Goal: Transaction & Acquisition: Purchase product/service

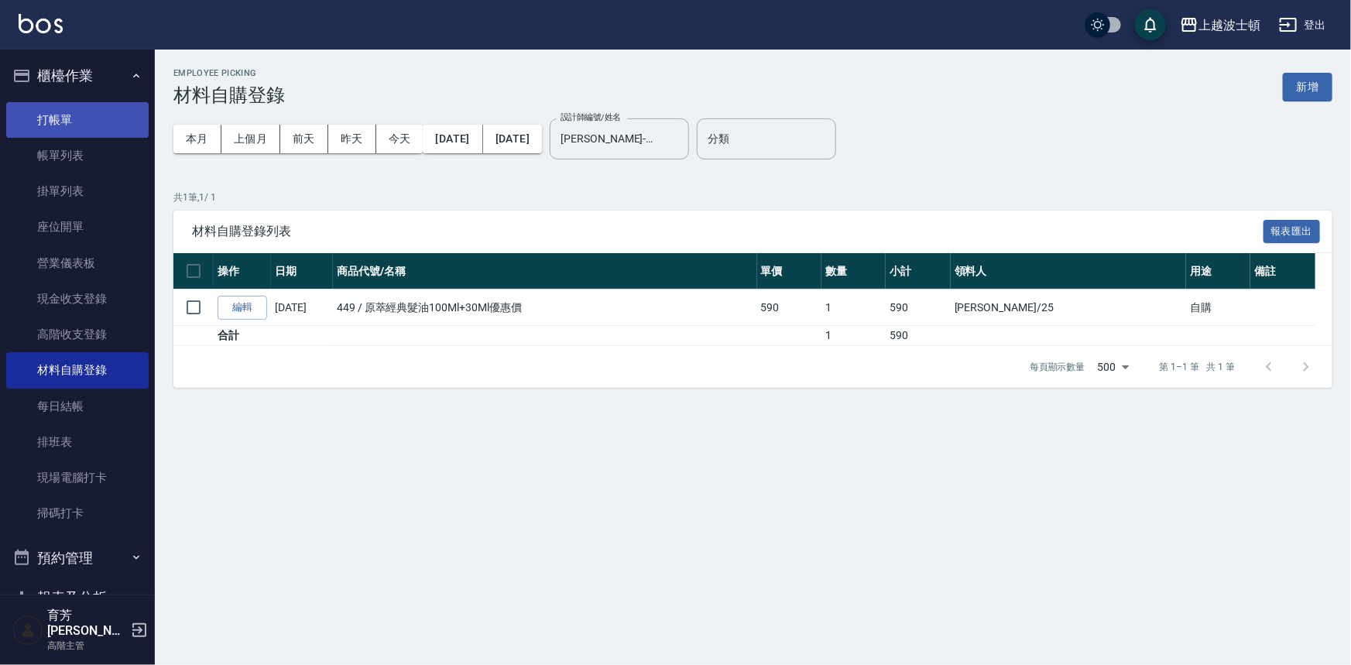
click at [79, 126] on link "打帳單" at bounding box center [77, 120] width 142 height 36
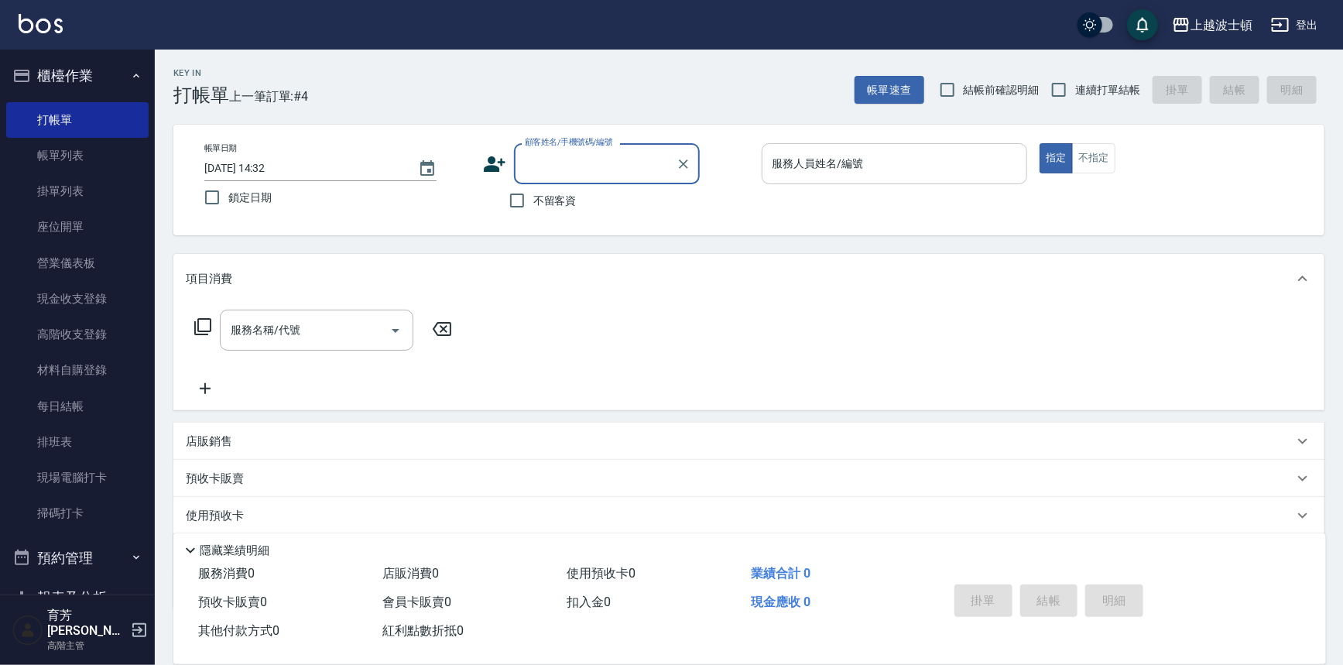
click at [799, 163] on input "服務人員姓名/編號" at bounding box center [895, 163] width 252 height 27
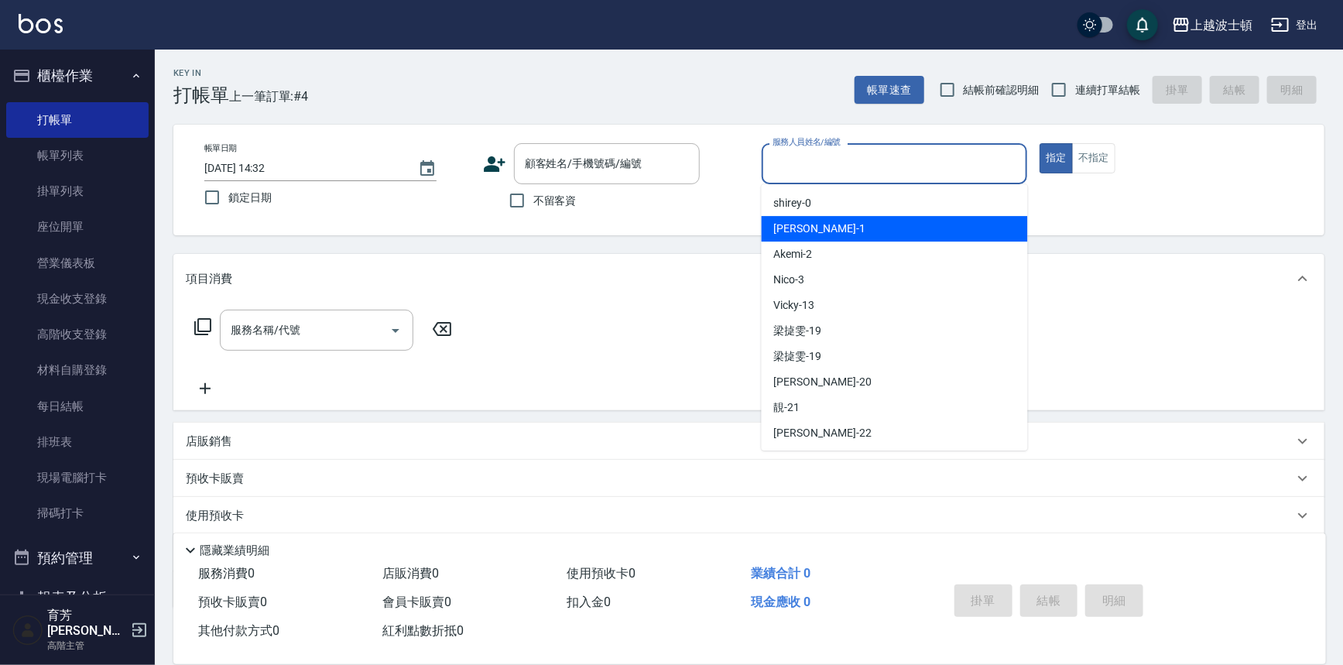
click at [805, 228] on div "[PERSON_NAME] -1" at bounding box center [895, 229] width 266 height 26
type input "[PERSON_NAME]-1"
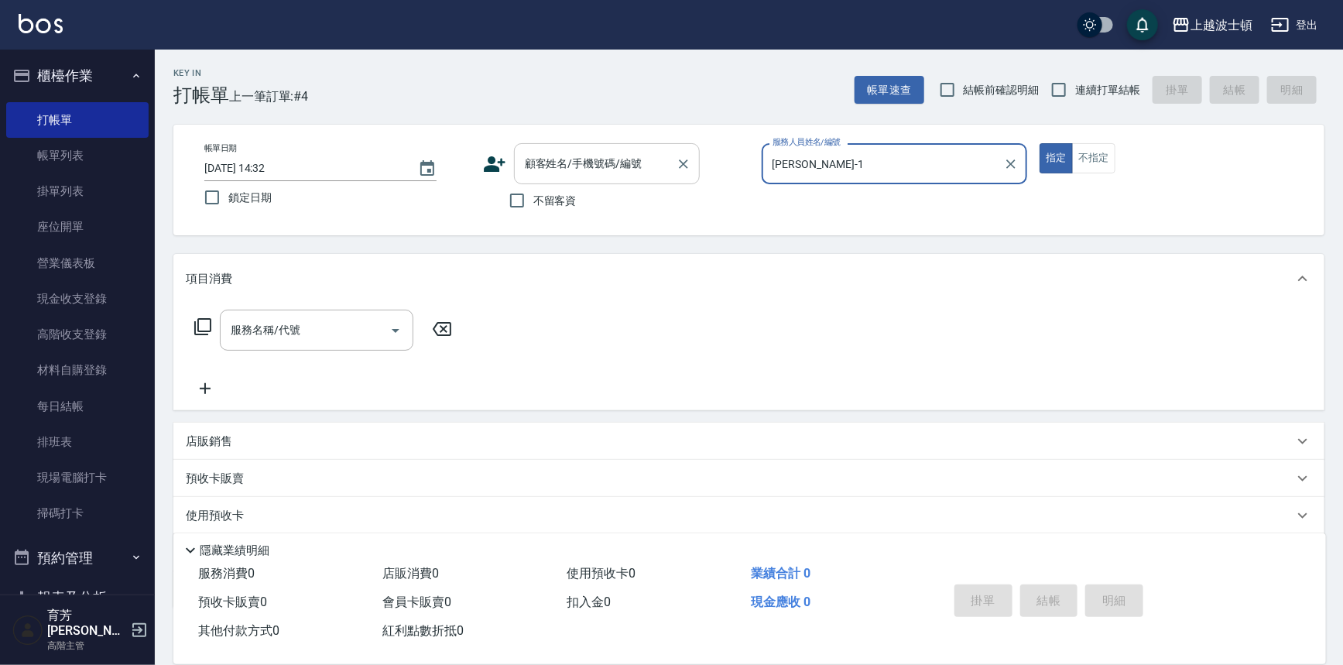
click at [527, 159] on div "顧客姓名/手機號碼/編號 顧客姓名/手機號碼/編號" at bounding box center [607, 163] width 186 height 41
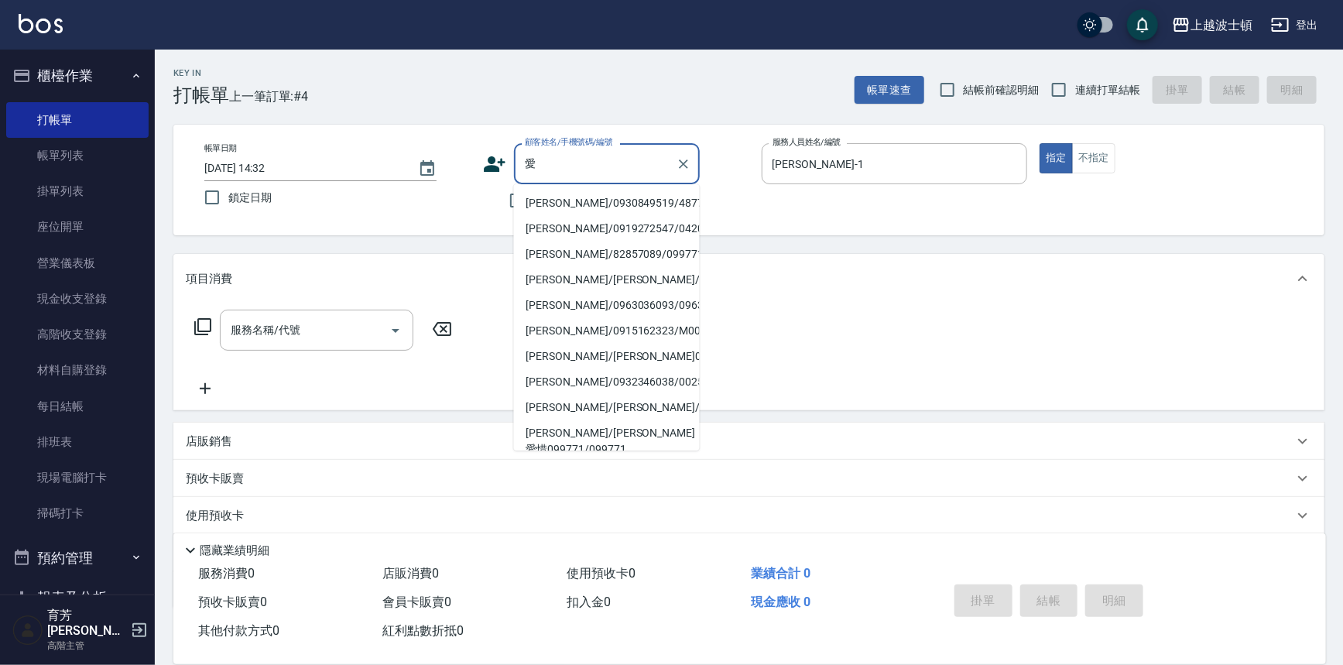
click at [572, 211] on li "[PERSON_NAME]/0930849519/48777" at bounding box center [607, 203] width 186 height 26
type input "[PERSON_NAME]/0930849519/48777"
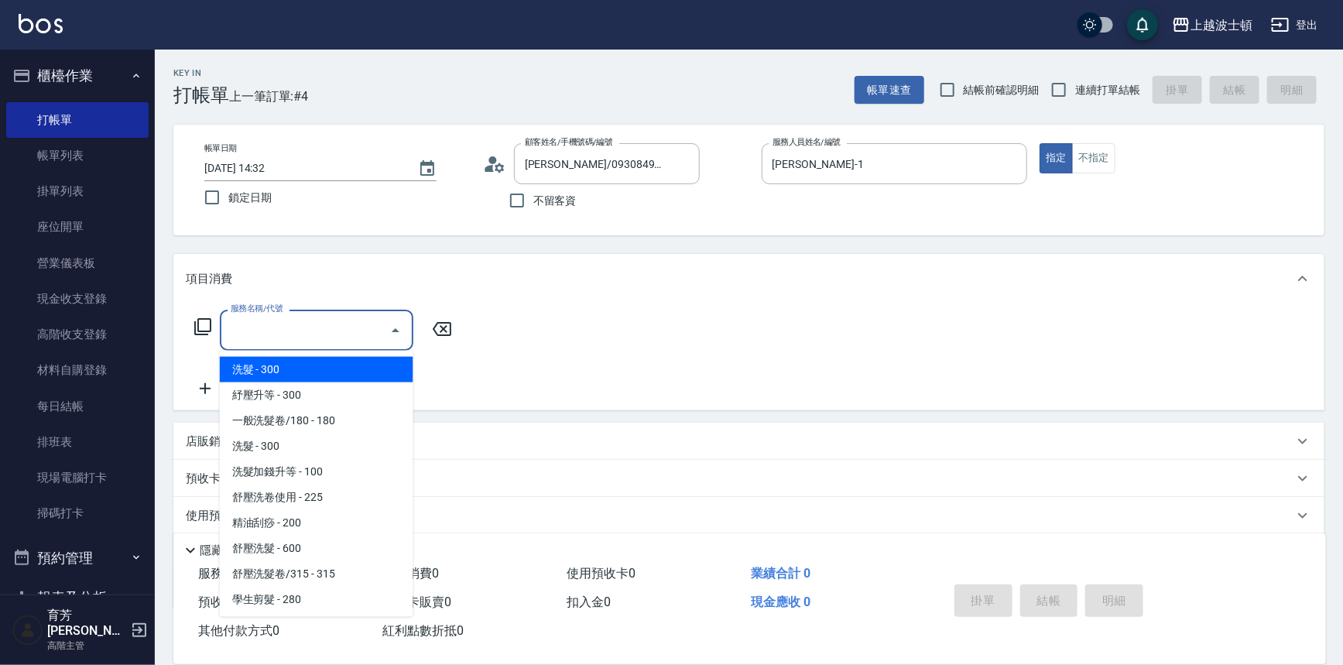
drag, startPoint x: 305, startPoint y: 321, endPoint x: 302, endPoint y: 341, distance: 20.4
click at [303, 321] on input "服務名稱/代號" at bounding box center [305, 330] width 156 height 27
click at [302, 371] on span "洗髮 - 300" at bounding box center [317, 370] width 194 height 26
type input "洗髮(201)"
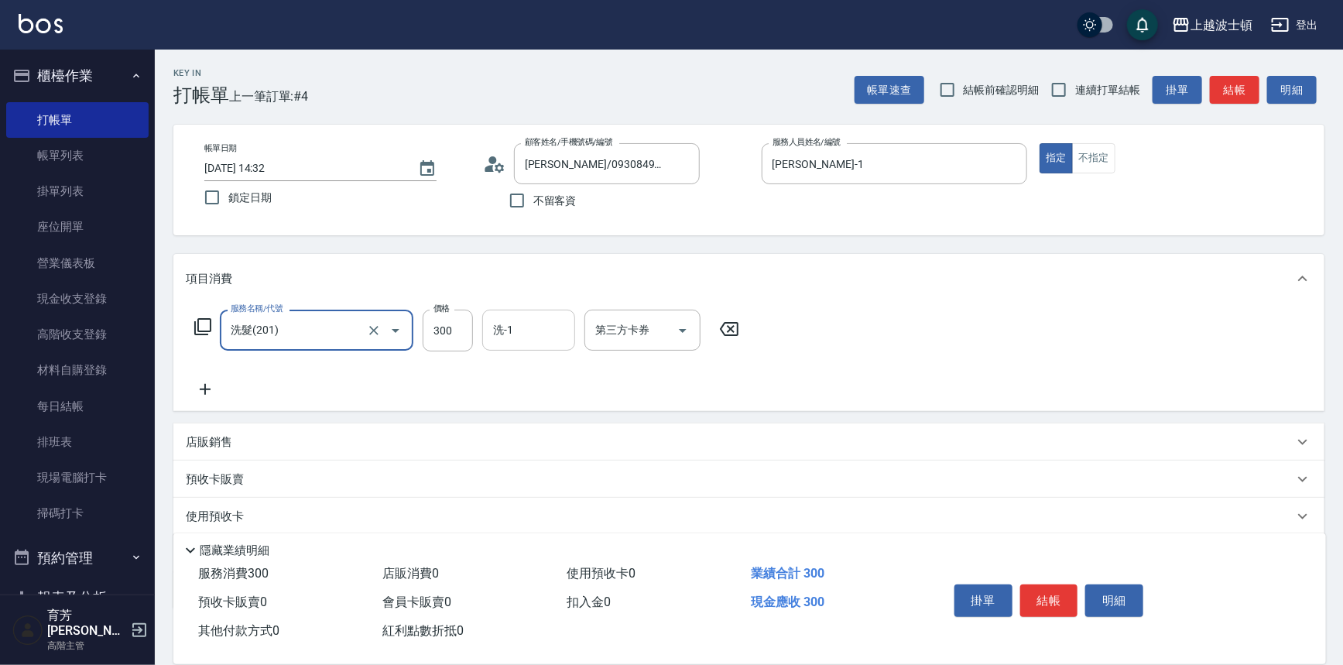
click at [505, 319] on div "洗-1 洗-1" at bounding box center [528, 330] width 93 height 41
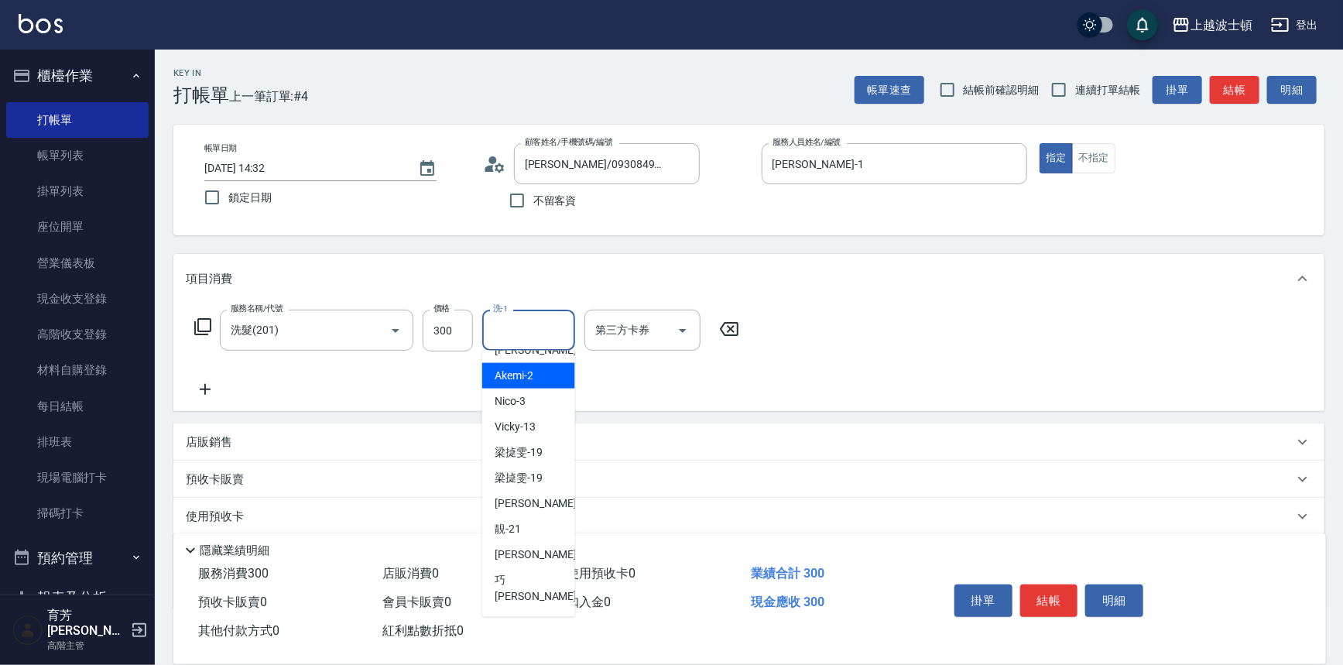
scroll to position [49, 0]
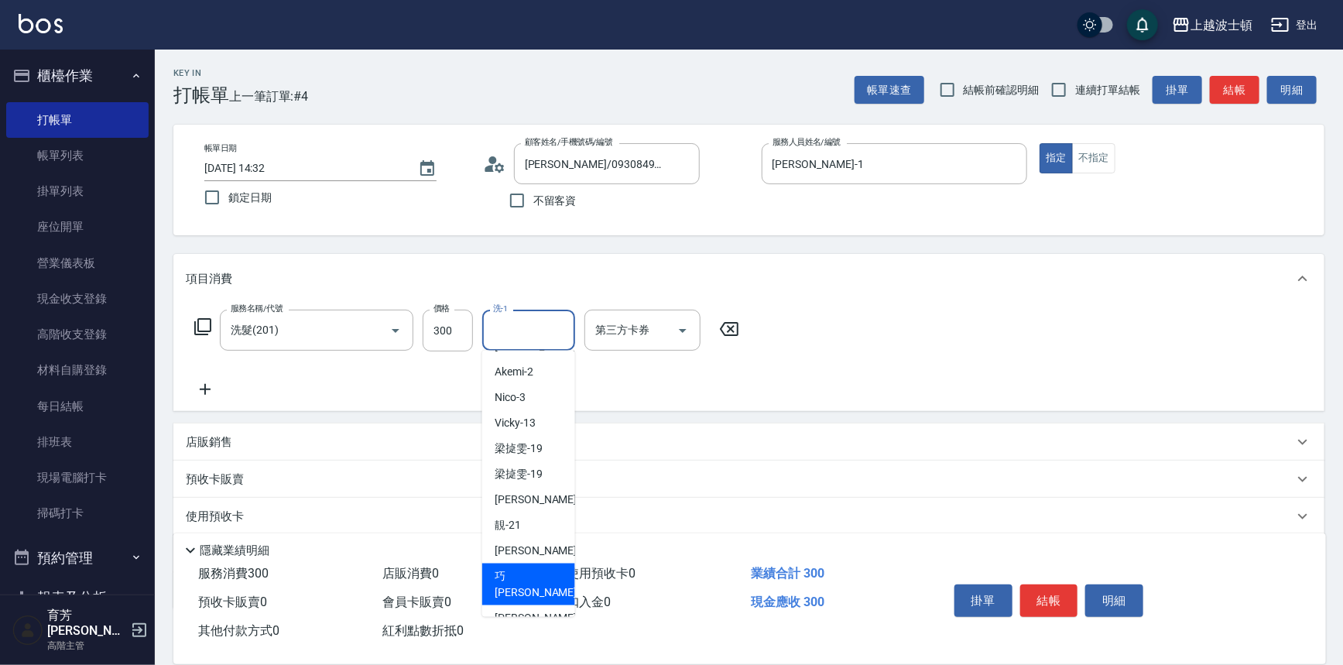
click at [534, 570] on div "巧莉 -23" at bounding box center [528, 585] width 93 height 42
type input "[PERSON_NAME]-23"
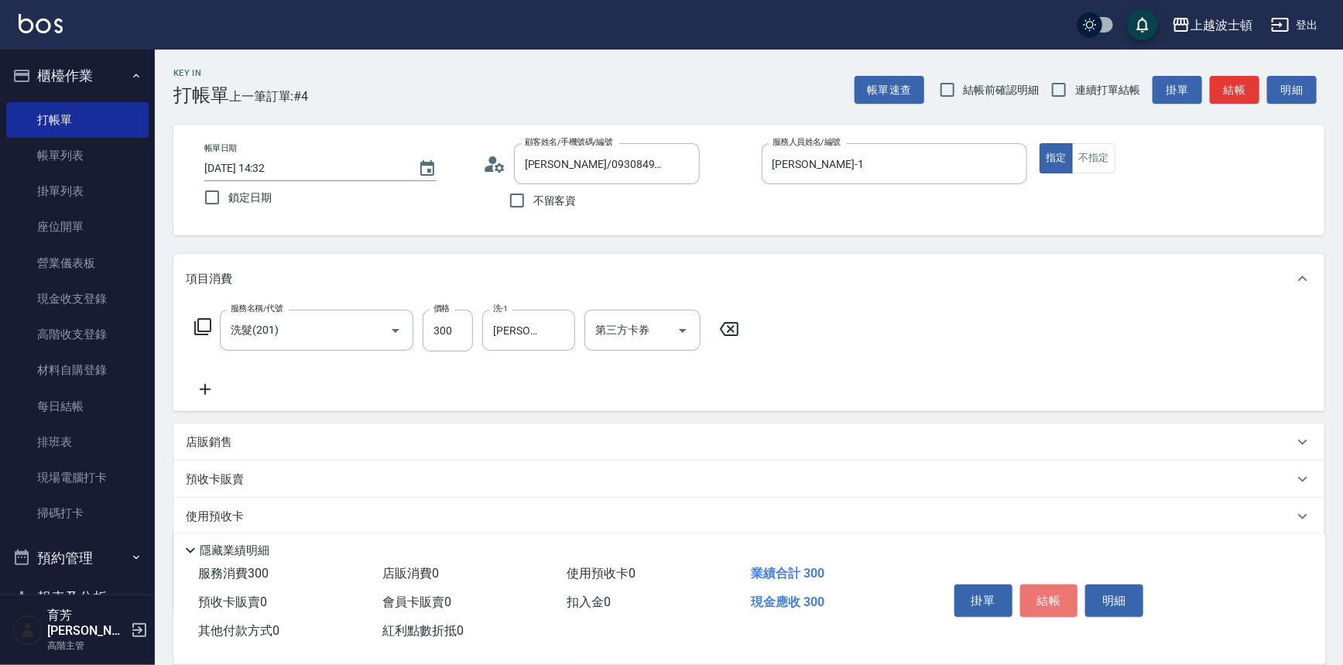
click at [1043, 591] on button "結帳" at bounding box center [1049, 600] width 58 height 33
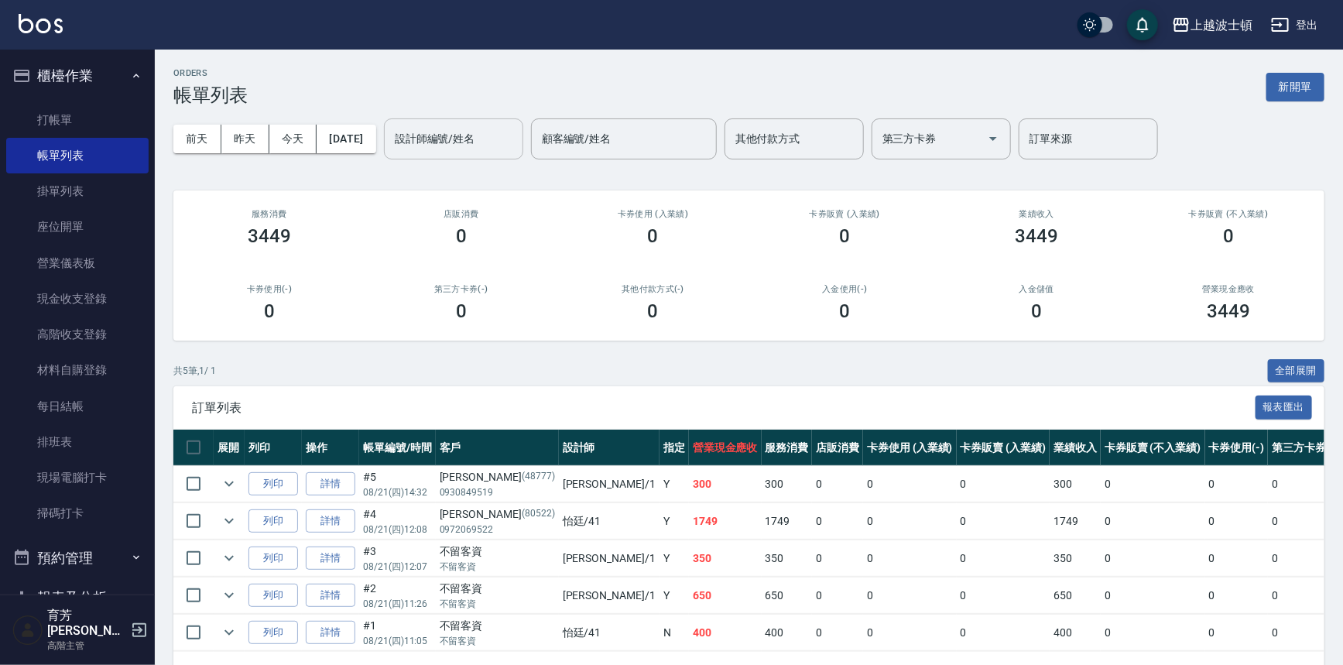
click at [473, 152] on div "設計師編號/姓名" at bounding box center [453, 138] width 139 height 41
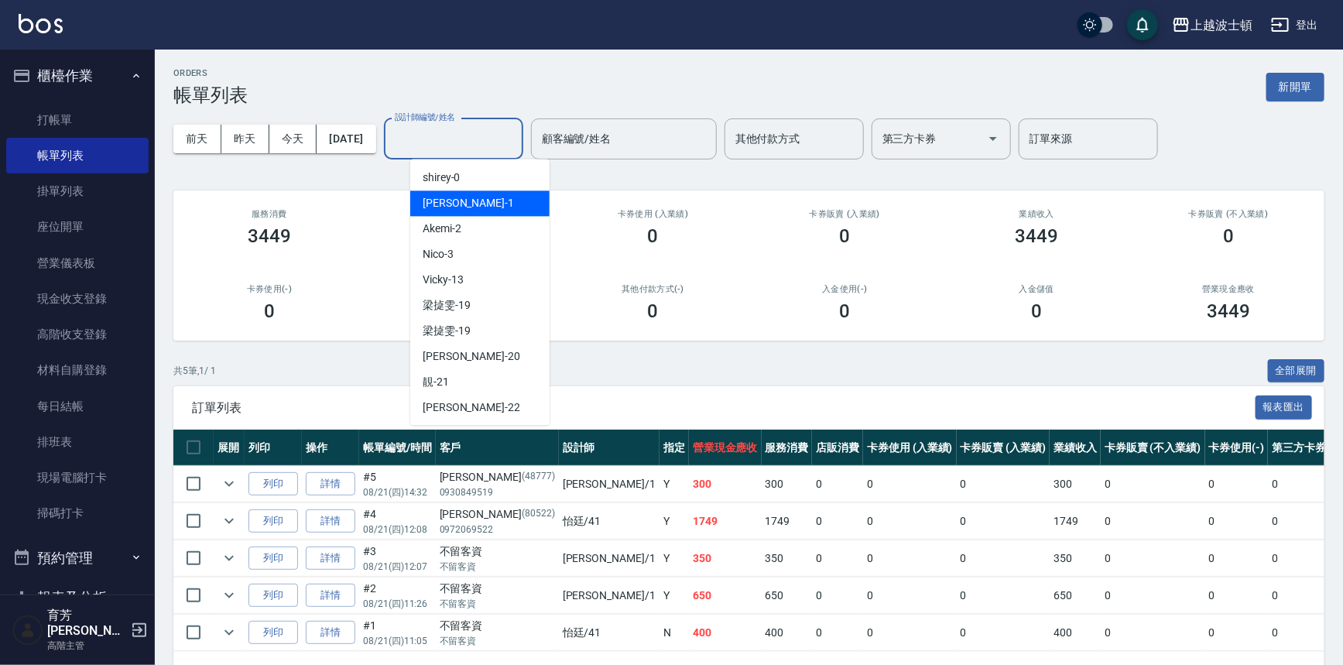
click at [468, 191] on div "[PERSON_NAME] -1" at bounding box center [479, 203] width 139 height 26
type input "[PERSON_NAME]-1"
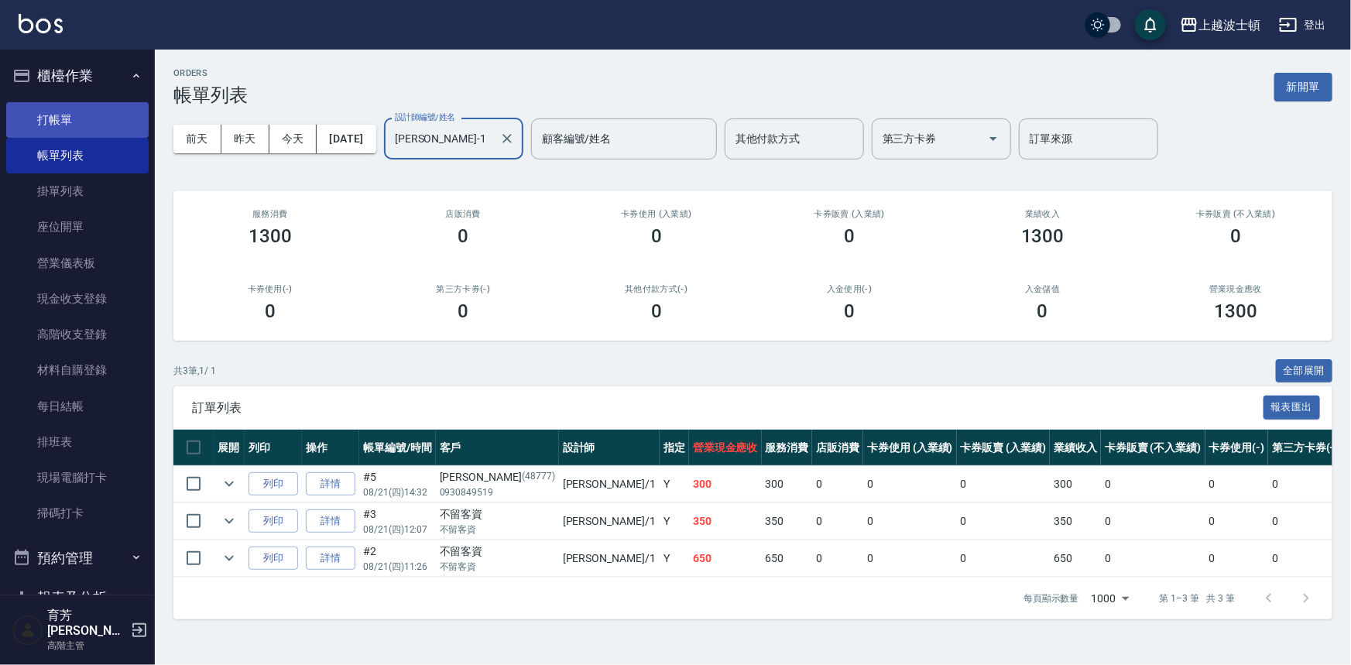
click at [46, 113] on link "打帳單" at bounding box center [77, 120] width 142 height 36
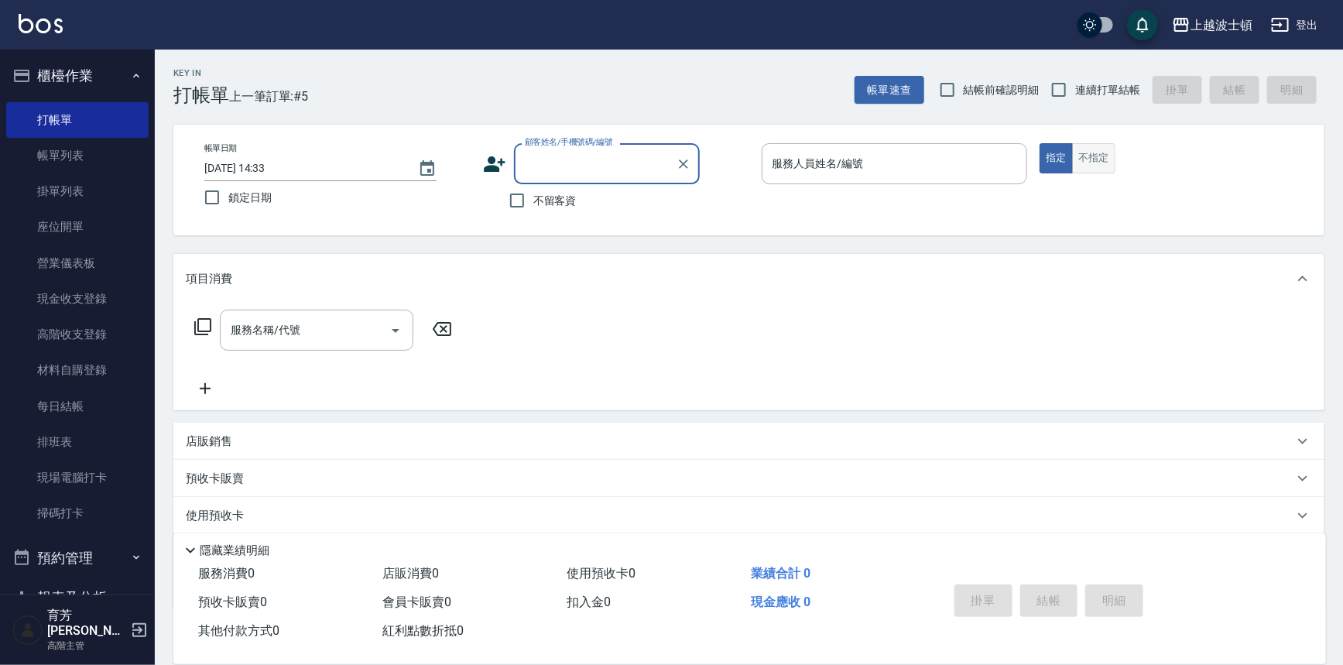
click at [1091, 152] on button "不指定" at bounding box center [1093, 158] width 43 height 30
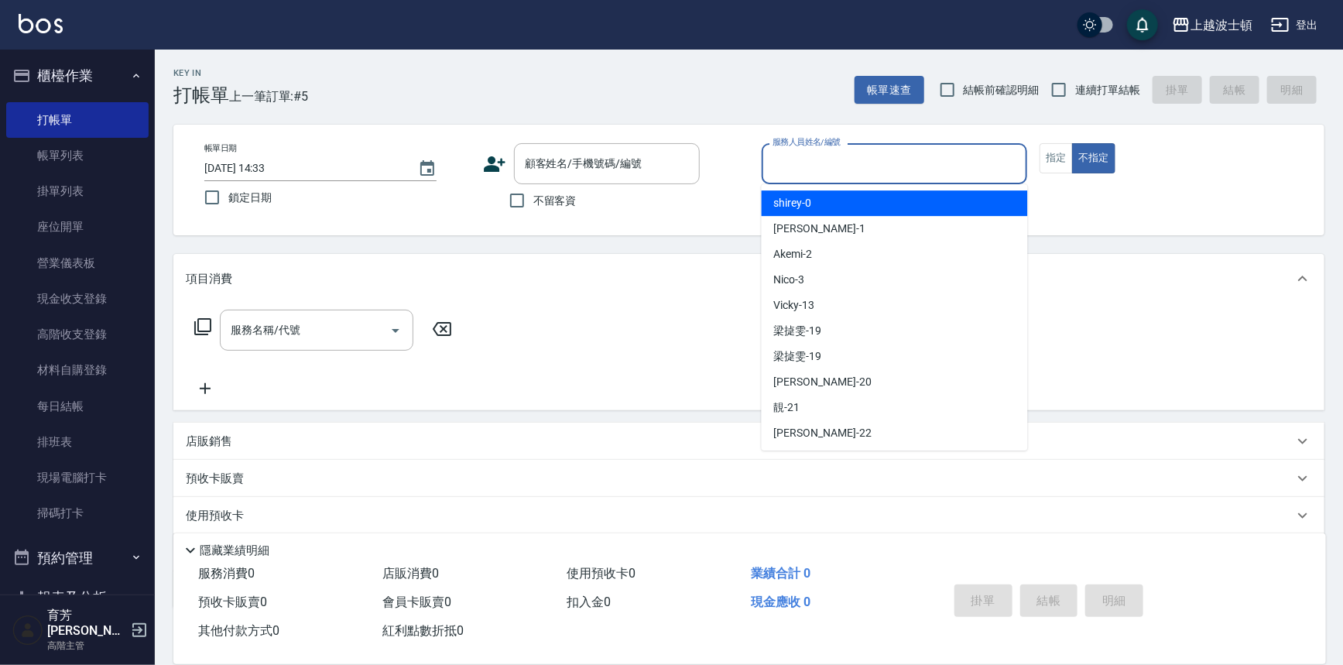
drag, startPoint x: 821, startPoint y: 167, endPoint x: 773, endPoint y: 228, distance: 77.7
click at [821, 168] on input "服務人員姓名/編號" at bounding box center [895, 163] width 252 height 27
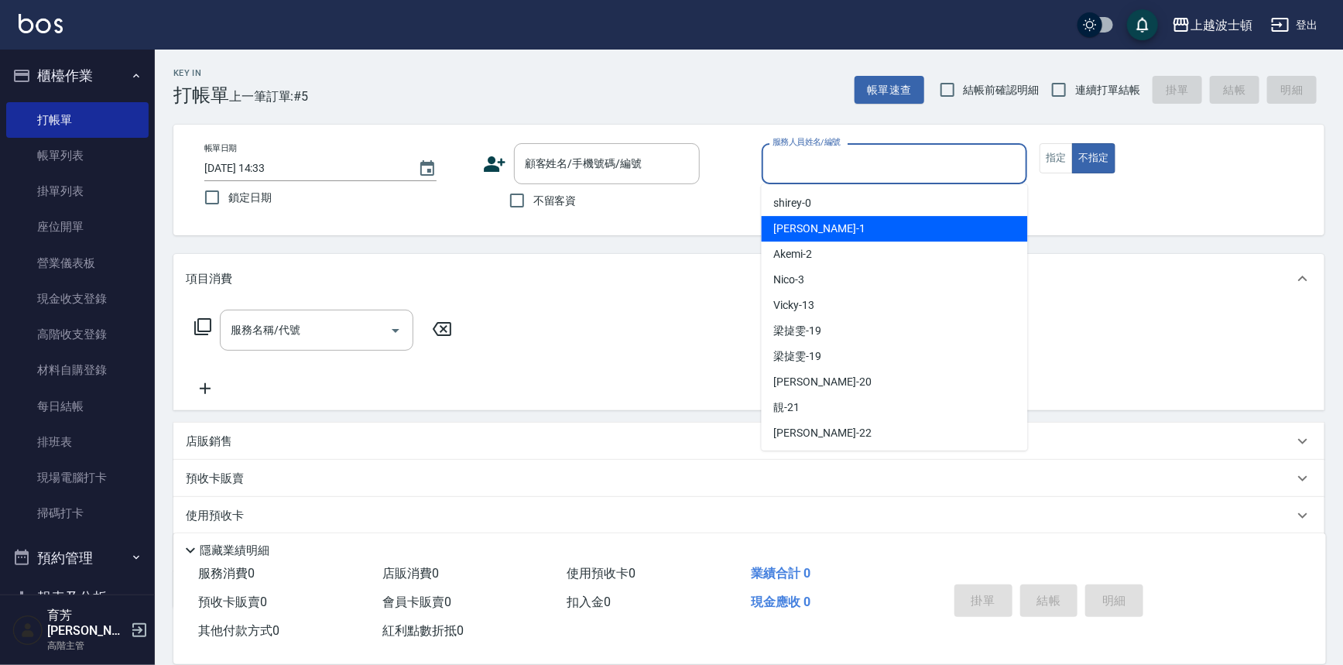
click at [774, 231] on span "[PERSON_NAME] -1" at bounding box center [819, 229] width 91 height 16
type input "[PERSON_NAME]-1"
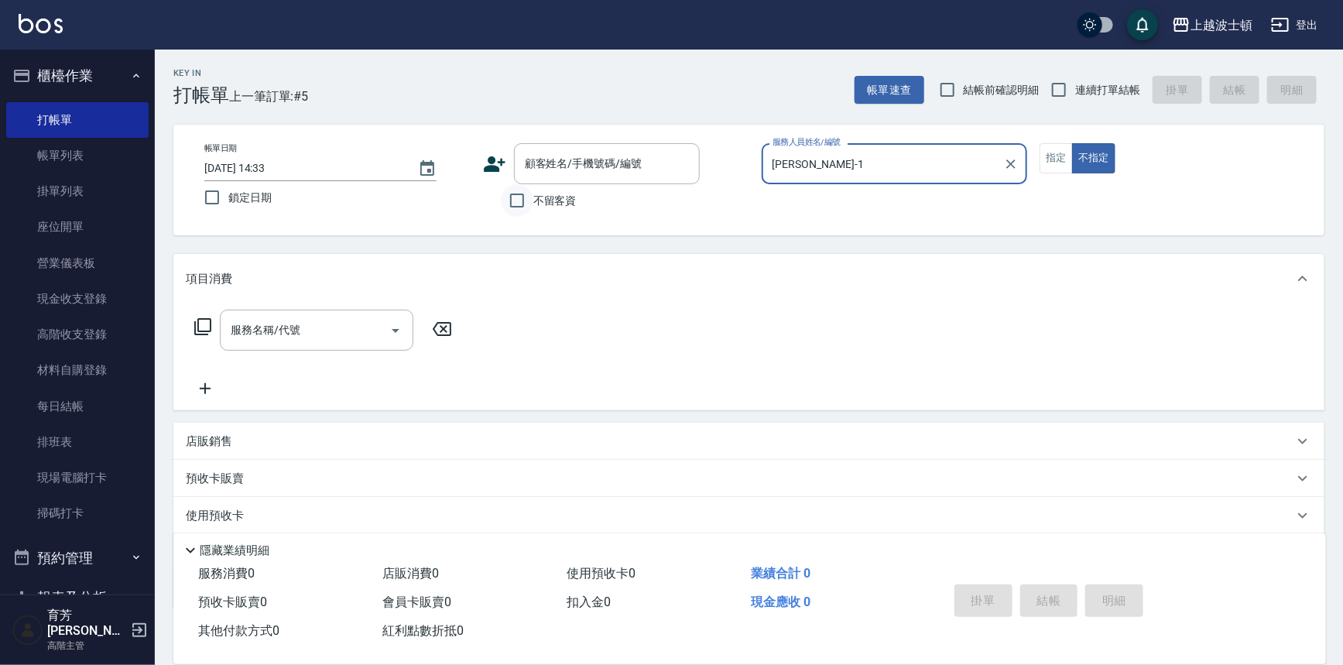
click at [519, 197] on input "不留客資" at bounding box center [517, 200] width 33 height 33
checkbox input "true"
click at [354, 332] on input "服務名稱/代號" at bounding box center [305, 330] width 156 height 27
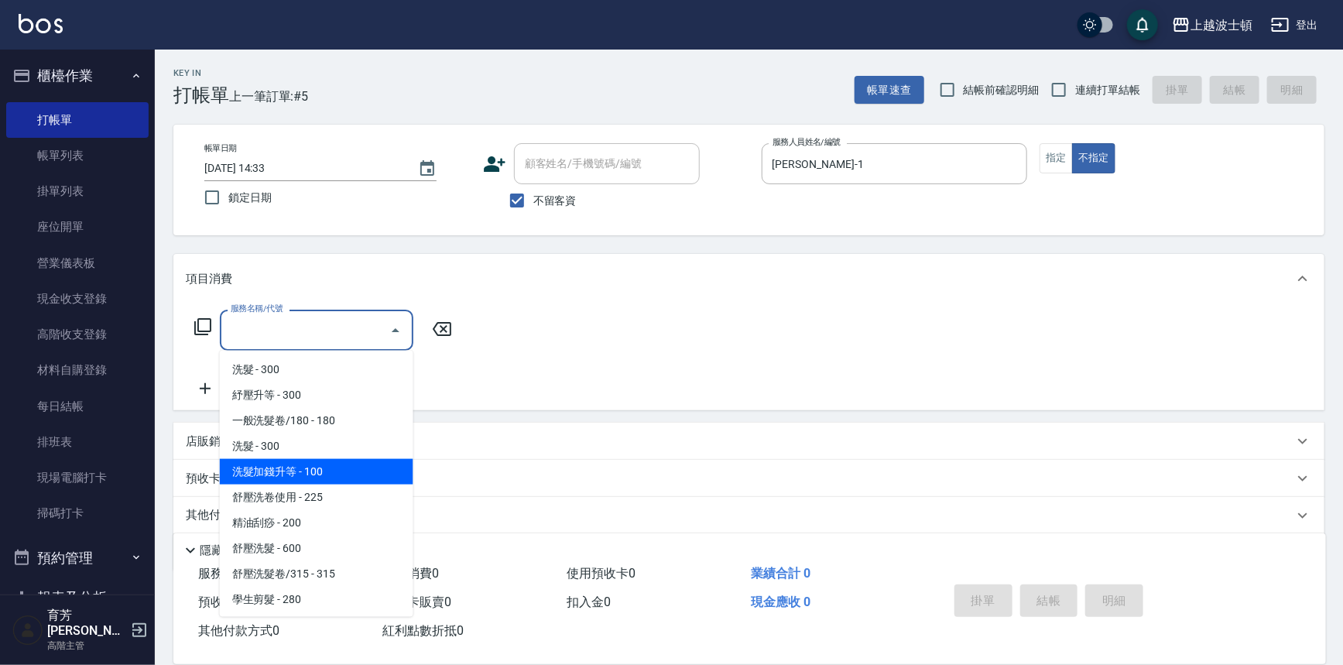
click at [325, 476] on span "洗髮加錢升等 - 100" at bounding box center [317, 472] width 194 height 26
type input "洗髮加錢升等(206)"
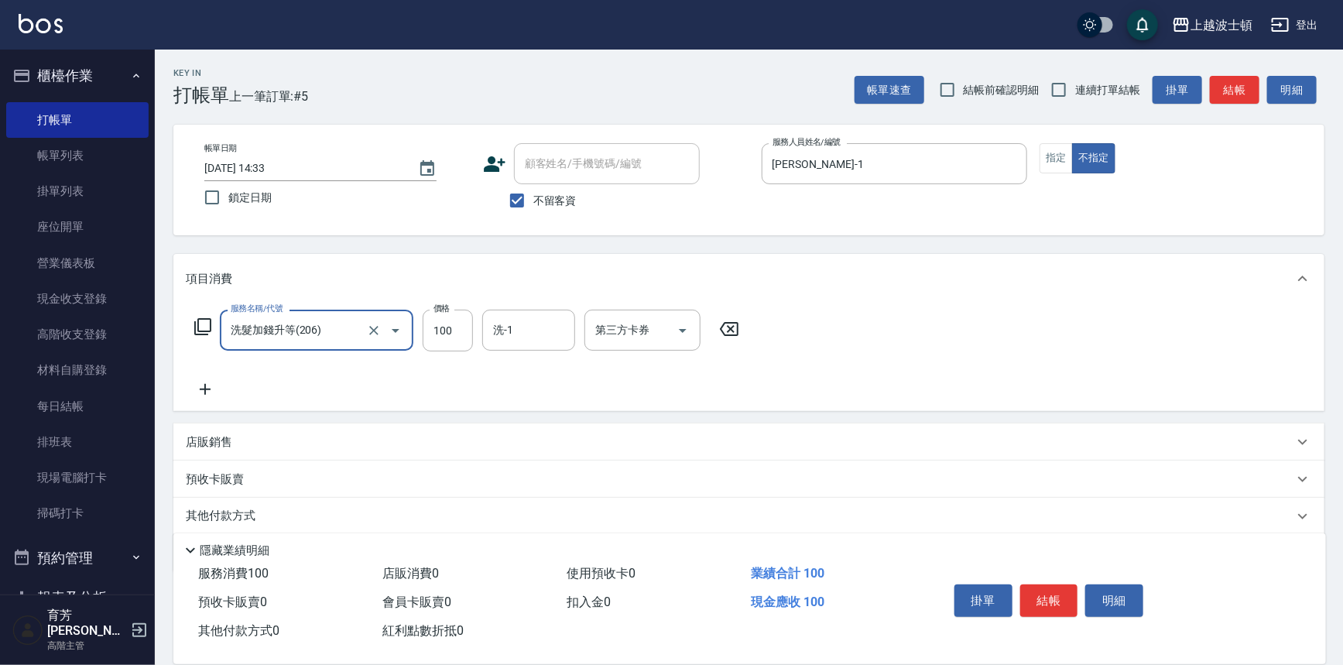
click at [212, 393] on icon at bounding box center [205, 389] width 39 height 19
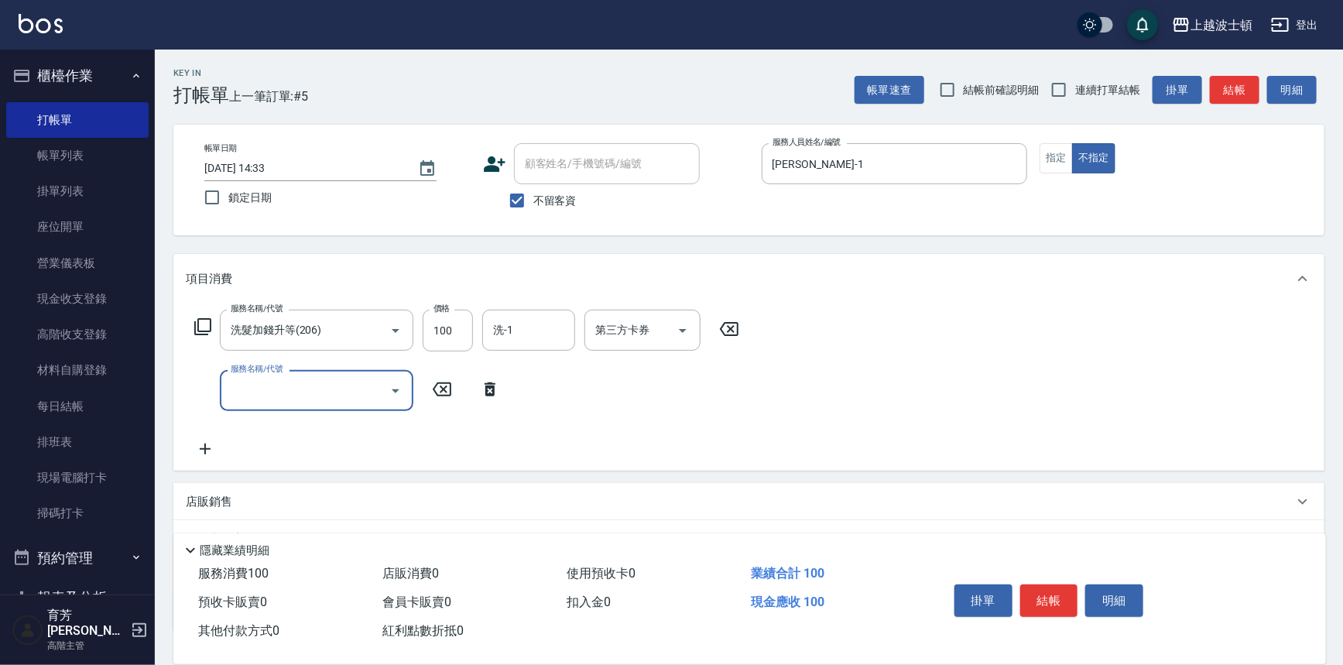
drag, startPoint x: 298, startPoint y: 396, endPoint x: 299, endPoint y: 380, distance: 15.5
click at [299, 389] on input "服務名稱/代號" at bounding box center [305, 390] width 156 height 27
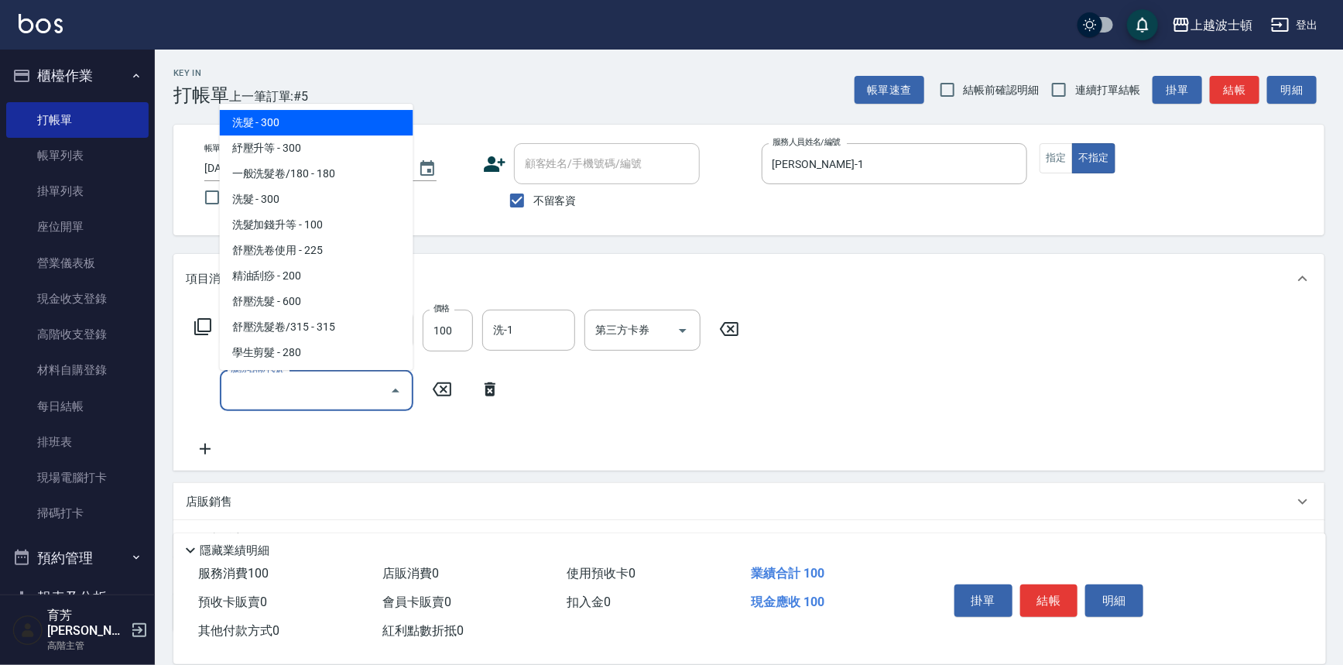
drag, startPoint x: 404, startPoint y: 117, endPoint x: 409, endPoint y: 160, distance: 43.6
click at [409, 160] on ul "洗髮 - 300 紓壓升等 - 300 一般洗髮卷/180 - 180 洗髮 - 300 洗髮加錢升等 - 100 舒壓洗卷使用 - 225 精油刮痧 - 2…" at bounding box center [317, 237] width 194 height 266
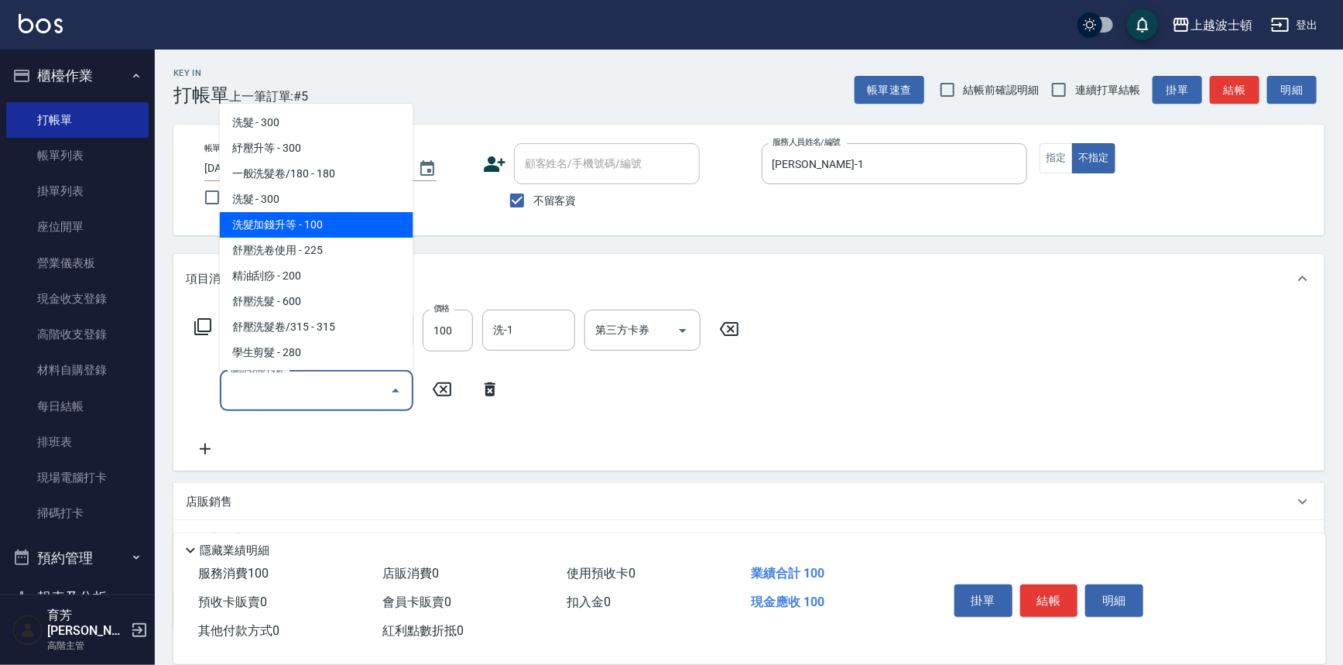
drag, startPoint x: 349, startPoint y: 234, endPoint x: 341, endPoint y: 248, distance: 16.6
click at [348, 234] on span "洗髮加錢升等 - 100" at bounding box center [317, 225] width 194 height 26
type input "洗髮加錢升等(206)"
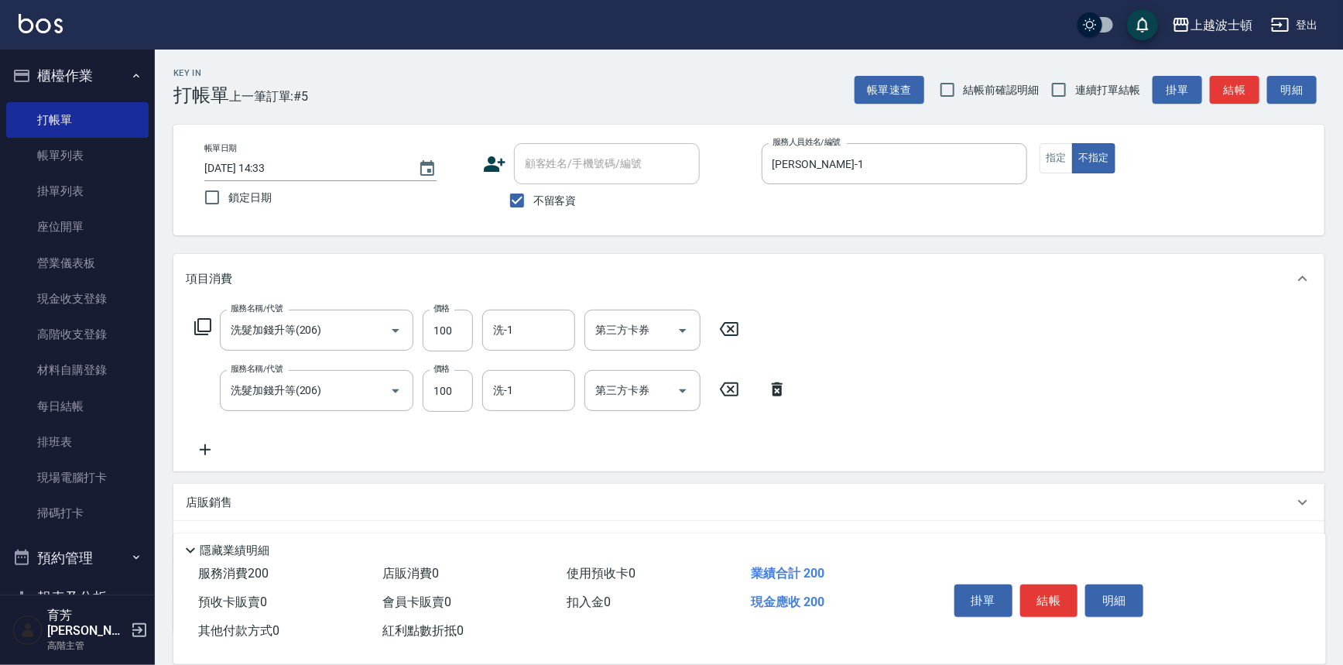
click at [207, 439] on div "服務名稱/代號 洗髮加錢升等(206) 服務名稱/代號 價格 100 價格 洗-1 洗-1 第三方卡券 第三方卡券 服務名稱/代號 洗髮加錢升等(206) 服…" at bounding box center [491, 384] width 611 height 149
click at [210, 449] on icon at bounding box center [205, 449] width 11 height 11
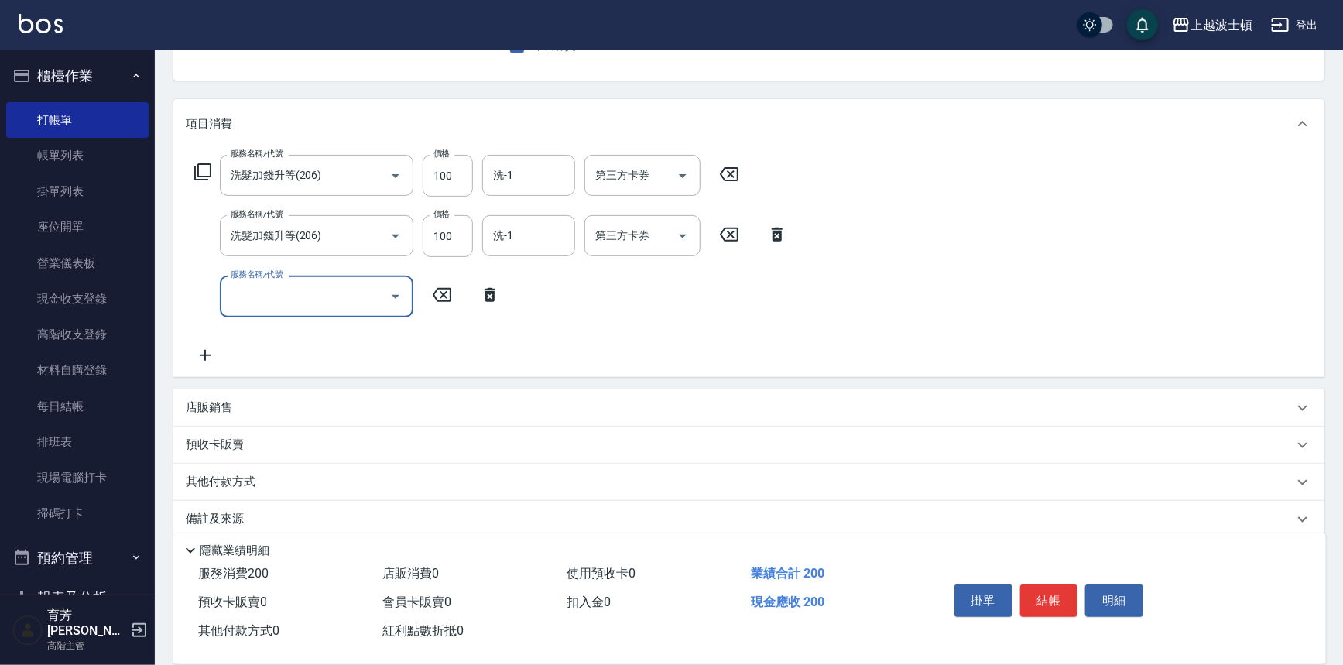
scroll to position [156, 0]
click at [402, 295] on icon "Open" at bounding box center [395, 295] width 19 height 19
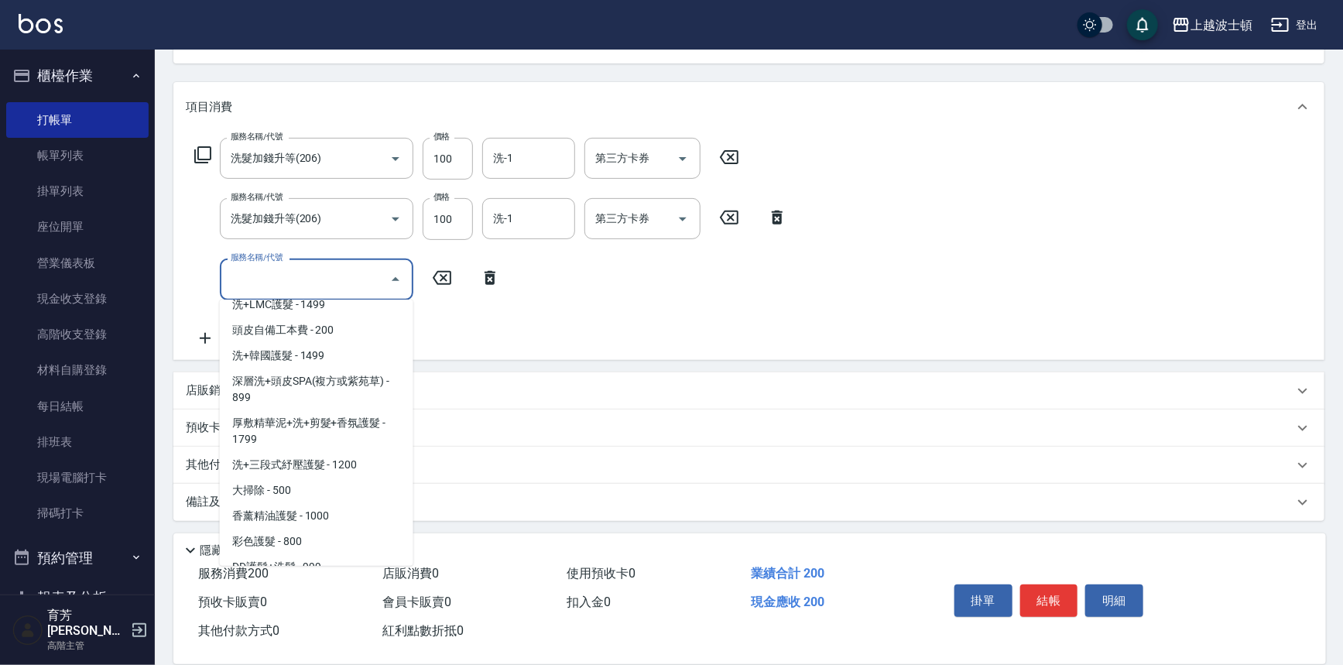
scroll to position [2019, 0]
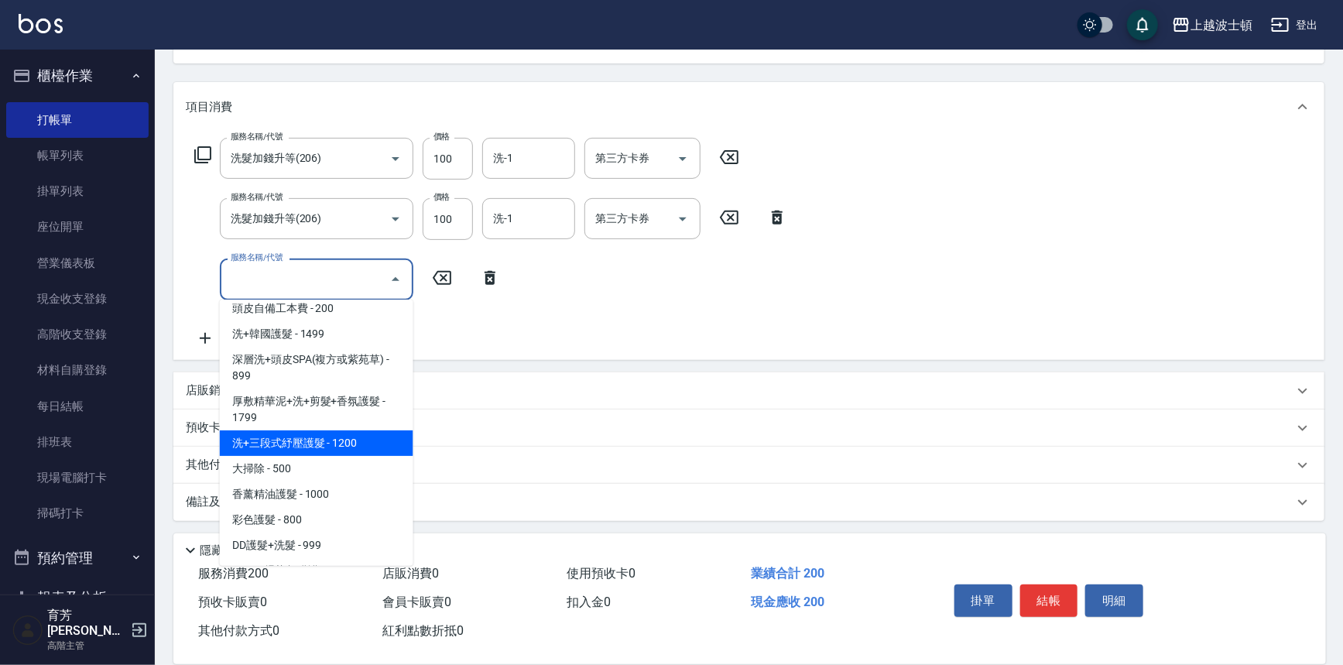
click at [310, 430] on span "洗+三段式紓壓護髮 - 1200" at bounding box center [317, 443] width 194 height 26
type input "洗+三段式紓壓護髮(763)"
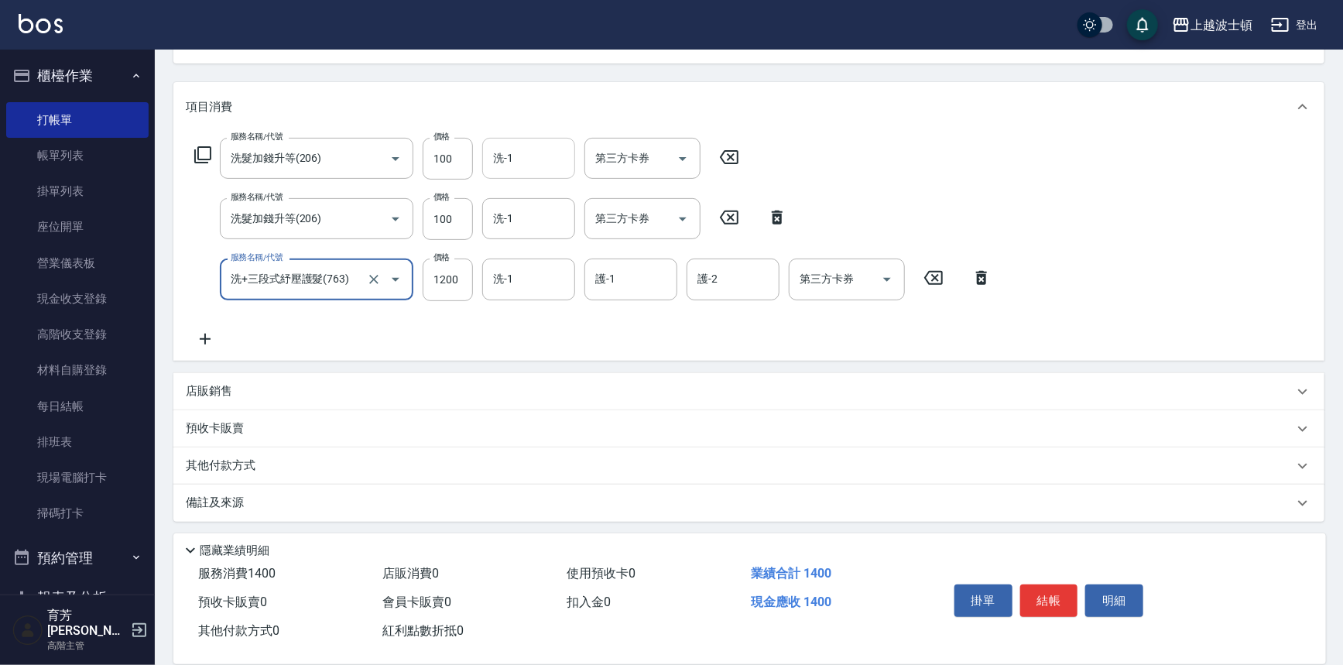
click at [510, 156] on div "洗-1 洗-1" at bounding box center [528, 158] width 93 height 41
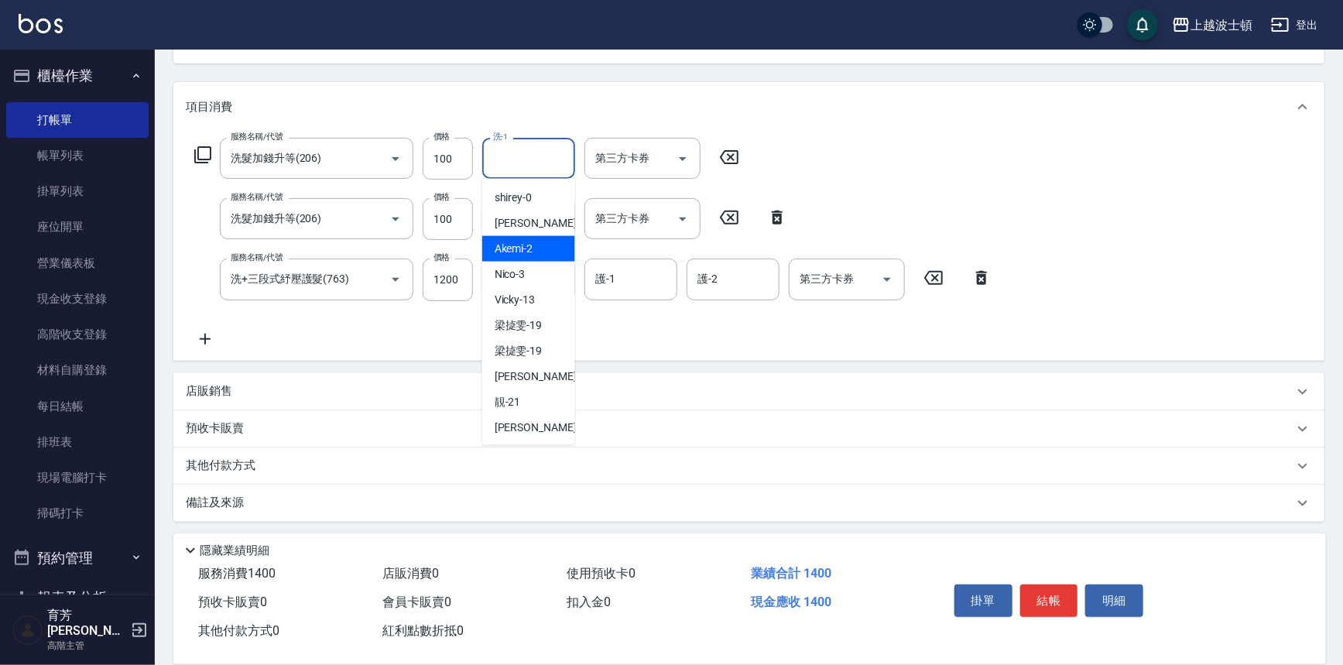
scroll to position [135, 0]
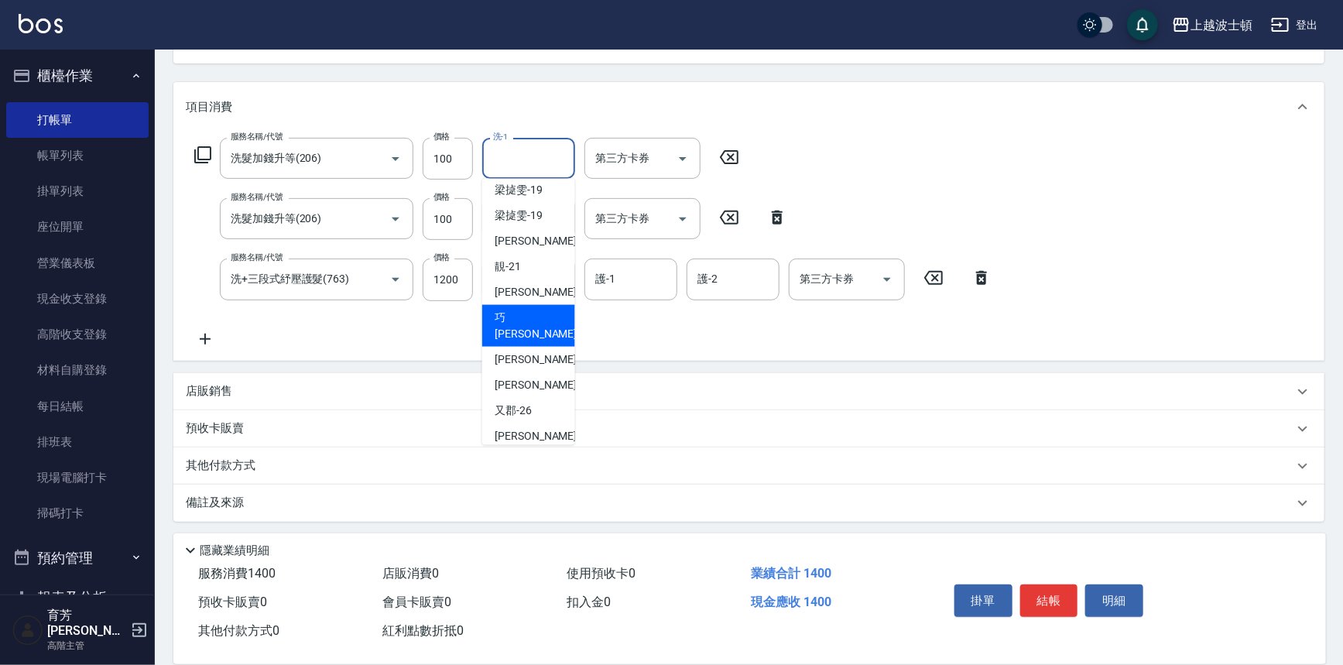
click at [535, 309] on div "巧莉 -23" at bounding box center [528, 326] width 93 height 42
type input "[PERSON_NAME]-23"
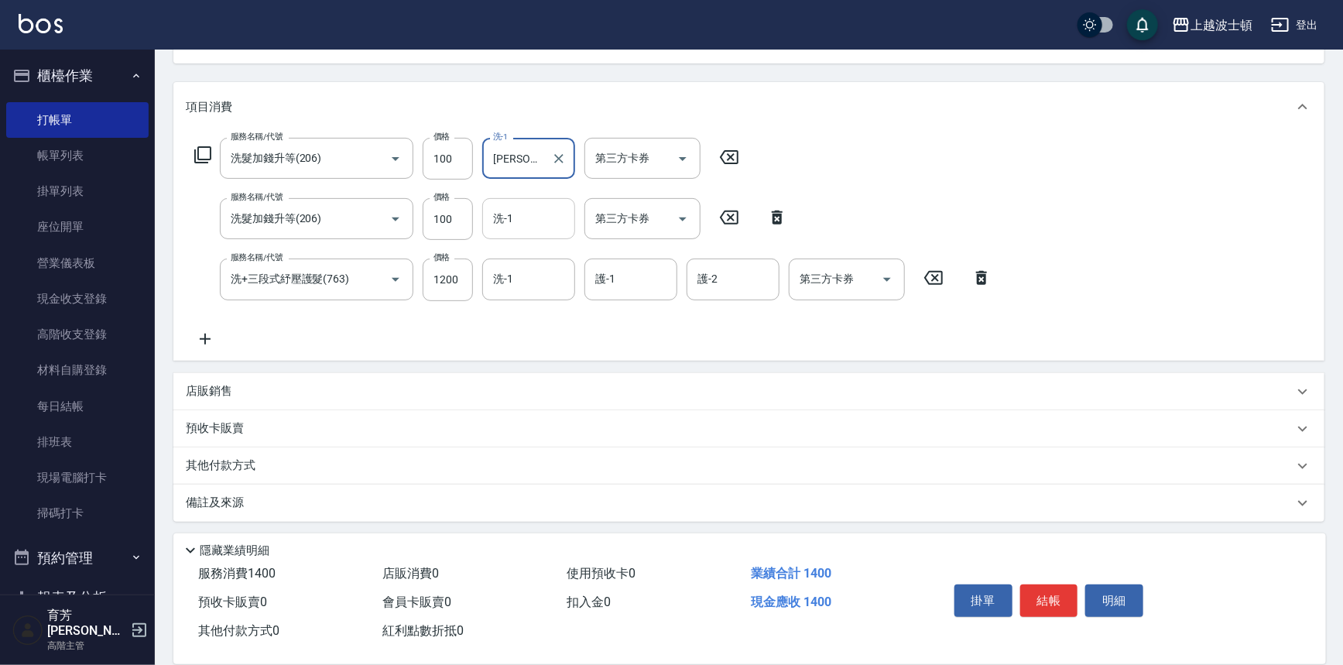
click at [536, 225] on input "洗-1" at bounding box center [528, 218] width 79 height 27
drag, startPoint x: 577, startPoint y: 321, endPoint x: 570, endPoint y: 361, distance: 40.8
click at [570, 361] on div "項目消費 服務名稱/代號 洗髮加錢升等(206) 服務名稱/代號 價格 100 價格 洗-1 巧莉-23 洗-1 第三方卡券 第三方卡券 服務名稱/代號 洗髮…" at bounding box center [748, 301] width 1151 height 439
click at [527, 207] on input "洗-1" at bounding box center [528, 218] width 79 height 27
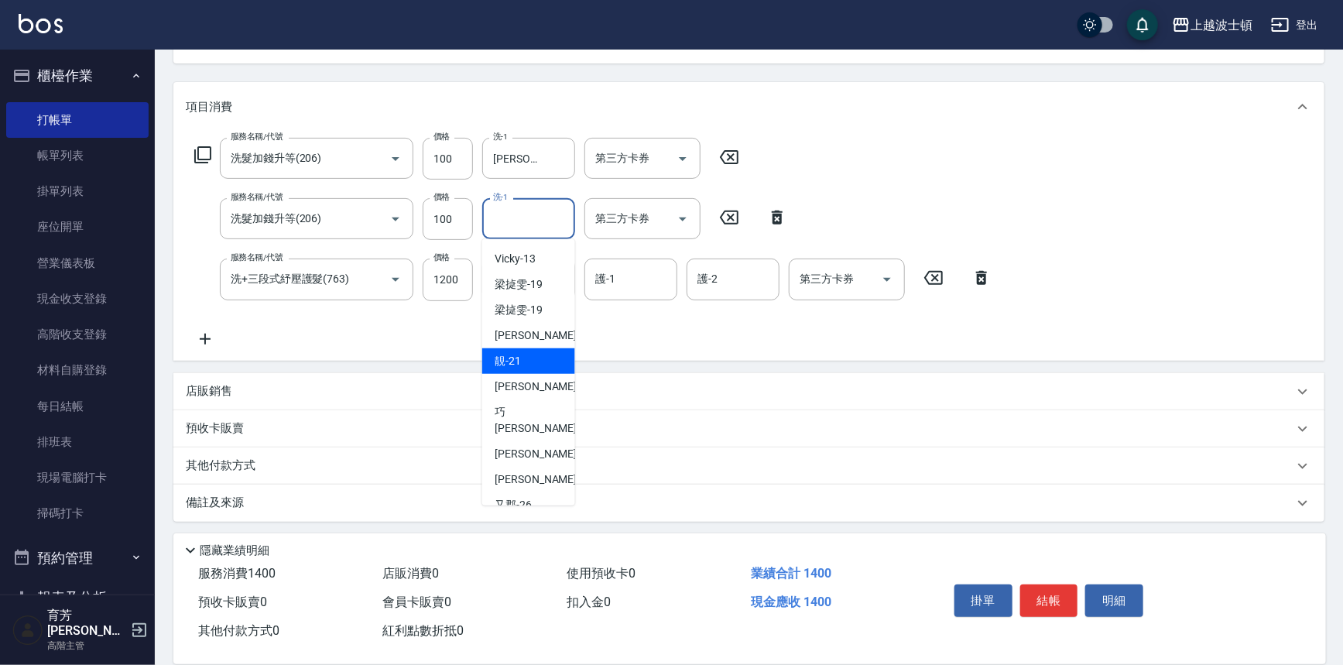
scroll to position [115, 0]
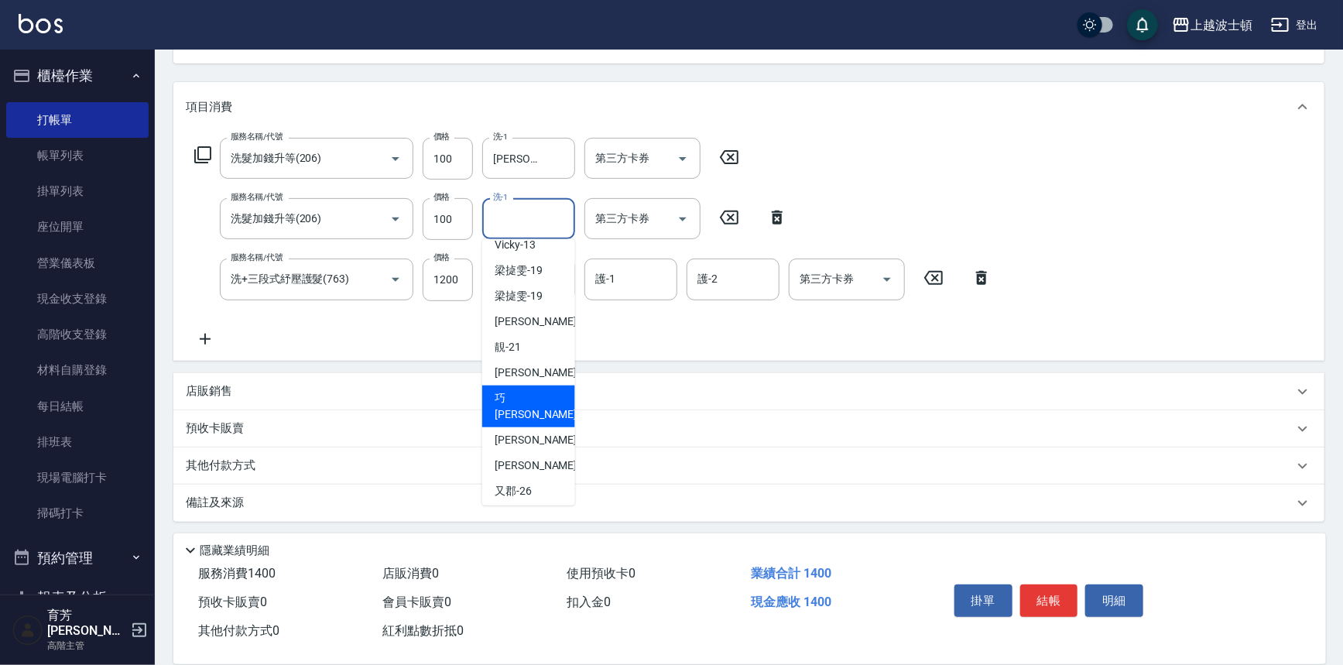
click at [517, 398] on span "巧莉 -23" at bounding box center [544, 406] width 98 height 33
type input "[PERSON_NAME]-23"
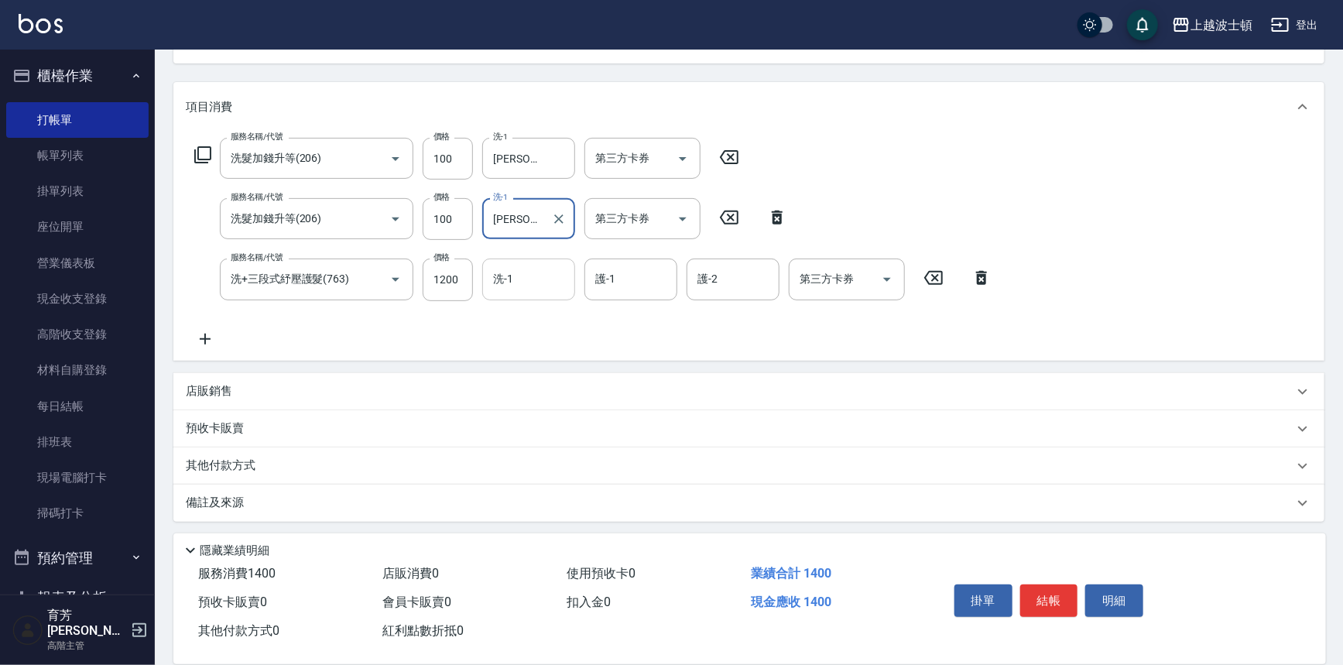
click at [512, 279] on input "洗-1" at bounding box center [528, 279] width 79 height 27
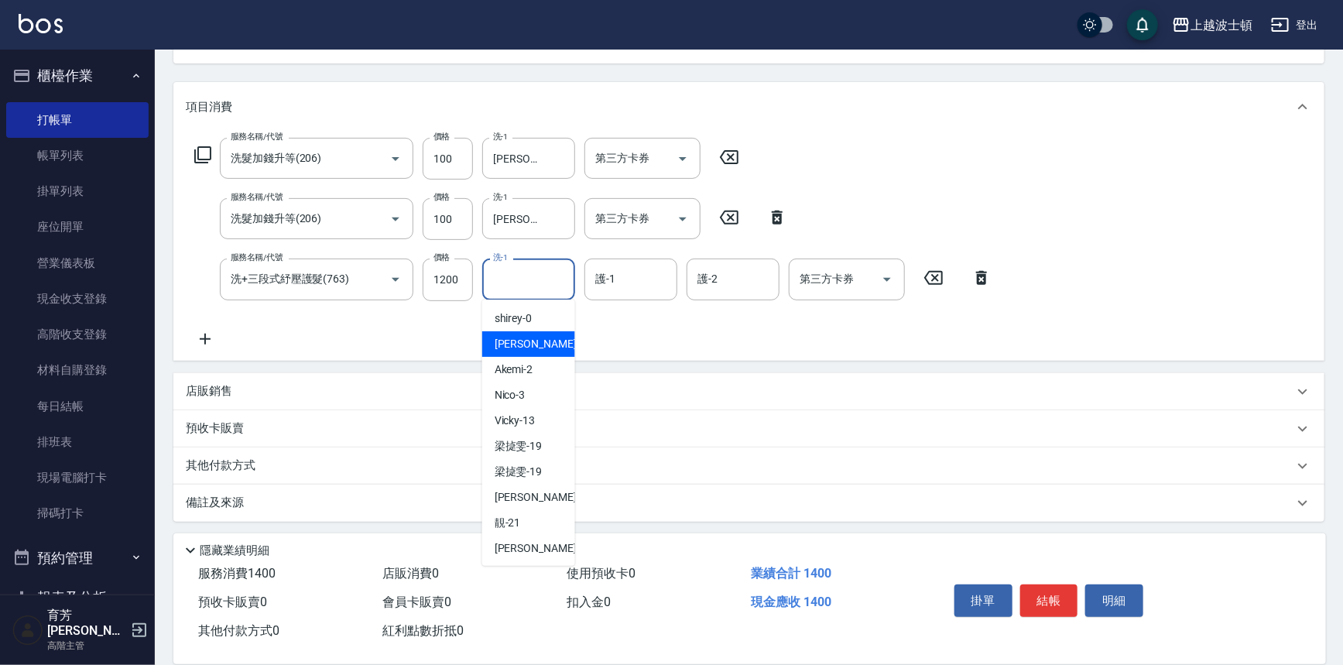
scroll to position [152, 0]
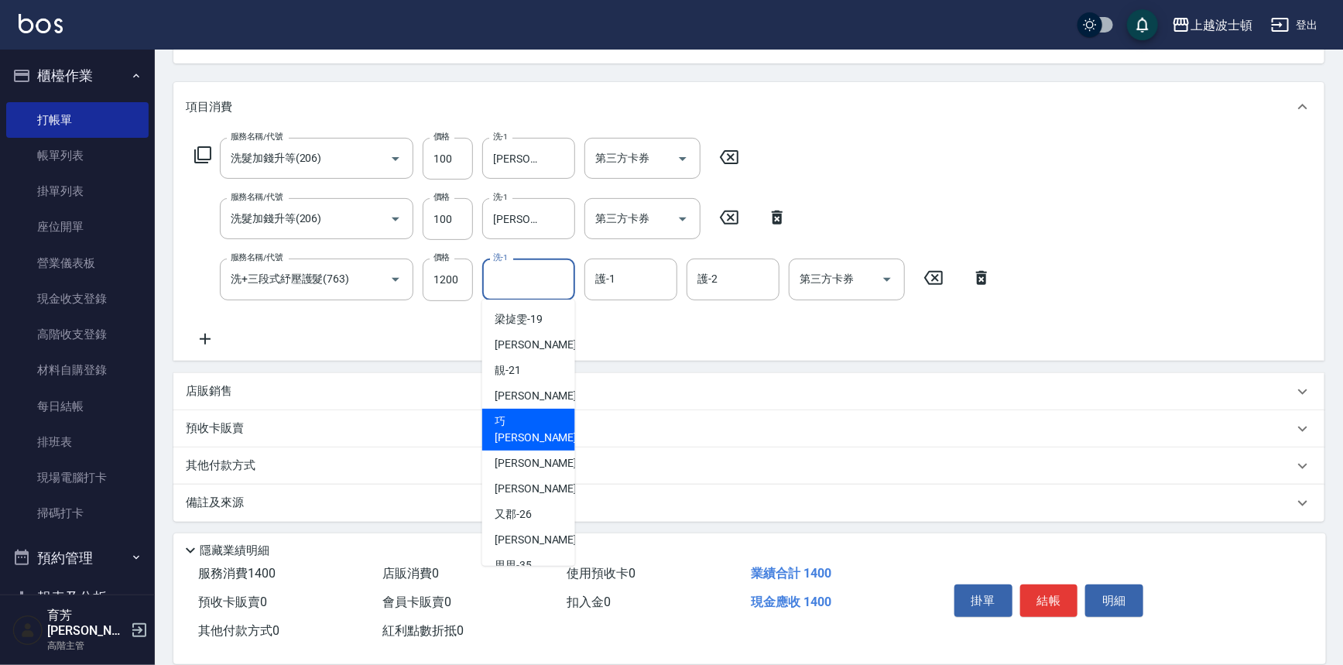
click at [514, 422] on span "巧莉 -23" at bounding box center [544, 429] width 98 height 33
type input "[PERSON_NAME]-23"
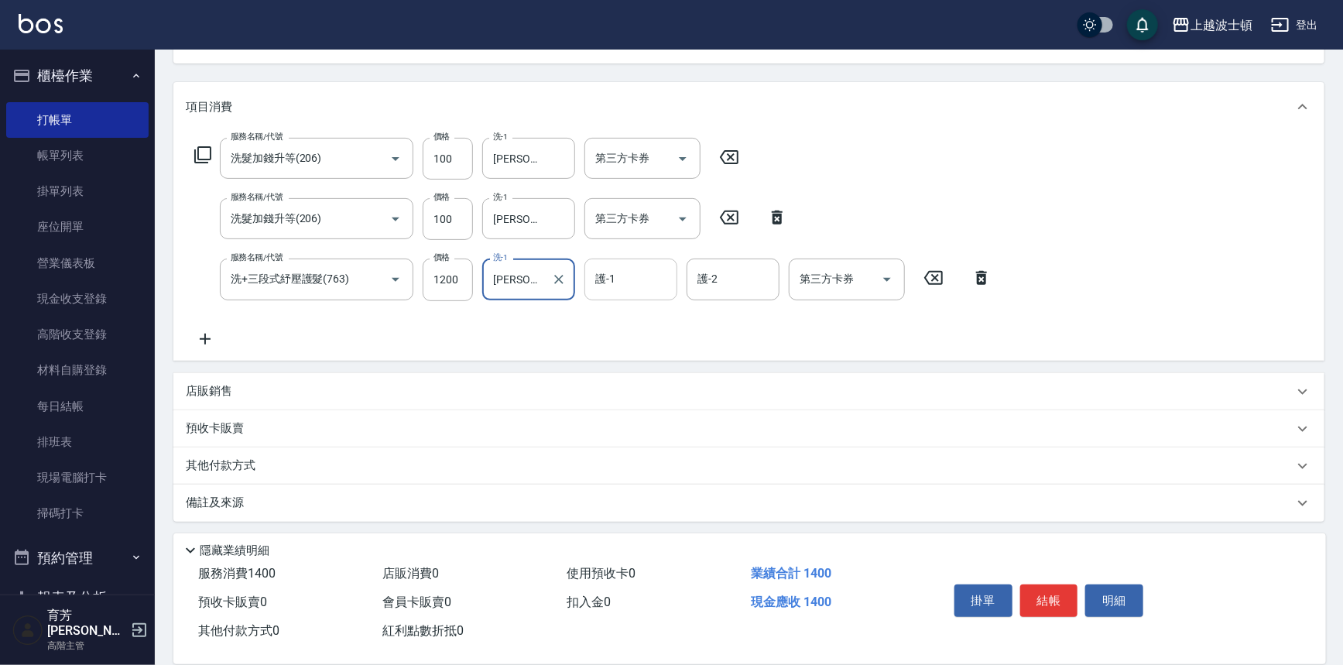
click at [613, 279] on input "護-1" at bounding box center [630, 279] width 79 height 27
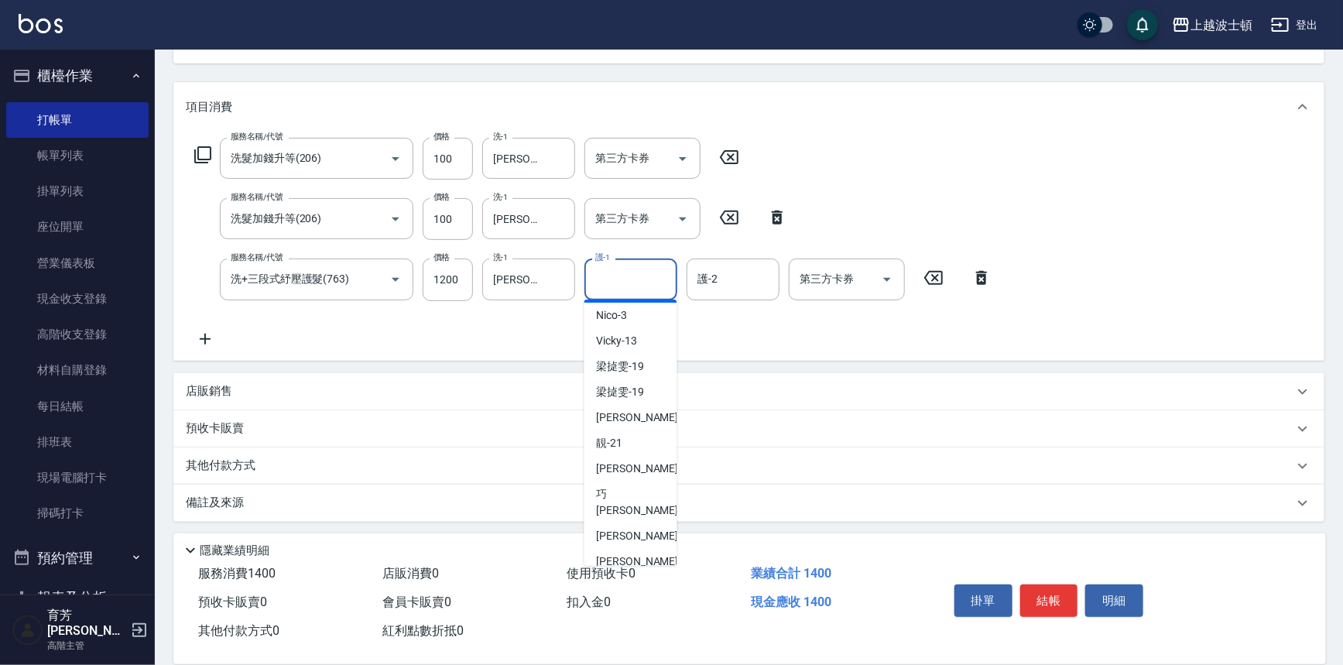
scroll to position [111, 0]
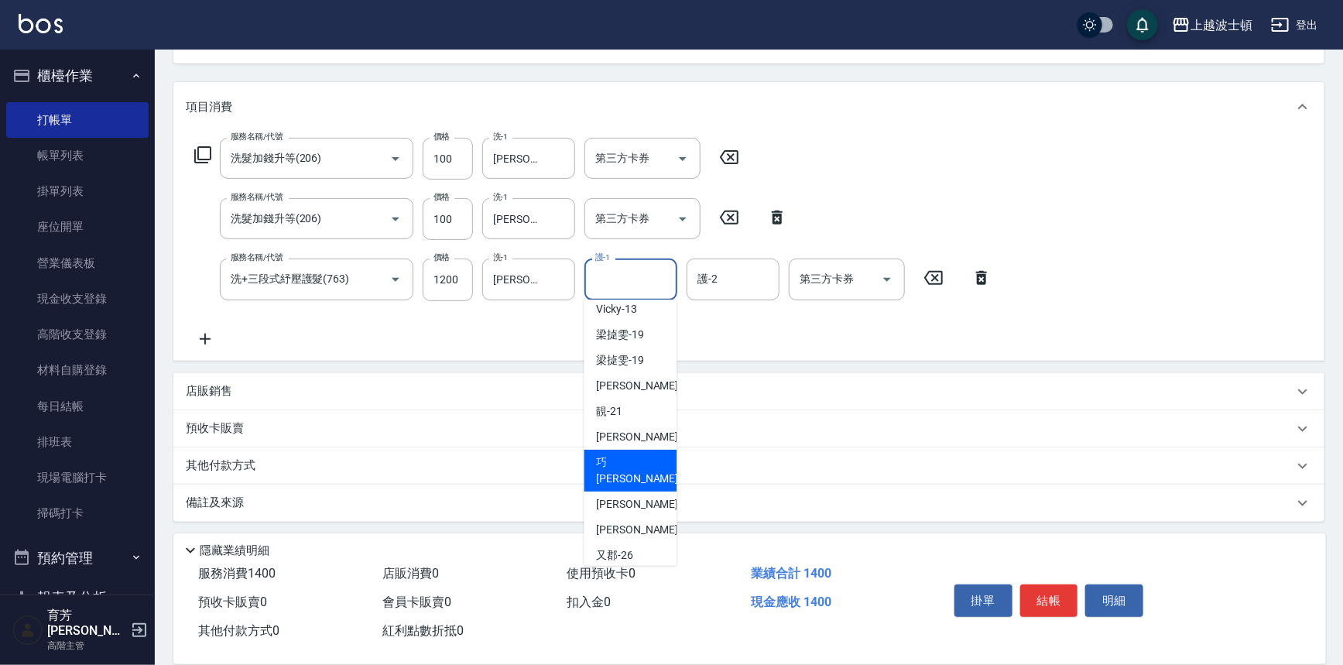
click at [650, 453] on div "巧莉 -23" at bounding box center [630, 471] width 93 height 42
type input "[PERSON_NAME]-23"
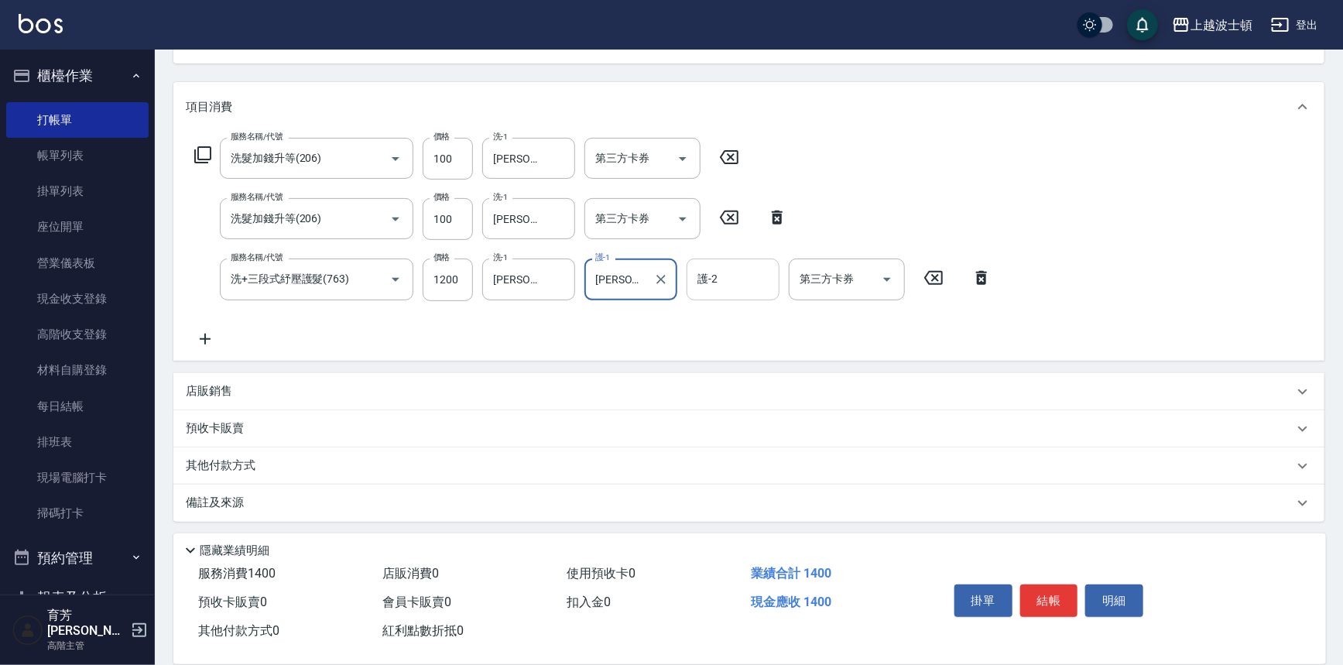
drag, startPoint x: 719, startPoint y: 286, endPoint x: 733, endPoint y: 294, distance: 15.9
click at [719, 286] on input "護-2" at bounding box center [733, 279] width 79 height 27
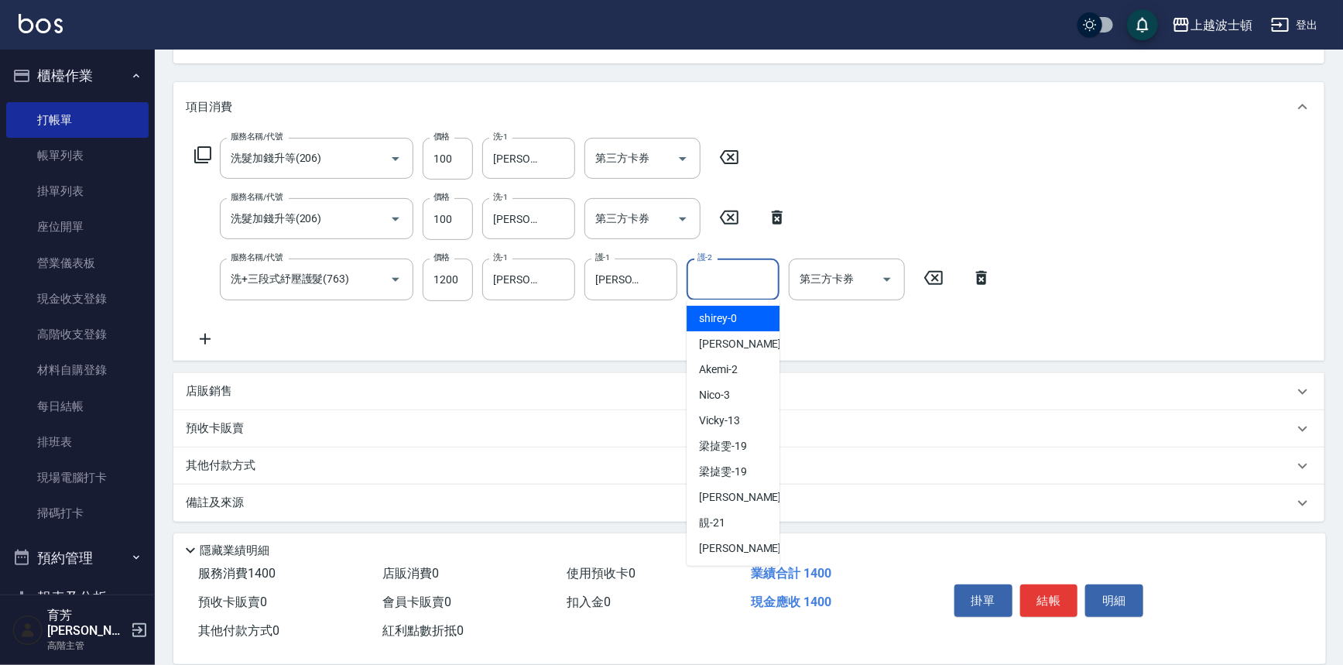
scroll to position [186, 0]
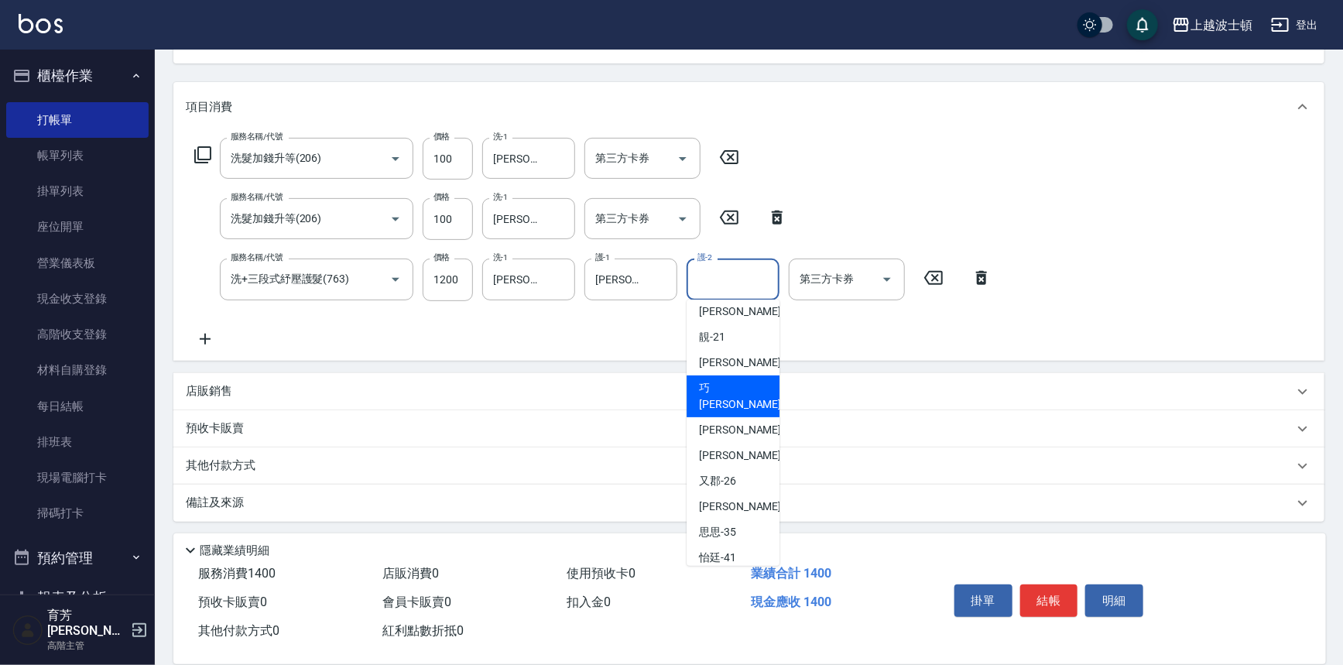
click at [707, 394] on span "巧莉 -23" at bounding box center [748, 396] width 98 height 33
type input "[PERSON_NAME]-23"
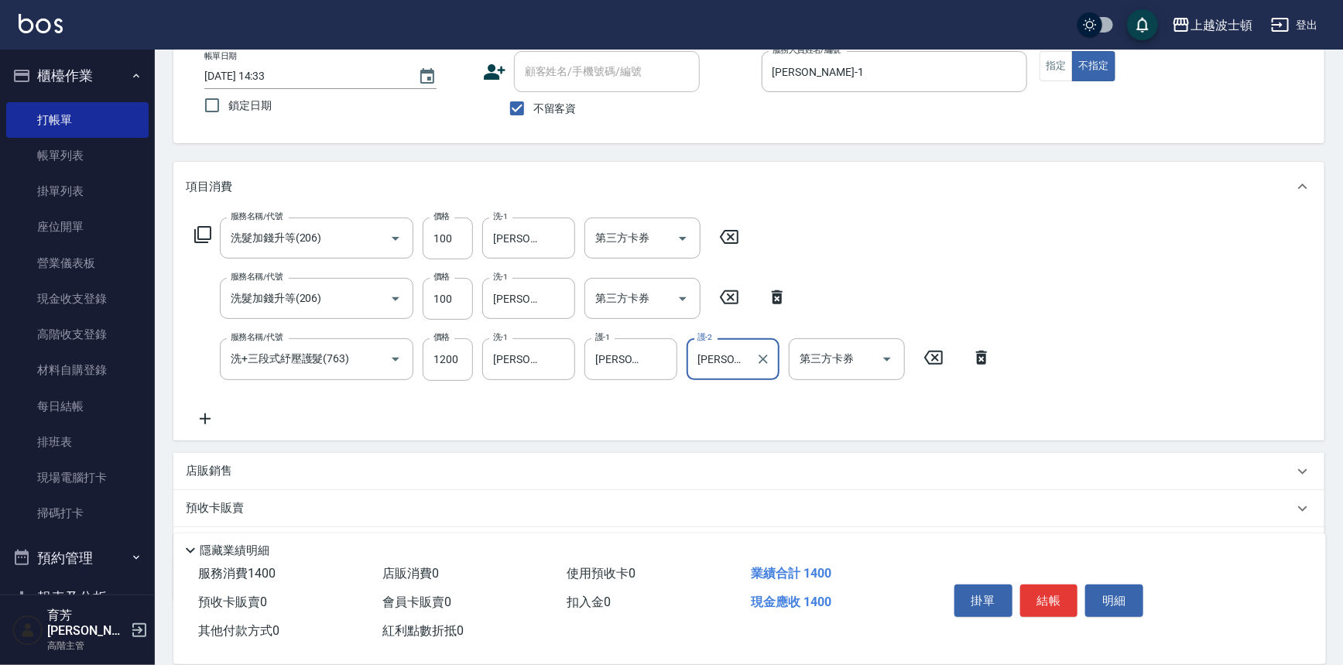
scroll to position [65, 0]
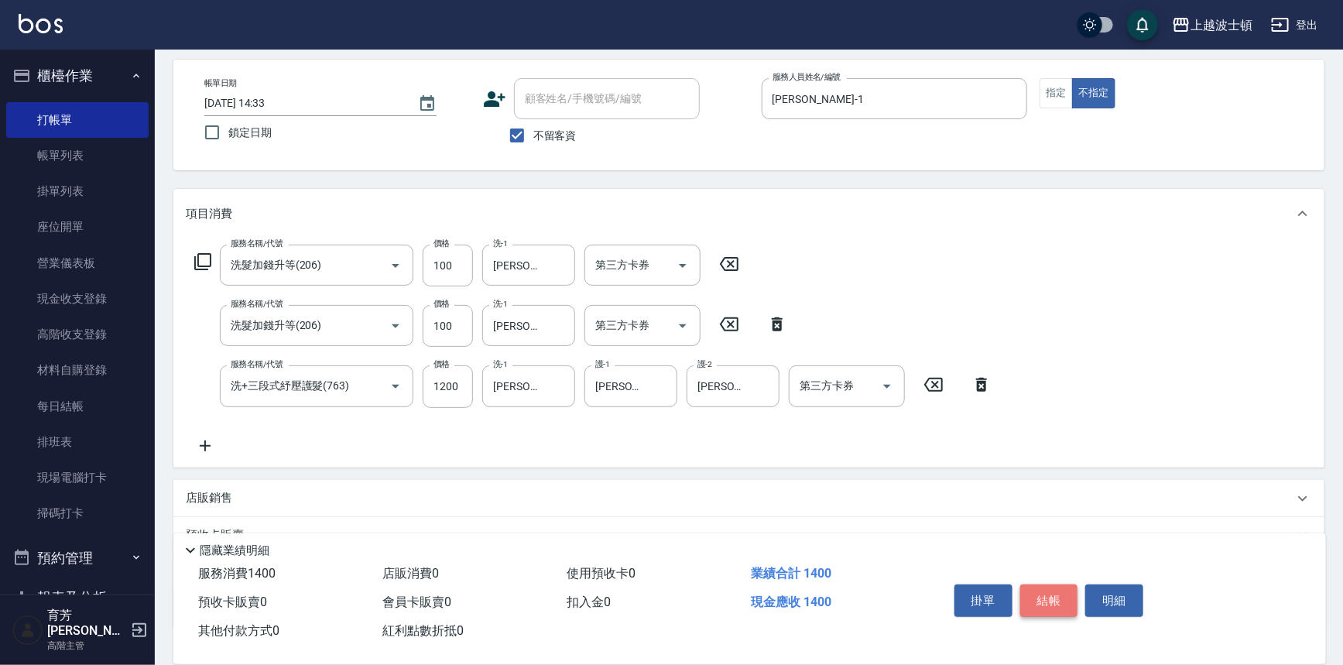
click at [1056, 586] on button "結帳" at bounding box center [1049, 600] width 58 height 33
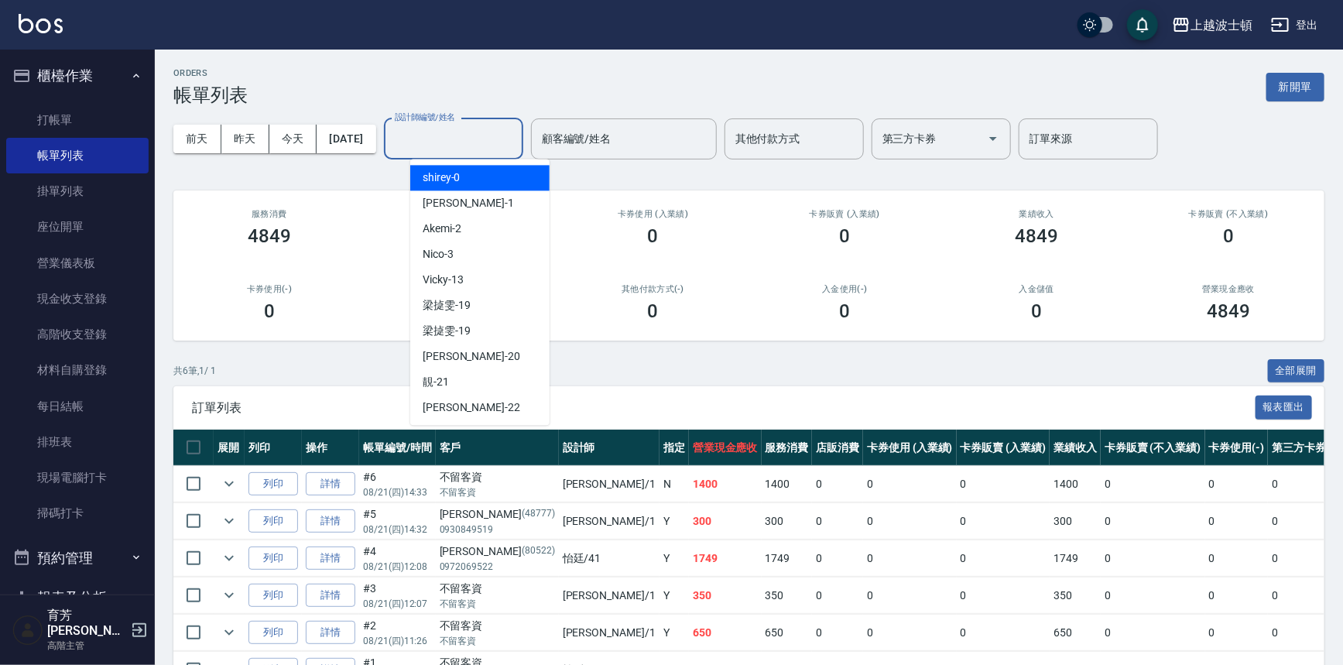
click at [433, 148] on input "設計師編號/姓名" at bounding box center [453, 138] width 125 height 27
click at [437, 197] on span "[PERSON_NAME] -1" at bounding box center [468, 203] width 91 height 16
type input "[PERSON_NAME]-1"
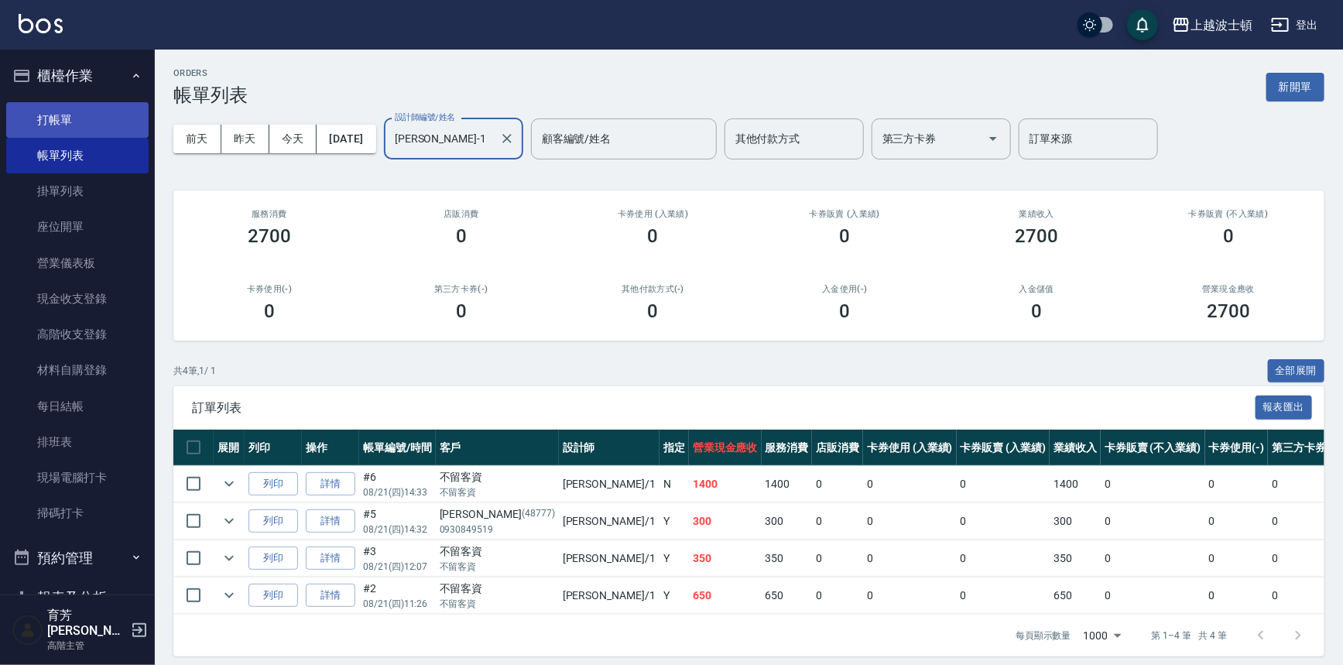
click at [90, 105] on link "打帳單" at bounding box center [77, 120] width 142 height 36
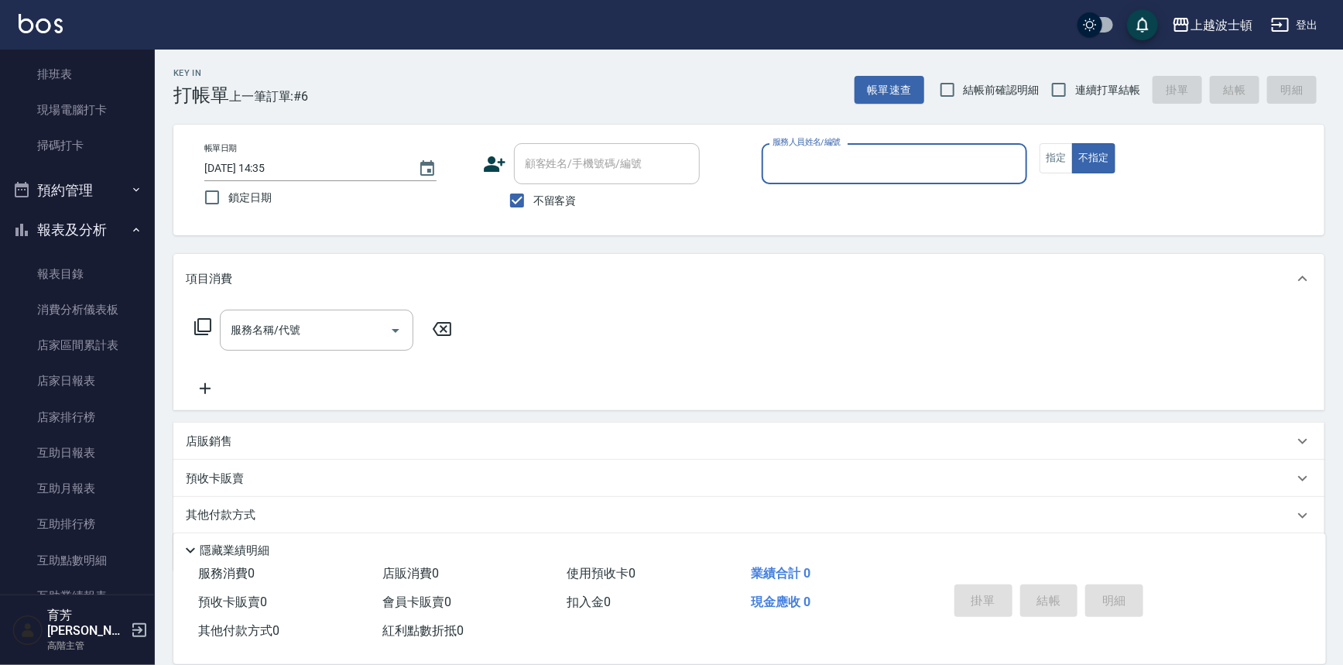
scroll to position [364, 0]
click at [130, 228] on icon "button" at bounding box center [136, 234] width 12 height 12
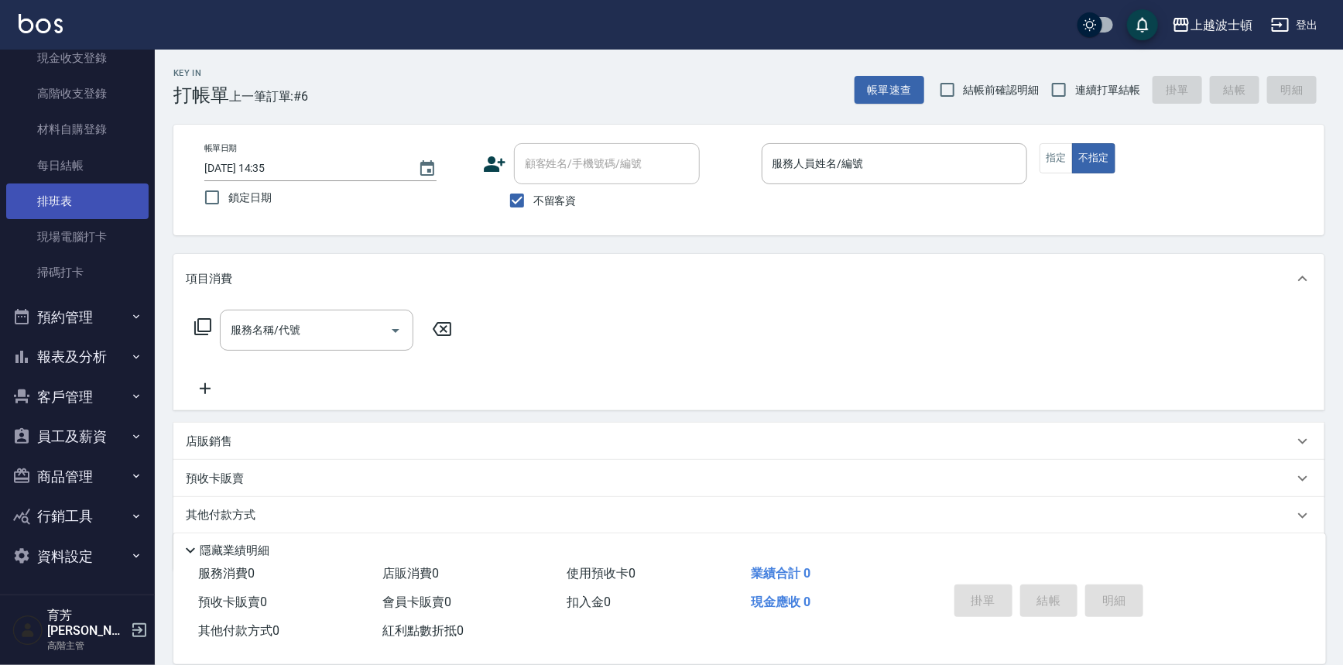
scroll to position [226, 0]
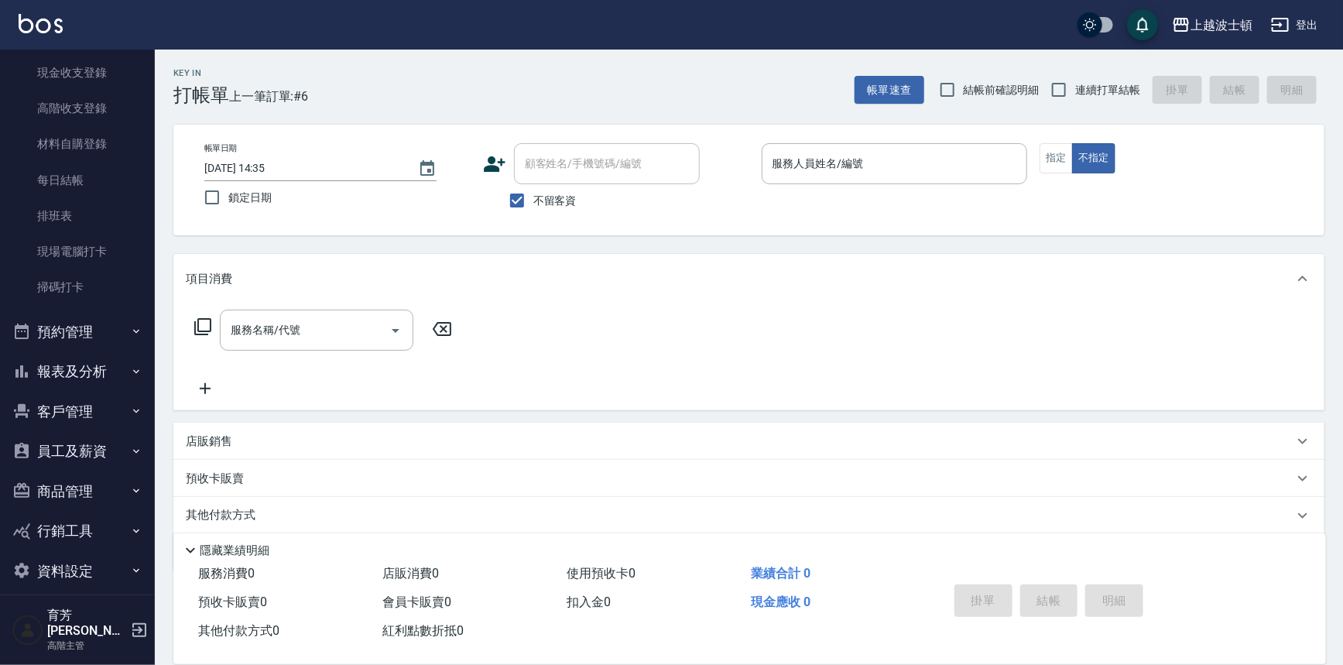
click at [115, 420] on button "客戶管理" at bounding box center [77, 412] width 142 height 40
click at [114, 450] on link "客戶列表" at bounding box center [77, 455] width 142 height 36
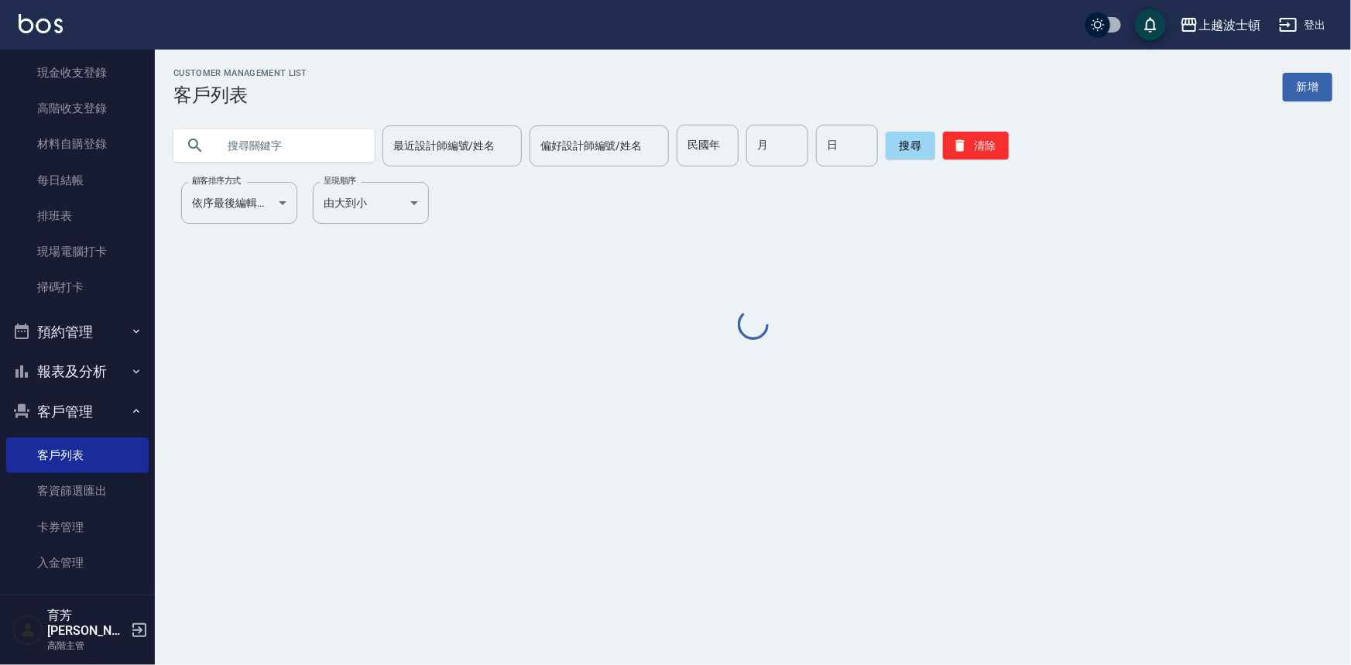
click at [302, 155] on input "text" at bounding box center [290, 146] width 146 height 42
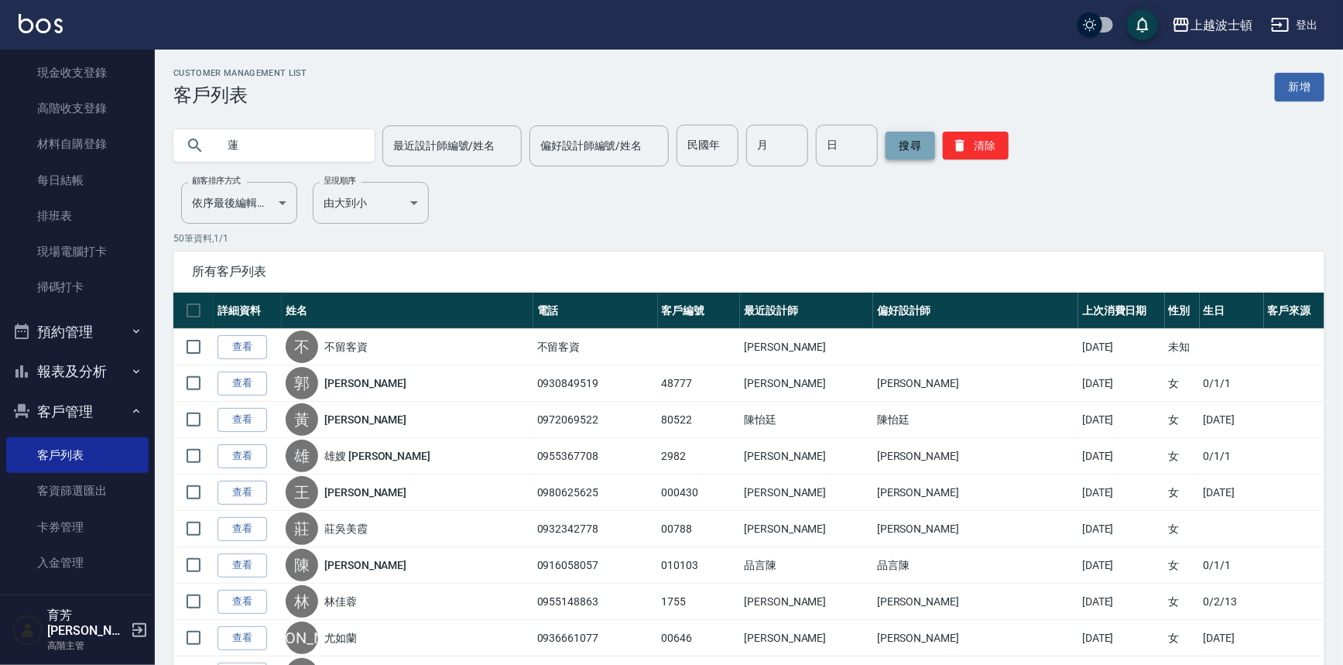
type input "蓮"
click at [899, 142] on button "搜尋" at bounding box center [911, 146] width 50 height 28
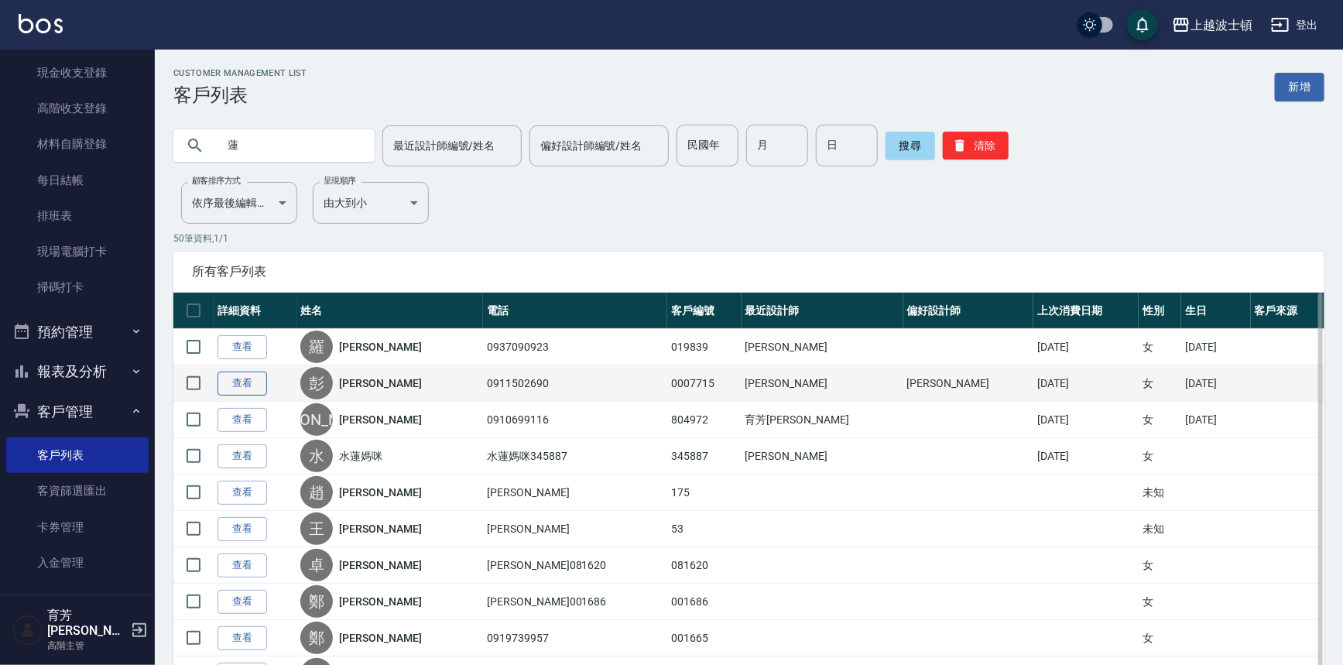
click at [262, 378] on link "查看" at bounding box center [243, 384] width 50 height 24
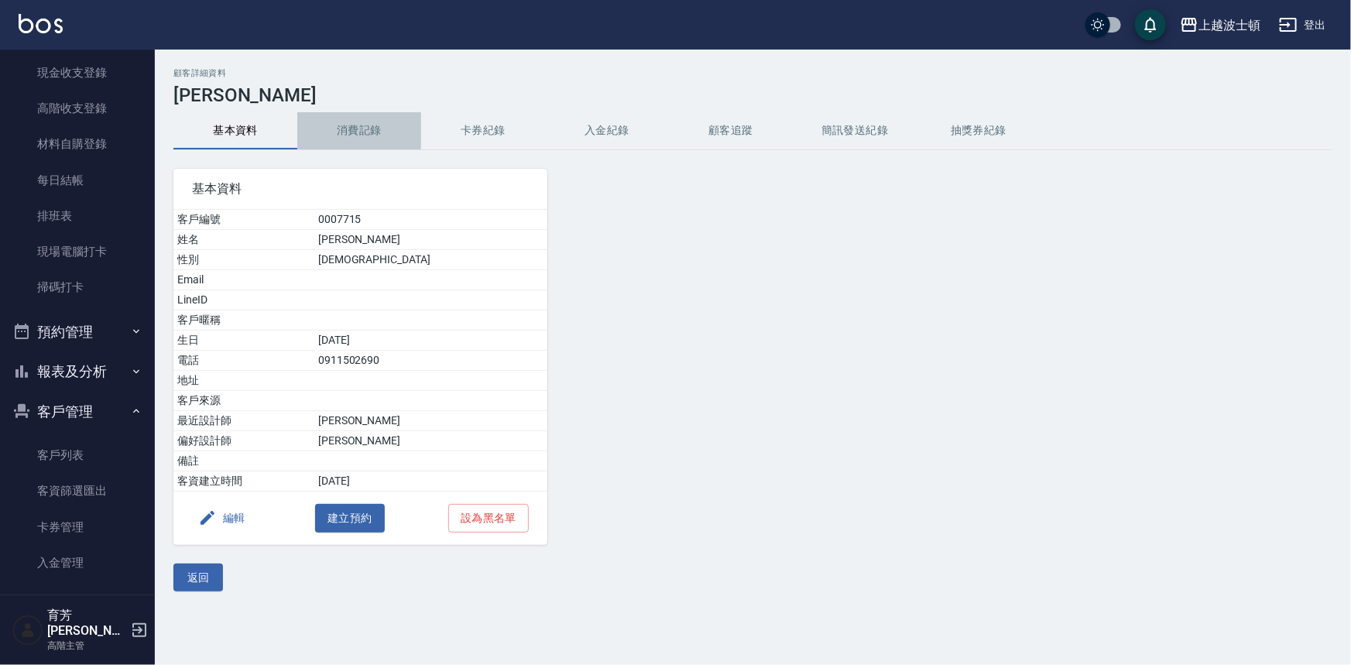
click at [331, 120] on button "消費記錄" at bounding box center [359, 130] width 124 height 37
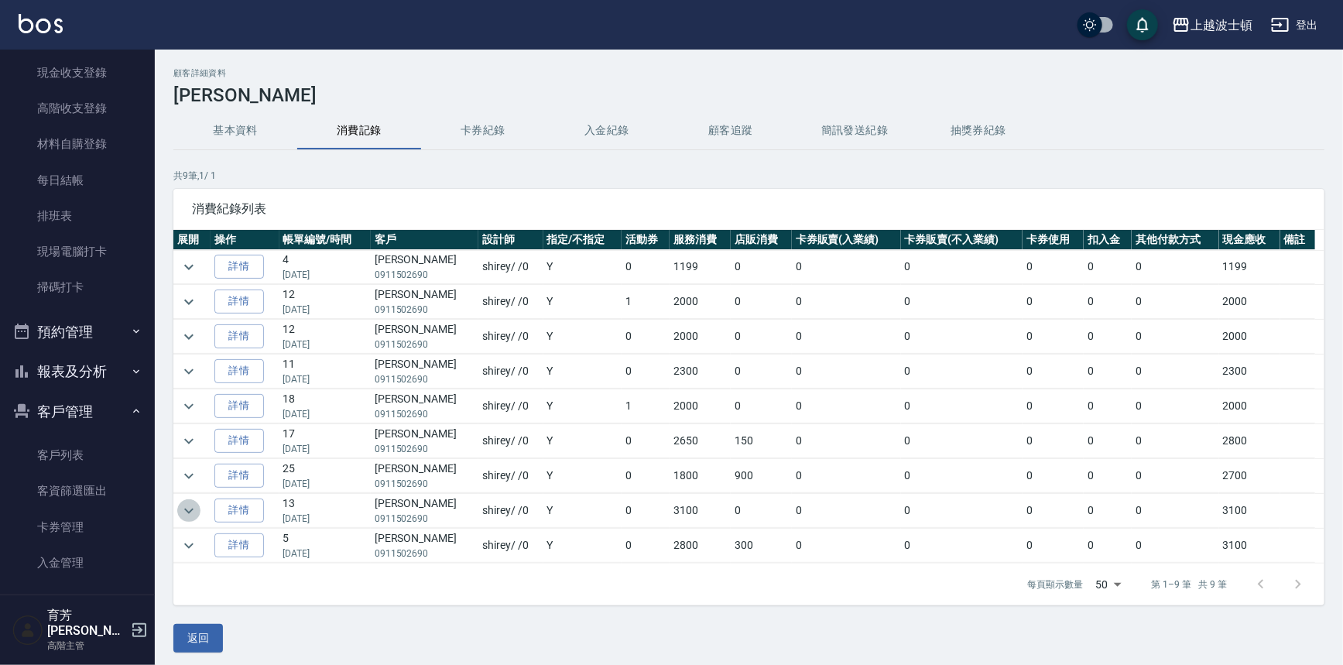
click at [182, 509] on icon "expand row" at bounding box center [189, 511] width 19 height 19
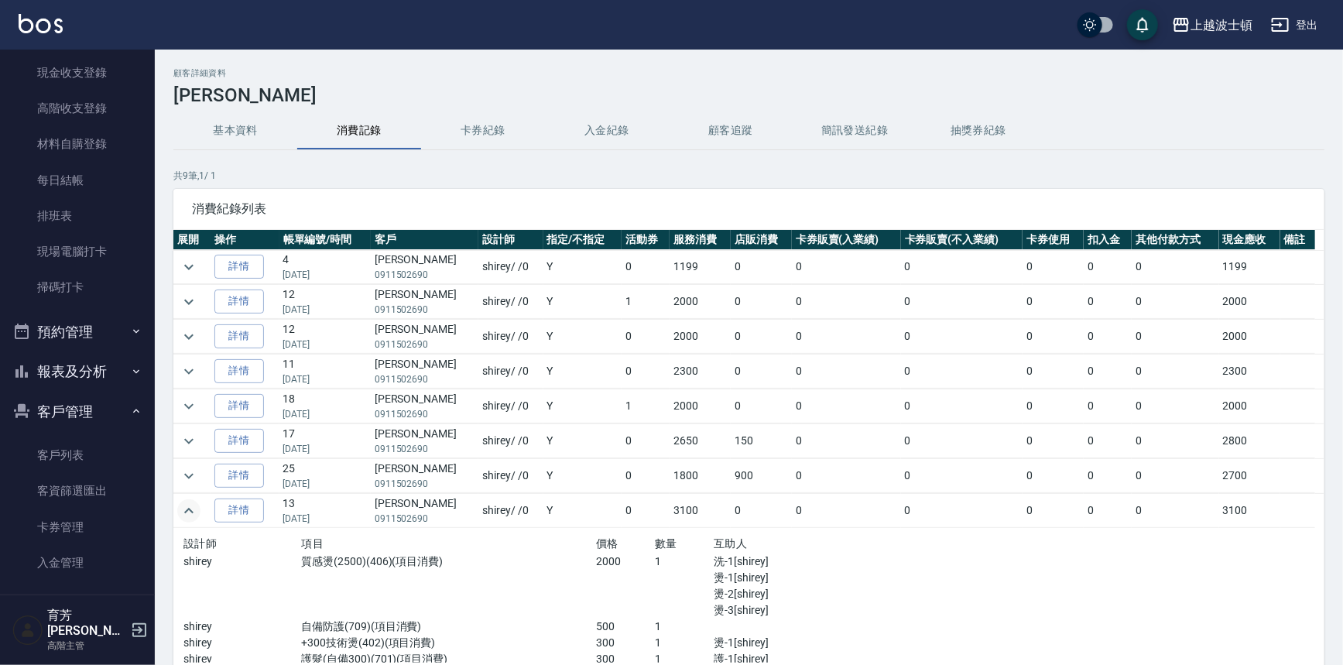
scroll to position [37, 0]
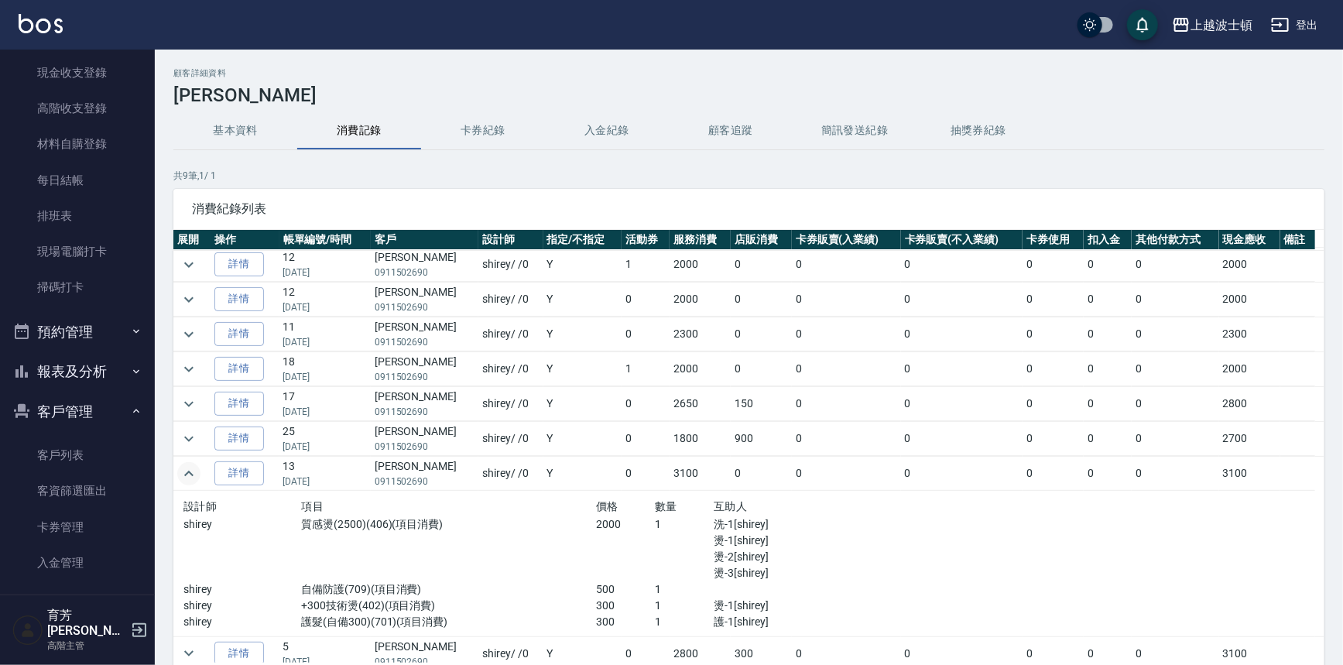
drag, startPoint x: 181, startPoint y: 402, endPoint x: 283, endPoint y: 283, distance: 156.5
click at [274, 327] on tbody "詳情 4 [DATE] [PERSON_NAME]0911502690 shirey / /0 Y 0 1199 0 0 0 0 0 0 1199 詳情 12…" at bounding box center [748, 442] width 1151 height 459
click at [325, 163] on div "顧客詳細資料 [PERSON_NAME] 基本資料 消費記錄 卡券紀錄 入金紀錄 顧客追蹤 簡訊發送紀錄 抽獎券紀錄 共 9 筆, 1 / 1 消費紀錄列表 …" at bounding box center [749, 409] width 1188 height 683
click at [242, 129] on button "基本資料" at bounding box center [235, 130] width 124 height 37
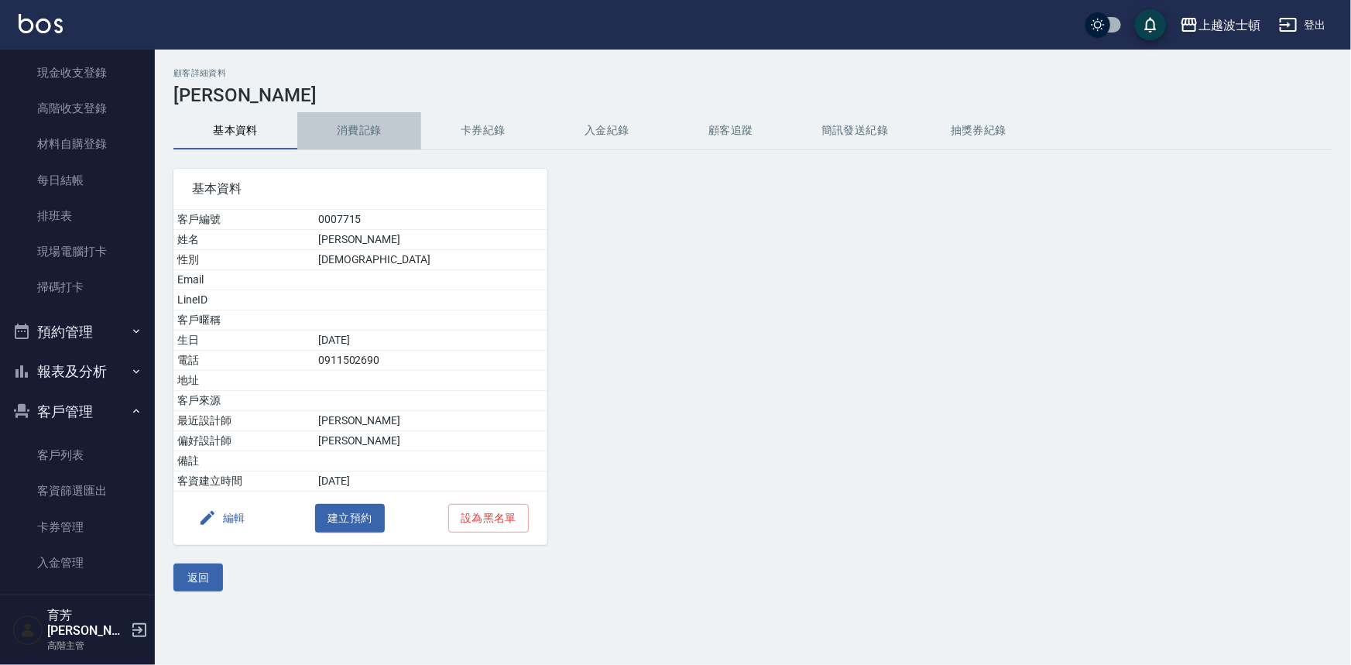
click at [340, 130] on button "消費記錄" at bounding box center [359, 130] width 124 height 37
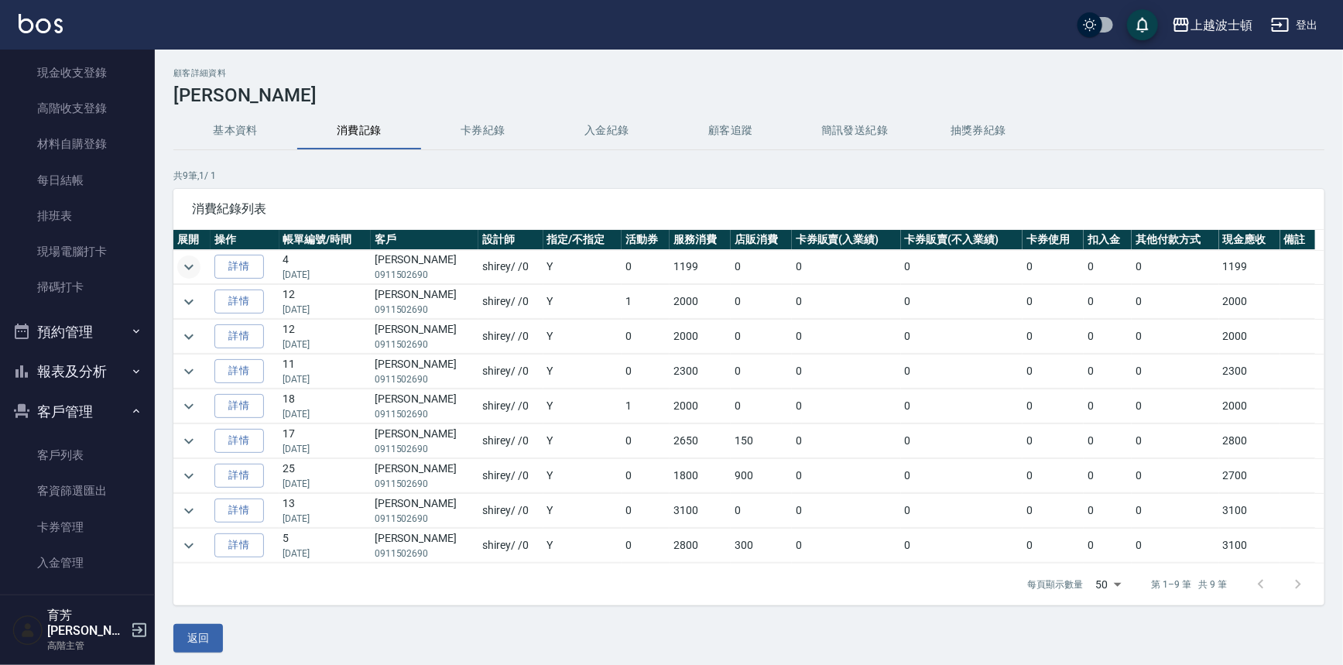
click at [197, 259] on icon "expand row" at bounding box center [189, 267] width 19 height 19
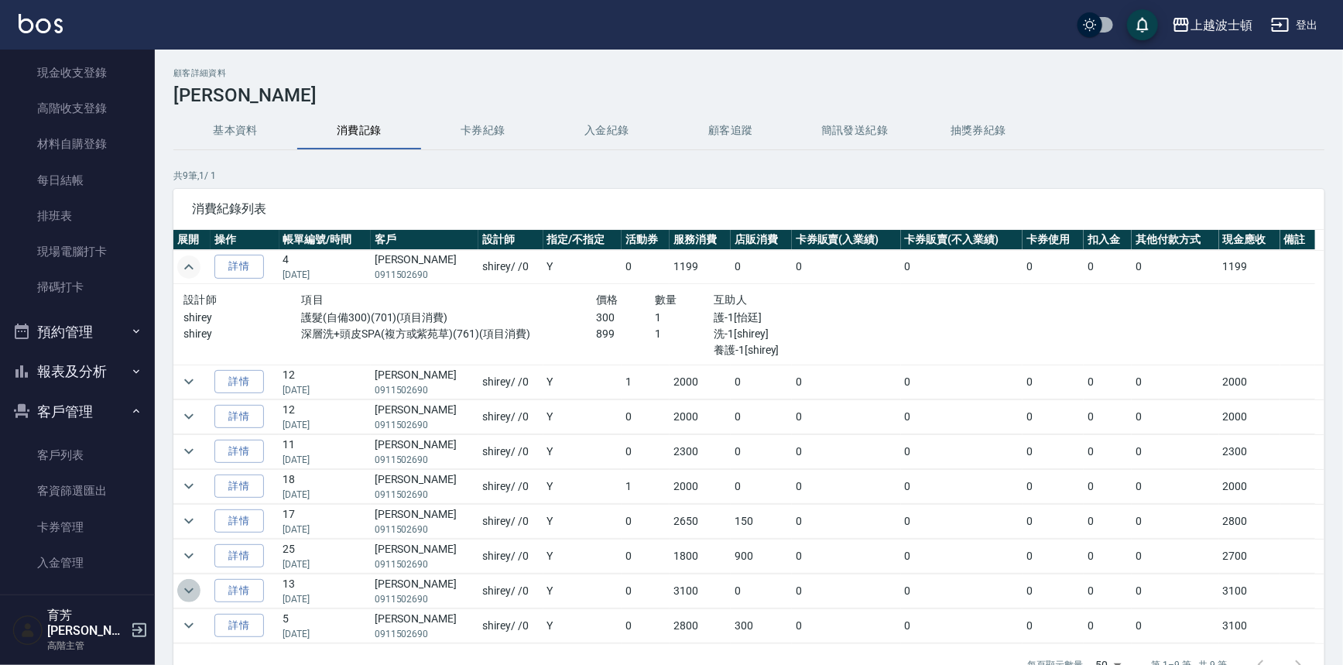
click at [183, 593] on icon "expand row" at bounding box center [189, 590] width 19 height 19
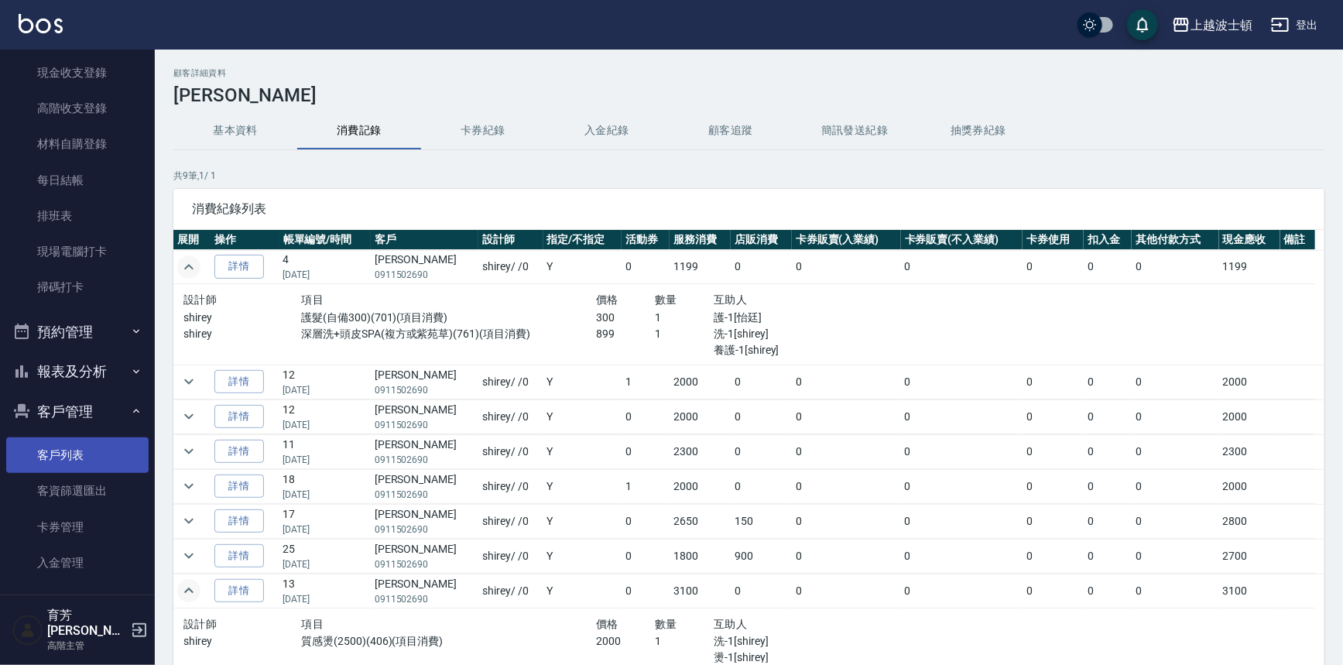
click at [85, 449] on link "客戶列表" at bounding box center [77, 455] width 142 height 36
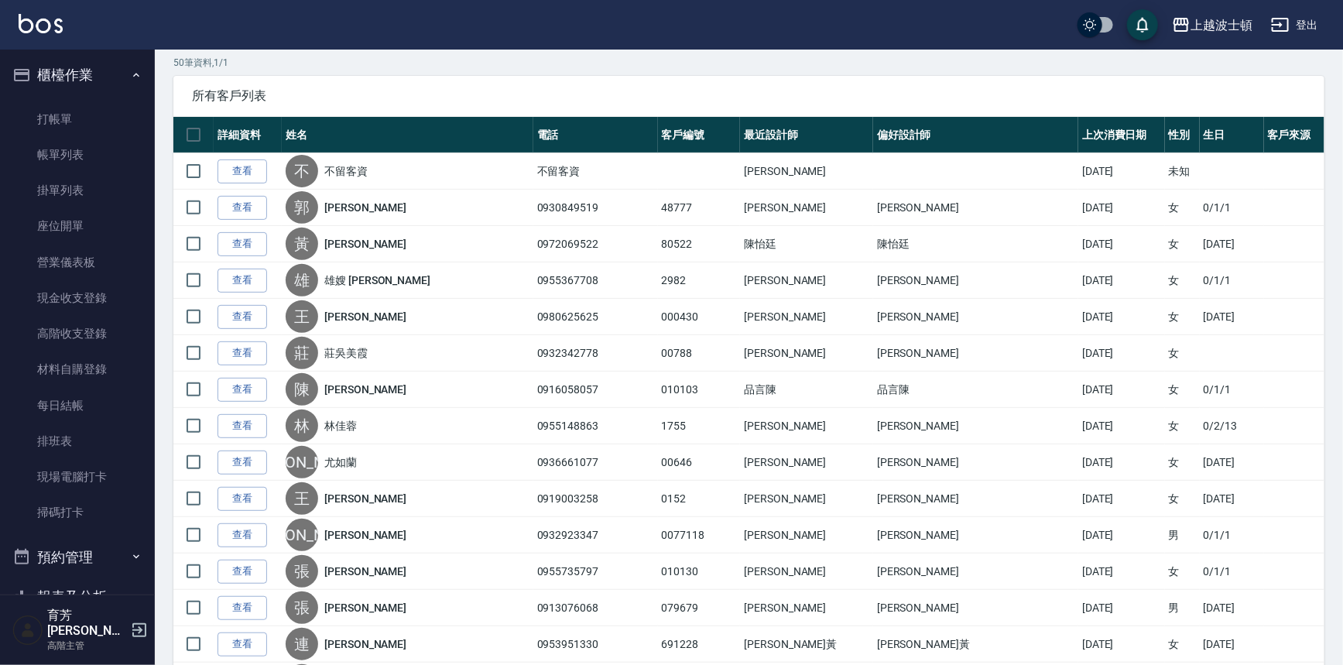
scroll to position [133, 0]
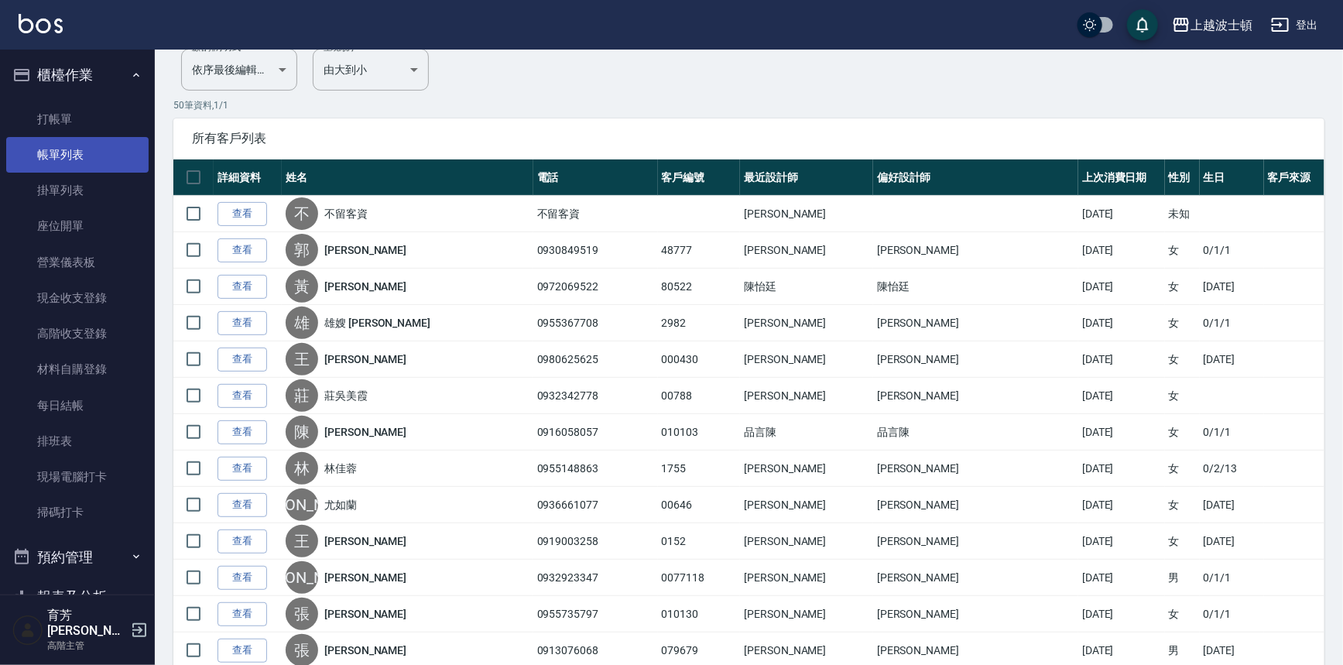
click at [58, 163] on link "帳單列表" at bounding box center [77, 155] width 142 height 36
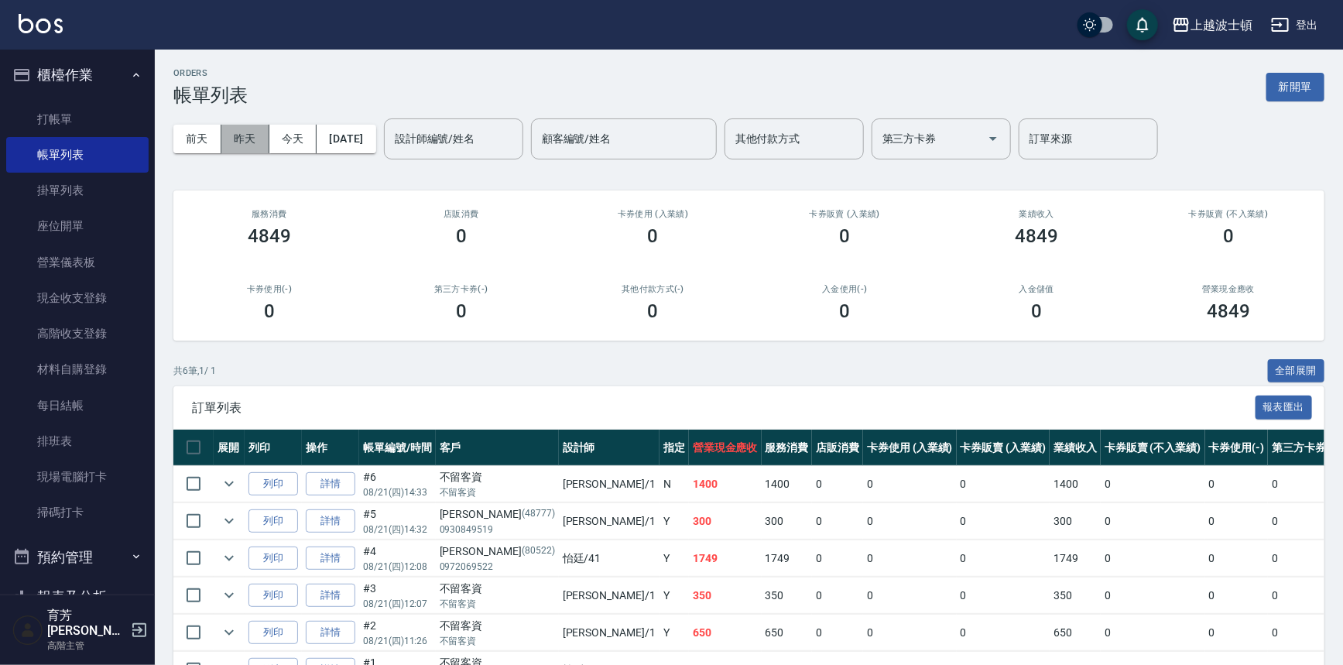
click at [260, 139] on button "昨天" at bounding box center [245, 139] width 48 height 29
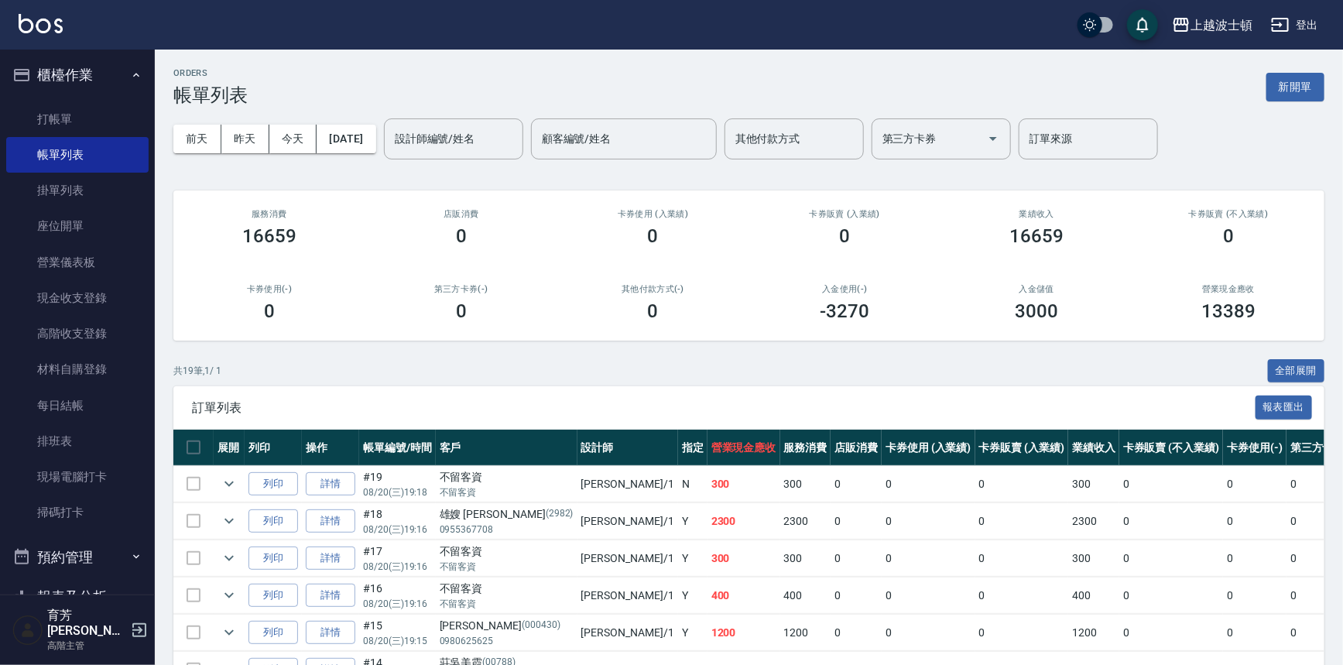
drag, startPoint x: 1278, startPoint y: 371, endPoint x: 1323, endPoint y: 342, distance: 53.3
click at [1279, 371] on button "全部展開" at bounding box center [1296, 371] width 57 height 24
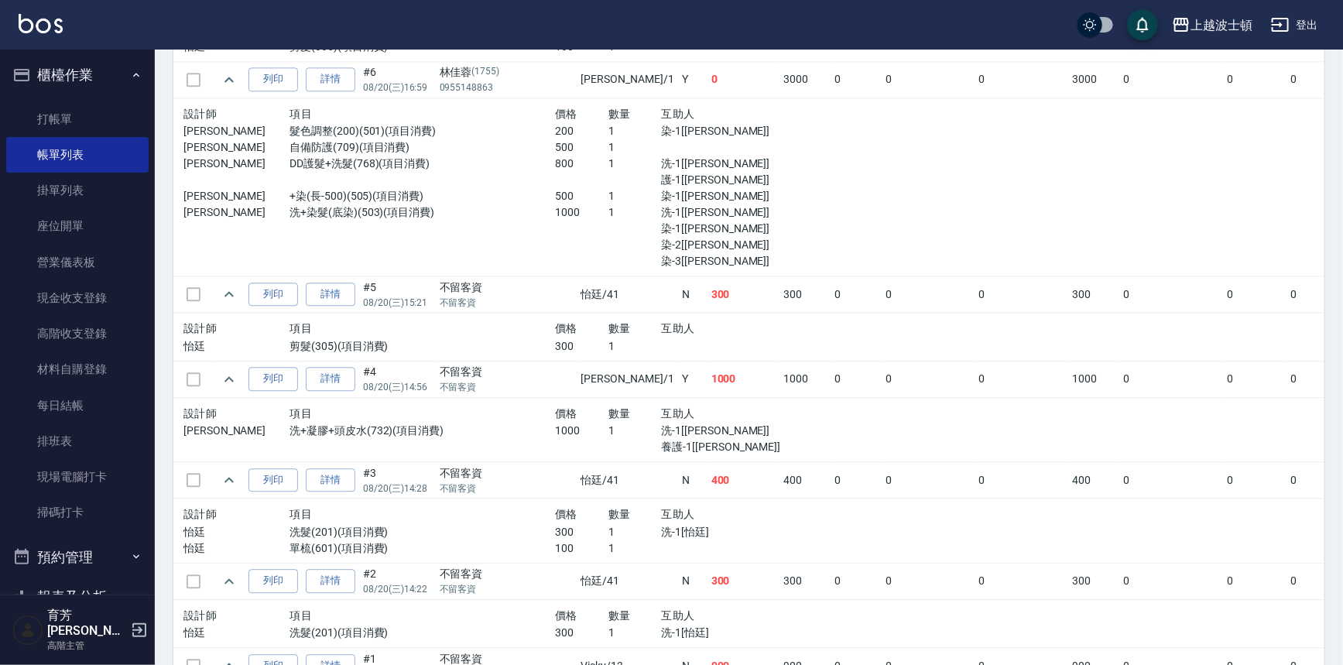
scroll to position [1746, 0]
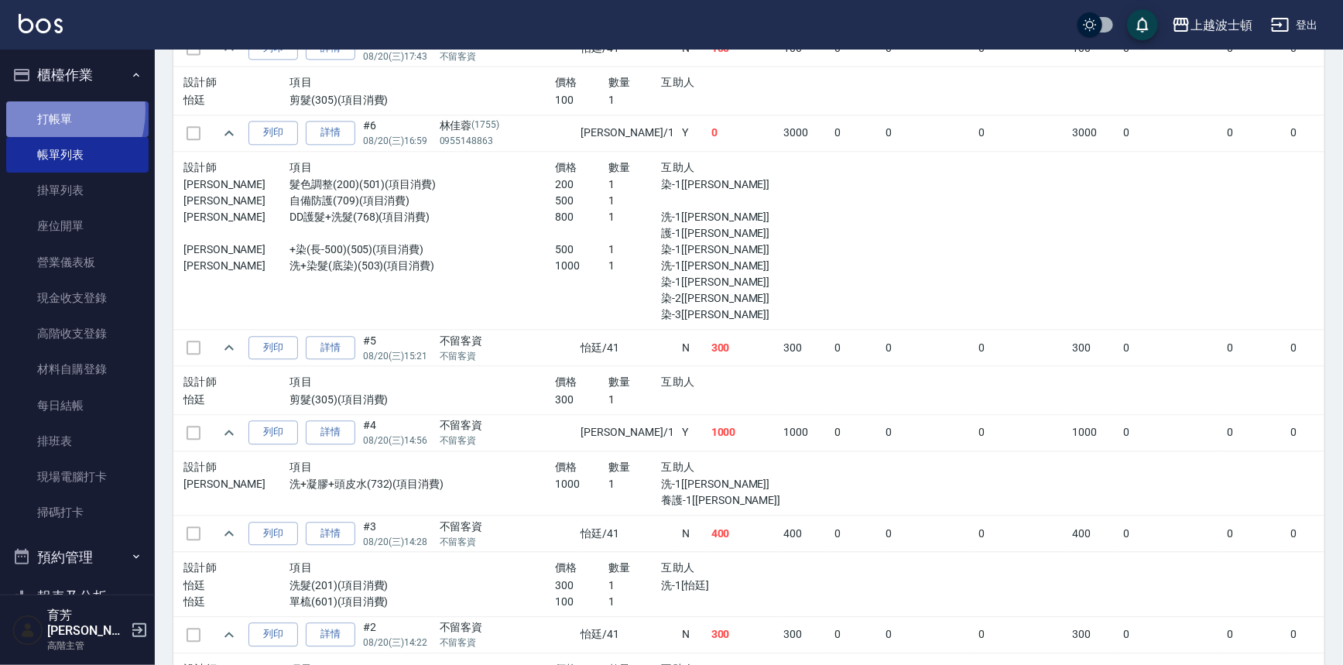
click at [39, 110] on link "打帳單" at bounding box center [77, 119] width 142 height 36
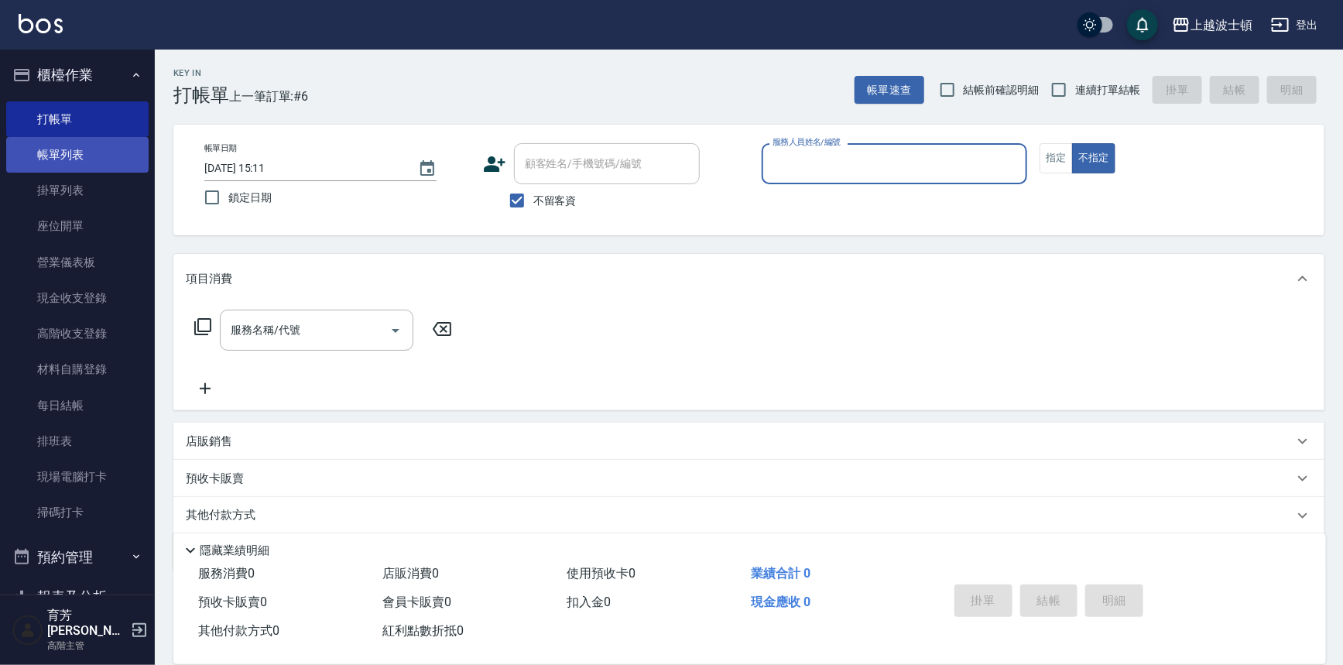
click at [60, 152] on link "帳單列表" at bounding box center [77, 155] width 142 height 36
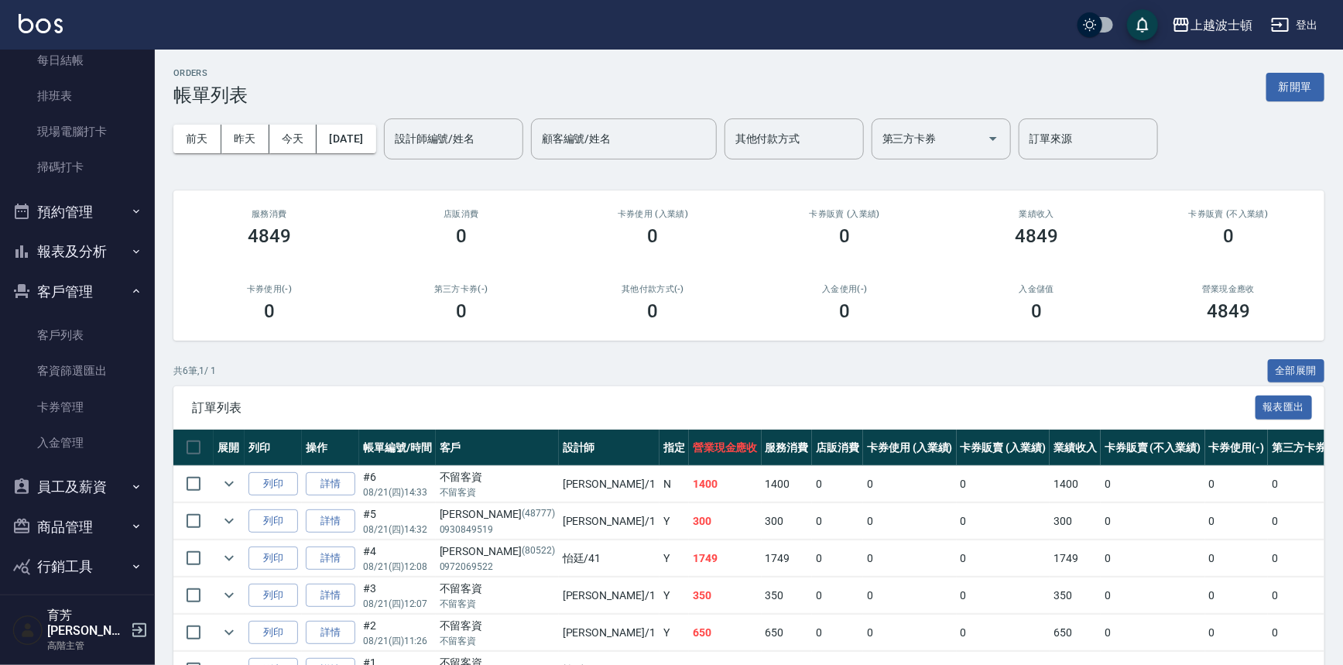
scroll to position [354, 0]
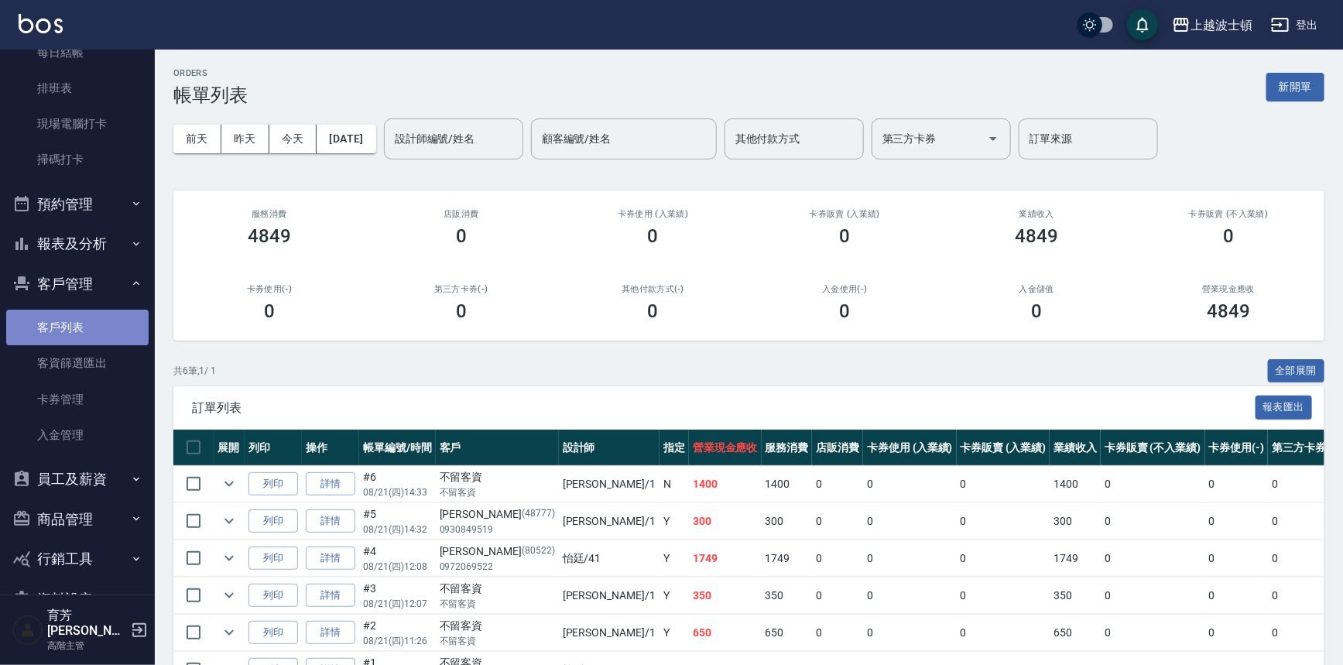
click at [86, 327] on link "客戶列表" at bounding box center [77, 328] width 142 height 36
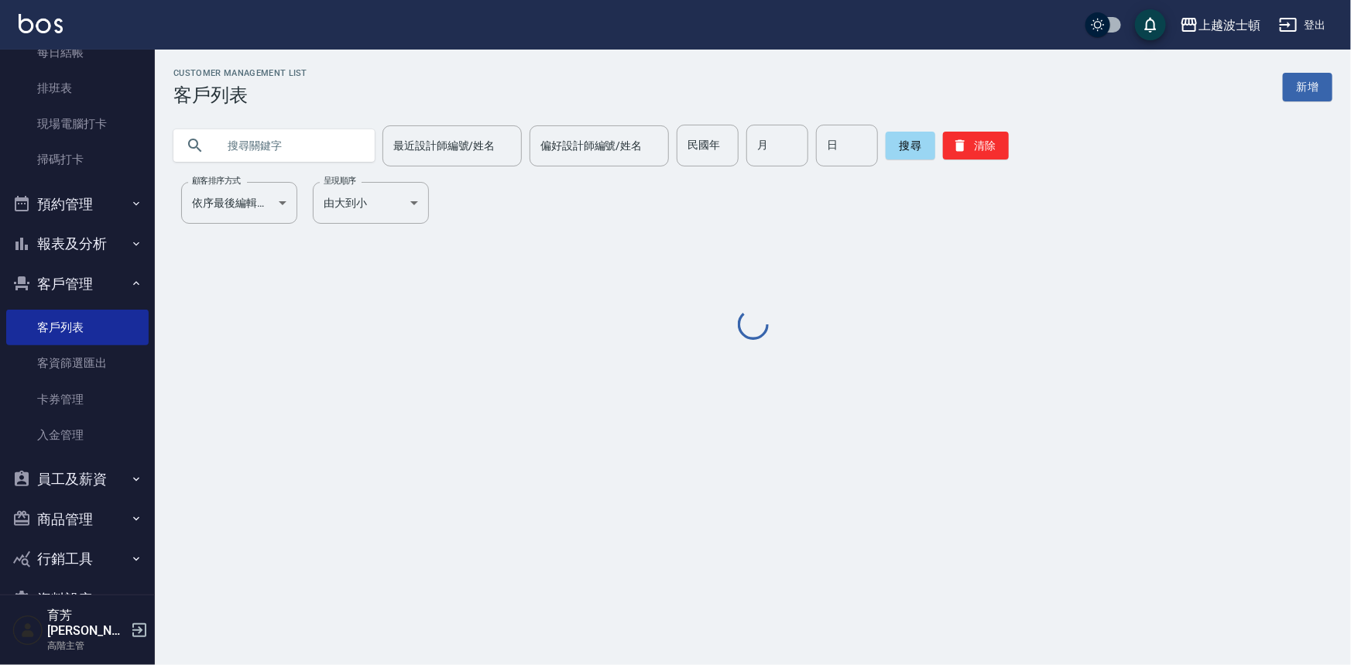
click at [295, 139] on input "text" at bounding box center [290, 146] width 146 height 42
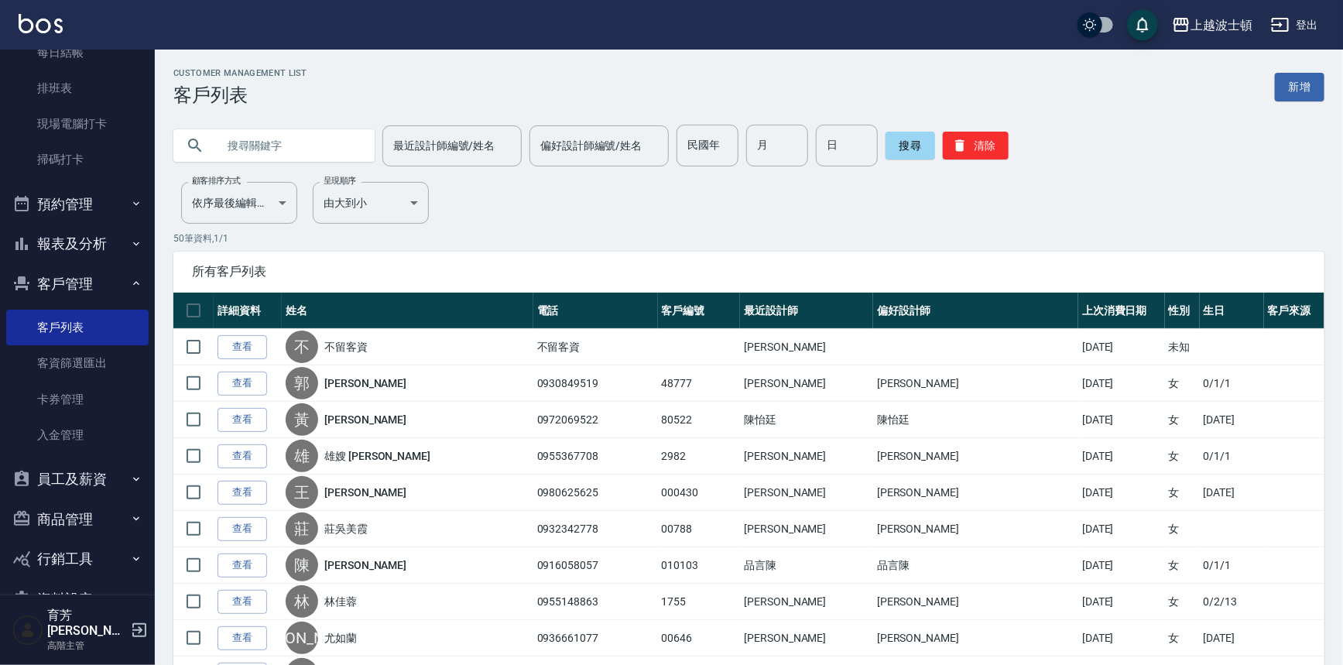
click at [331, 147] on input "text" at bounding box center [290, 146] width 146 height 42
type input "又"
click at [899, 147] on button "搜尋" at bounding box center [911, 146] width 50 height 28
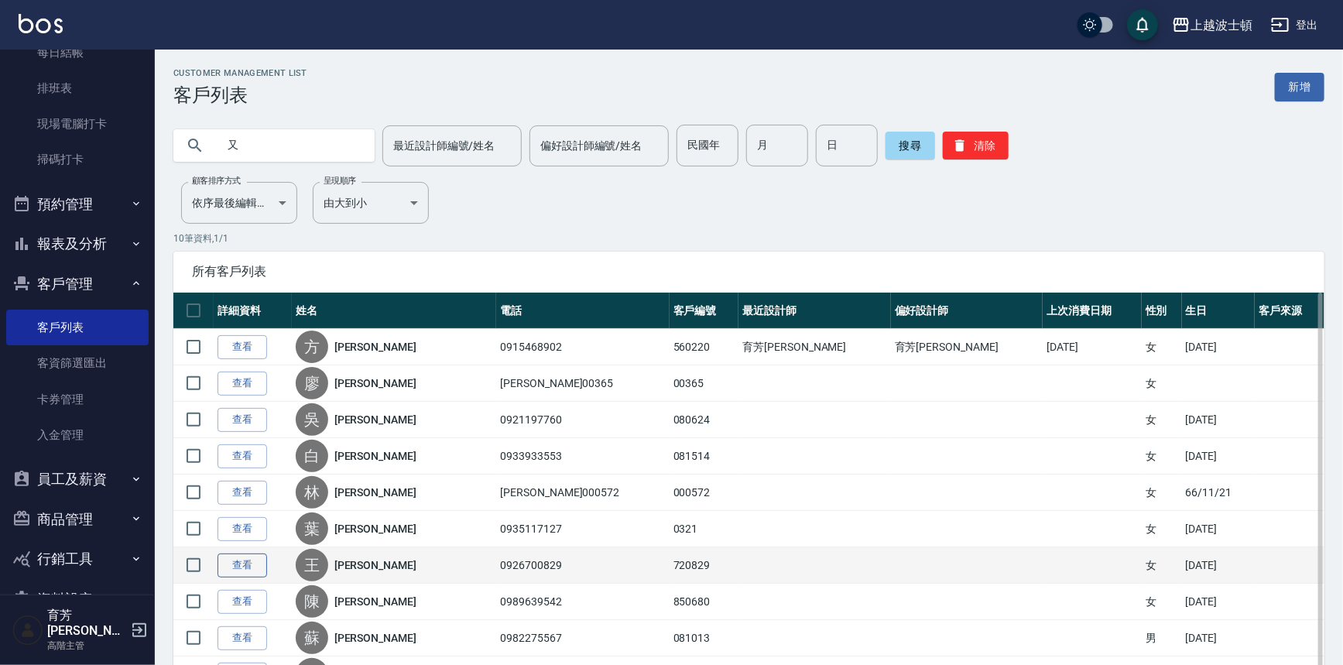
click at [255, 563] on link "查看" at bounding box center [243, 565] width 50 height 24
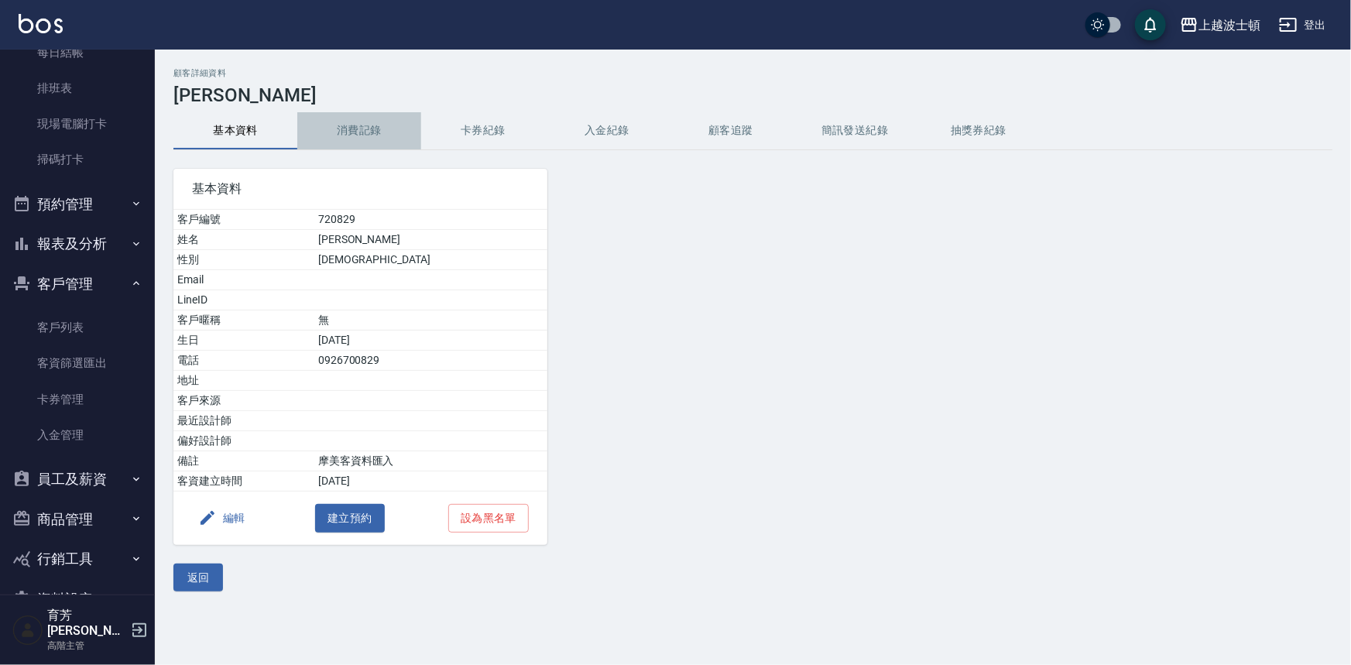
click at [371, 115] on button "消費記錄" at bounding box center [359, 130] width 124 height 37
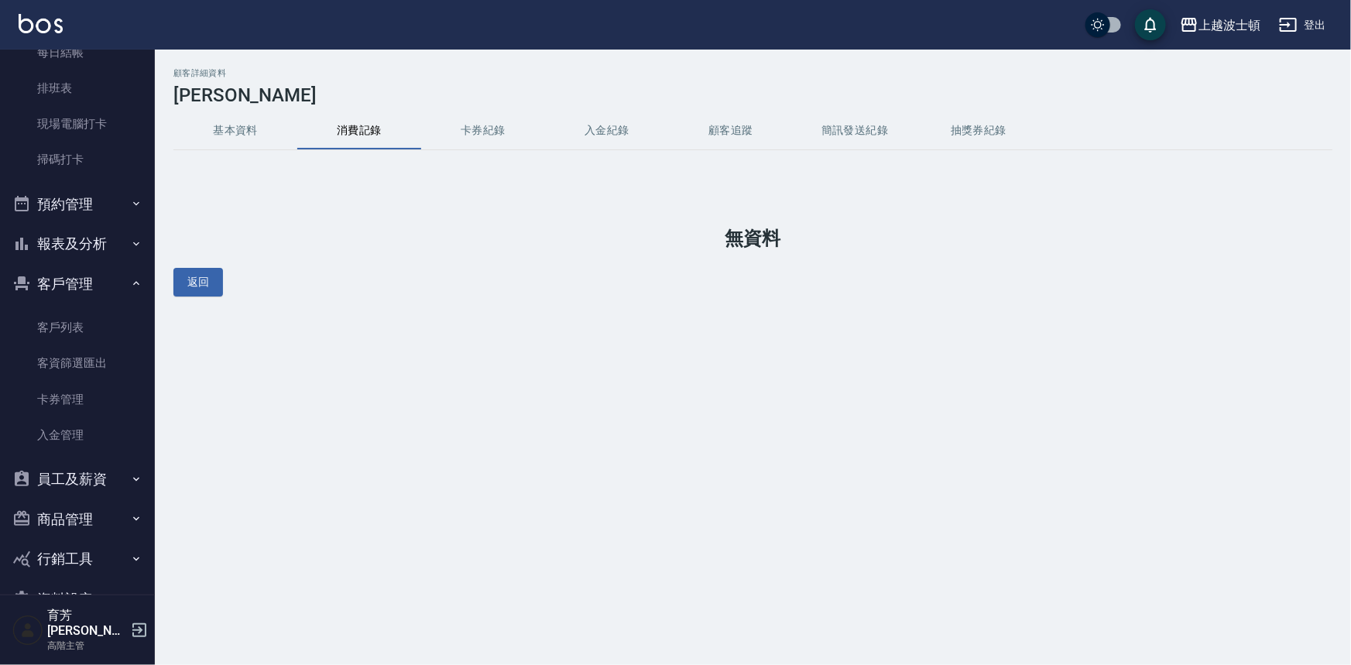
click at [242, 136] on button "基本資料" at bounding box center [235, 130] width 124 height 37
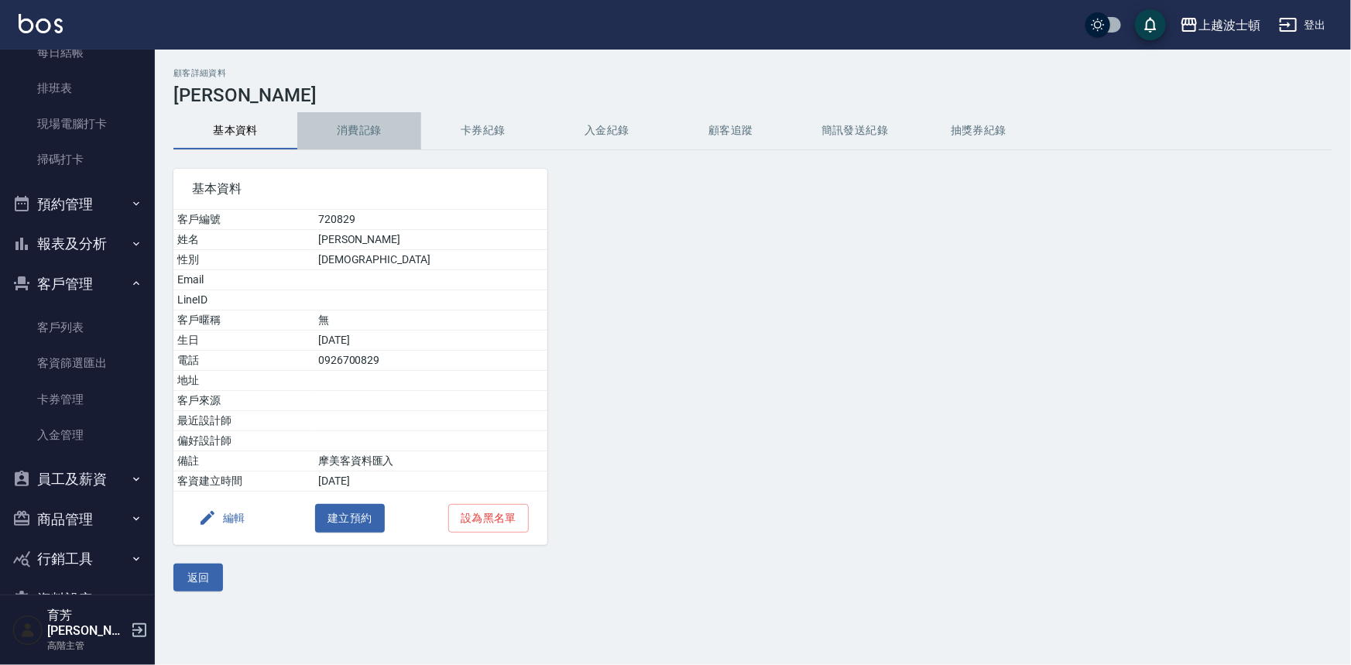
click at [366, 125] on button "消費記錄" at bounding box center [359, 130] width 124 height 37
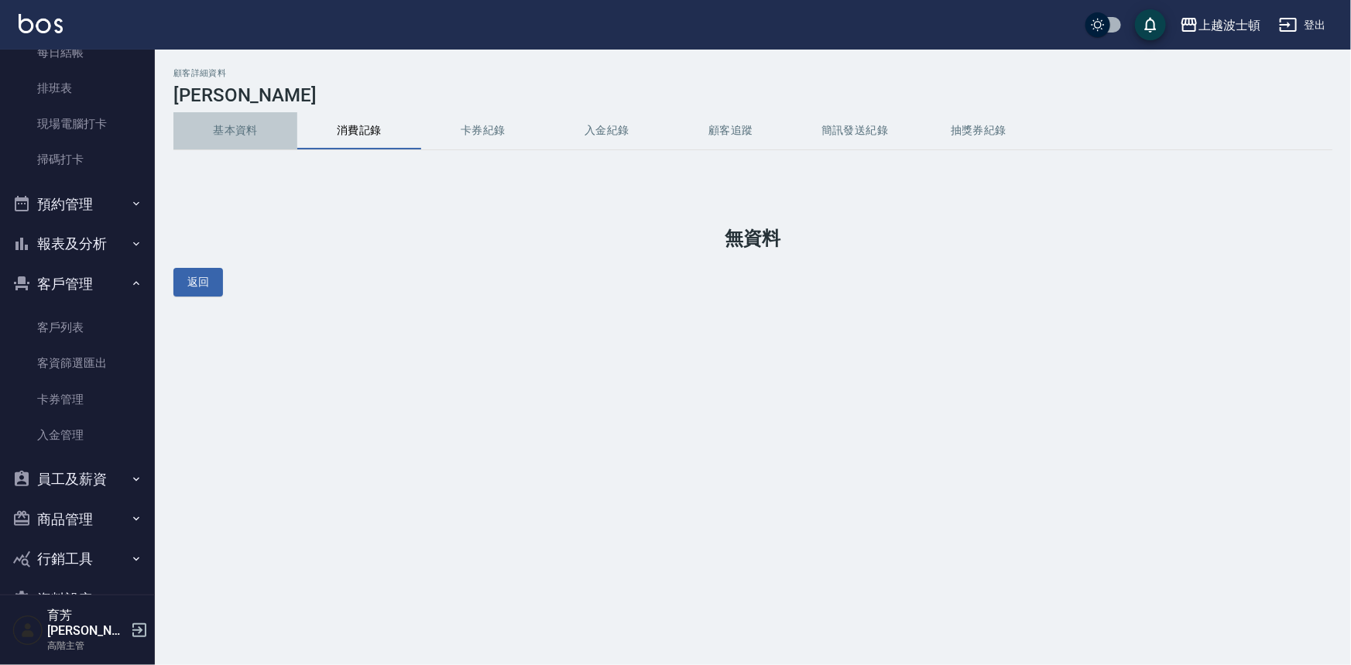
click at [242, 131] on button "基本資料" at bounding box center [235, 130] width 124 height 37
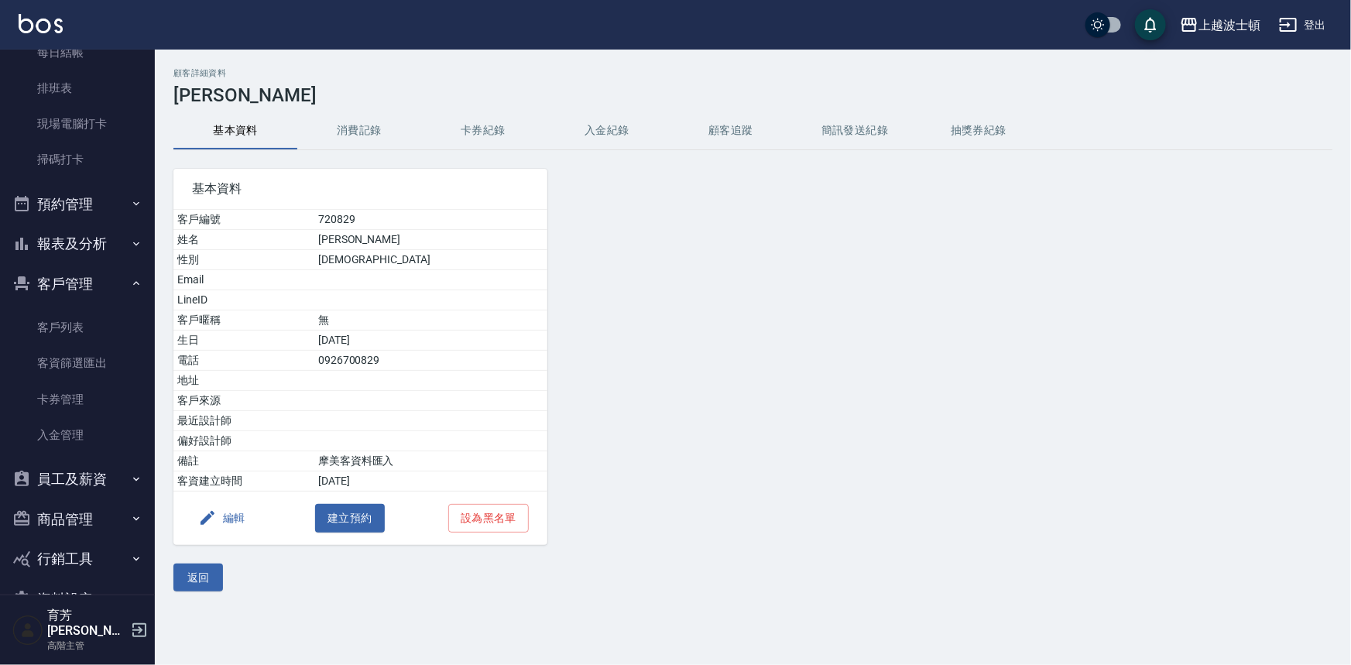
click at [366, 132] on button "消費記錄" at bounding box center [359, 130] width 124 height 37
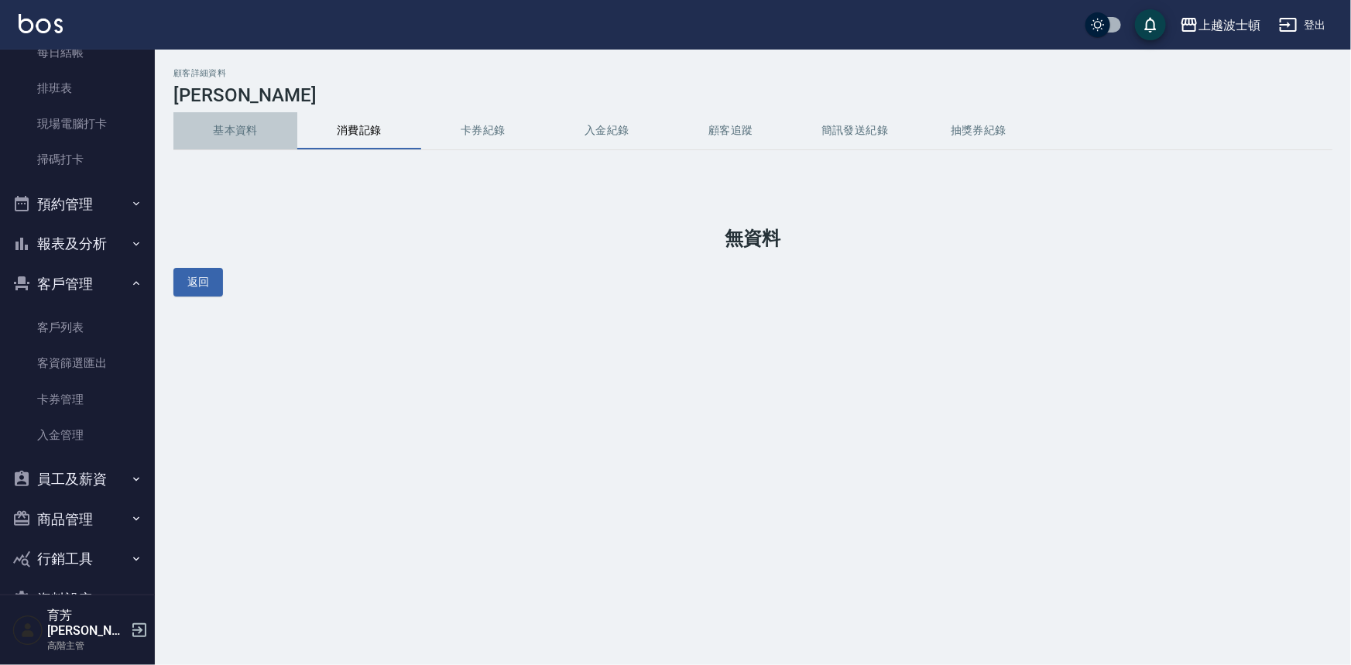
click at [227, 131] on button "基本資料" at bounding box center [235, 130] width 124 height 37
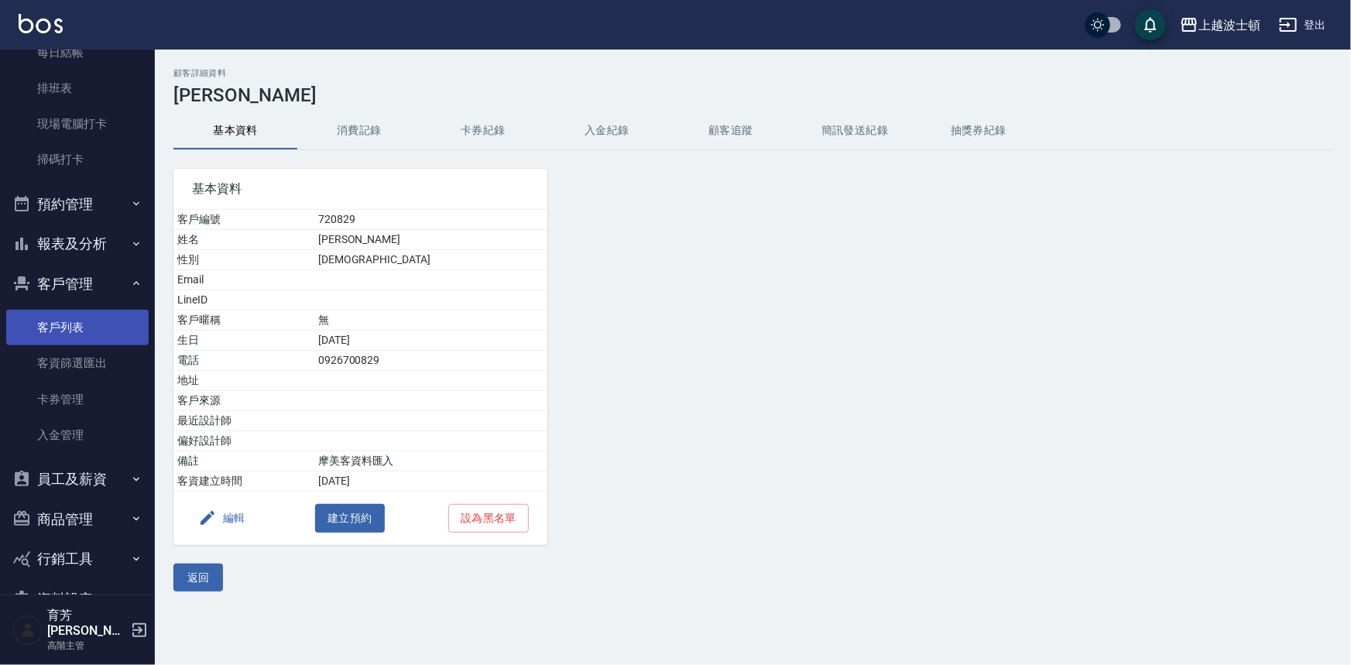
click at [74, 338] on link "客戶列表" at bounding box center [77, 328] width 142 height 36
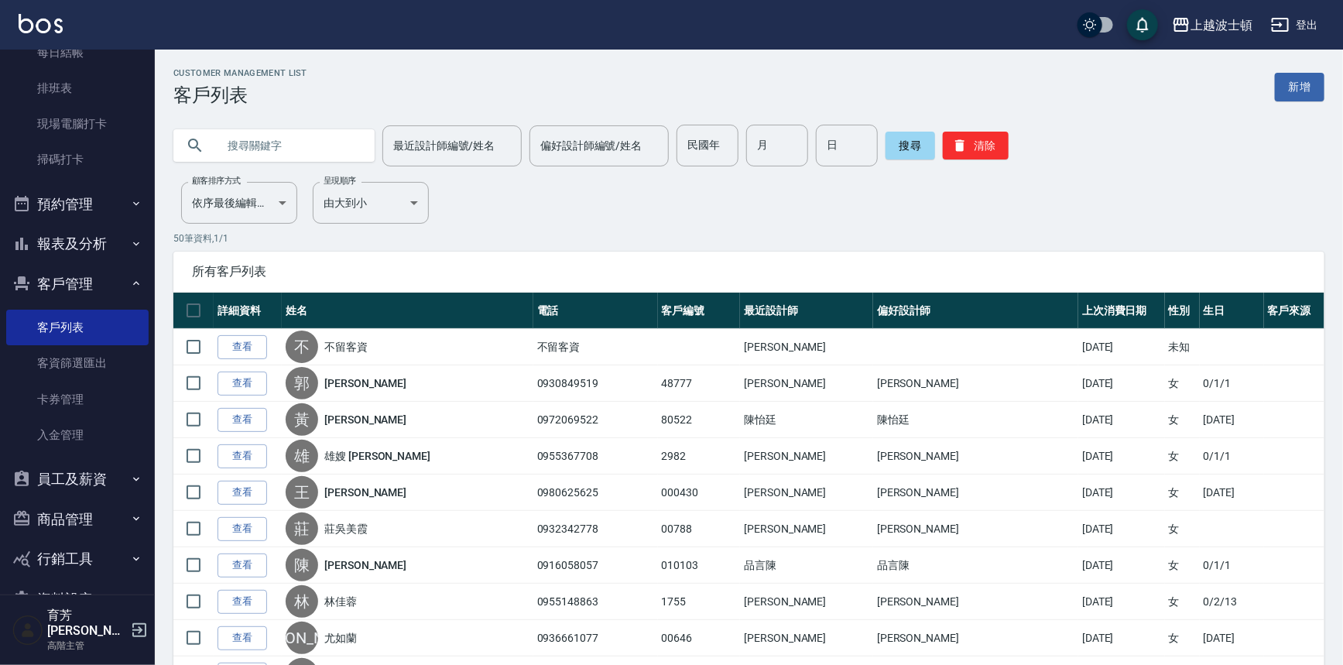
click at [284, 154] on input "text" at bounding box center [290, 146] width 146 height 42
type input "ㄉ"
click at [273, 148] on input "text" at bounding box center [290, 146] width 146 height 42
click at [240, 149] on input "text" at bounding box center [290, 146] width 146 height 42
type input "ㄒˇ"
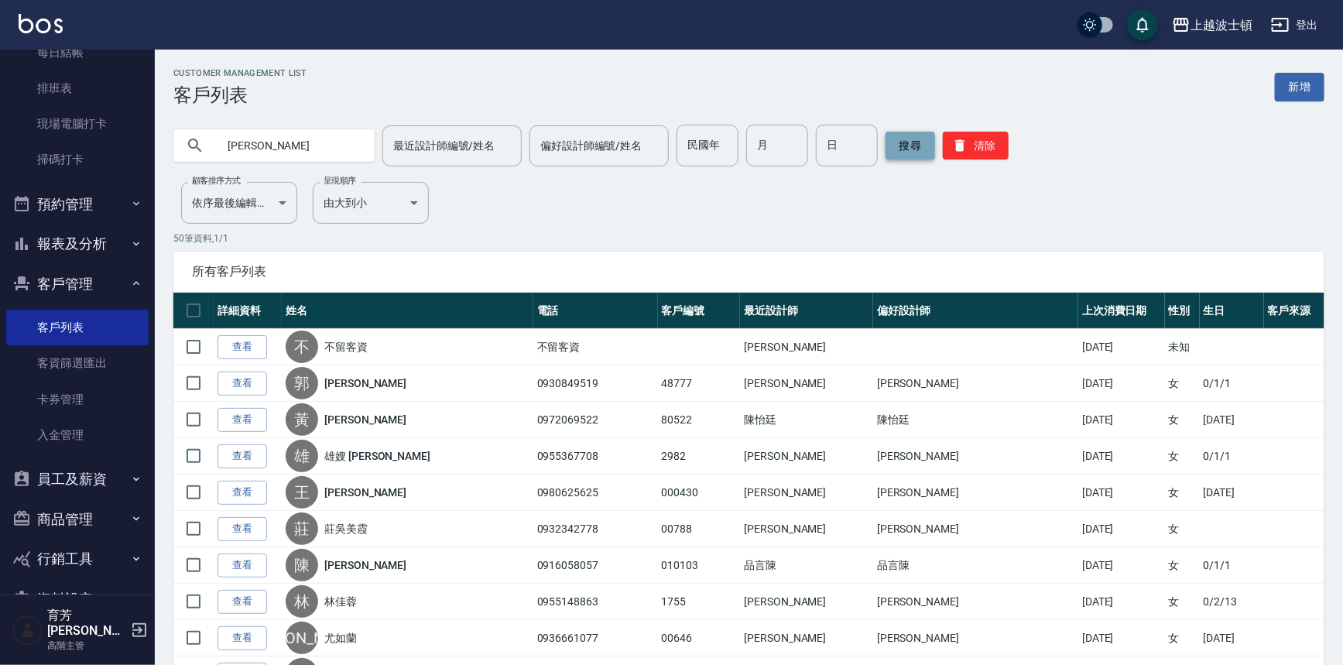
click at [902, 141] on button "搜尋" at bounding box center [911, 146] width 50 height 28
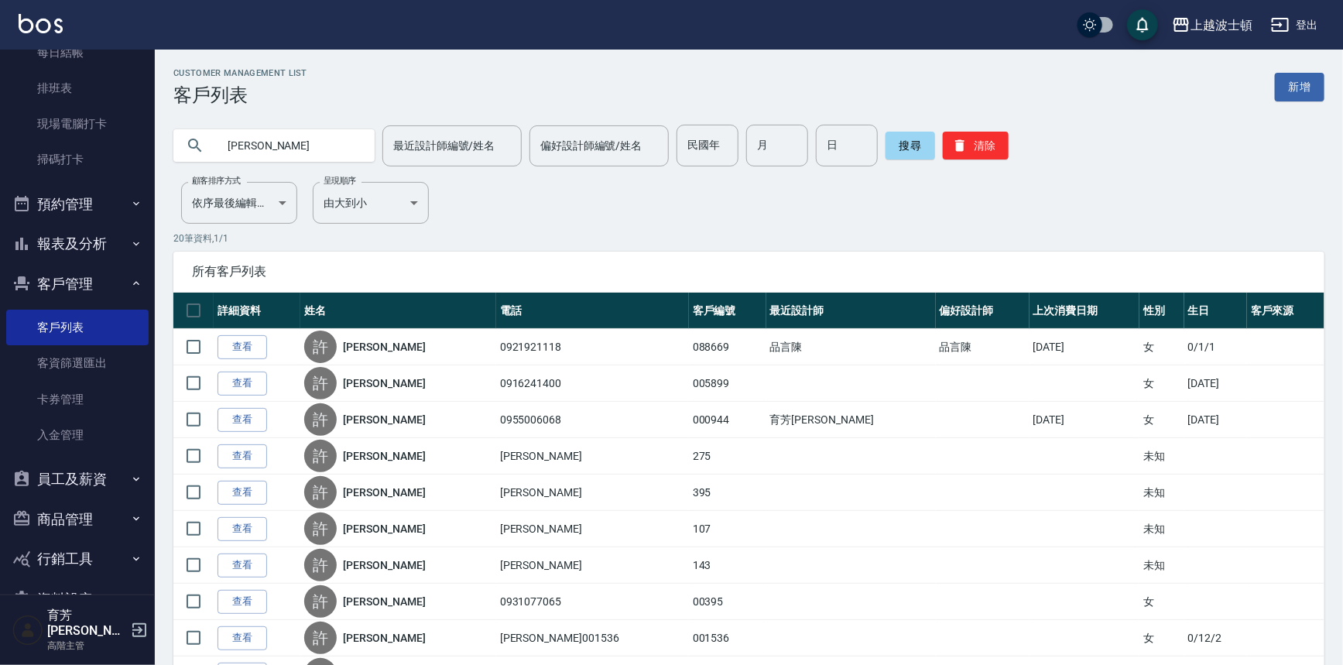
click at [260, 147] on input "[PERSON_NAME]" at bounding box center [290, 146] width 146 height 42
type input "[PERSON_NAME]"
click at [904, 151] on button "搜尋" at bounding box center [911, 146] width 50 height 28
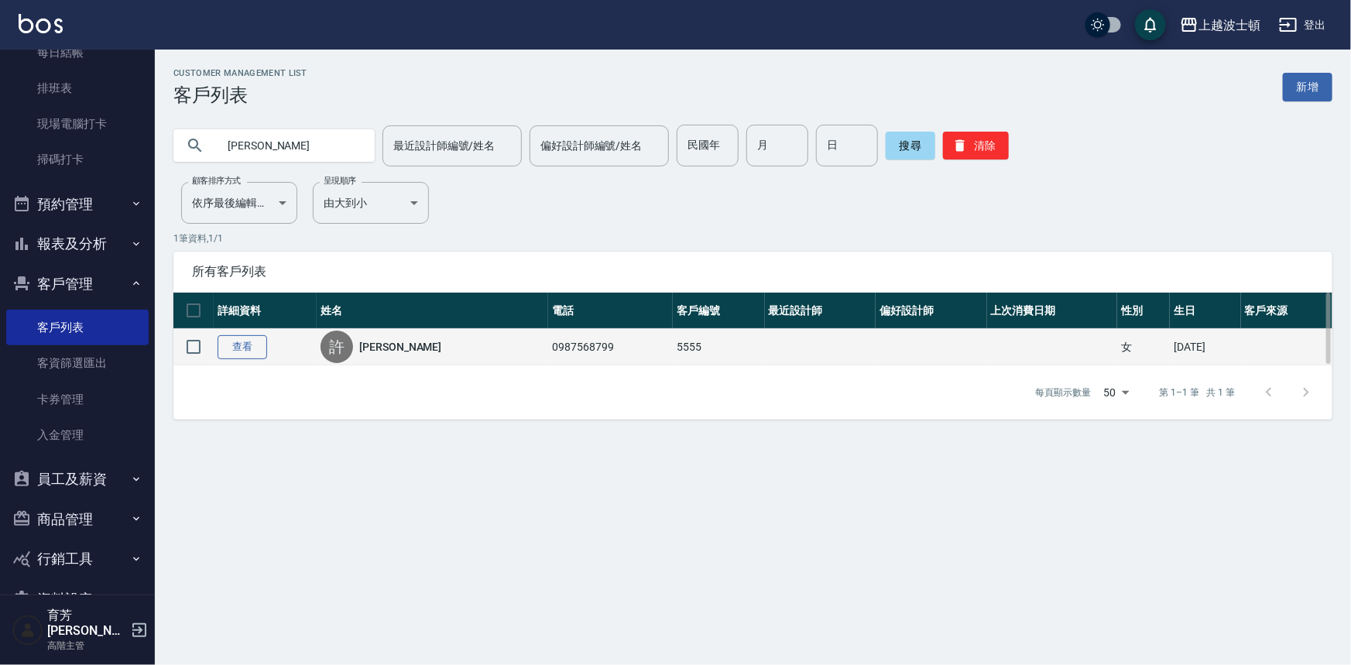
click at [232, 348] on link "查看" at bounding box center [243, 347] width 50 height 24
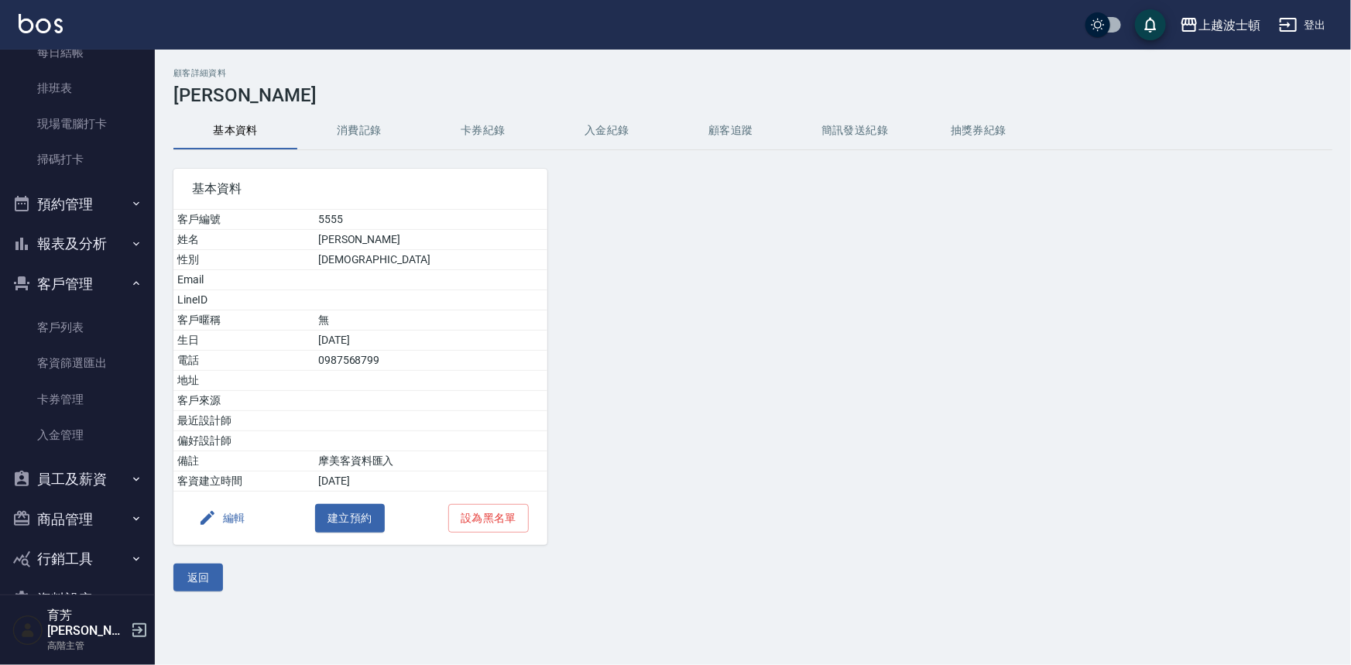
click at [335, 117] on button "消費記錄" at bounding box center [359, 130] width 124 height 37
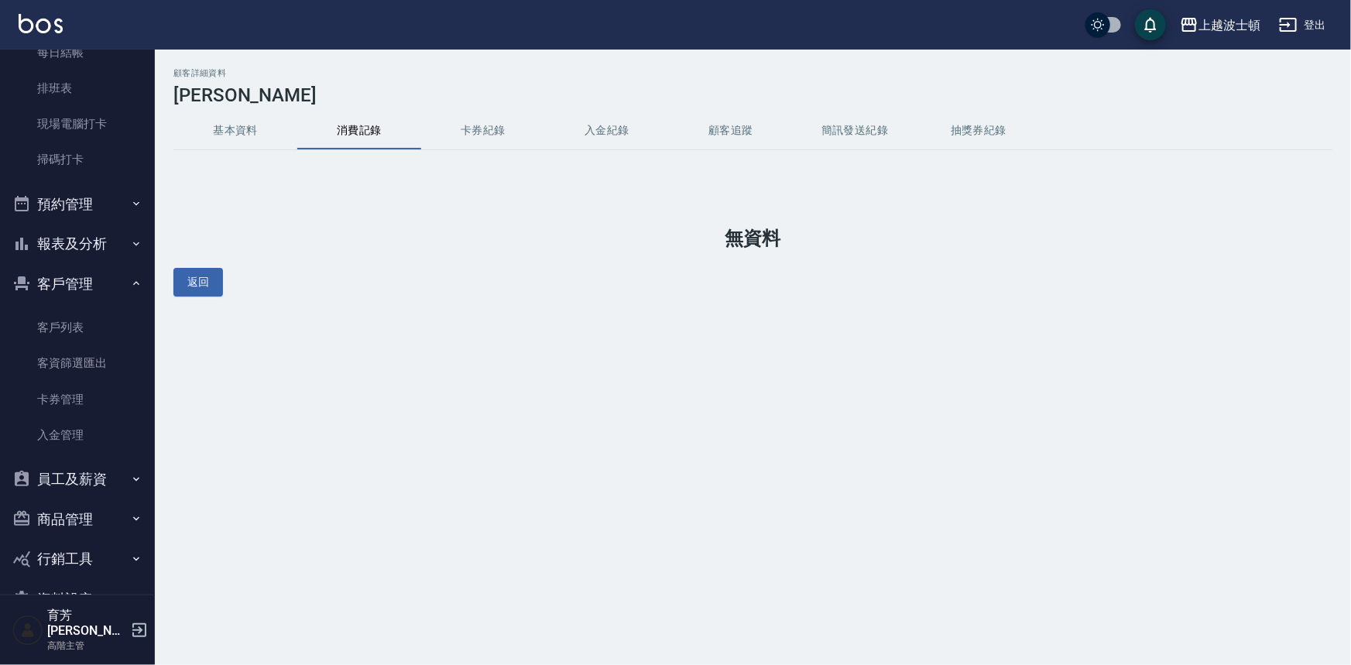
click at [216, 125] on button "基本資料" at bounding box center [235, 130] width 124 height 37
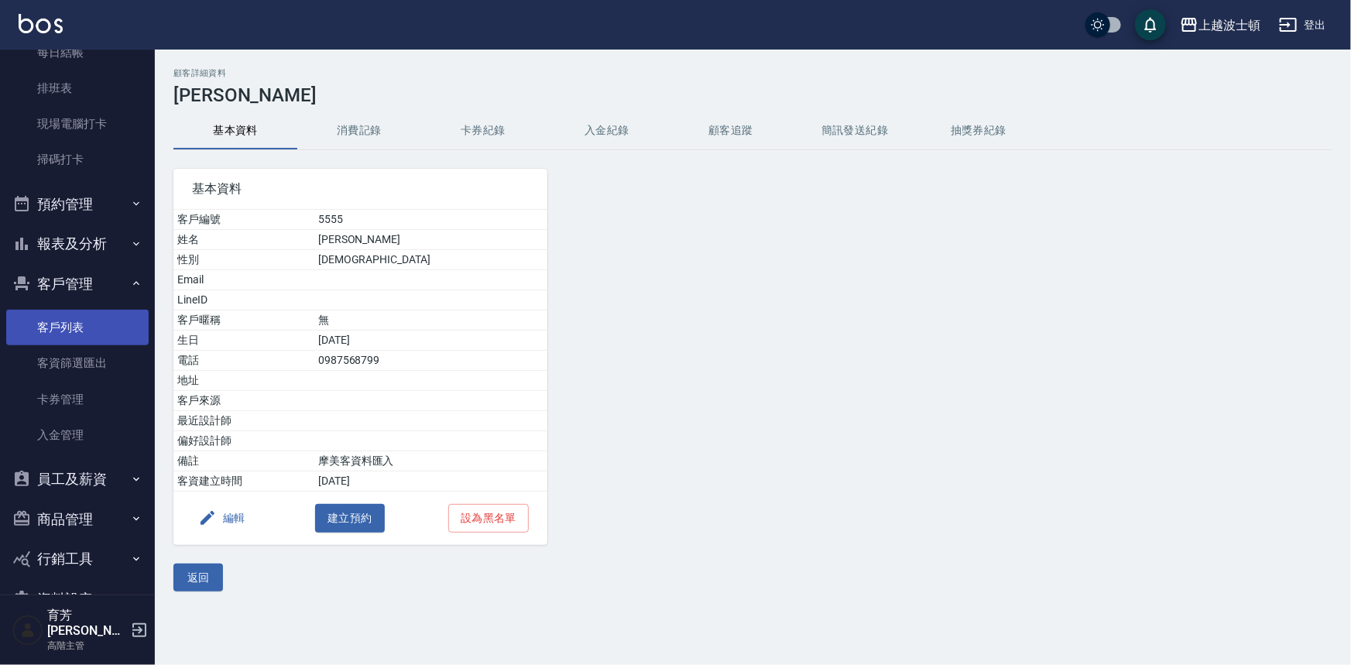
click at [99, 327] on link "客戶列表" at bounding box center [77, 328] width 142 height 36
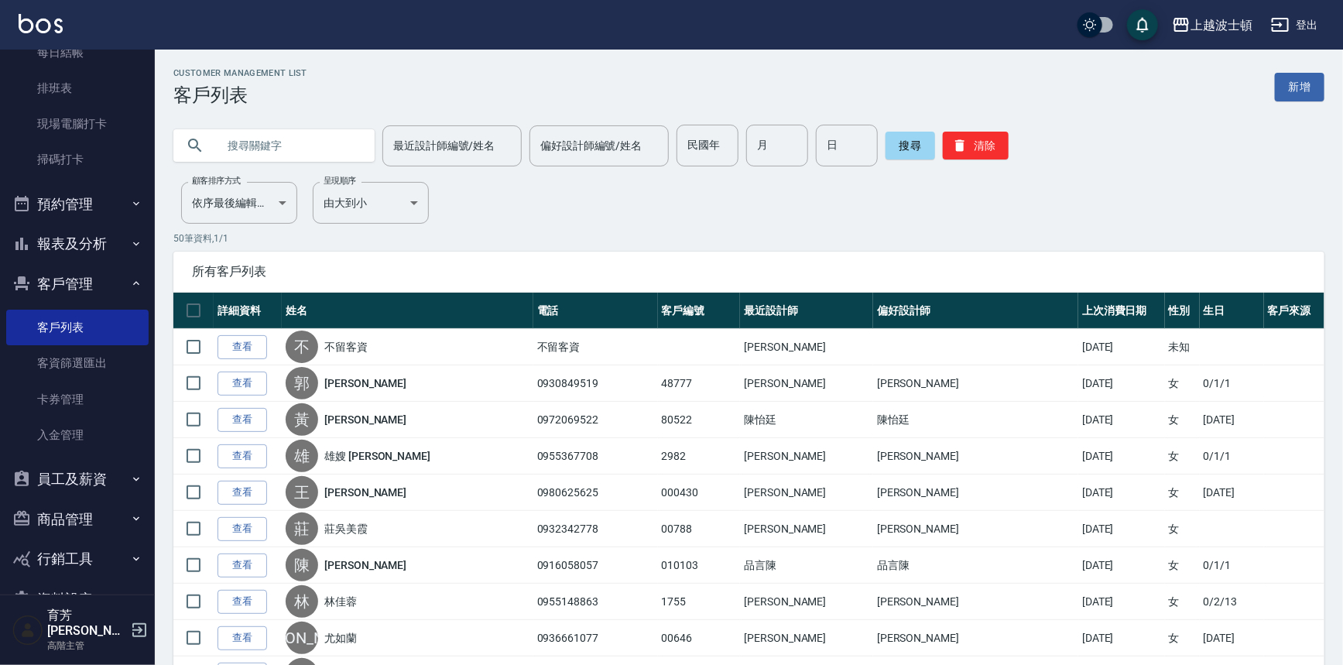
click at [297, 142] on input "text" at bounding box center [290, 146] width 146 height 42
type input "[PERSON_NAME]"
click at [920, 152] on button "搜尋" at bounding box center [911, 146] width 50 height 28
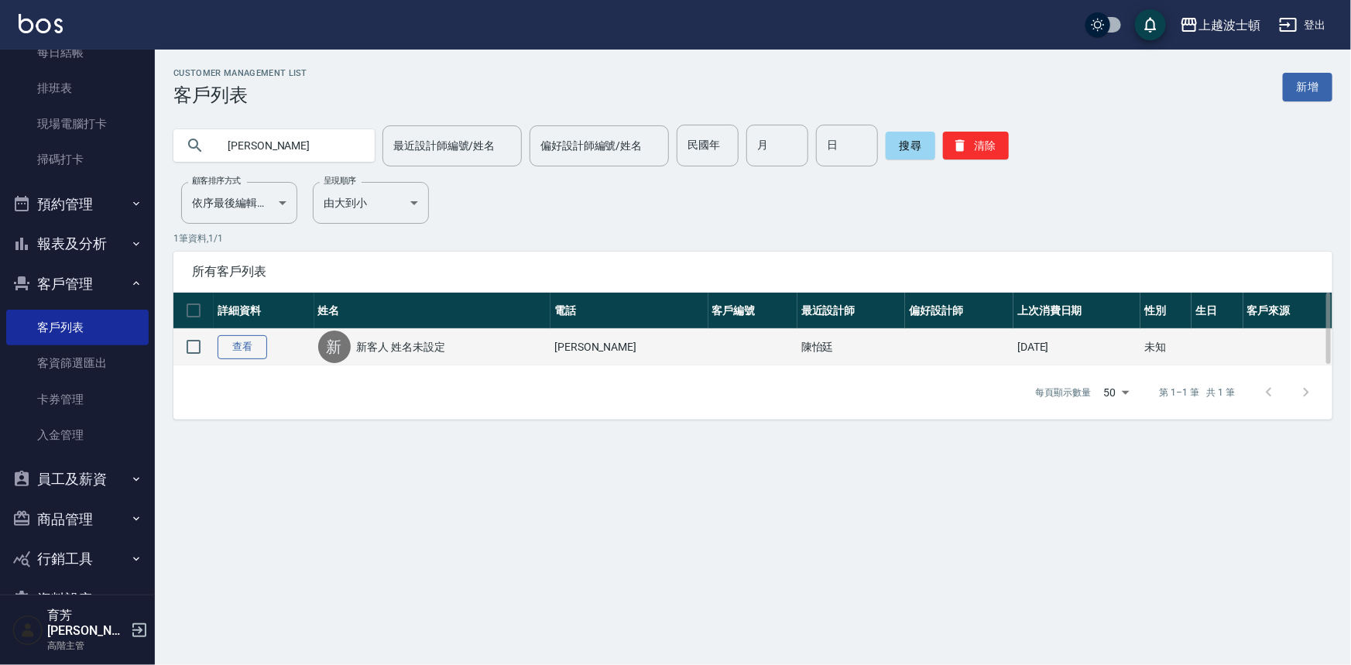
click at [258, 348] on link "查看" at bounding box center [243, 347] width 50 height 24
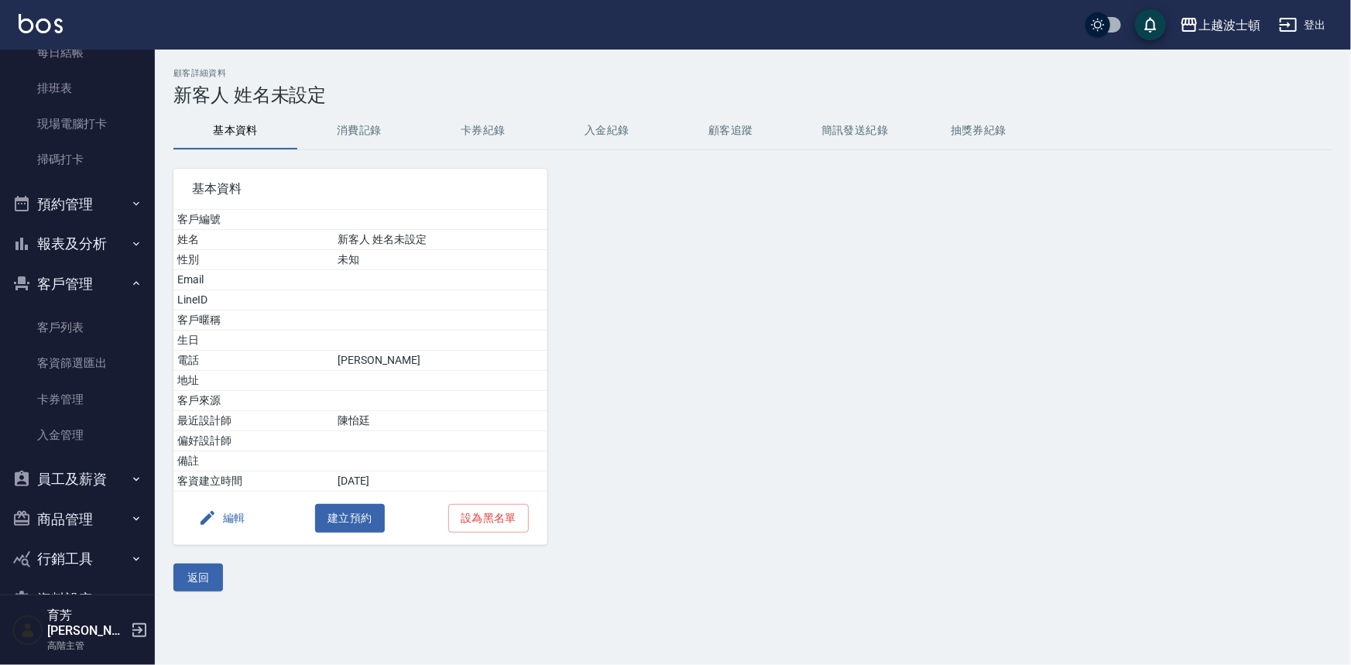
click at [363, 128] on button "消費記錄" at bounding box center [359, 130] width 124 height 37
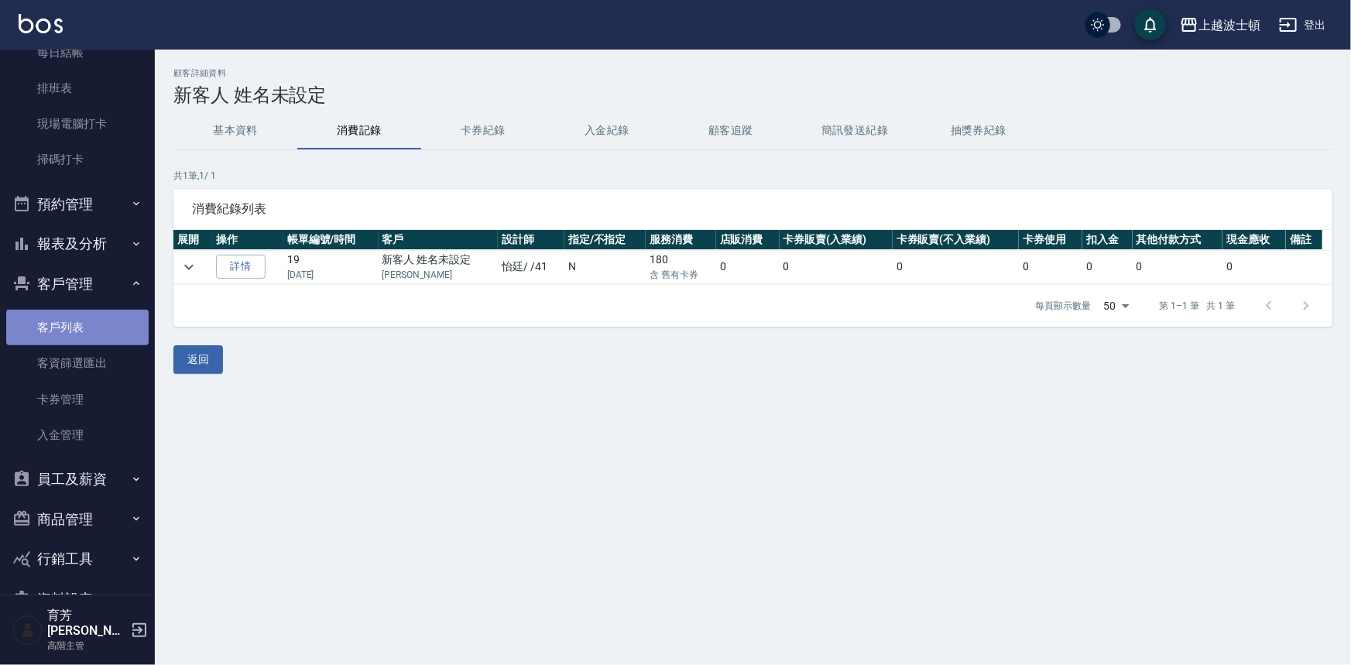
click at [80, 327] on link "客戶列表" at bounding box center [77, 328] width 142 height 36
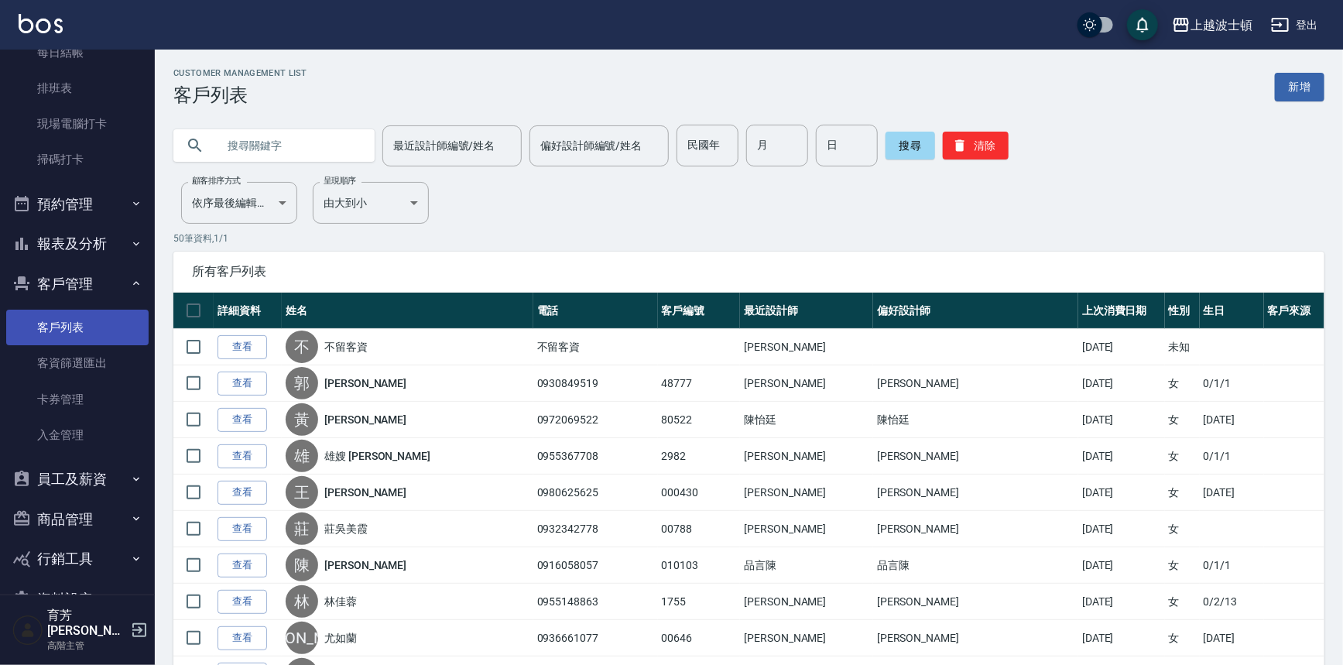
click at [31, 325] on link "客戶列表" at bounding box center [77, 328] width 142 height 36
drag, startPoint x: 899, startPoint y: 146, endPoint x: 862, endPoint y: 154, distance: 38.0
click at [899, 146] on button "搜尋" at bounding box center [911, 146] width 50 height 28
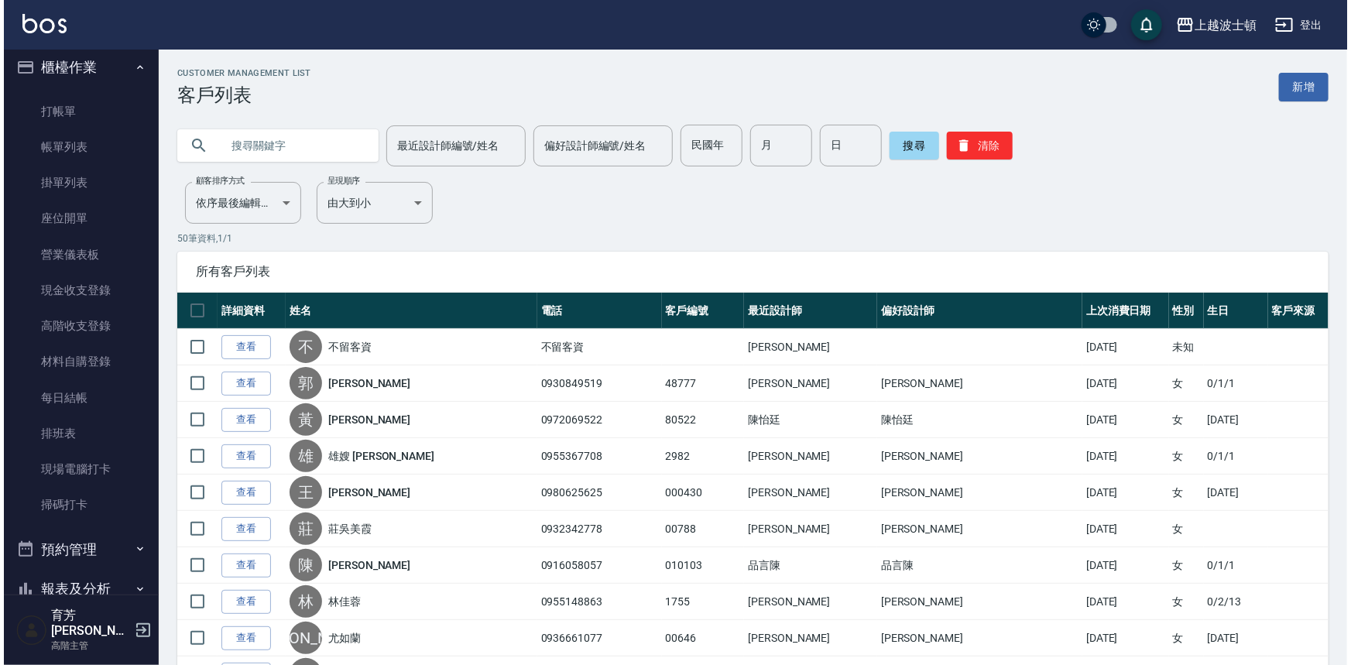
scroll to position [5, 0]
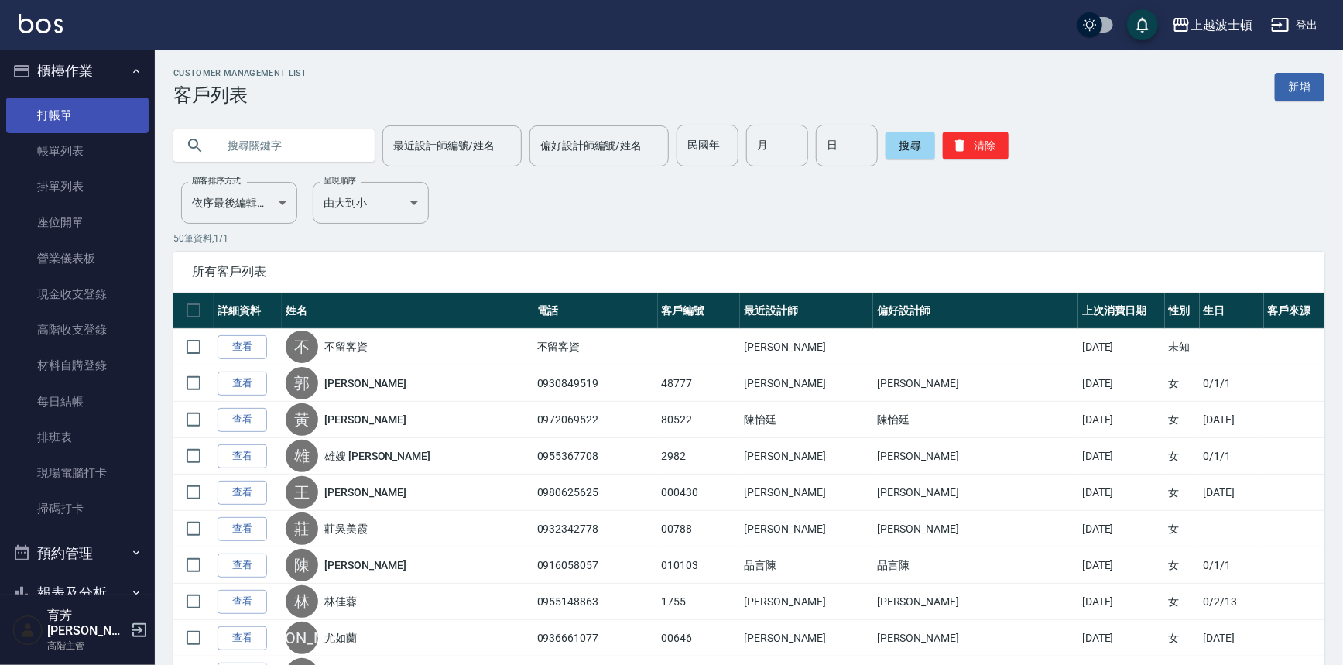
click at [80, 115] on link "打帳單" at bounding box center [77, 116] width 142 height 36
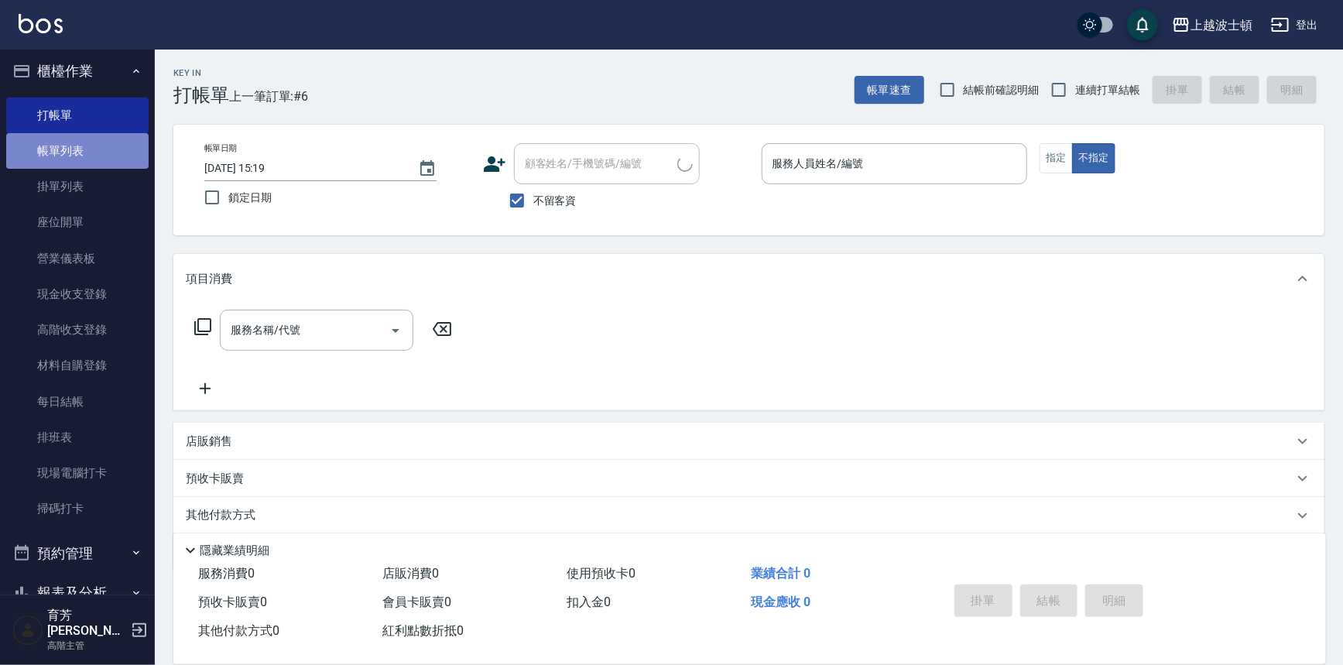
click at [93, 156] on link "帳單列表" at bounding box center [77, 151] width 142 height 36
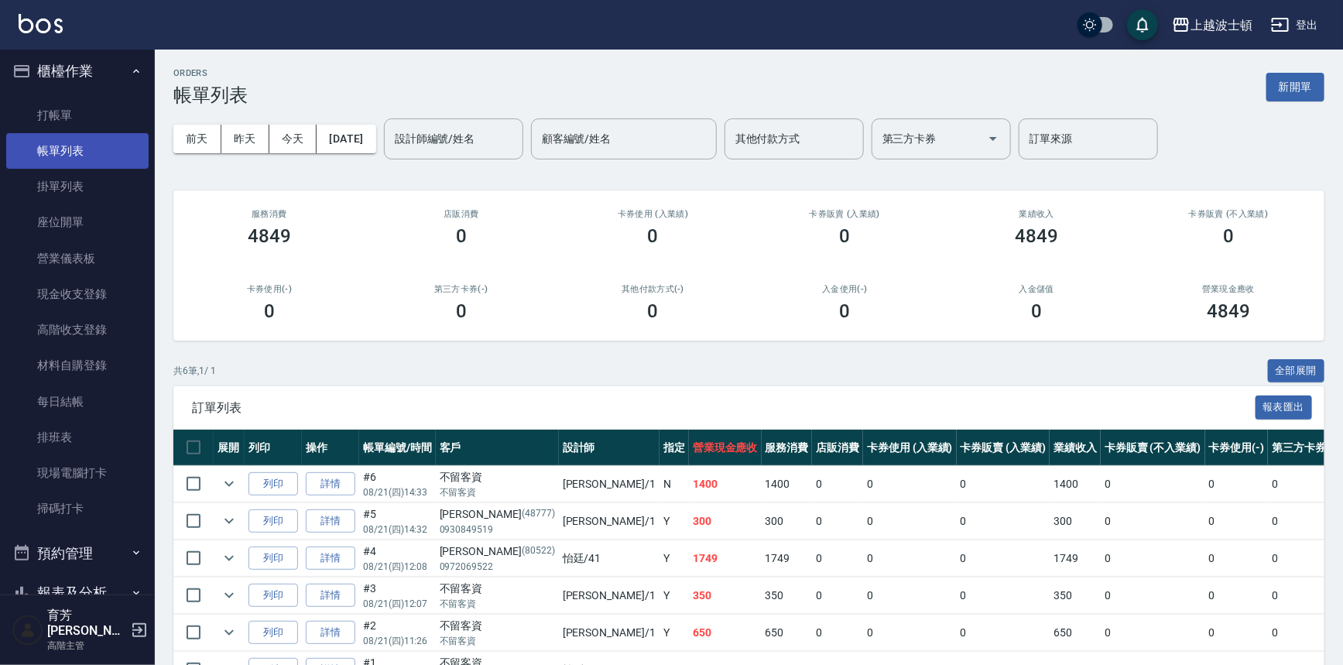
click at [6, 133] on link "帳單列表" at bounding box center [77, 151] width 142 height 36
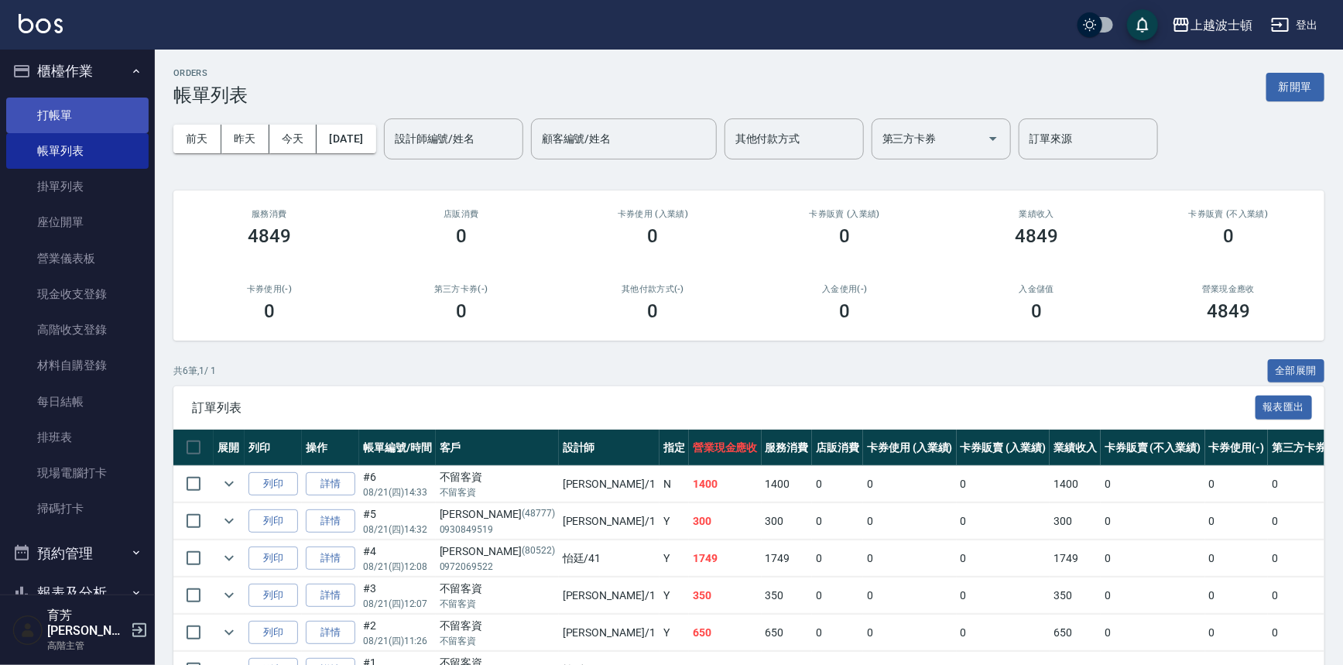
click at [63, 108] on link "打帳單" at bounding box center [77, 116] width 142 height 36
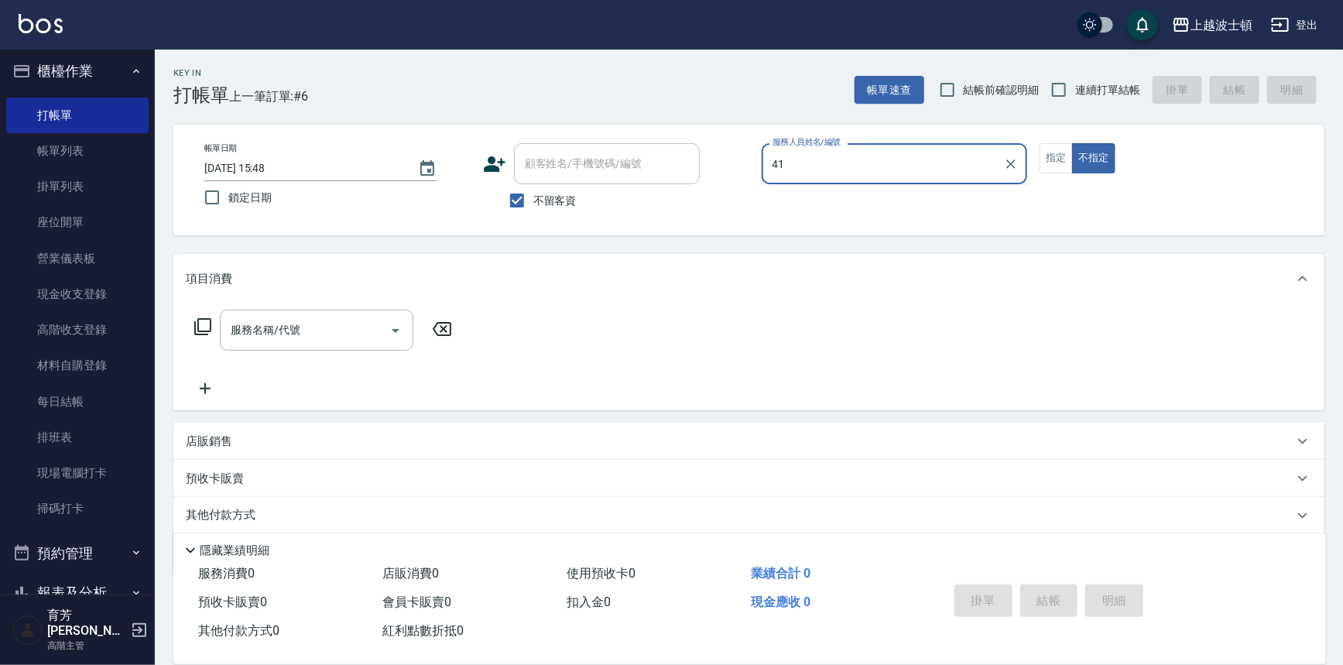
type input "怡廷-41"
type button "false"
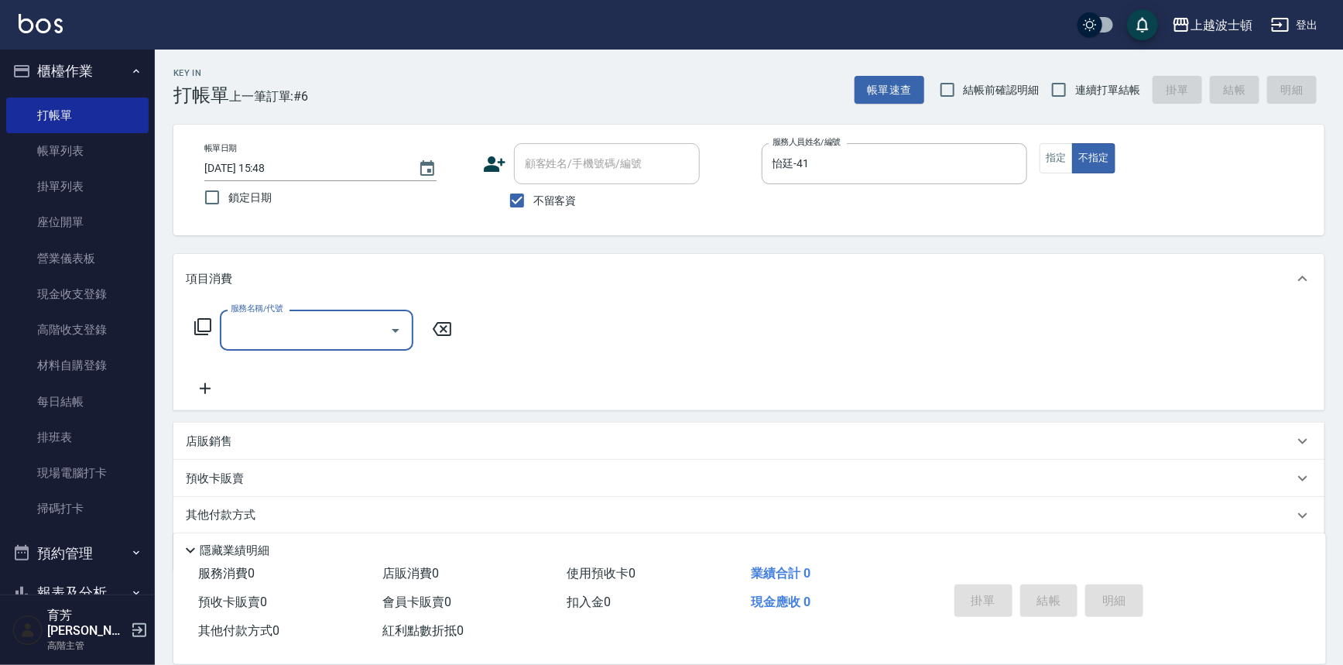
click at [199, 327] on icon at bounding box center [203, 326] width 19 height 19
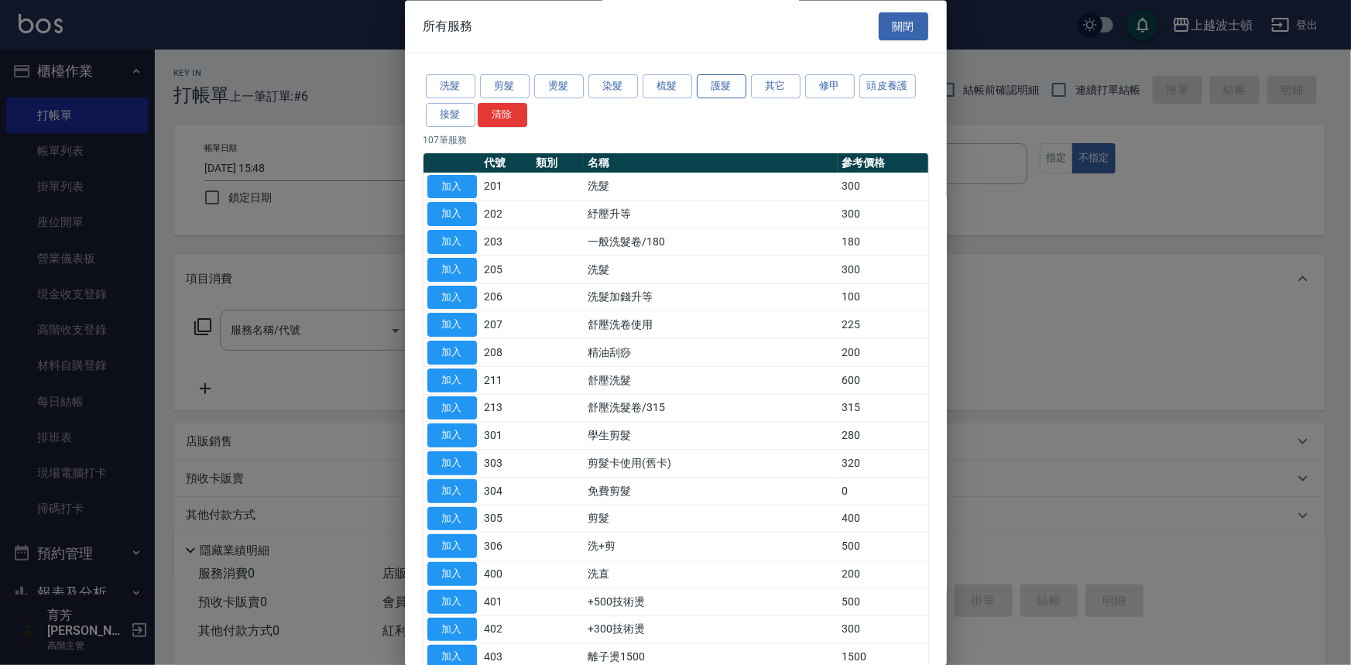
click at [735, 90] on button "護髮" at bounding box center [722, 87] width 50 height 24
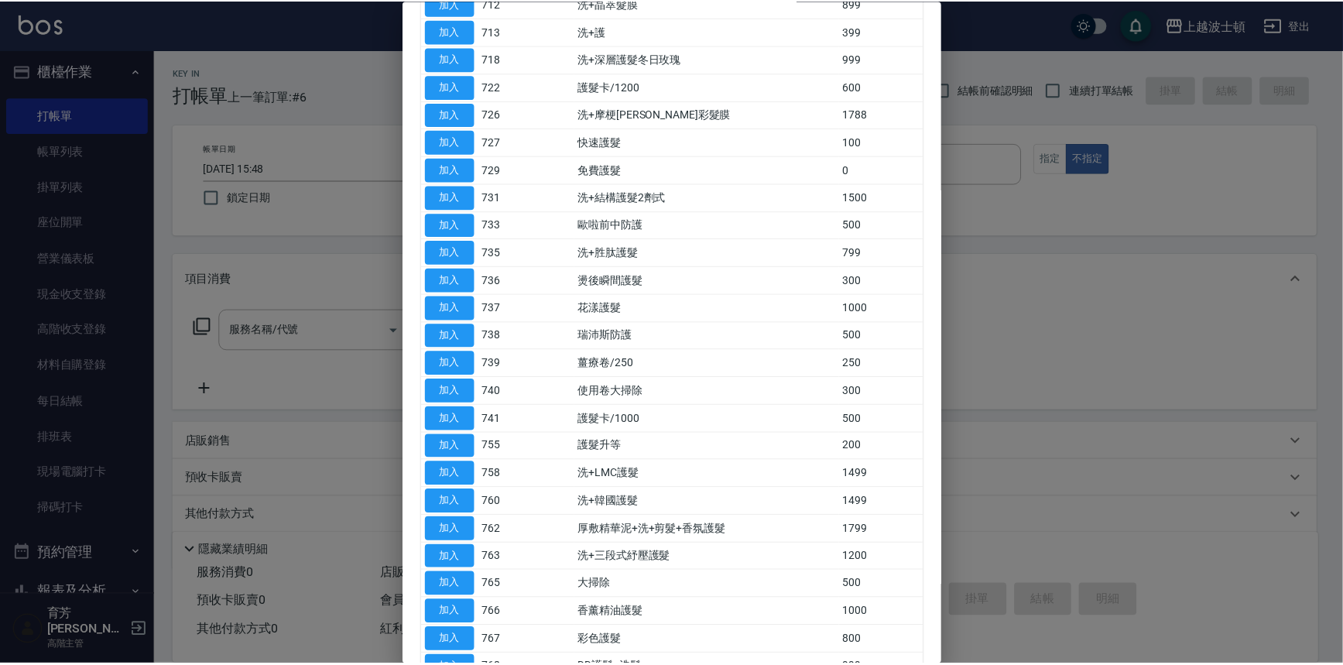
scroll to position [492, 0]
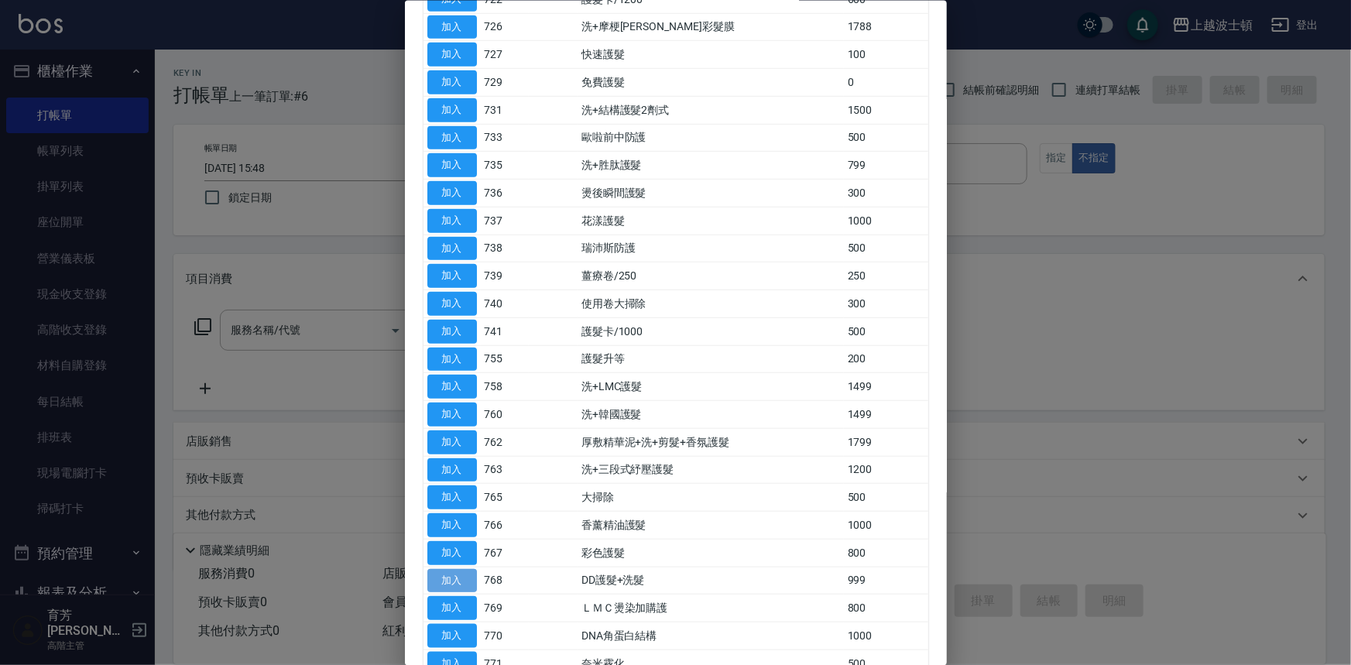
click at [451, 573] on button "加入" at bounding box center [452, 580] width 50 height 24
type input "DD護髮+洗髮(768)"
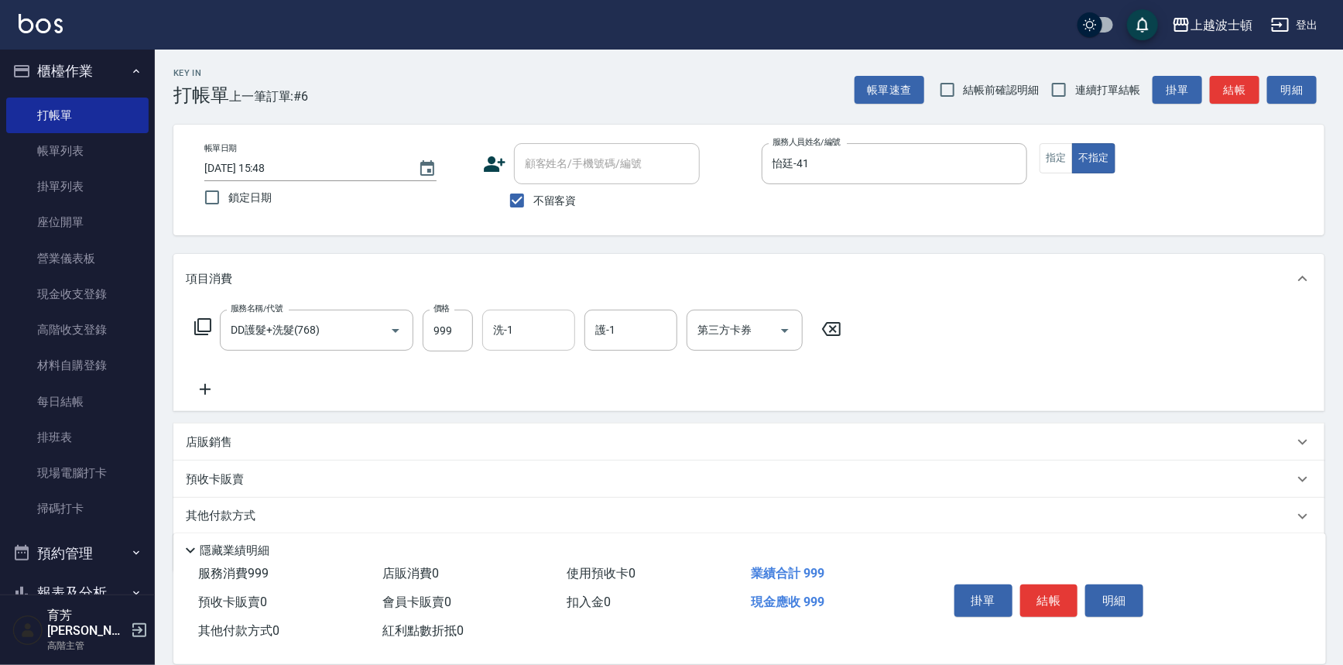
click at [545, 325] on input "洗-1" at bounding box center [528, 330] width 79 height 27
type input "怡廷-41"
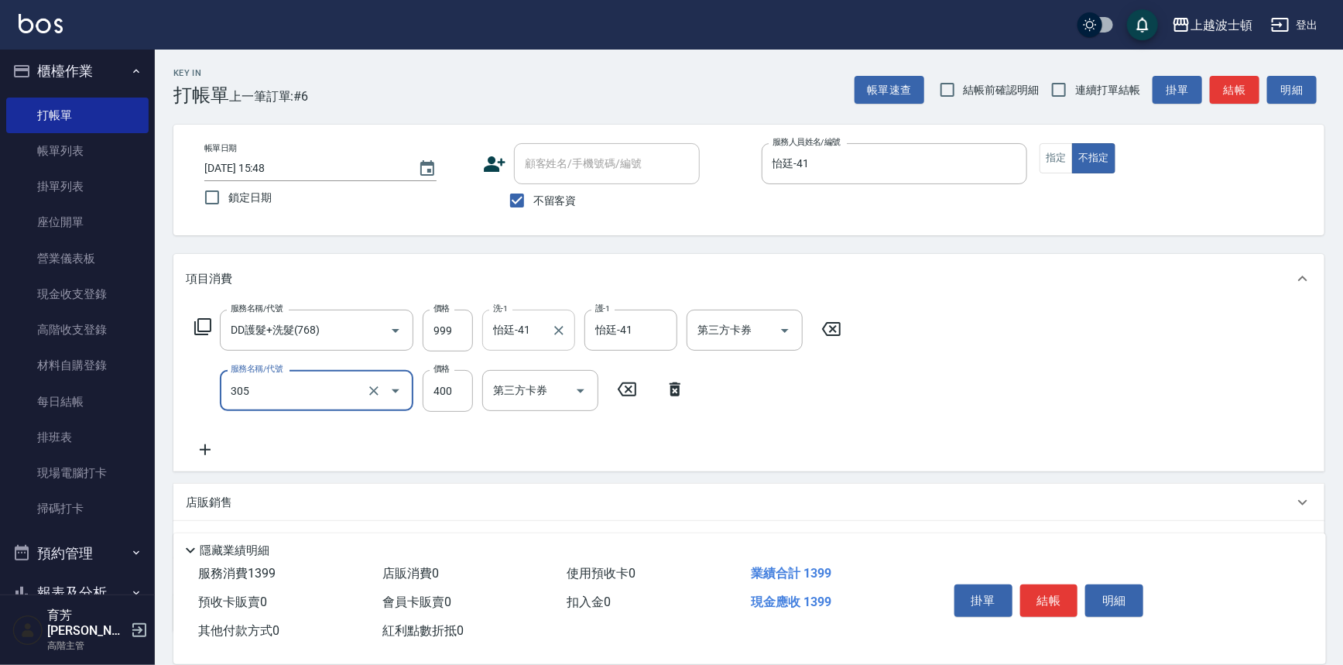
type input "剪髮(305)"
click at [452, 401] on input "350" at bounding box center [448, 391] width 50 height 42
type input "250"
click at [1053, 156] on button "指定" at bounding box center [1056, 158] width 33 height 30
click at [1053, 584] on button "結帳" at bounding box center [1049, 600] width 58 height 33
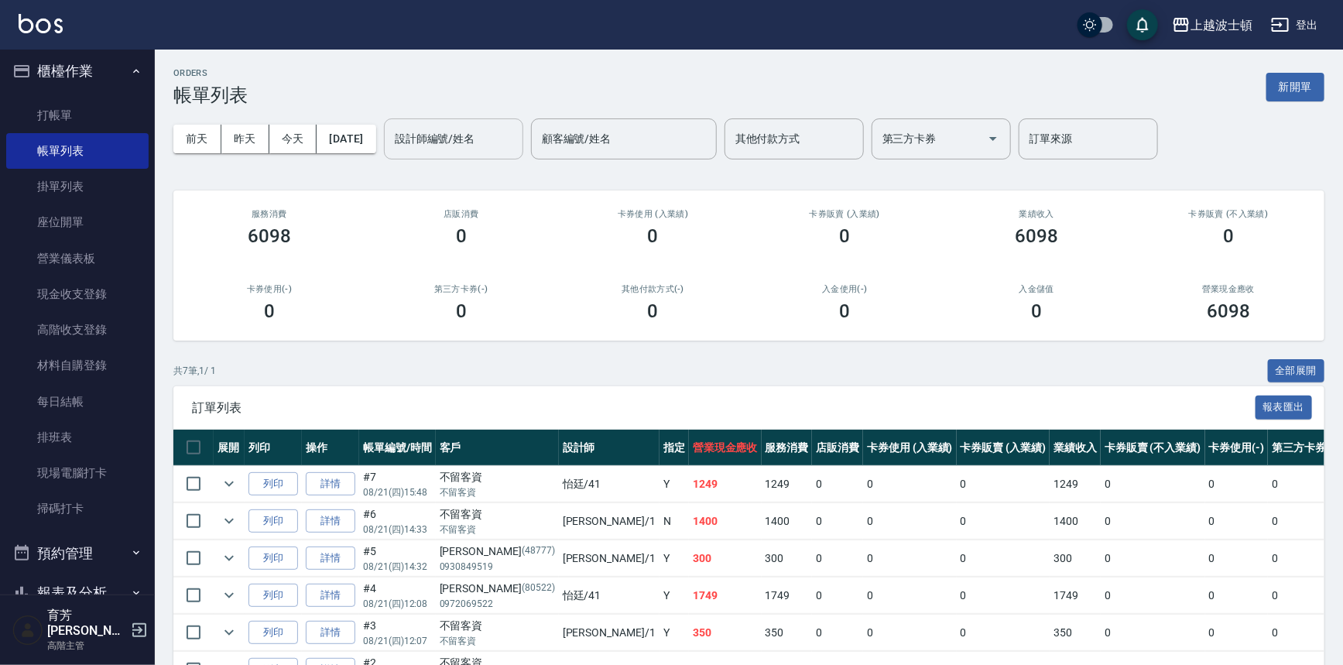
click at [434, 132] on input "設計師編號/姓名" at bounding box center [453, 138] width 125 height 27
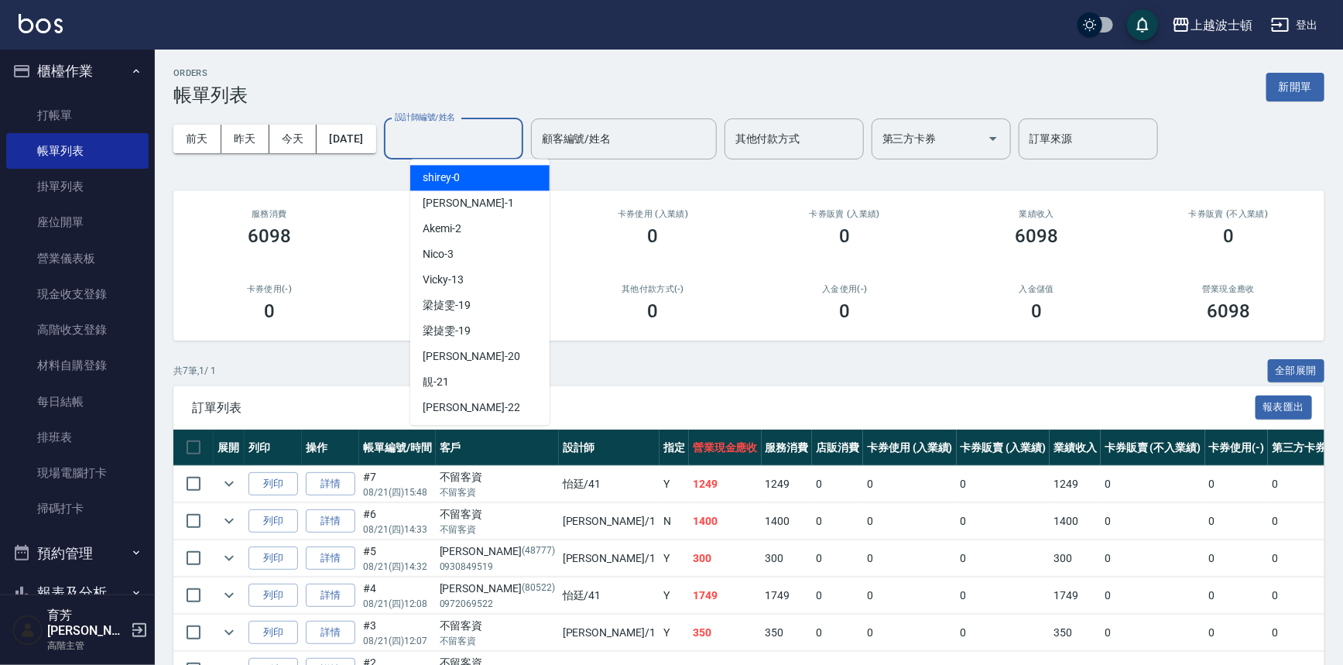
click at [457, 169] on div "shirey -0" at bounding box center [479, 178] width 139 height 26
type input "shirey-0"
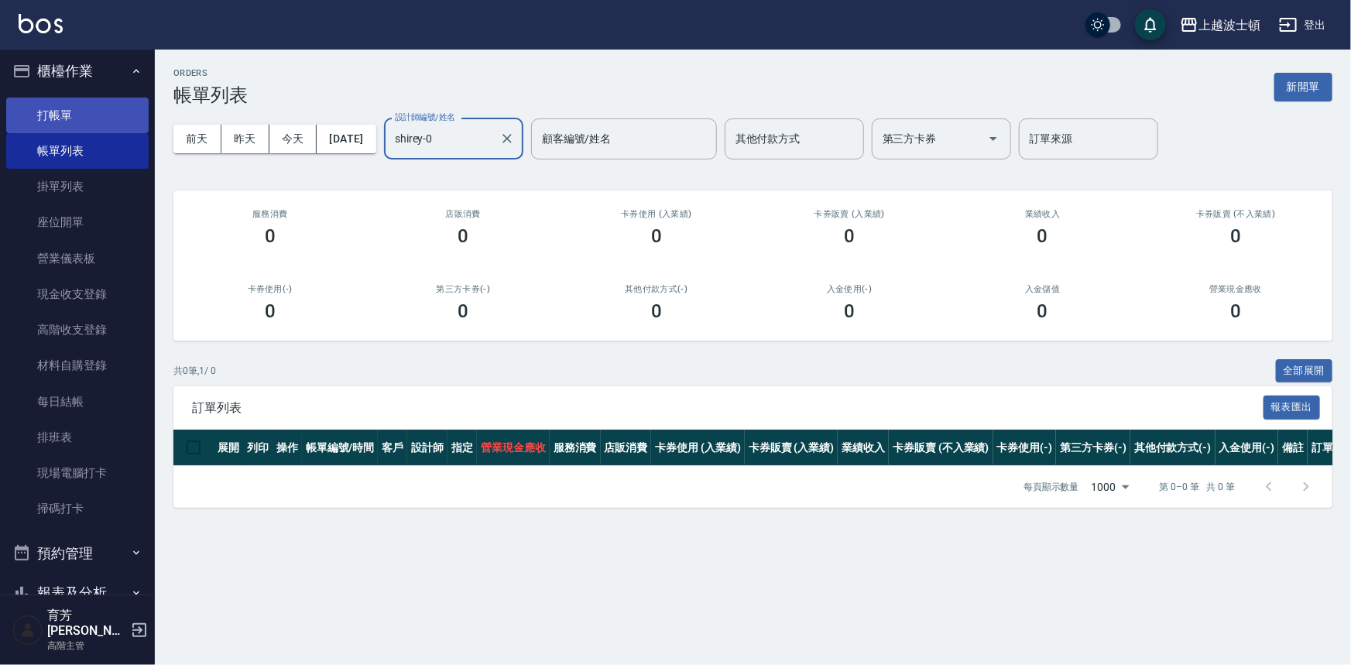
click at [68, 112] on link "打帳單" at bounding box center [77, 116] width 142 height 36
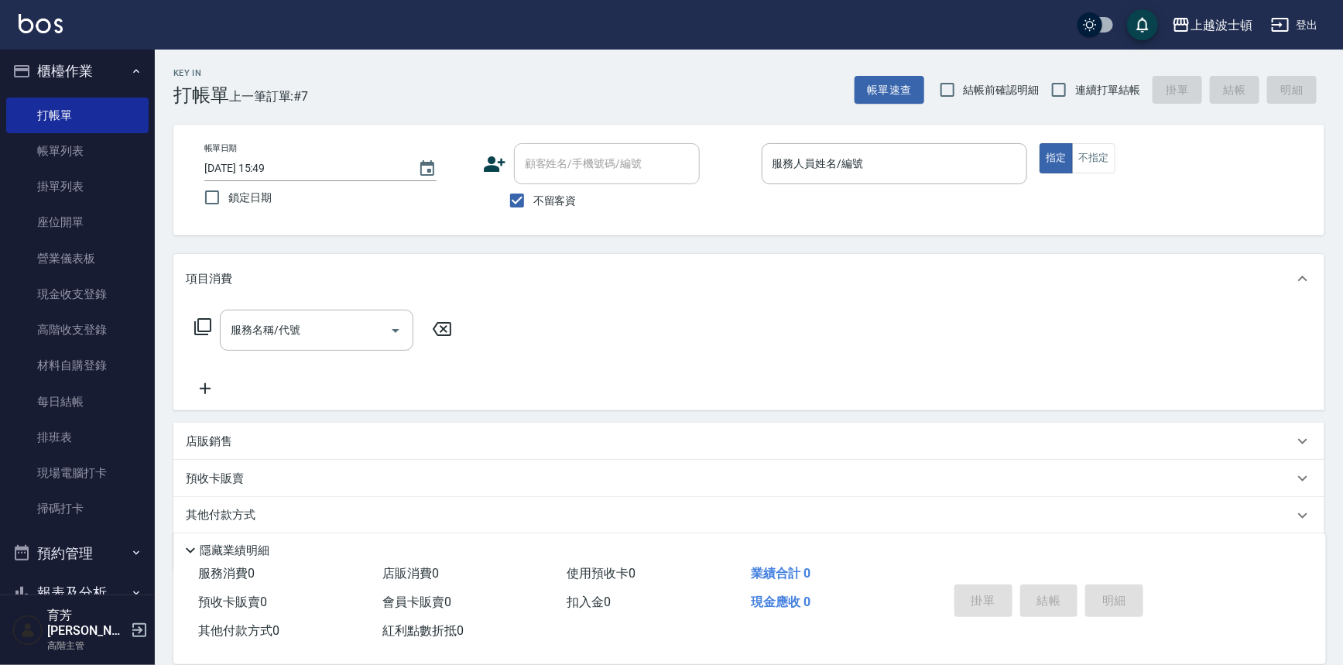
click at [541, 200] on span "不留客資" at bounding box center [554, 201] width 43 height 16
click at [533, 200] on input "不留客資" at bounding box center [517, 200] width 33 height 33
checkbox input "false"
click at [573, 172] on input "顧客姓名/手機號碼/編號" at bounding box center [595, 163] width 149 height 27
click at [574, 163] on input "顧客姓名/手機號碼/編號" at bounding box center [595, 163] width 149 height 27
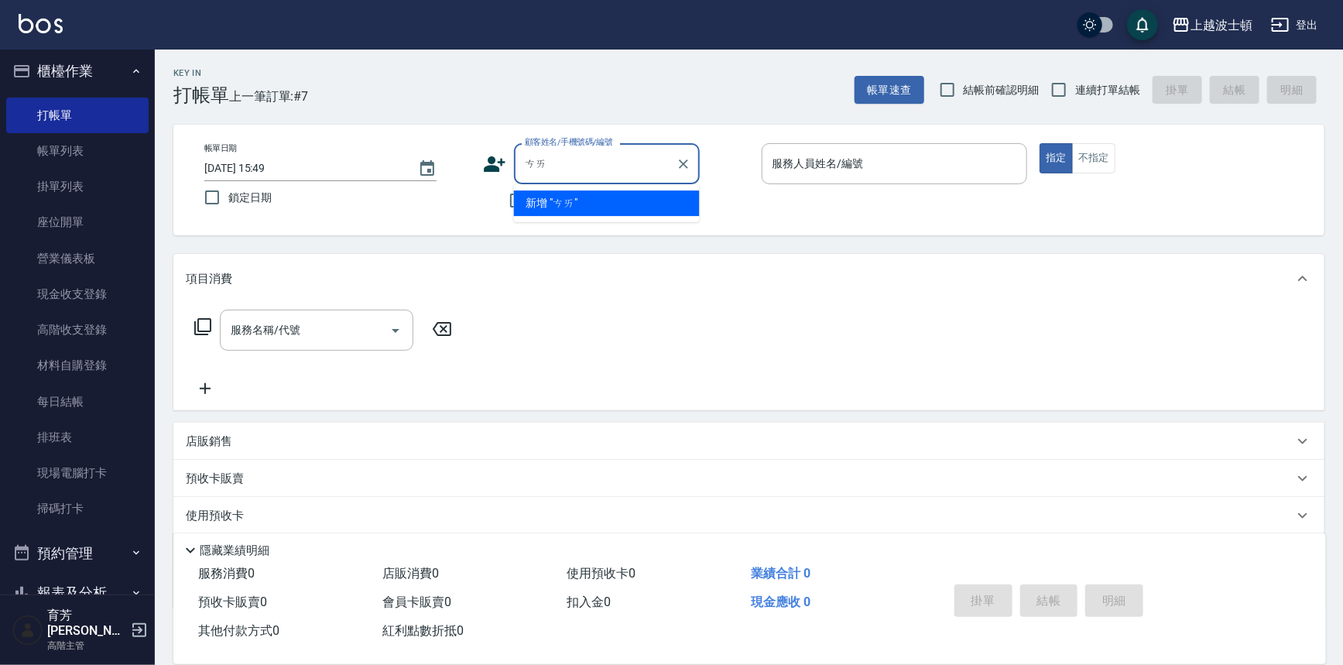
type input "蔡"
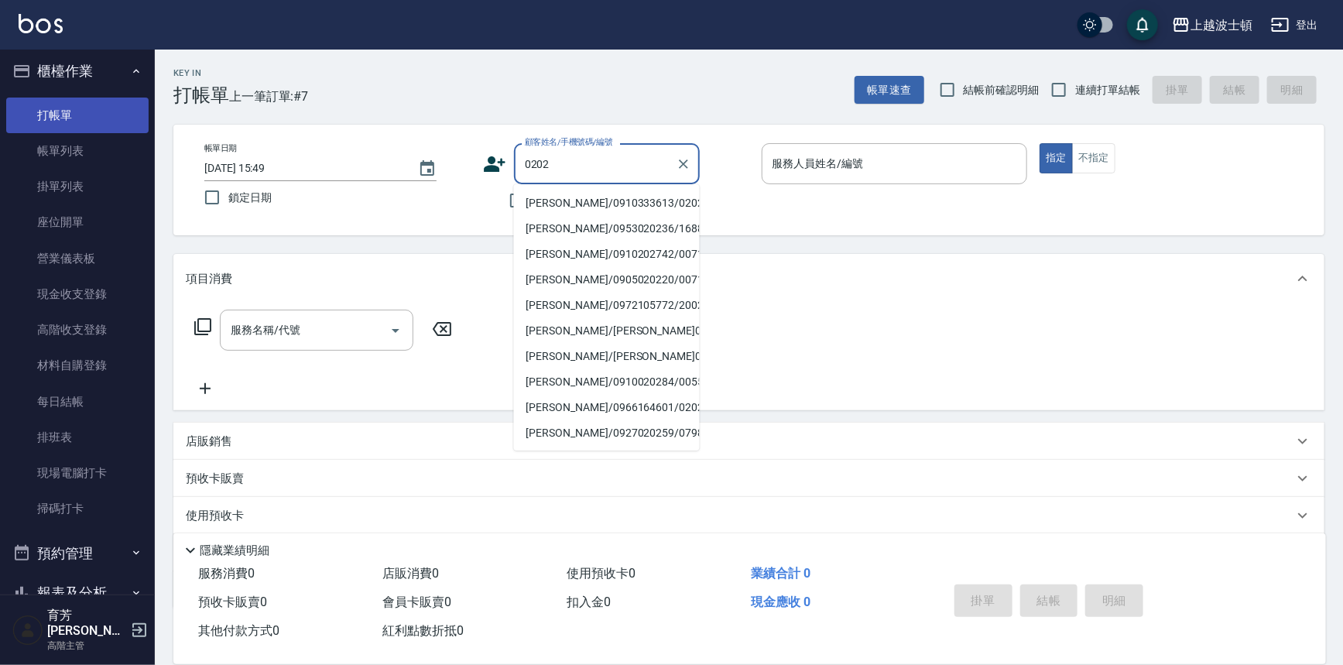
type input "0202"
click at [93, 106] on link "打帳單" at bounding box center [77, 116] width 142 height 36
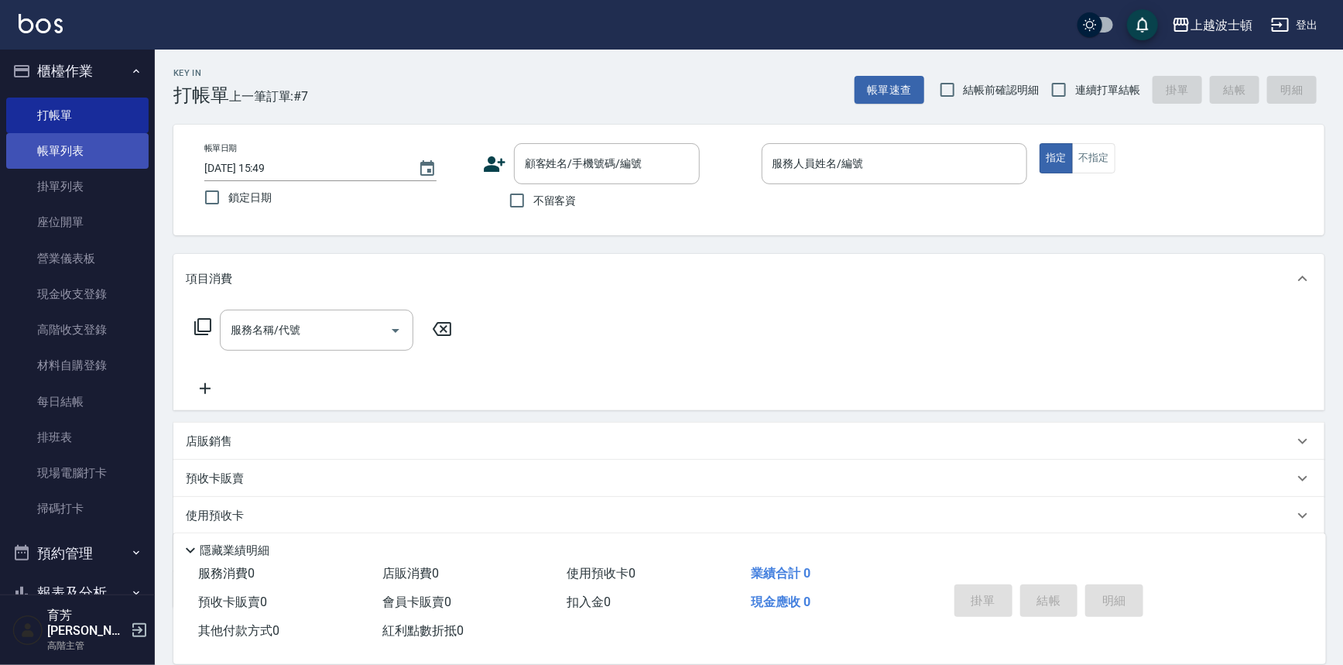
click at [81, 138] on link "帳單列表" at bounding box center [77, 151] width 142 height 36
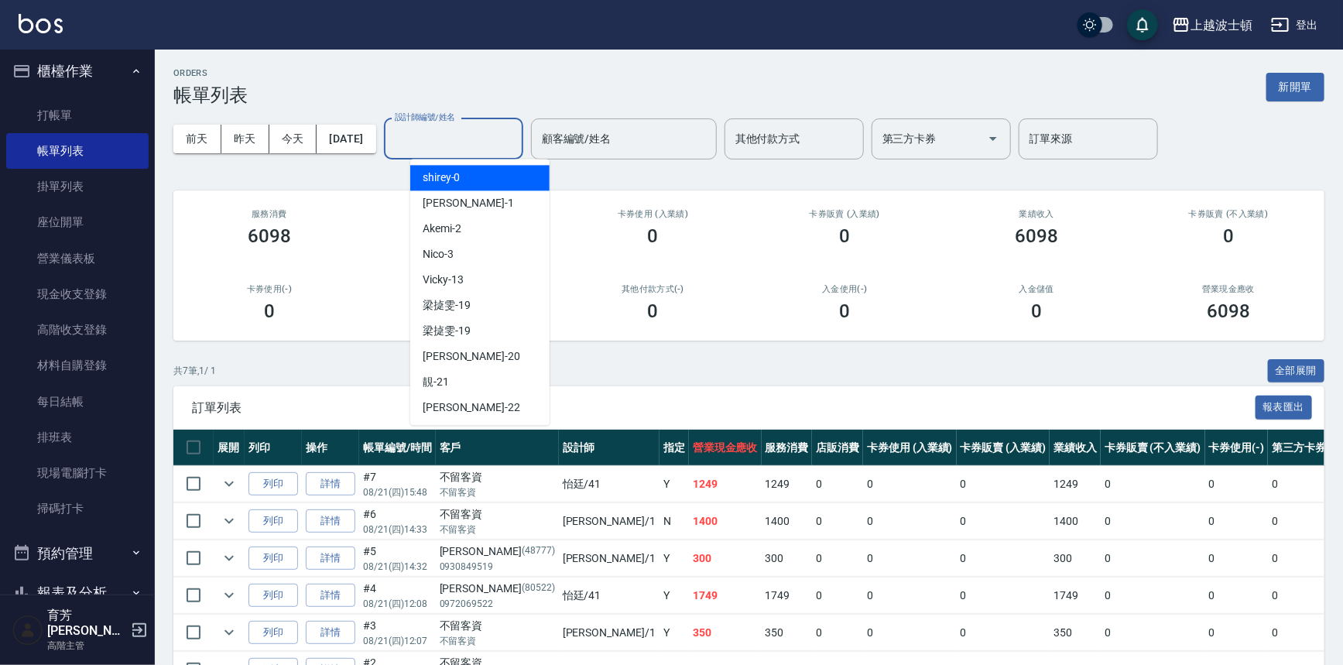
drag, startPoint x: 450, startPoint y: 144, endPoint x: 447, endPoint y: 164, distance: 20.3
click at [450, 143] on input "設計師編號/姓名" at bounding box center [453, 138] width 125 height 27
click at [448, 183] on span "shirey -0" at bounding box center [442, 178] width 38 height 16
type input "shirey-0"
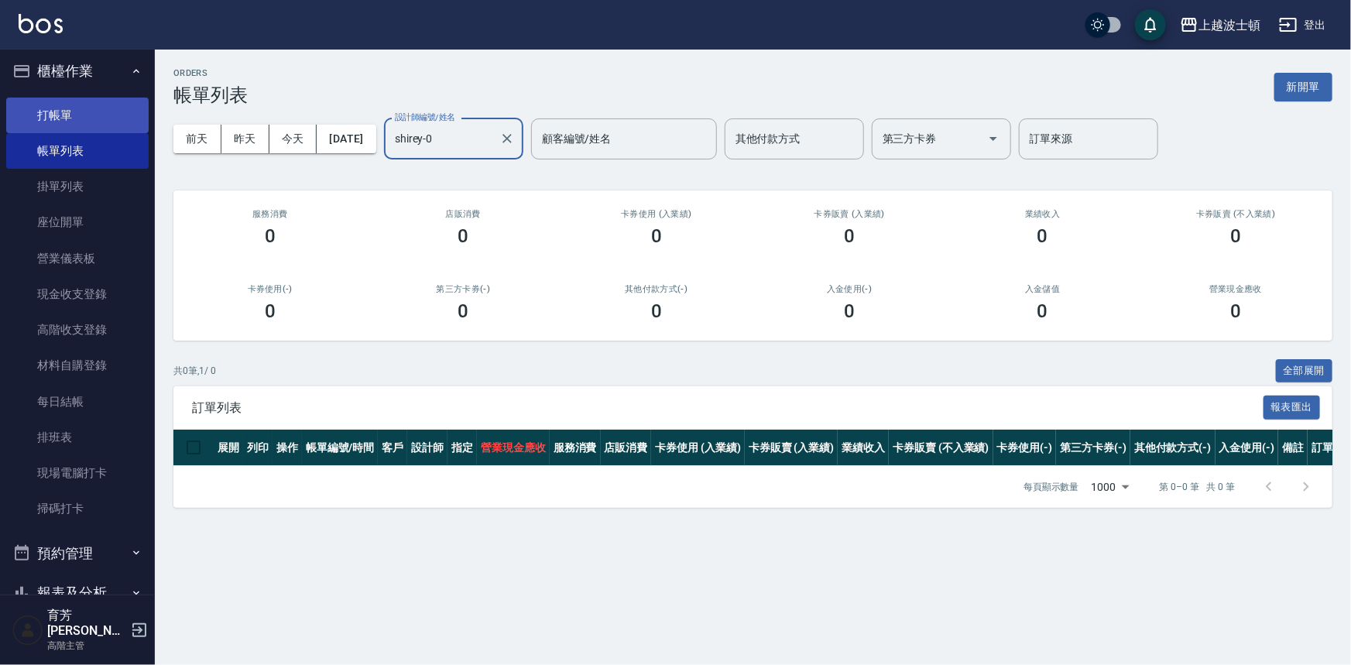
click at [107, 107] on link "打帳單" at bounding box center [77, 116] width 142 height 36
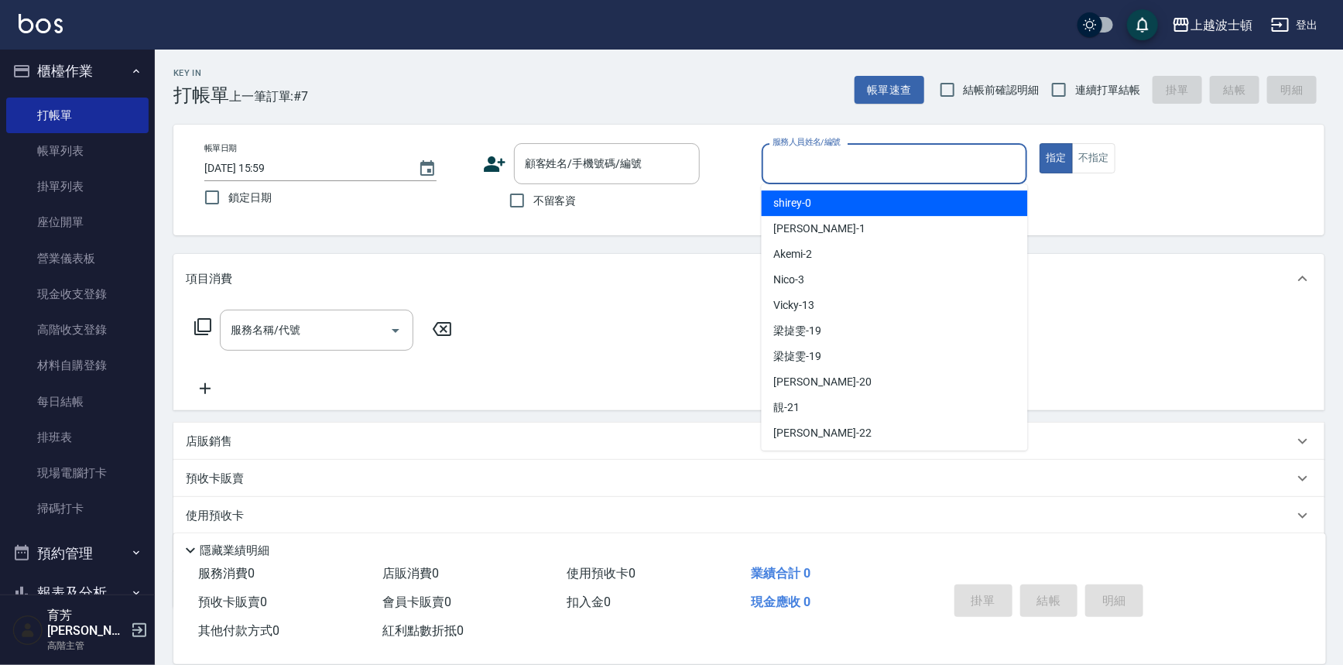
click at [825, 158] on input "服務人員姓名/編號" at bounding box center [895, 163] width 252 height 27
click at [832, 199] on div "shirey -0" at bounding box center [895, 203] width 266 height 26
type input "shirey-0"
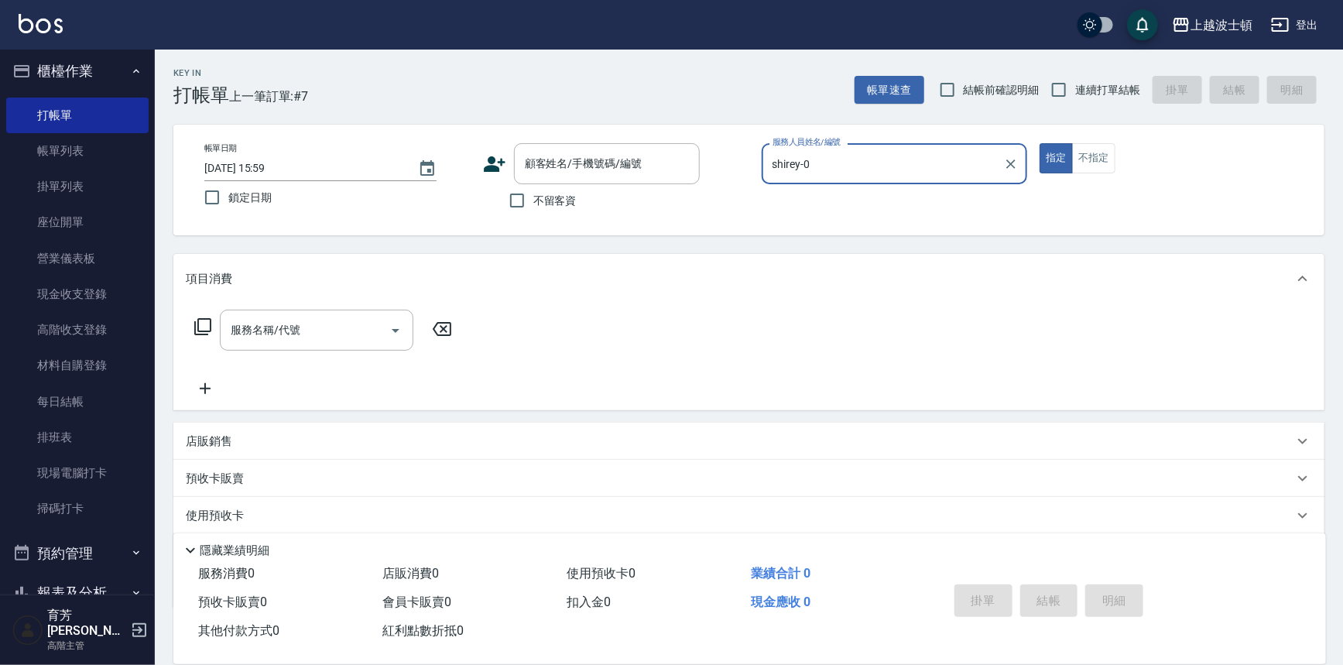
click at [534, 201] on span "不留客資" at bounding box center [554, 201] width 43 height 16
click at [533, 201] on input "不留客資" at bounding box center [517, 200] width 33 height 33
checkbox input "true"
click at [202, 322] on icon at bounding box center [203, 326] width 19 height 19
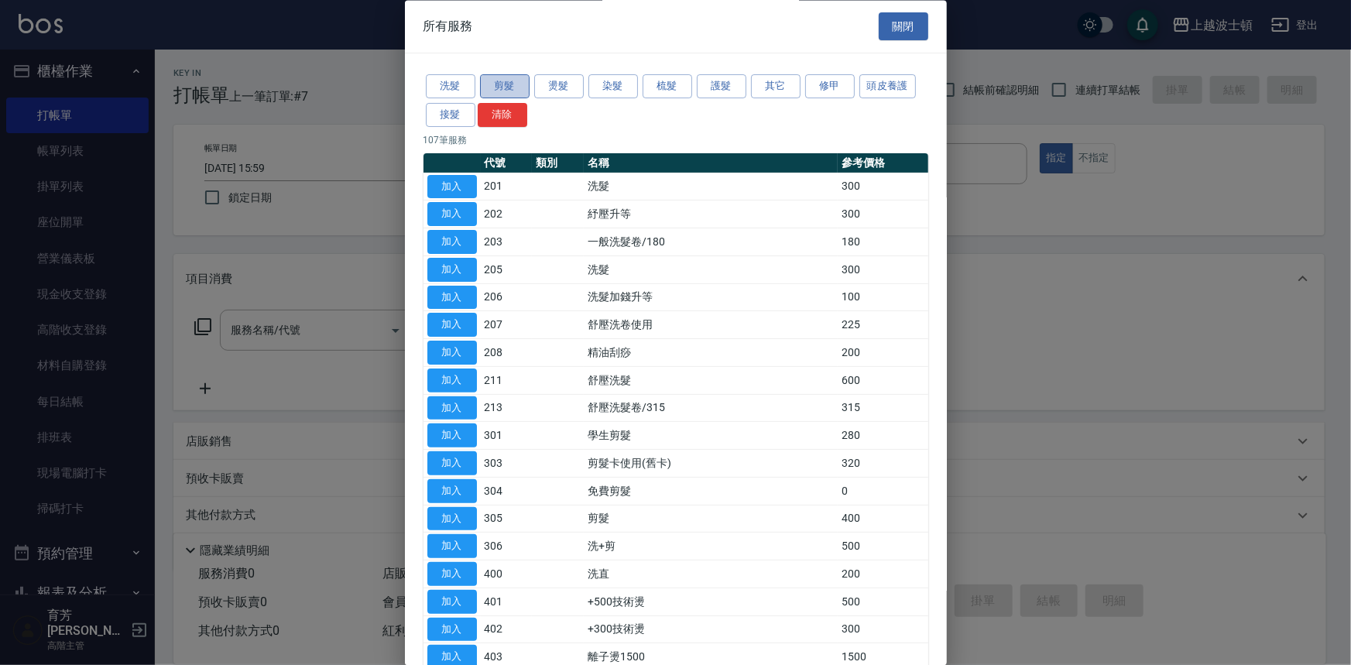
click at [503, 77] on button "剪髮" at bounding box center [505, 87] width 50 height 24
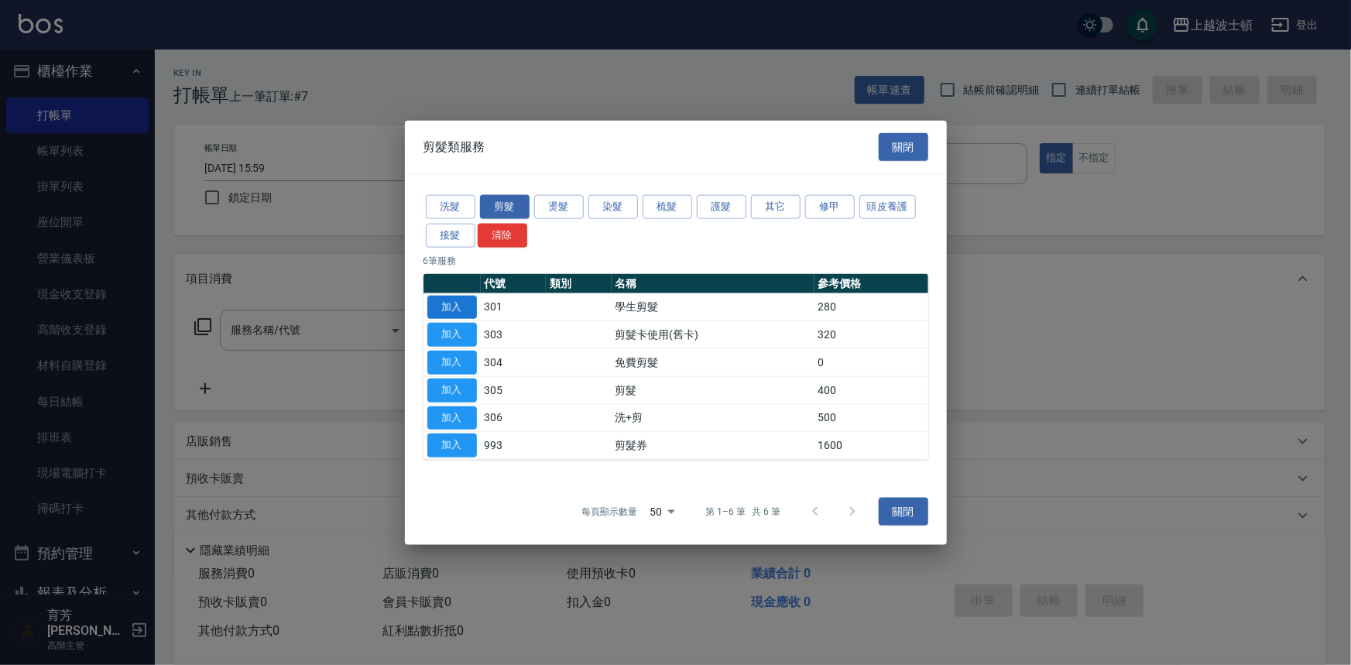
click at [464, 302] on button "加入" at bounding box center [452, 307] width 50 height 24
type input "學生剪髮(301)"
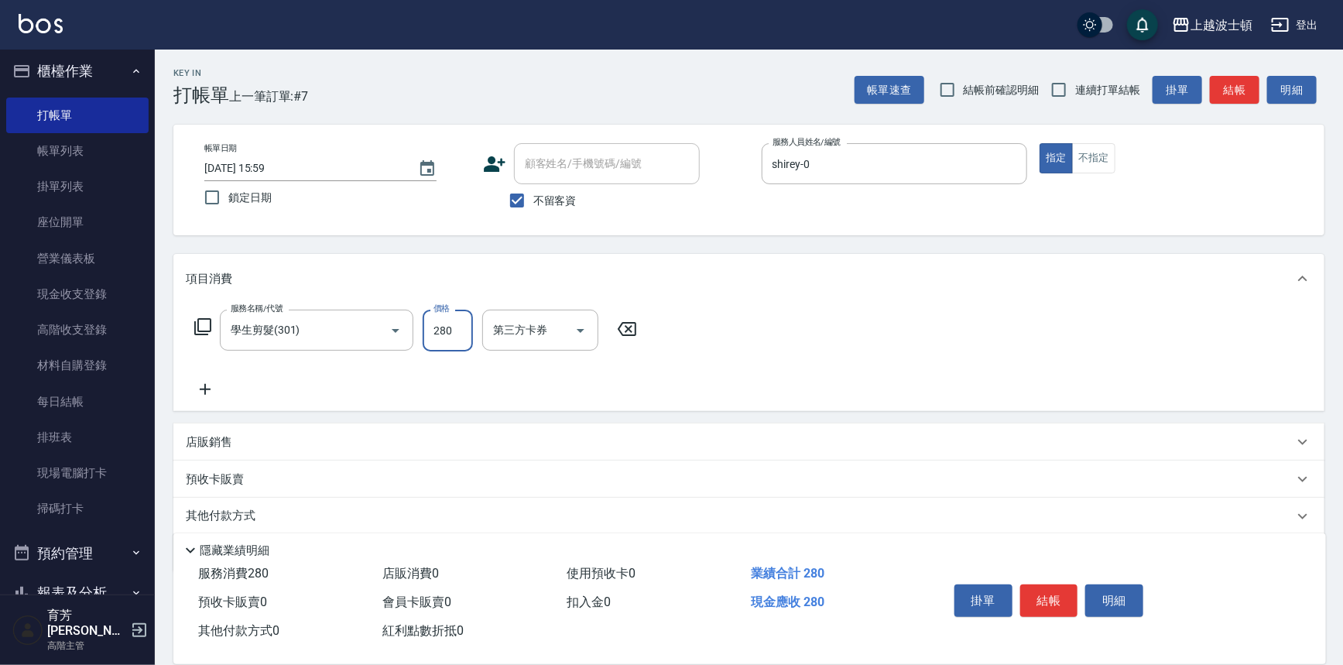
click at [471, 325] on input "280" at bounding box center [448, 331] width 50 height 42
type input "50"
click at [1041, 594] on button "結帳" at bounding box center [1049, 600] width 58 height 33
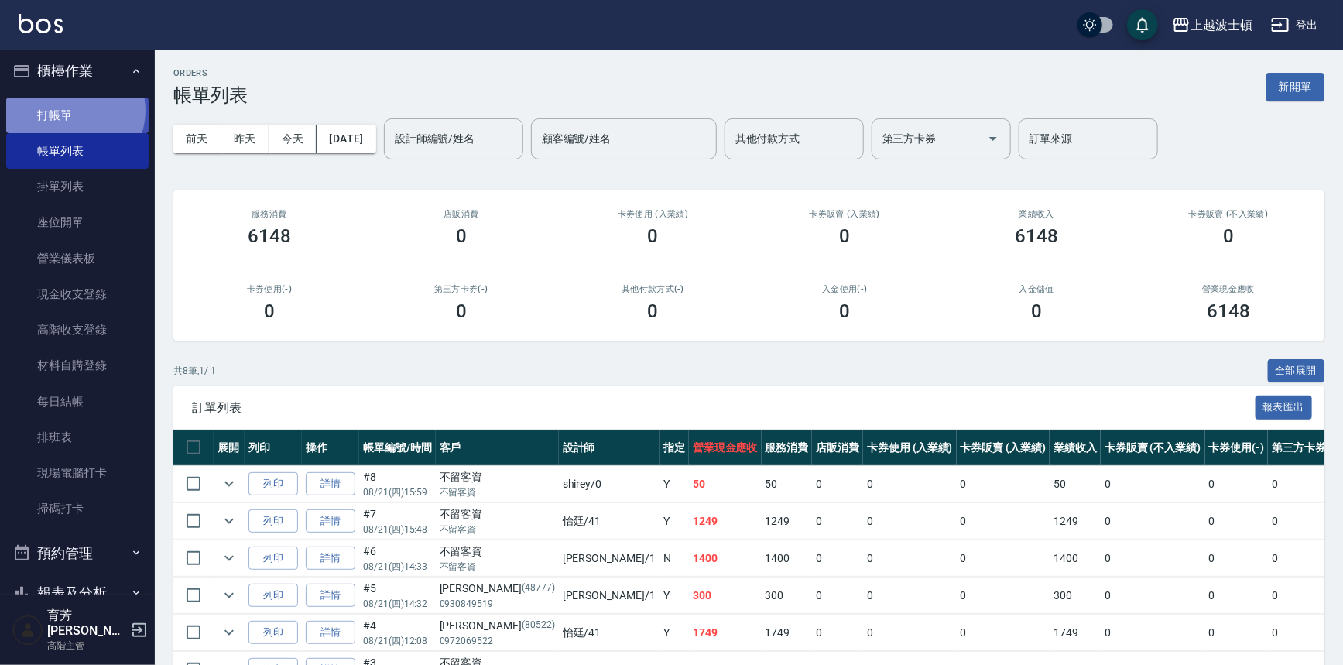
click at [70, 110] on link "打帳單" at bounding box center [77, 116] width 142 height 36
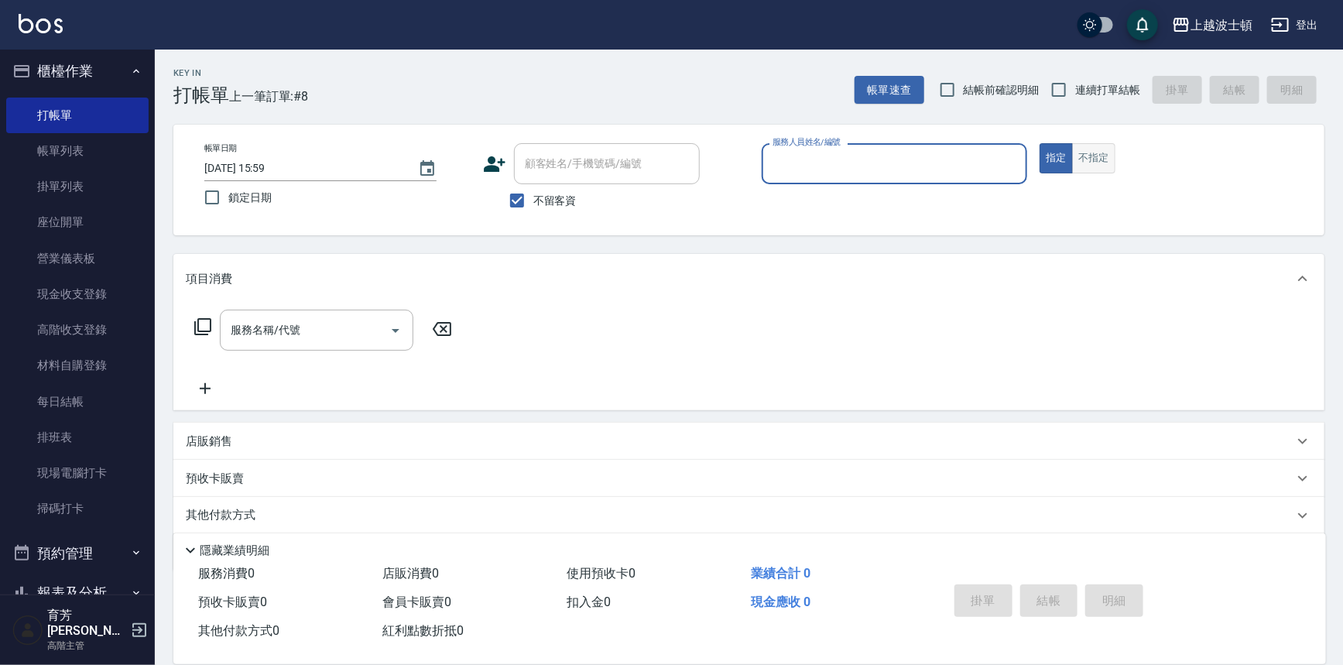
click at [1106, 161] on button "不指定" at bounding box center [1093, 158] width 43 height 30
click at [968, 163] on input "服務人員姓名/編號" at bounding box center [895, 163] width 252 height 27
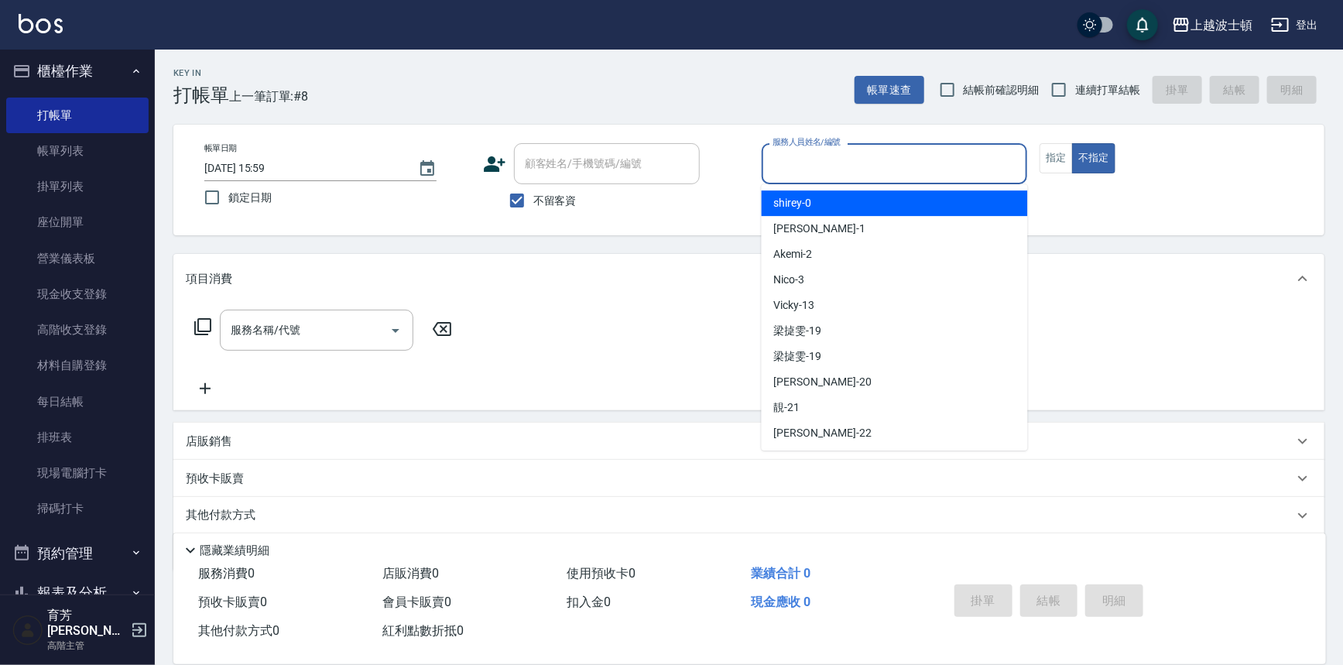
click at [950, 203] on div "shirey -0" at bounding box center [895, 203] width 266 height 26
type input "shirey-0"
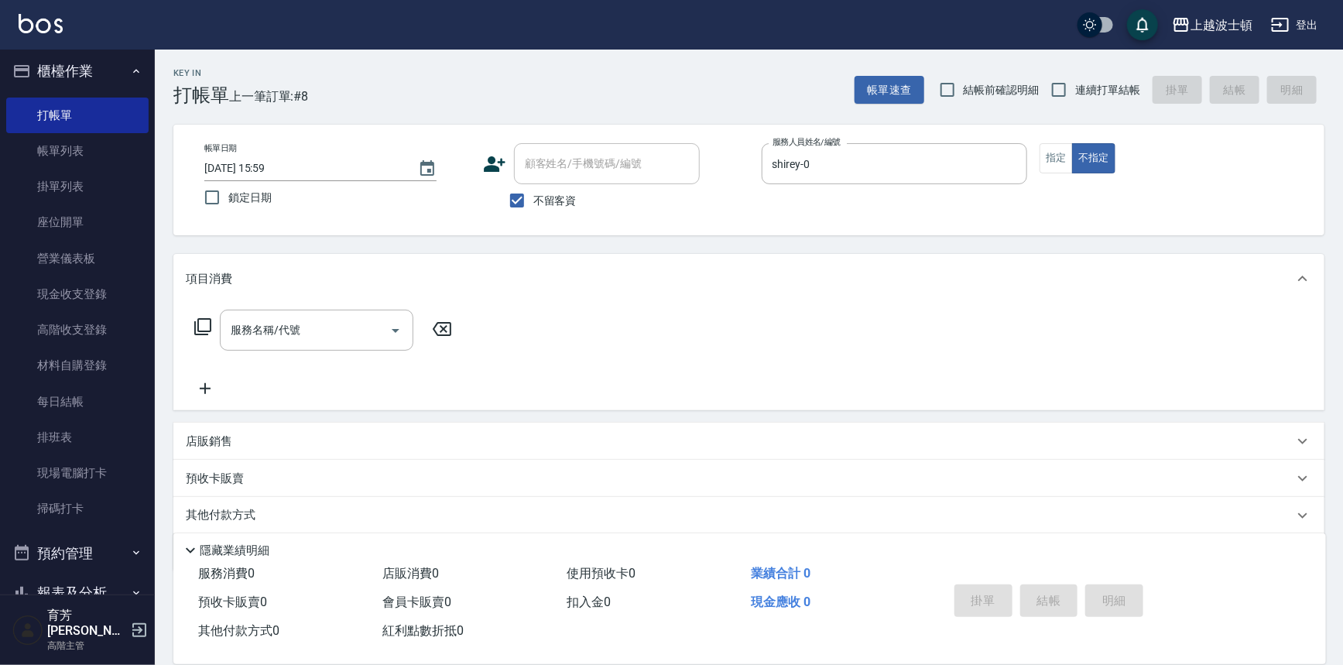
click at [201, 327] on icon at bounding box center [203, 326] width 19 height 19
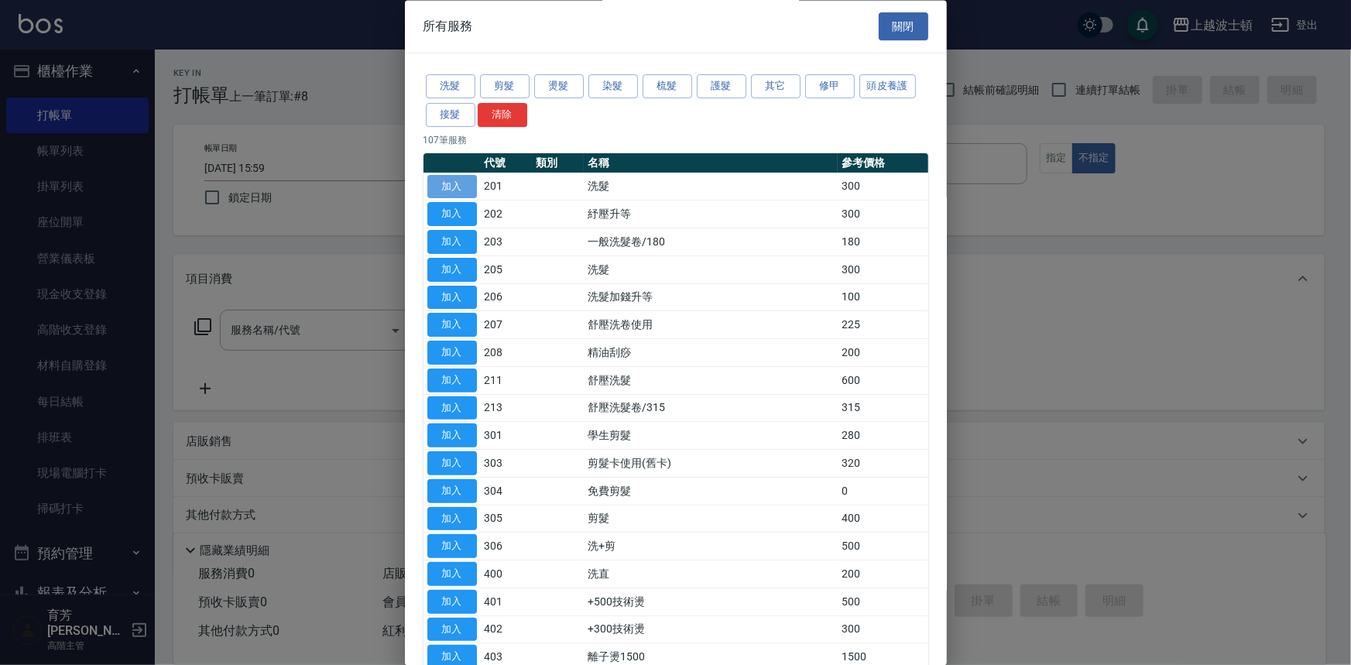
click at [462, 183] on button "加入" at bounding box center [452, 187] width 50 height 24
type input "洗髮(201)"
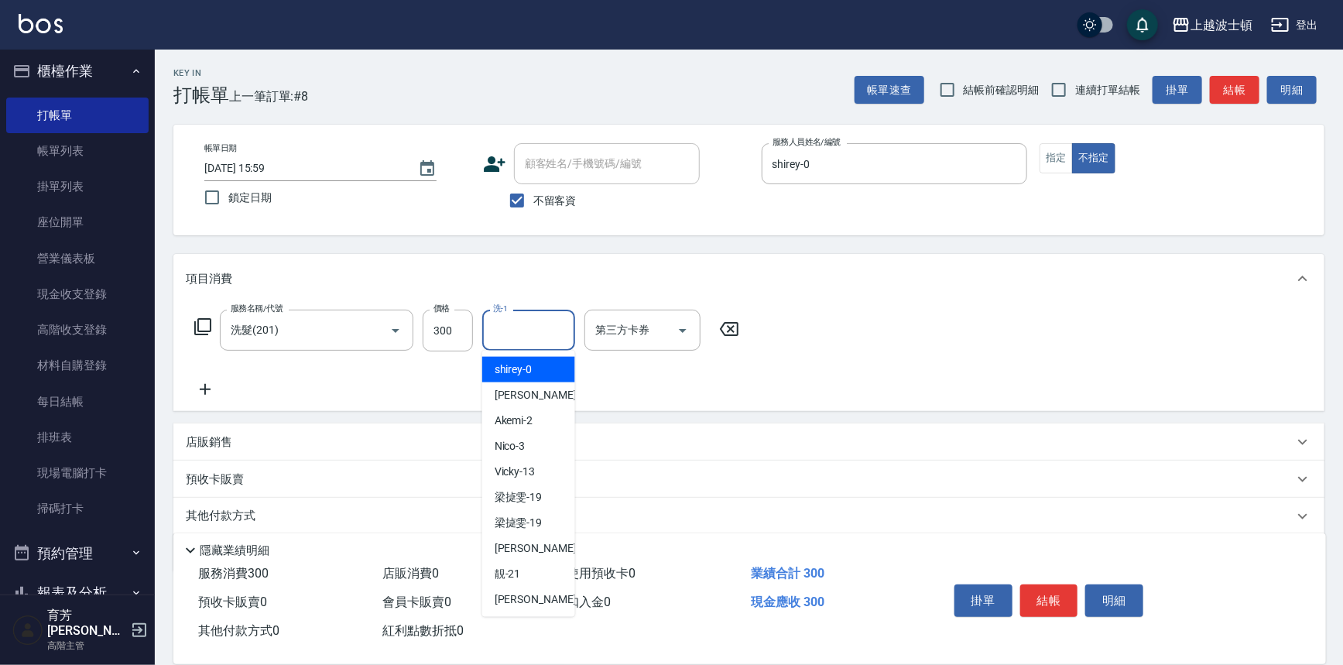
click at [531, 335] on input "洗-1" at bounding box center [528, 330] width 79 height 27
drag, startPoint x: 550, startPoint y: 368, endPoint x: 603, endPoint y: 380, distance: 53.9
click at [554, 368] on div "shirey -0" at bounding box center [528, 370] width 93 height 26
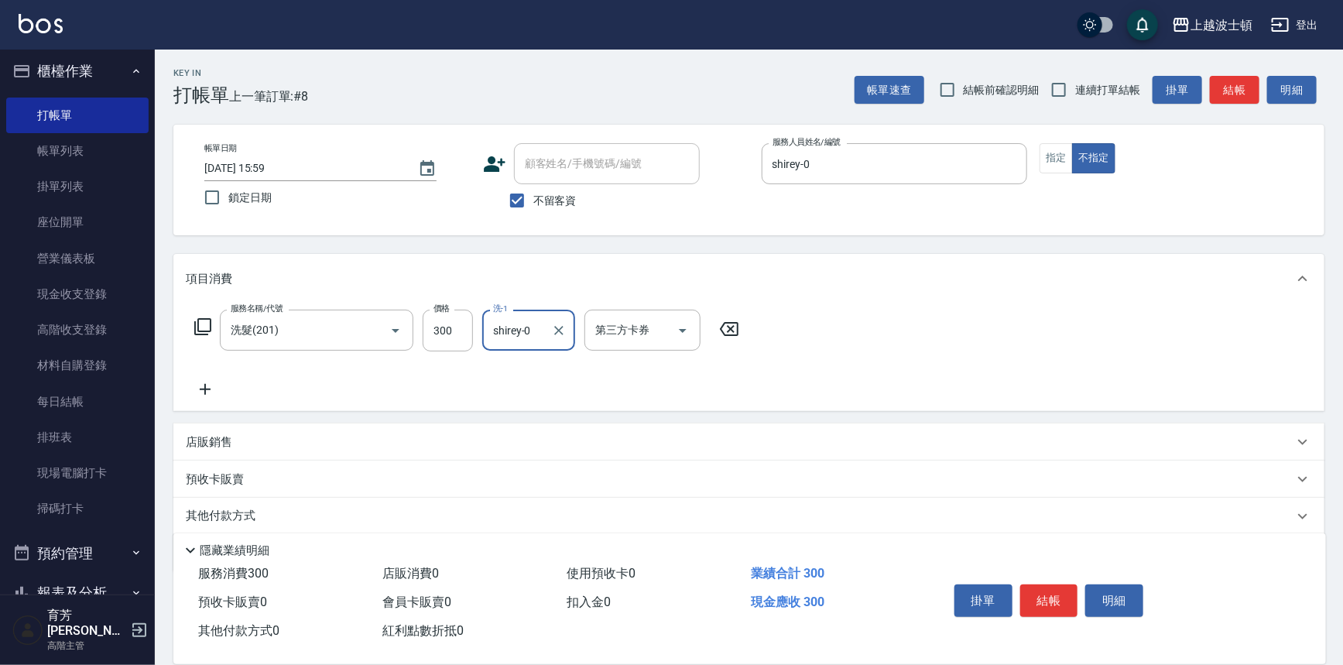
type input "shirey-0"
drag, startPoint x: 992, startPoint y: 577, endPoint x: 1076, endPoint y: 601, distance: 87.9
click at [1070, 601] on div "Key In 打帳單 上一筆訂單:#8 帳單速查 結帳前確認明細 連續打單結帳 掛單 結帳 明細 帳單日期 [DATE] 15:59 鎖定日期 顧客姓名/手機…" at bounding box center [749, 384] width 1188 height 668
click at [1071, 588] on button "結帳" at bounding box center [1049, 600] width 58 height 33
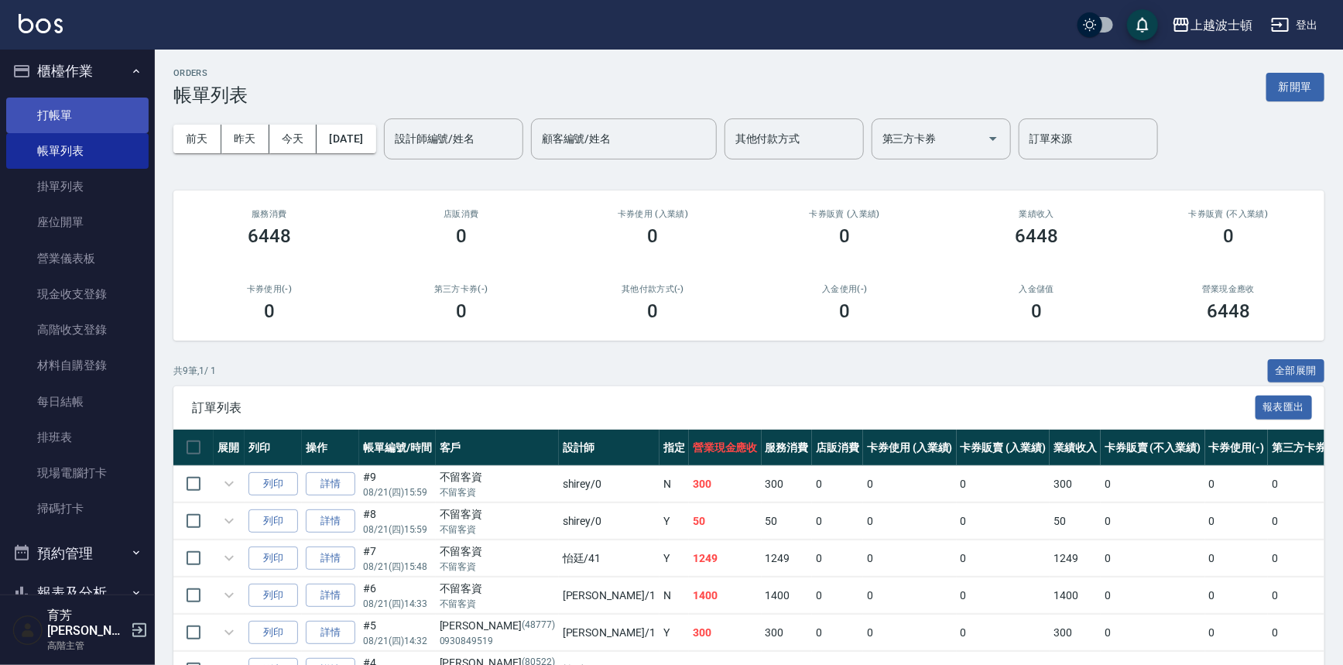
click at [48, 110] on link "打帳單" at bounding box center [77, 116] width 142 height 36
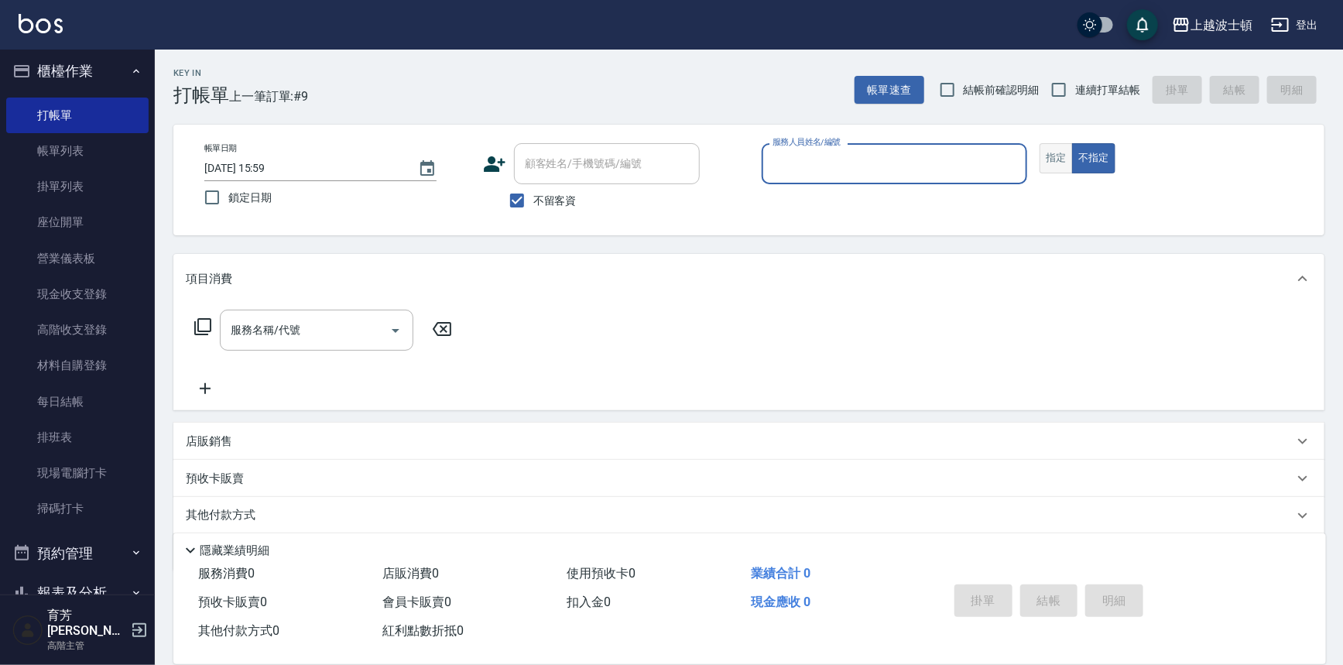
click at [1053, 158] on button "指定" at bounding box center [1056, 158] width 33 height 30
click at [533, 204] on span "不留客資" at bounding box center [554, 201] width 43 height 16
click at [533, 204] on input "不留客資" at bounding box center [517, 200] width 33 height 33
checkbox input "false"
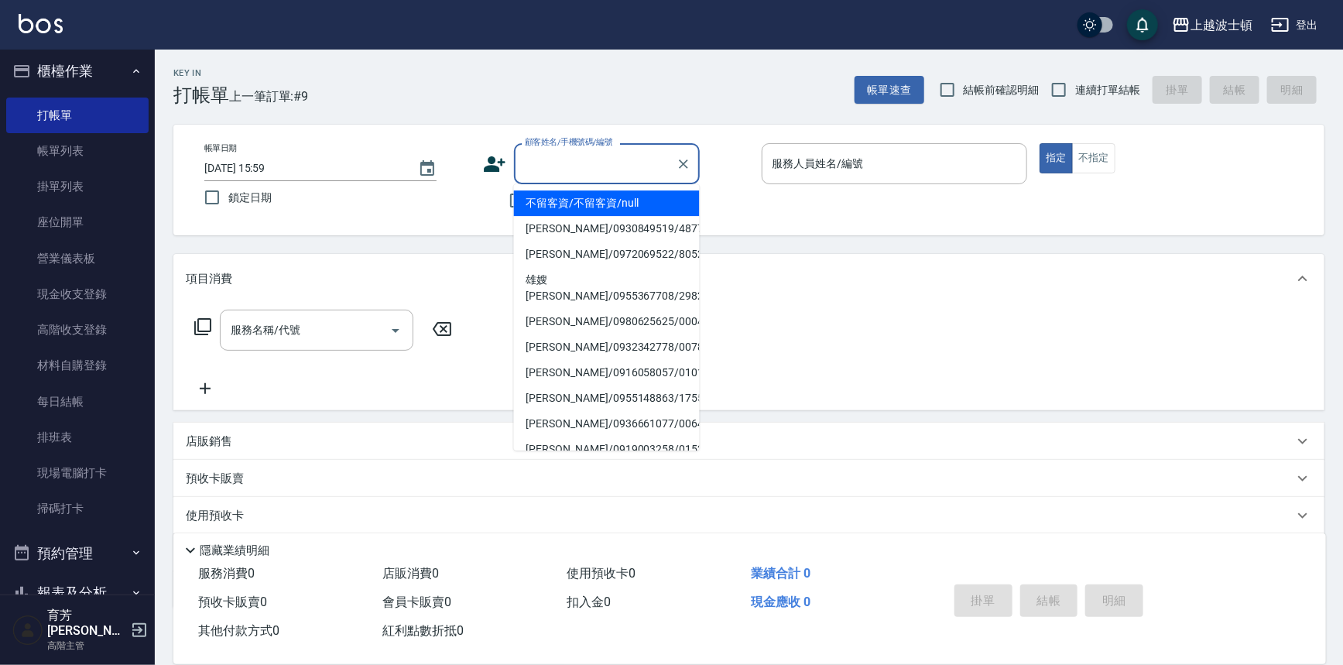
click at [553, 154] on input "顧客姓名/手機號碼/編號" at bounding box center [595, 163] width 149 height 27
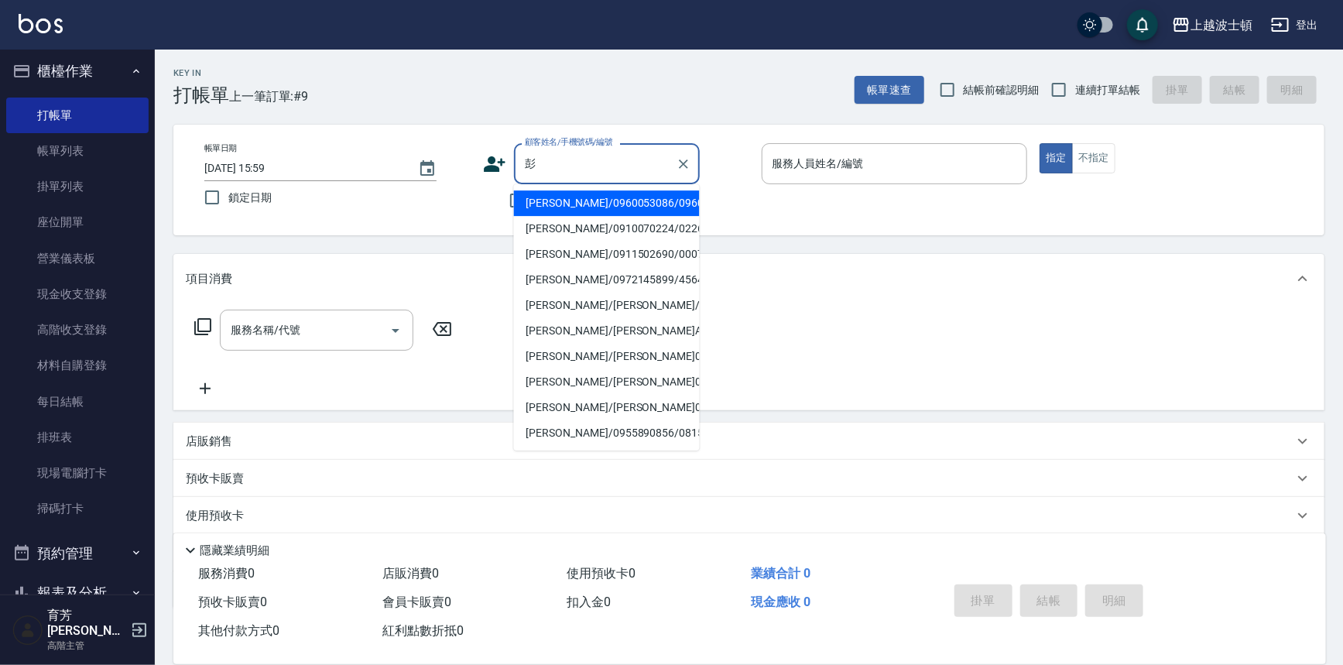
click at [604, 255] on li "[PERSON_NAME]/0911502690/0007715" at bounding box center [607, 255] width 186 height 26
type input "[PERSON_NAME]/0911502690/0007715"
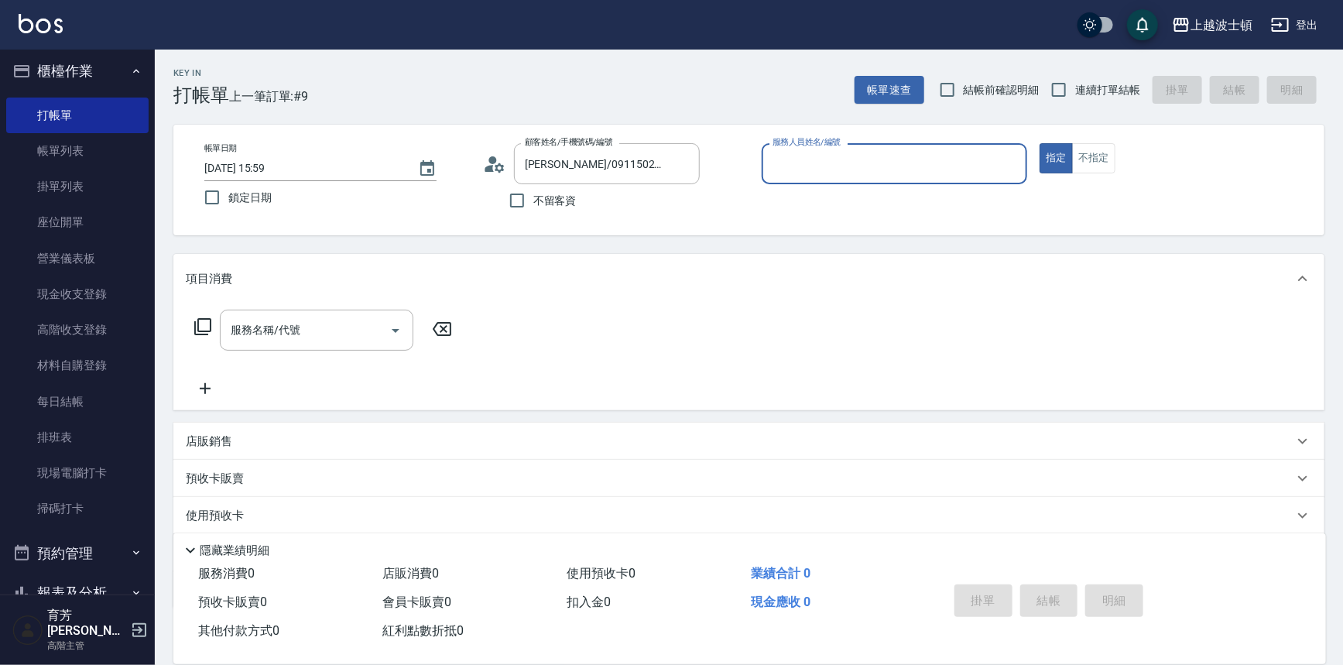
type input "shirey-0"
click at [207, 327] on icon at bounding box center [203, 326] width 19 height 19
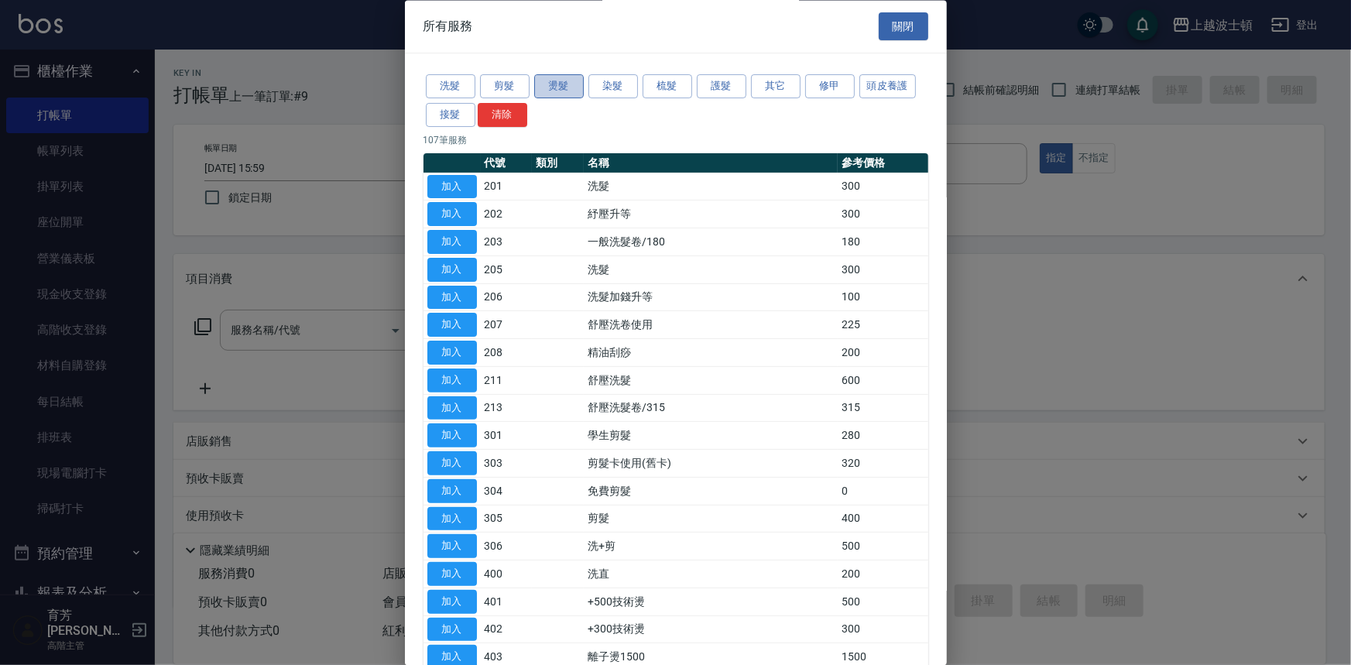
click at [565, 84] on button "燙髮" at bounding box center [559, 87] width 50 height 24
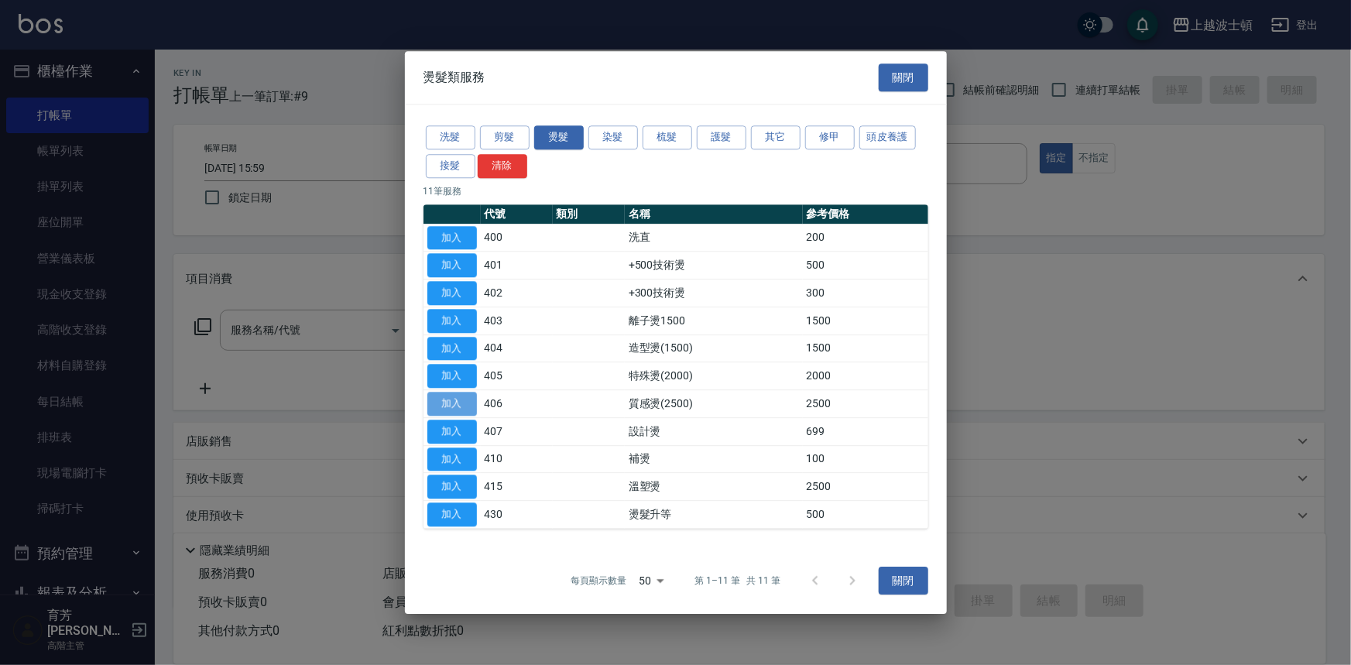
drag, startPoint x: 437, startPoint y: 402, endPoint x: 442, endPoint y: 396, distance: 8.2
click at [437, 403] on button "加入" at bounding box center [452, 404] width 50 height 24
type input "質感燙(2500)(406)"
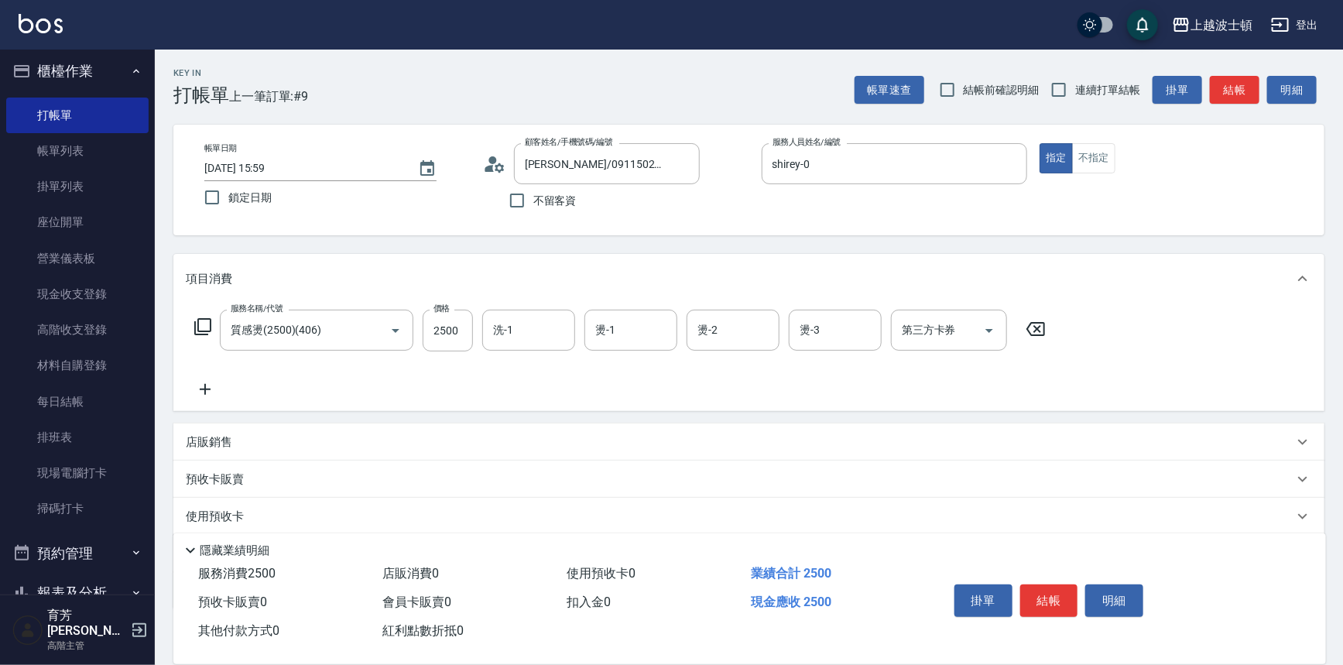
click at [474, 308] on div "服務名稱/代號 質感燙(2500)(406) 服務名稱/代號 價格 2500 價格 洗-1 洗-1 燙-1 燙-1 燙-2 燙-2 燙-3 燙-3 第三方卡券…" at bounding box center [748, 357] width 1151 height 108
click at [461, 321] on input "2500" at bounding box center [448, 331] width 50 height 42
type input "2000"
click at [194, 320] on icon at bounding box center [203, 326] width 19 height 19
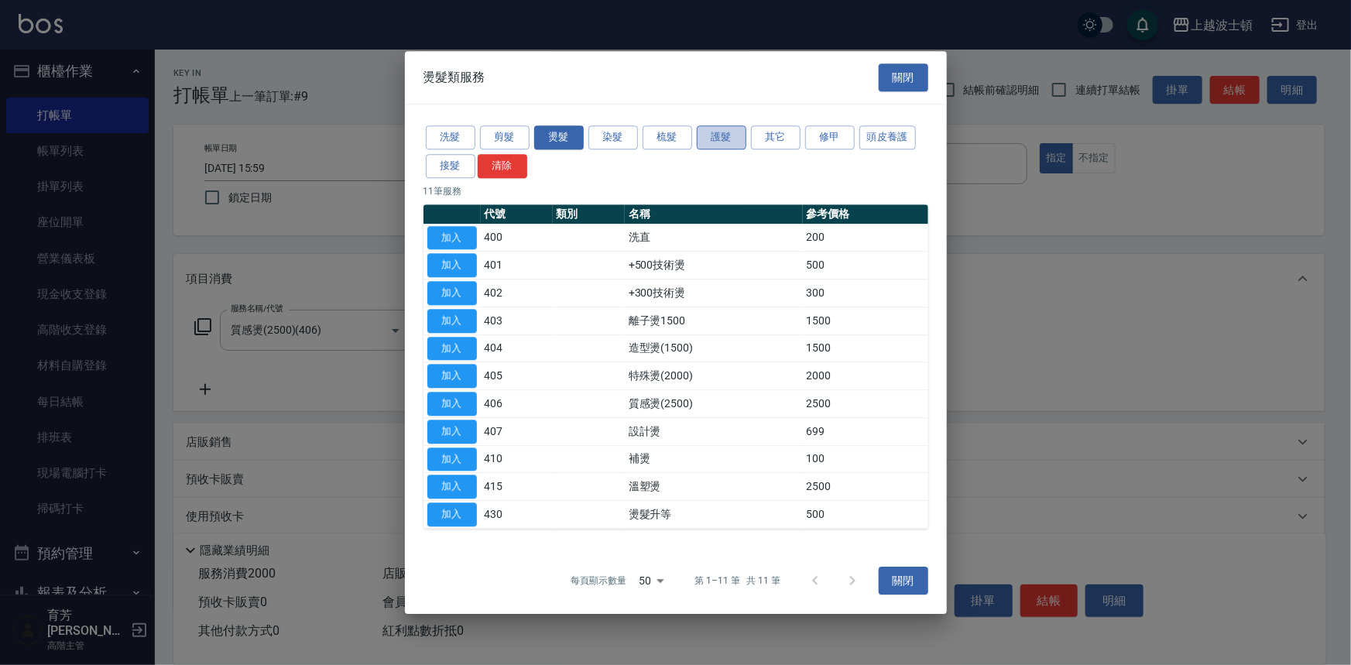
click at [716, 131] on button "護髮" at bounding box center [722, 137] width 50 height 24
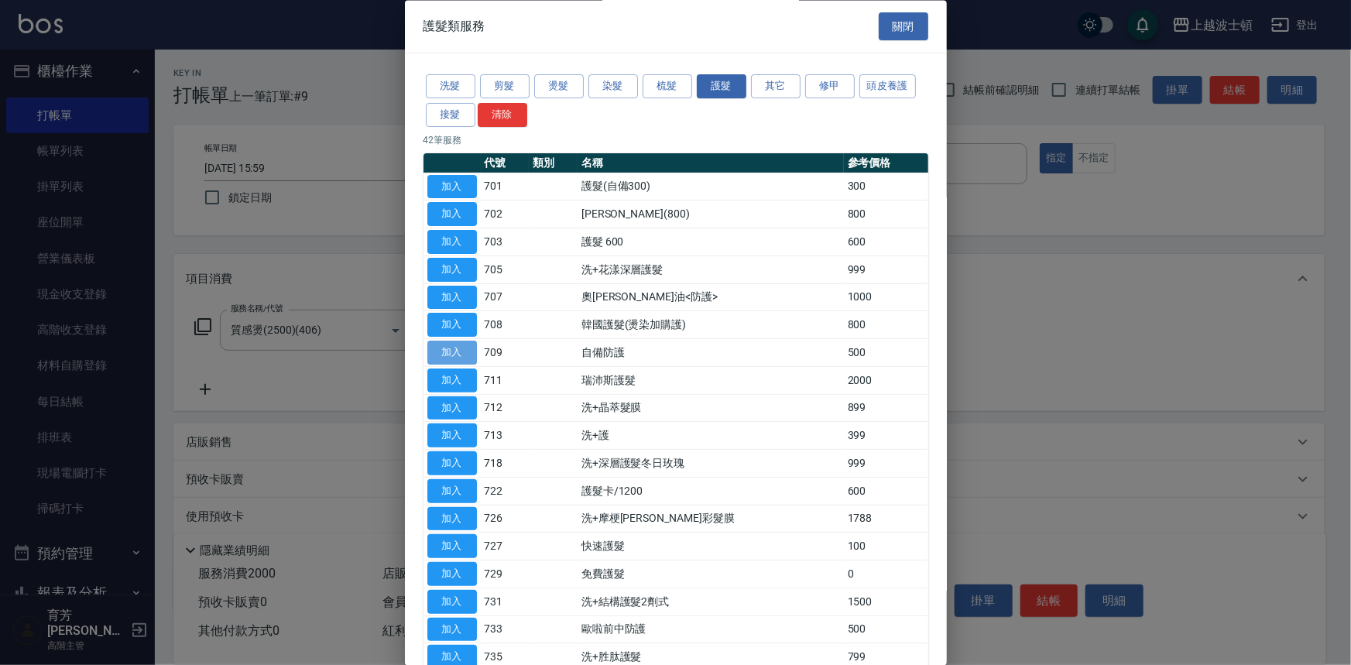
click at [465, 348] on button "加入" at bounding box center [452, 353] width 50 height 24
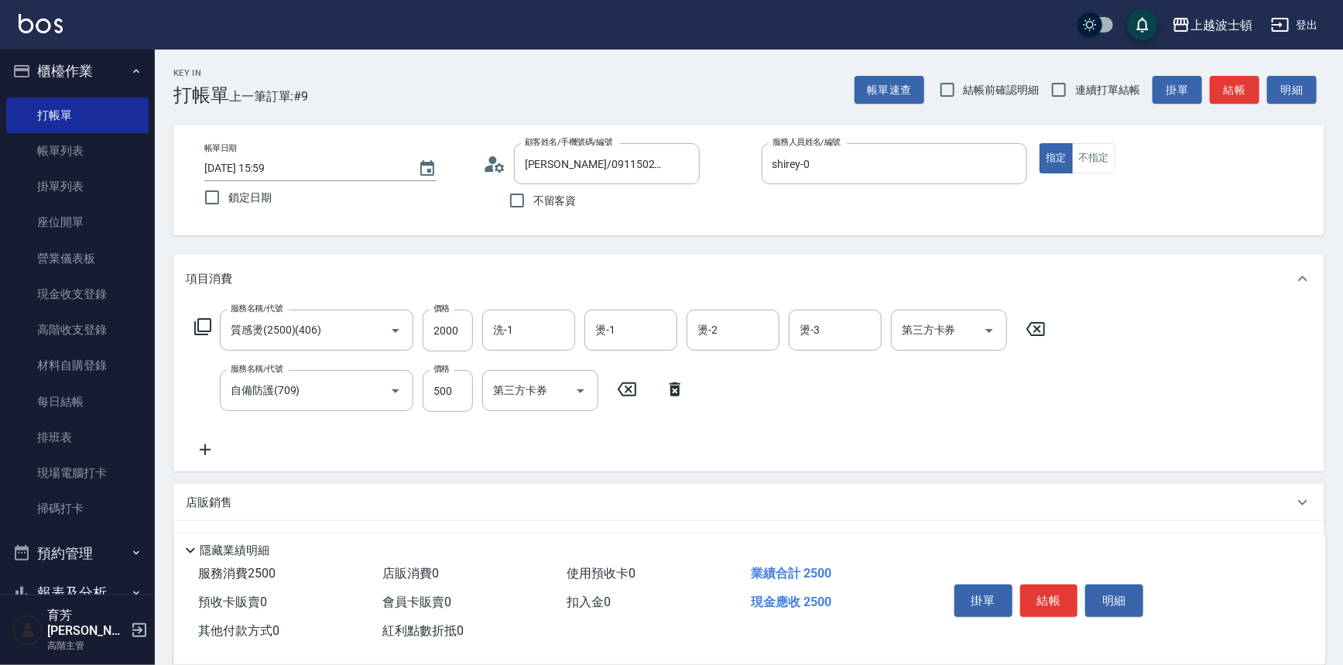
click at [197, 325] on icon at bounding box center [203, 326] width 19 height 19
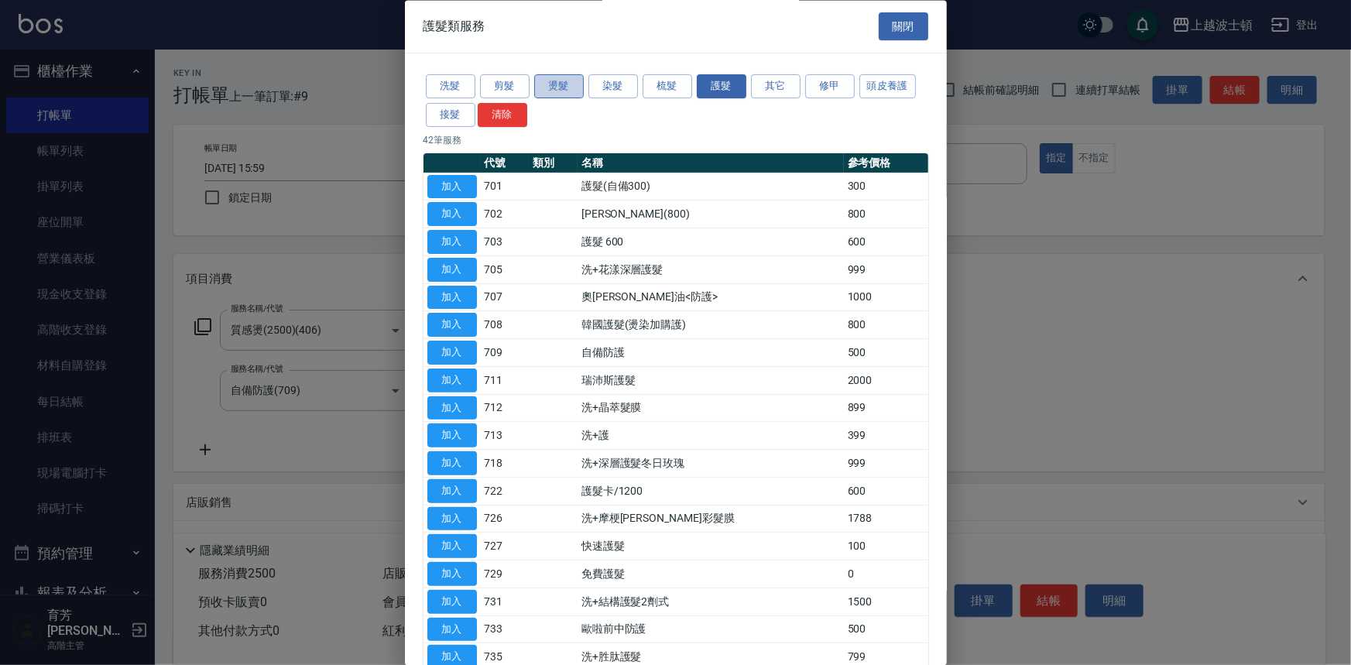
click at [561, 84] on button "燙髮" at bounding box center [559, 87] width 50 height 24
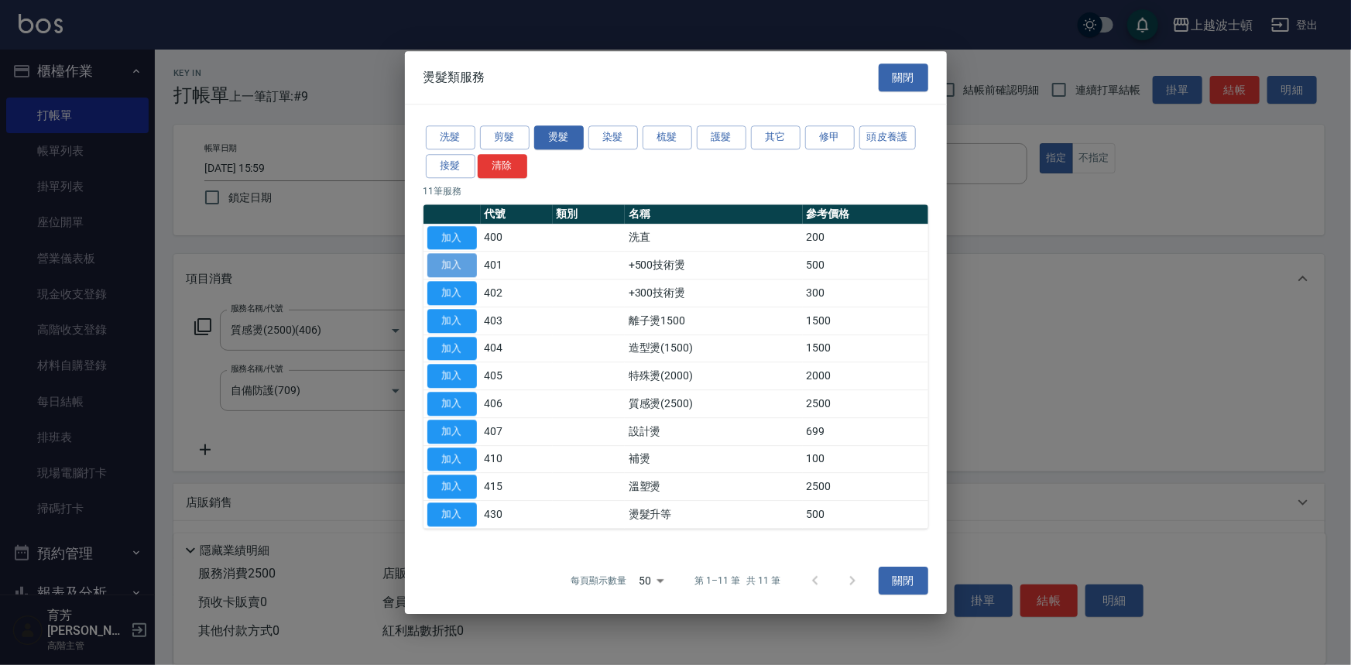
click at [457, 259] on button "加入" at bounding box center [452, 266] width 50 height 24
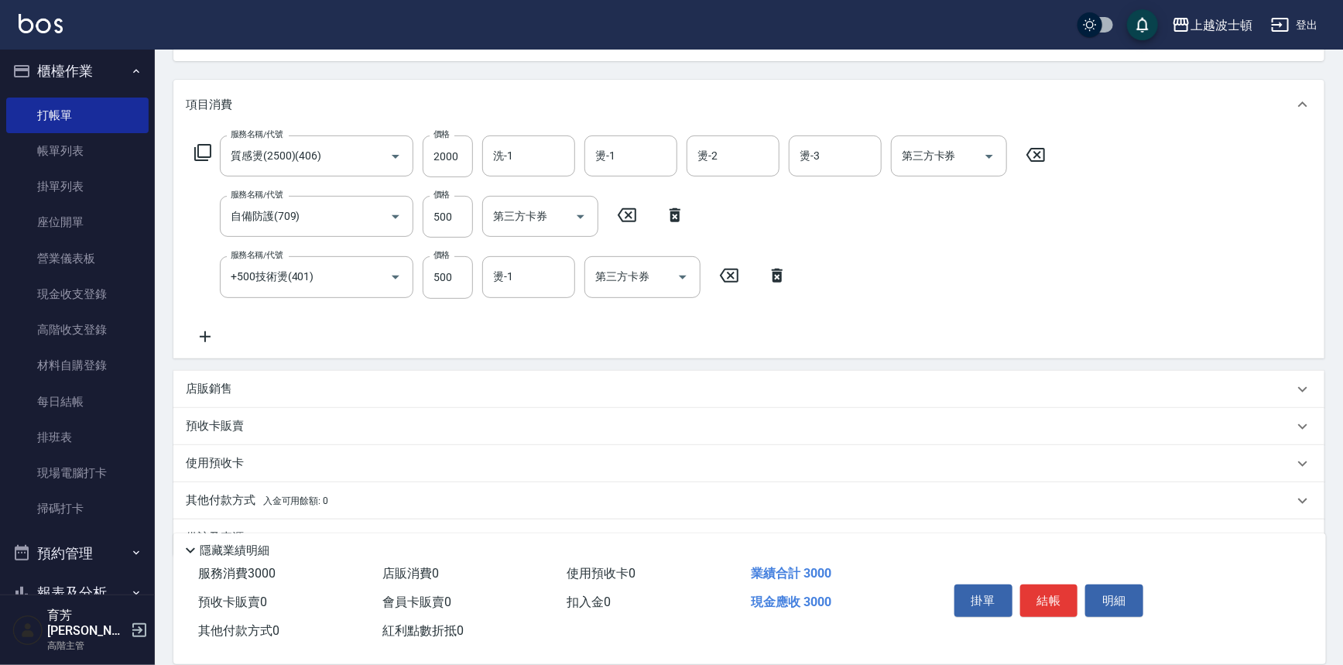
scroll to position [179, 0]
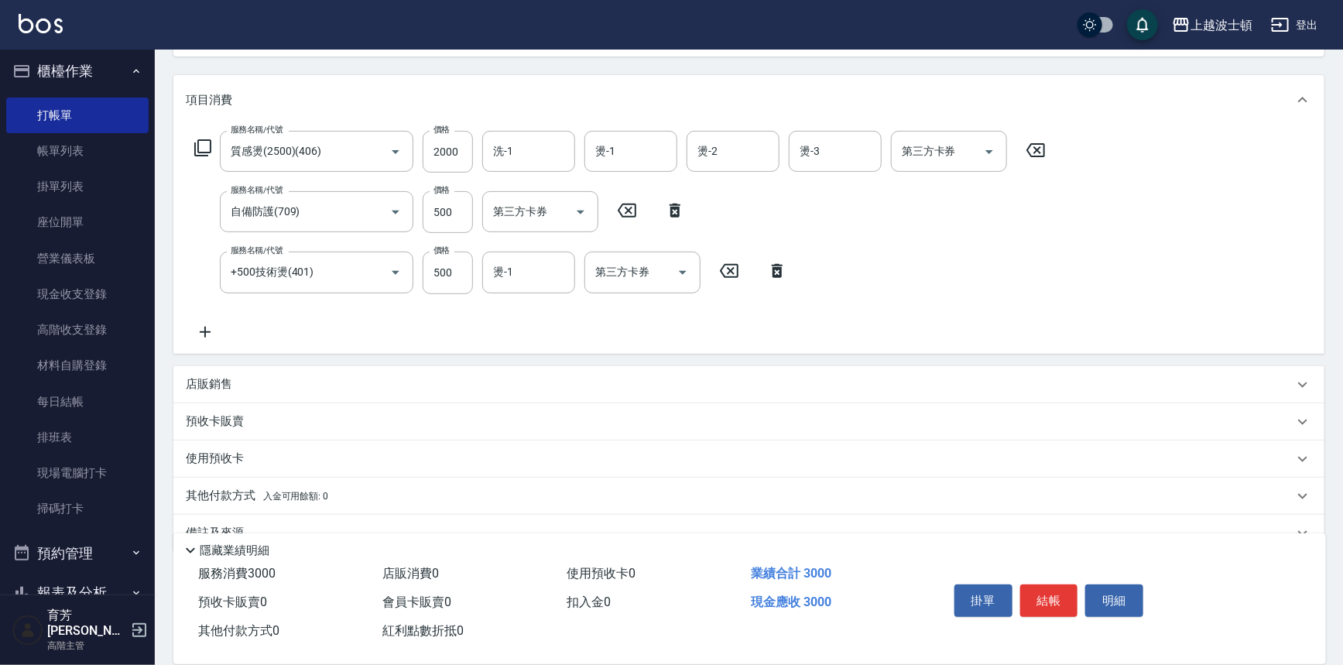
click at [204, 145] on icon at bounding box center [203, 148] width 19 height 19
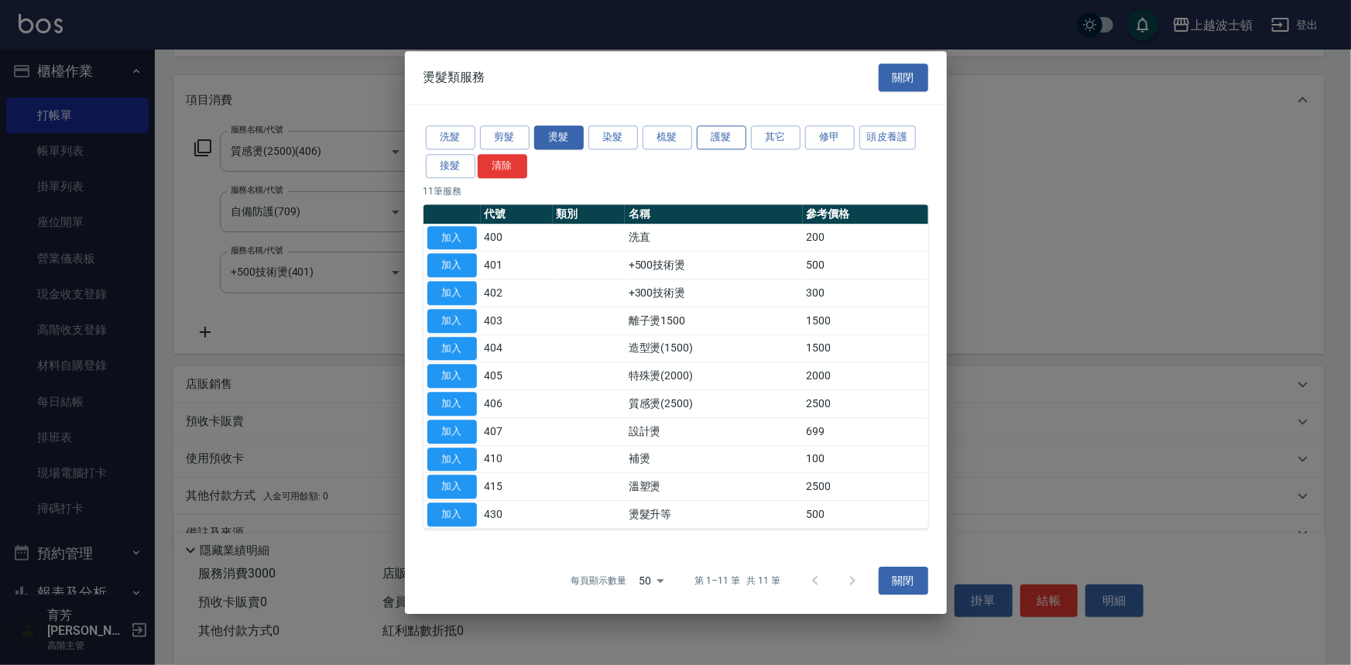
click at [721, 135] on button "護髮" at bounding box center [722, 137] width 50 height 24
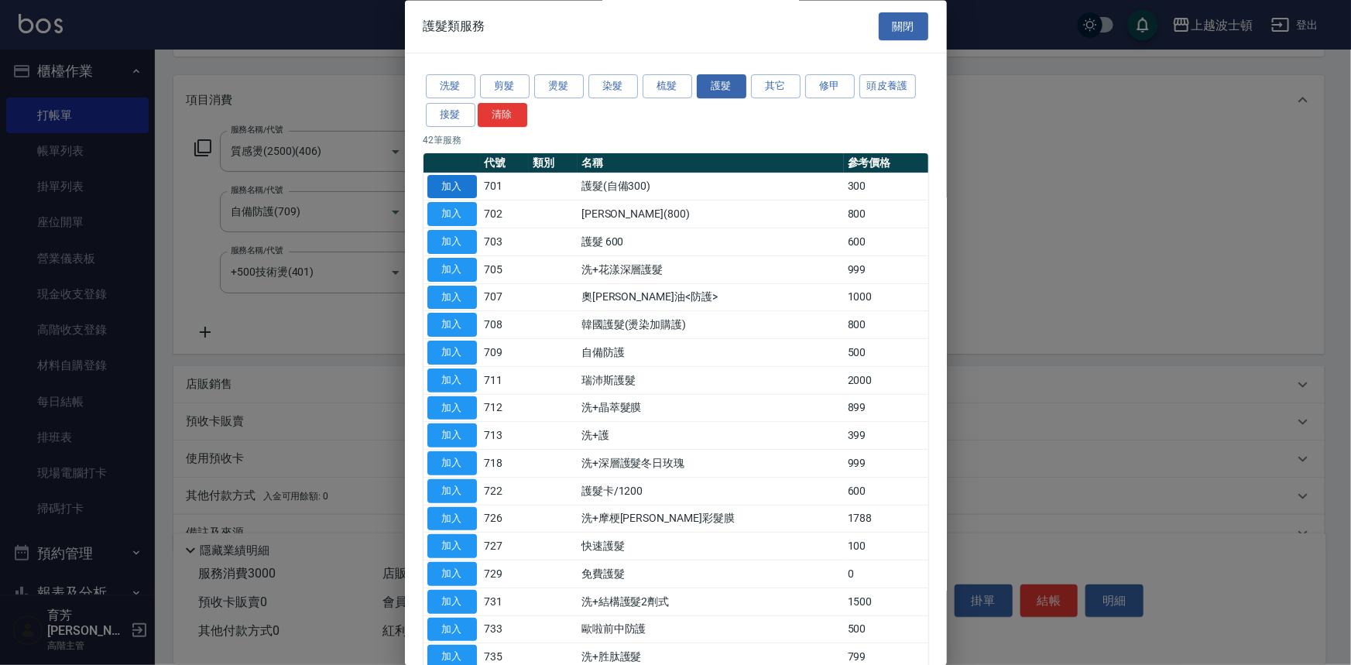
click at [440, 192] on button "加入" at bounding box center [452, 187] width 50 height 24
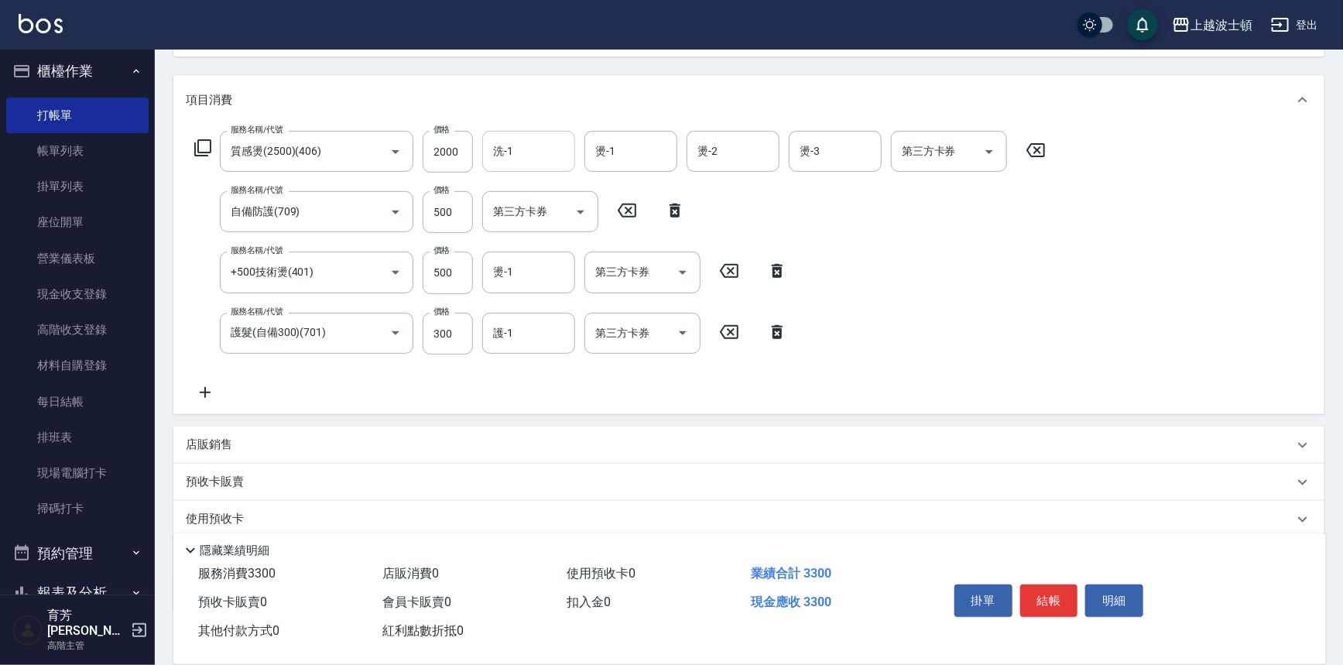
click at [542, 142] on input "洗-1" at bounding box center [528, 151] width 79 height 27
click at [539, 182] on div "shirey -0" at bounding box center [528, 191] width 93 height 26
type input "shirey-0"
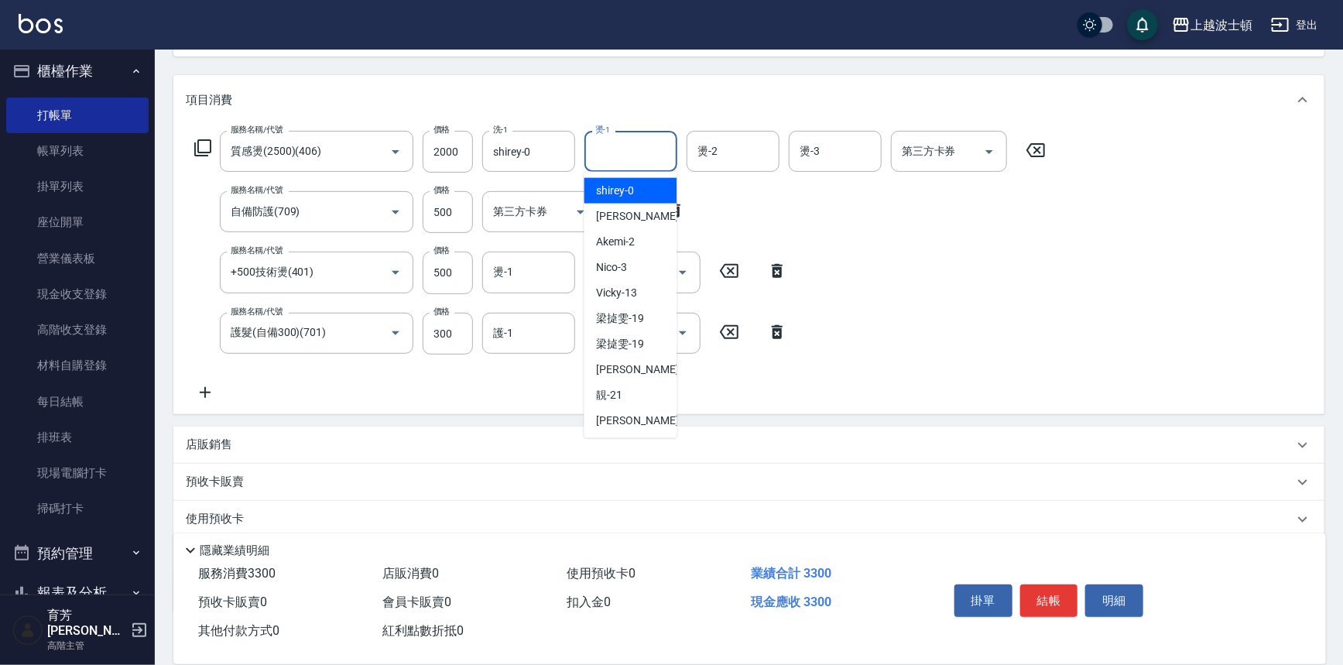
click at [619, 143] on input "燙-1" at bounding box center [630, 151] width 79 height 27
click at [624, 183] on span "shirey -0" at bounding box center [616, 191] width 38 height 16
type input "shirey-0"
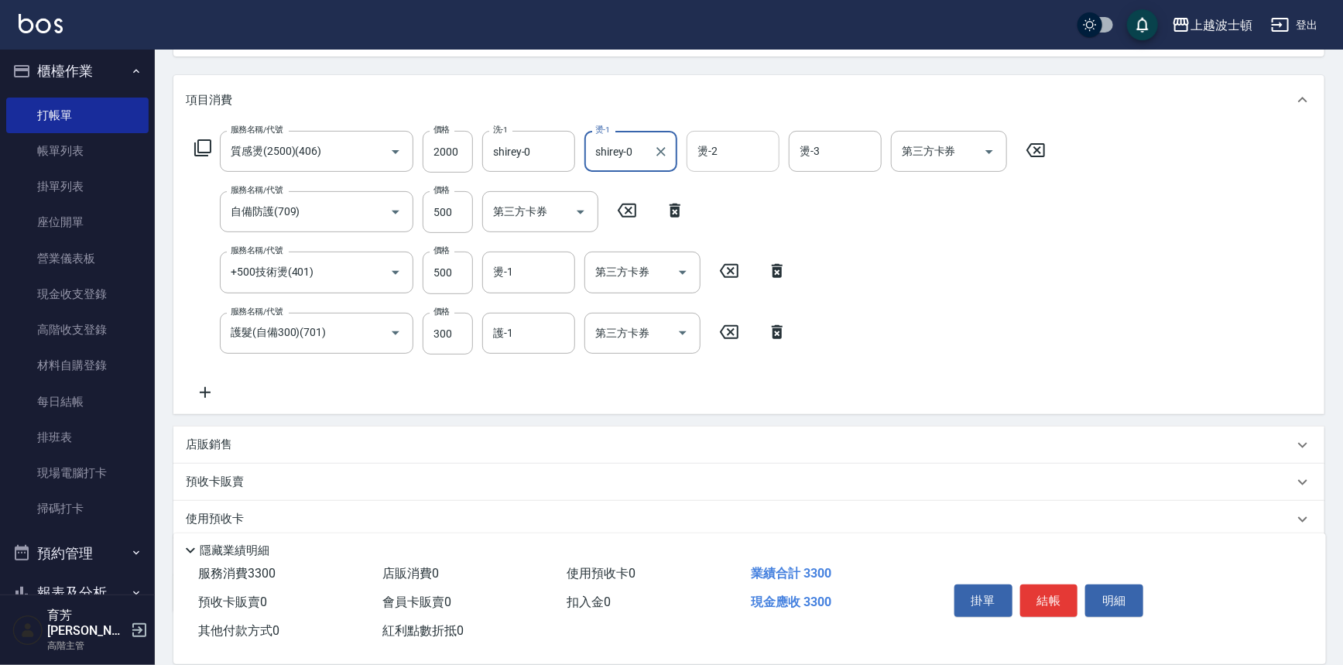
click at [721, 138] on input "燙-2" at bounding box center [733, 151] width 79 height 27
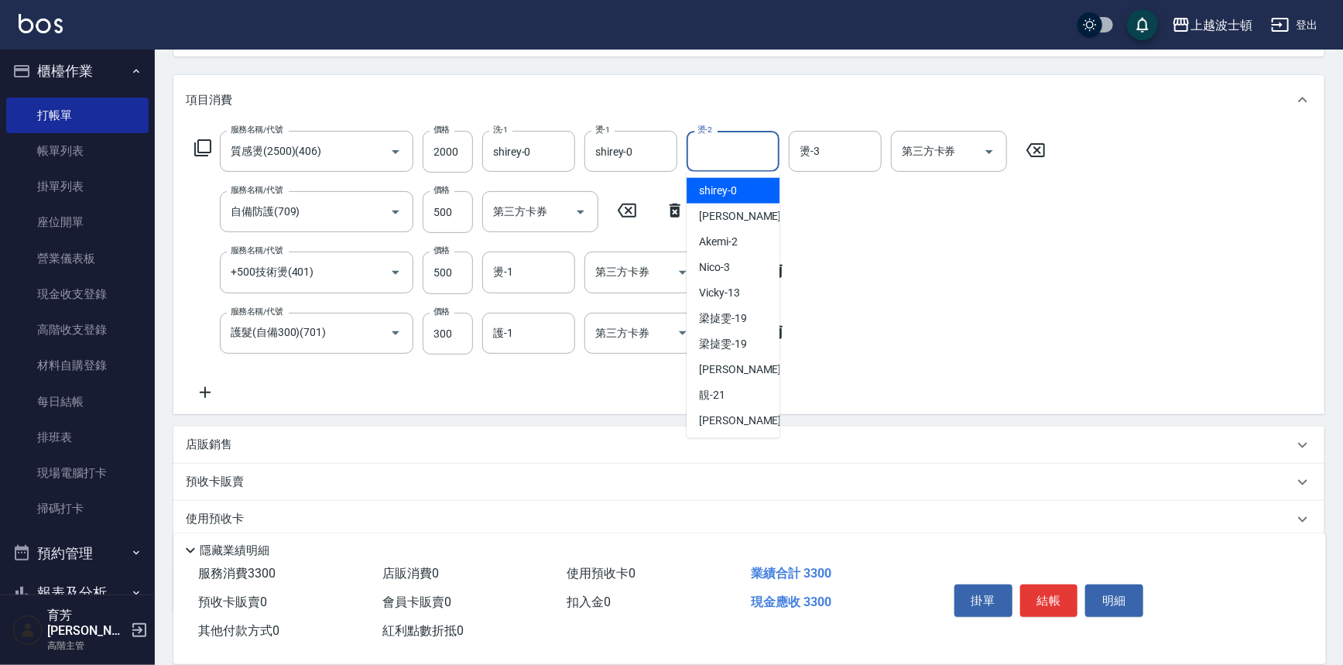
click at [726, 185] on span "shirey -0" at bounding box center [718, 191] width 38 height 16
type input "shirey-0"
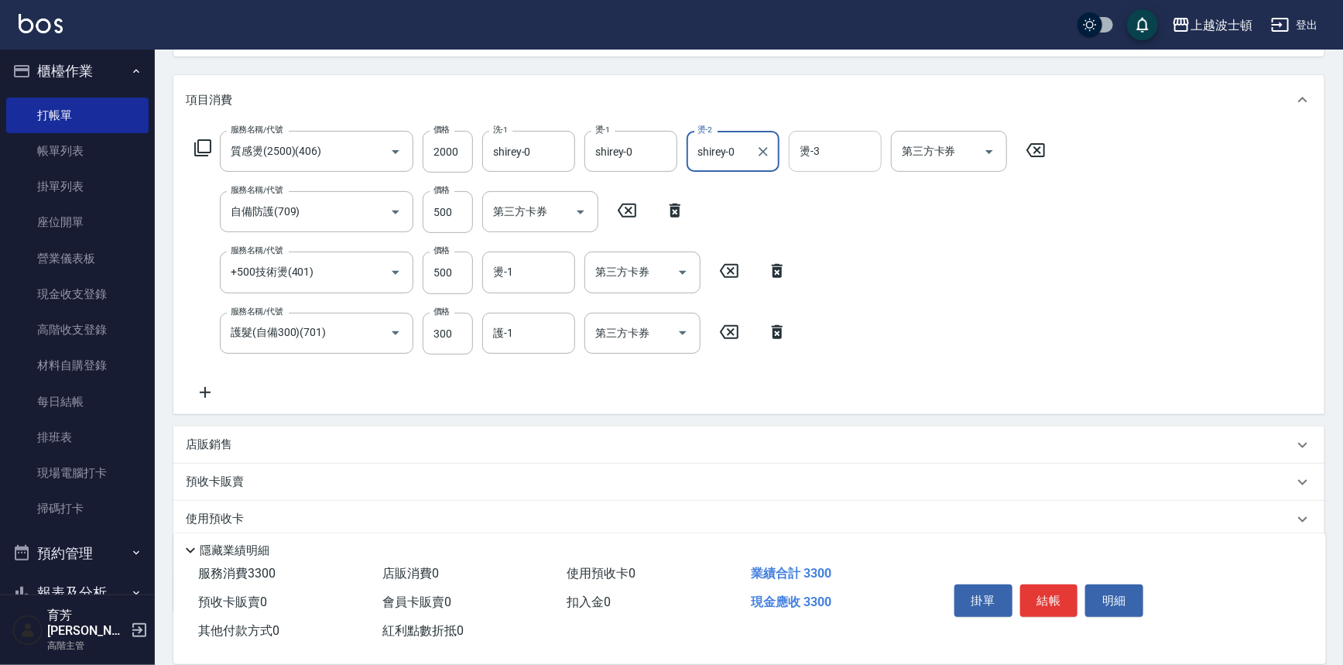
click at [851, 145] on input "燙-3" at bounding box center [835, 151] width 79 height 27
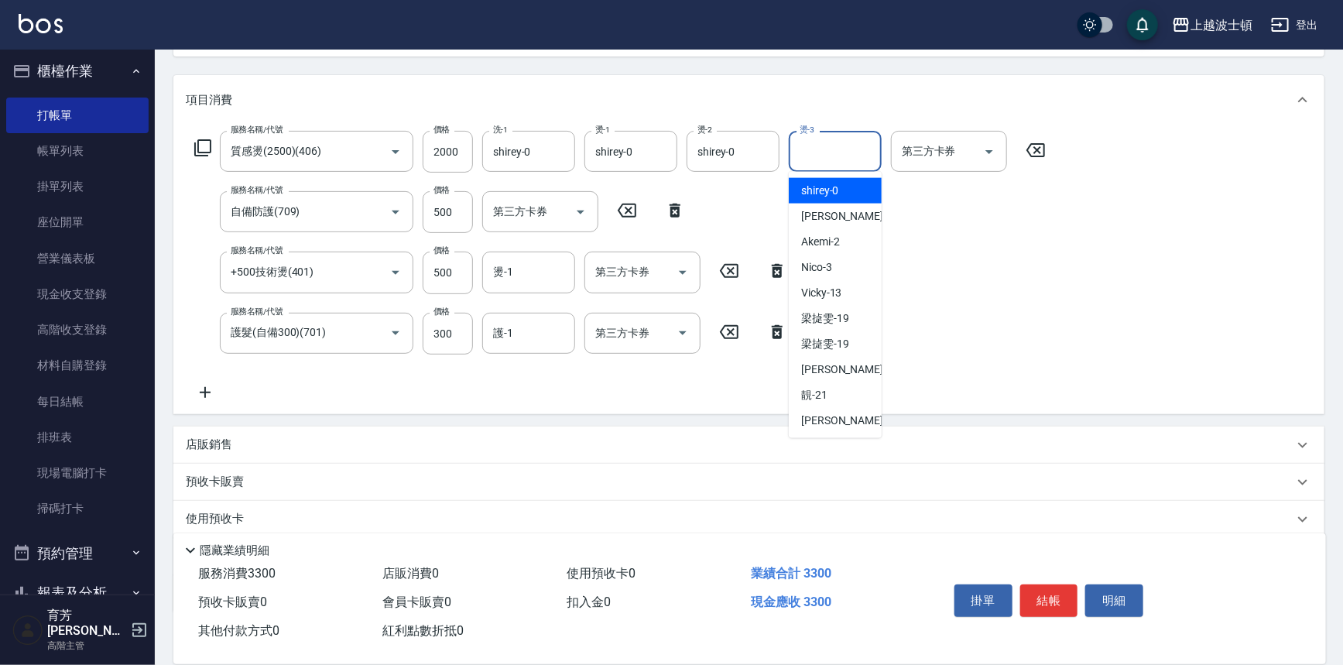
click at [839, 193] on div "shirey -0" at bounding box center [835, 191] width 93 height 26
type input "shirey-0"
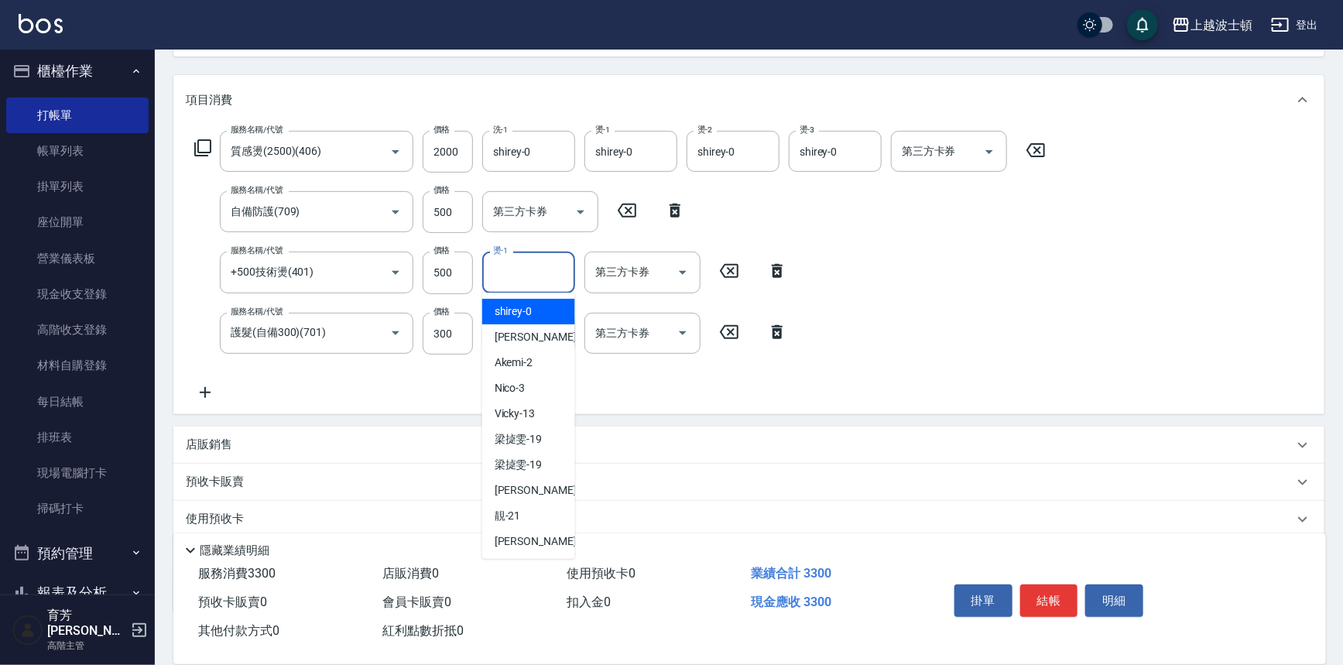
click at [547, 259] on input "燙-1" at bounding box center [528, 272] width 79 height 27
click at [533, 303] on div "shirey -0" at bounding box center [528, 312] width 93 height 26
type input "shirey-0"
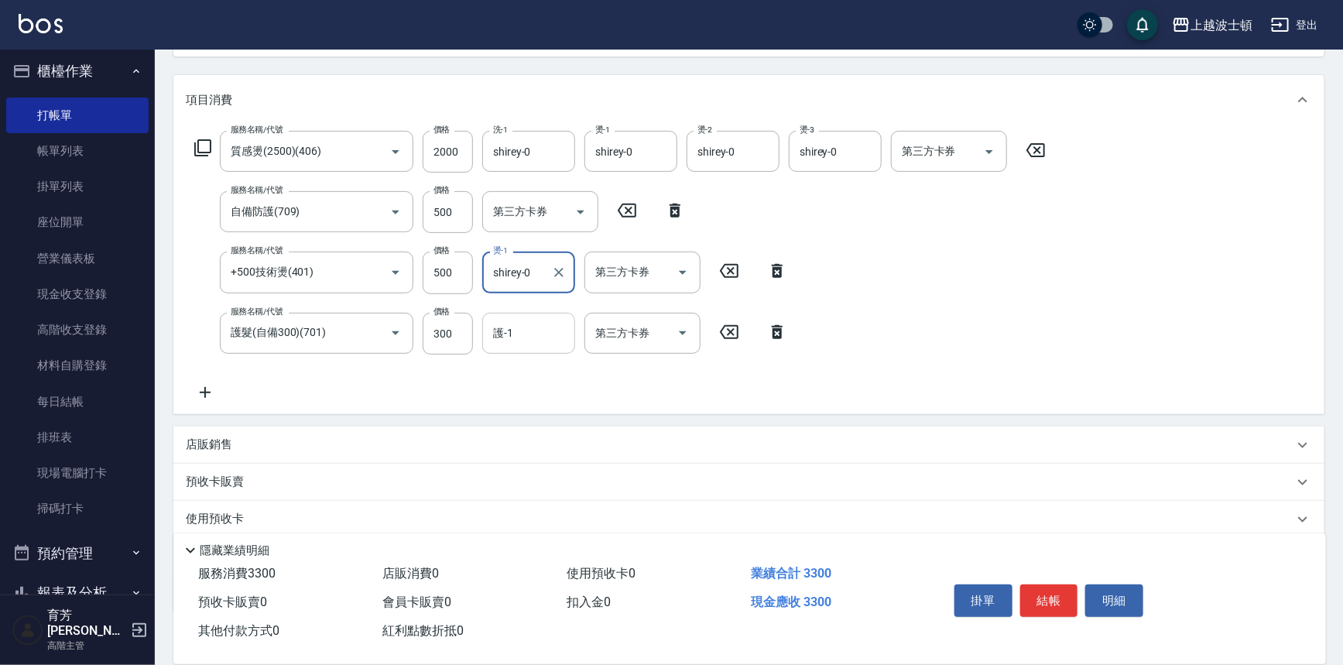
click at [531, 320] on input "護-1" at bounding box center [528, 333] width 79 height 27
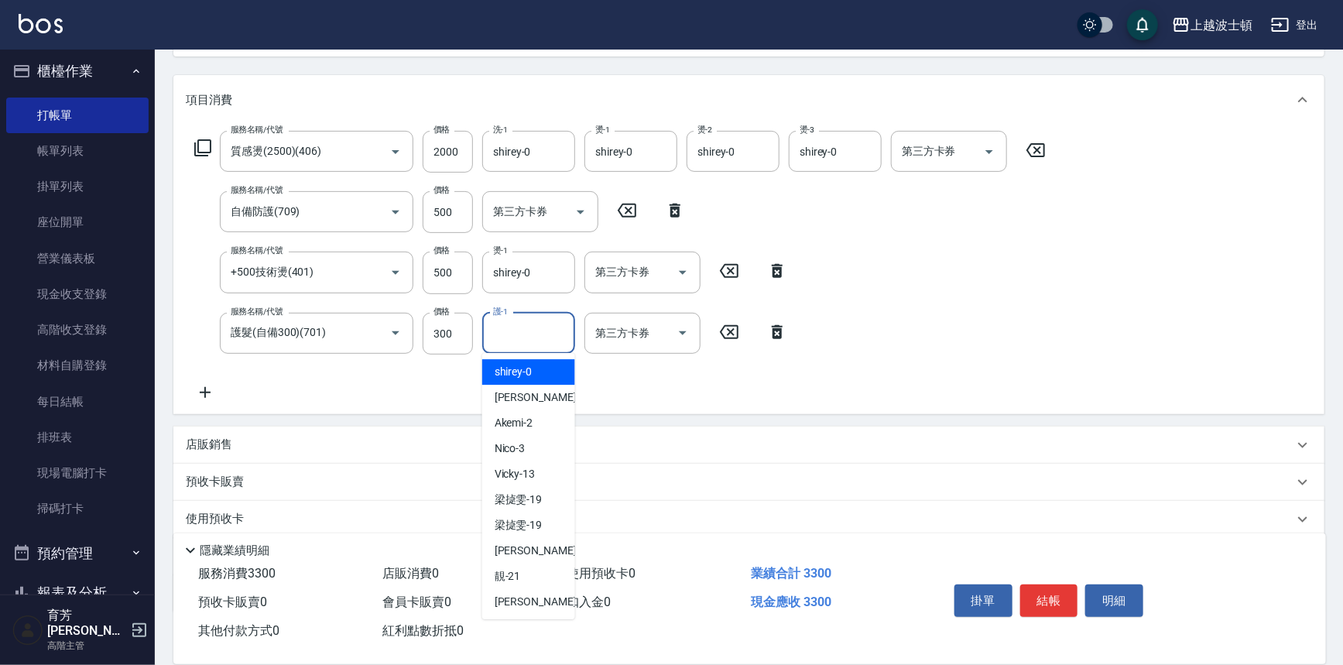
click at [533, 366] on div "shirey -0" at bounding box center [528, 372] width 93 height 26
type input "shirey-0"
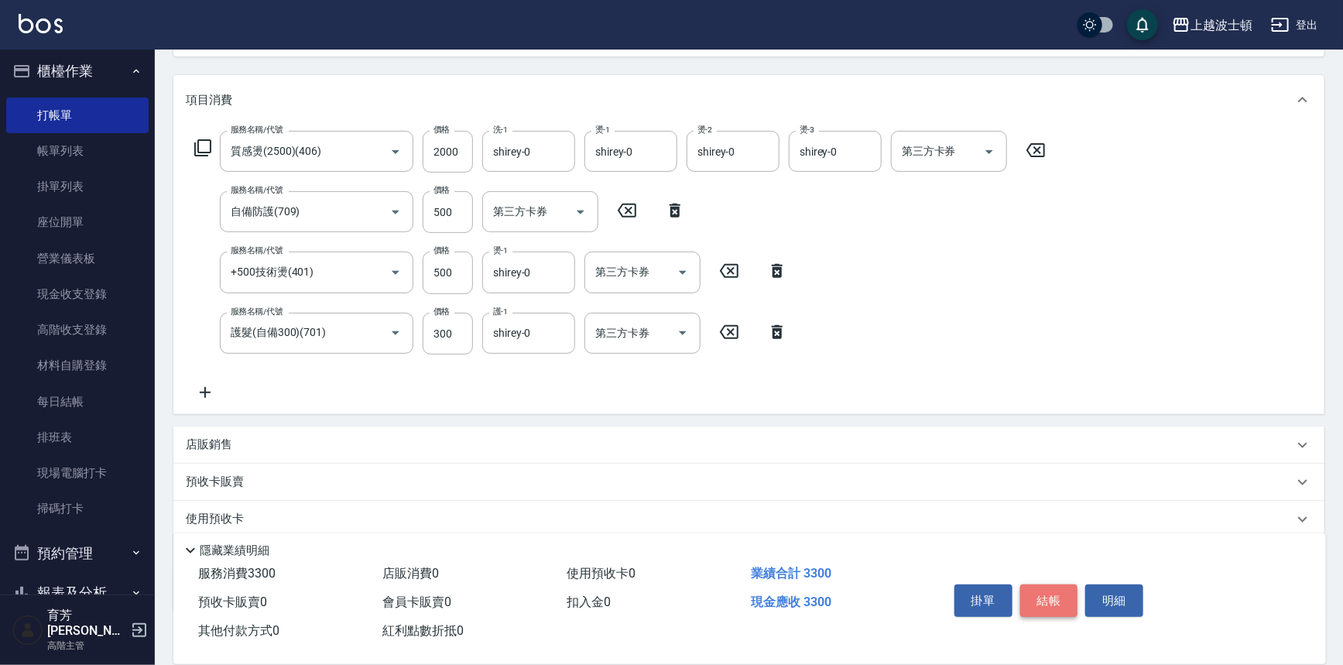
click at [1042, 588] on button "結帳" at bounding box center [1049, 600] width 58 height 33
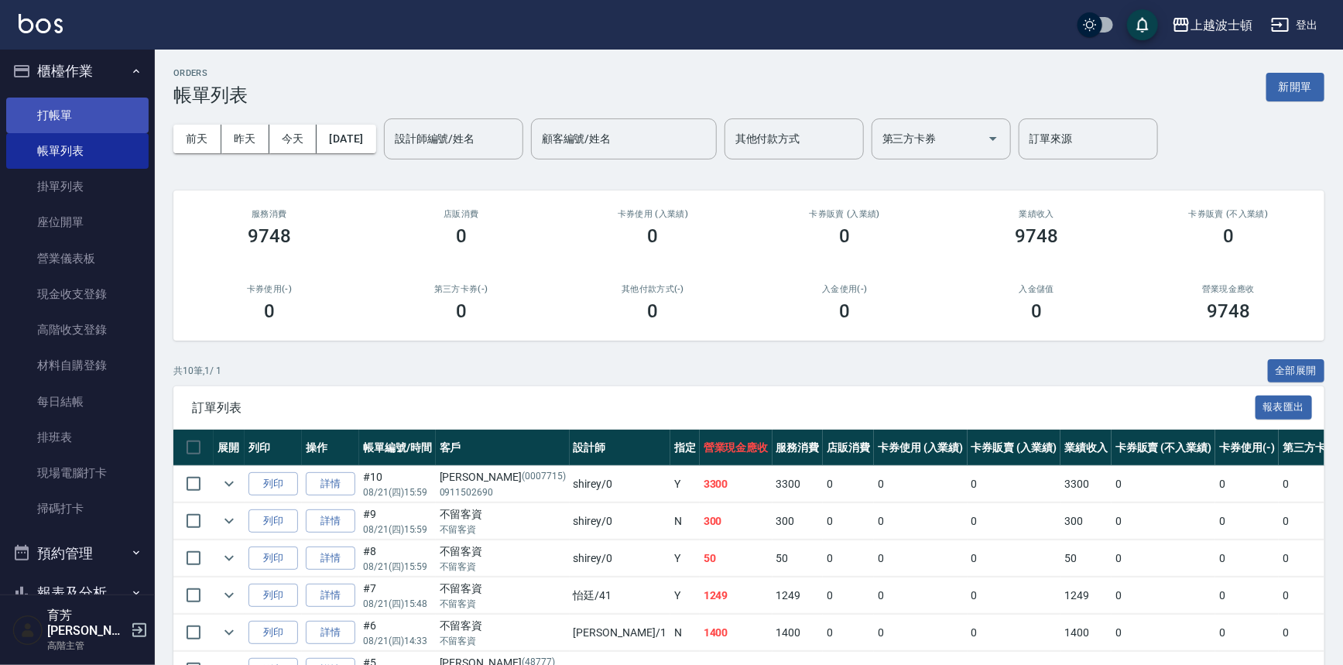
click at [46, 124] on link "打帳單" at bounding box center [77, 116] width 142 height 36
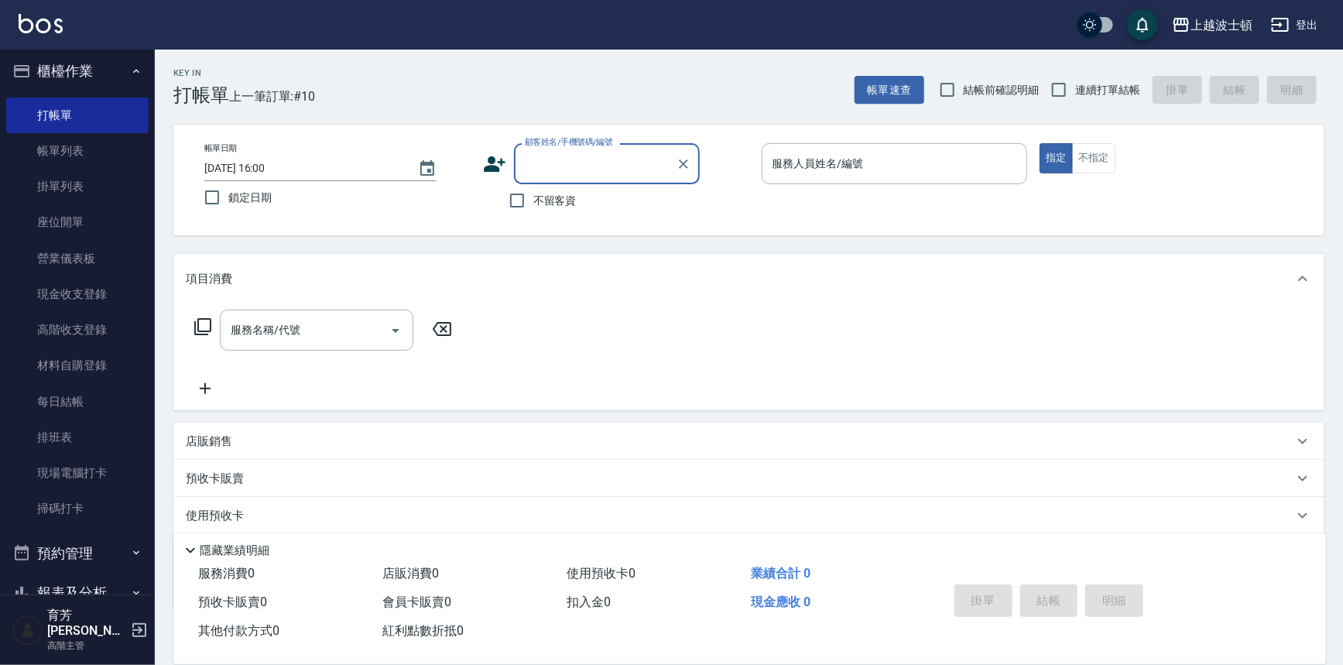
click at [630, 153] on input "顧客姓名/手機號碼/編號" at bounding box center [595, 163] width 149 height 27
click at [624, 209] on li "0930209392診所/0930209392/0930209392" at bounding box center [607, 211] width 186 height 42
type input "0930209392診所/0930209392/0930209392"
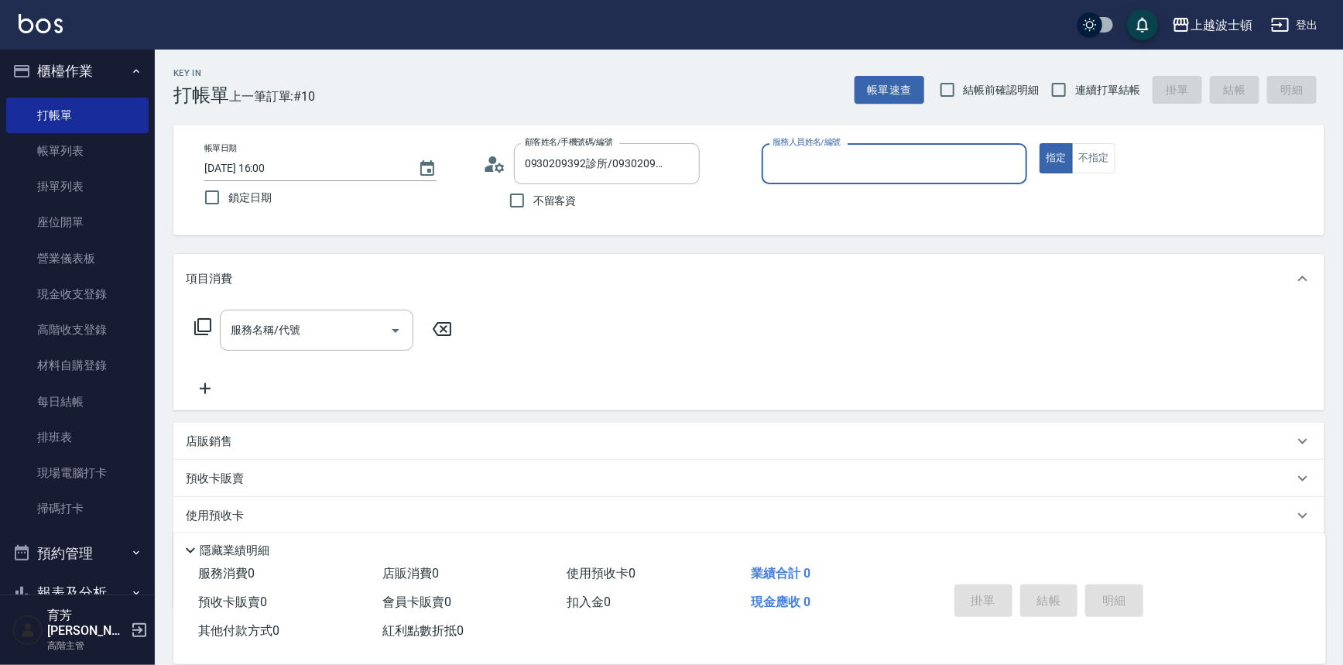
type input "shirey-0"
click at [207, 323] on icon at bounding box center [203, 326] width 19 height 19
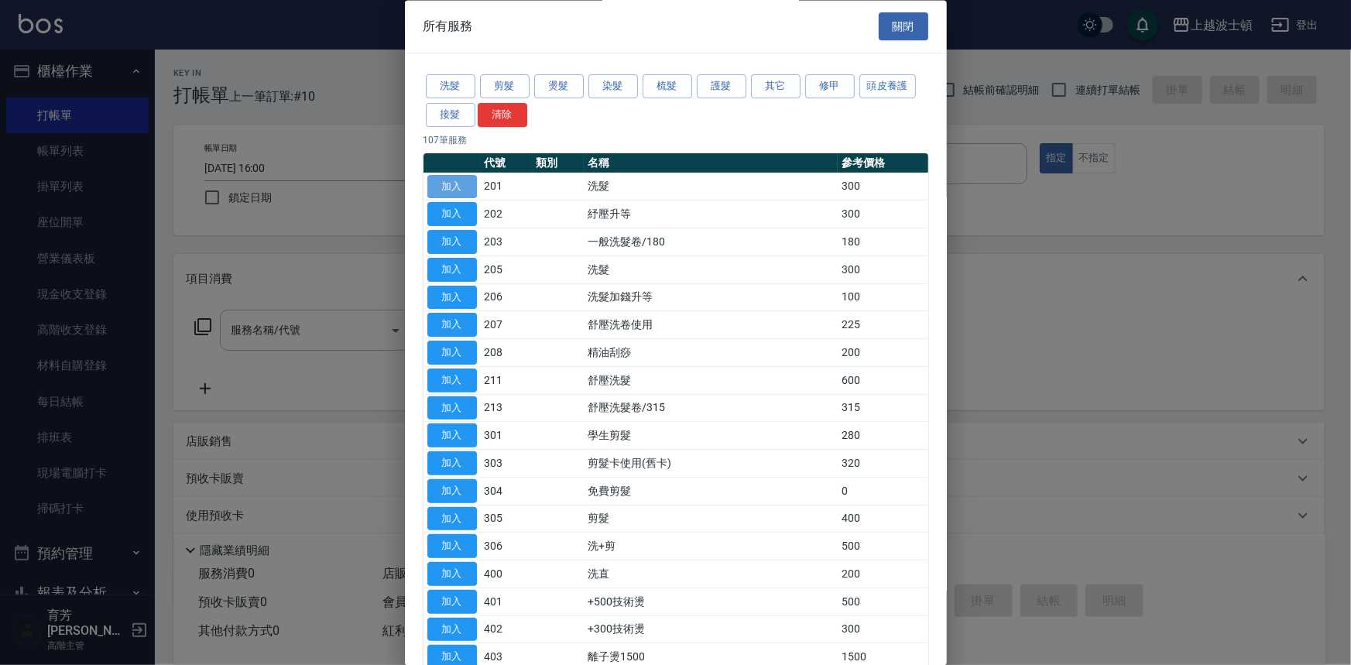
click at [462, 187] on button "加入" at bounding box center [452, 187] width 50 height 24
type input "洗髮(201)"
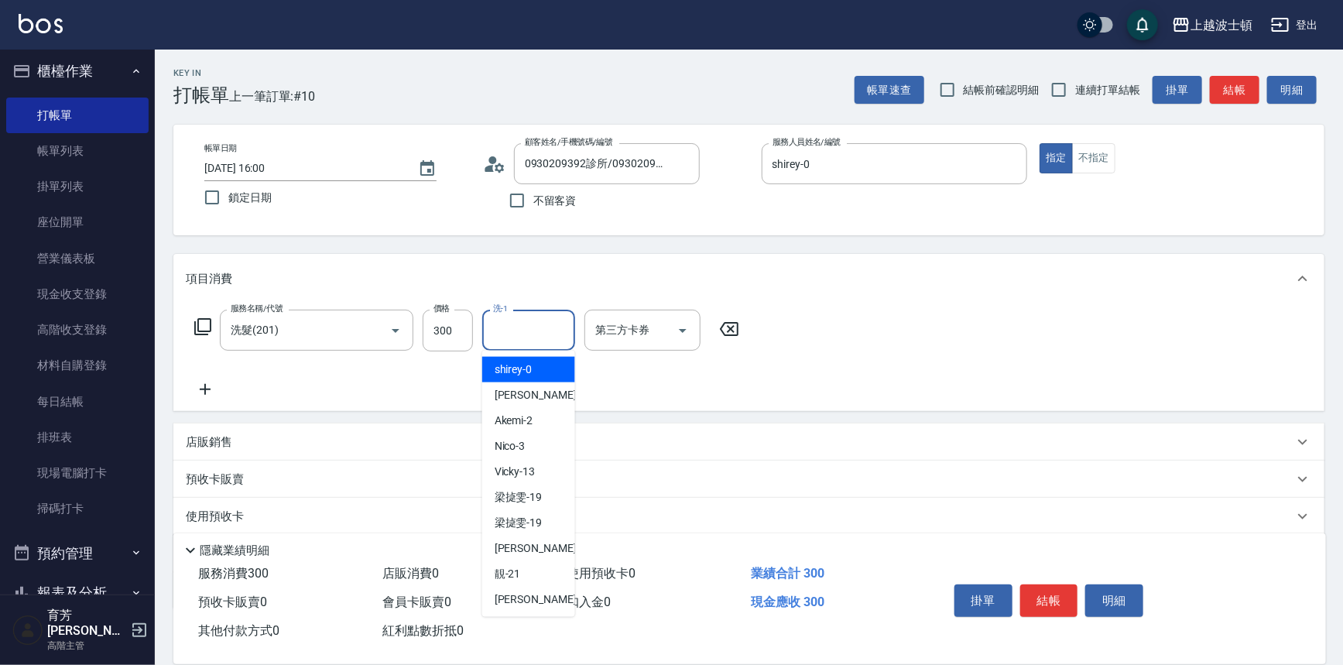
click at [540, 337] on input "洗-1" at bounding box center [528, 330] width 79 height 27
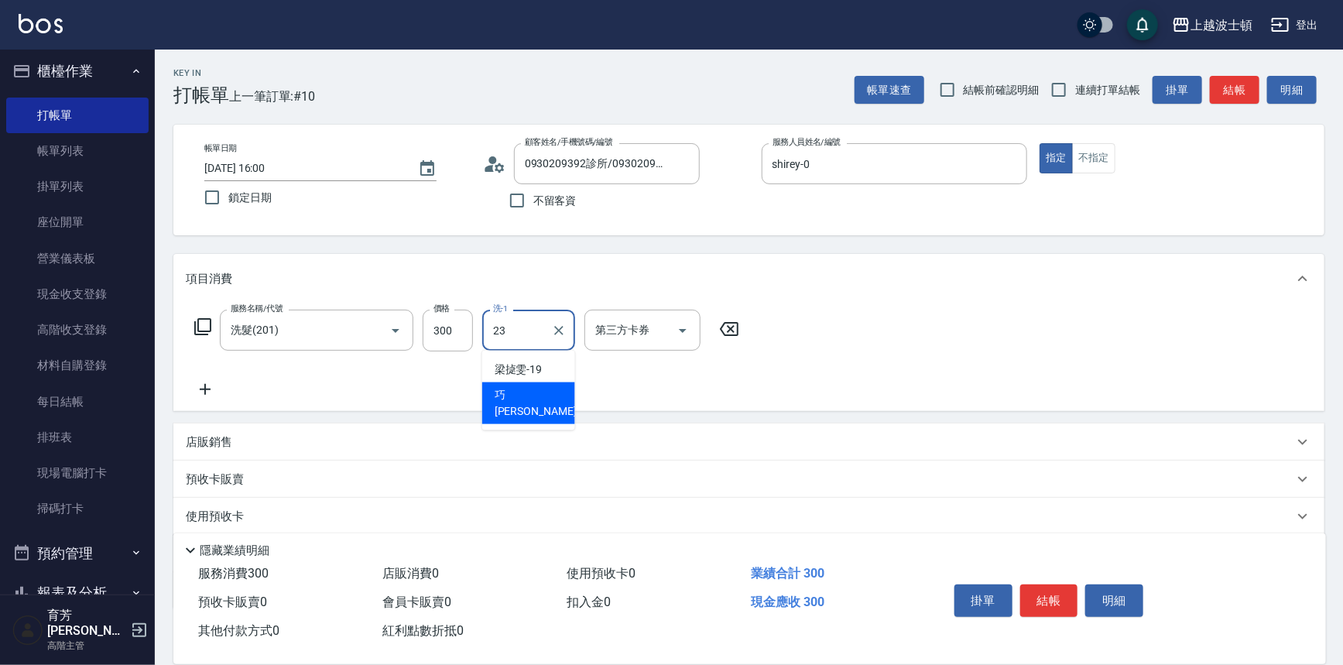
click at [530, 387] on span "巧莉 -23" at bounding box center [544, 403] width 98 height 33
type input "[PERSON_NAME]-23"
click at [204, 328] on icon at bounding box center [203, 326] width 19 height 19
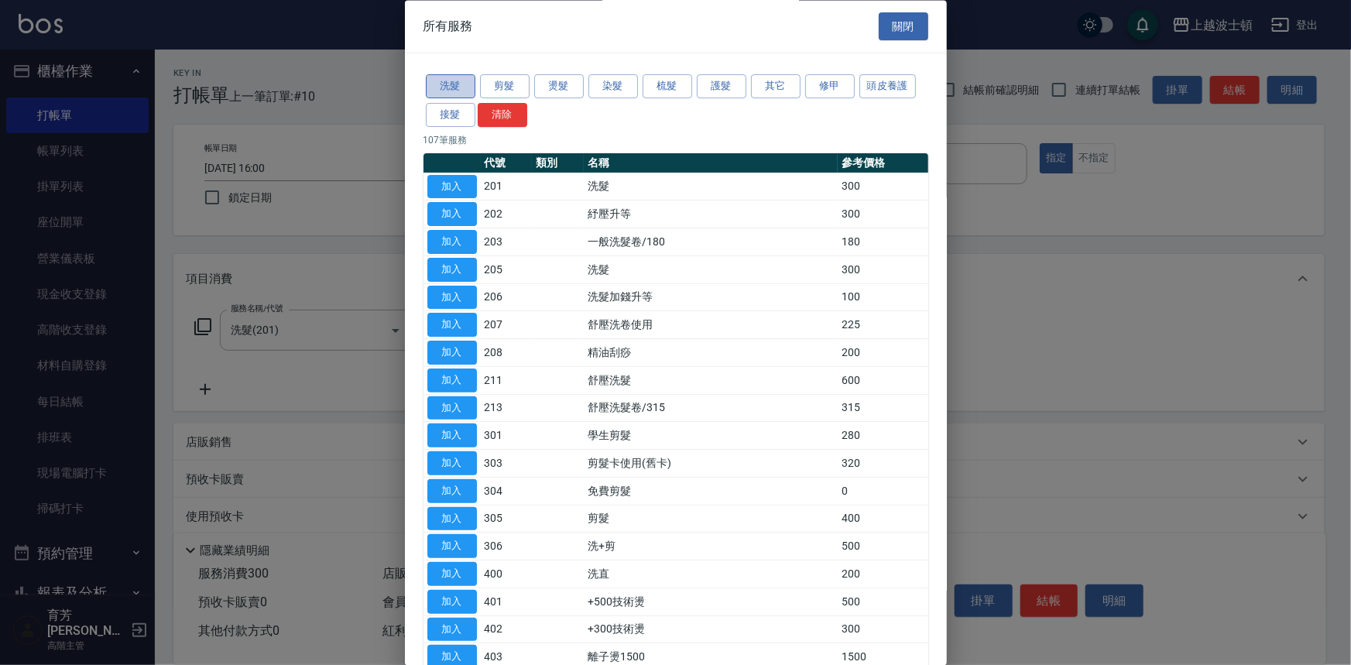
click at [445, 86] on button "洗髮" at bounding box center [451, 87] width 50 height 24
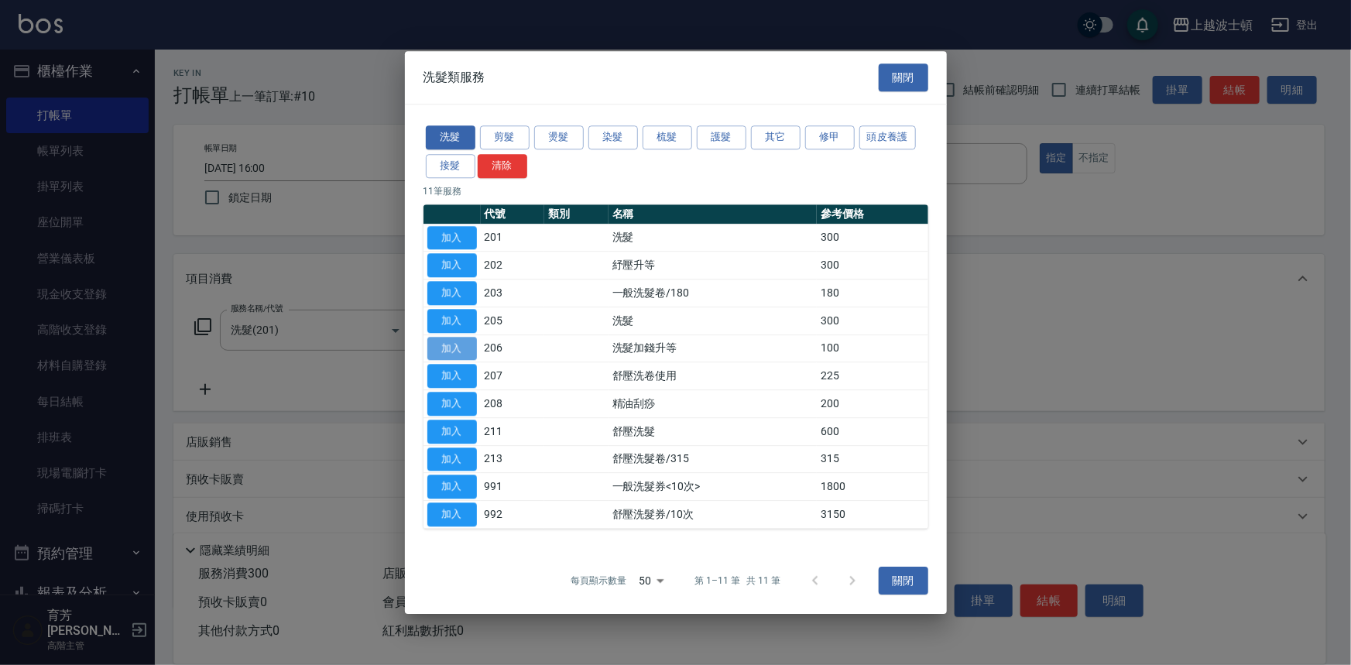
click at [446, 344] on button "加入" at bounding box center [452, 349] width 50 height 24
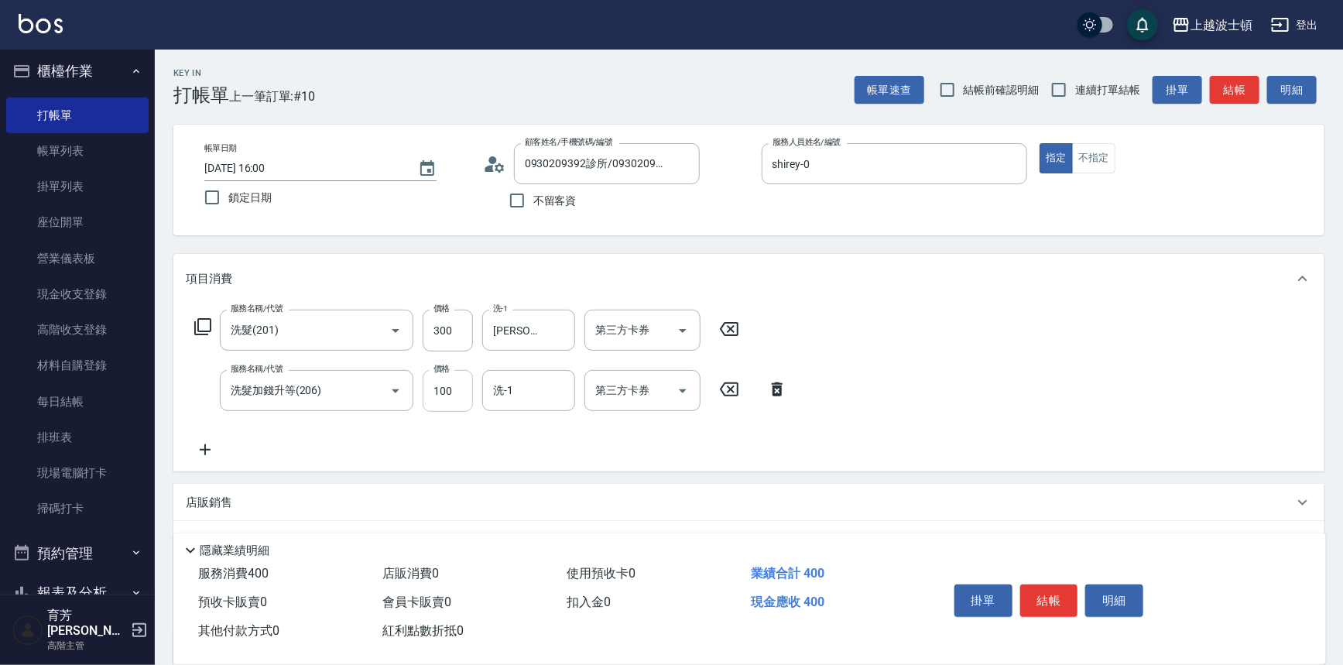
click at [471, 379] on input "100" at bounding box center [448, 391] width 50 height 42
type input "50"
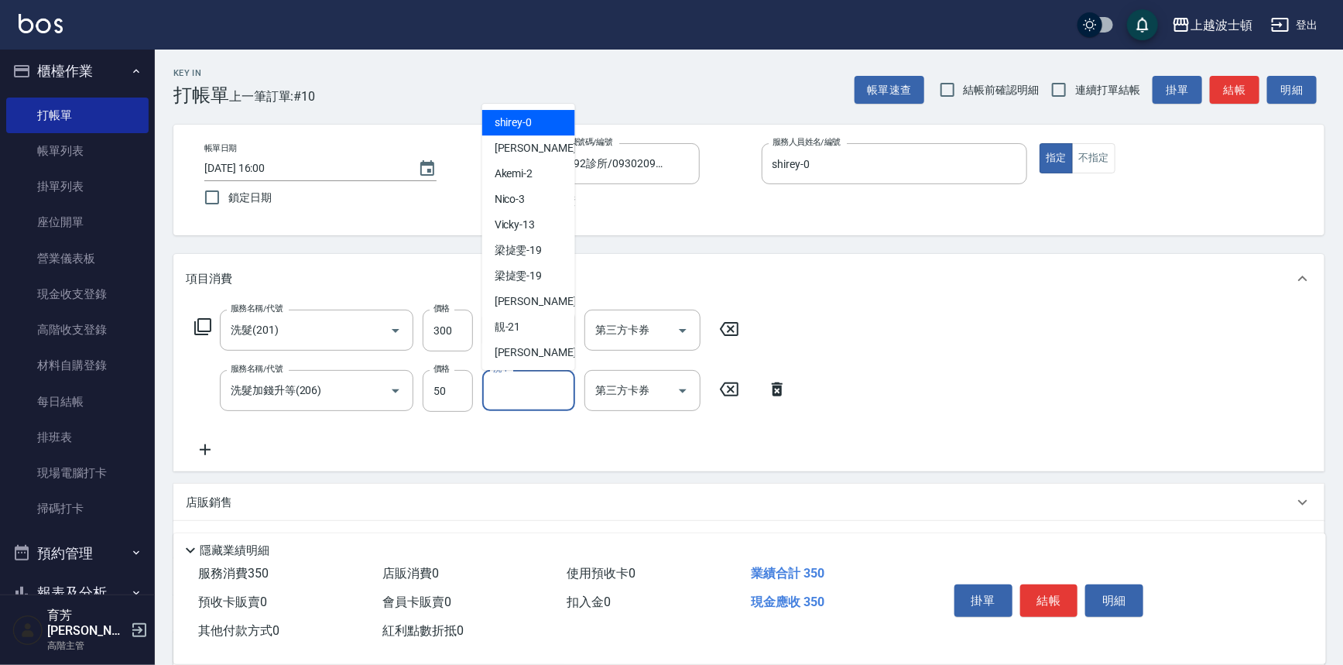
click at [512, 394] on input "洗-1" at bounding box center [528, 390] width 79 height 27
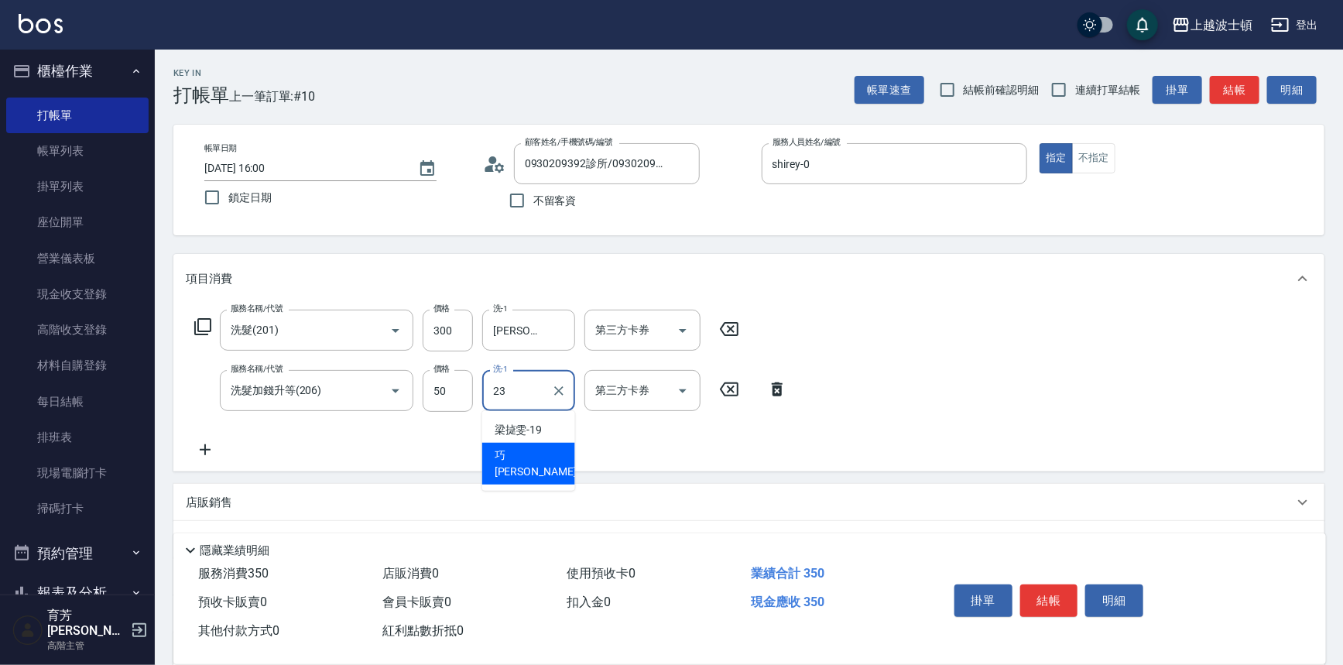
click at [521, 453] on span "巧莉 -23" at bounding box center [544, 463] width 98 height 33
type input "[PERSON_NAME]-23"
click at [1053, 599] on button "結帳" at bounding box center [1049, 600] width 58 height 33
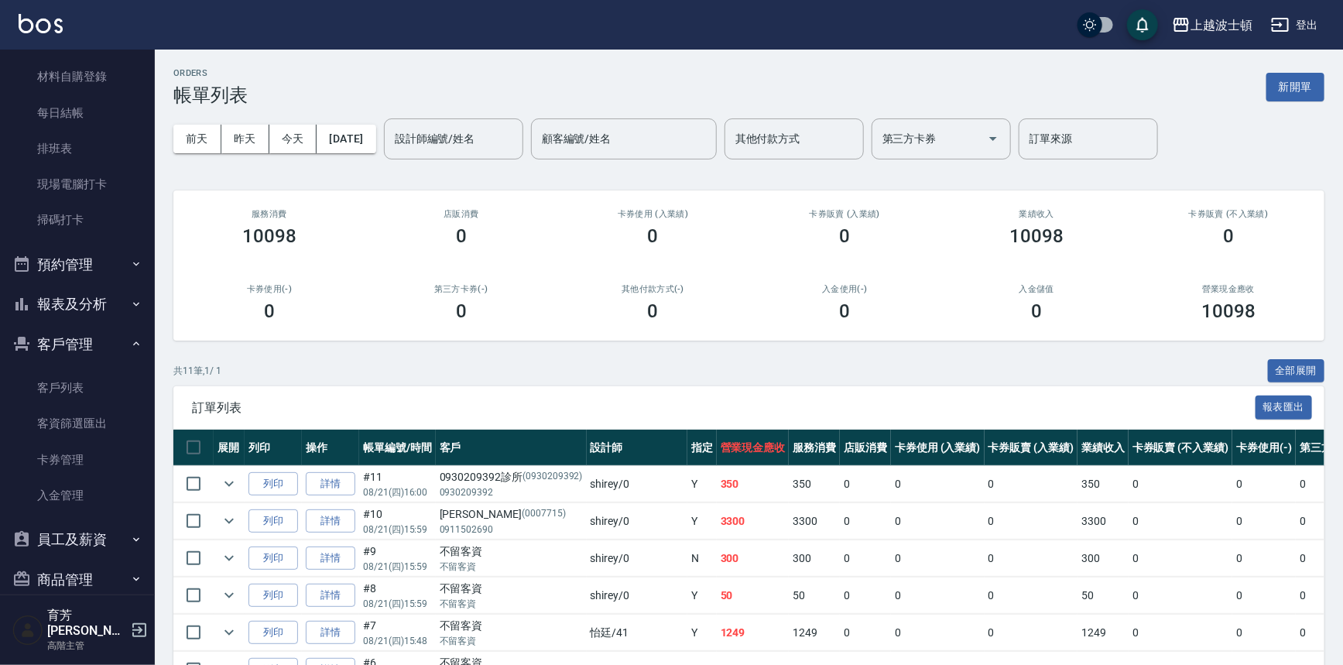
scroll to position [301, 0]
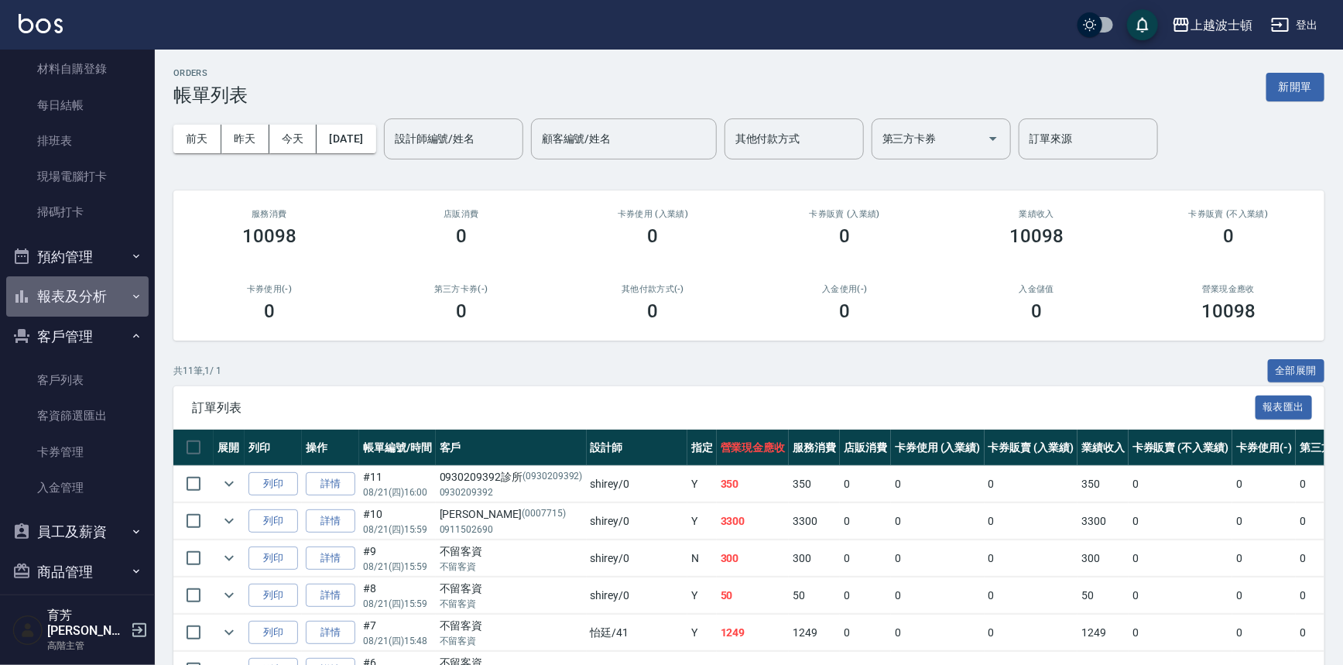
click at [125, 285] on button "報表及分析" at bounding box center [77, 296] width 142 height 40
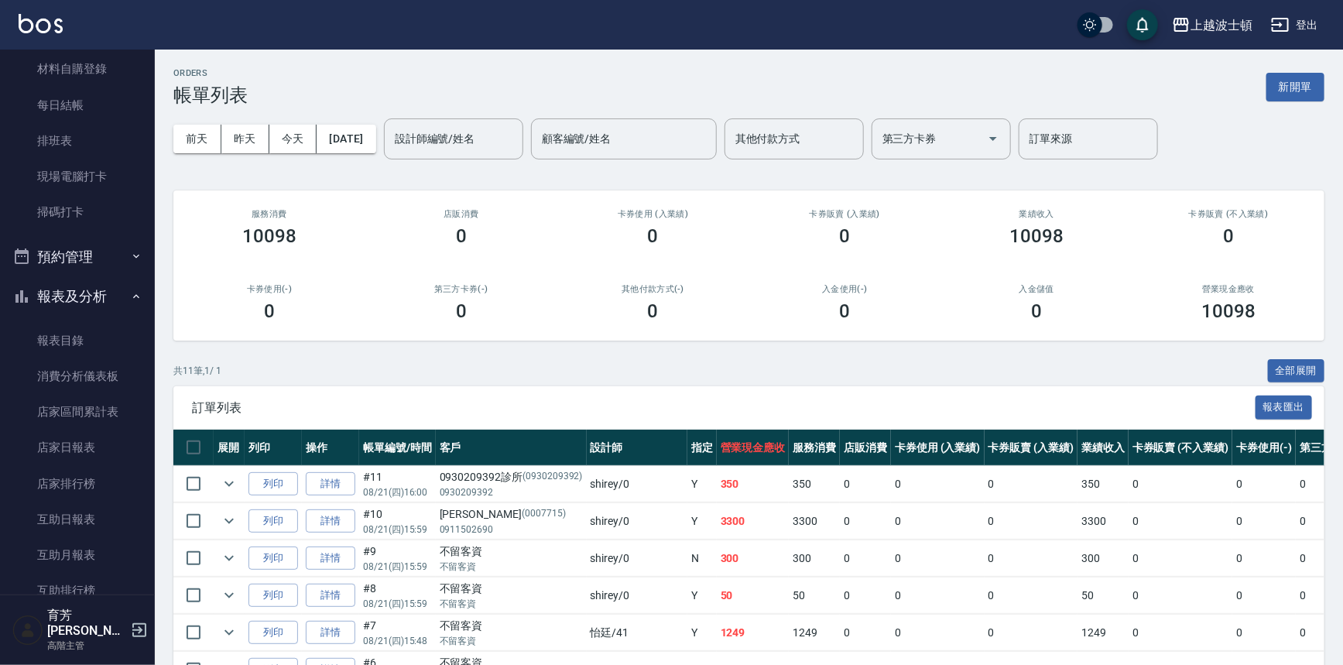
drag, startPoint x: 146, startPoint y: 221, endPoint x: 147, endPoint y: 355, distance: 133.9
click at [147, 355] on nav "櫃檯作業 打帳單 帳單列表 掛單列表 座位開單 營業儀表板 現金收支登錄 高階收支登錄 材料自購登錄 每日結帳 排班表 現場電腦打卡 掃碼打卡 預約管理 預約…" at bounding box center [77, 322] width 155 height 545
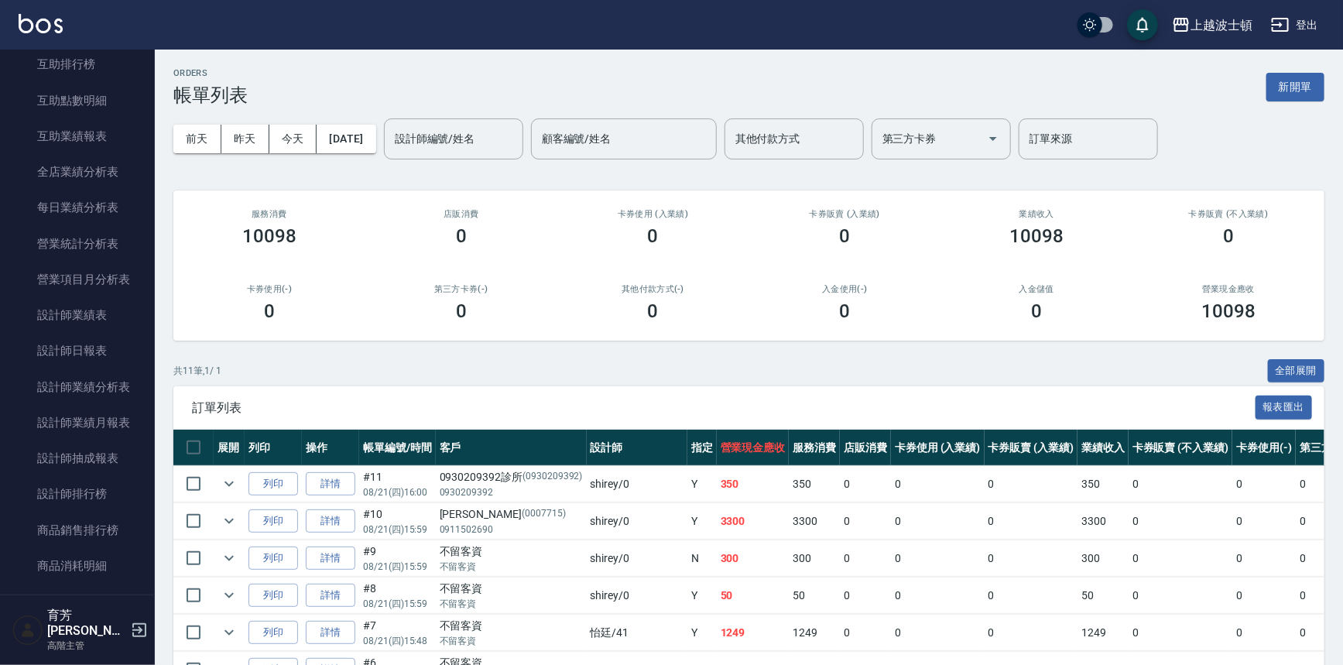
scroll to position [831, 0]
click at [122, 342] on link "設計師日報表" at bounding box center [77, 348] width 142 height 36
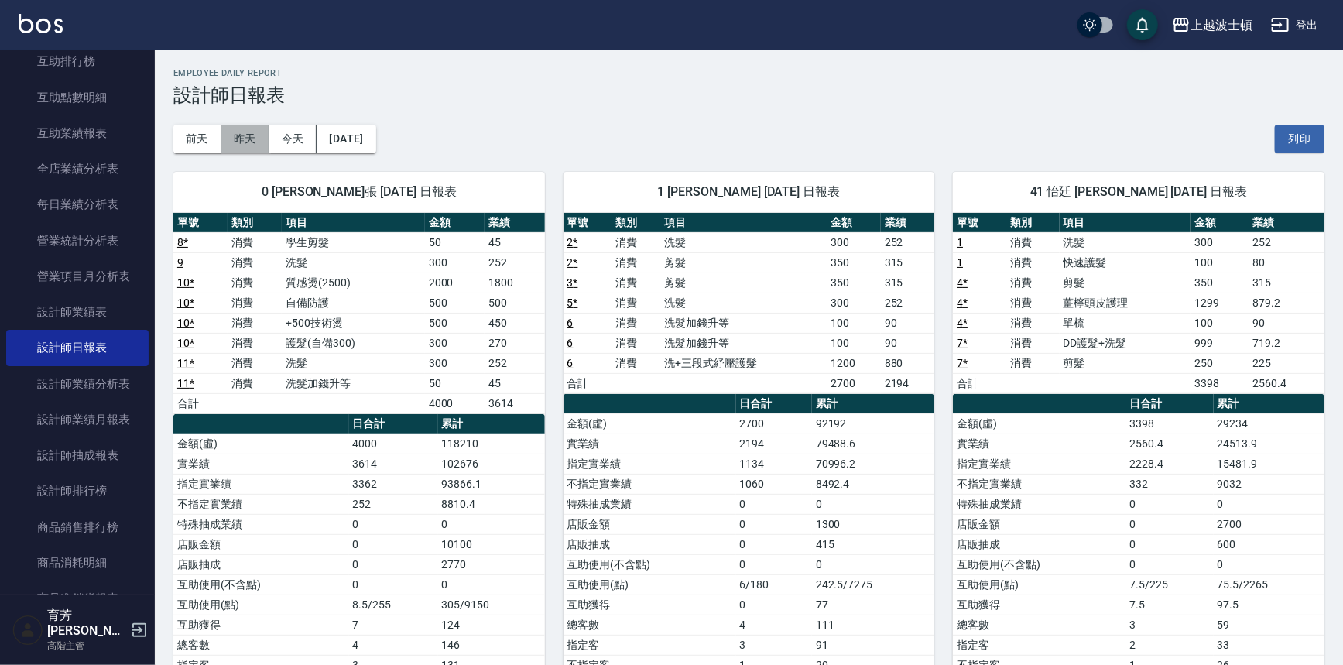
click at [235, 128] on button "昨天" at bounding box center [245, 139] width 48 height 29
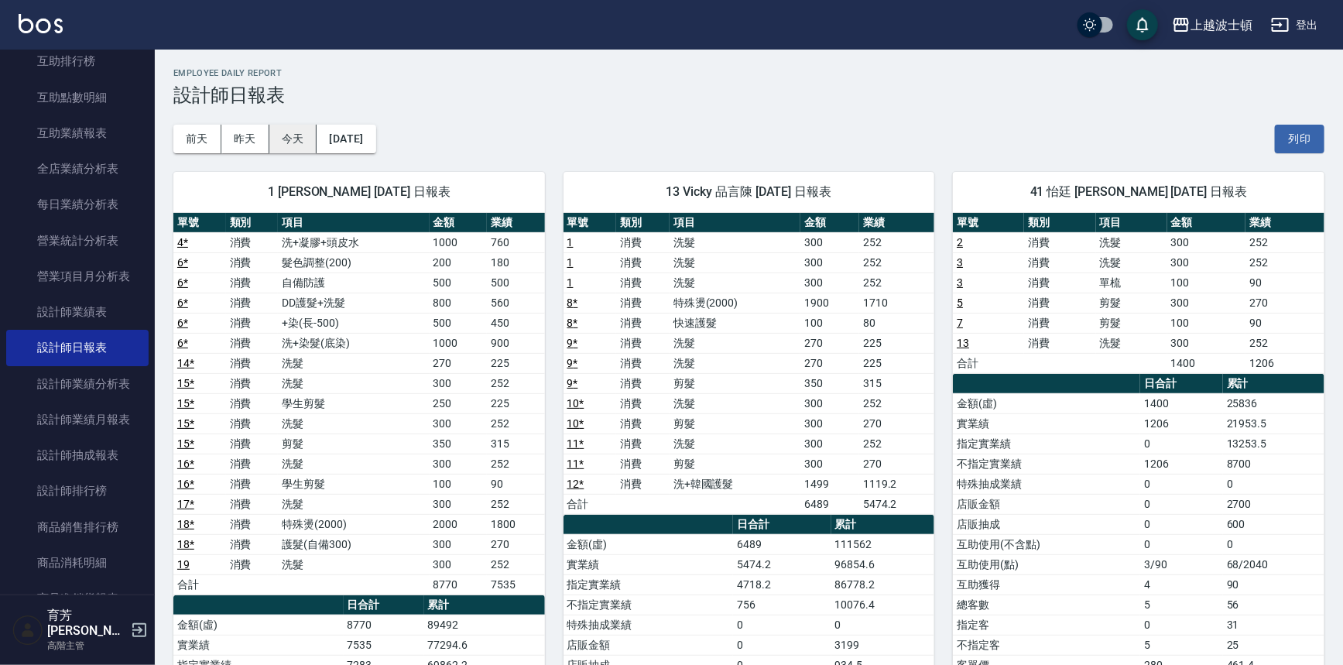
drag, startPoint x: 302, startPoint y: 137, endPoint x: 292, endPoint y: 130, distance: 12.2
click at [301, 137] on button "今天" at bounding box center [293, 139] width 48 height 29
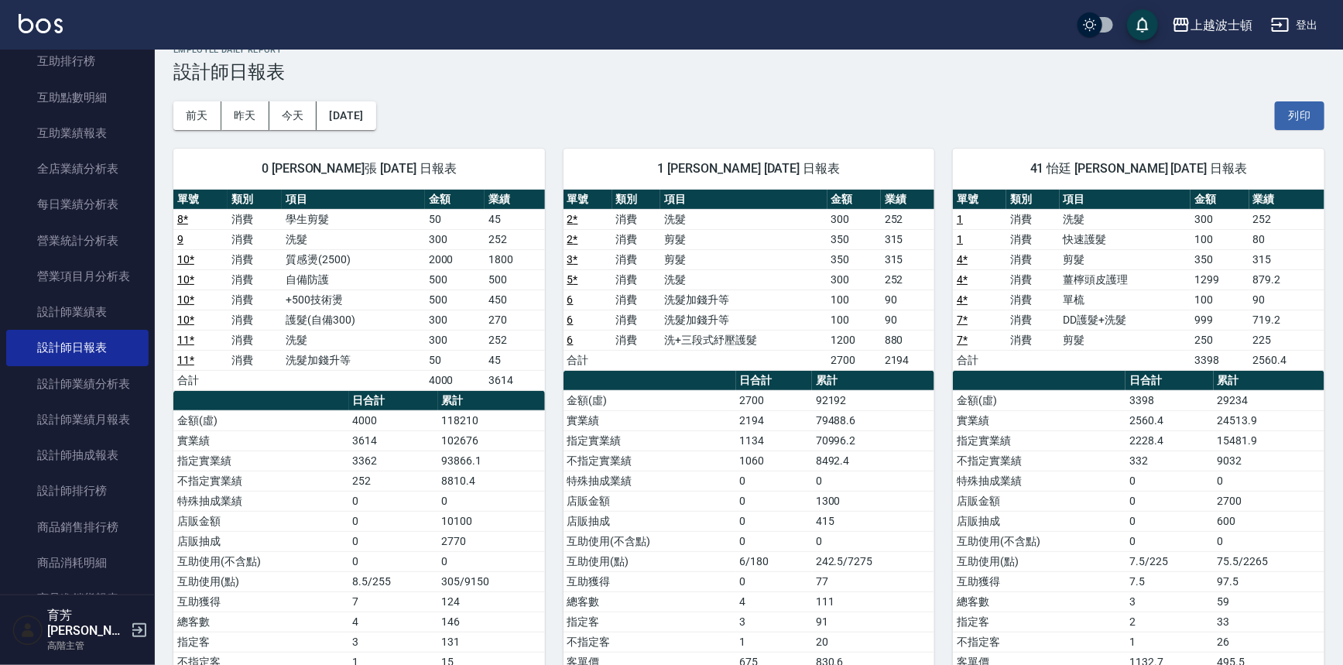
scroll to position [22, 0]
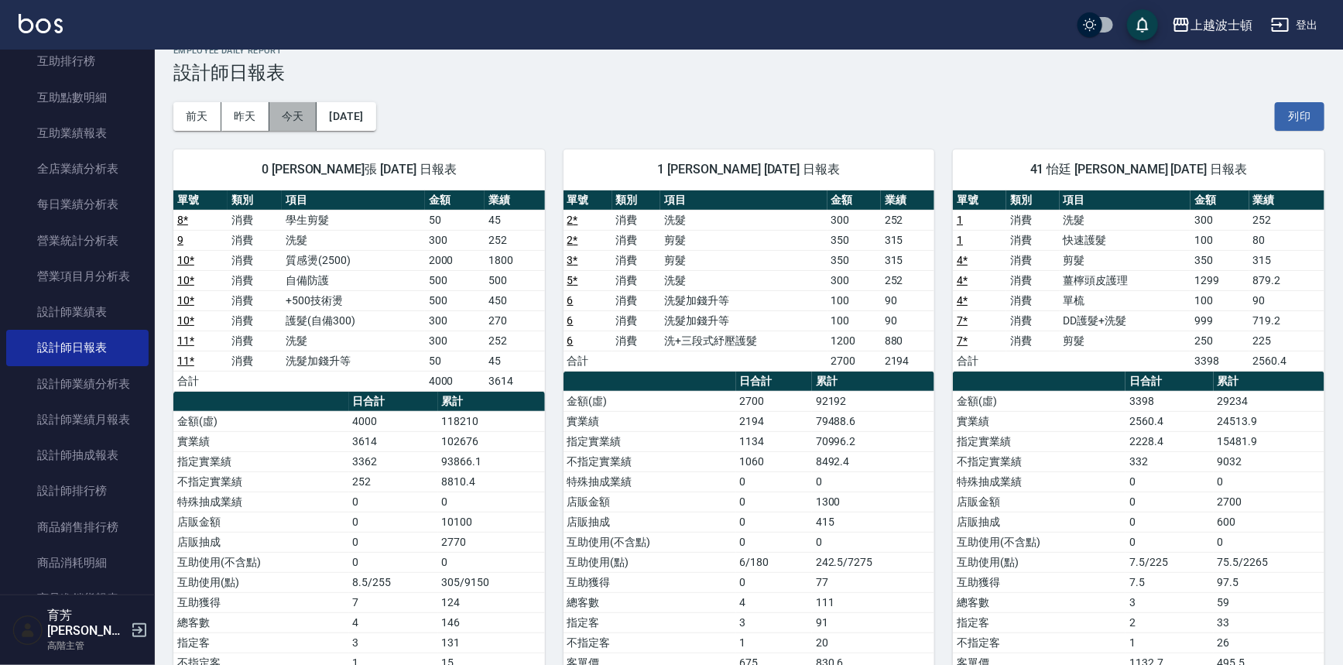
click at [281, 112] on button "今天" at bounding box center [293, 116] width 48 height 29
click at [239, 116] on button "昨天" at bounding box center [245, 116] width 48 height 29
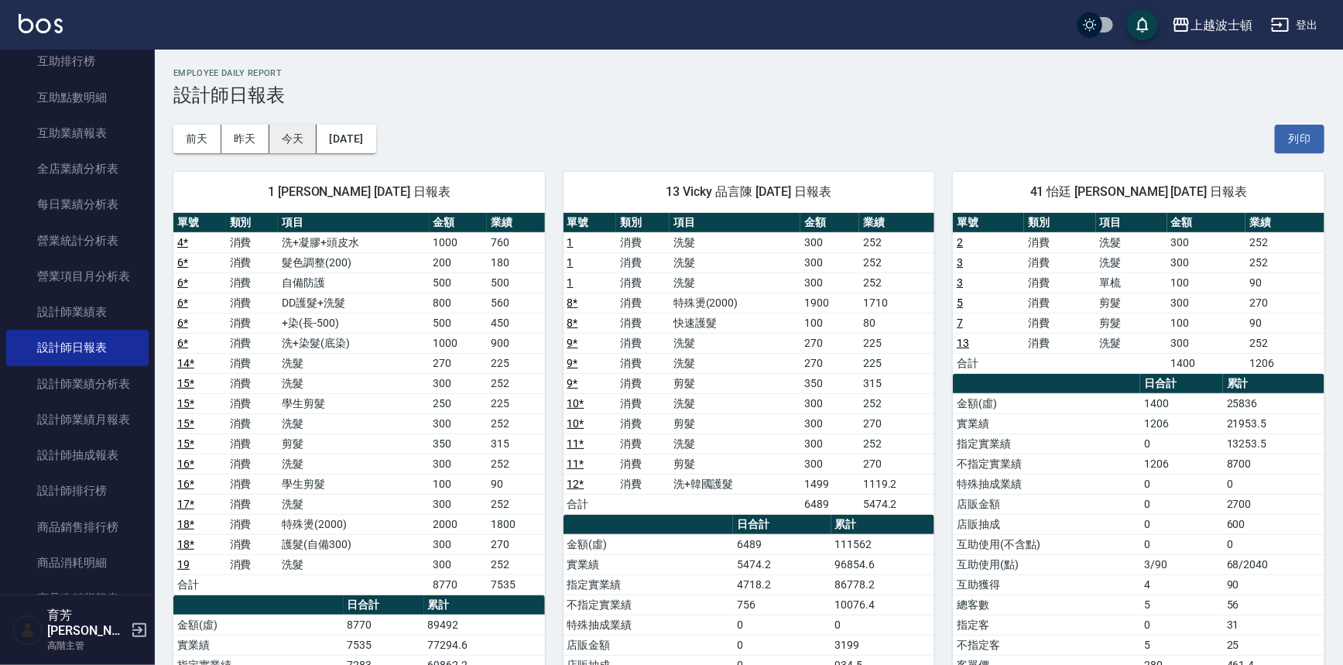
click at [296, 130] on button "今天" at bounding box center [293, 139] width 48 height 29
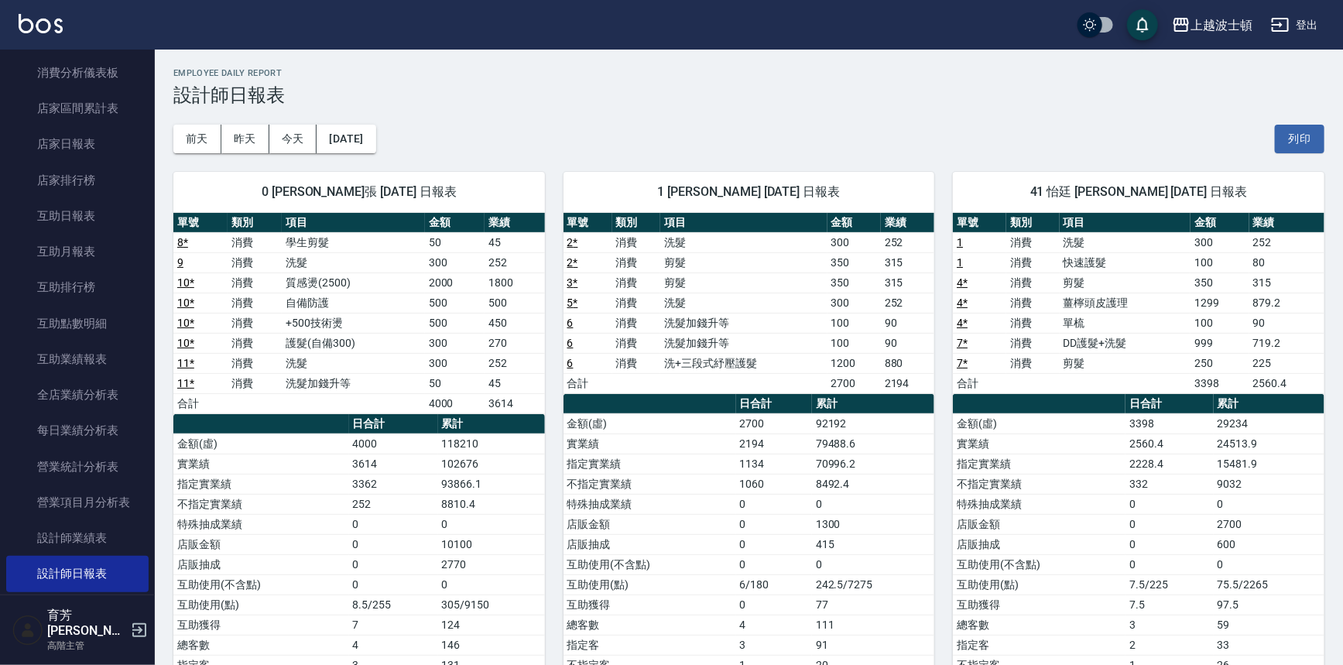
scroll to position [441, 0]
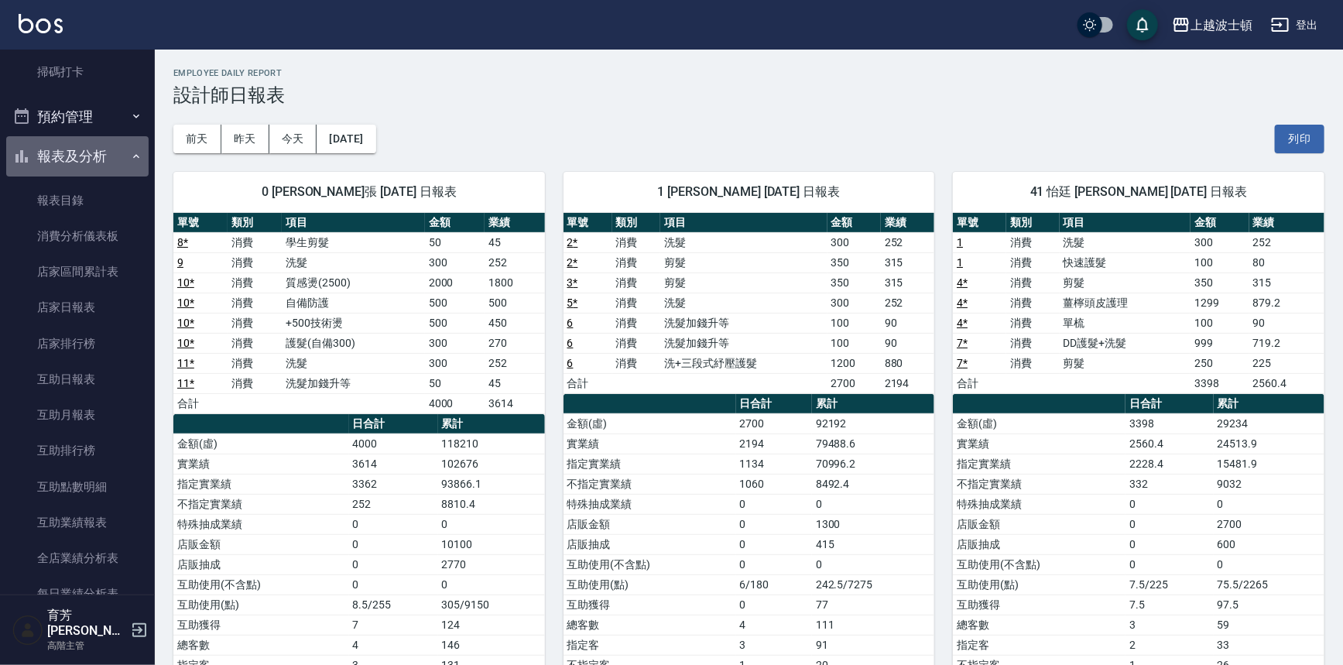
click at [135, 155] on button "報表及分析" at bounding box center [77, 156] width 142 height 40
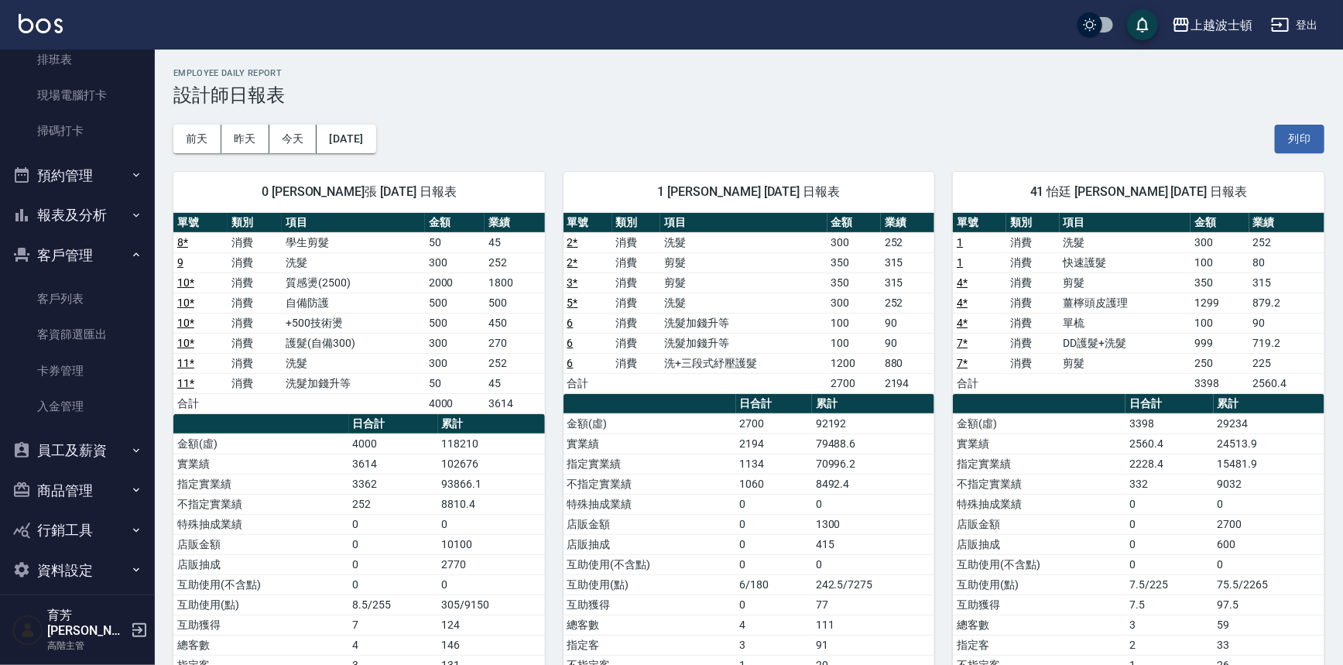
scroll to position [0, 0]
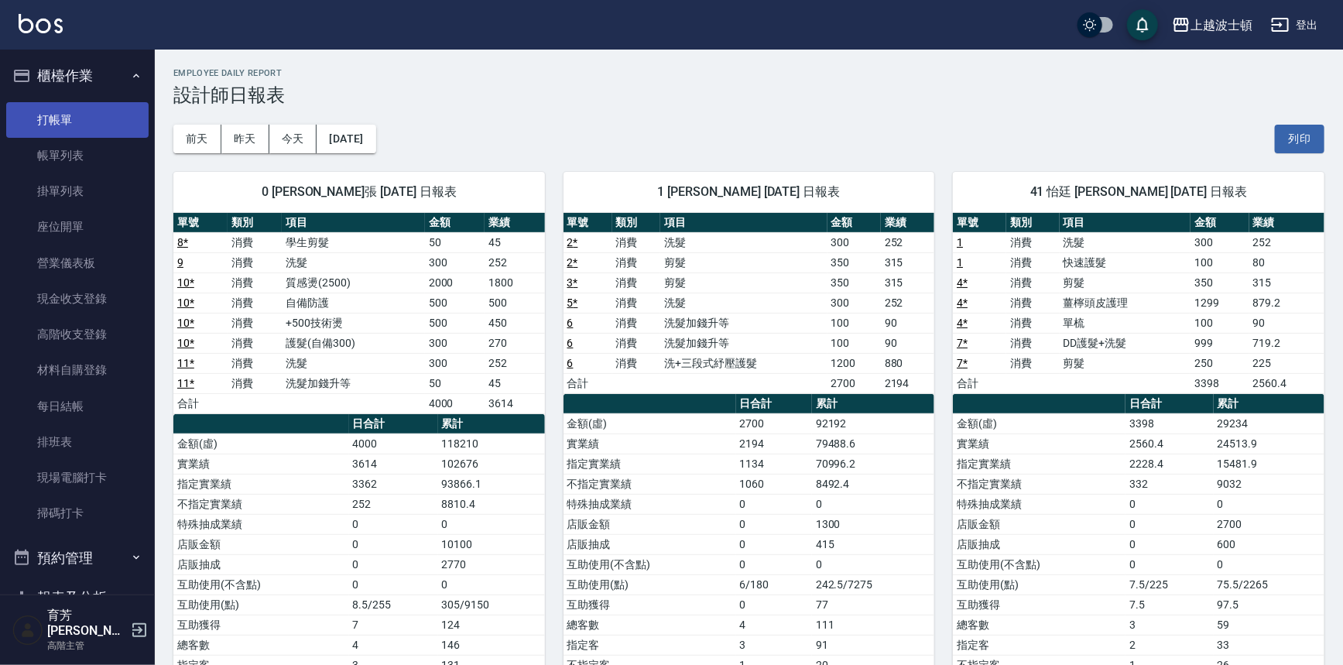
click at [93, 116] on link "打帳單" at bounding box center [77, 120] width 142 height 36
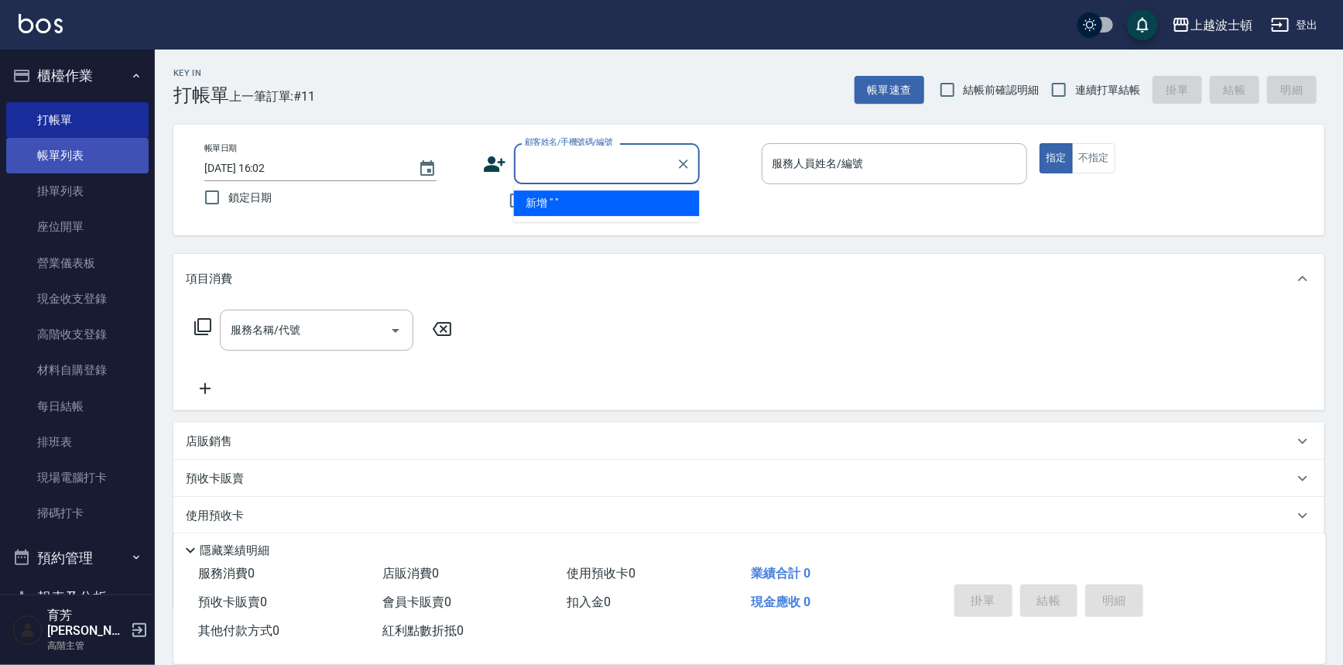
click at [60, 155] on link "帳單列表" at bounding box center [77, 156] width 142 height 36
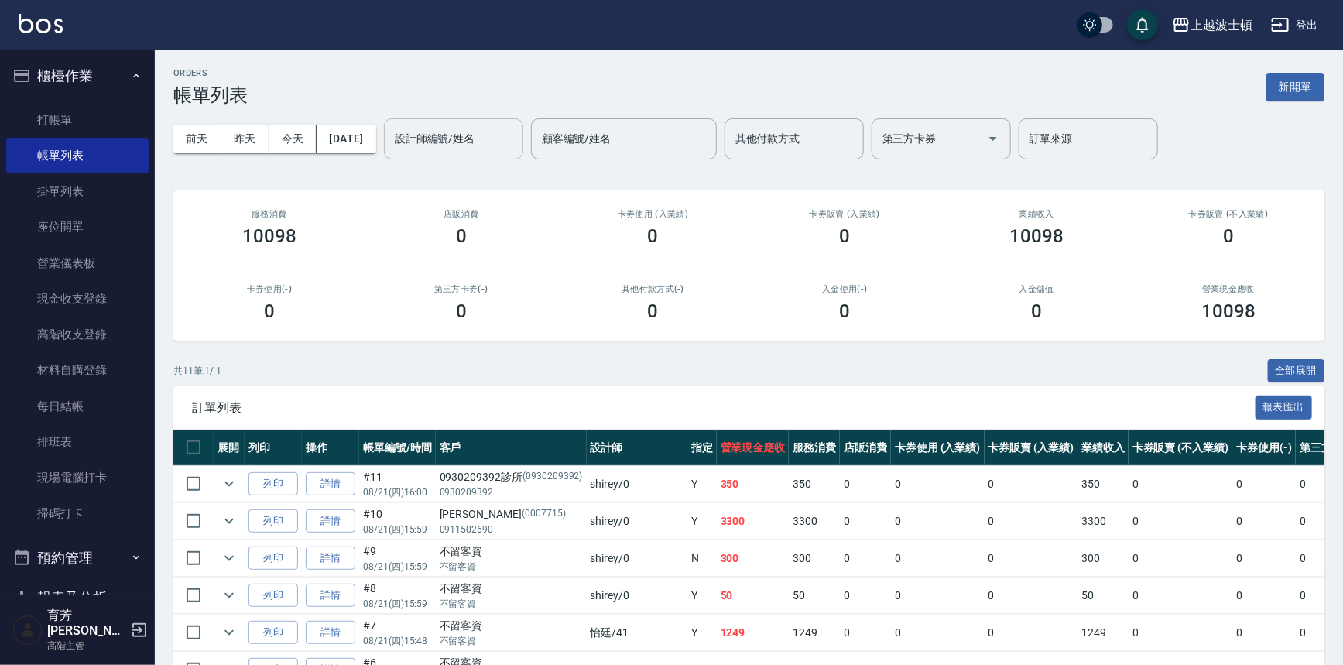
click at [492, 132] on input "設計師編號/姓名" at bounding box center [453, 138] width 125 height 27
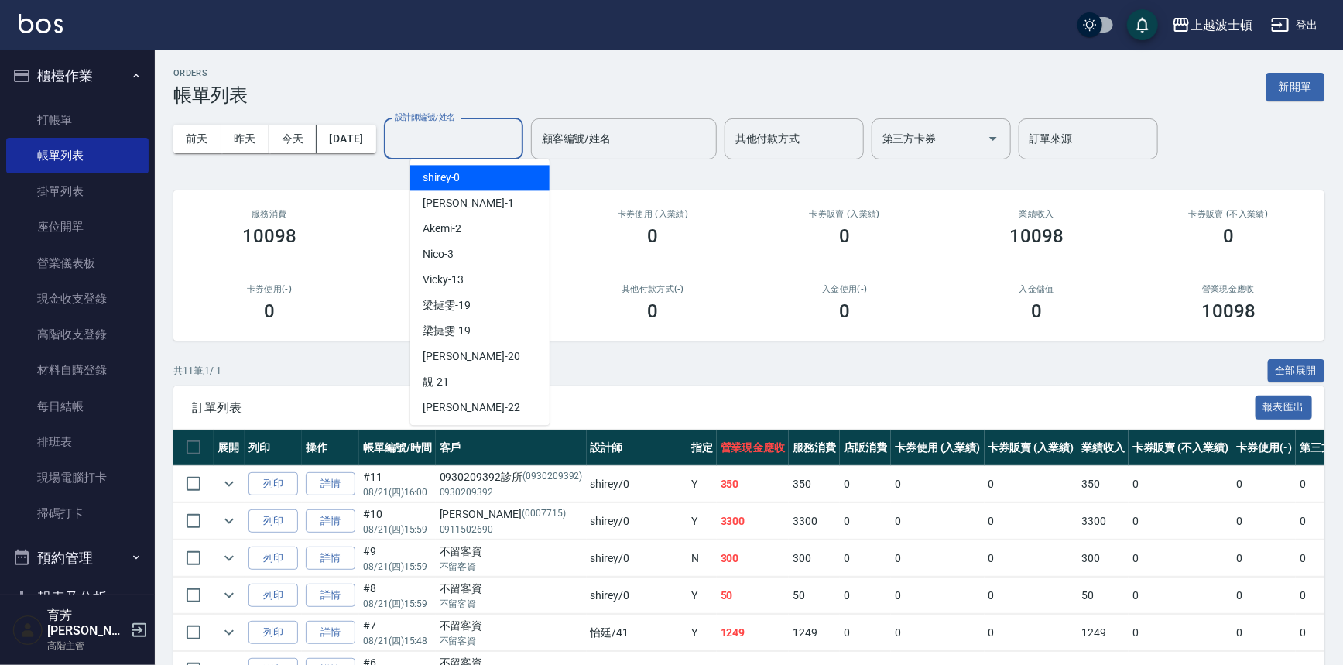
click at [495, 169] on div "shirey -0" at bounding box center [479, 178] width 139 height 26
type input "shirey-0"
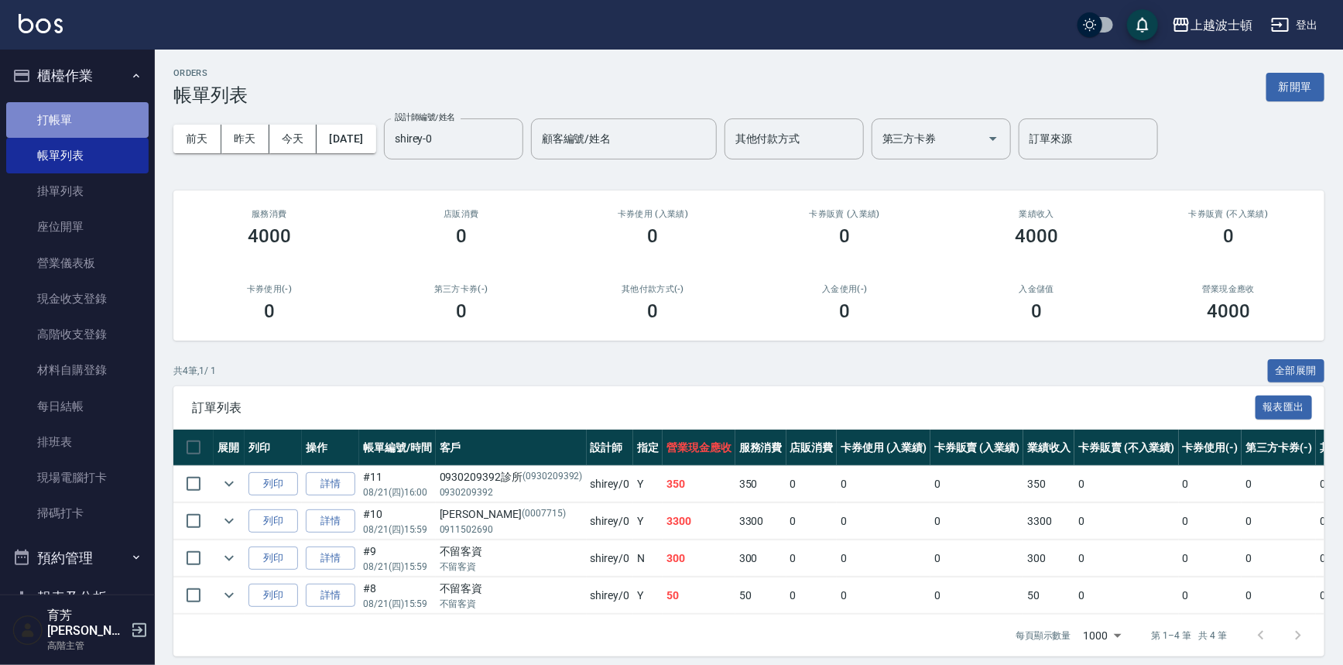
click at [80, 108] on link "打帳單" at bounding box center [77, 120] width 142 height 36
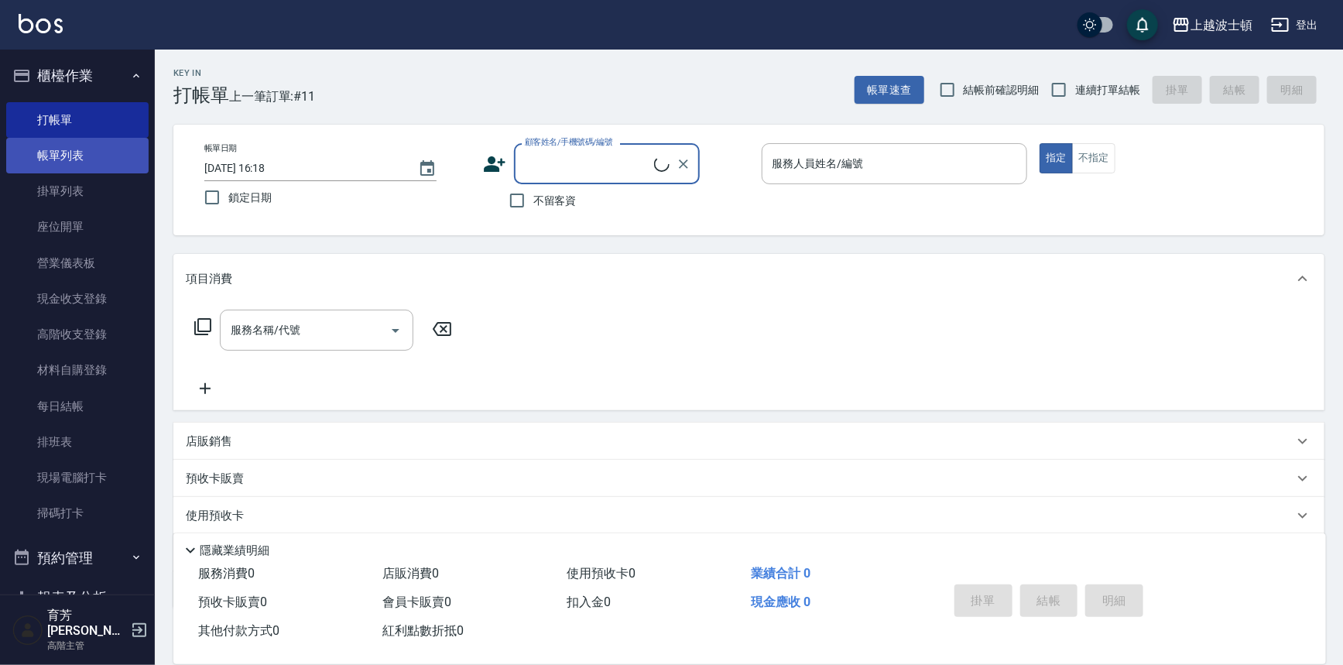
click at [66, 146] on link "帳單列表" at bounding box center [77, 156] width 142 height 36
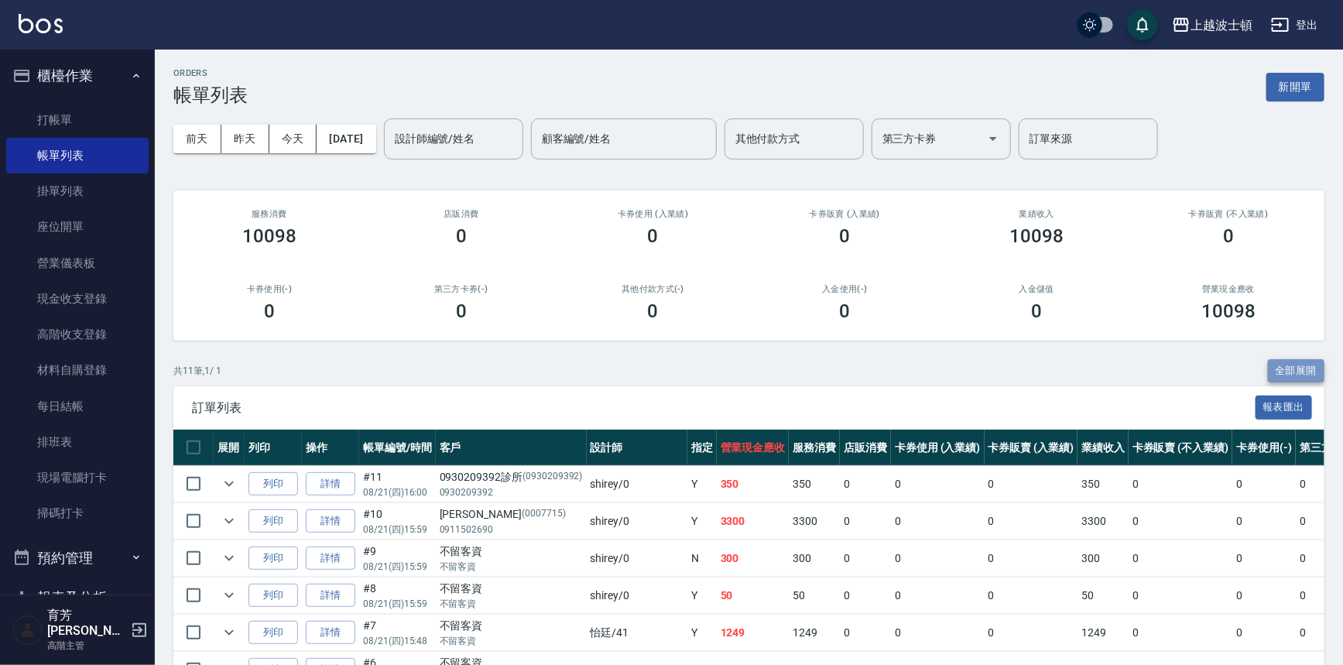
click at [1305, 364] on button "全部展開" at bounding box center [1296, 371] width 57 height 24
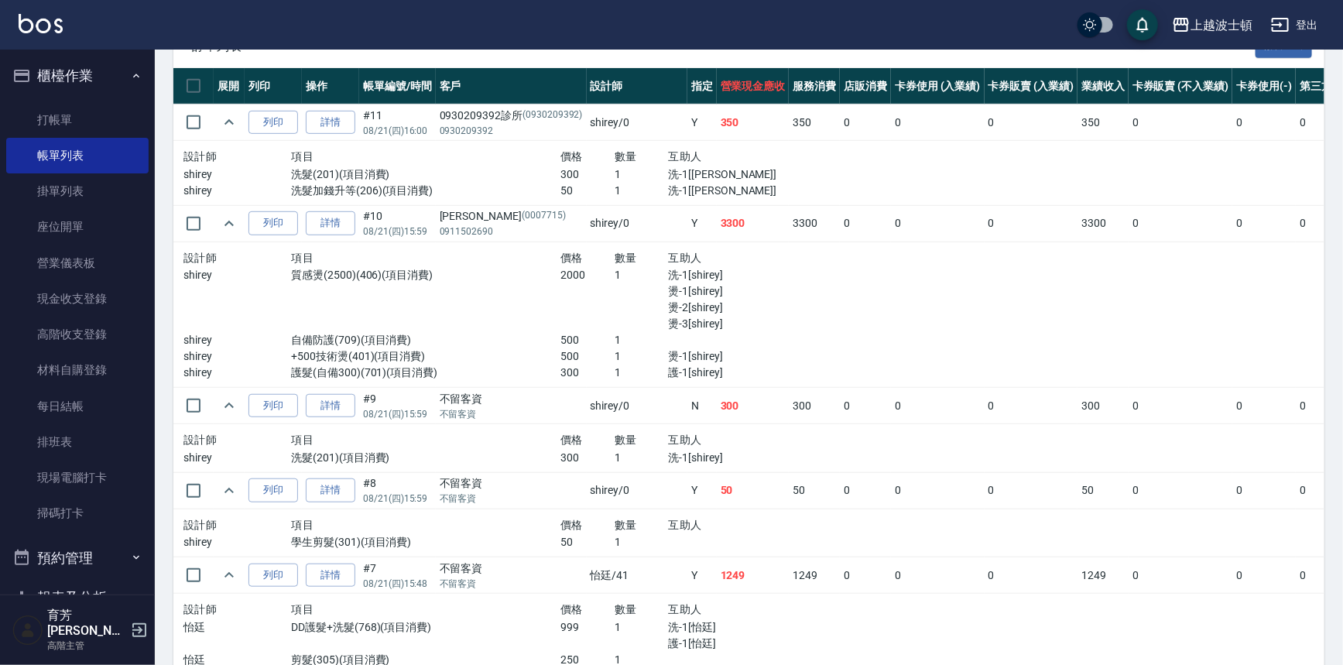
scroll to position [1094, 0]
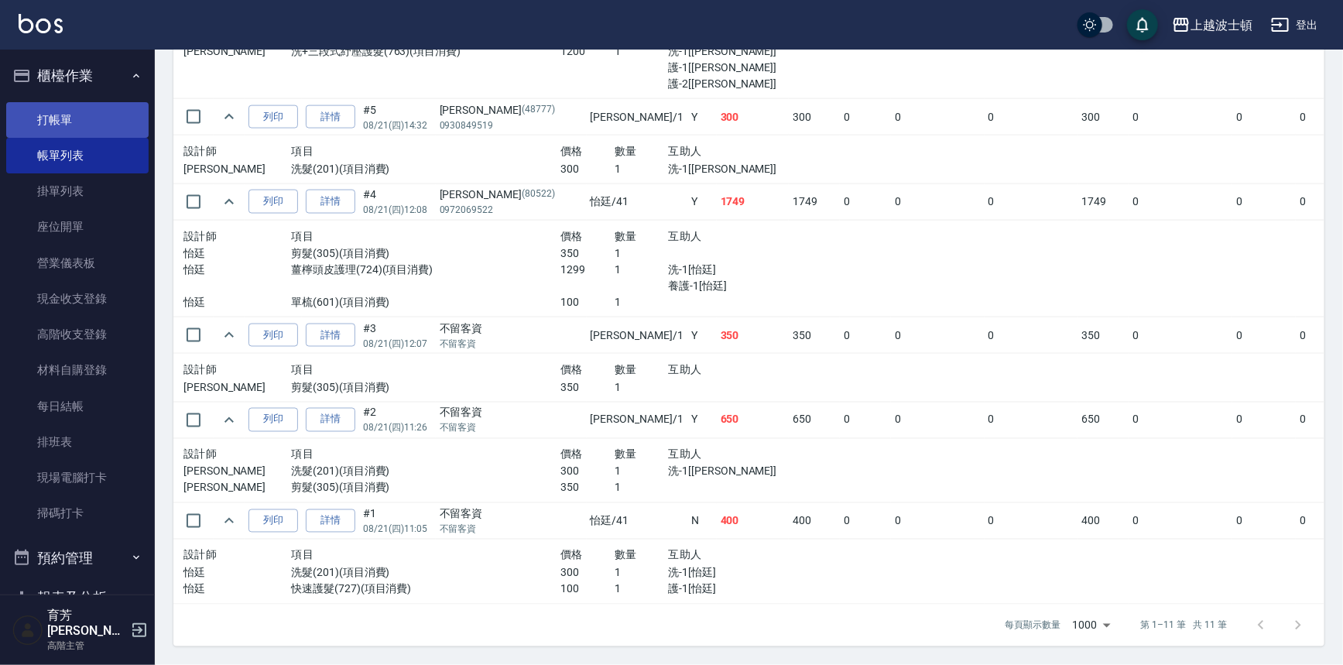
click at [50, 125] on link "打帳單" at bounding box center [77, 120] width 142 height 36
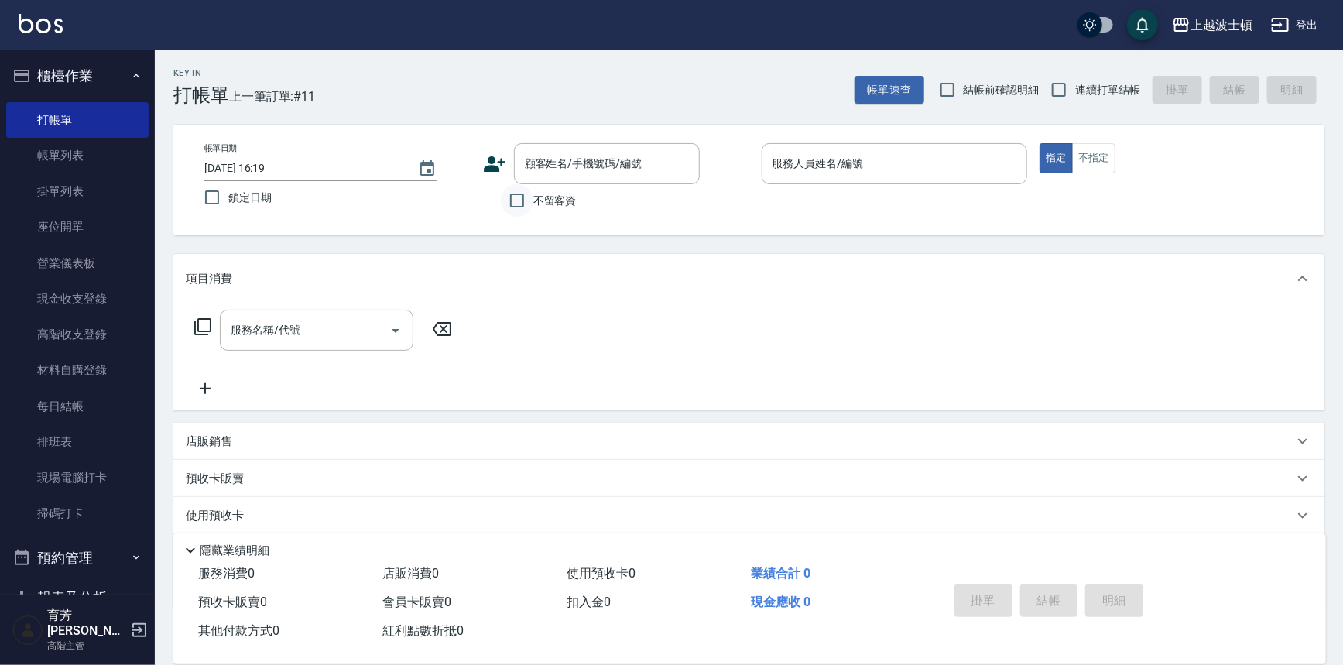
drag, startPoint x: 508, startPoint y: 224, endPoint x: 514, endPoint y: 211, distance: 14.5
click at [509, 222] on div "帳單日期 [DATE] 16:19 鎖定日期 顧客姓名/手機號碼/編號 顧客姓名/手機號碼/編號 不留客資 服務人員姓名/編號 服務人員姓名/編號 指定 不指定" at bounding box center [748, 180] width 1151 height 111
click at [516, 209] on input "不留客資" at bounding box center [517, 200] width 33 height 33
checkbox input "true"
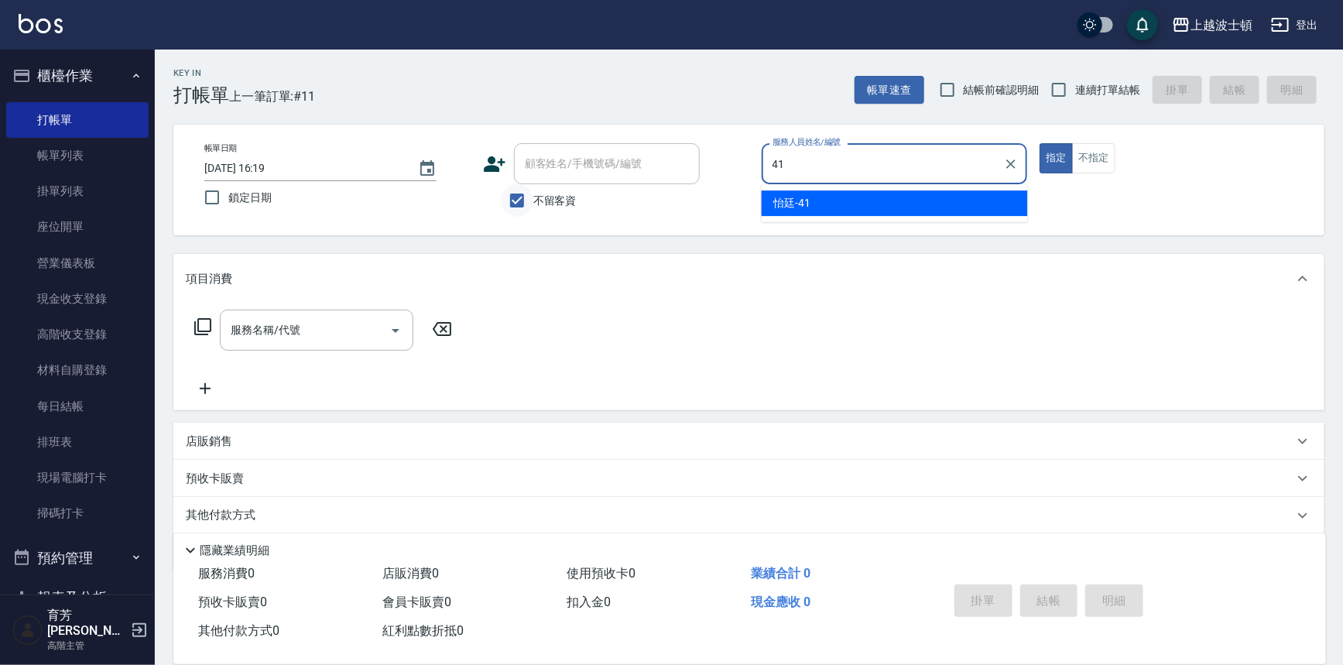
type input "怡廷-41"
type button "true"
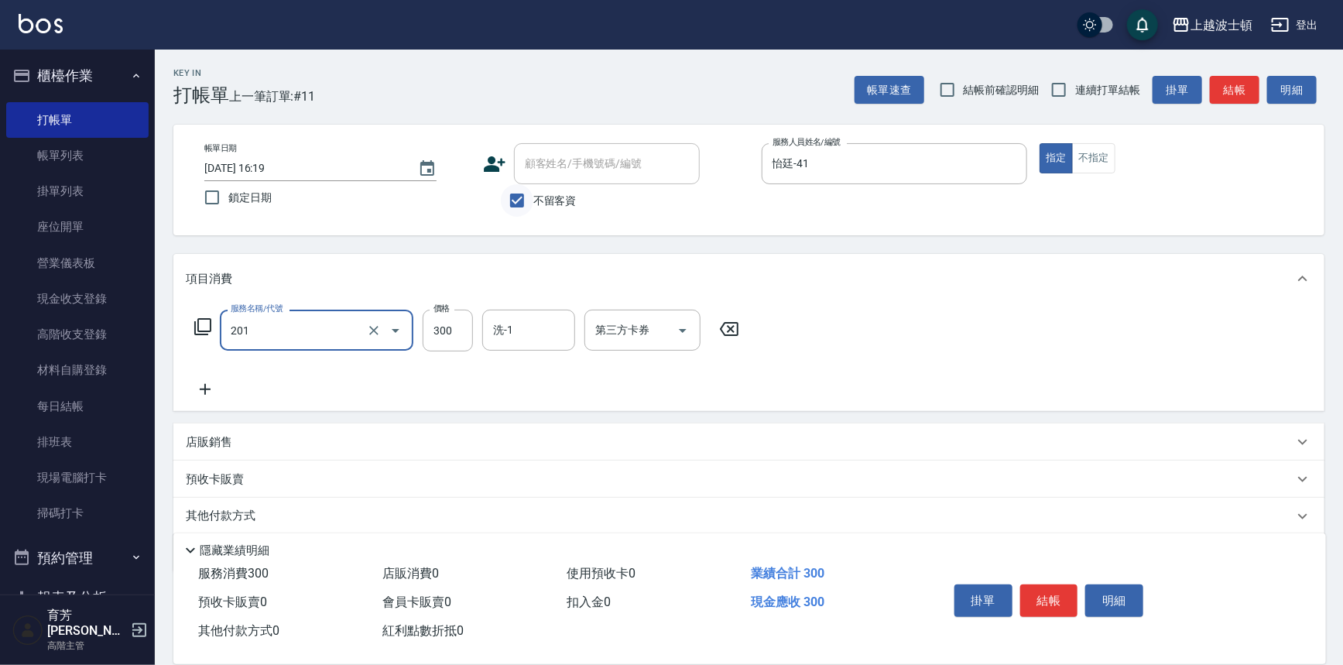
type input "洗髮(201)"
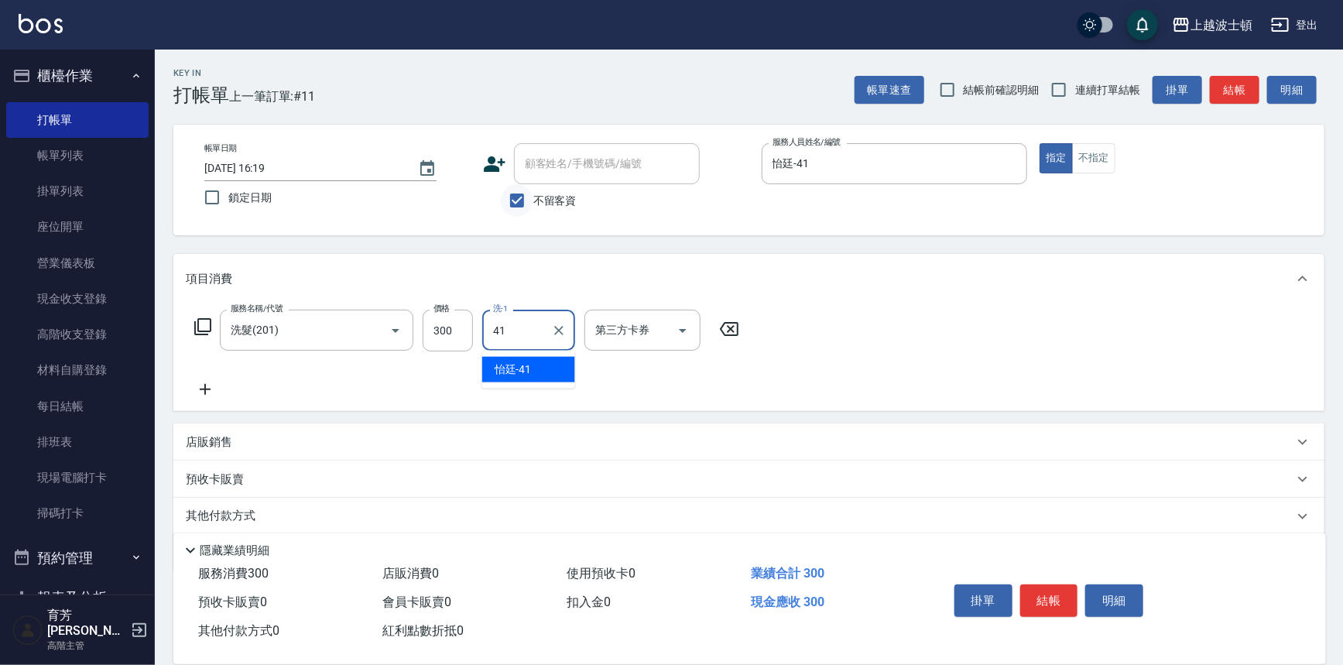
type input "怡廷-41"
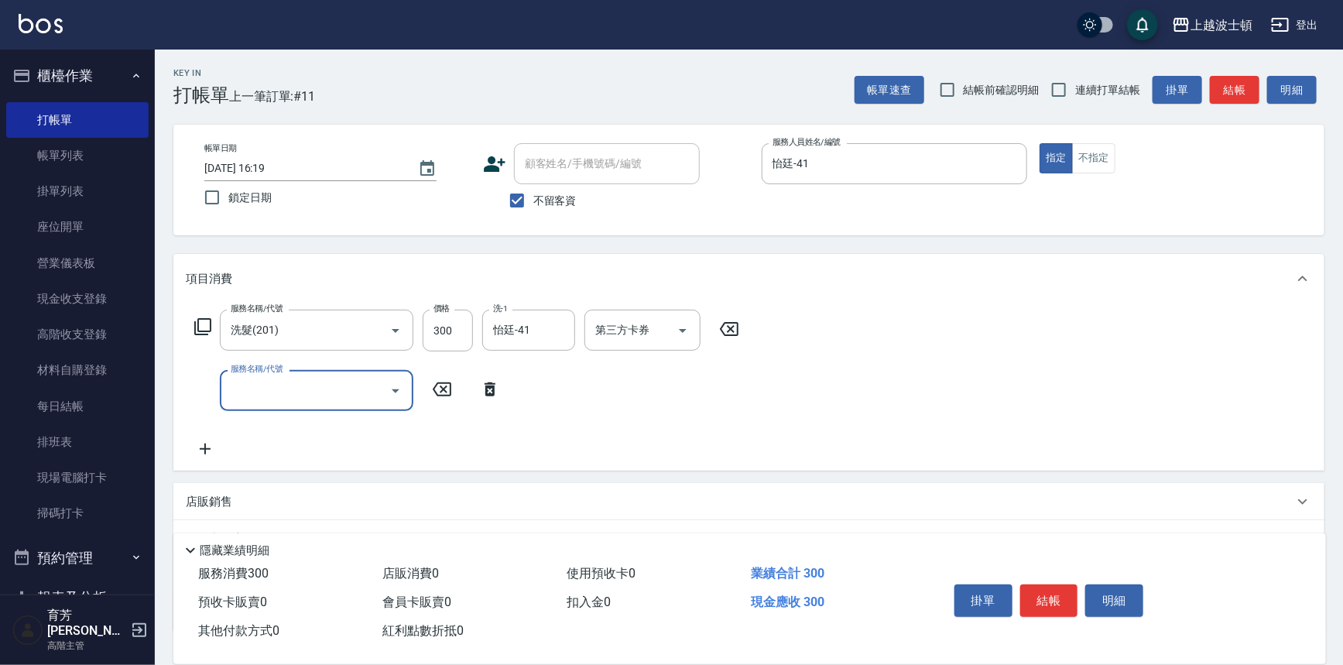
click at [1048, 584] on button "結帳" at bounding box center [1049, 600] width 58 height 33
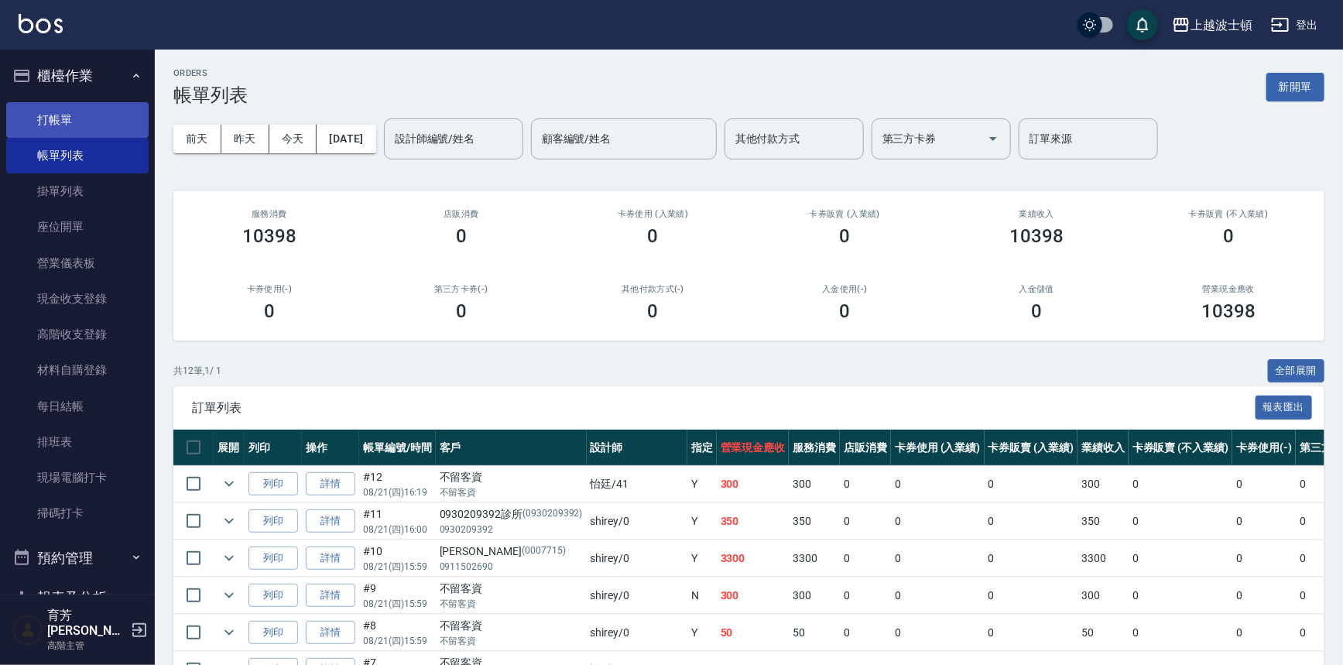
click at [51, 127] on link "打帳單" at bounding box center [77, 120] width 142 height 36
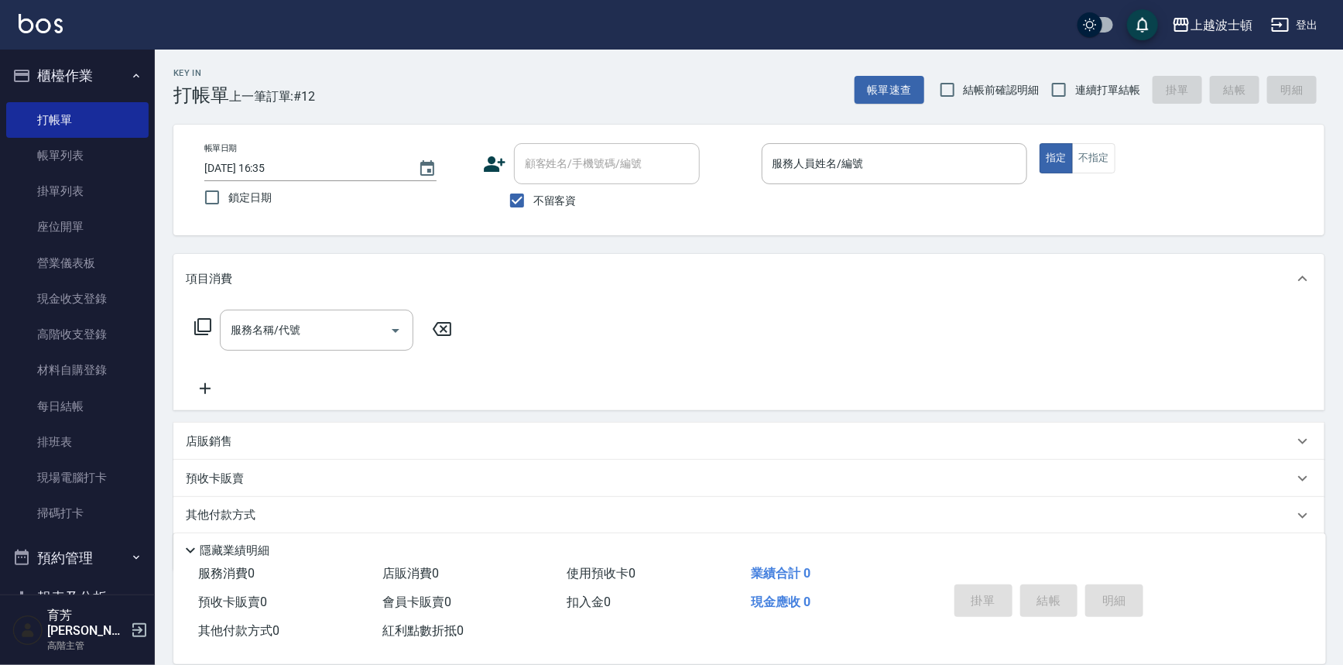
click at [547, 197] on span "不留客資" at bounding box center [554, 201] width 43 height 16
click at [533, 197] on input "不留客資" at bounding box center [517, 200] width 33 height 33
checkbox input "false"
click at [554, 170] on input "顧客姓名/手機號碼/編號" at bounding box center [595, 163] width 149 height 27
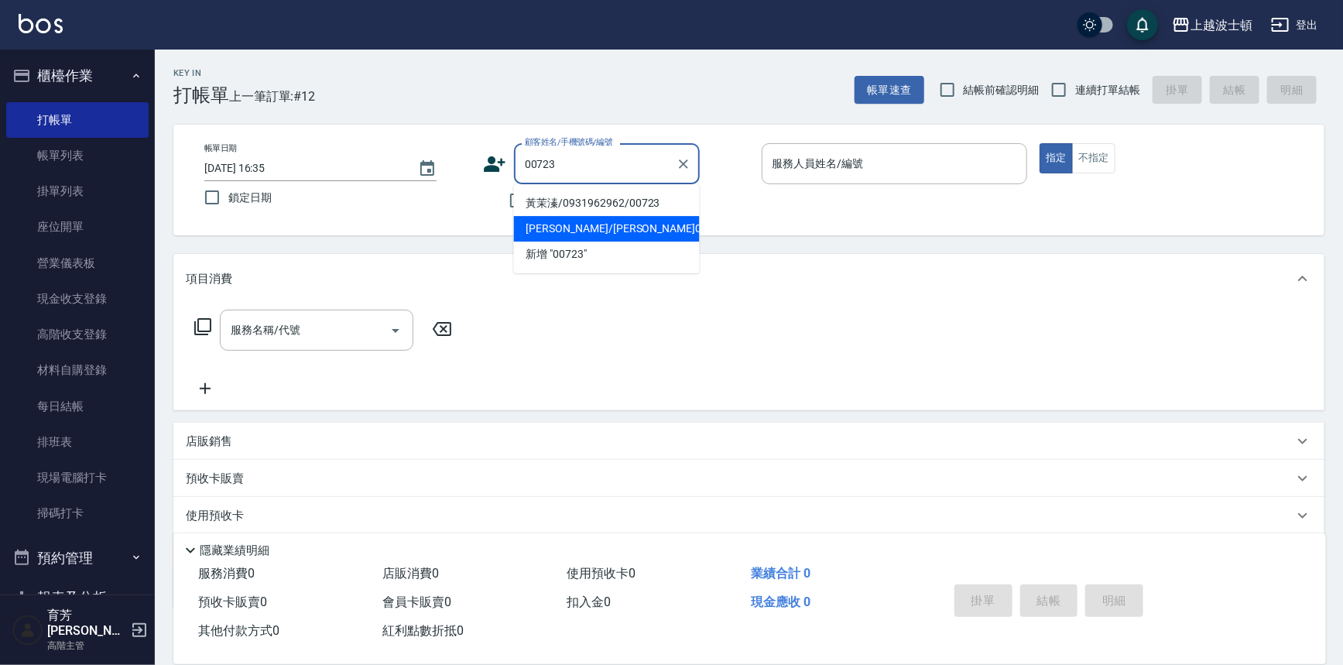
click at [586, 157] on input "00723" at bounding box center [595, 163] width 149 height 27
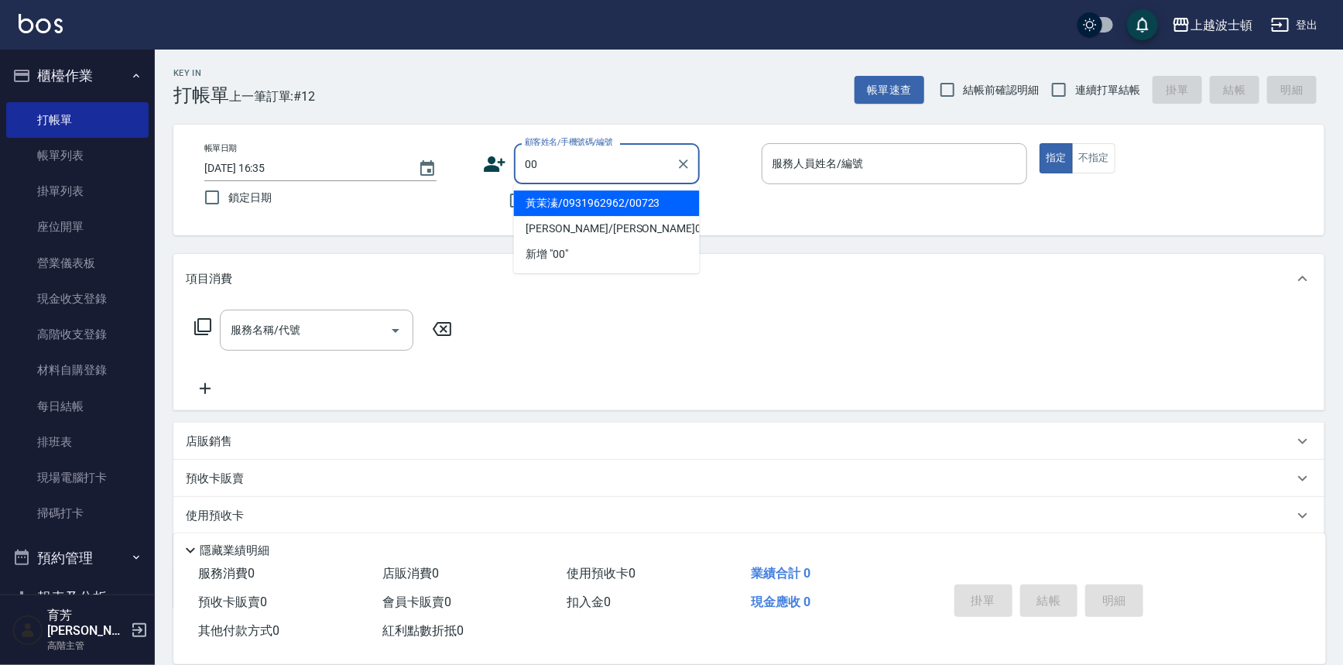
type input "0"
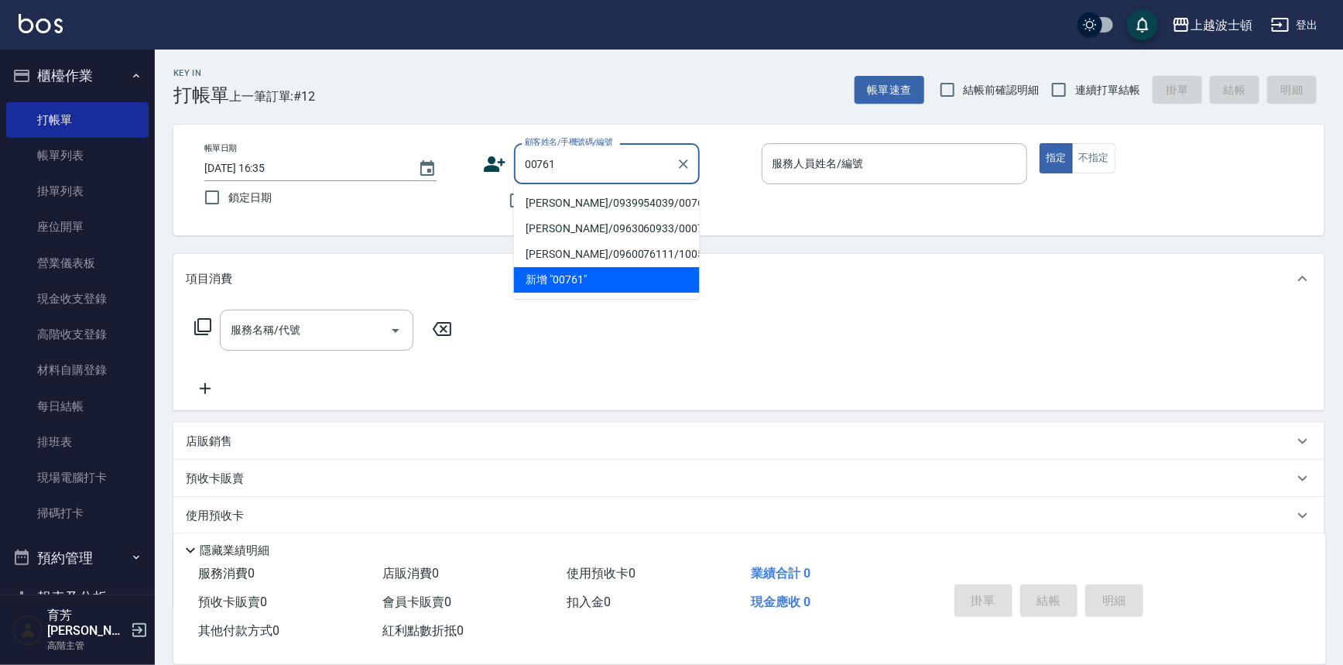
click at [570, 205] on li "[PERSON_NAME]/0939954039/00761" at bounding box center [607, 203] width 186 height 26
type input "[PERSON_NAME]/0939954039/00761"
type input "[PERSON_NAME]-1"
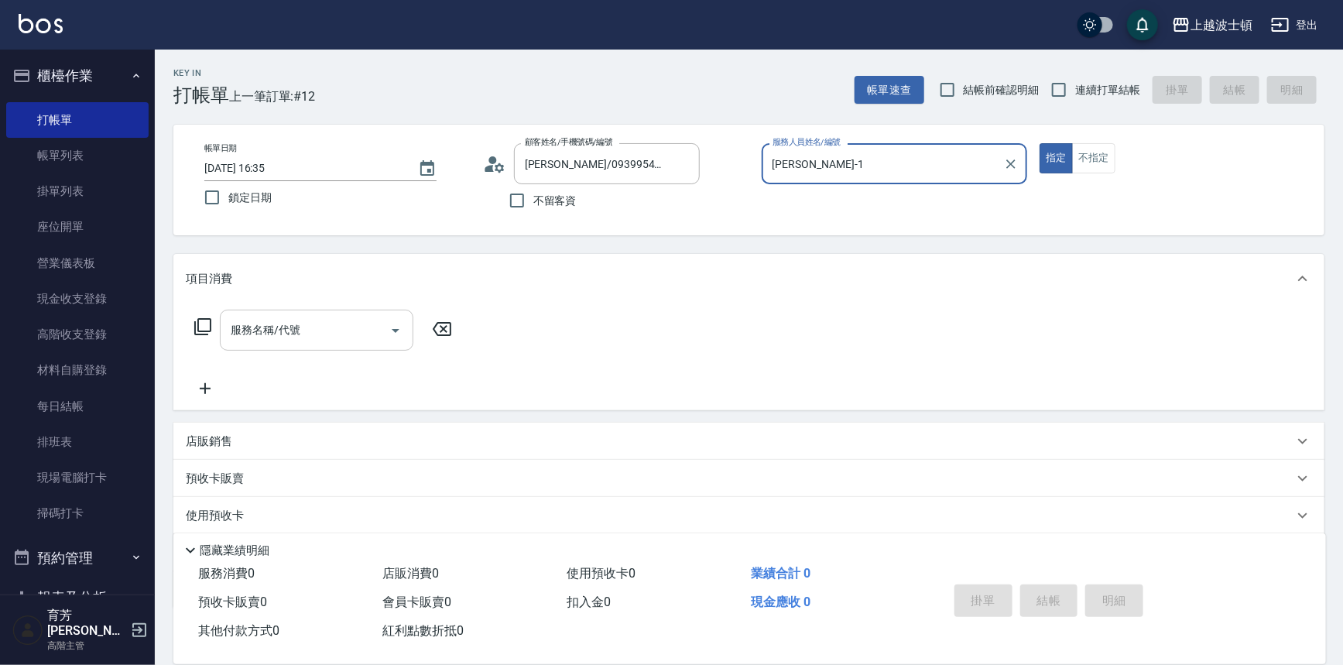
click at [268, 318] on div "服務名稱/代號 服務名稱/代號" at bounding box center [317, 330] width 194 height 41
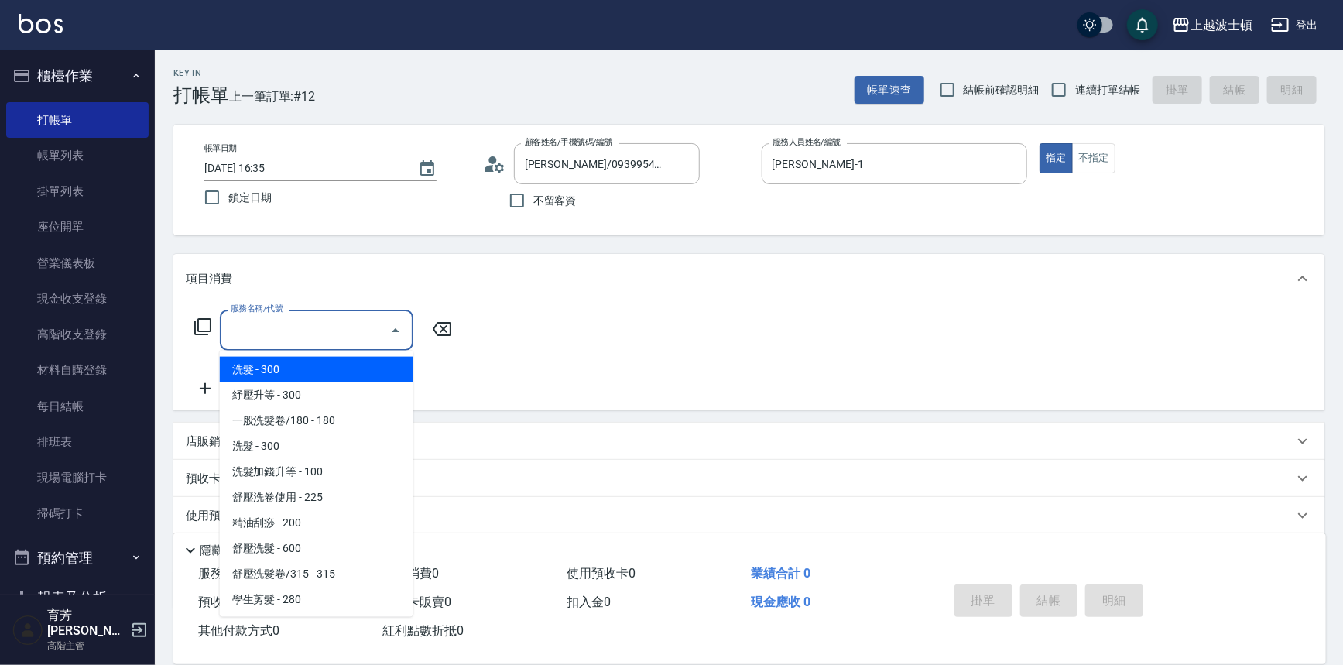
click at [234, 371] on span "洗髮 - 300" at bounding box center [317, 370] width 194 height 26
type input "洗髮(201)"
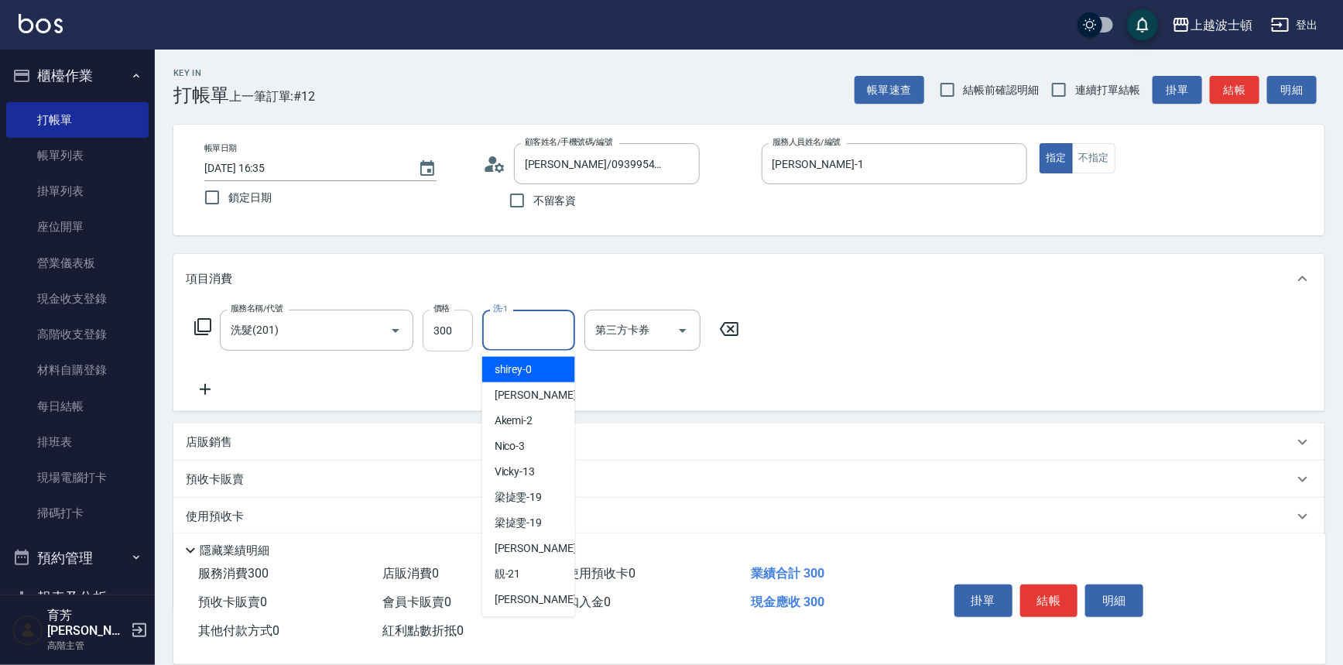
click at [539, 335] on input "洗-1" at bounding box center [528, 330] width 79 height 27
click at [457, 315] on input "300" at bounding box center [448, 331] width 50 height 42
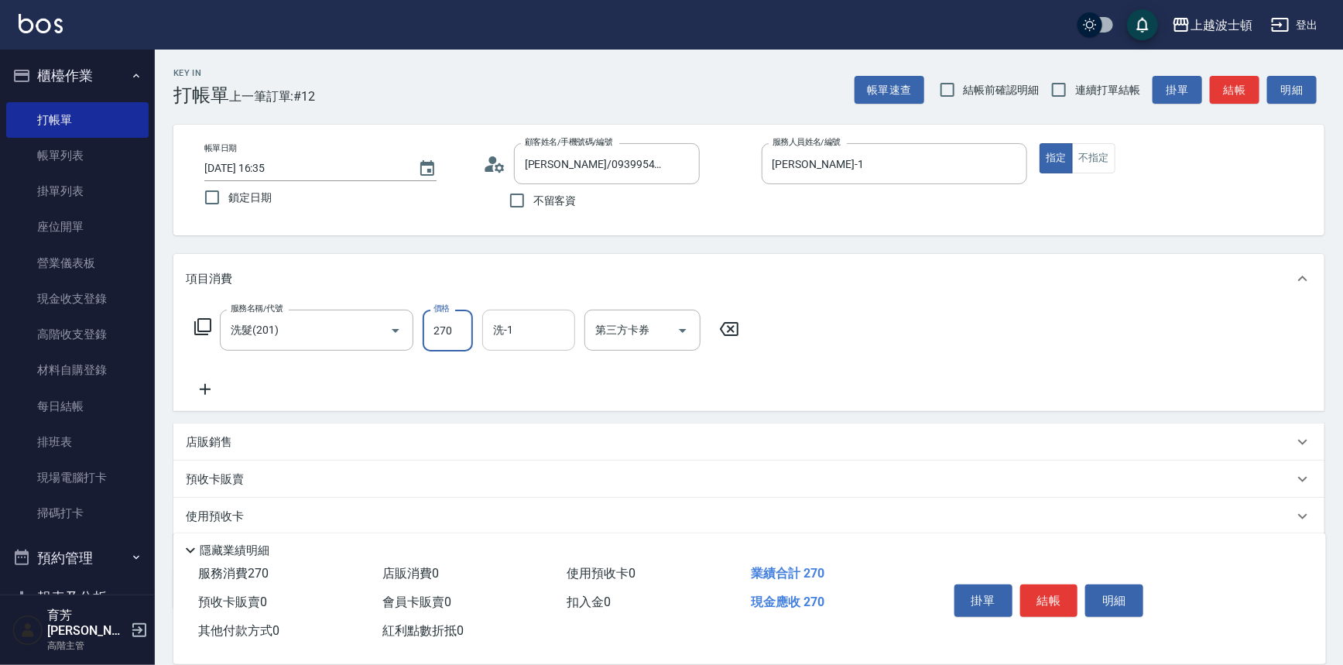
type input "270"
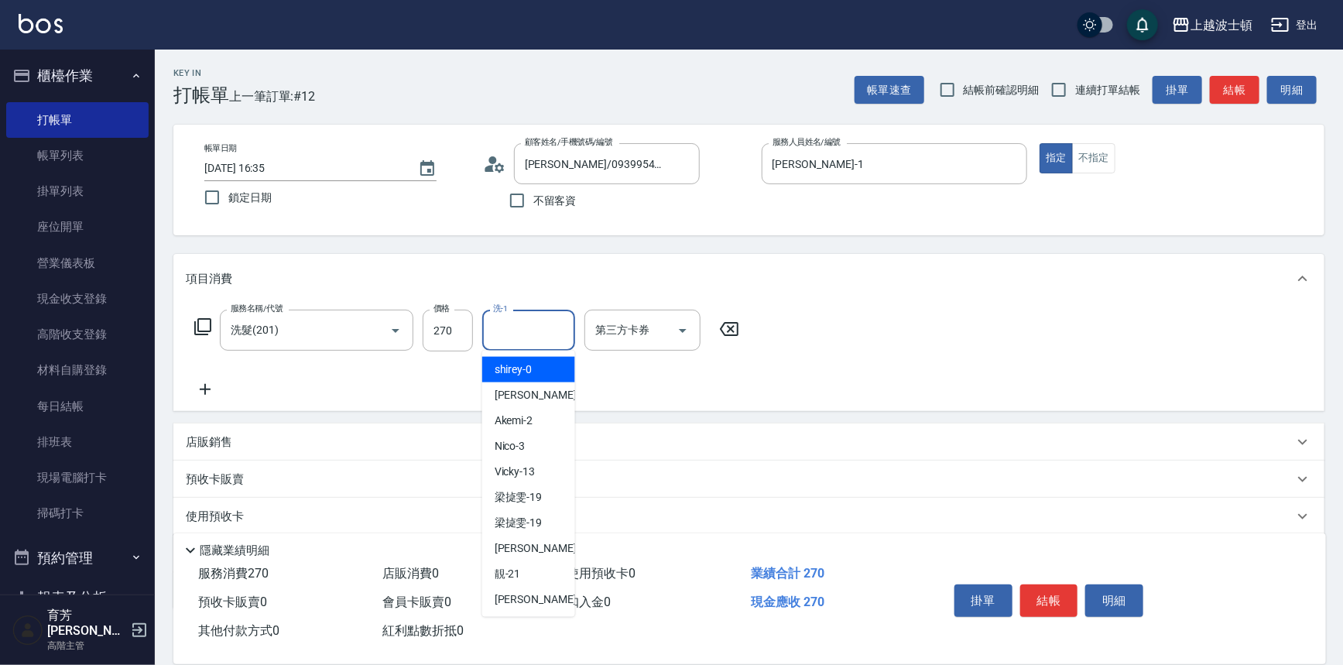
click at [541, 329] on input "洗-1" at bounding box center [528, 330] width 79 height 27
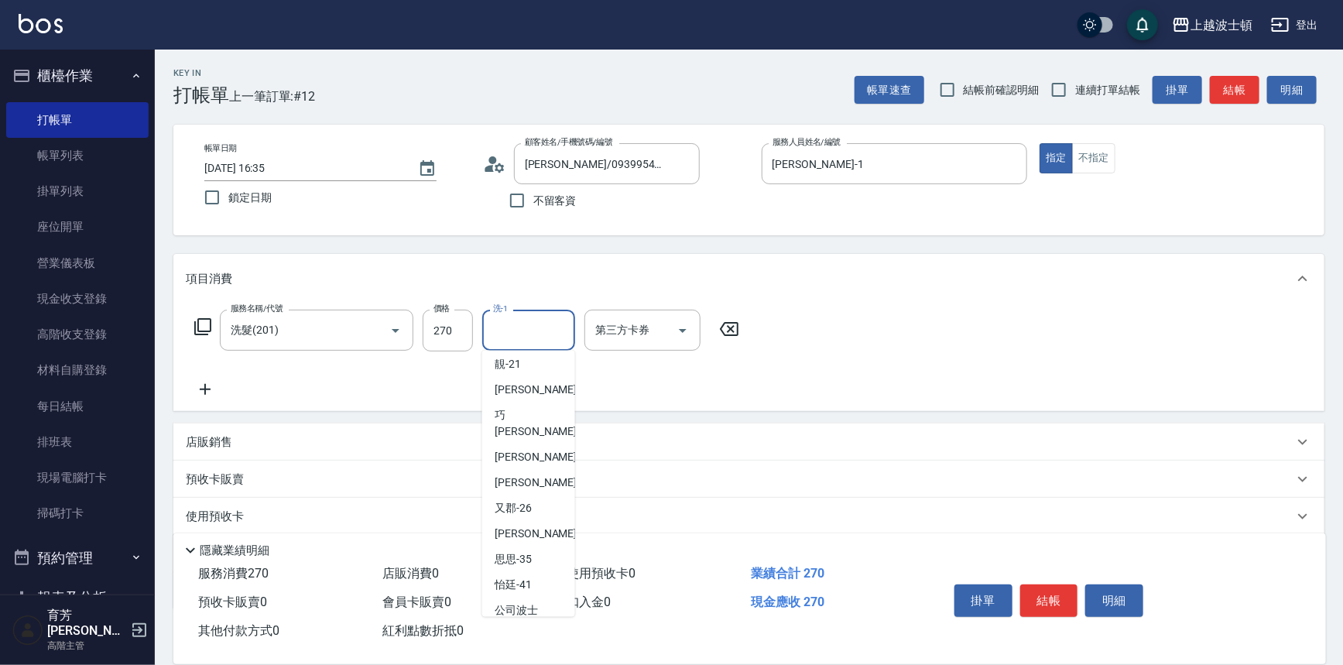
scroll to position [222, 0]
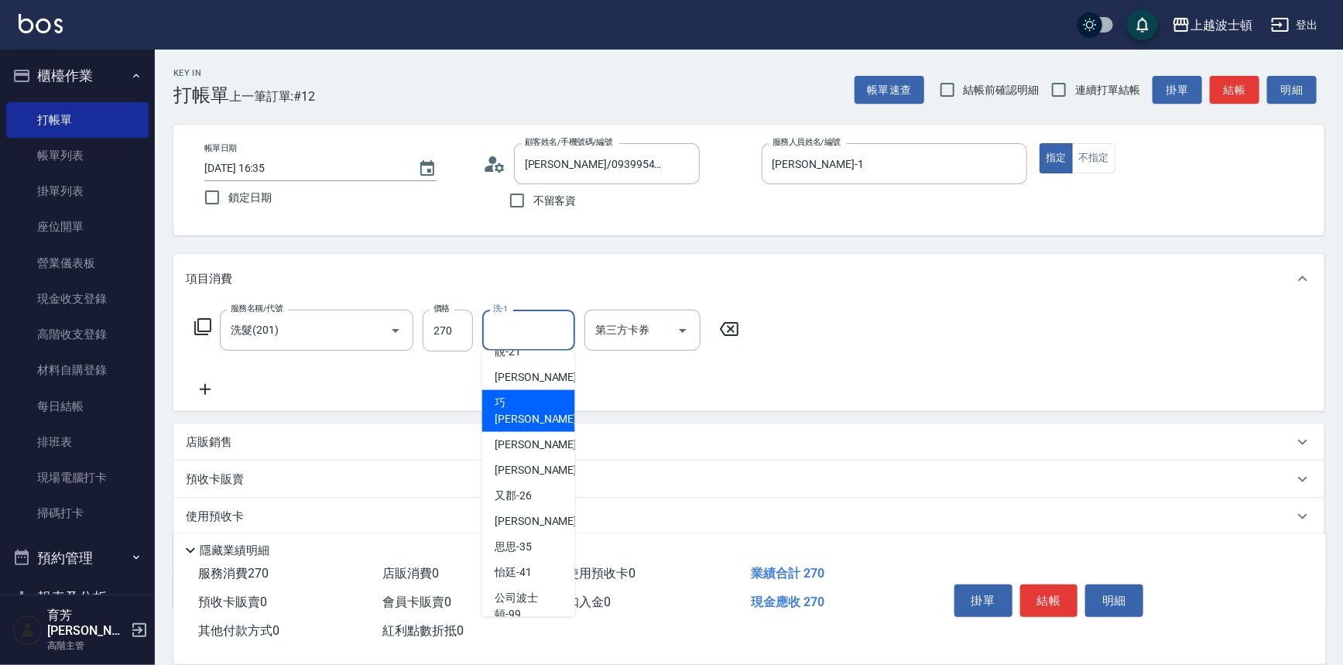
click at [517, 406] on span "巧莉 -23" at bounding box center [544, 411] width 98 height 33
type input "[PERSON_NAME]-23"
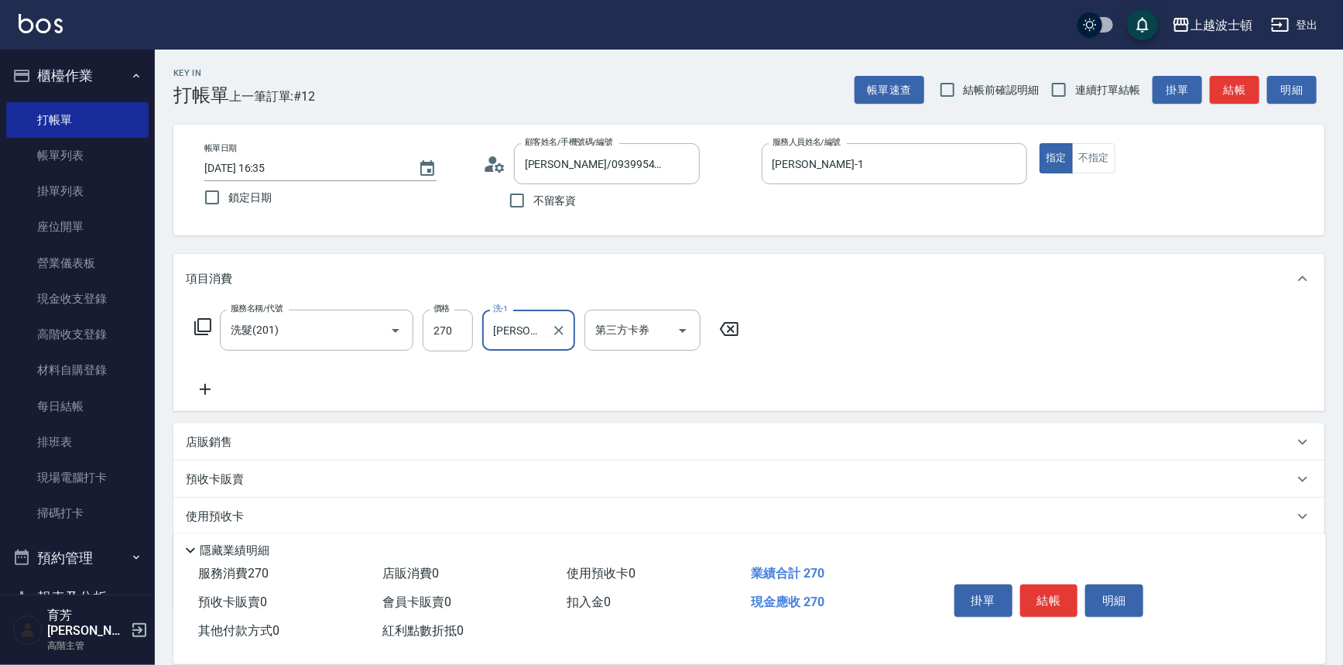
scroll to position [90, 0]
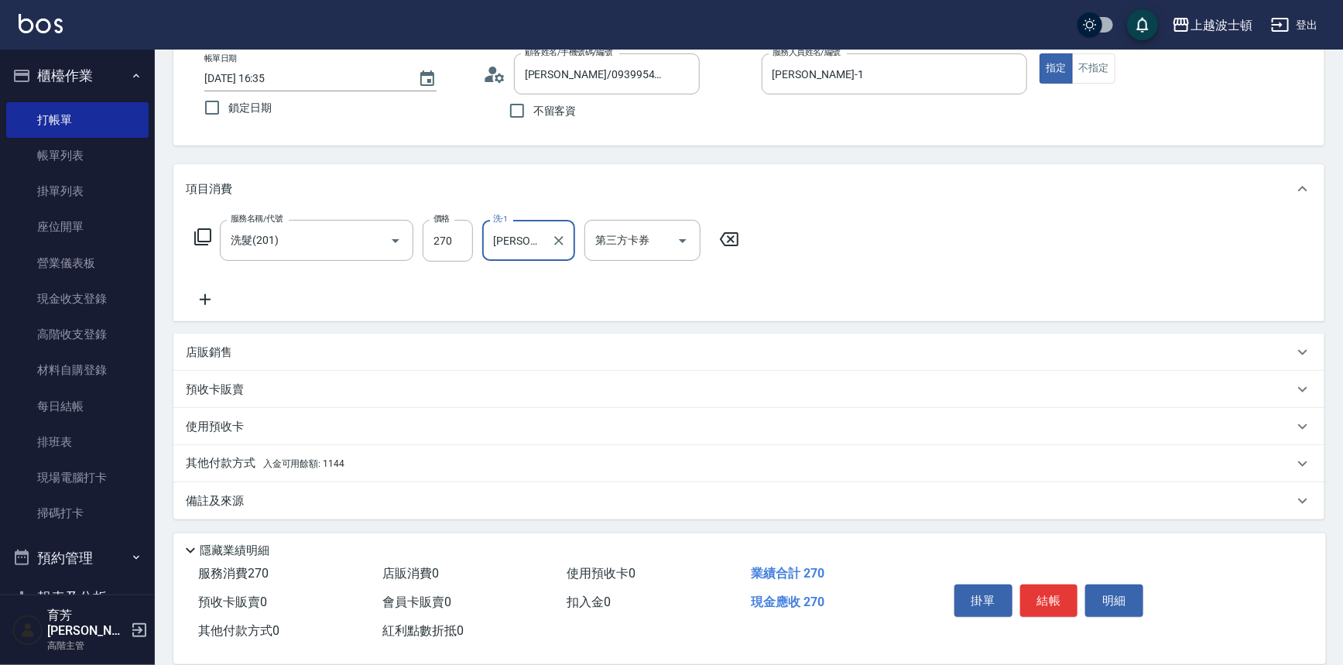
click at [307, 457] on p "其他付款方式 入金可用餘額: 1144" at bounding box center [265, 463] width 159 height 17
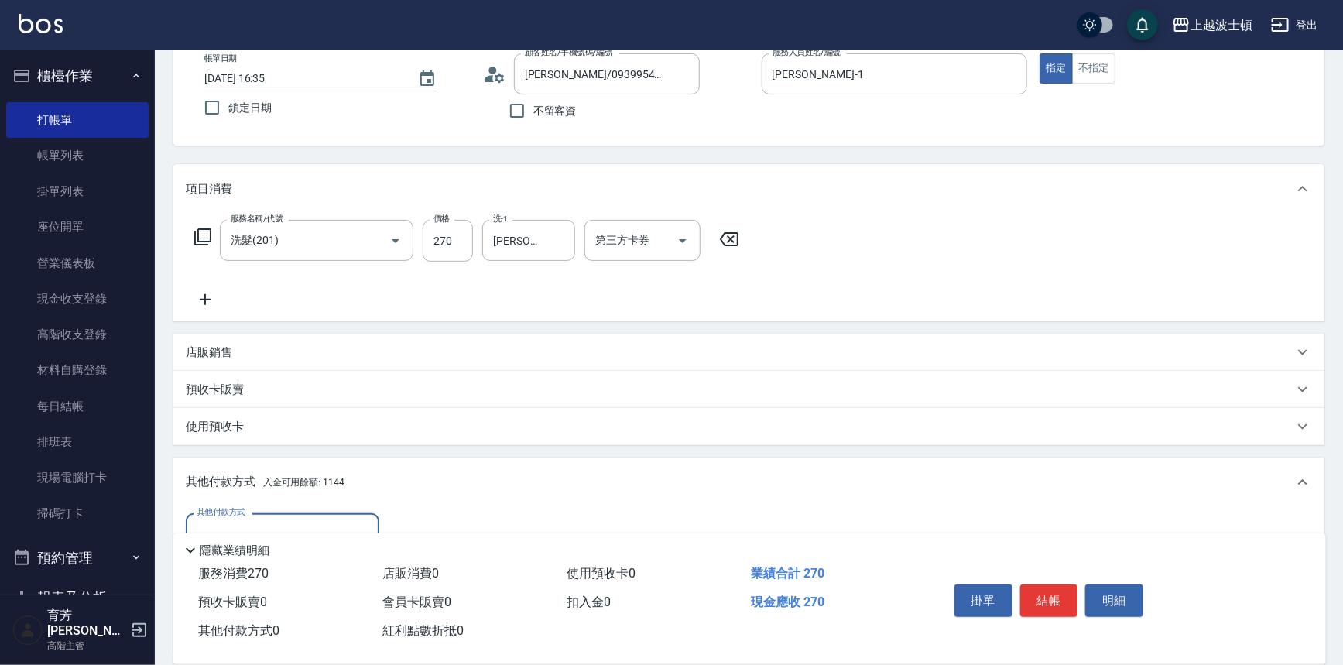
scroll to position [0, 0]
drag, startPoint x: 1338, startPoint y: 196, endPoint x: 1341, endPoint y: 232, distance: 36.6
click at [1341, 232] on div "Key In 打帳單 上一筆訂單:#12 帳單速查 結帳前確認明細 連續打單結帳 掛單 結帳 明細 帳單日期 [DATE] 16:35 鎖定日期 顧客姓名/手…" at bounding box center [749, 404] width 1188 height 888
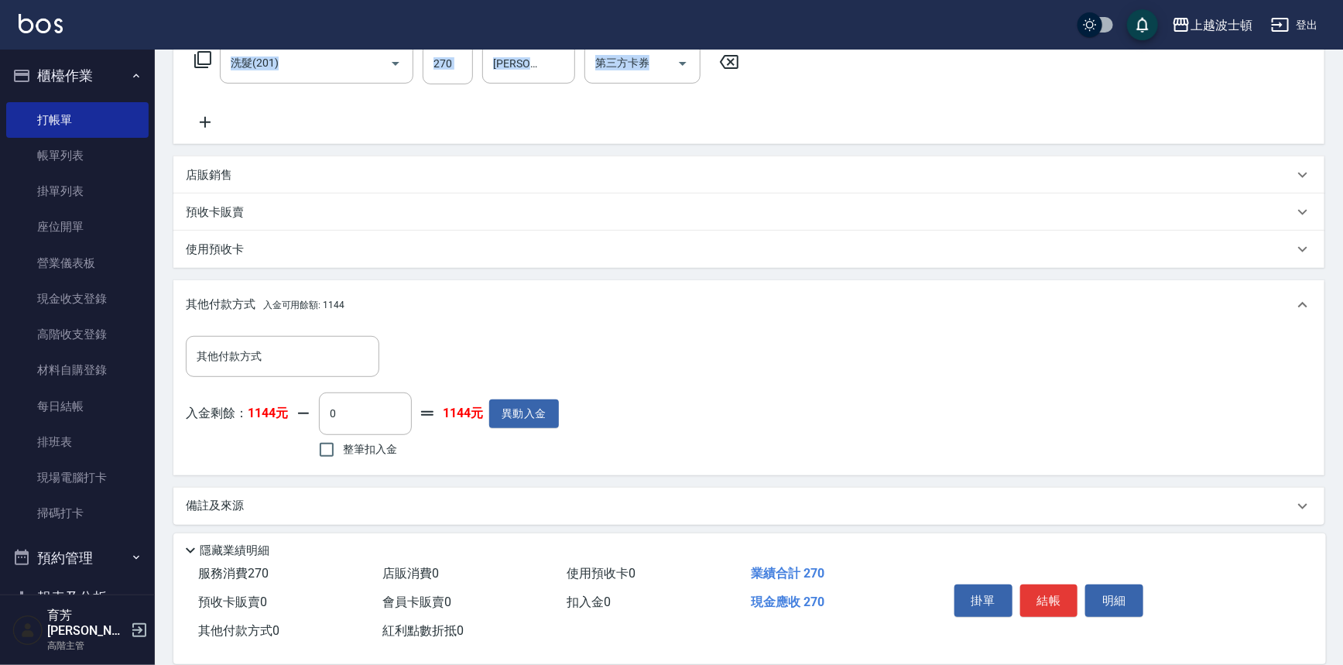
scroll to position [269, 0]
click at [336, 447] on input "整筆扣入金" at bounding box center [326, 447] width 33 height 33
checkbox input "true"
type input "270"
click at [1044, 594] on button "結帳" at bounding box center [1049, 600] width 58 height 33
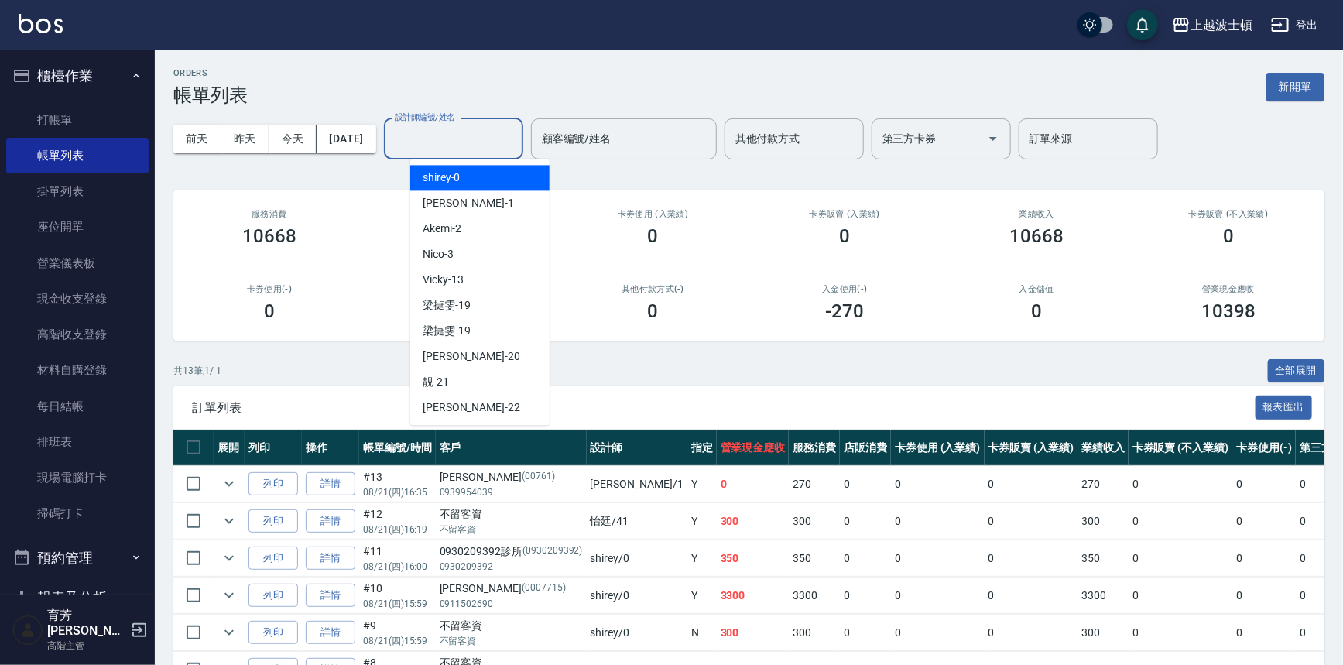
click at [483, 139] on input "設計師編號/姓名" at bounding box center [453, 138] width 125 height 27
click at [471, 194] on div "[PERSON_NAME] -1" at bounding box center [479, 203] width 139 height 26
type input "[PERSON_NAME]-1"
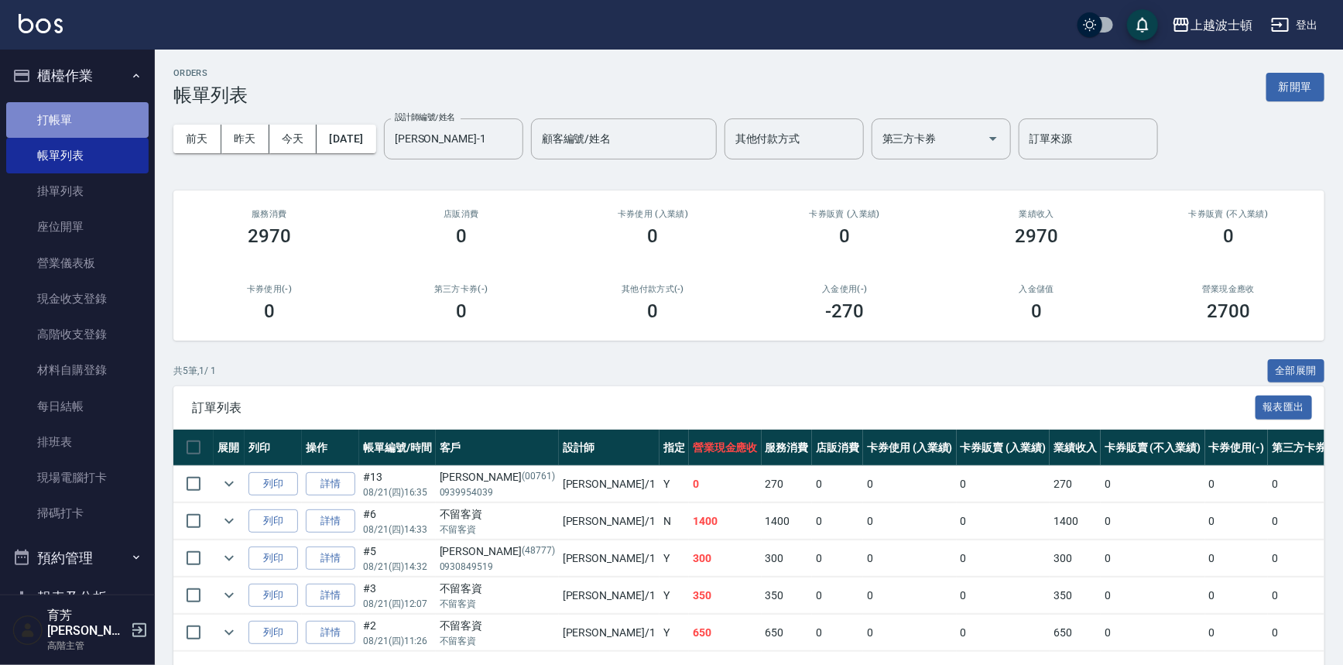
click at [78, 111] on link "打帳單" at bounding box center [77, 120] width 142 height 36
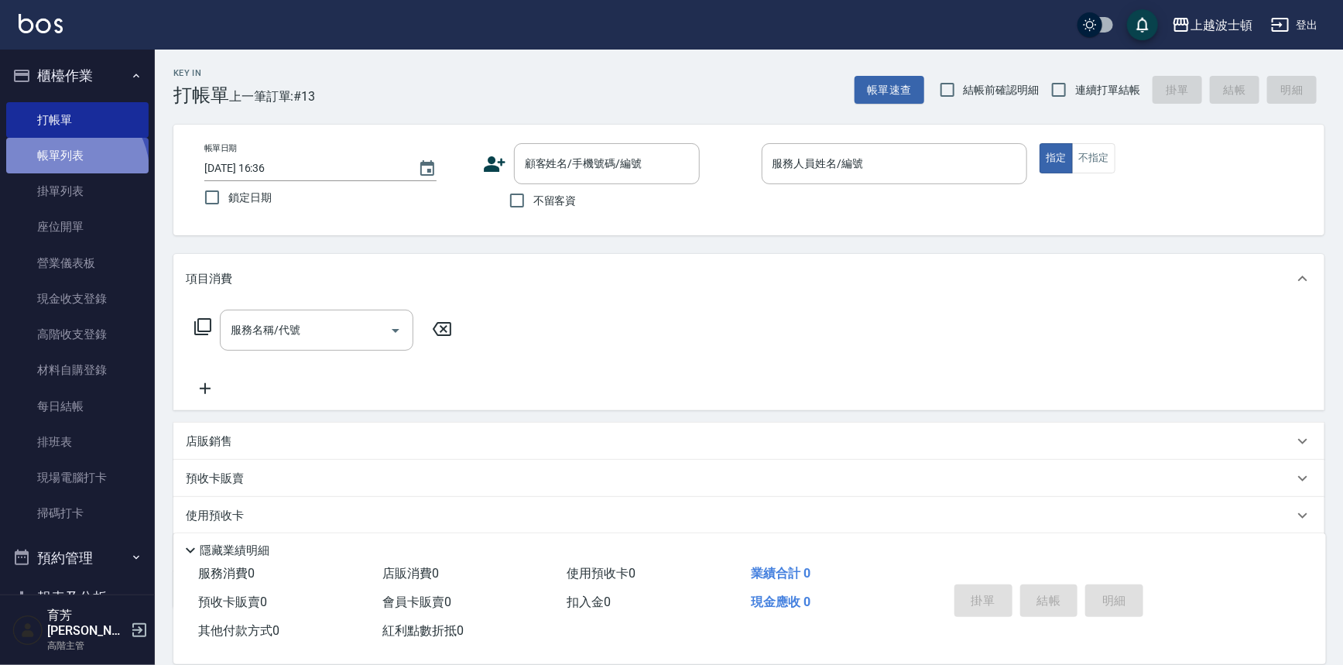
click at [70, 172] on link "帳單列表" at bounding box center [77, 156] width 142 height 36
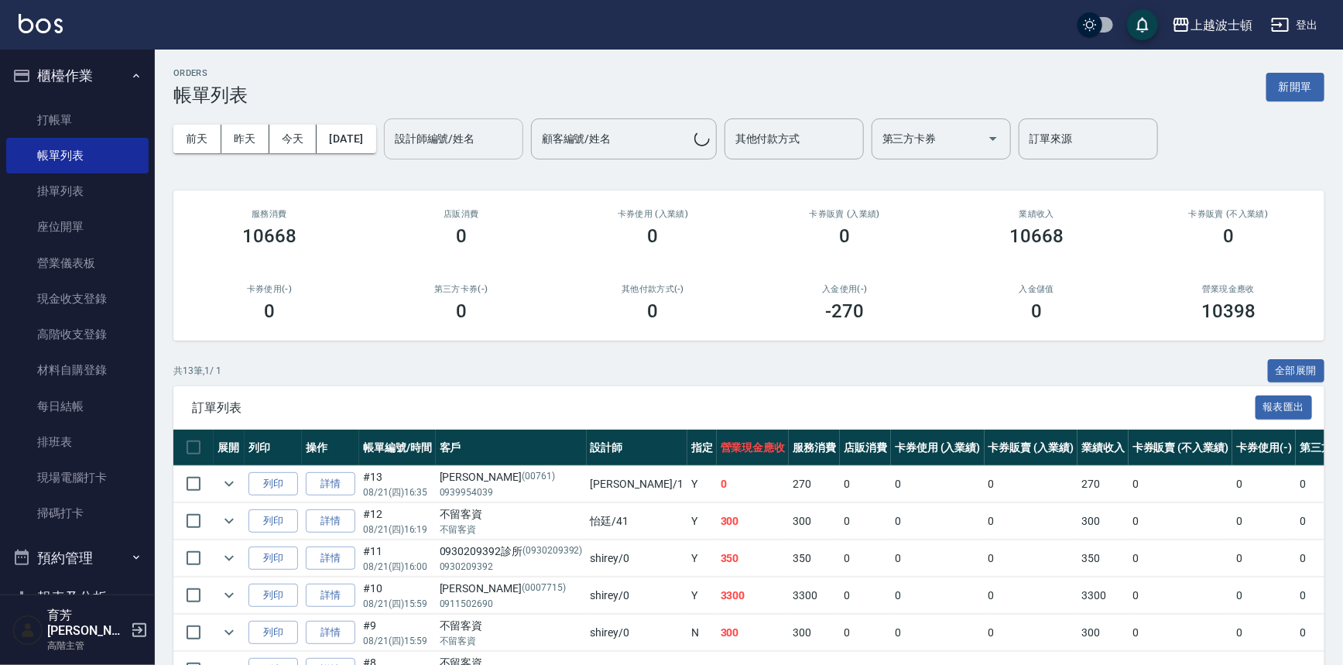
click at [501, 138] on input "設計師編號/姓名" at bounding box center [453, 138] width 125 height 27
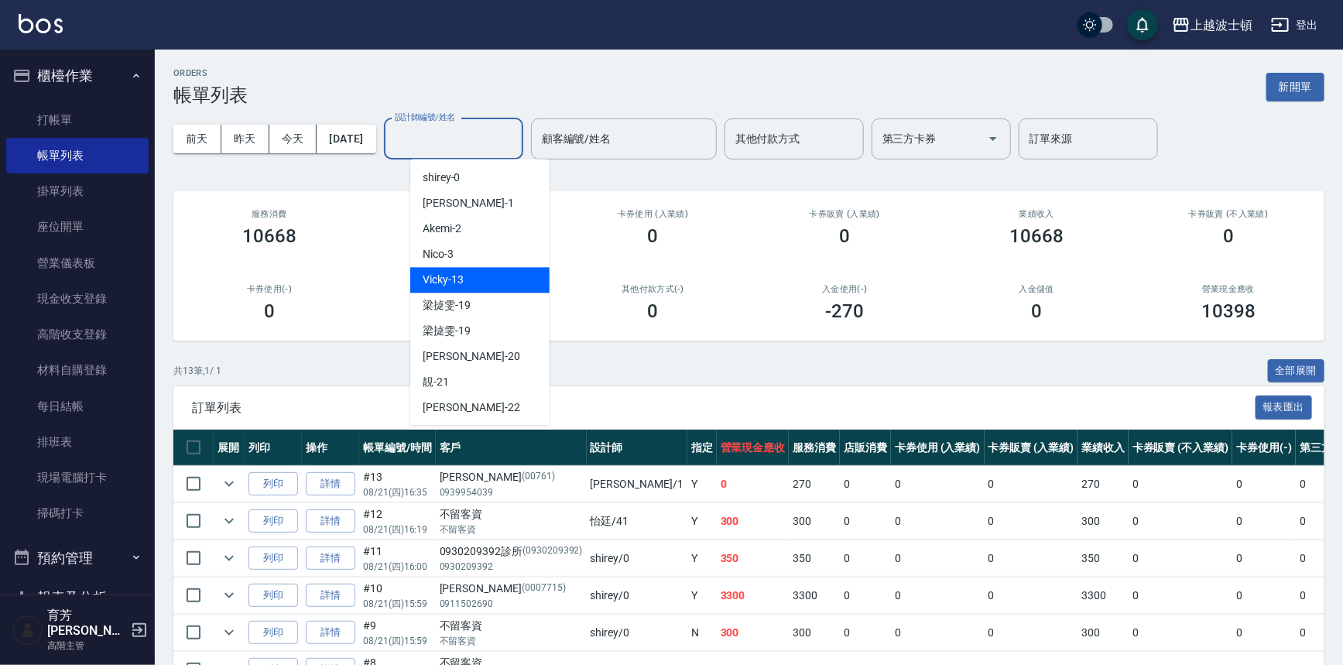
click at [459, 284] on span "Vicky -13" at bounding box center [443, 280] width 41 height 16
type input "Vicky-13"
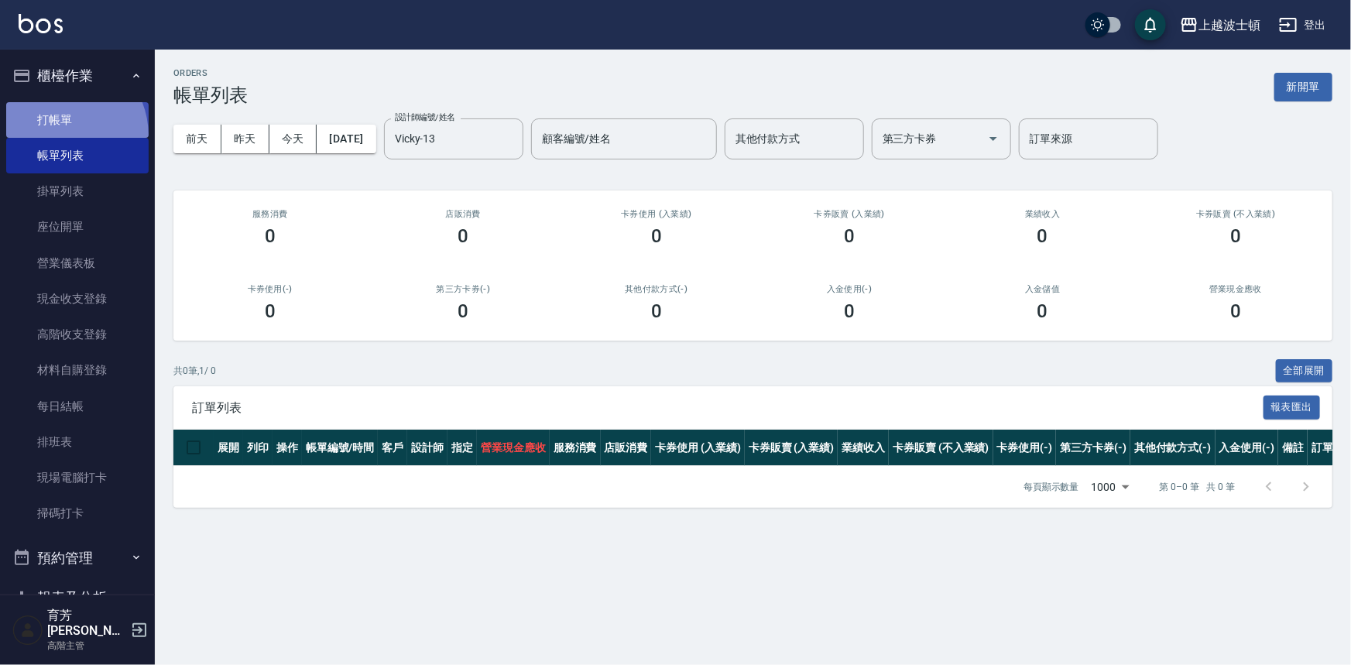
click at [56, 135] on link "打帳單" at bounding box center [77, 120] width 142 height 36
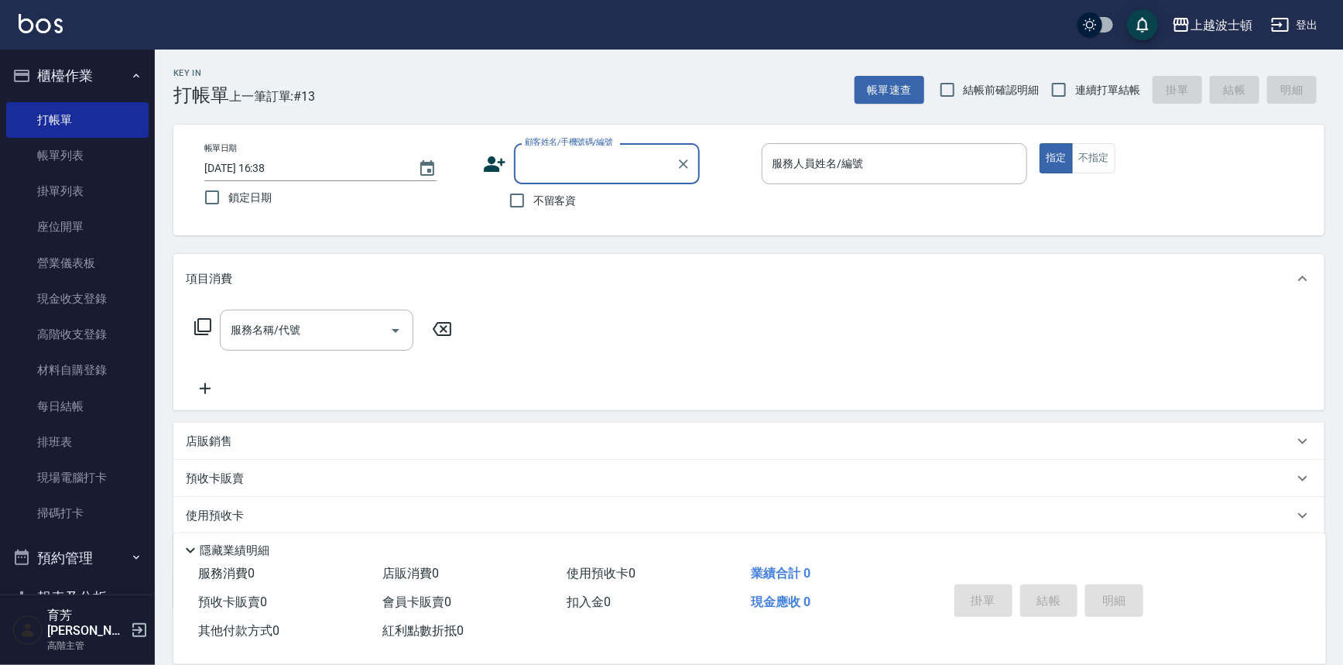
click at [552, 201] on span "不留客資" at bounding box center [554, 201] width 43 height 16
click at [533, 201] on input "不留客資" at bounding box center [517, 200] width 33 height 33
checkbox input "true"
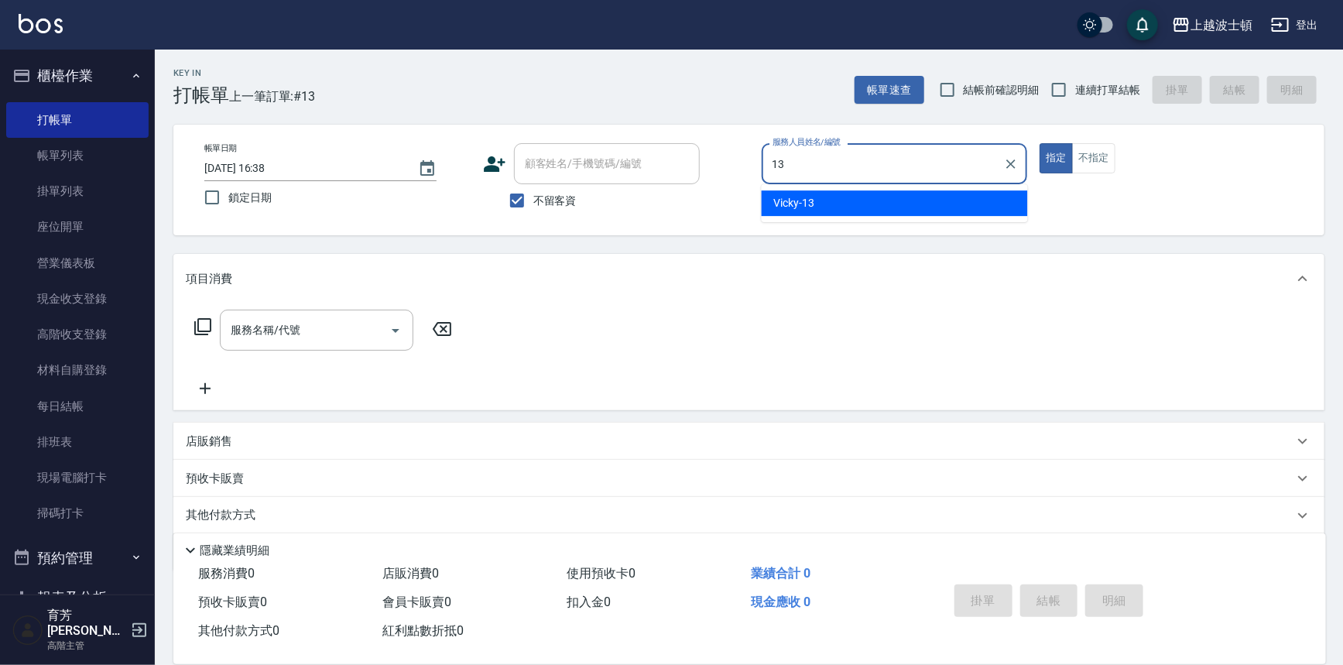
type input "Vicky-13"
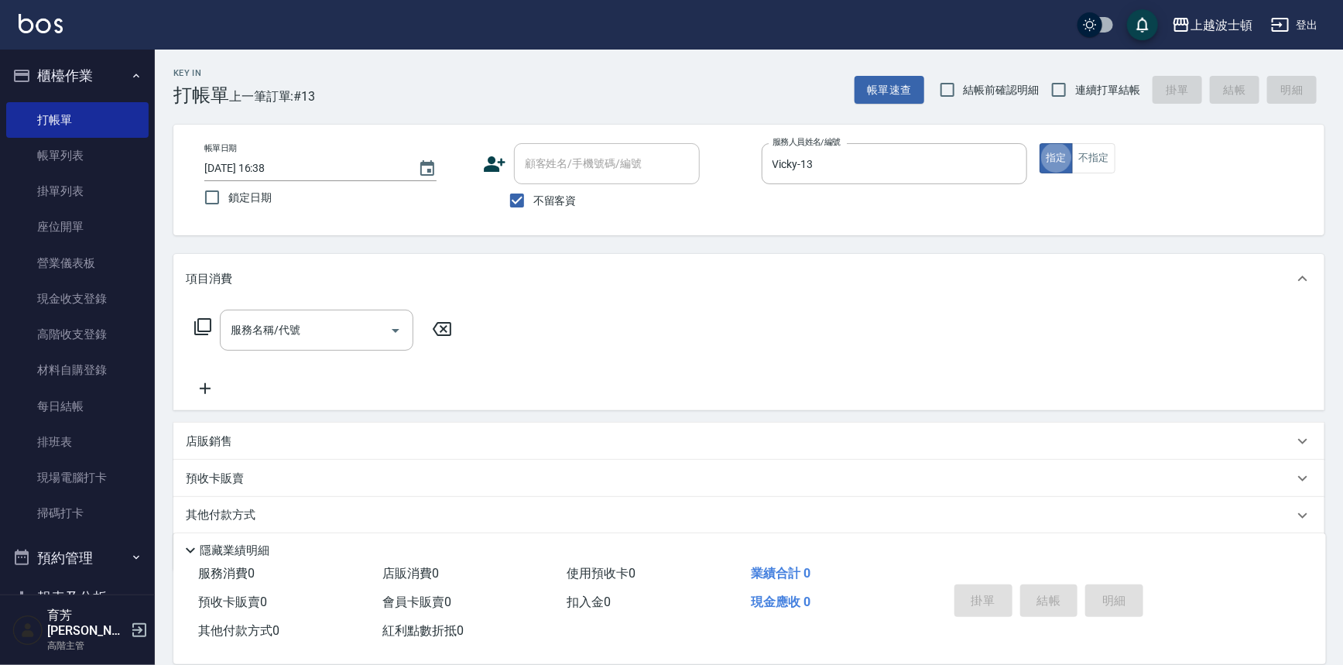
type button "true"
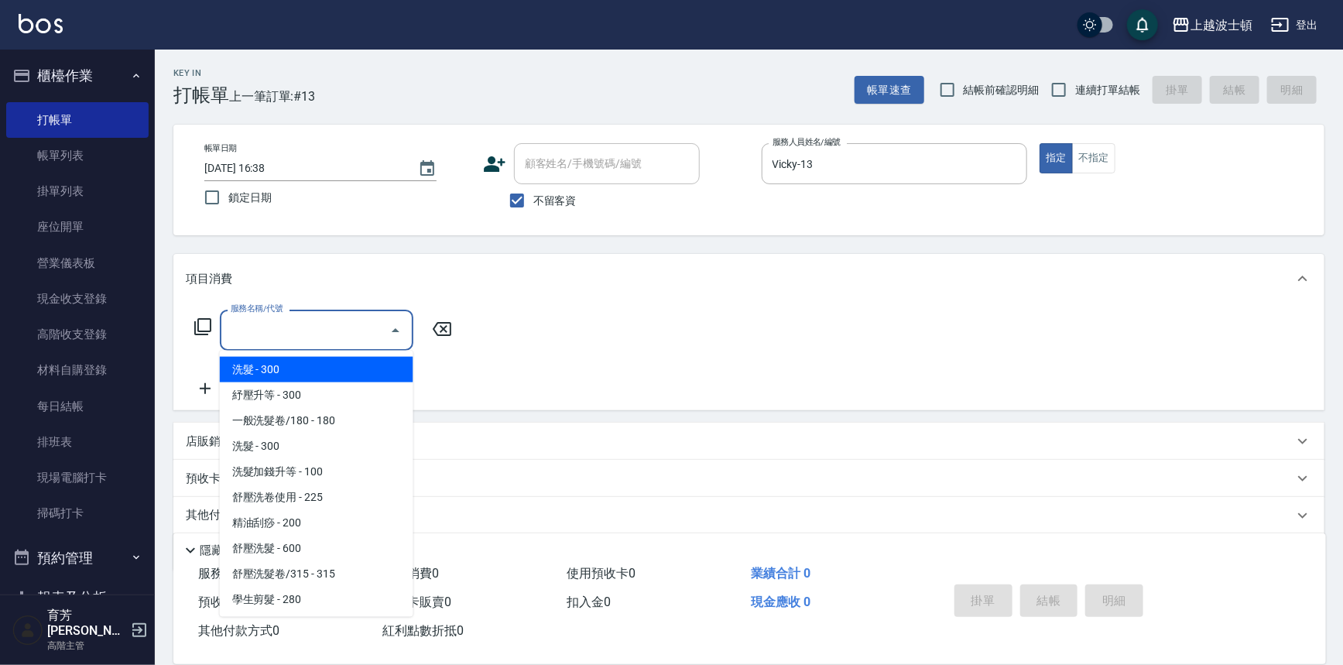
click at [372, 322] on input "服務名稱/代號" at bounding box center [305, 330] width 156 height 27
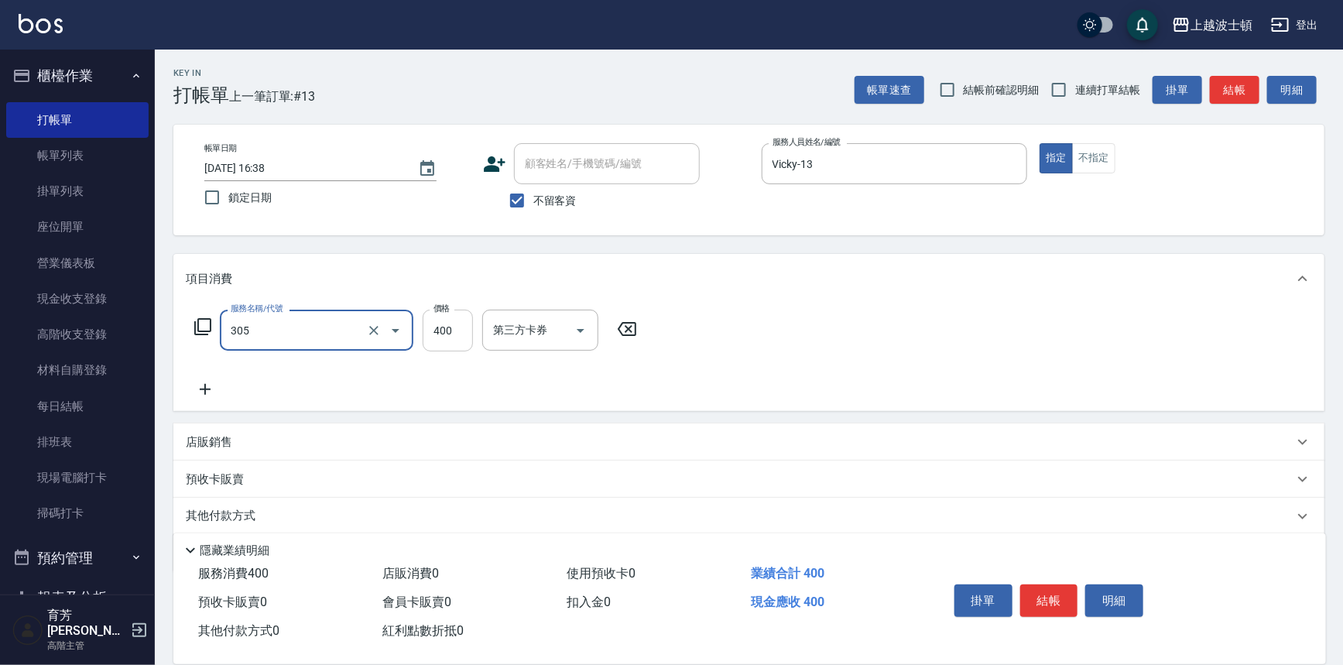
type input "剪髮(305)"
click at [450, 348] on input "400" at bounding box center [448, 331] width 50 height 42
type input "350"
click at [208, 389] on icon at bounding box center [205, 389] width 11 height 11
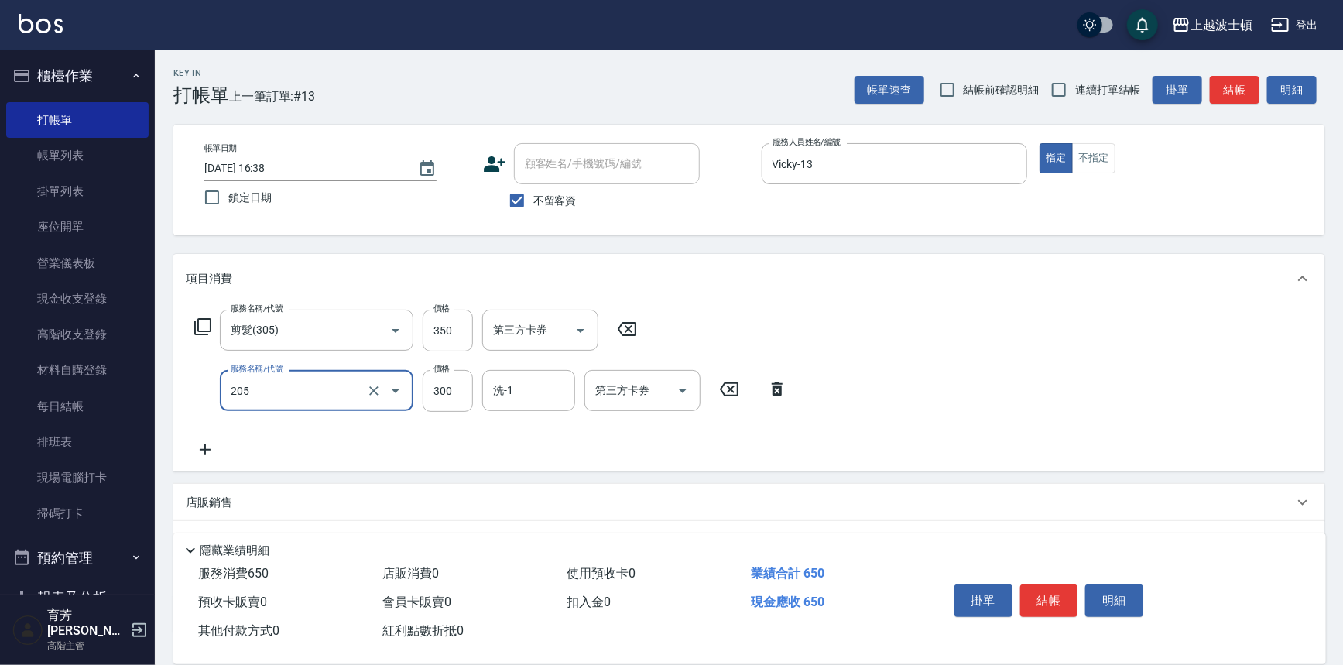
type input "洗髮(205)"
click at [202, 448] on icon at bounding box center [205, 449] width 39 height 19
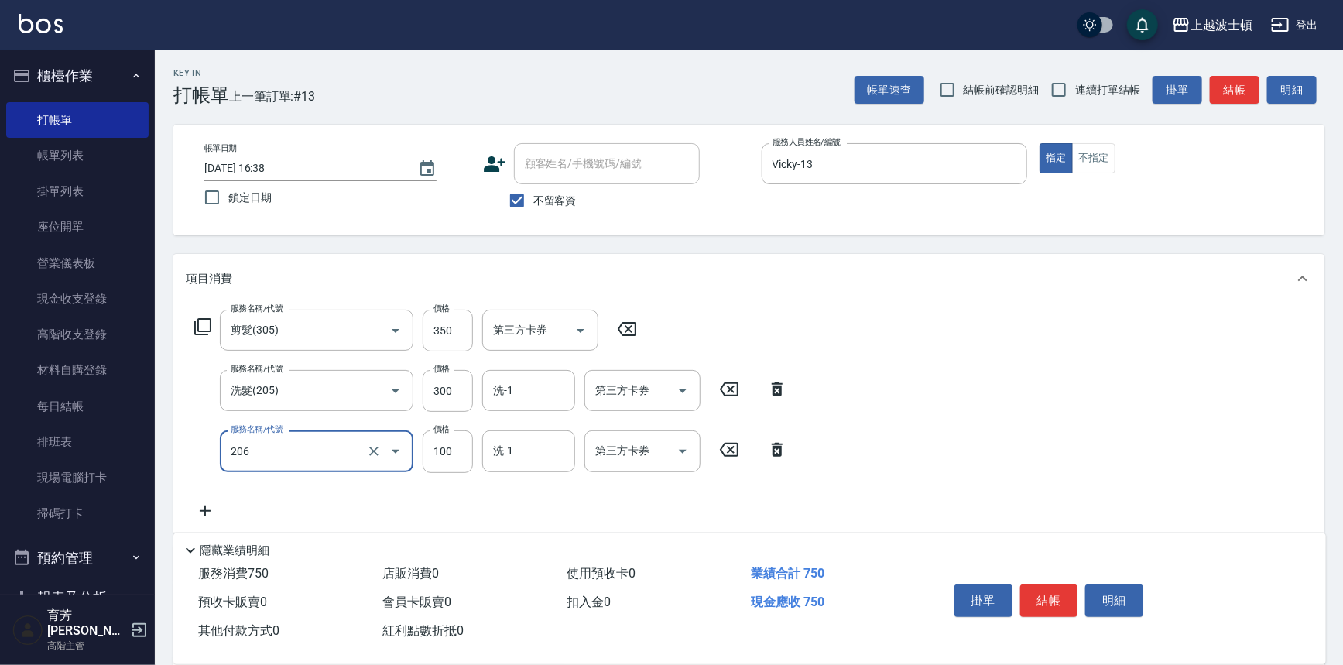
type input "洗髮加錢升等(206)"
click at [207, 503] on icon at bounding box center [205, 511] width 39 height 19
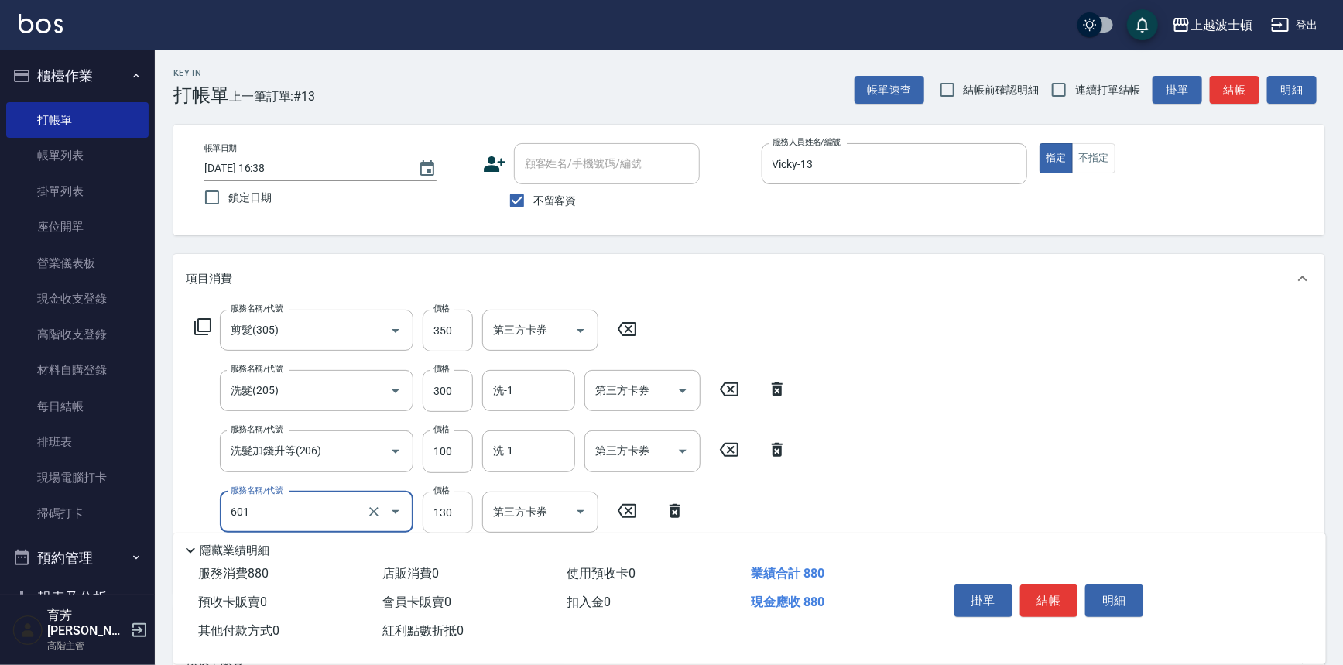
type input "單梳(601)"
click at [424, 502] on input "130" at bounding box center [448, 513] width 50 height 42
type input "100"
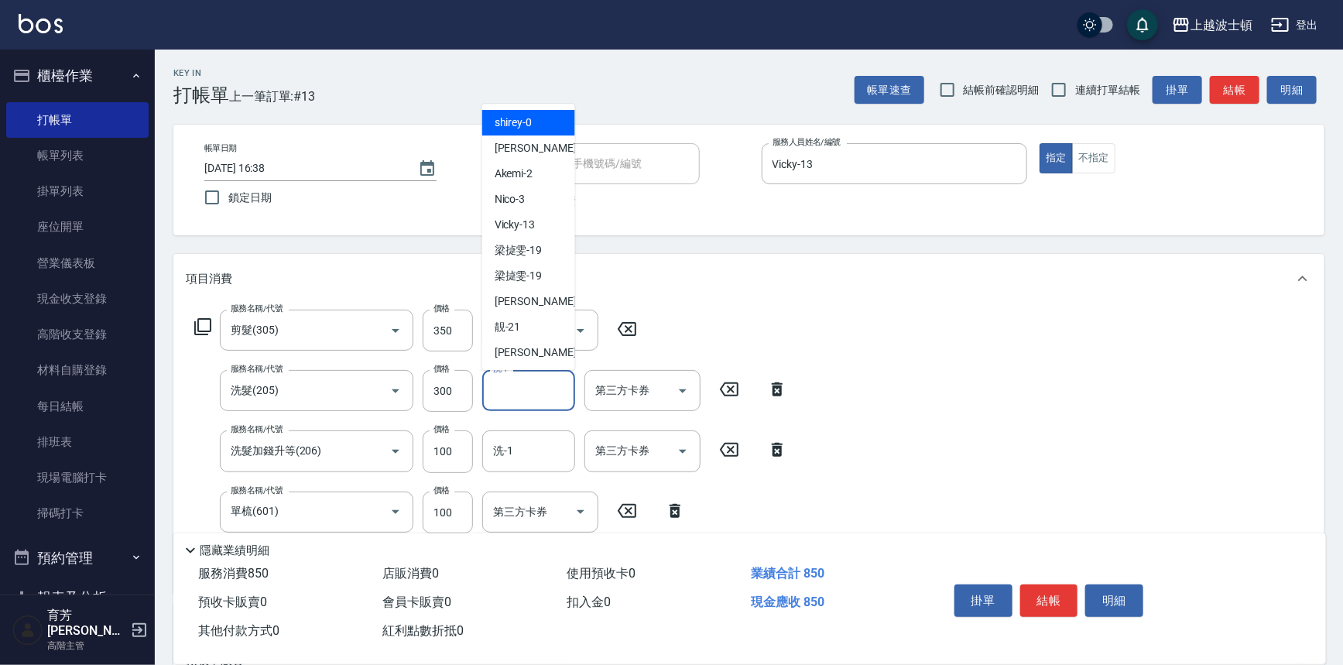
click at [540, 391] on input "洗-1" at bounding box center [528, 390] width 79 height 27
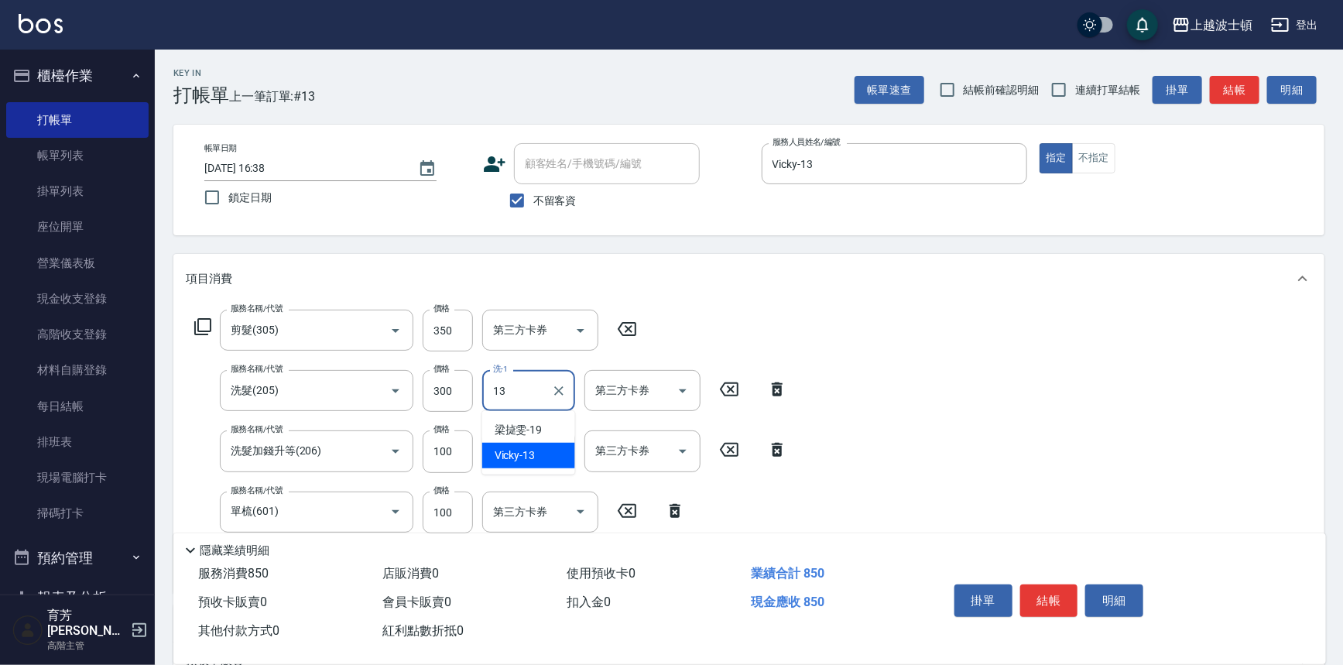
type input "Vicky-13"
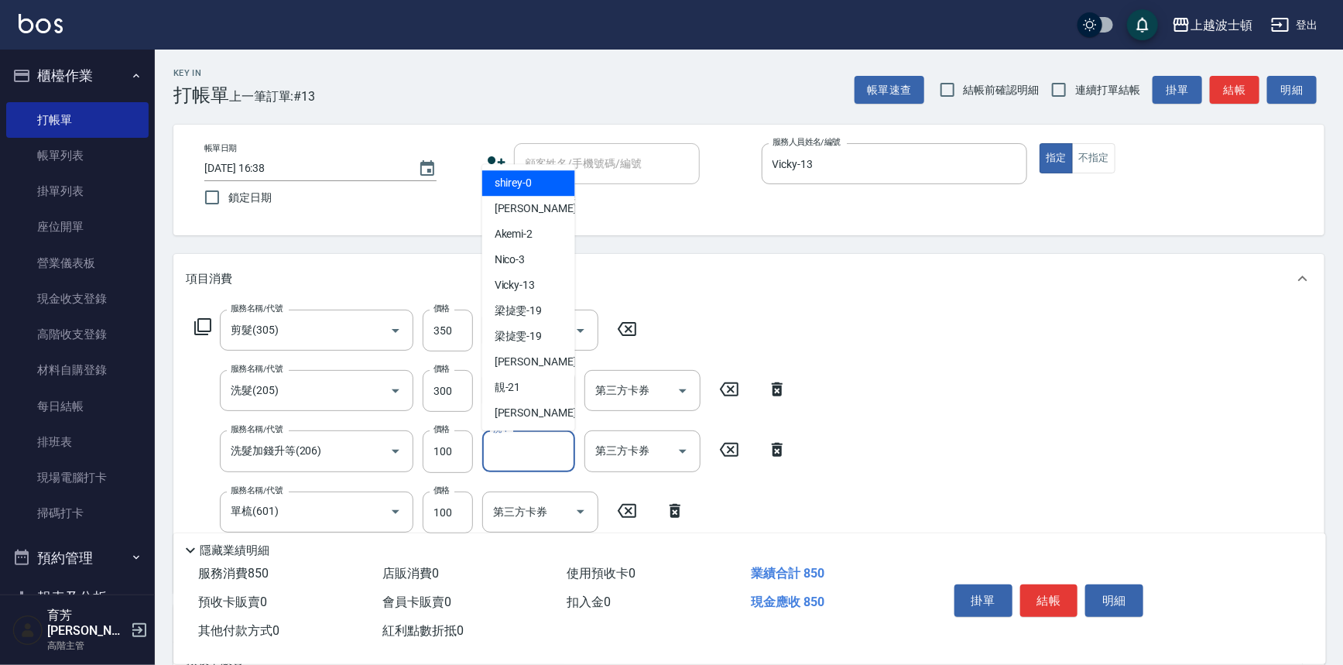
click at [524, 451] on input "洗-1" at bounding box center [528, 450] width 79 height 27
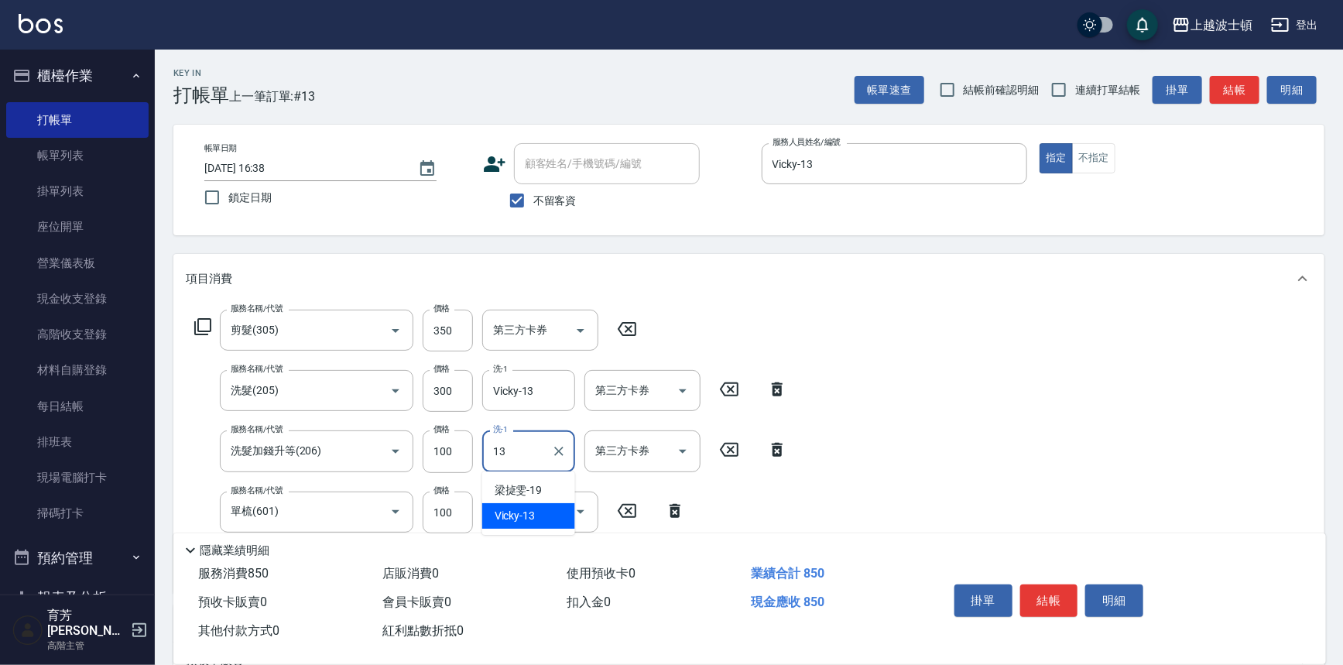
type input "Vicky-13"
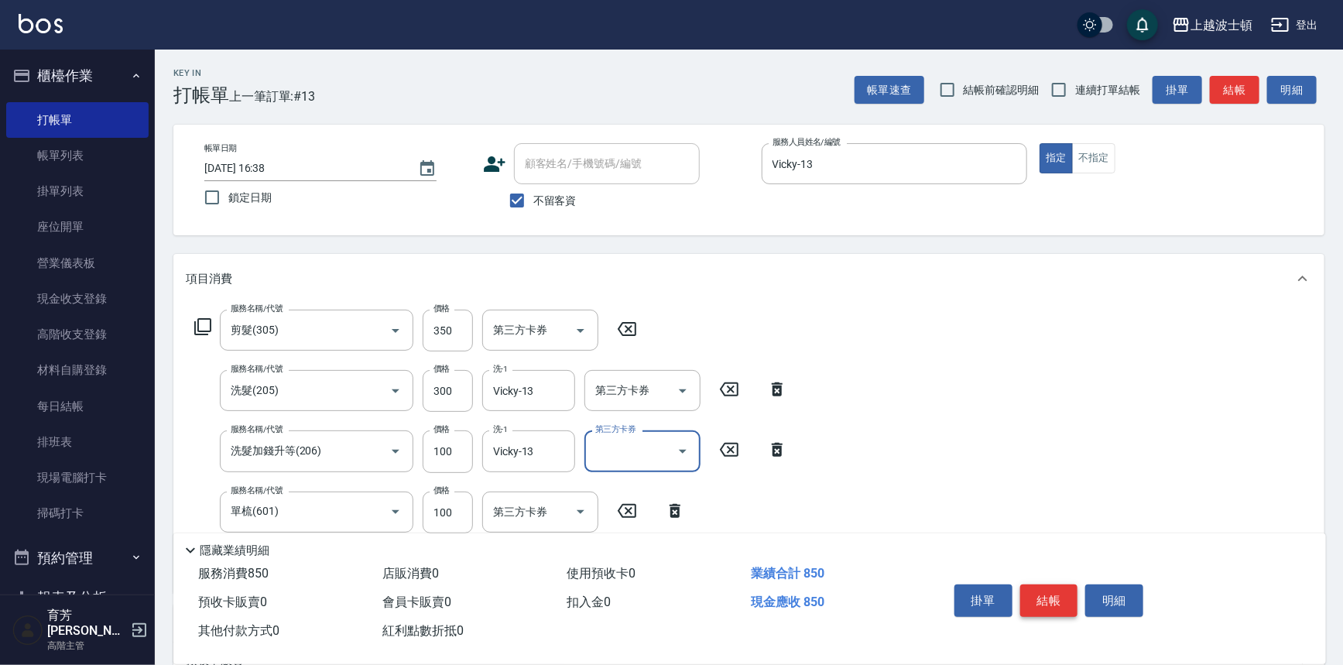
click at [1074, 594] on button "結帳" at bounding box center [1049, 600] width 58 height 33
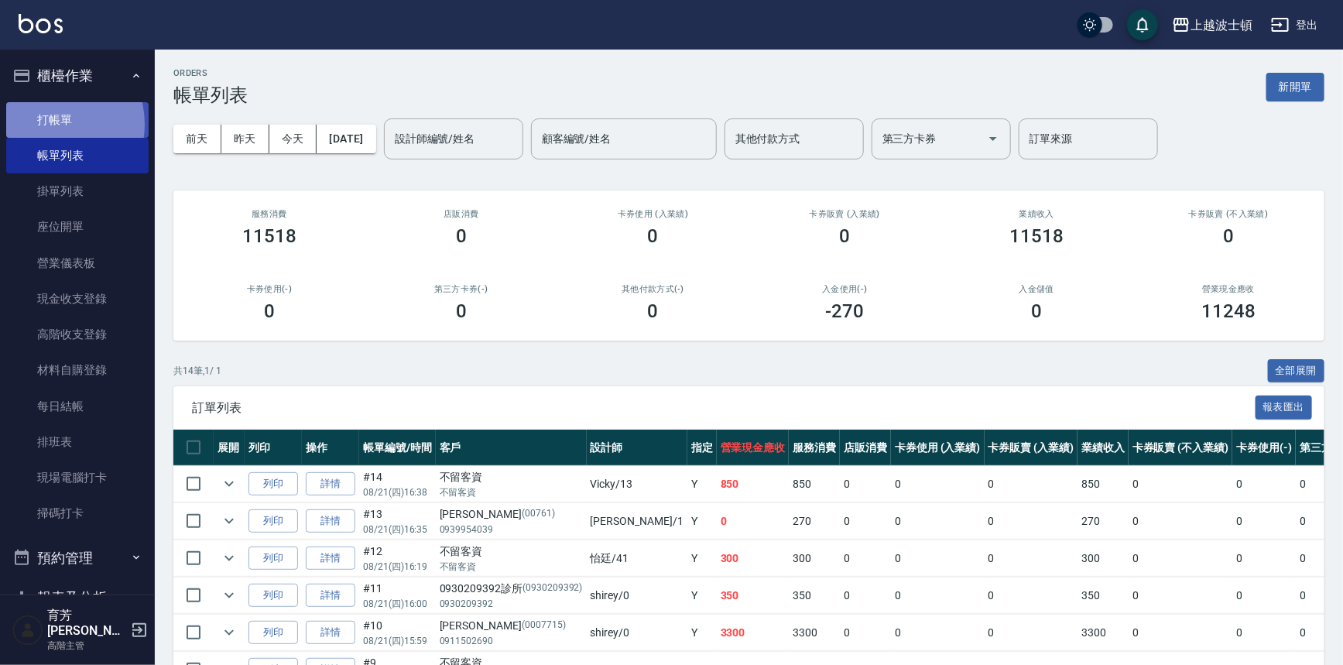
click at [46, 124] on link "打帳單" at bounding box center [77, 120] width 142 height 36
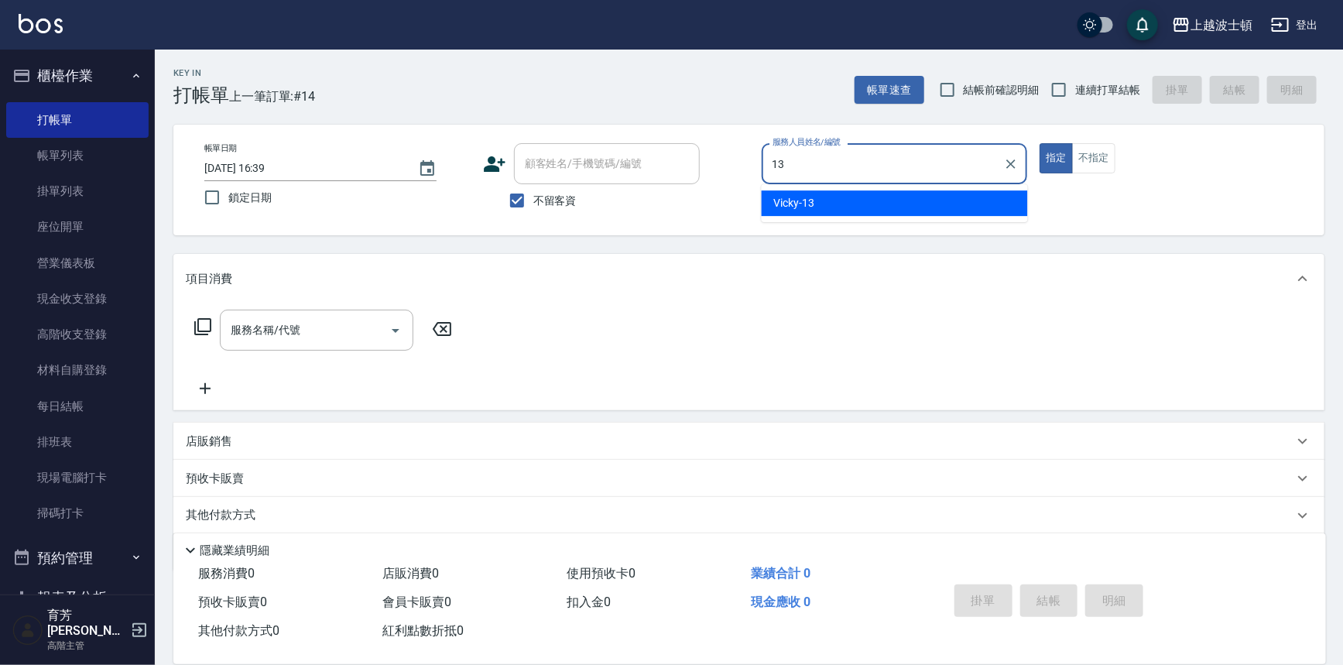
type input "Vicky-13"
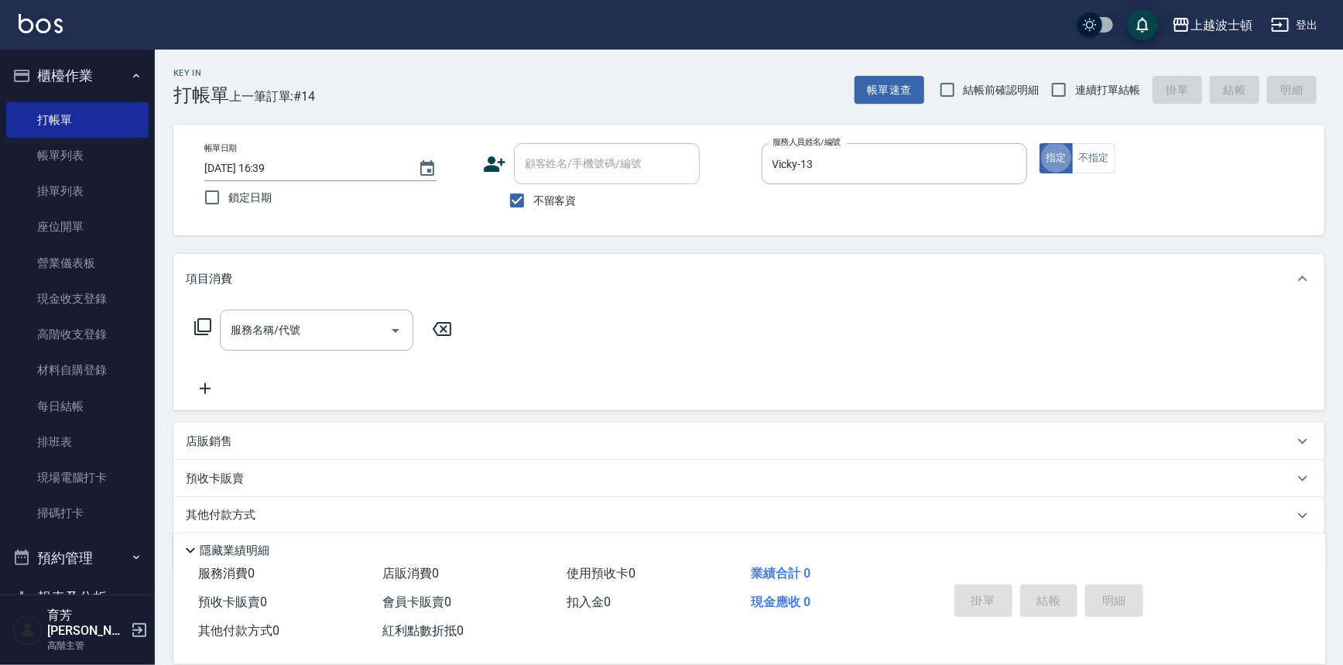
type button "true"
click at [565, 196] on span "不留客資" at bounding box center [554, 201] width 43 height 16
click at [533, 196] on input "不留客資" at bounding box center [517, 200] width 33 height 33
checkbox input "false"
click at [567, 176] on input "顧客姓名/手機號碼/編號" at bounding box center [595, 163] width 149 height 27
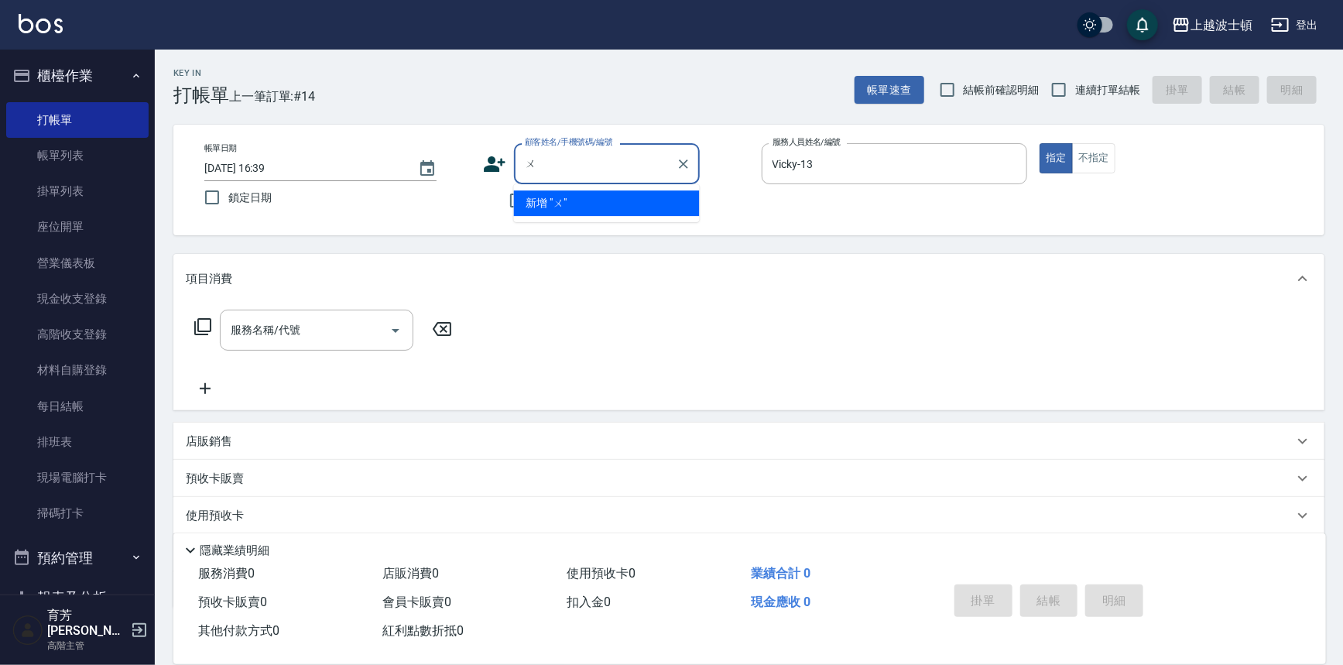
type input "無"
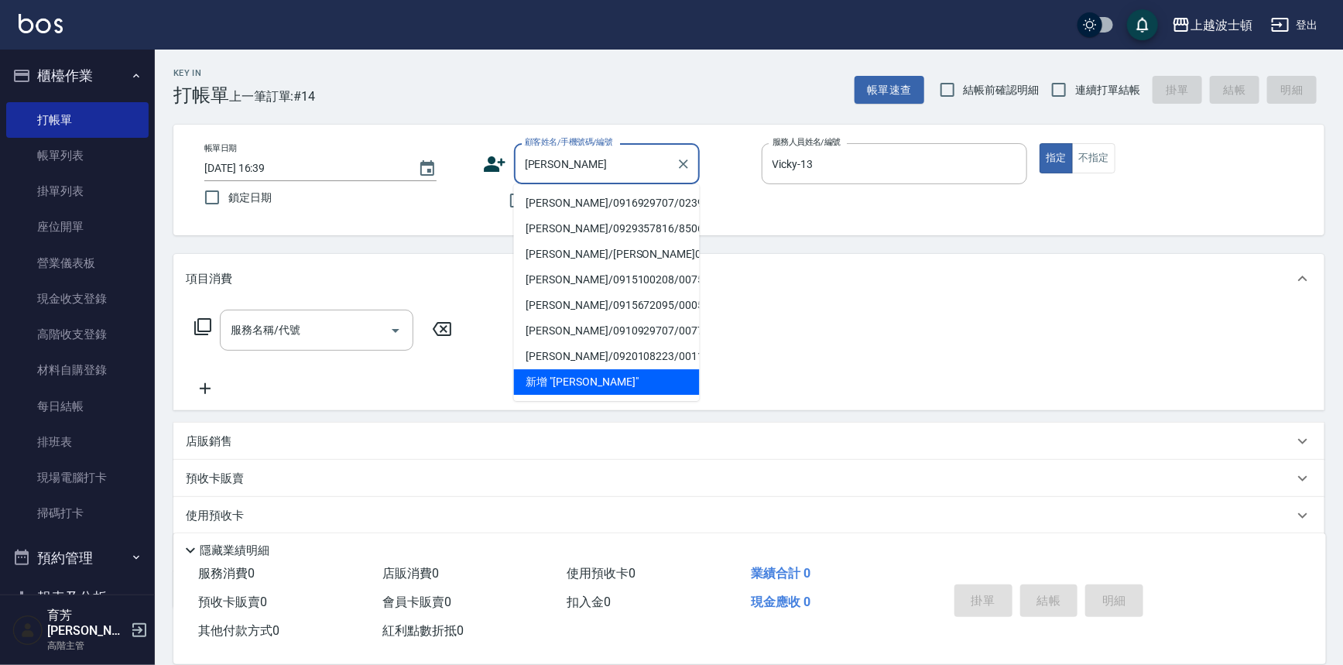
click at [564, 205] on li "[PERSON_NAME]/0916929707/0239" at bounding box center [607, 203] width 186 height 26
type input "[PERSON_NAME]/0916929707/0239"
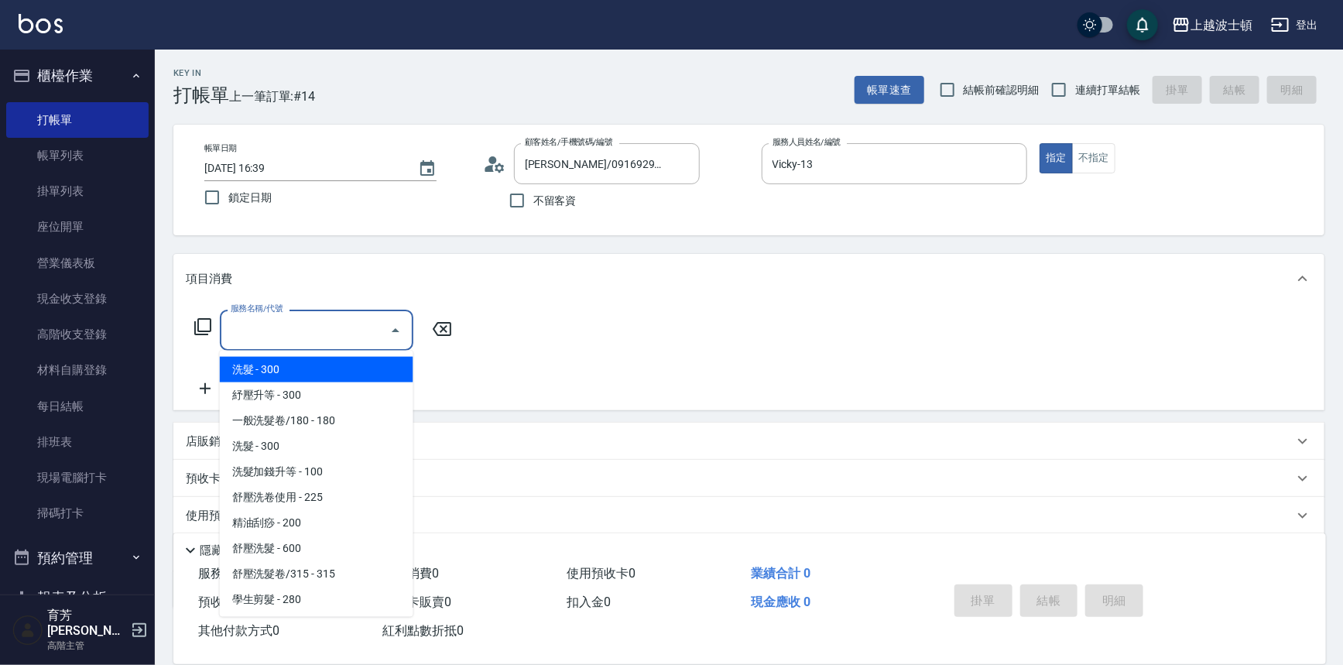
click at [328, 339] on input "服務名稱/代號" at bounding box center [305, 330] width 156 height 27
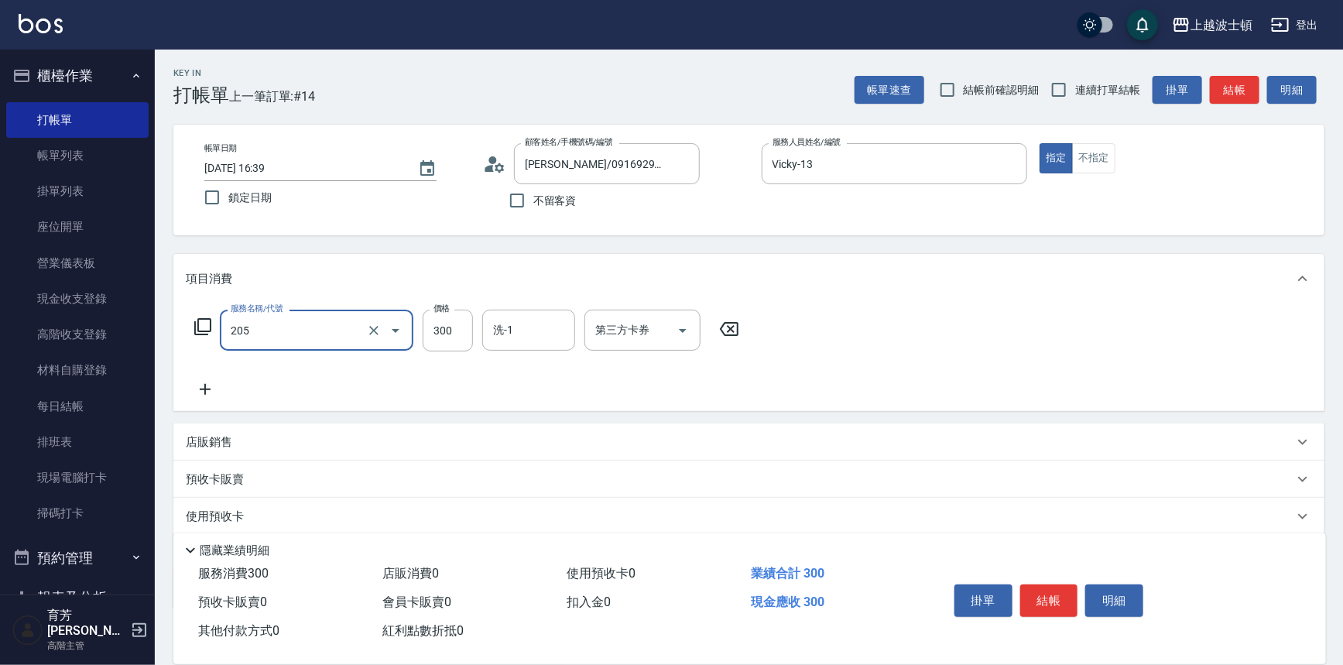
type input "洗髮(205)"
click at [215, 388] on icon at bounding box center [205, 389] width 39 height 19
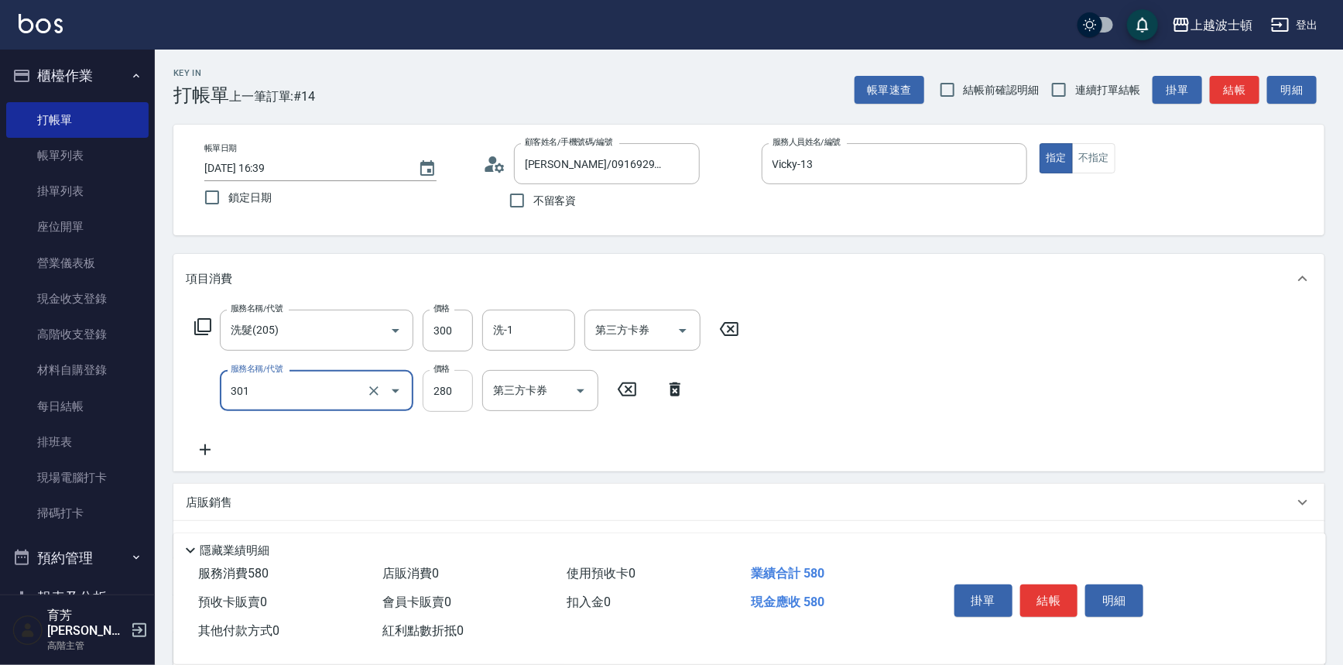
type input "學生剪髮(301)"
click at [457, 401] on input "280" at bounding box center [448, 391] width 50 height 42
type input "100"
click at [511, 309] on div "服務名稱/代號 洗髮(205) 服務名稱/代號 價格 300 價格 洗-1 洗-1 第三方卡券 第三方卡券 服務名稱/代號 學生剪髮(301) 服務名稱/代號…" at bounding box center [748, 387] width 1151 height 168
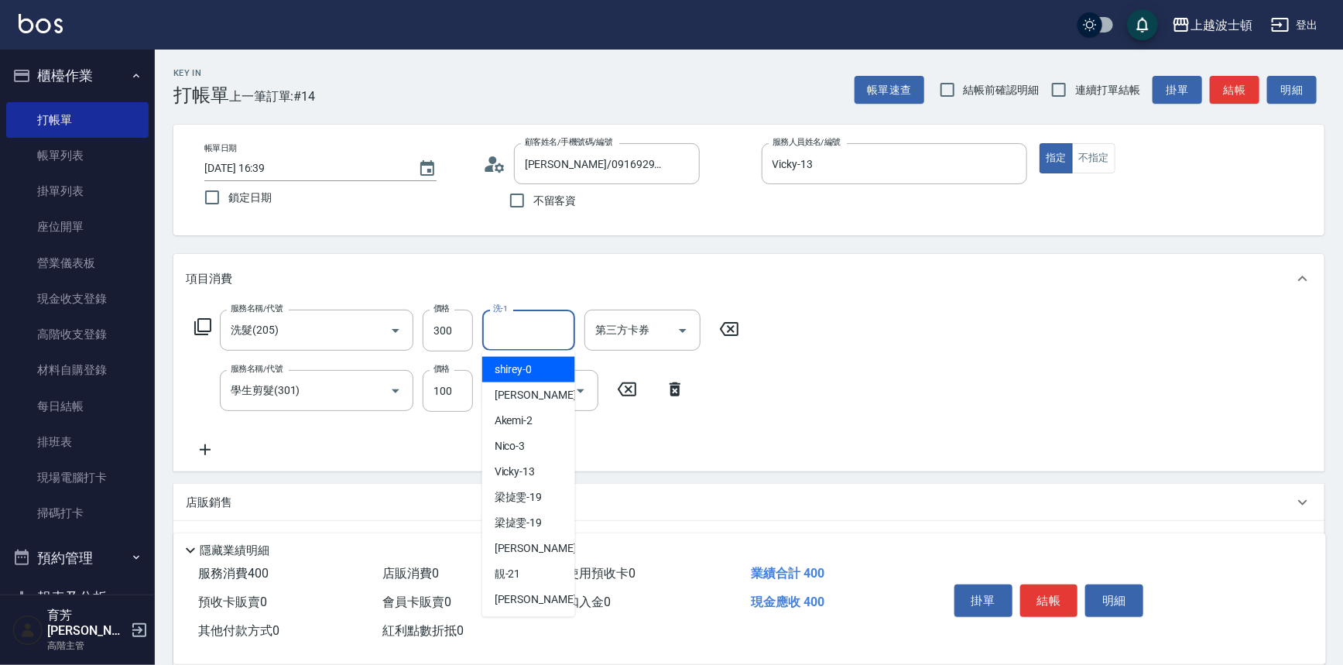
click at [511, 323] on input "洗-1" at bounding box center [528, 330] width 79 height 27
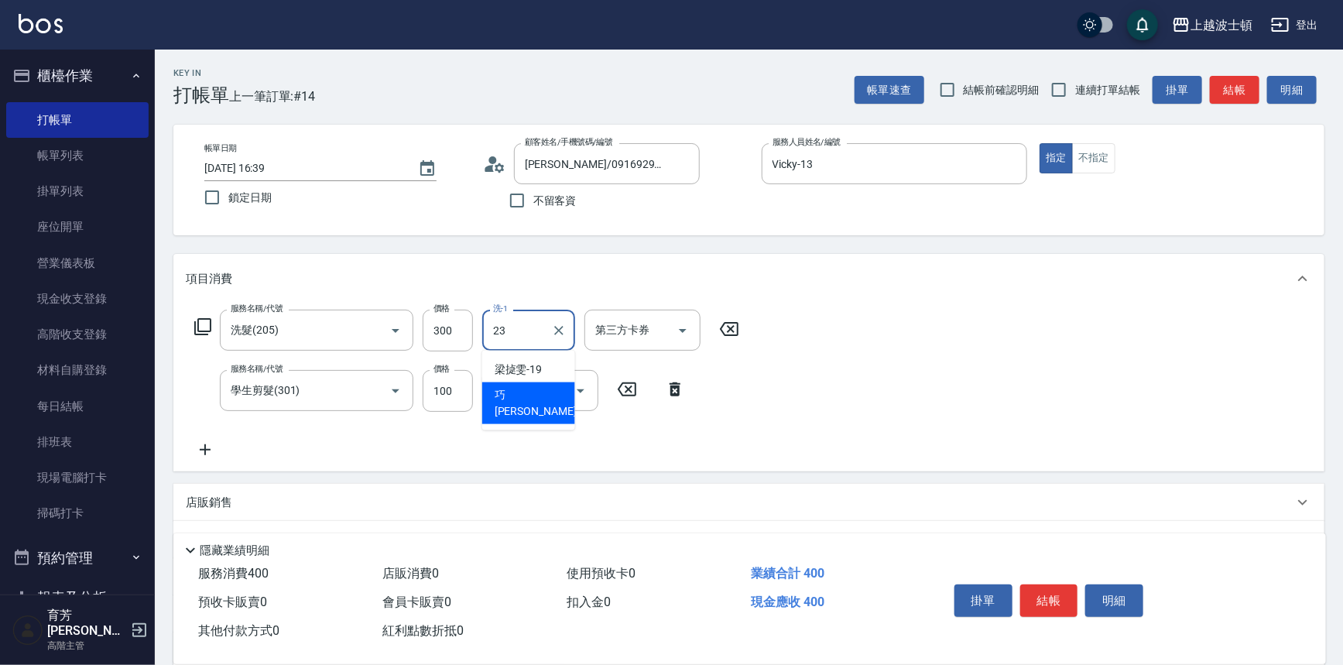
type input "[PERSON_NAME]-23"
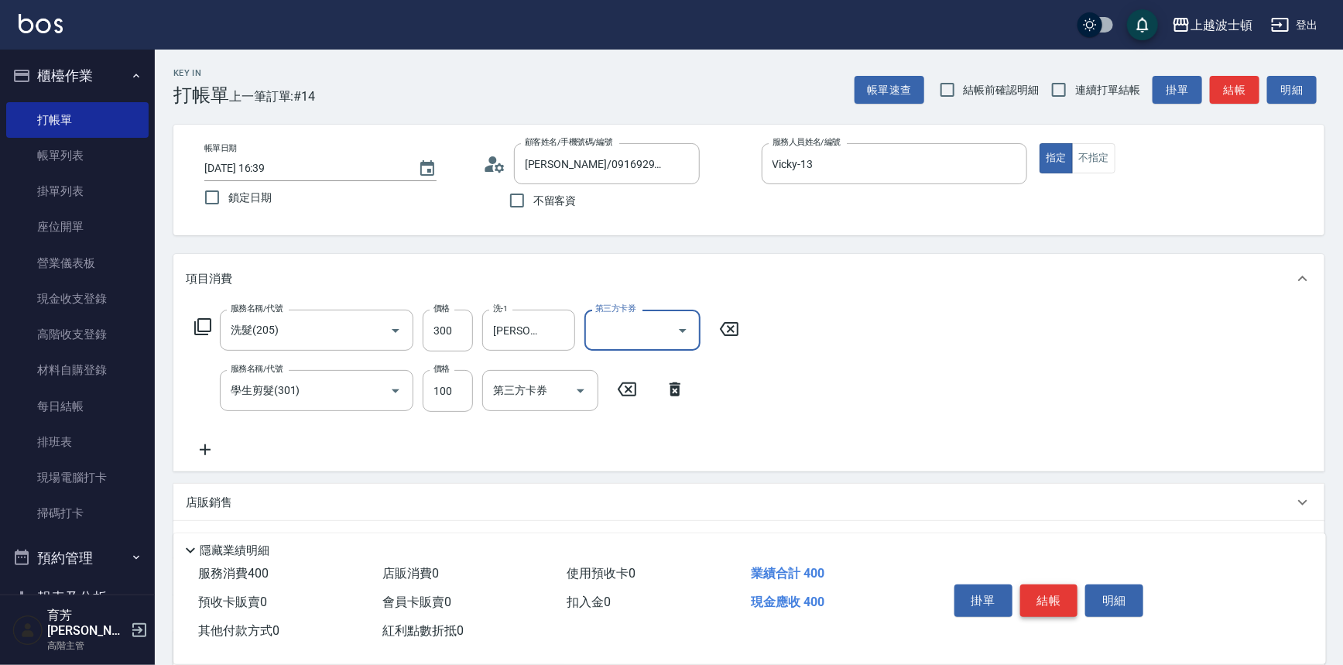
click at [1032, 588] on button "結帳" at bounding box center [1049, 600] width 58 height 33
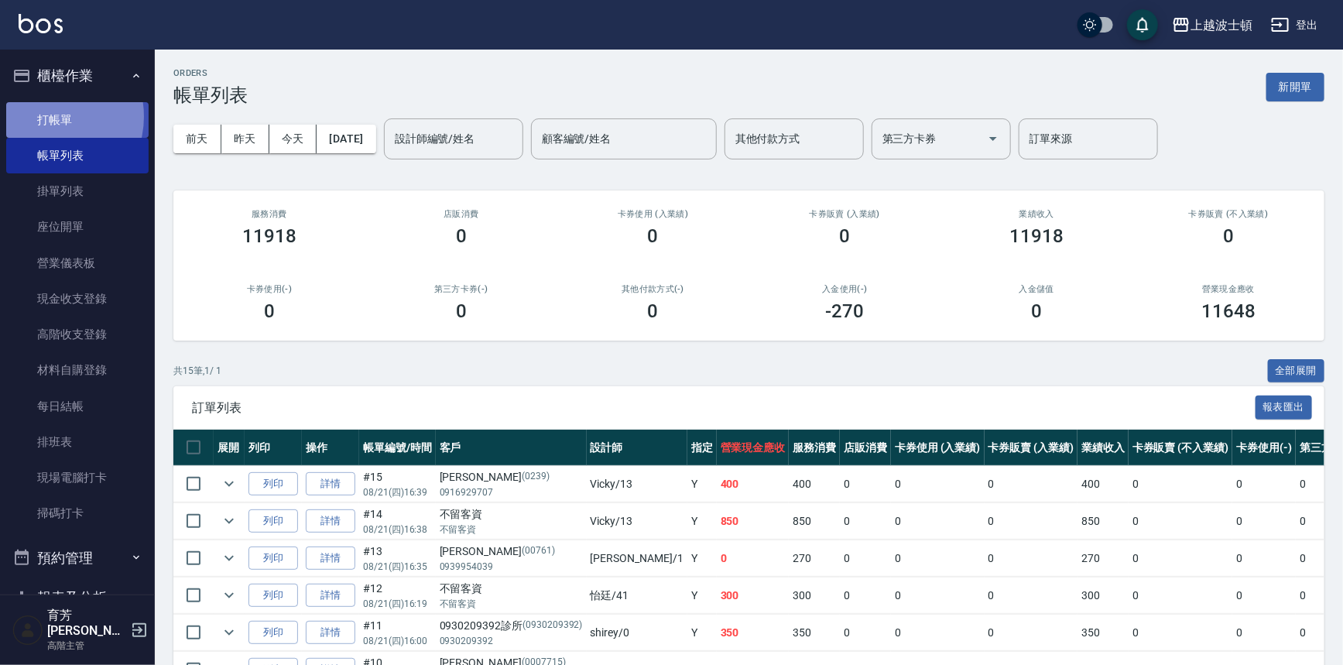
click at [49, 116] on link "打帳單" at bounding box center [77, 120] width 142 height 36
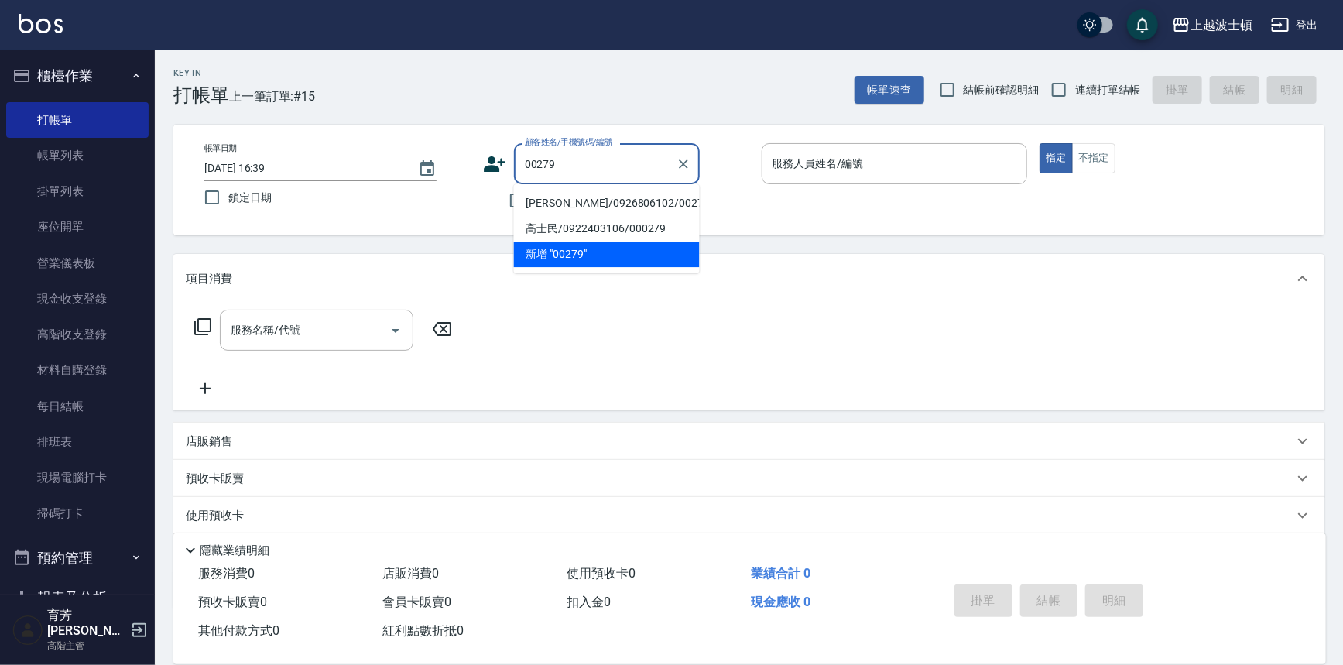
click at [565, 200] on li "[PERSON_NAME]/0926806102/00279" at bounding box center [607, 203] width 186 height 26
type input "[PERSON_NAME]/0926806102/00279"
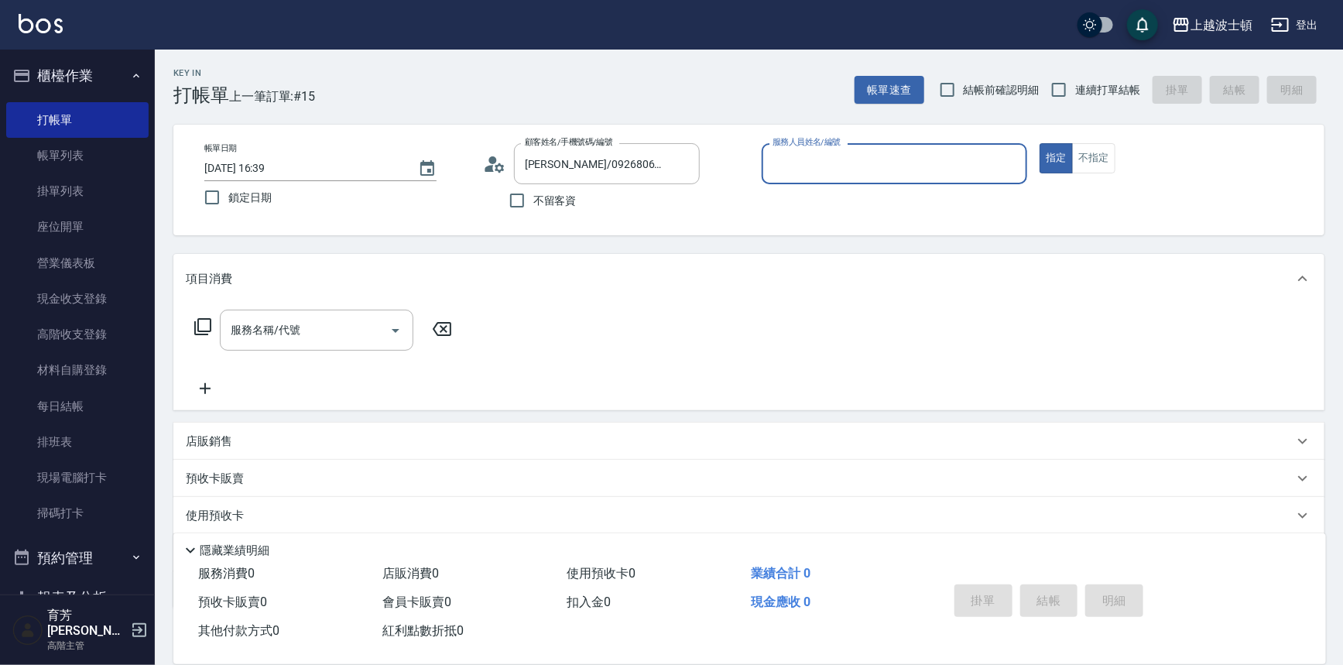
type input "Vicky-13"
click at [326, 345] on div "服務名稱/代號" at bounding box center [317, 330] width 194 height 41
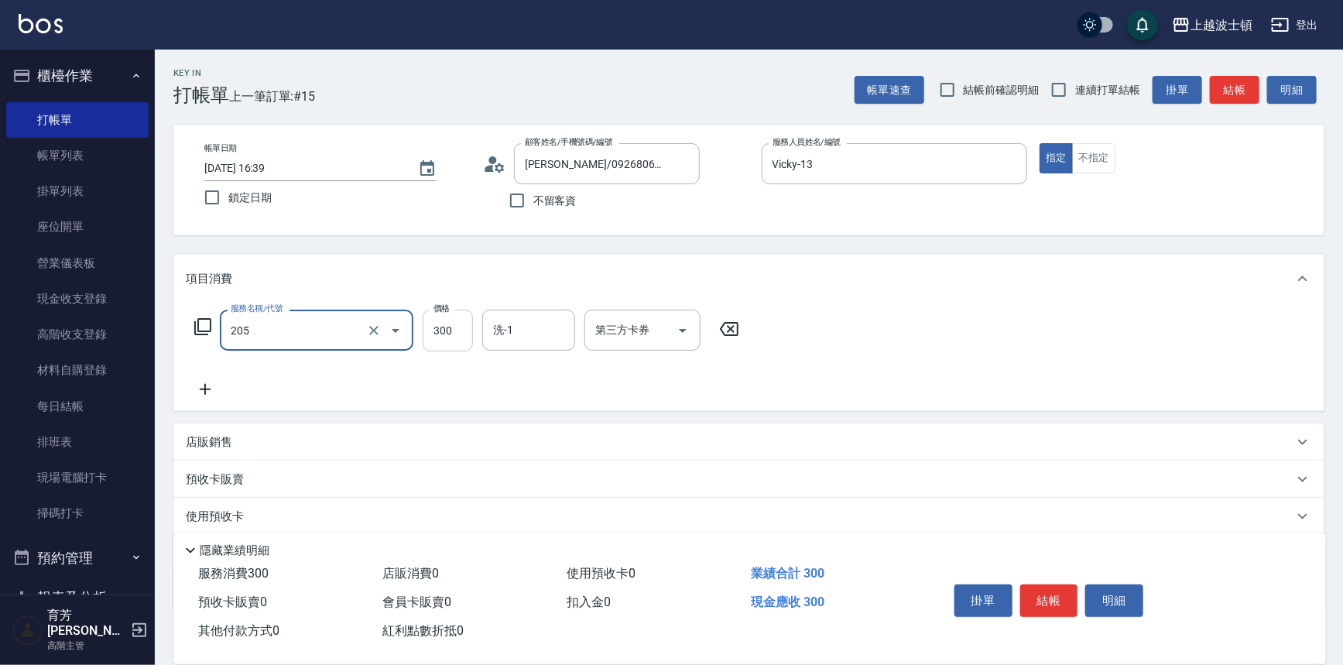
type input "洗髮(205)"
type input "250"
click at [530, 337] on input "洗-1" at bounding box center [528, 330] width 79 height 27
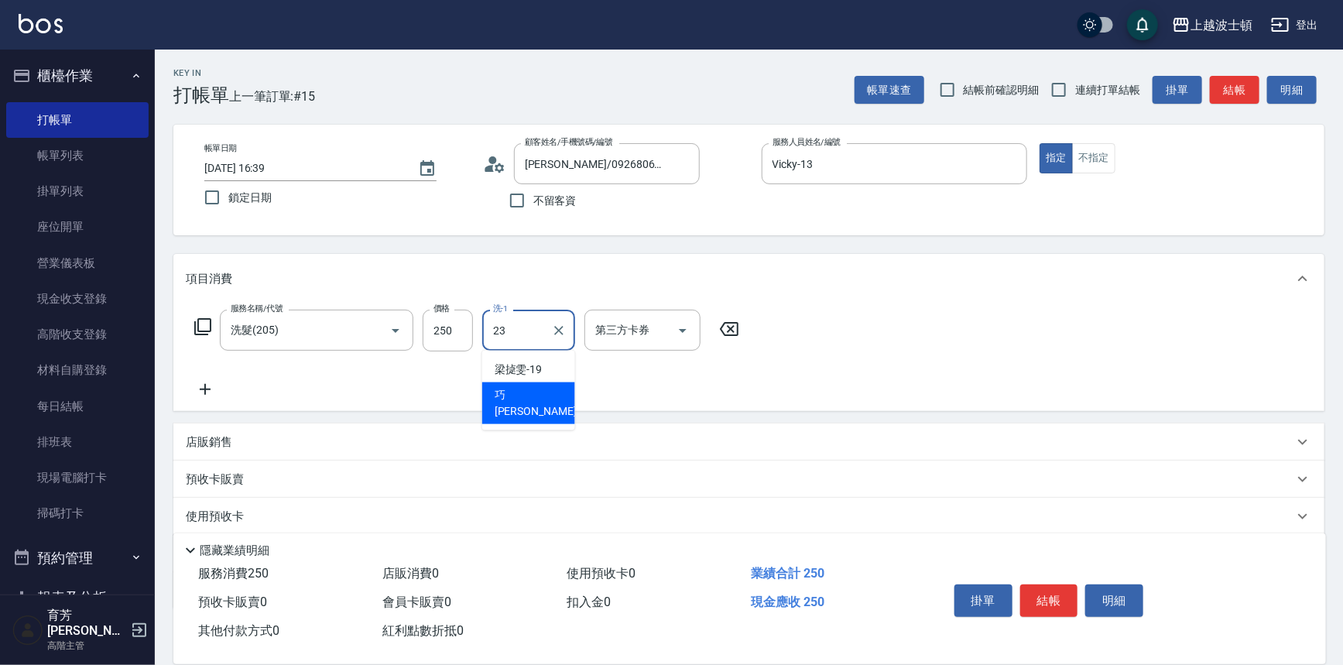
type input "[PERSON_NAME]-23"
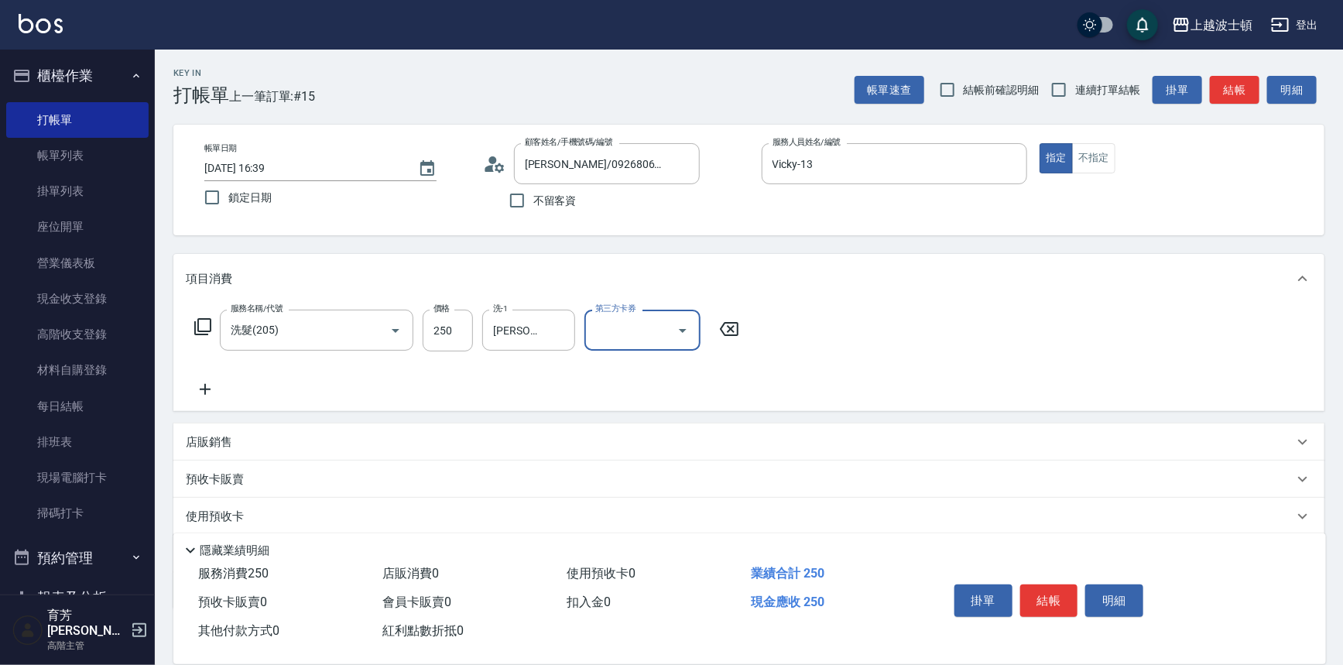
scroll to position [90, 0]
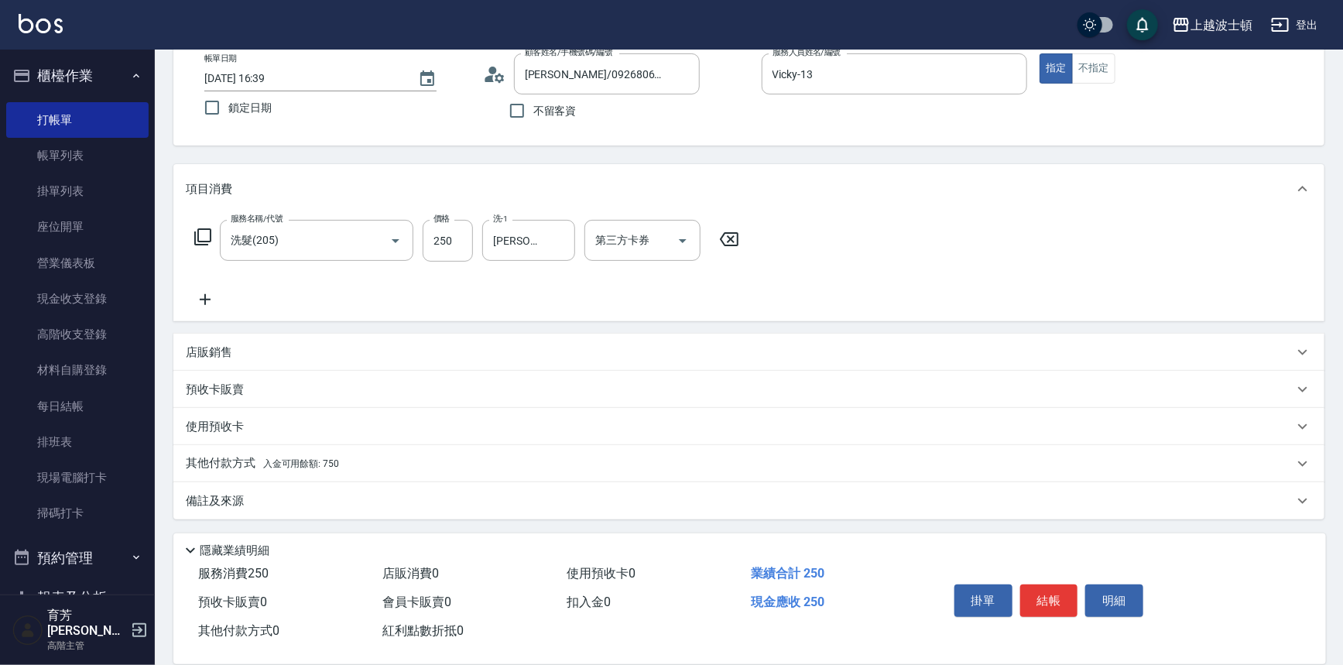
click at [229, 461] on p "其他付款方式 入金可用餘額: 750" at bounding box center [262, 463] width 153 height 17
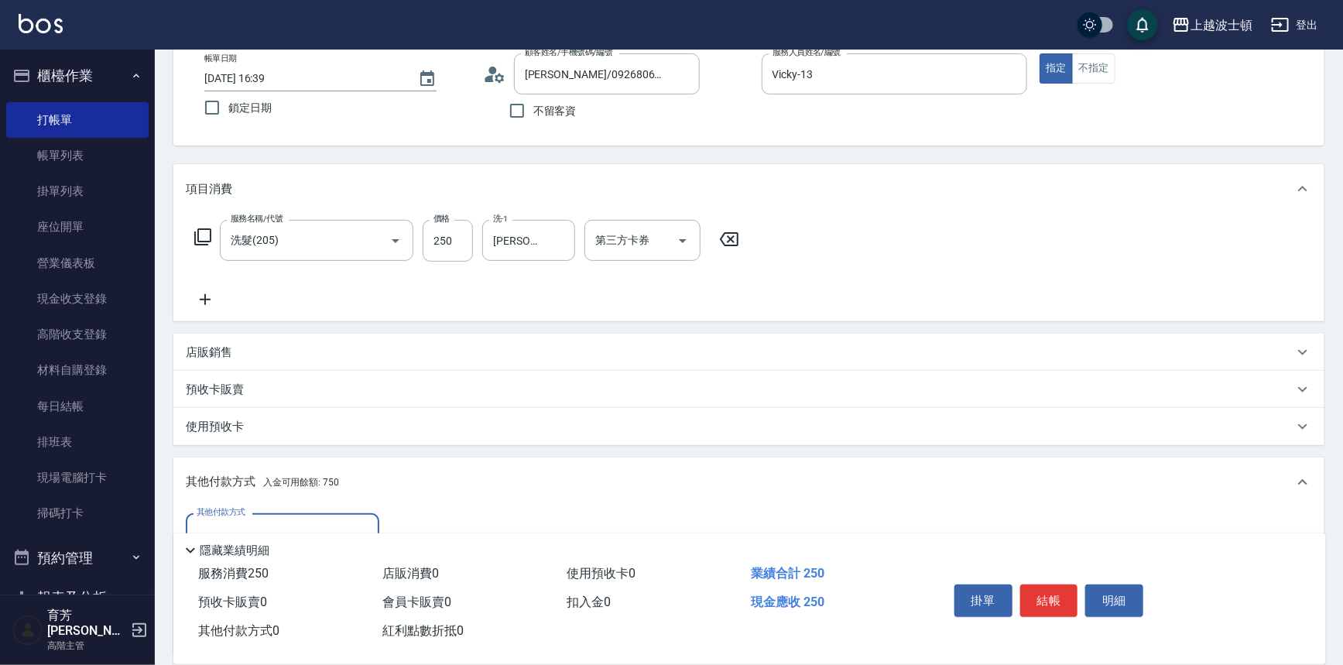
scroll to position [0, 0]
drag, startPoint x: 1242, startPoint y: 301, endPoint x: 1314, endPoint y: 433, distance: 150.7
click at [1276, 435] on div "項目消費 服務名稱/代號 洗髮(205) 服務名稱/代號 價格 250 價格 洗-1 巧莉-23 洗-1 第三方卡券 第三方卡券 店販銷售 服務人員姓名/編號…" at bounding box center [748, 432] width 1151 height 537
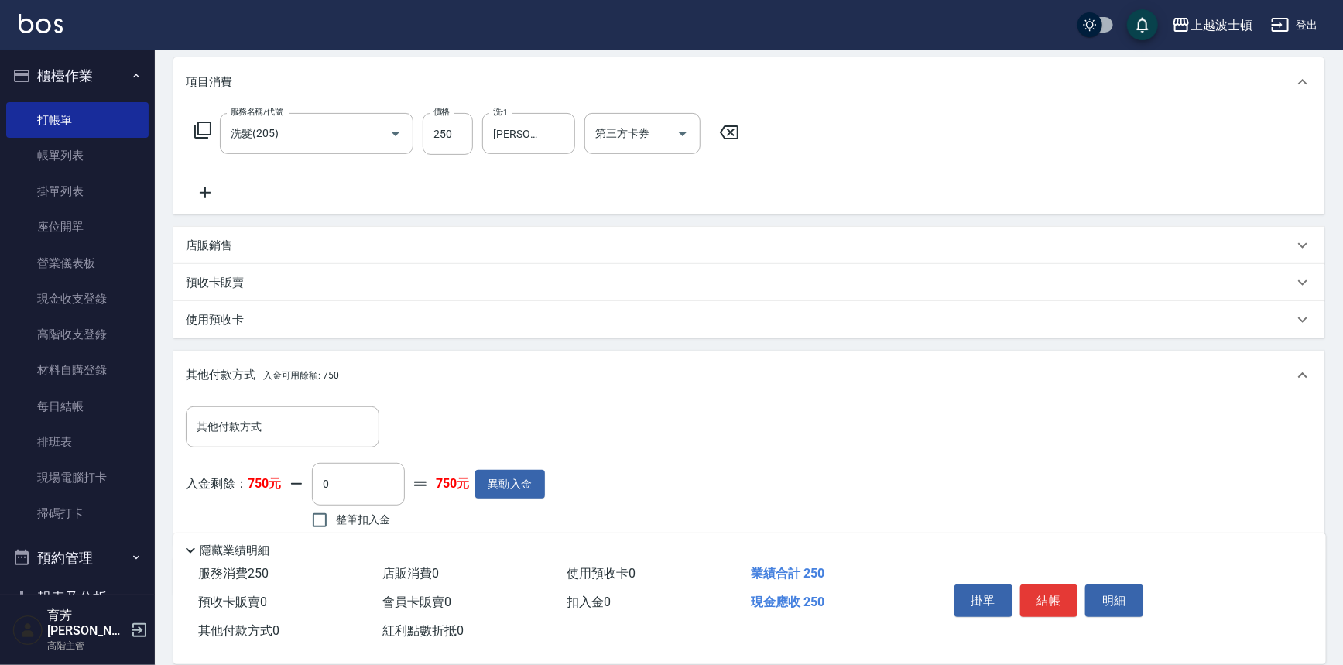
click at [358, 521] on span "整筆扣入金" at bounding box center [363, 520] width 54 height 16
click at [336, 521] on input "整筆扣入金" at bounding box center [319, 520] width 33 height 33
checkbox input "true"
type input "250"
click at [1054, 594] on button "結帳" at bounding box center [1049, 600] width 58 height 33
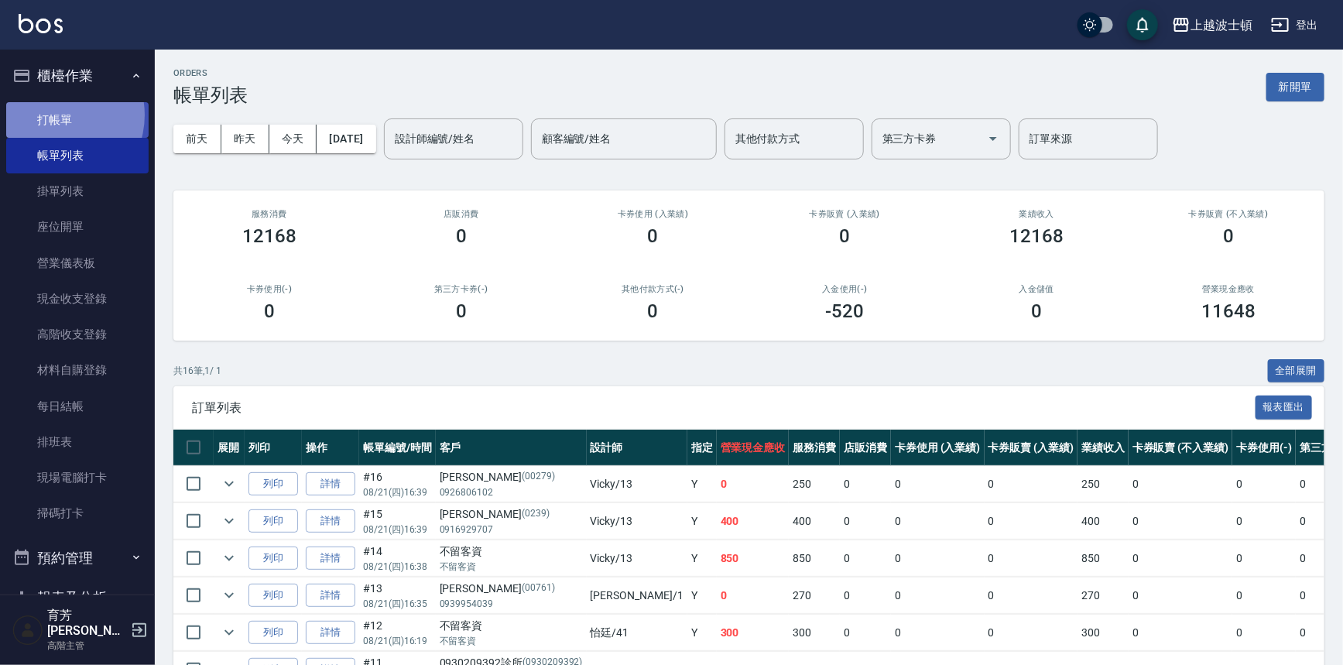
click at [53, 115] on link "打帳單" at bounding box center [77, 120] width 142 height 36
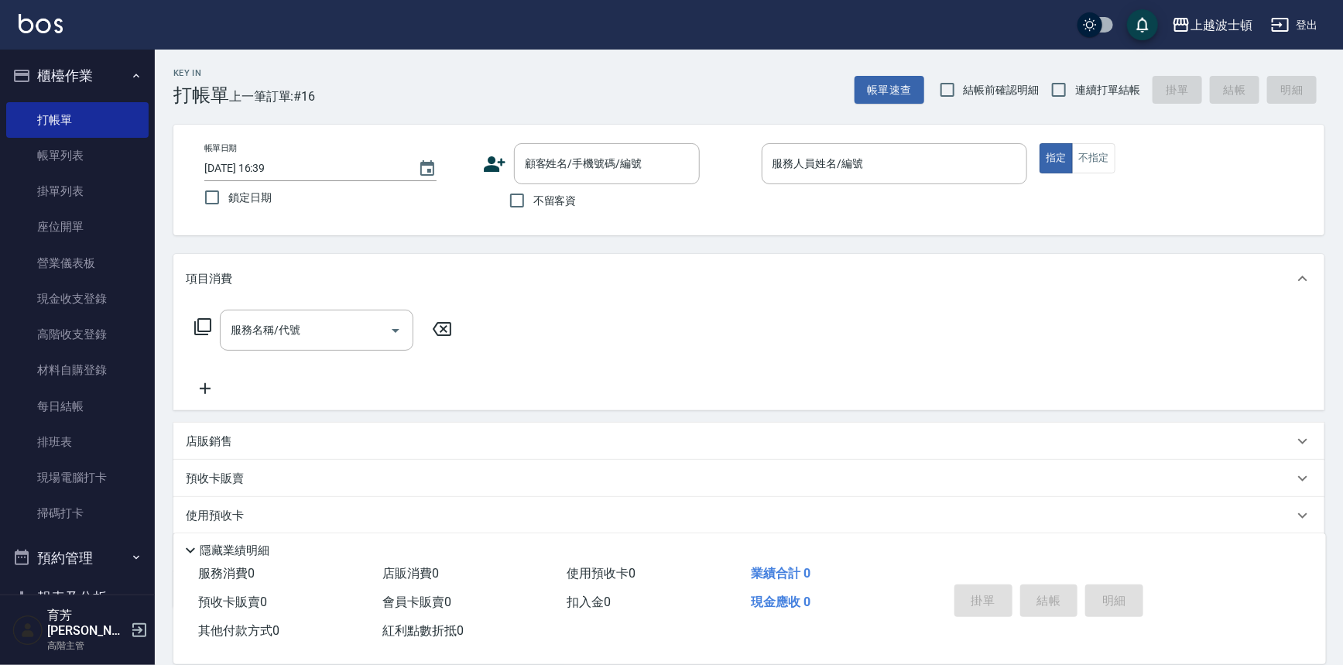
click at [545, 206] on span "不留客資" at bounding box center [554, 201] width 43 height 16
click at [533, 206] on input "不留客資" at bounding box center [517, 200] width 33 height 33
checkbox input "true"
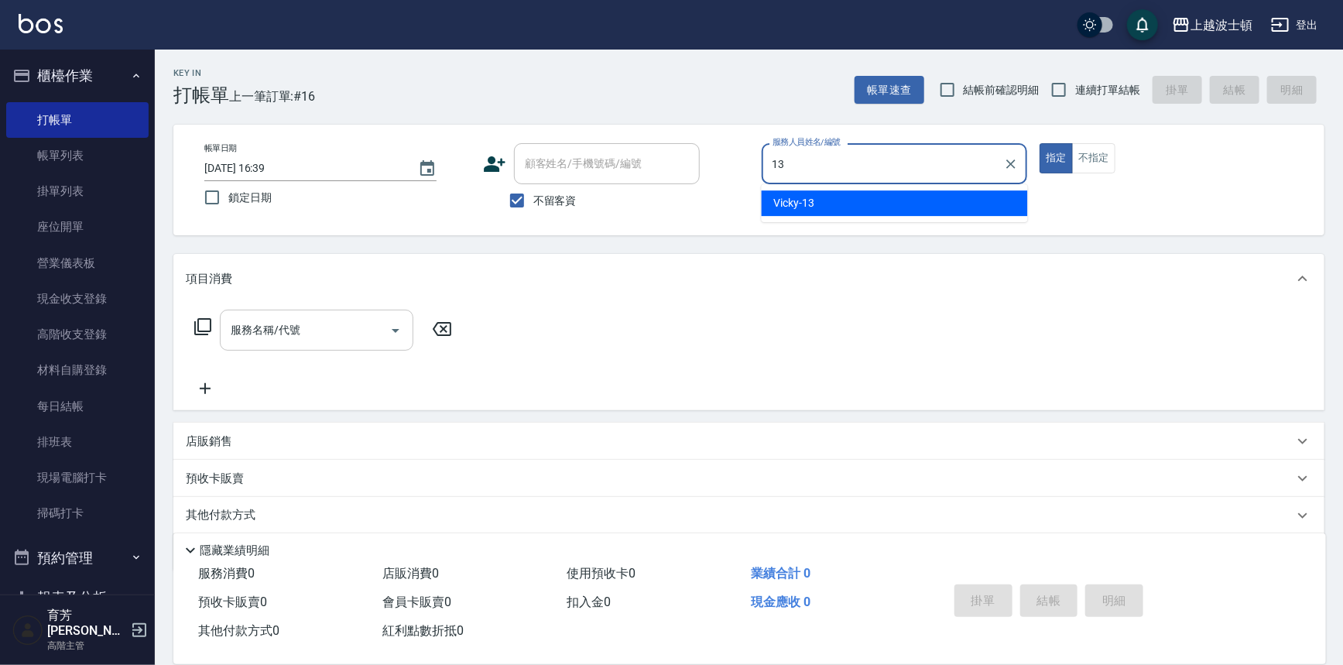
type input "Vicky-13"
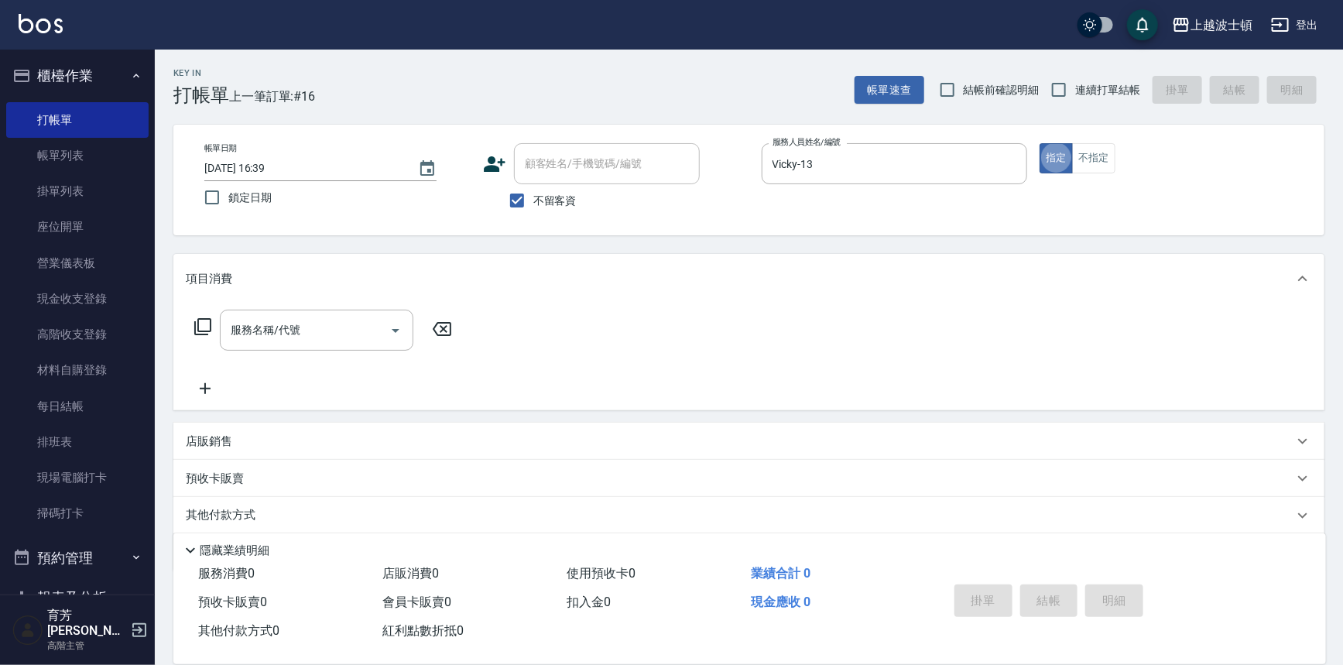
type button "true"
click at [245, 344] on div "服務名稱/代號" at bounding box center [317, 330] width 194 height 41
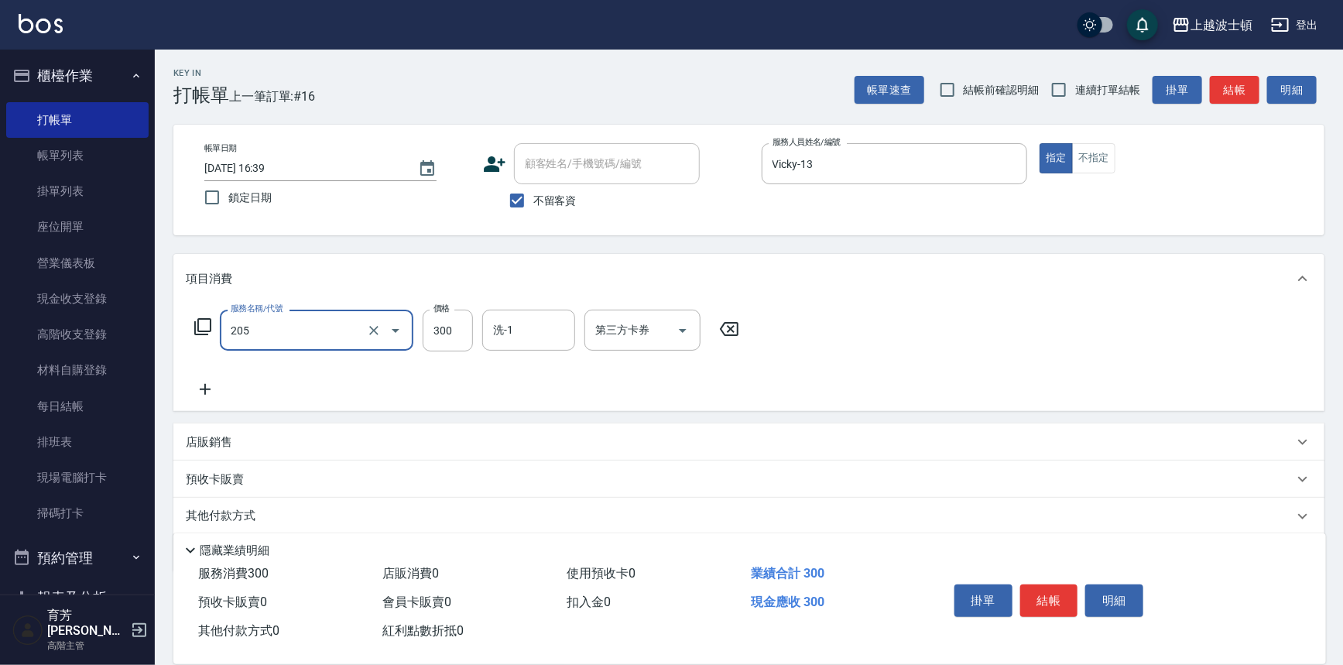
type input "洗髮(205)"
click at [207, 386] on icon at bounding box center [205, 389] width 39 height 19
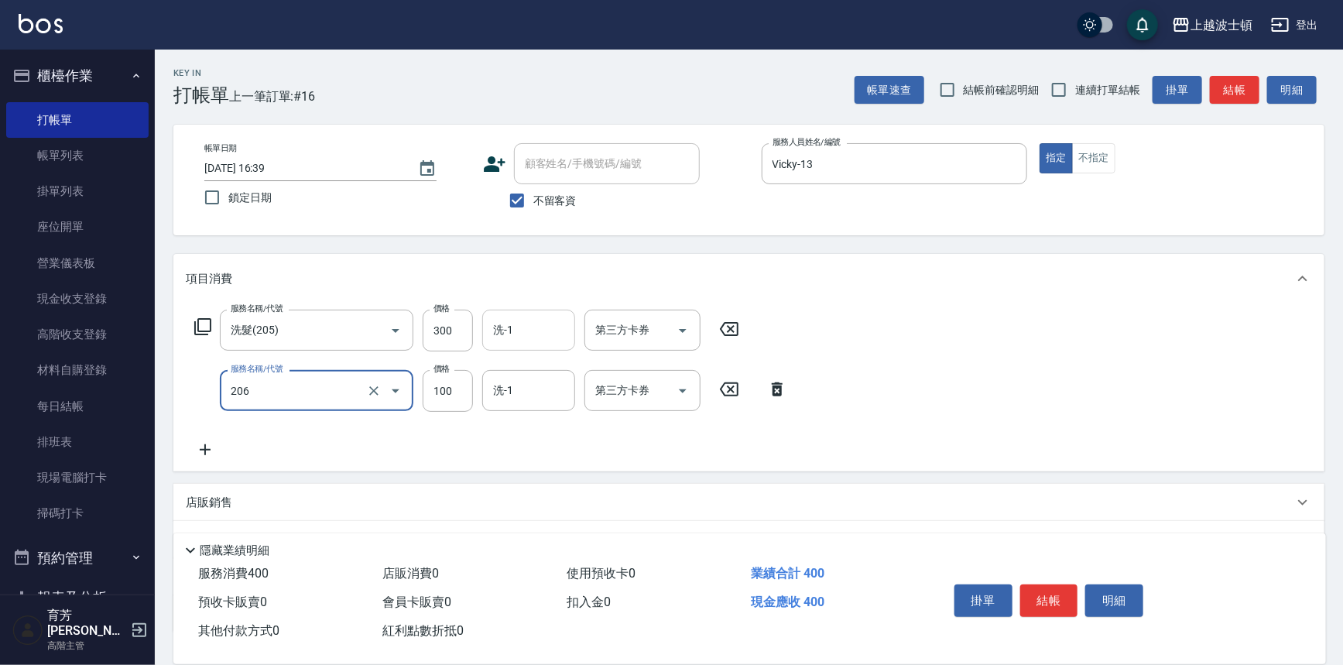
type input "洗髮加錢升等(206)"
click at [511, 338] on input "洗-1" at bounding box center [528, 330] width 79 height 27
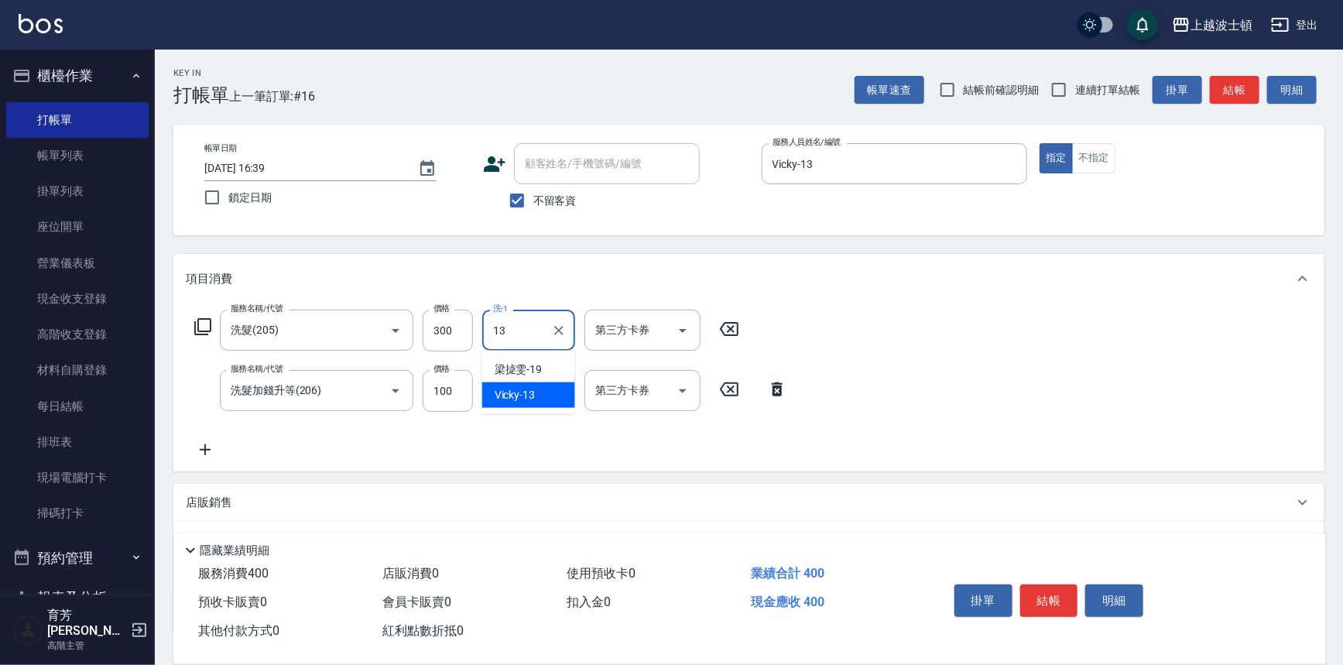
type input "Vicky-13"
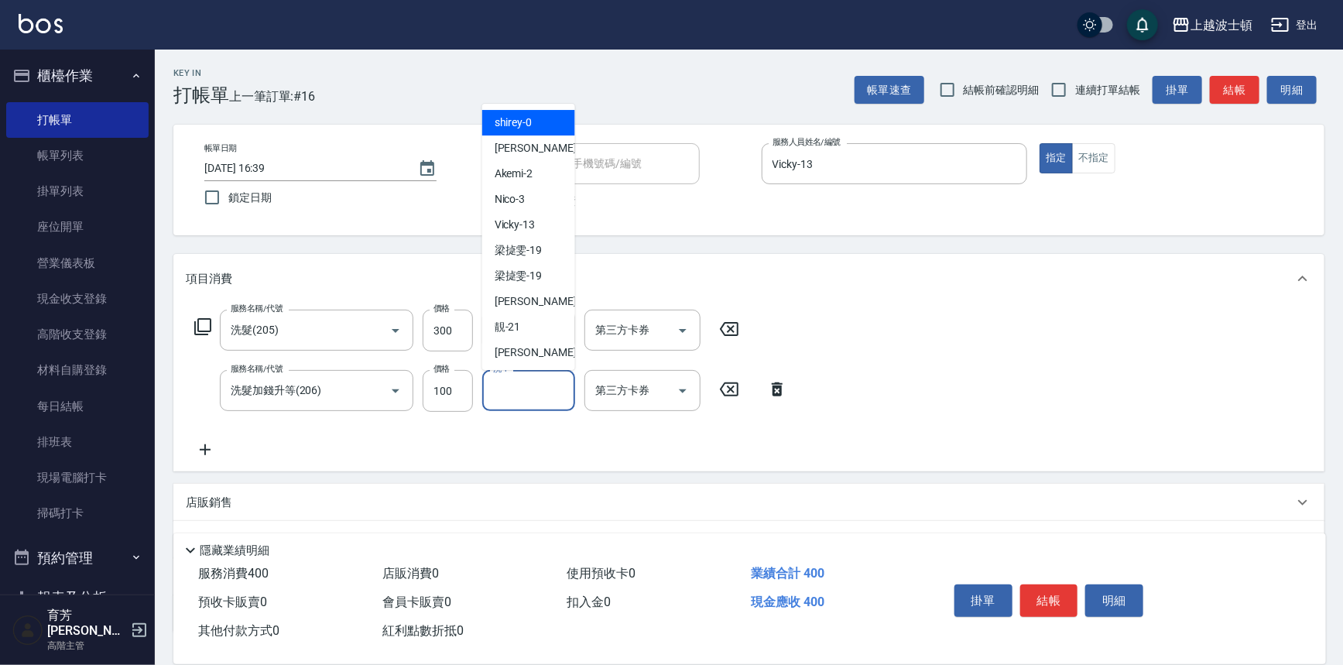
click at [534, 400] on input "洗-1" at bounding box center [528, 390] width 79 height 27
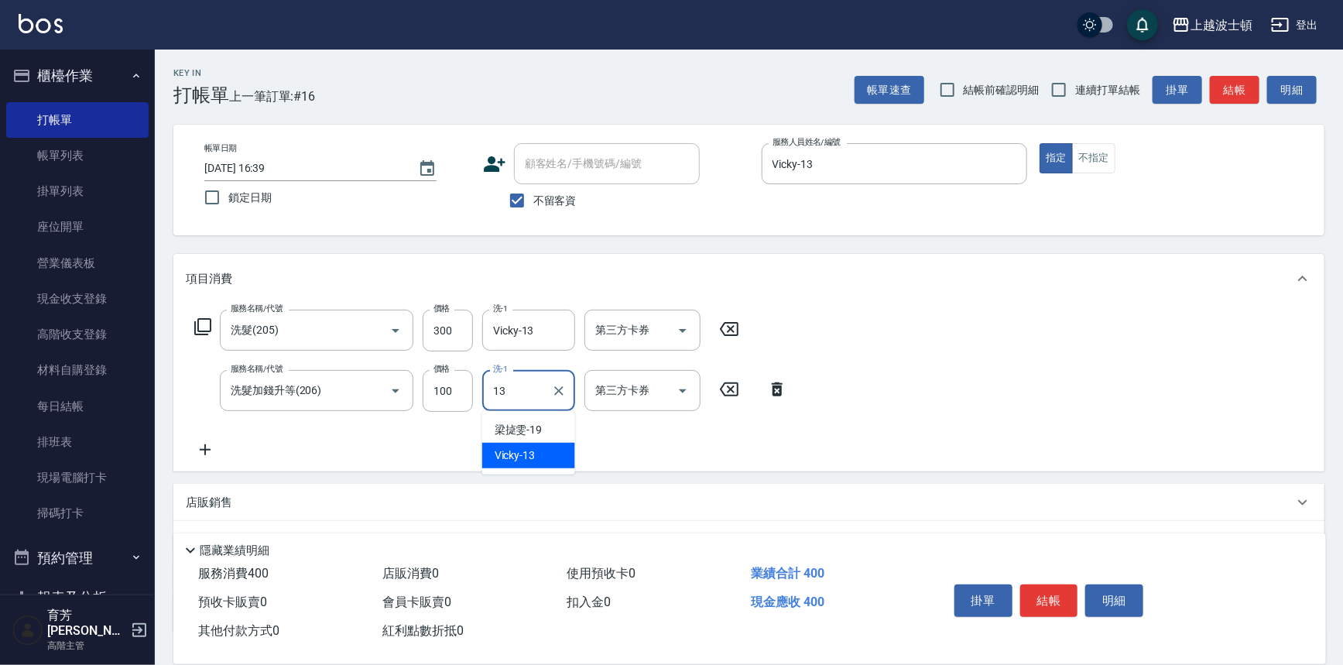
type input "Vicky-13"
click at [1088, 154] on button "不指定" at bounding box center [1093, 158] width 43 height 30
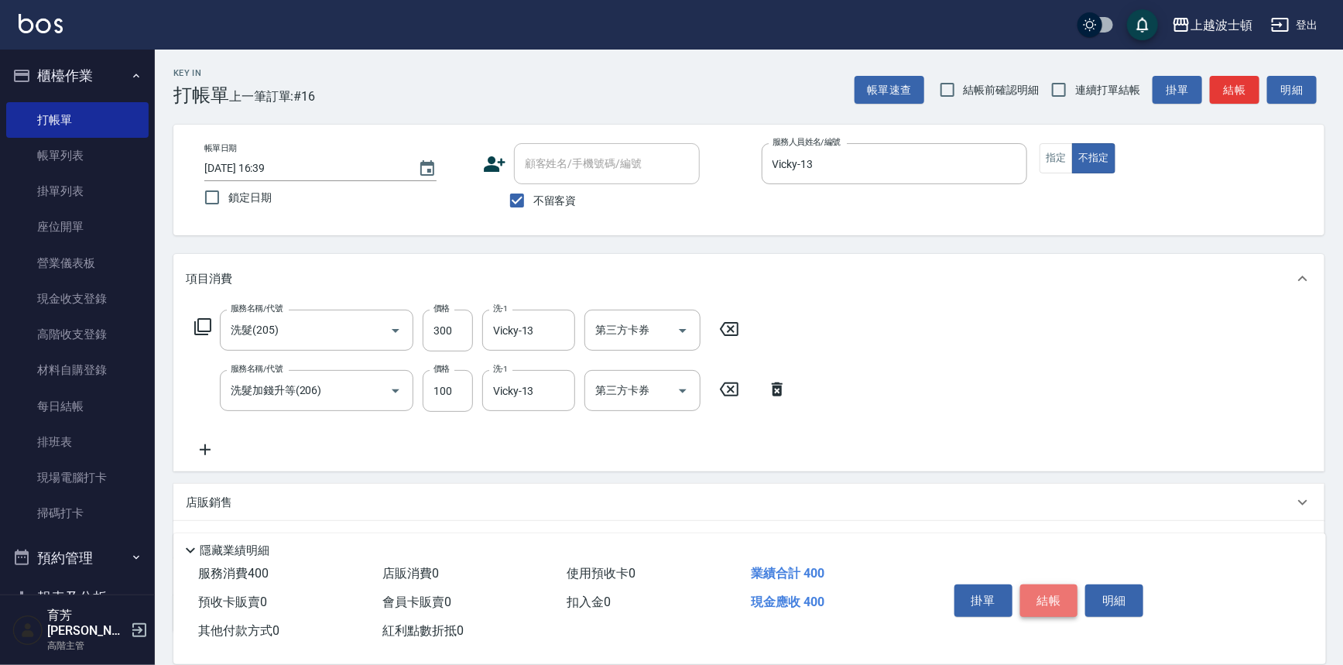
click at [1045, 588] on button "結帳" at bounding box center [1049, 600] width 58 height 33
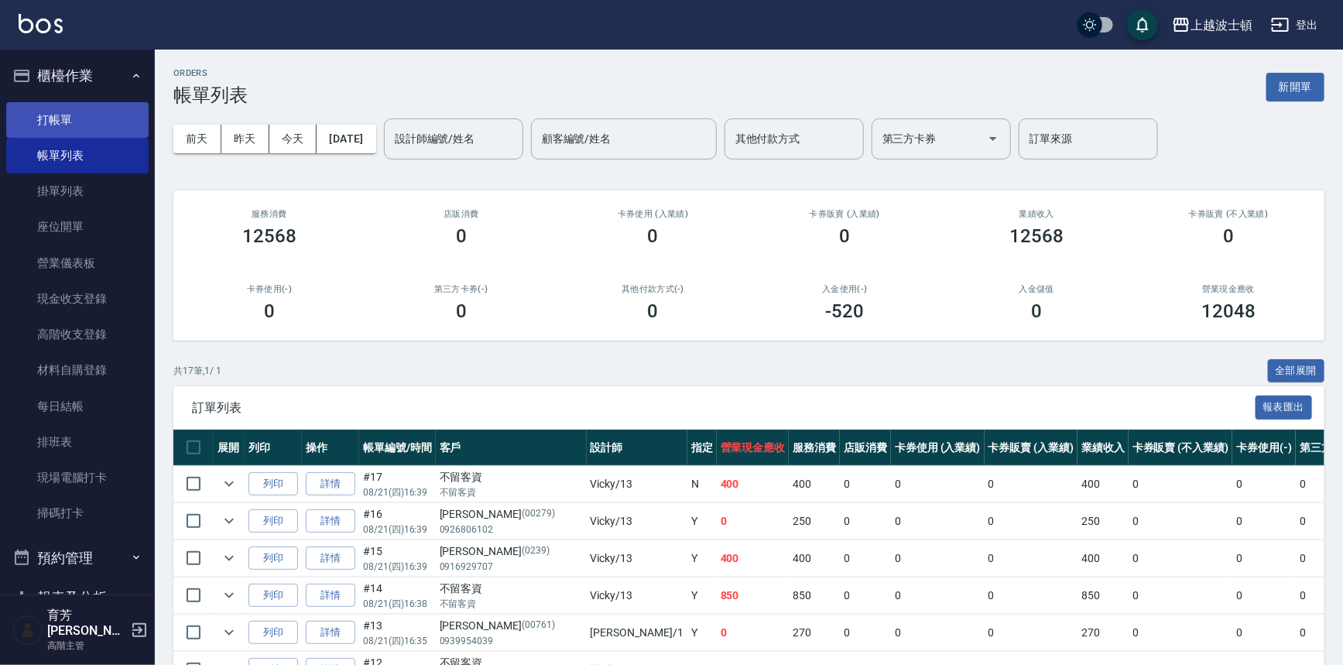
click at [57, 122] on link "打帳單" at bounding box center [77, 120] width 142 height 36
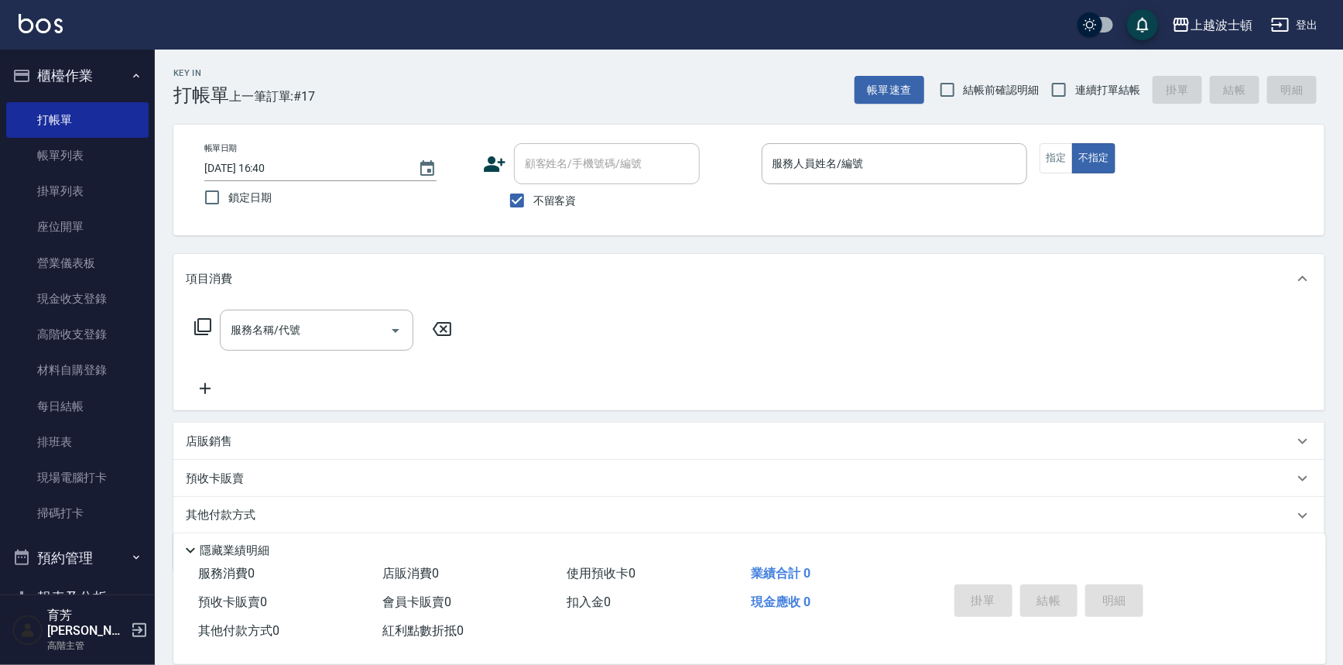
click at [564, 200] on span "不留客資" at bounding box center [554, 201] width 43 height 16
click at [533, 200] on input "不留客資" at bounding box center [517, 200] width 33 height 33
checkbox input "false"
click at [570, 166] on input "顧客姓名/手機號碼/編號" at bounding box center [595, 163] width 149 height 27
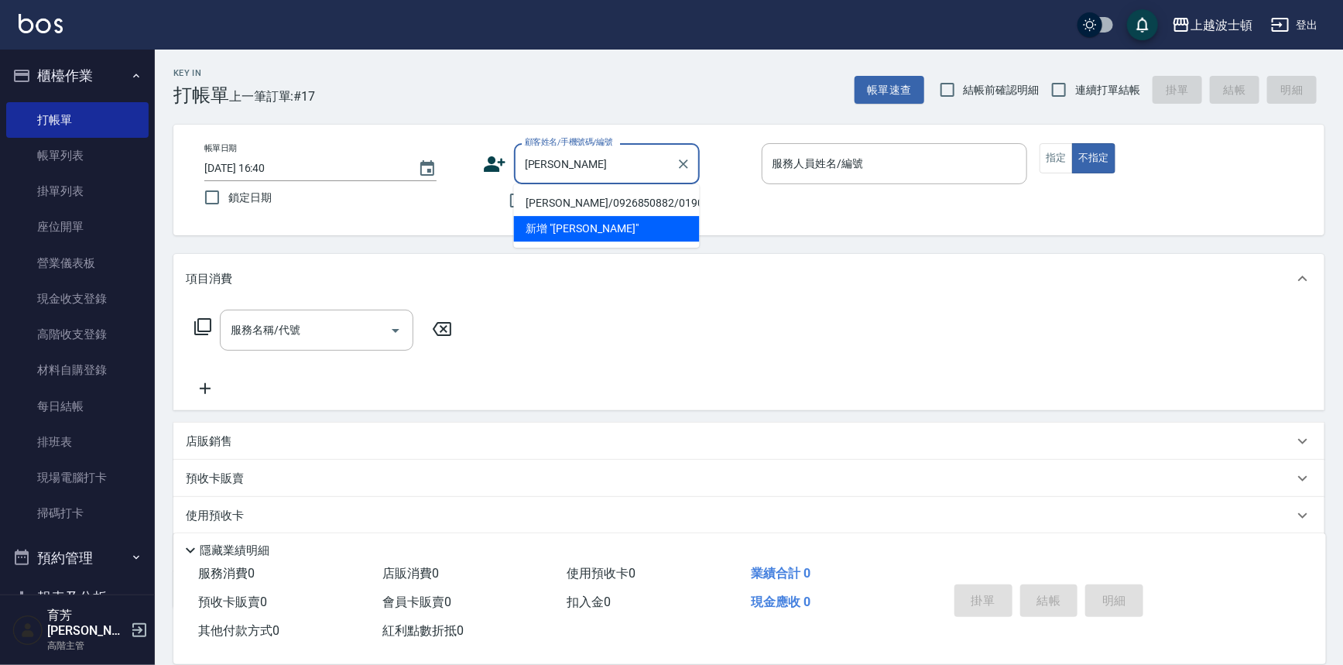
click at [560, 201] on li "[PERSON_NAME]/0926850882/019072" at bounding box center [607, 203] width 186 height 26
type input "[PERSON_NAME]/0926850882/019072"
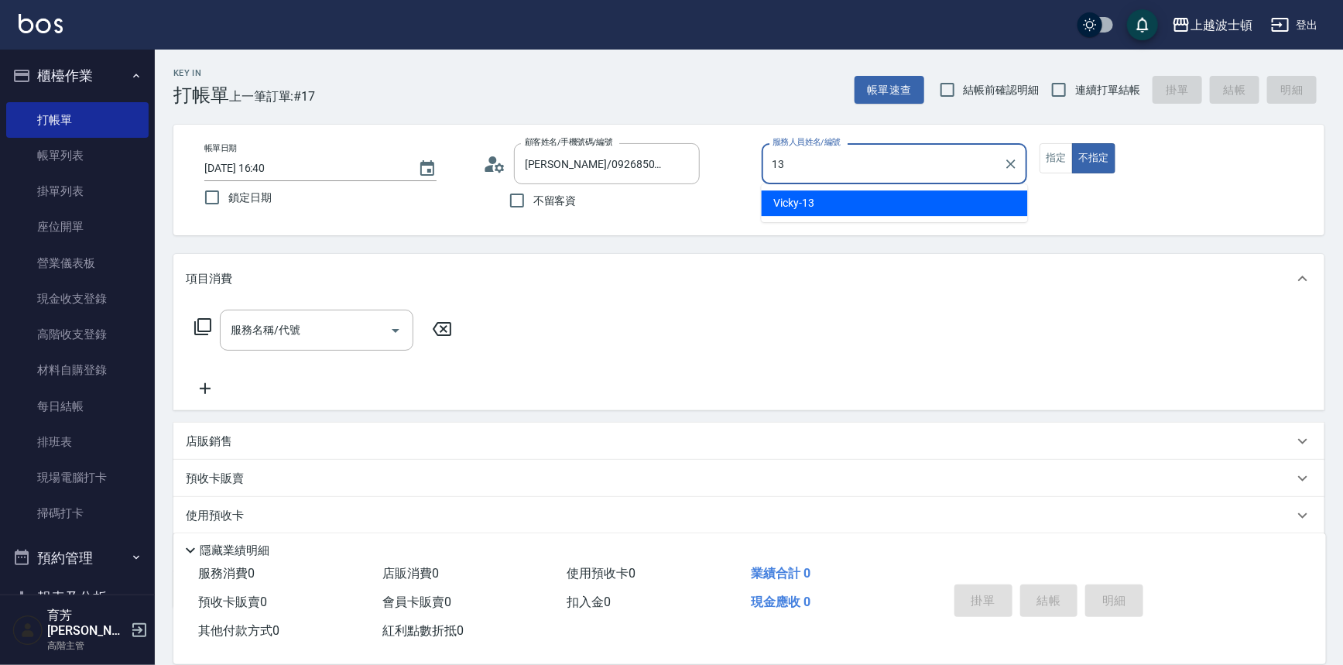
type input "Vicky-13"
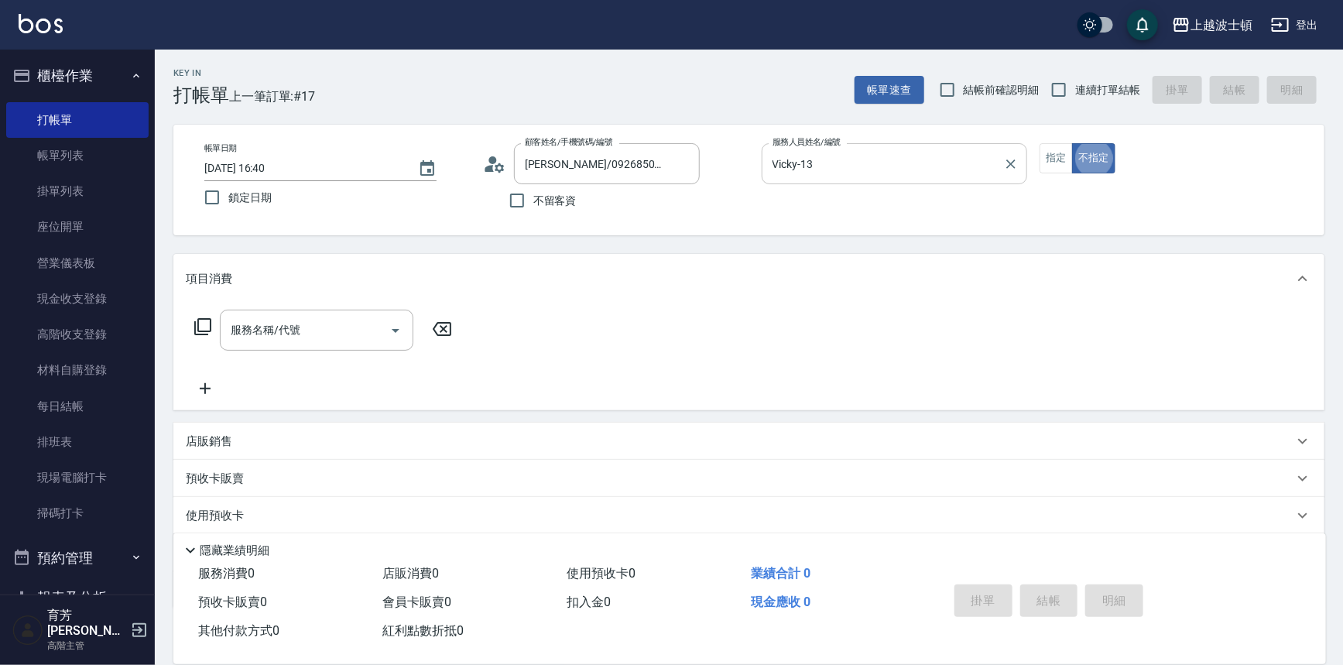
type button "false"
click at [1067, 157] on button "指定" at bounding box center [1056, 158] width 33 height 30
click at [310, 332] on input "服務名稱/代號" at bounding box center [305, 330] width 156 height 27
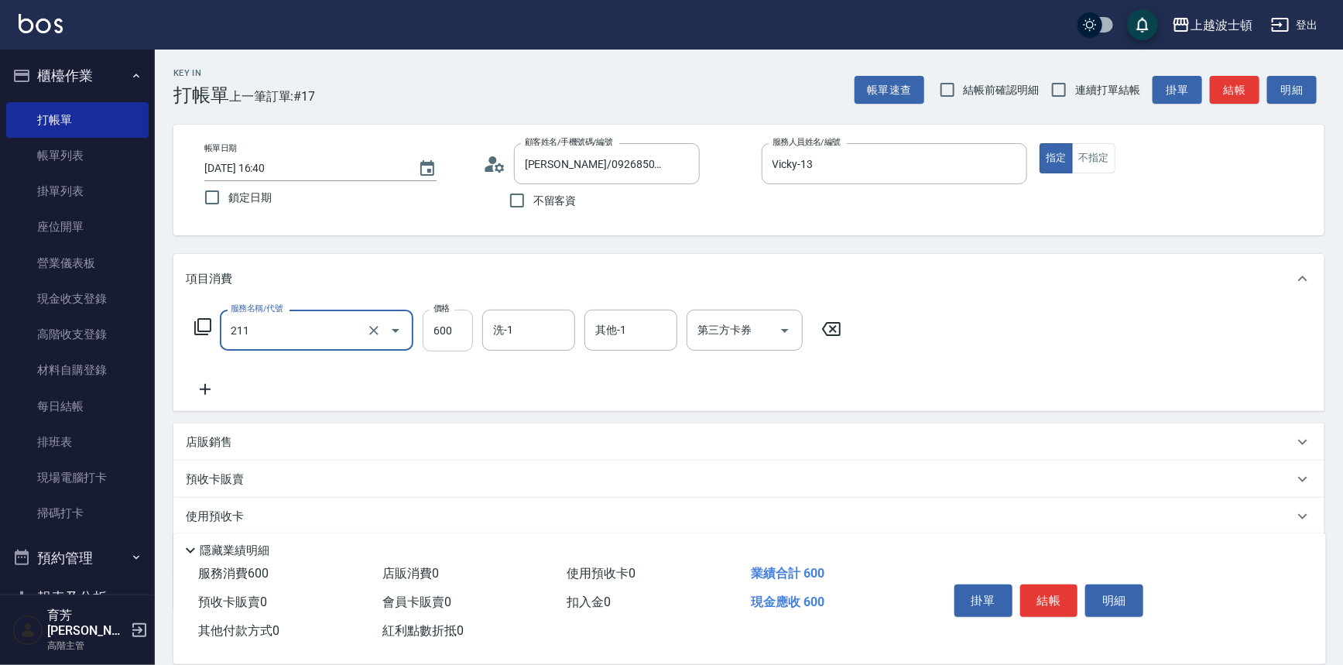
type input "舒壓洗髮(211)"
click at [454, 336] on input "600" at bounding box center [448, 331] width 50 height 42
type input "540"
click at [521, 329] on input "洗-1" at bounding box center [528, 330] width 79 height 27
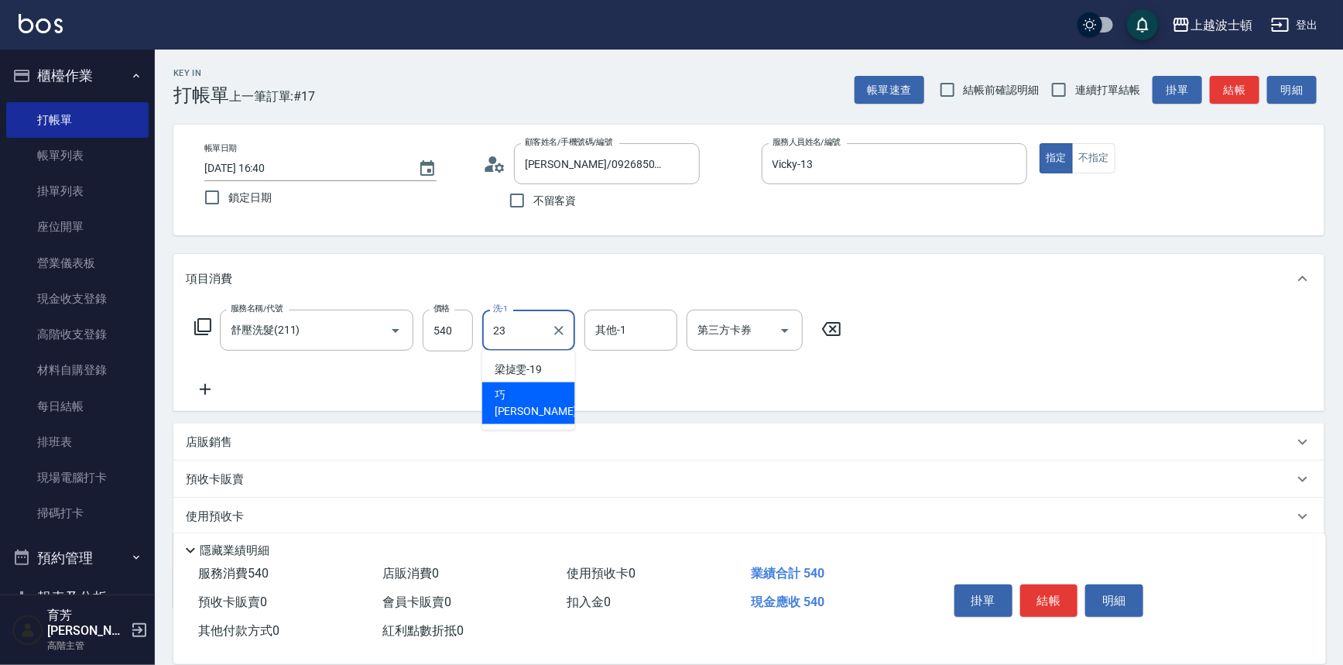
drag, startPoint x: 521, startPoint y: 329, endPoint x: 474, endPoint y: 341, distance: 48.6
click at [474, 341] on div "服務名稱/代號 舒壓洗髮(211) 服務名稱/代號 價格 540 價格 洗-1 23 洗-1 其他-1 其他-1 第三方卡券 第三方卡券" at bounding box center [518, 331] width 665 height 42
type input "Vicky-13"
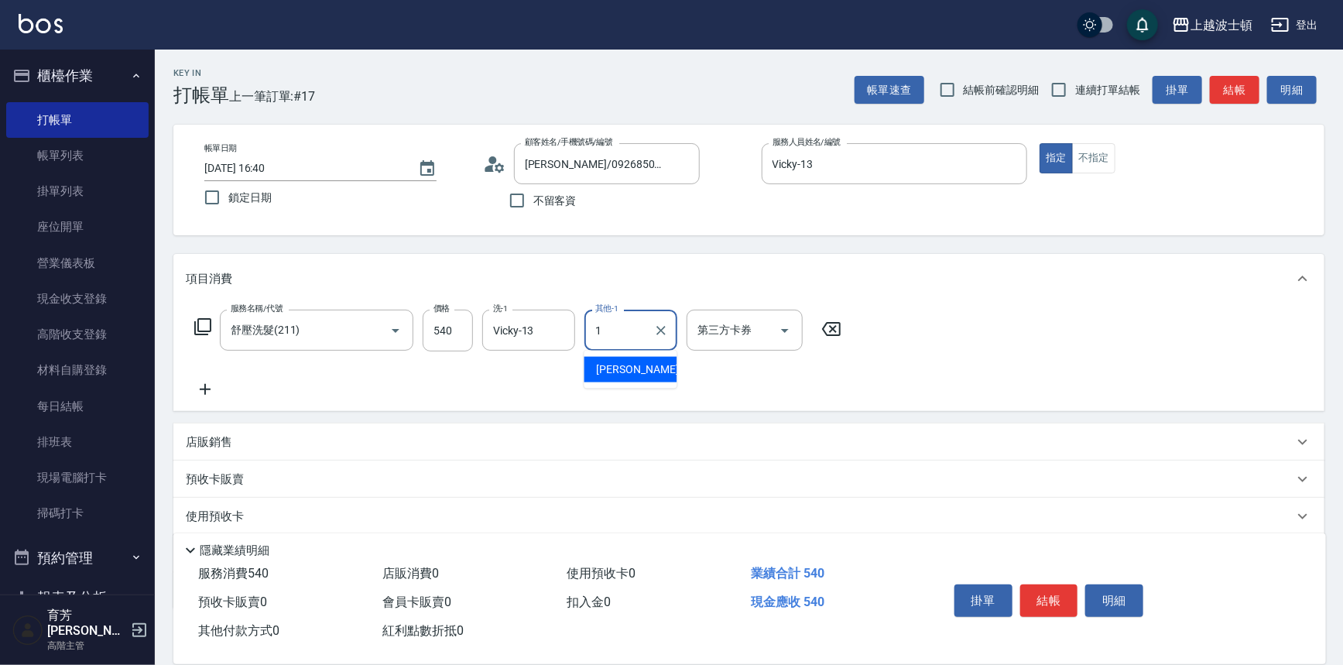
drag, startPoint x: 549, startPoint y: 331, endPoint x: 596, endPoint y: 334, distance: 47.3
click at [596, 334] on div "服務名稱/代號 舒壓洗髮(211) 服務名稱/代號 價格 540 價格 洗-1 Vicky-13 洗-1 其他-1 1 其他-1 第三方卡券 第三方卡券" at bounding box center [518, 331] width 665 height 42
click at [598, 333] on input "1" at bounding box center [619, 330] width 56 height 27
click at [596, 332] on input "1" at bounding box center [619, 330] width 56 height 27
drag, startPoint x: 631, startPoint y: 339, endPoint x: 581, endPoint y: 340, distance: 50.3
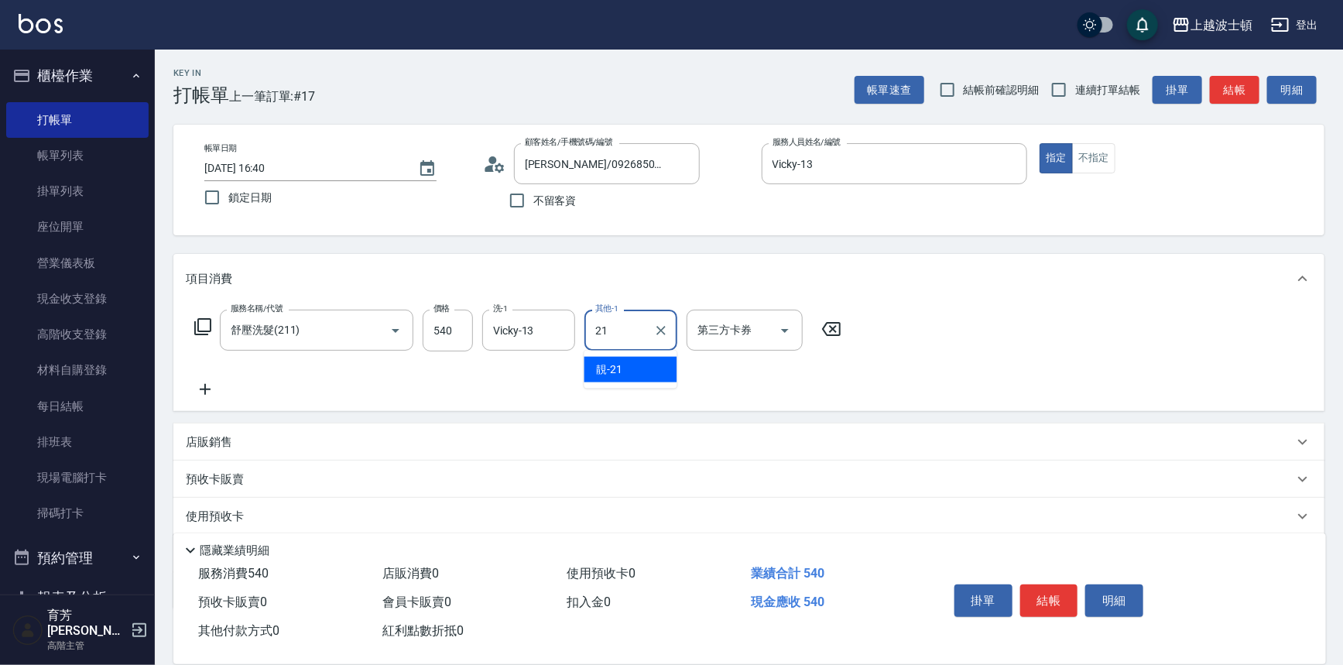
click at [581, 340] on div "服務名稱/代號 舒壓洗髮(211) 服務名稱/代號 價格 540 價格 洗-1 Vicky-13 洗-1 其他-1 21 其他-1 第三方卡券 第三方卡券" at bounding box center [518, 331] width 665 height 42
type input "[PERSON_NAME]-23"
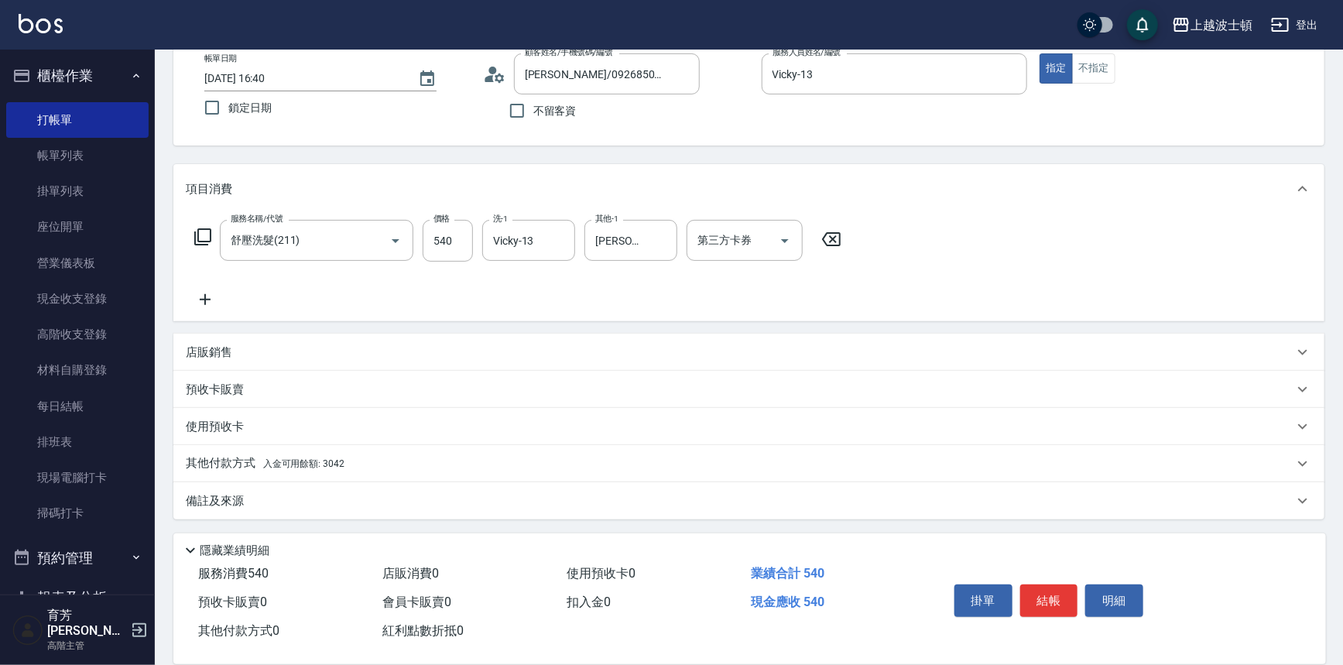
click at [238, 461] on p "其他付款方式 入金可用餘額: 3042" at bounding box center [265, 463] width 159 height 17
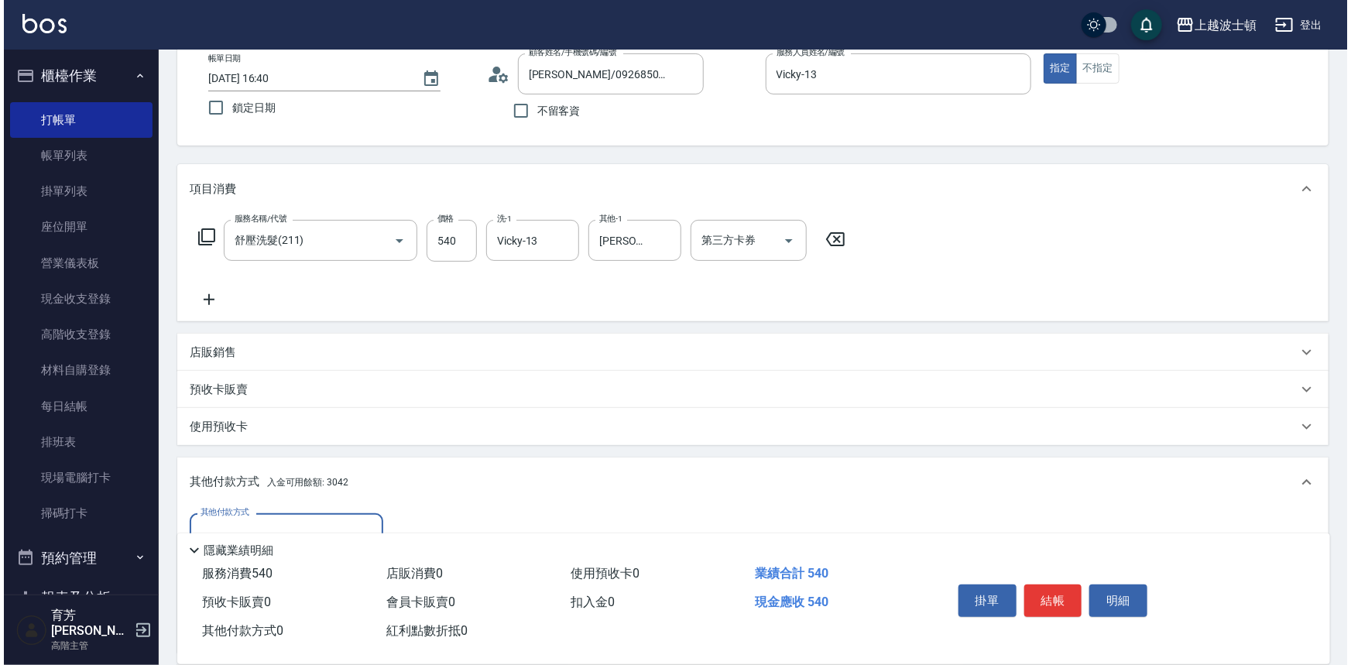
scroll to position [271, 0]
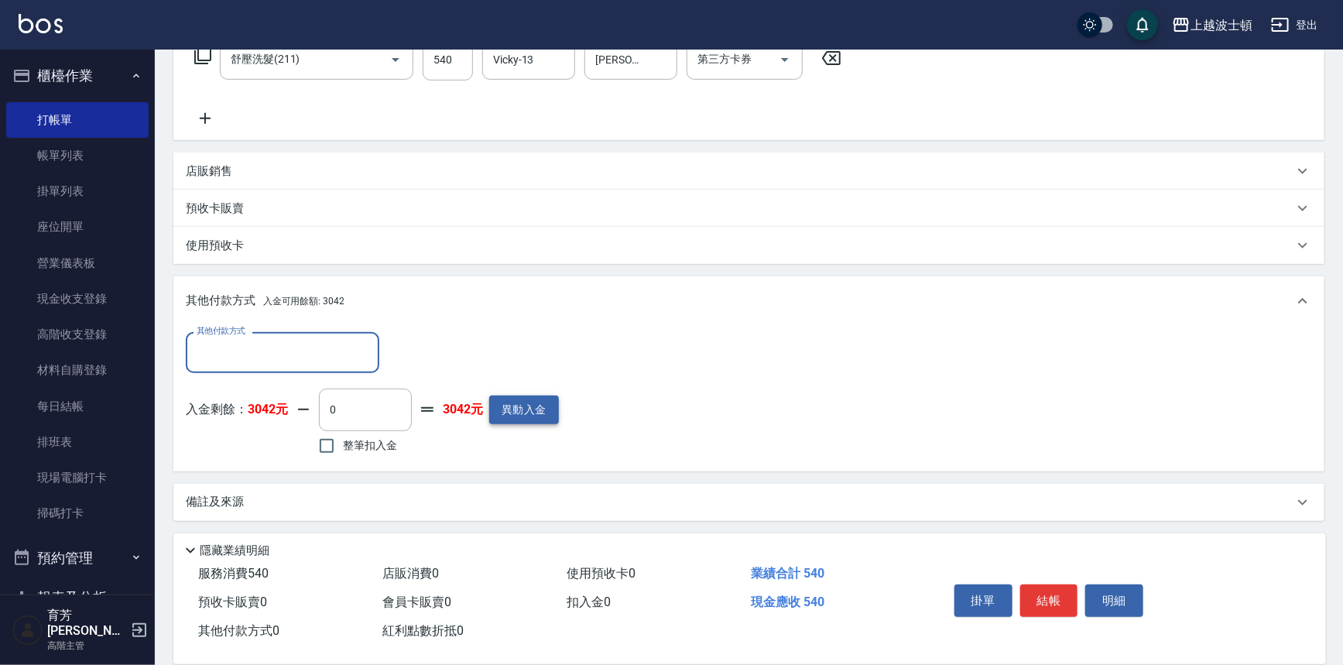
click at [516, 407] on button "異動入金" at bounding box center [524, 410] width 70 height 29
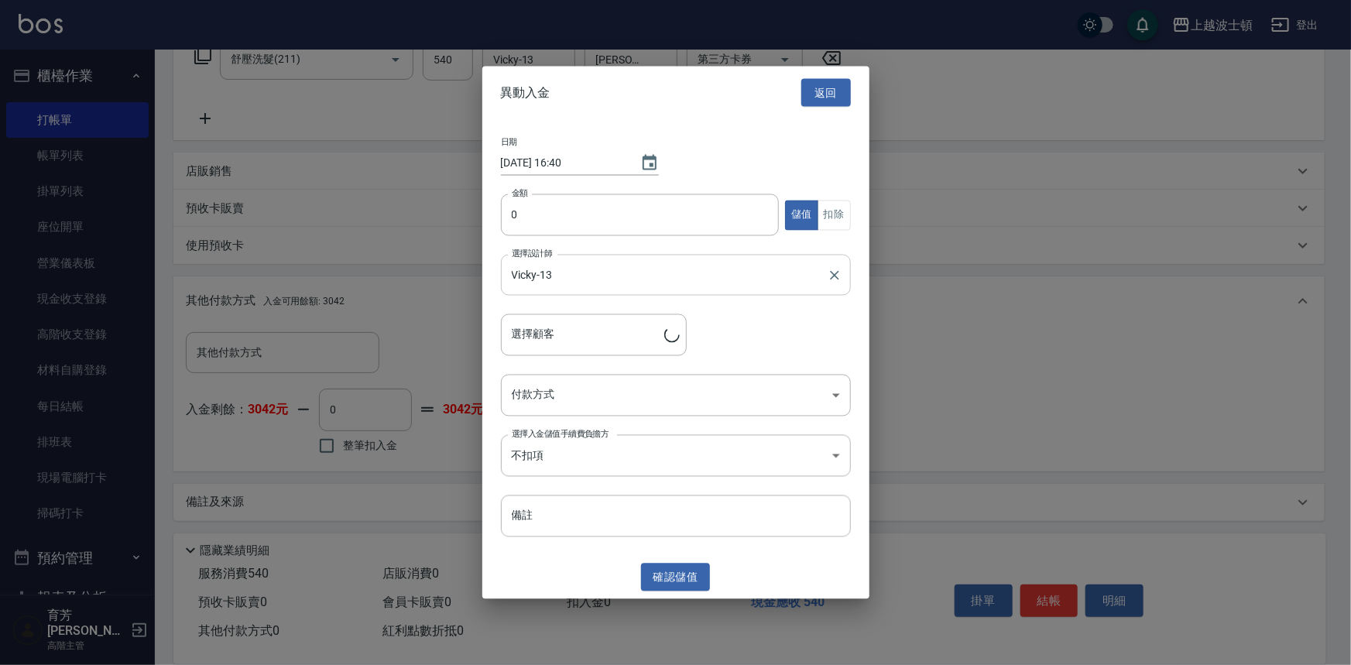
type input "[PERSON_NAME]/0926850882/019072"
click at [548, 221] on input "0" at bounding box center [640, 215] width 279 height 42
type input "10000"
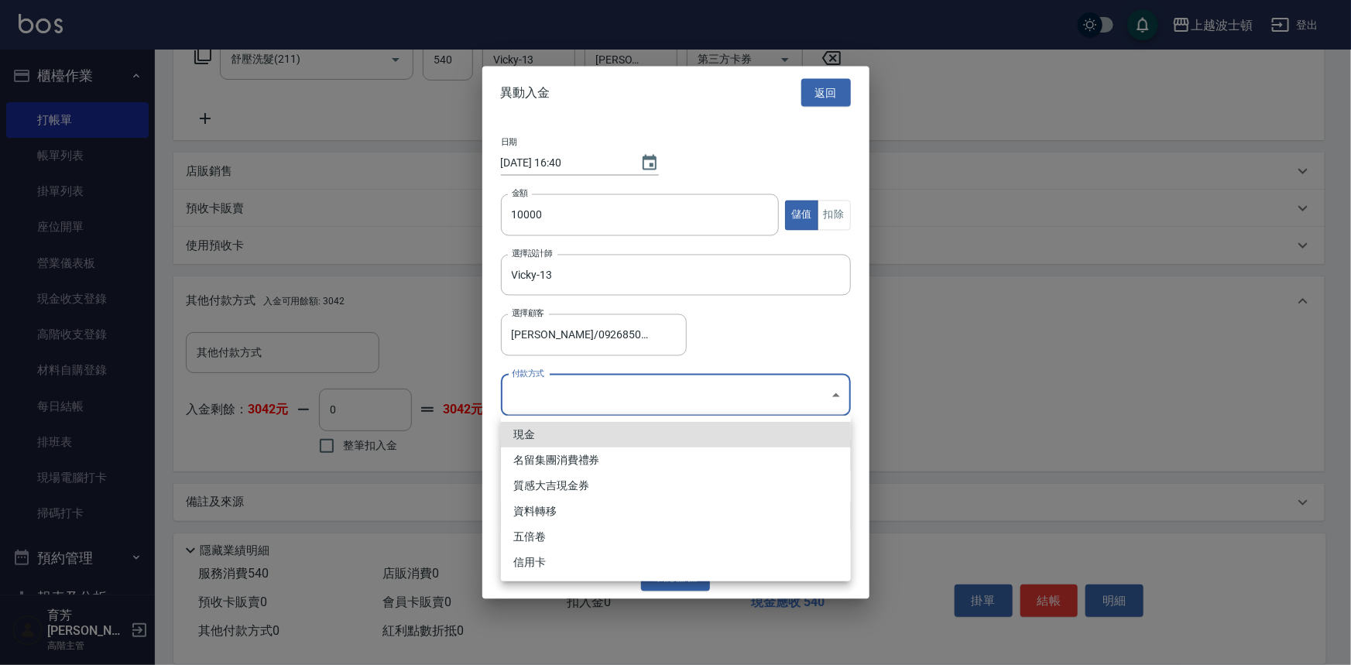
click at [538, 390] on body "上越波士頓 登出 櫃檯作業 打帳單 帳單列表 掛單列表 座位開單 營業儀表板 現金收支登錄 高階收支登錄 材料自購登錄 每日結帳 排班表 現場電腦打卡 掃碼打…" at bounding box center [675, 197] width 1351 height 937
click at [534, 427] on li "現金" at bounding box center [676, 435] width 350 height 26
type input "現金"
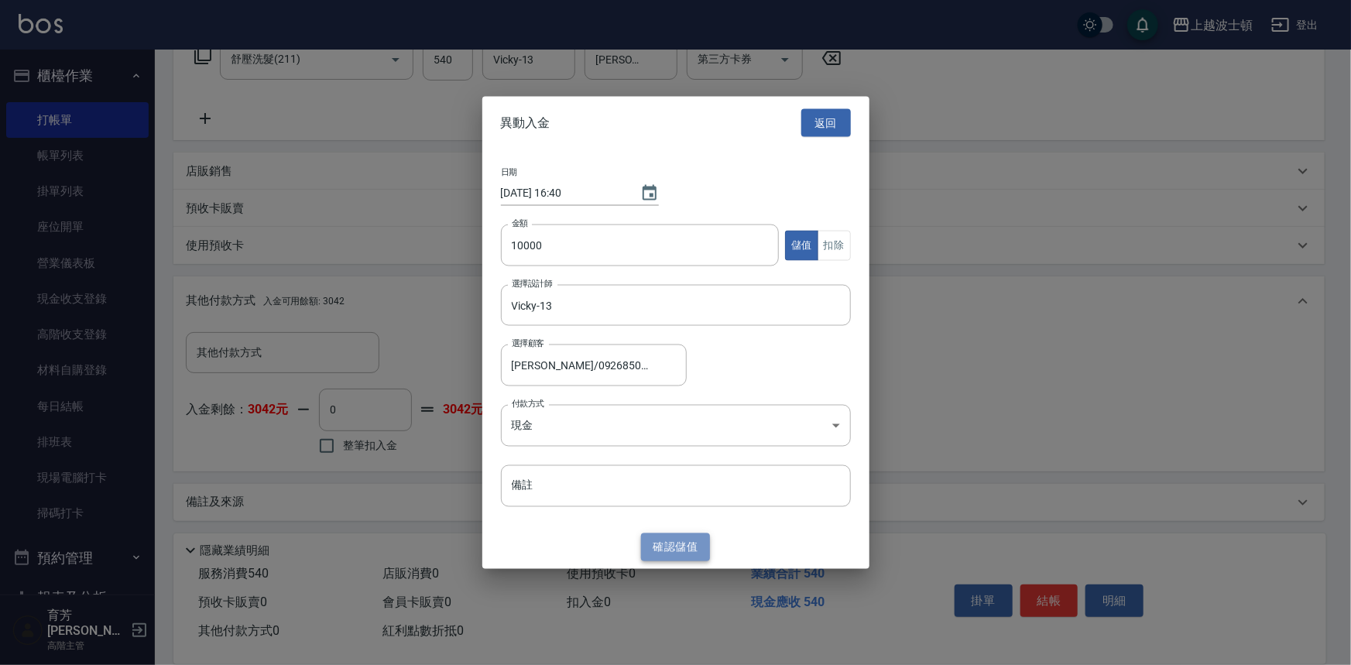
click at [701, 547] on button "確認 儲值" at bounding box center [676, 547] width 70 height 29
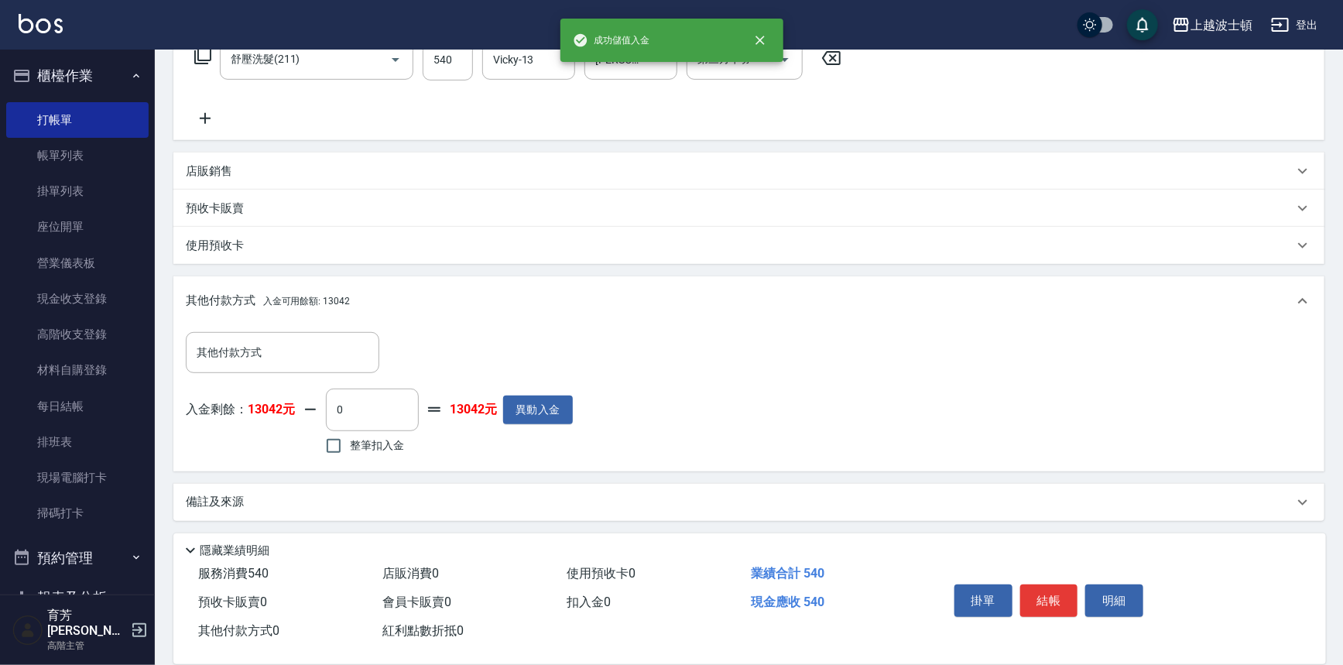
click at [385, 449] on span "整筆扣入金" at bounding box center [377, 445] width 54 height 16
click at [350, 449] on input "整筆扣入金" at bounding box center [333, 446] width 33 height 33
checkbox input "true"
type input "540"
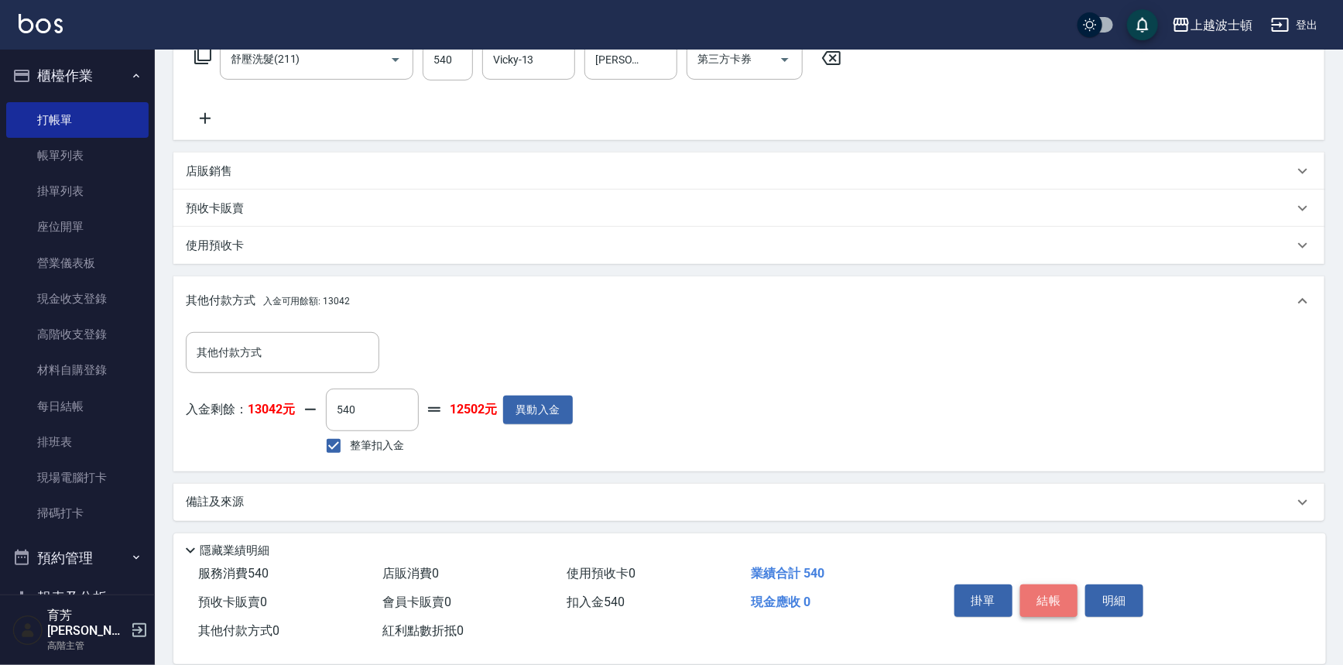
click at [1061, 588] on button "結帳" at bounding box center [1049, 600] width 58 height 33
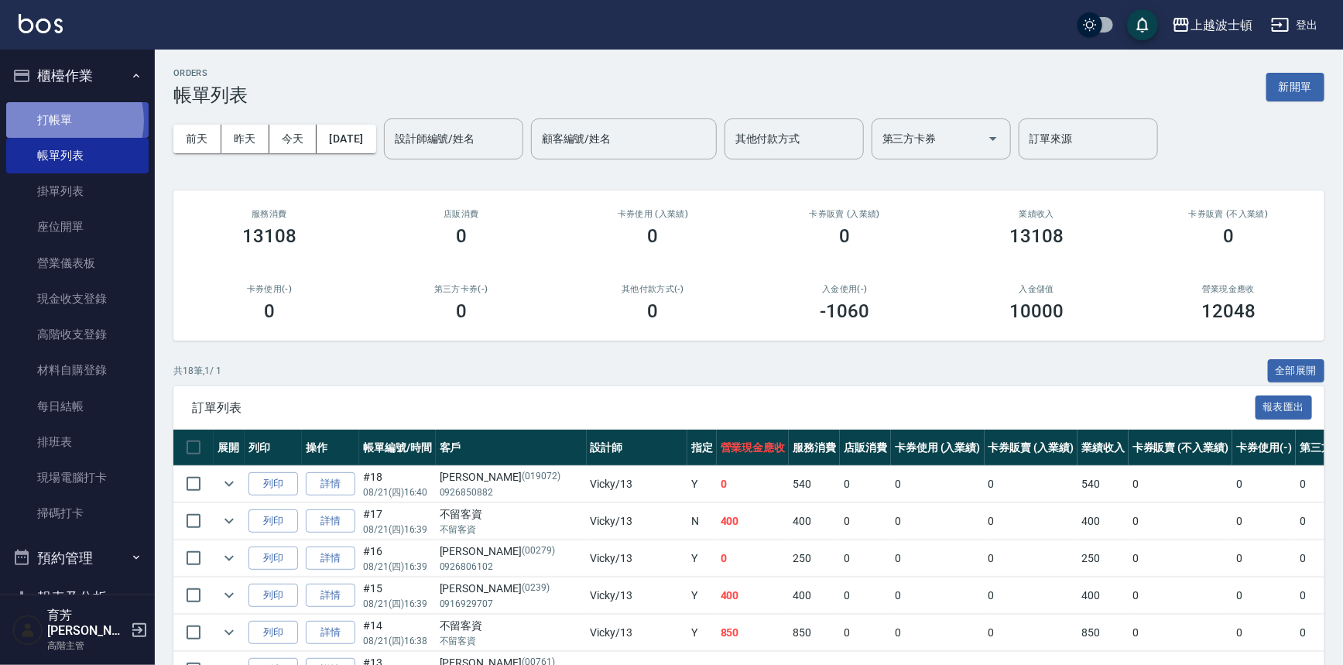
click at [62, 120] on link "打帳單" at bounding box center [77, 120] width 142 height 36
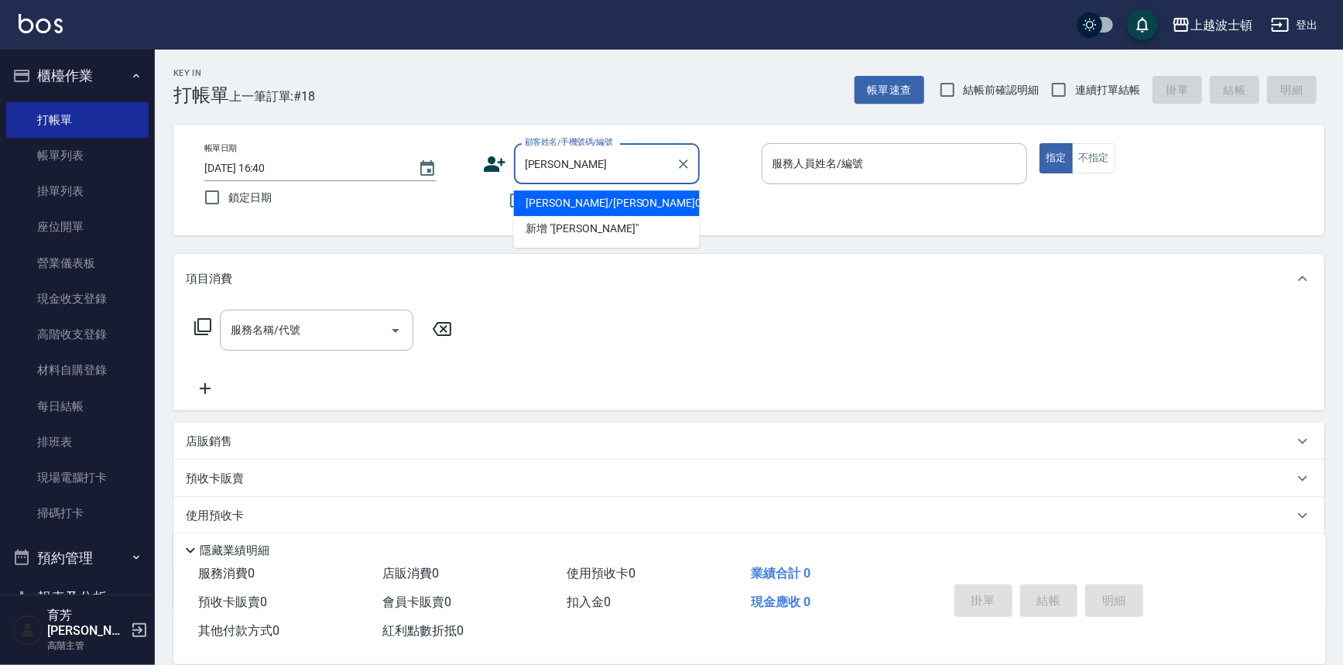
click at [582, 200] on li "[PERSON_NAME]/[PERSON_NAME]05486/05486" at bounding box center [607, 203] width 186 height 26
type input "[PERSON_NAME]/[PERSON_NAME]05486/05486"
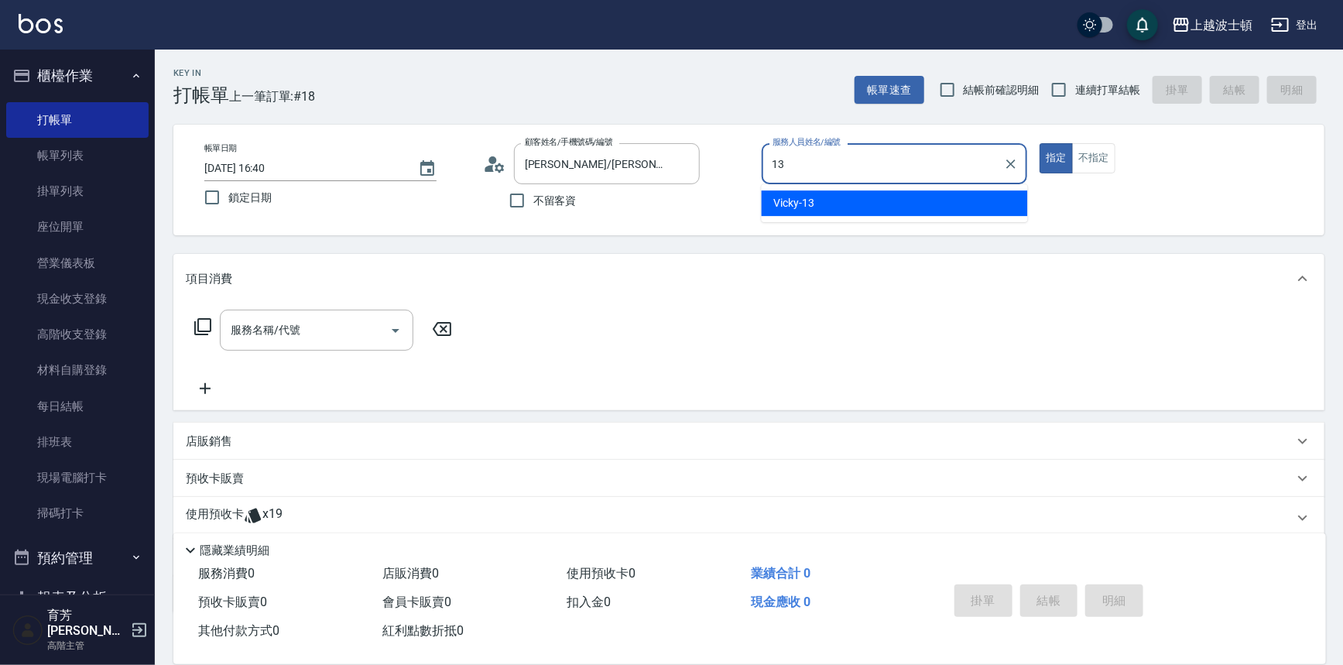
type input "Vicky-13"
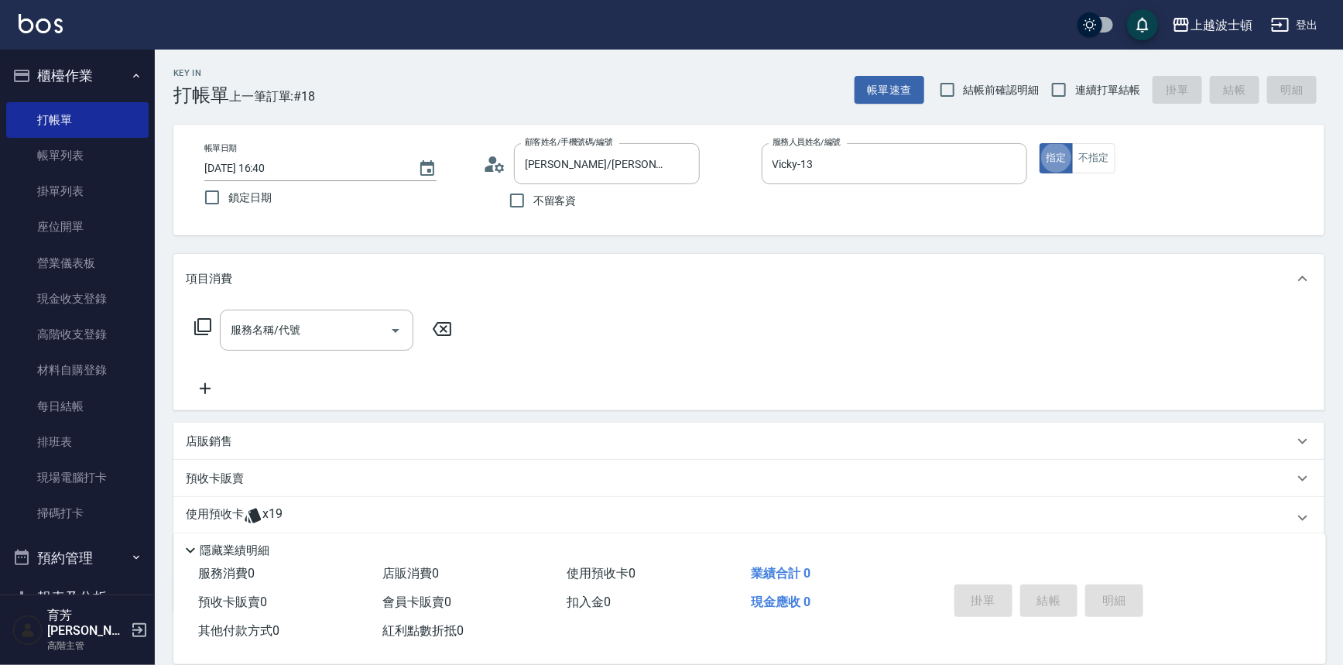
type button "true"
click at [231, 500] on div "使用預收卡 x19" at bounding box center [748, 518] width 1151 height 42
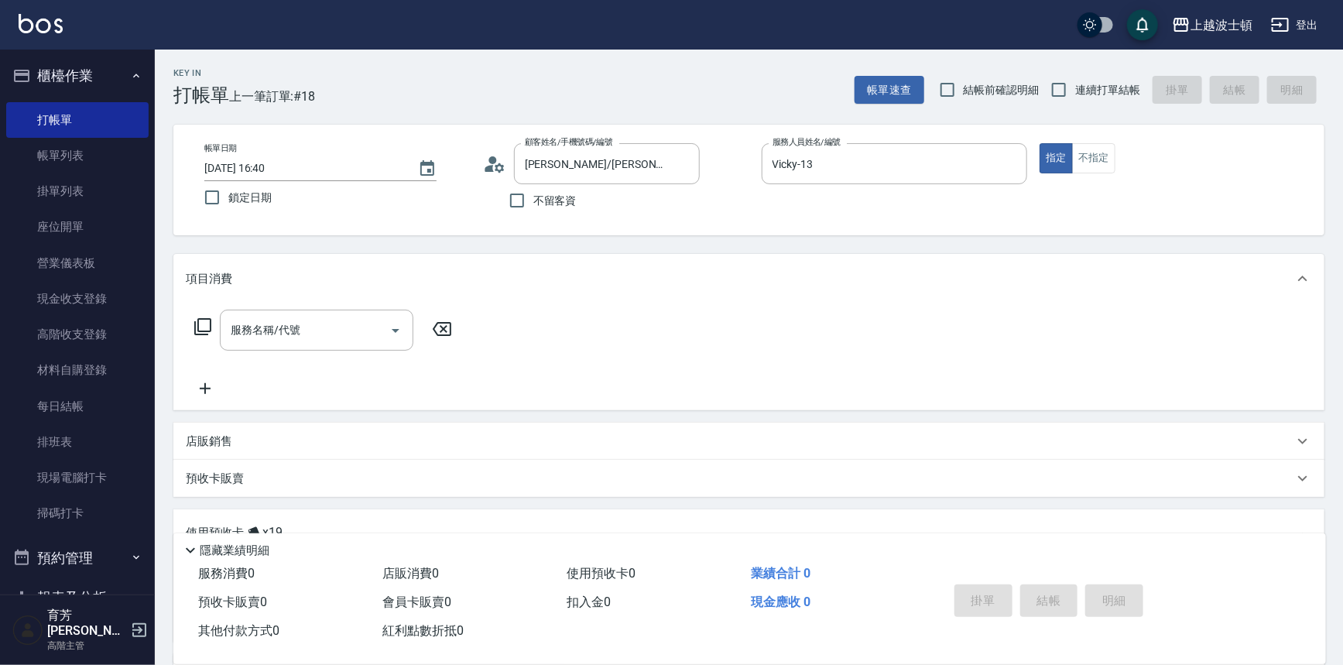
scroll to position [209, 0]
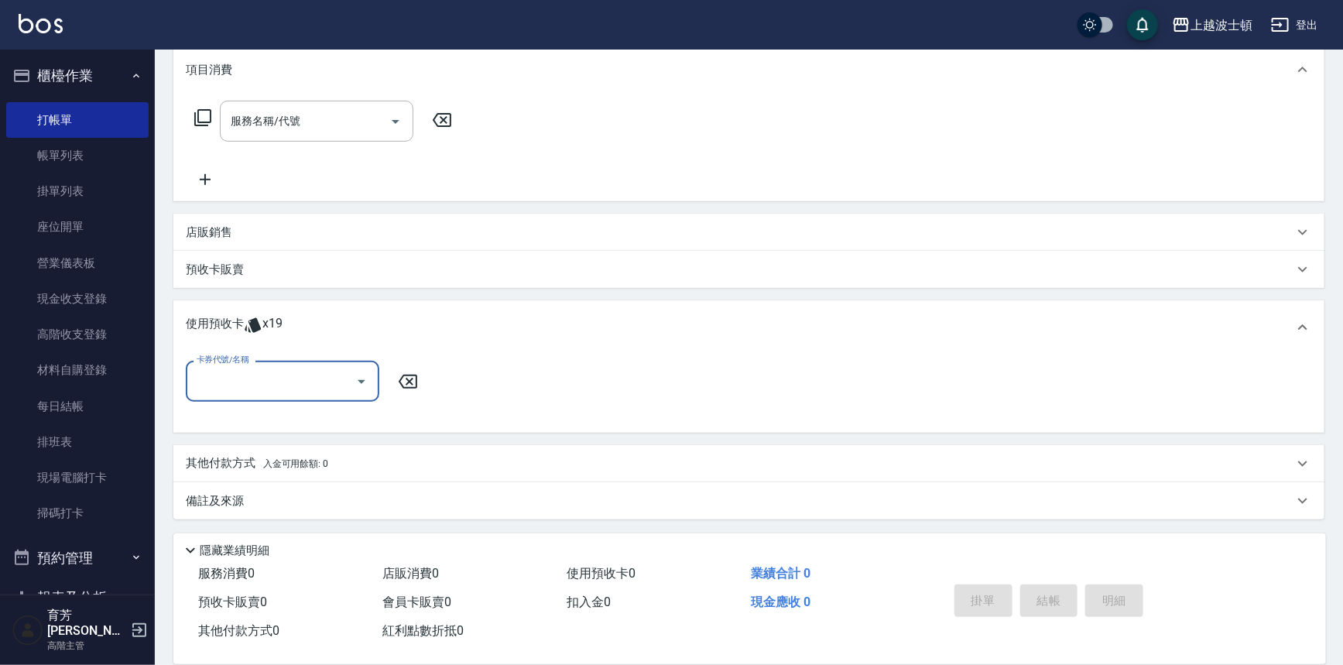
click at [279, 365] on div "卡券代號/名稱" at bounding box center [283, 381] width 194 height 41
click at [286, 412] on div "剪髮卡 剩餘19張" at bounding box center [283, 421] width 194 height 26
type input "剪髮卡"
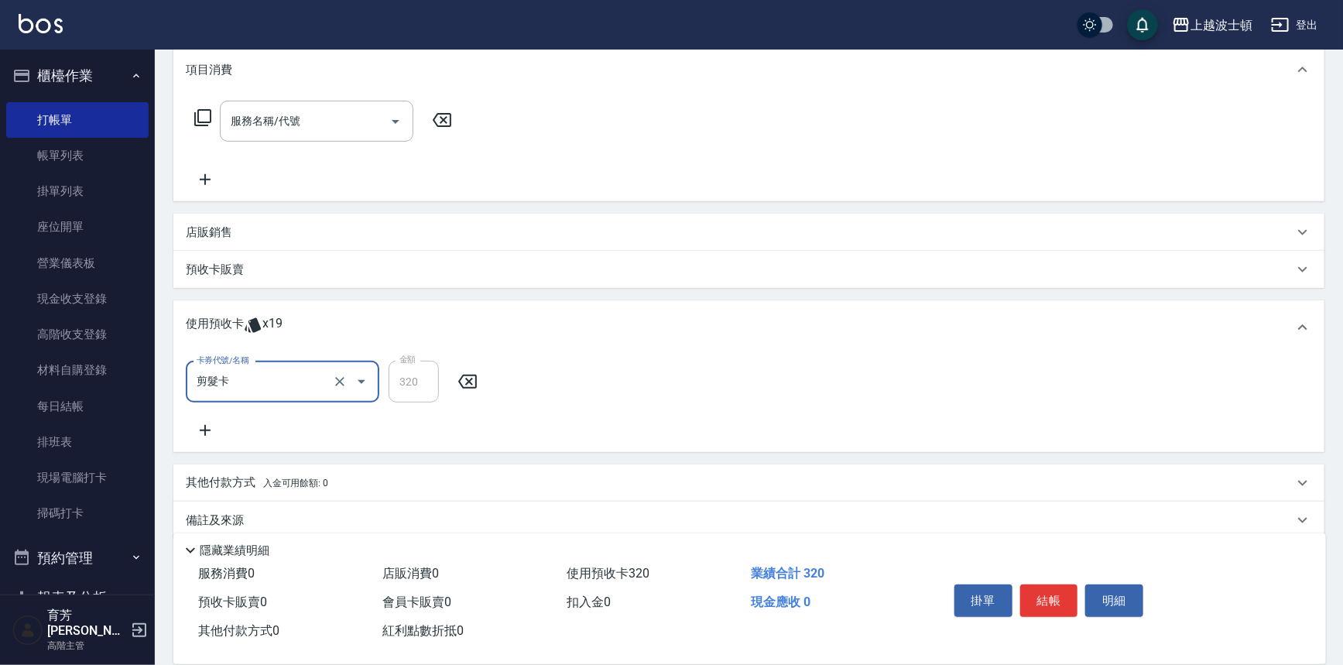
click at [1061, 615] on div "掛單 結帳 明細" at bounding box center [1049, 602] width 202 height 49
click at [1063, 598] on button "結帳" at bounding box center [1049, 600] width 58 height 33
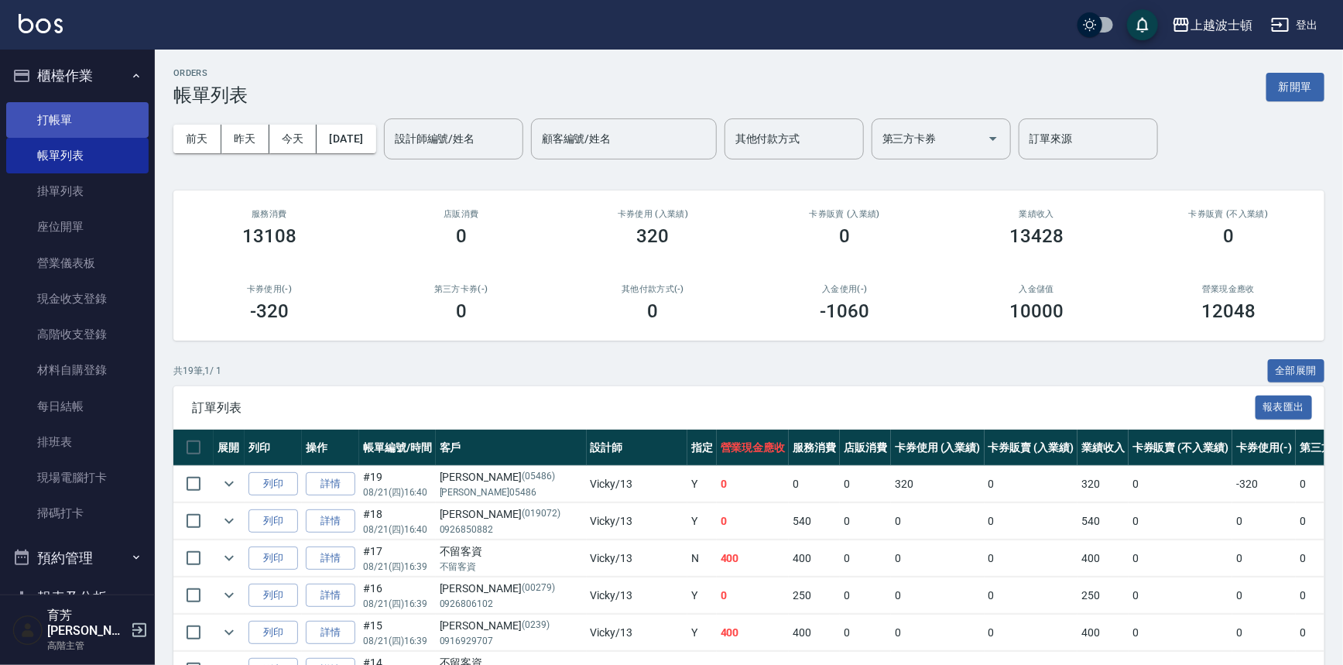
click at [51, 105] on link "打帳單" at bounding box center [77, 120] width 142 height 36
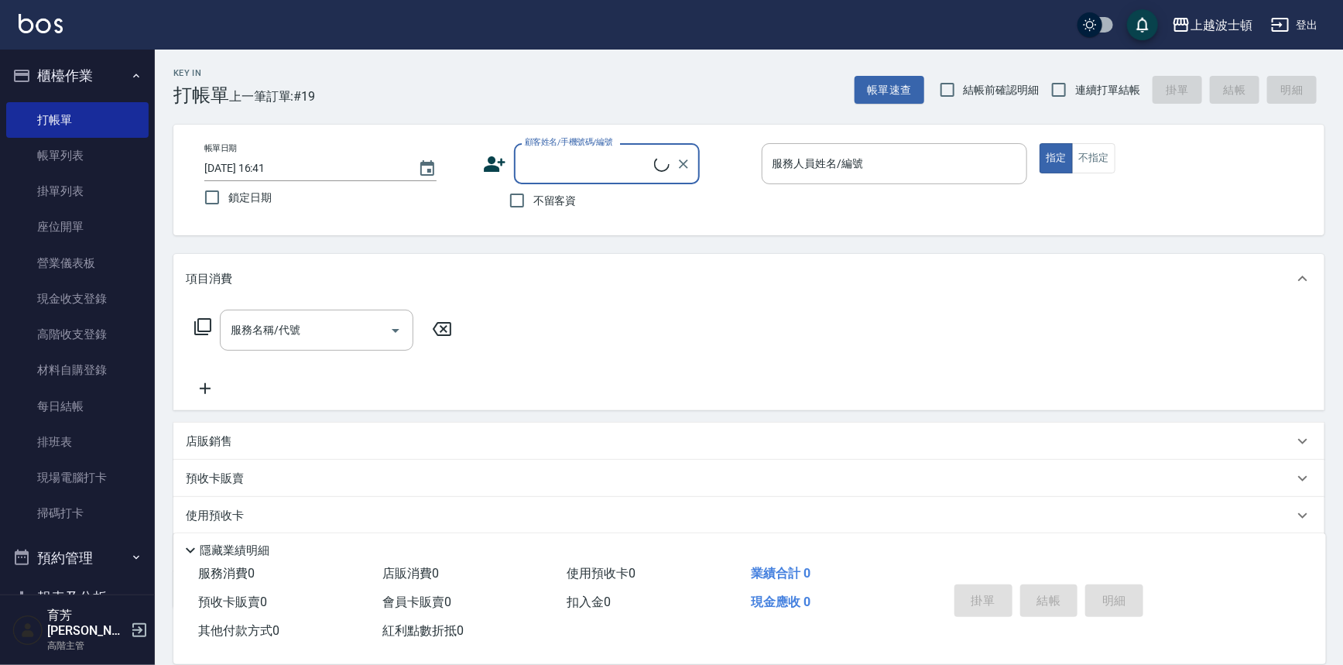
click at [553, 202] on span "不留客資" at bounding box center [554, 201] width 43 height 16
click at [533, 202] on input "不留客資" at bounding box center [517, 200] width 33 height 33
checkbox input "true"
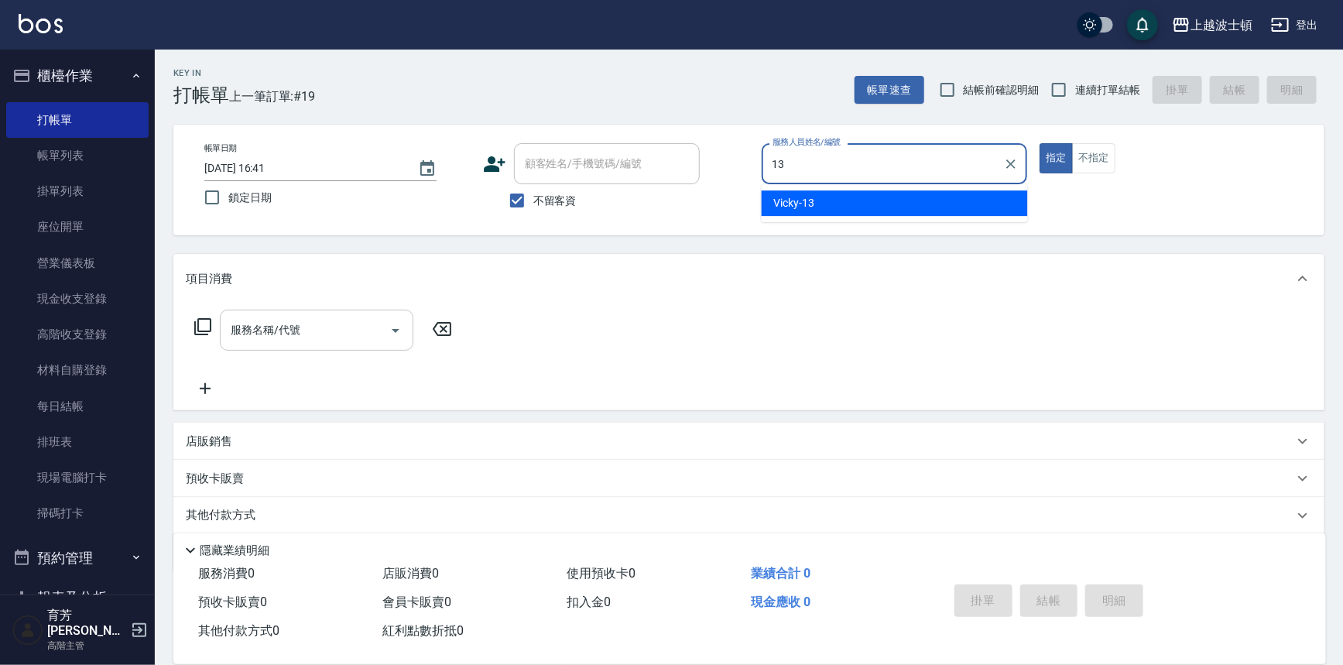
type input "Vicky-13"
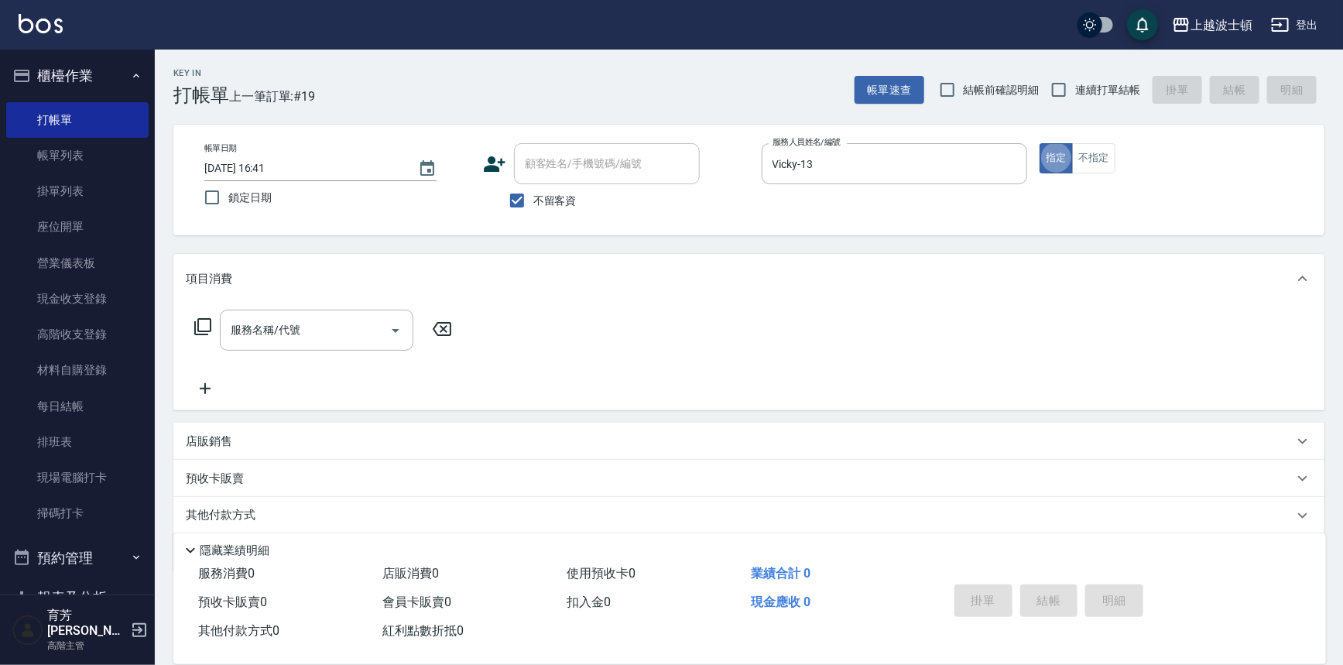
type button "true"
click at [297, 318] on input "服務名稱/代號" at bounding box center [305, 330] width 156 height 27
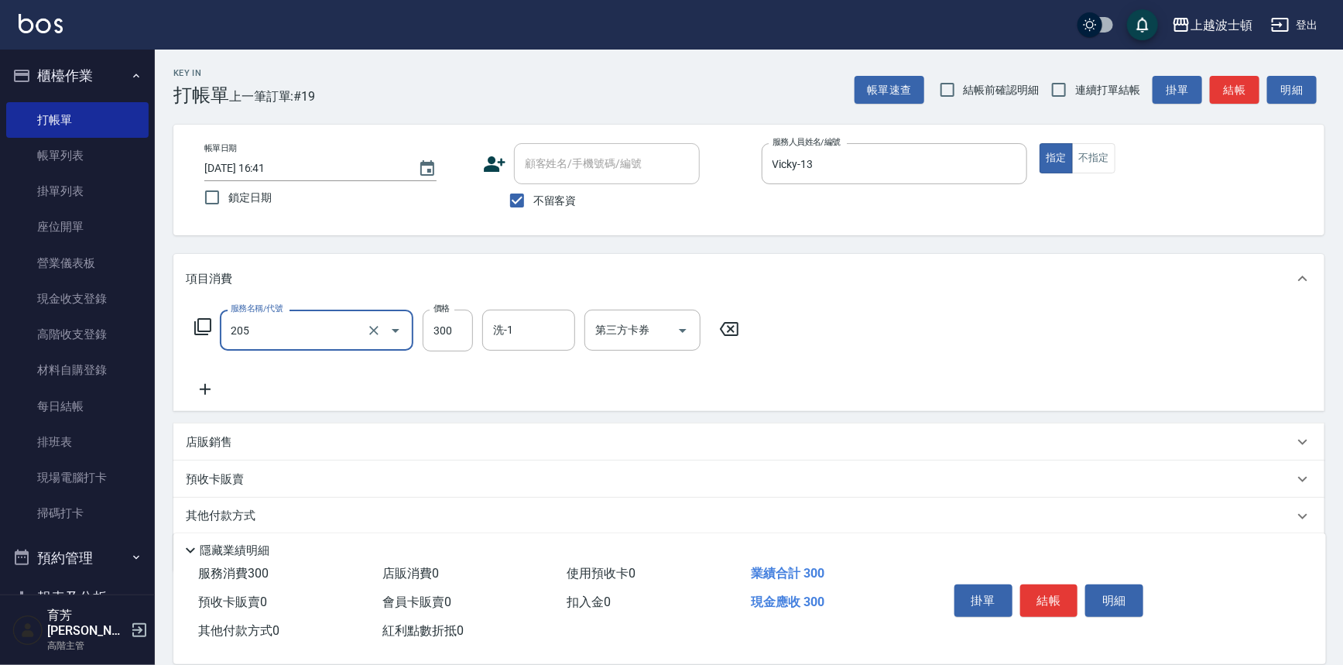
type input "洗髮(205)"
click at [204, 392] on icon at bounding box center [205, 389] width 39 height 19
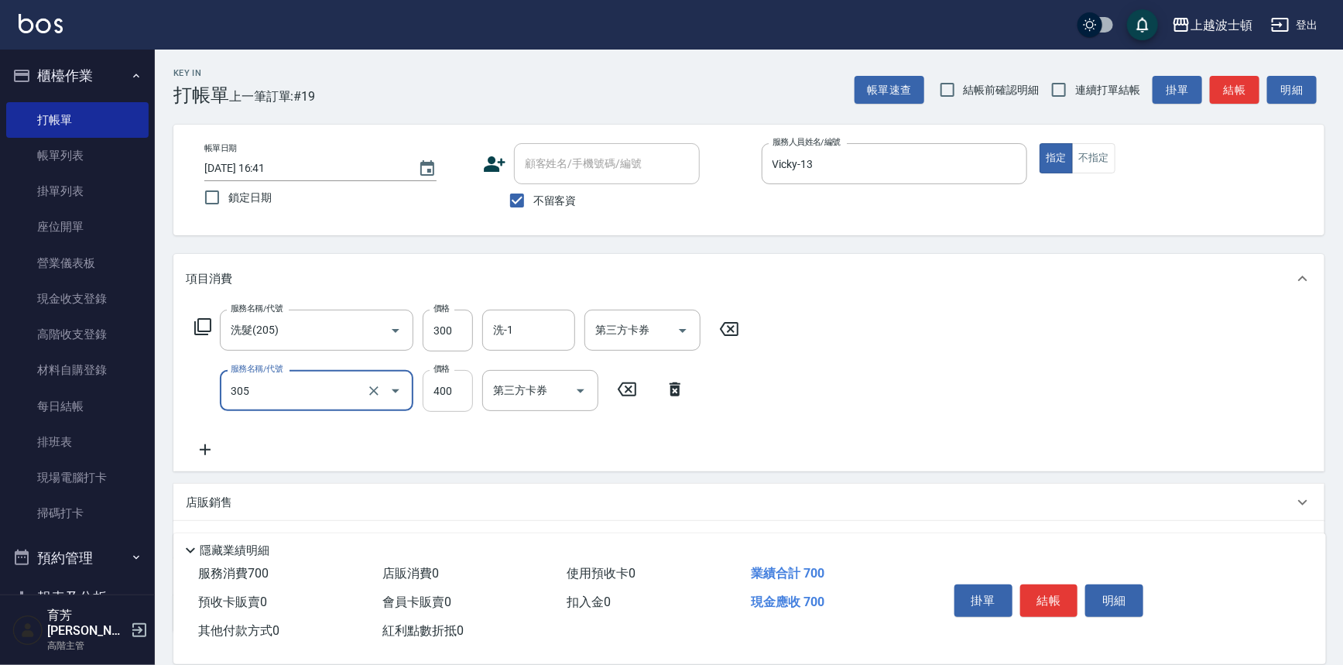
type input "剪髮(305)"
click at [468, 393] on input "400" at bounding box center [448, 391] width 50 height 42
type input "350"
click at [503, 333] on input "洗-1" at bounding box center [528, 330] width 79 height 27
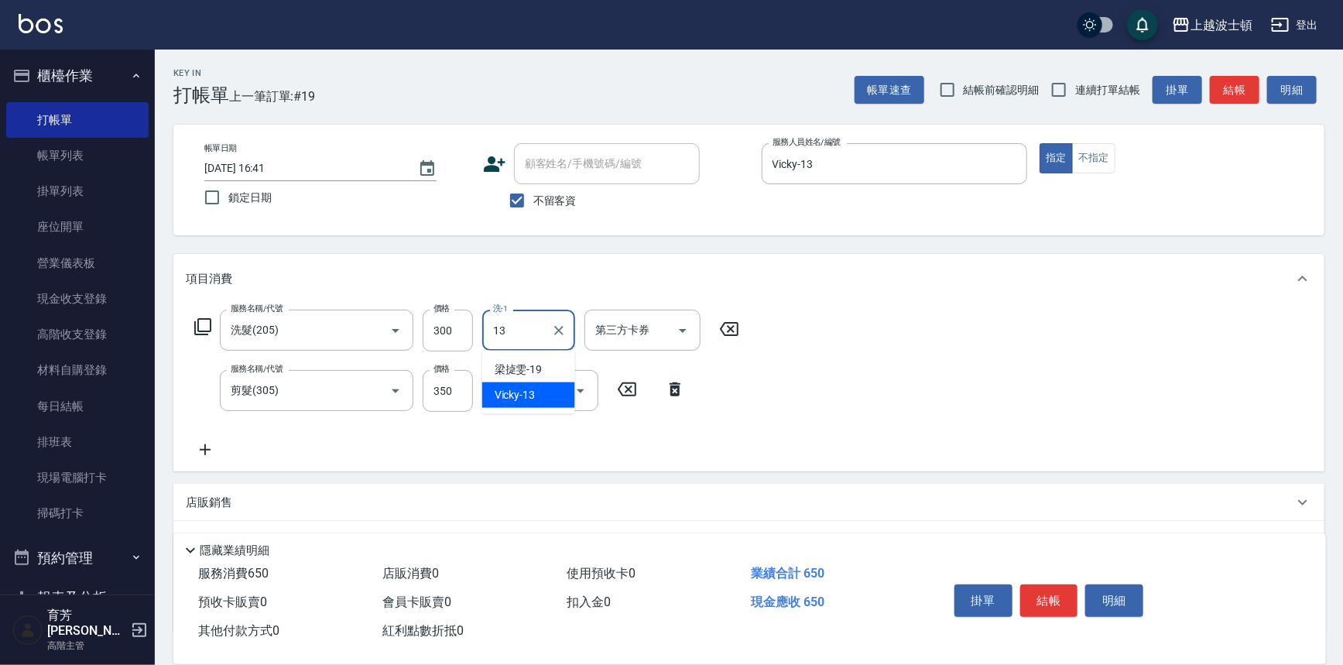
type input "Vicky-13"
click at [1040, 605] on button "結帳" at bounding box center [1049, 600] width 58 height 33
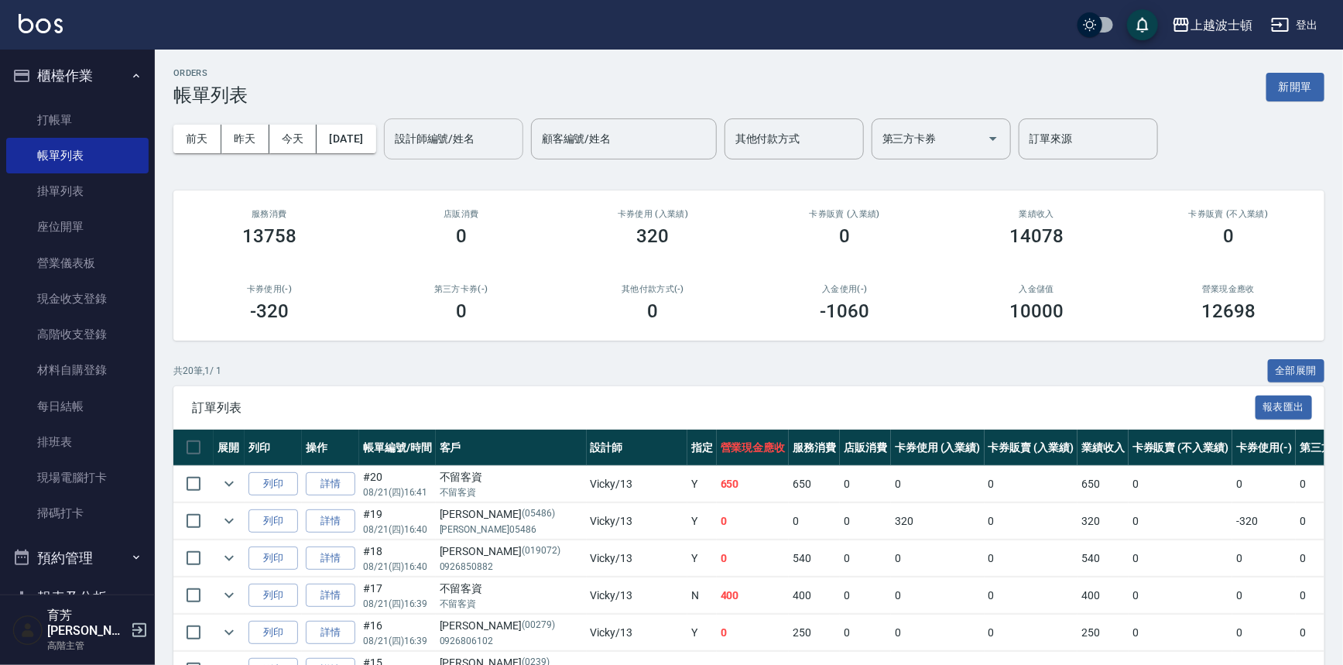
click at [470, 158] on div "設計師編號/姓名" at bounding box center [453, 138] width 139 height 41
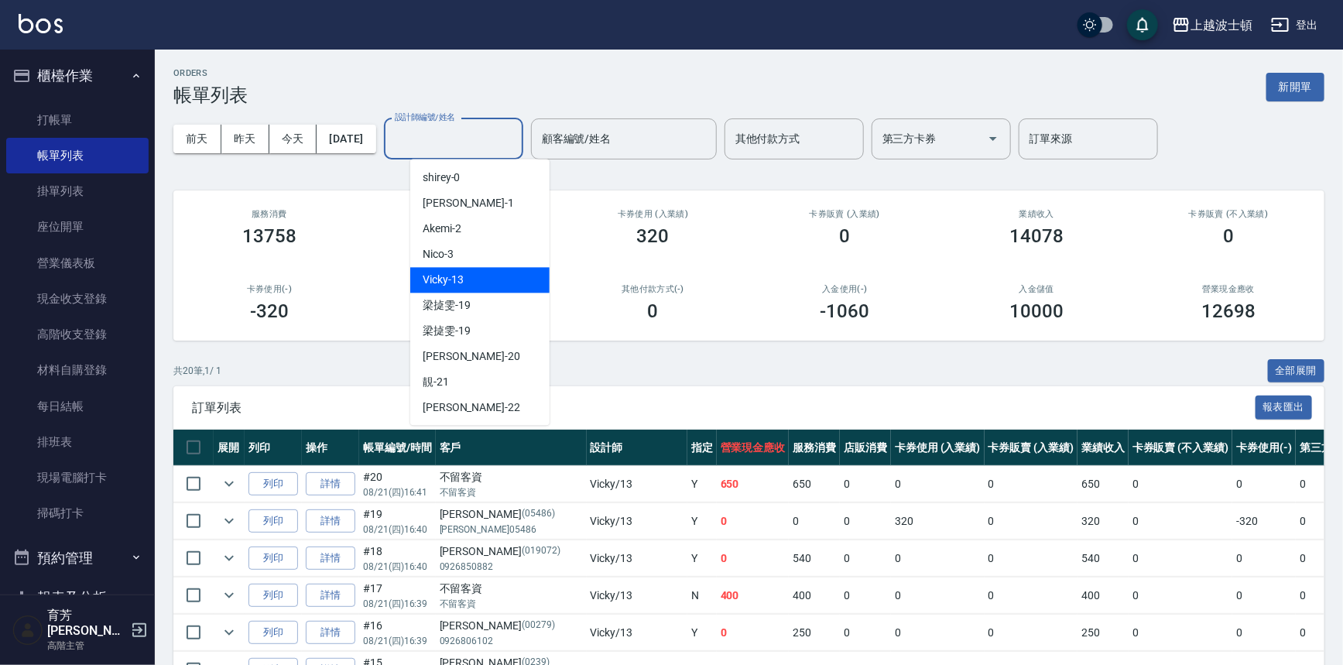
click at [474, 286] on div "Vicky -13" at bounding box center [479, 280] width 139 height 26
type input "Vicky-13"
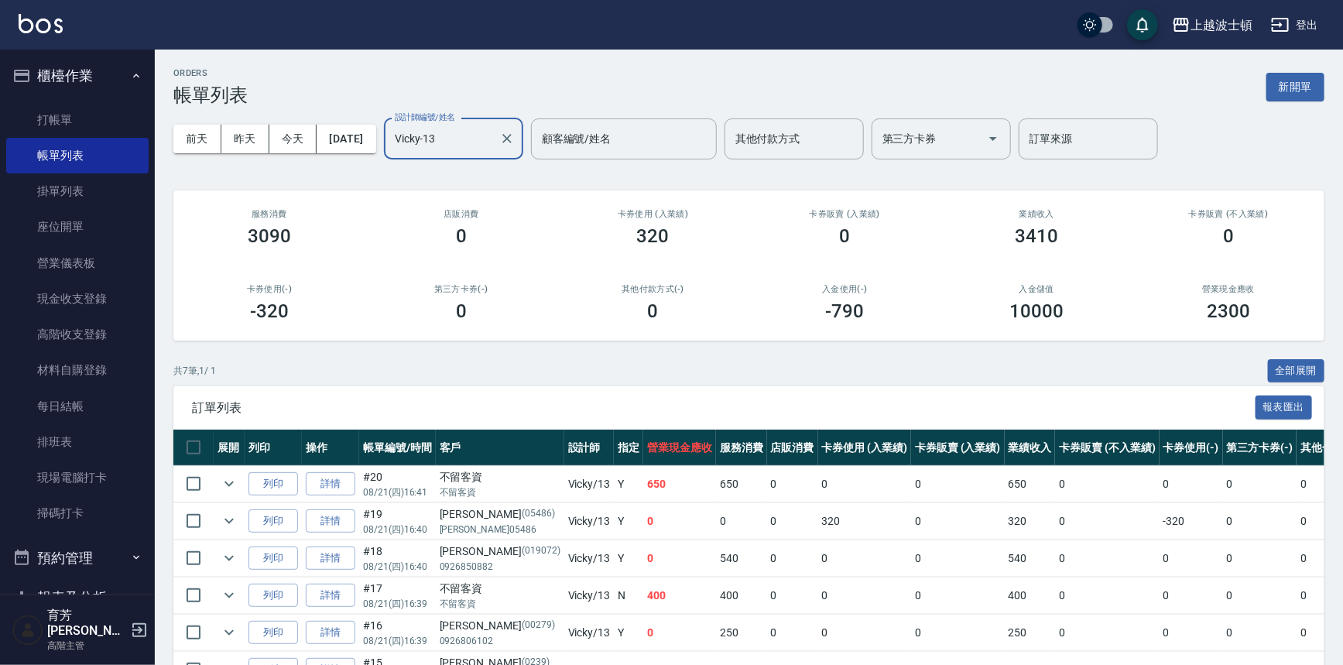
scroll to position [131, 0]
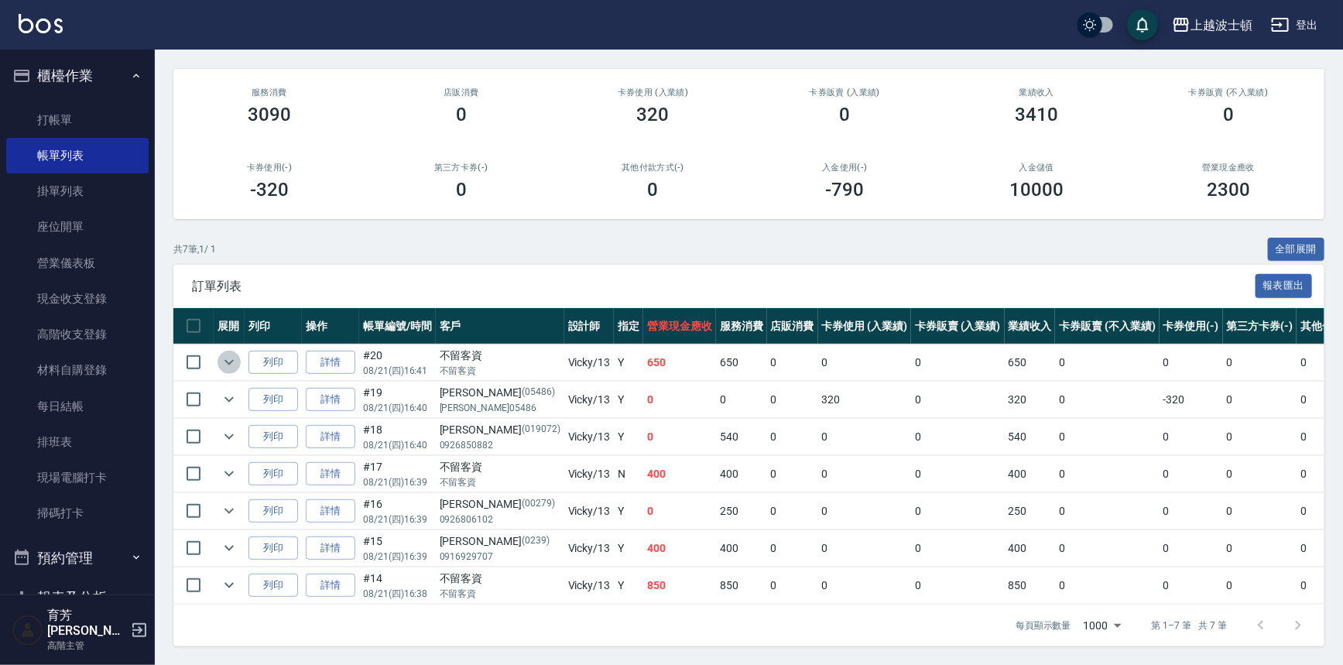
click at [225, 353] on icon "expand row" at bounding box center [229, 362] width 19 height 19
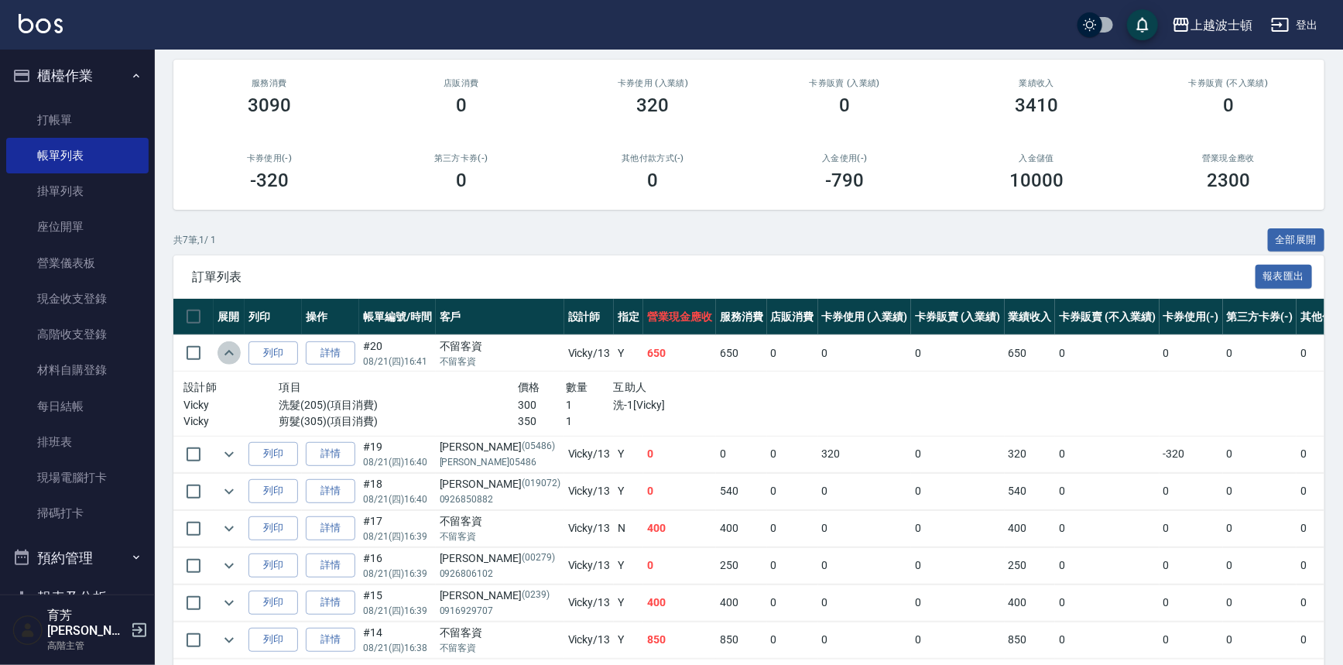
click at [225, 352] on icon "expand row" at bounding box center [229, 353] width 19 height 19
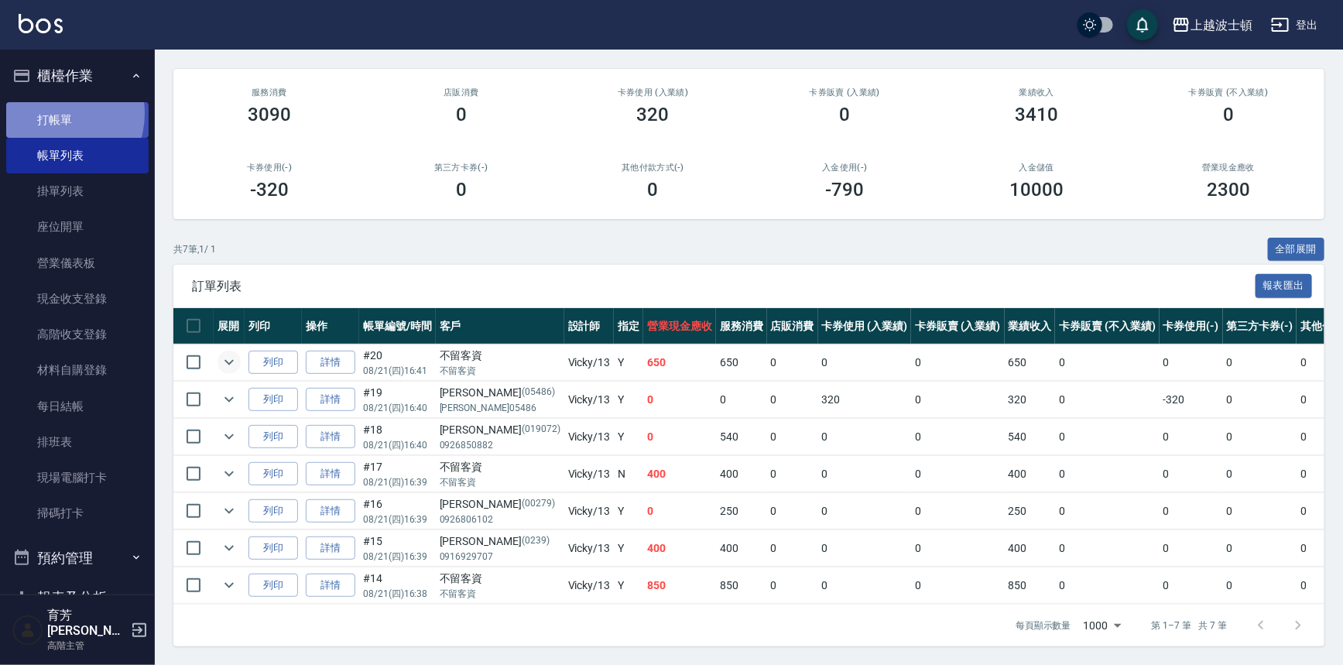
click at [54, 113] on link "打帳單" at bounding box center [77, 120] width 142 height 36
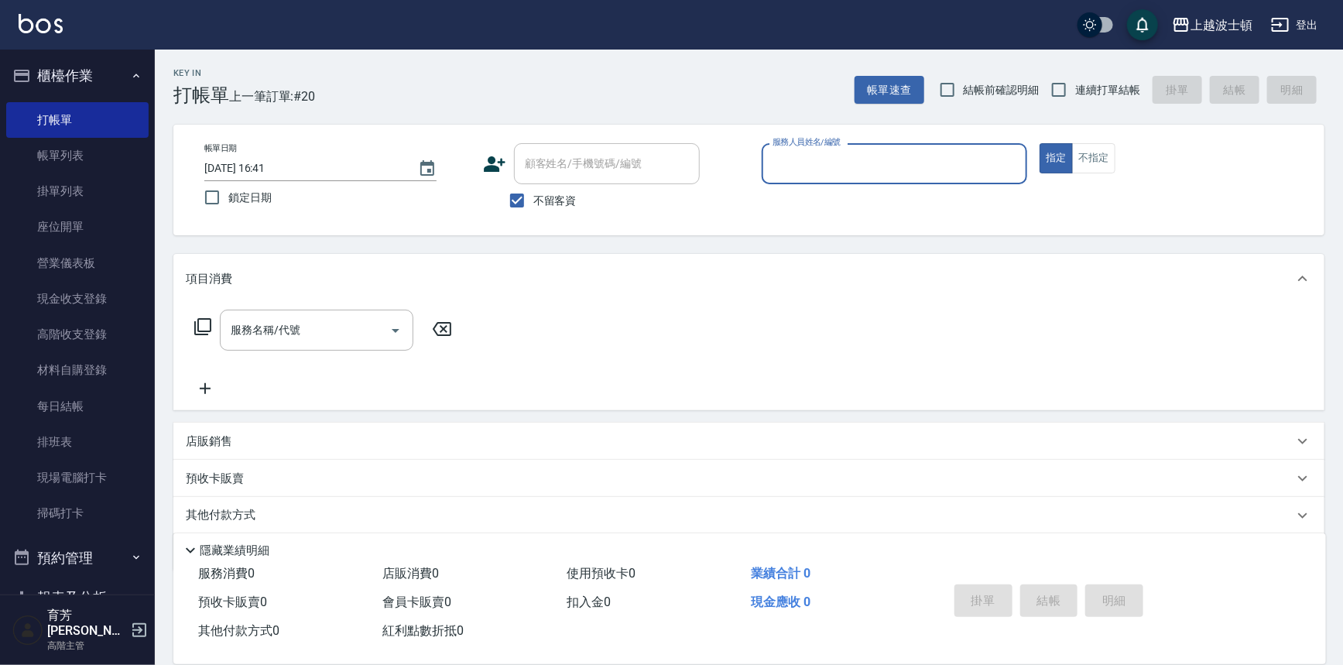
click at [543, 188] on label "不留客資" at bounding box center [539, 200] width 76 height 33
click at [533, 188] on input "不留客資" at bounding box center [517, 200] width 33 height 33
checkbox input "false"
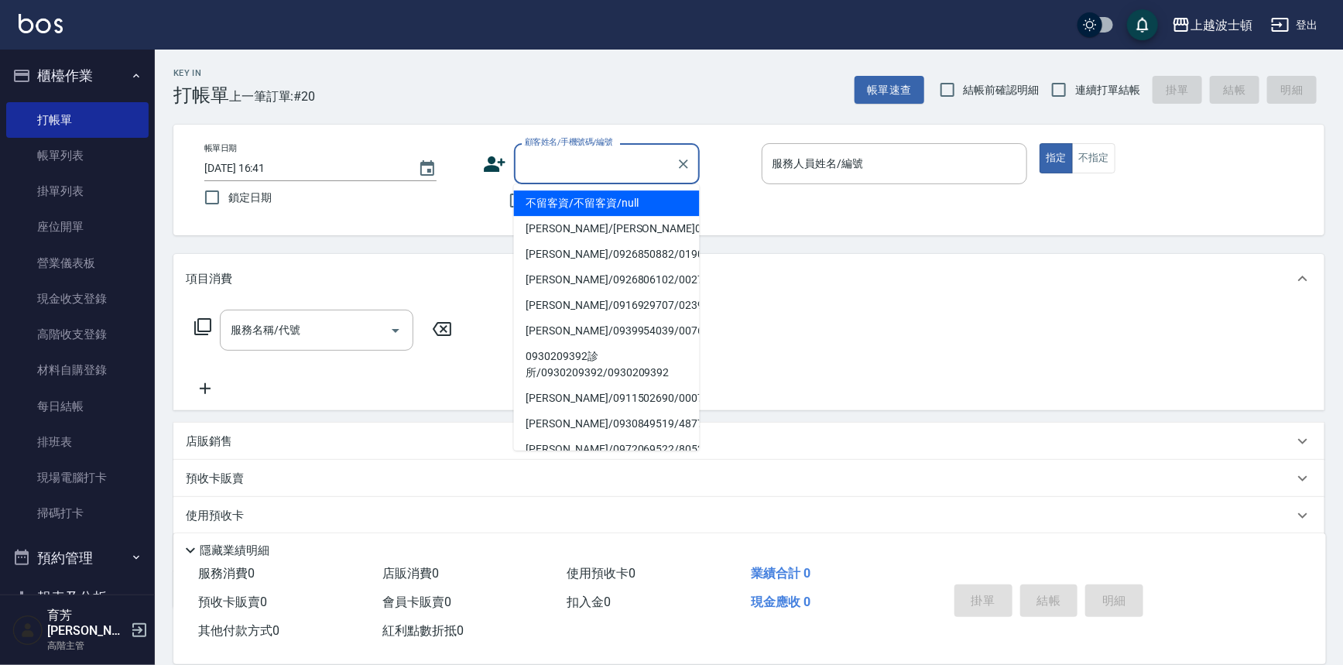
click at [545, 175] on input "顧客姓名/手機號碼/編號" at bounding box center [595, 163] width 149 height 27
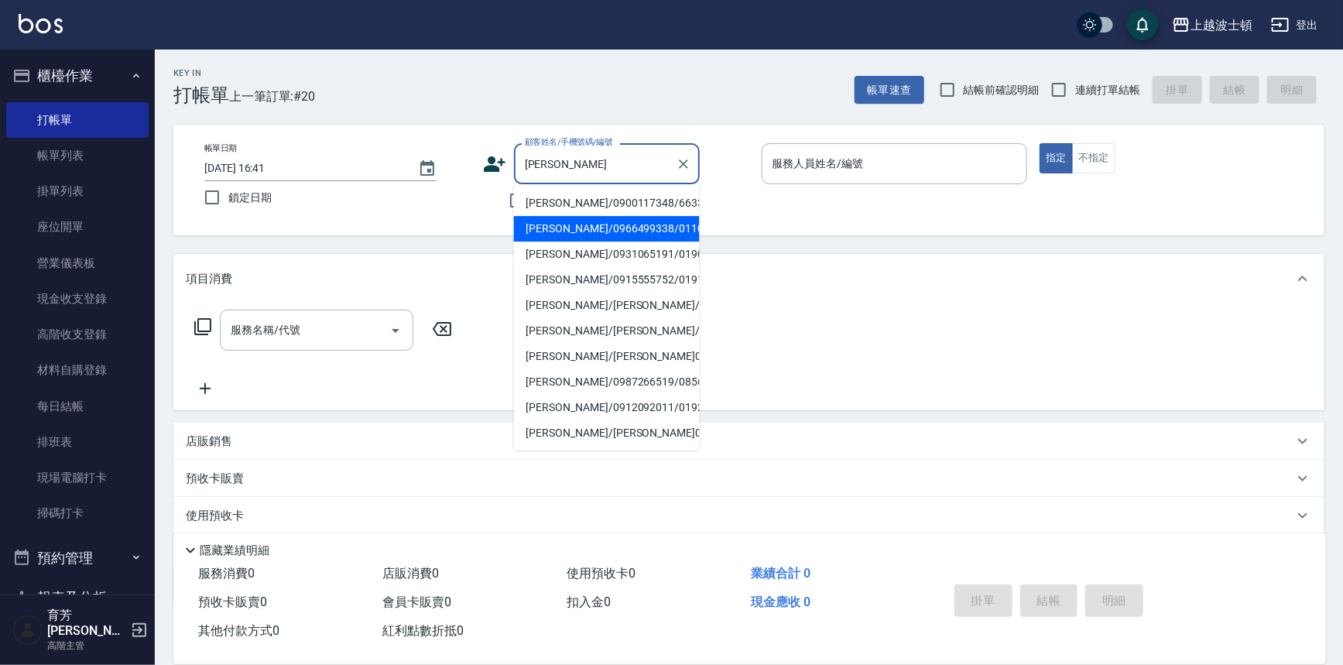
drag, startPoint x: 553, startPoint y: 209, endPoint x: 559, endPoint y: 236, distance: 27.6
click at [559, 236] on ul "[PERSON_NAME]/0900117348/663355 [PERSON_NAME]/0966499338/0110319 [PERSON_NAME]/…" at bounding box center [607, 317] width 186 height 266
click at [559, 233] on li "[PERSON_NAME]/0966499338/0110319" at bounding box center [607, 229] width 186 height 26
type input "[PERSON_NAME]/0966499338/0110319"
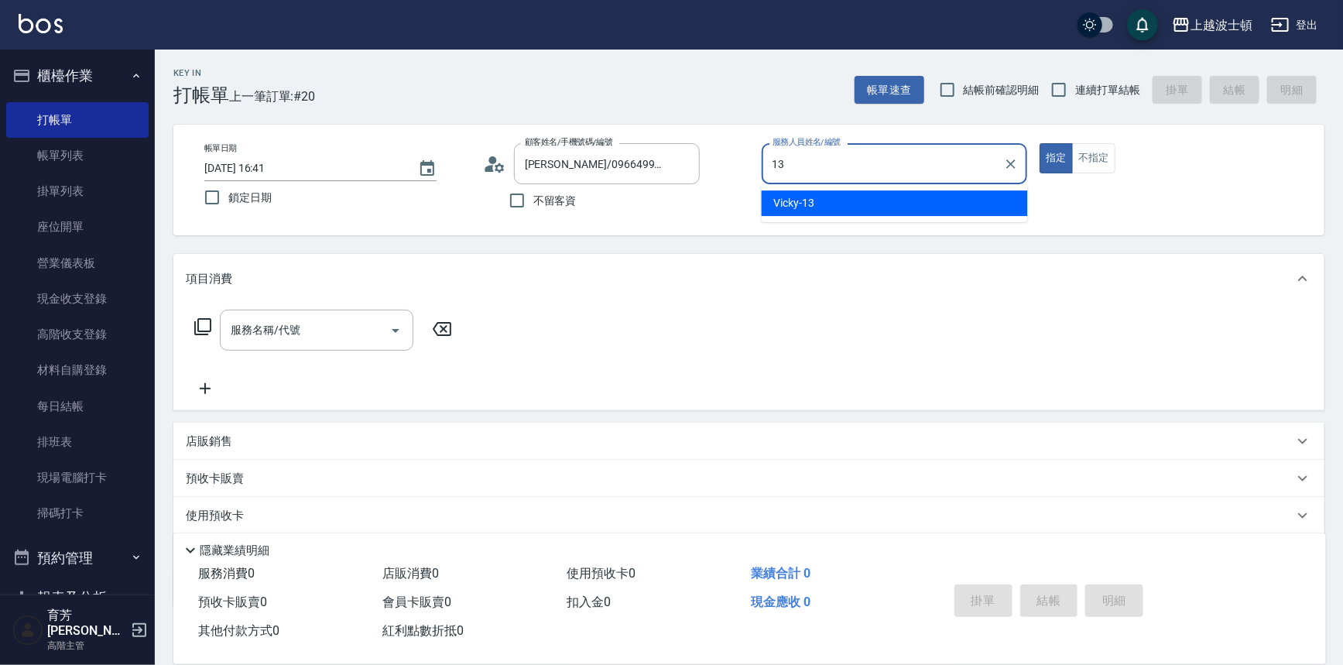
type input "Vicky-13"
type button "true"
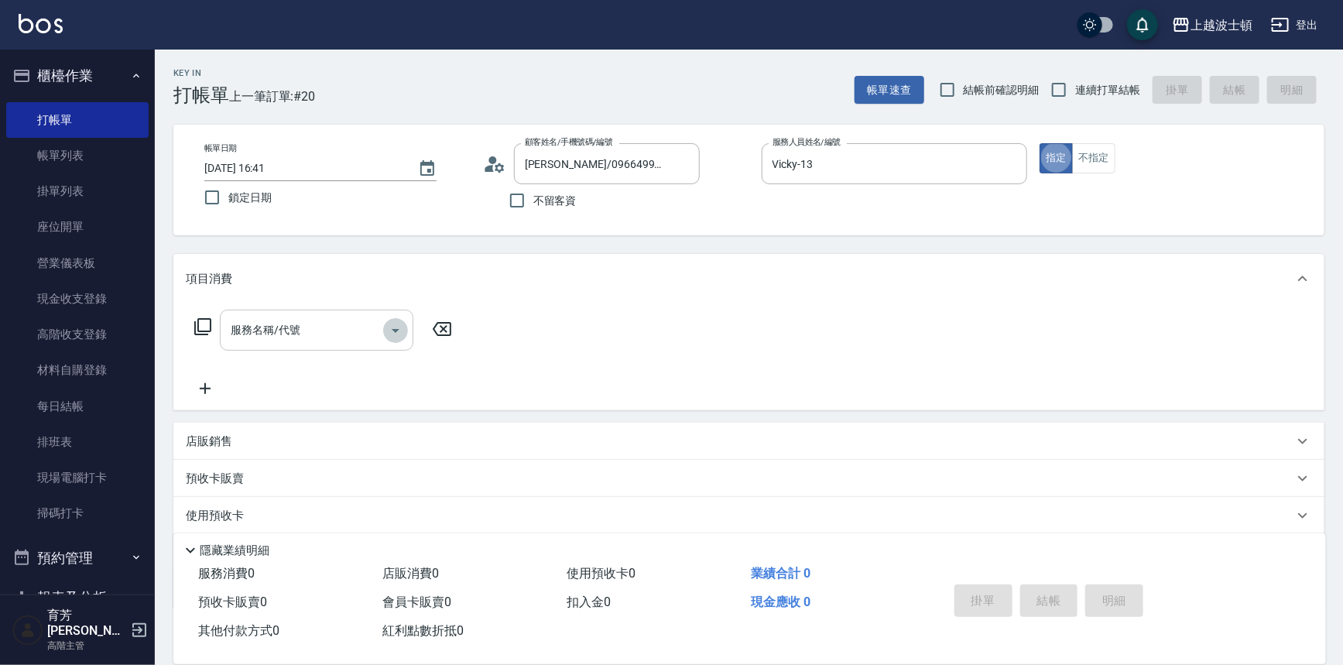
click at [389, 323] on icon "Open" at bounding box center [395, 330] width 19 height 19
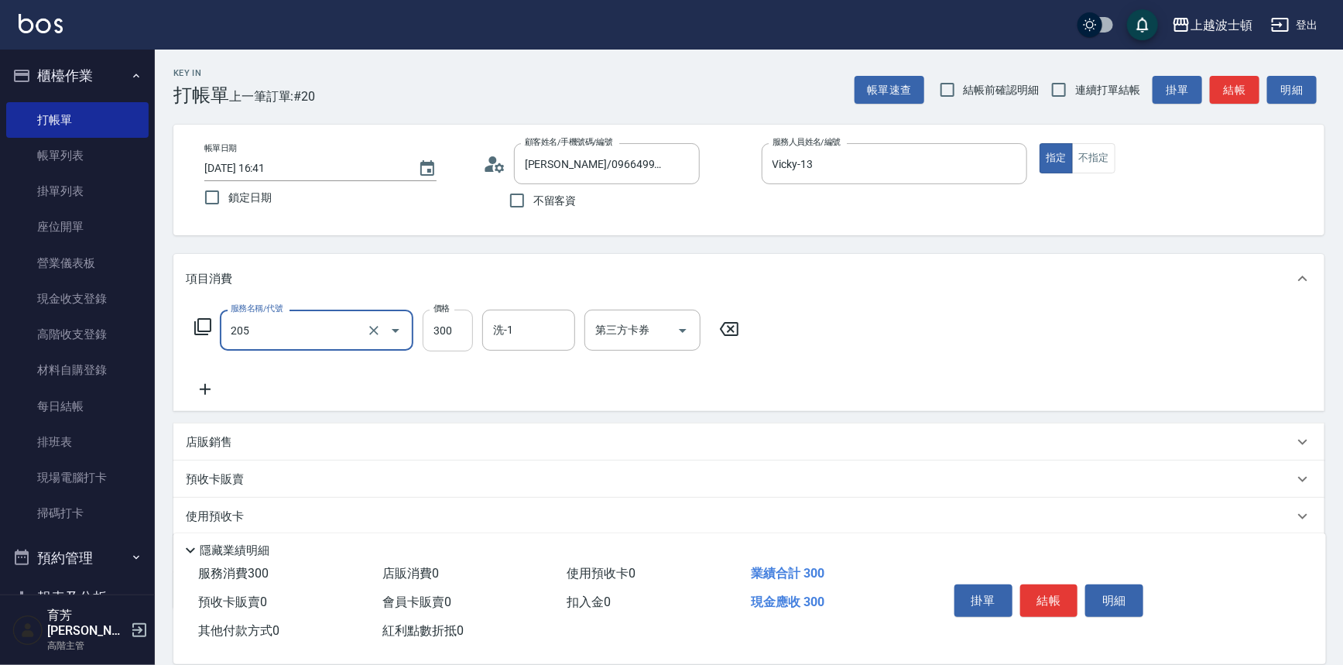
type input "洗髮(205)"
click at [451, 334] on input "300" at bounding box center [448, 331] width 50 height 42
type input "270"
click at [529, 325] on input "洗-1" at bounding box center [528, 330] width 79 height 27
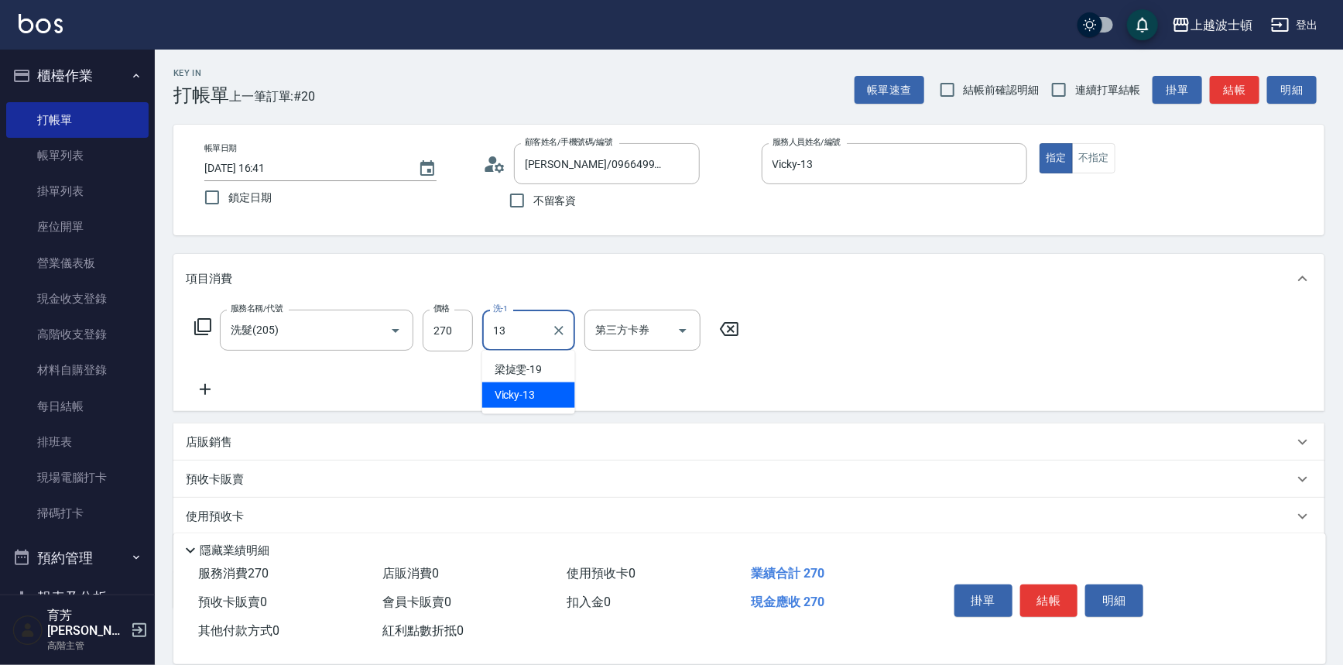
type input "Vicky-13"
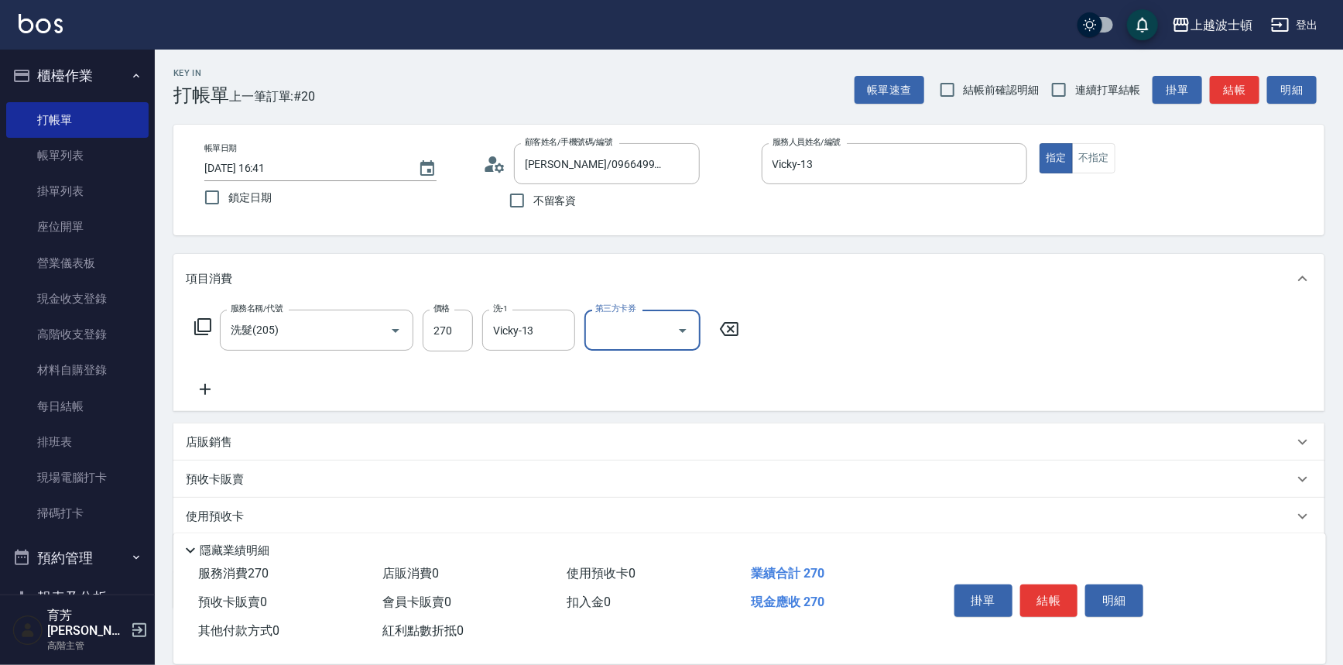
scroll to position [90, 0]
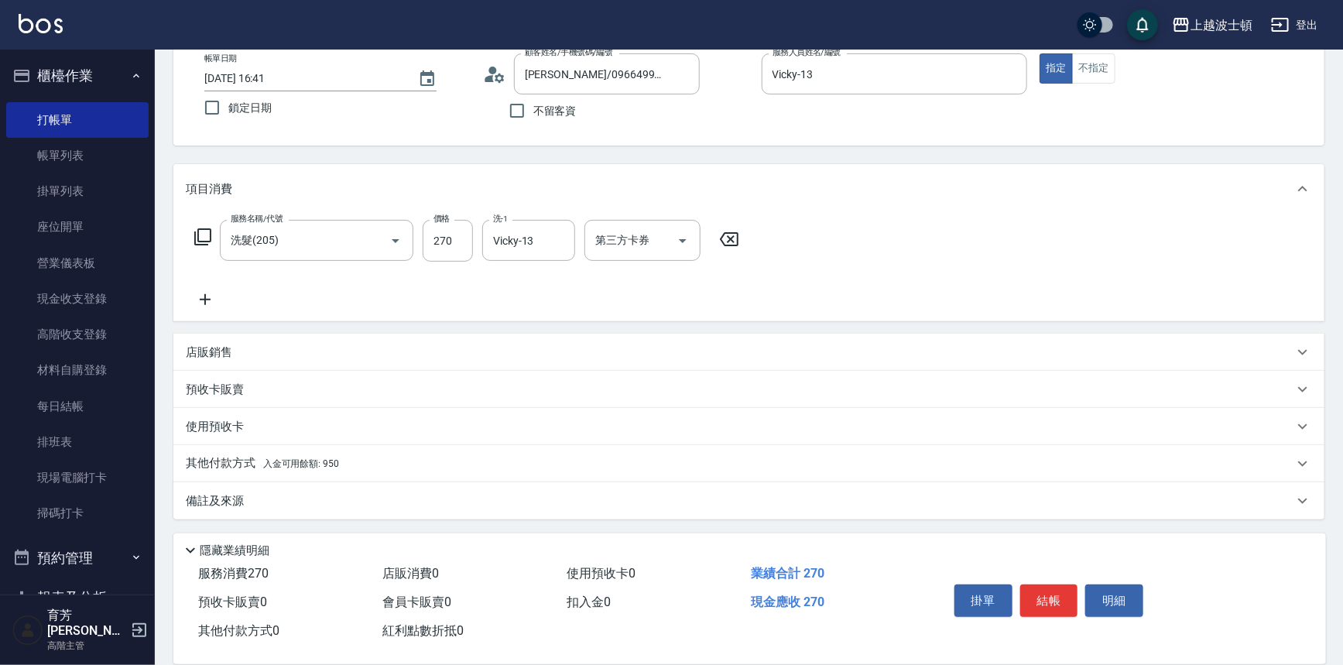
click at [226, 460] on p "其他付款方式 入金可用餘額: 950" at bounding box center [262, 463] width 153 height 17
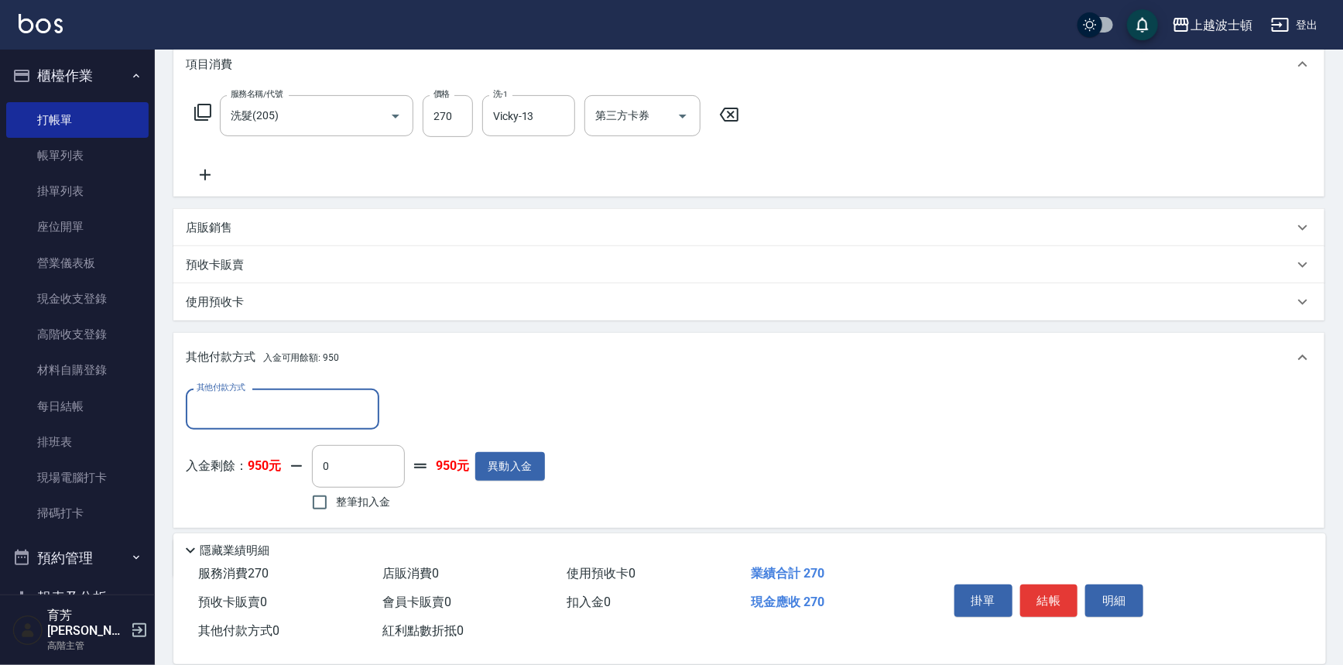
scroll to position [240, 0]
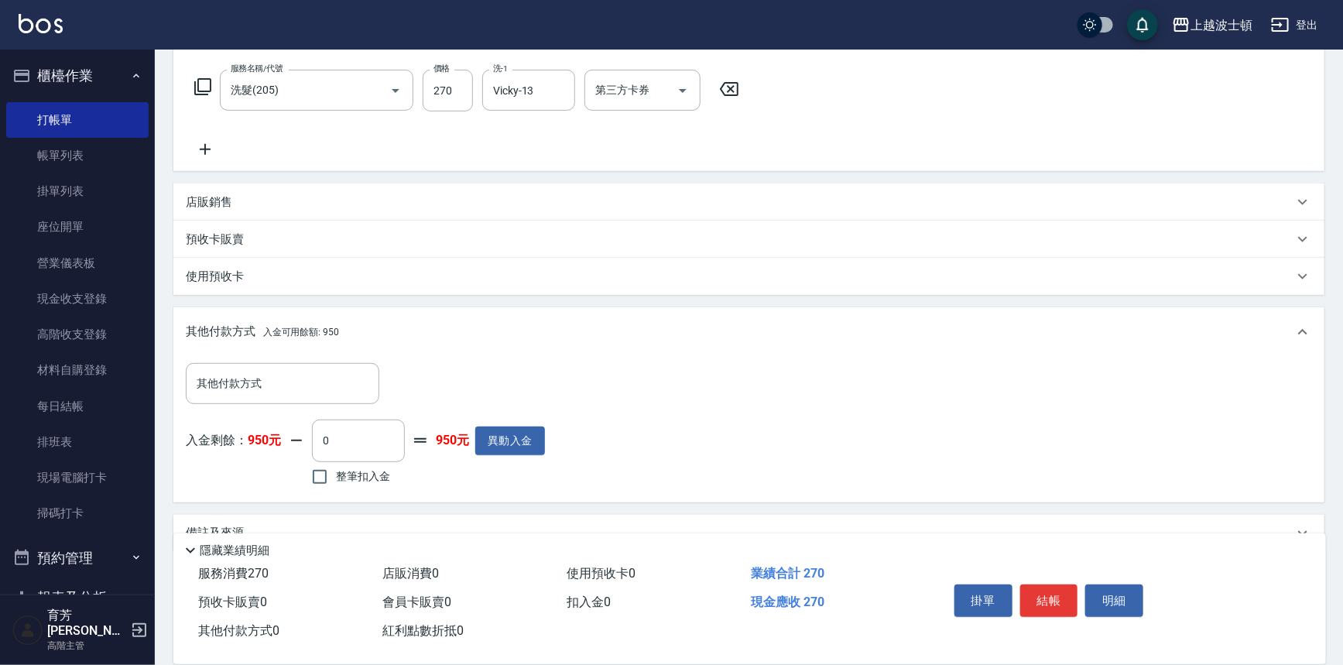
click at [369, 483] on span "整筆扣入金" at bounding box center [363, 476] width 54 height 16
click at [336, 483] on input "整筆扣入金" at bounding box center [319, 477] width 33 height 33
checkbox input "true"
type input "270"
click at [1061, 587] on button "結帳" at bounding box center [1049, 600] width 58 height 33
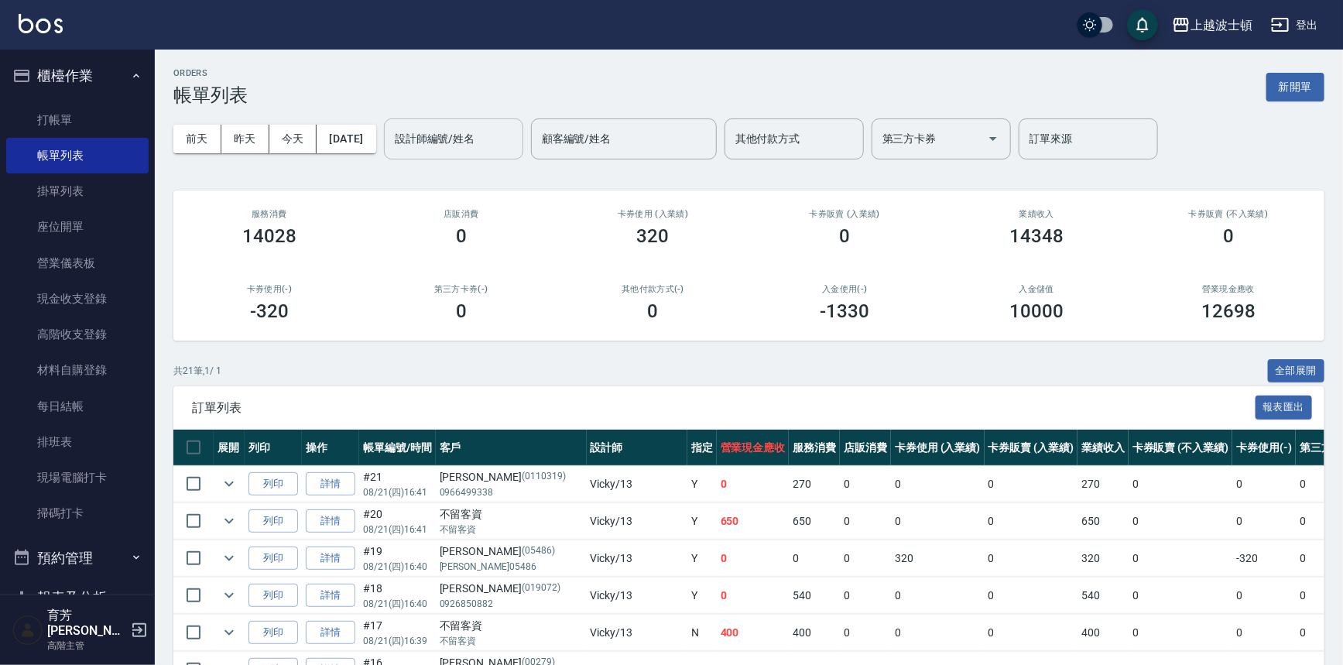
click at [485, 151] on input "設計師編號/姓名" at bounding box center [453, 138] width 125 height 27
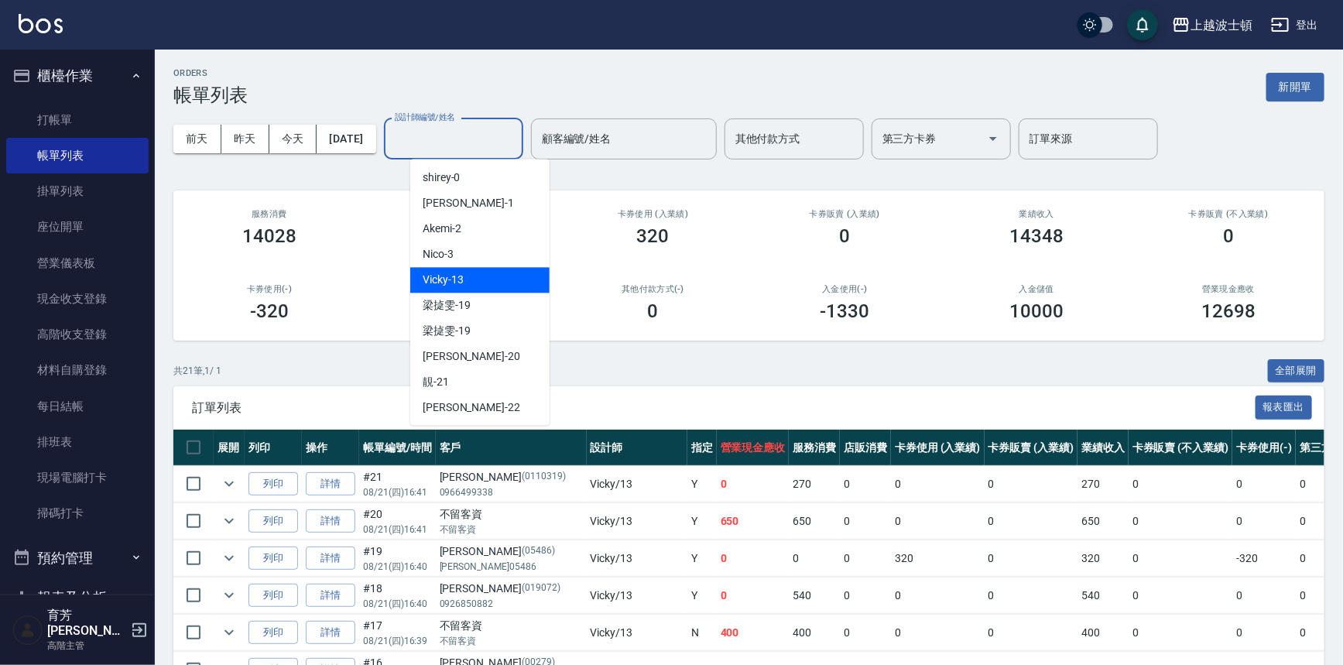
click at [472, 279] on div "Vicky -13" at bounding box center [479, 280] width 139 height 26
type input "Vicky-13"
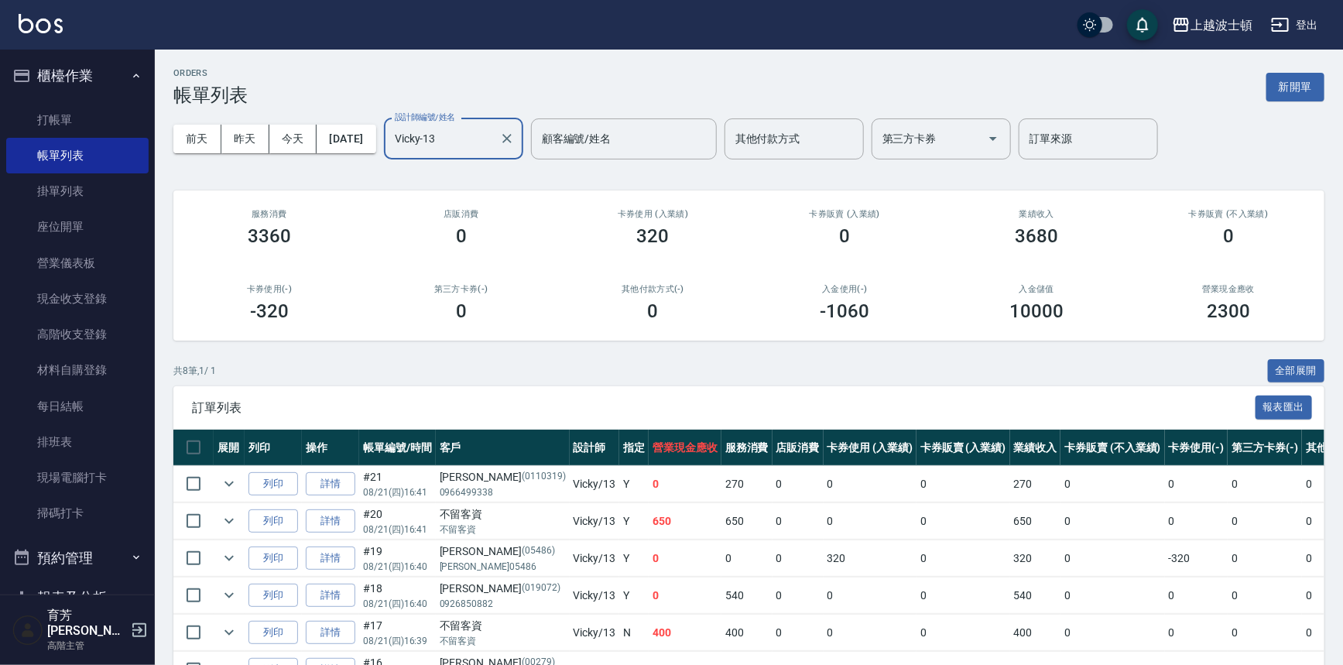
scroll to position [167, 0]
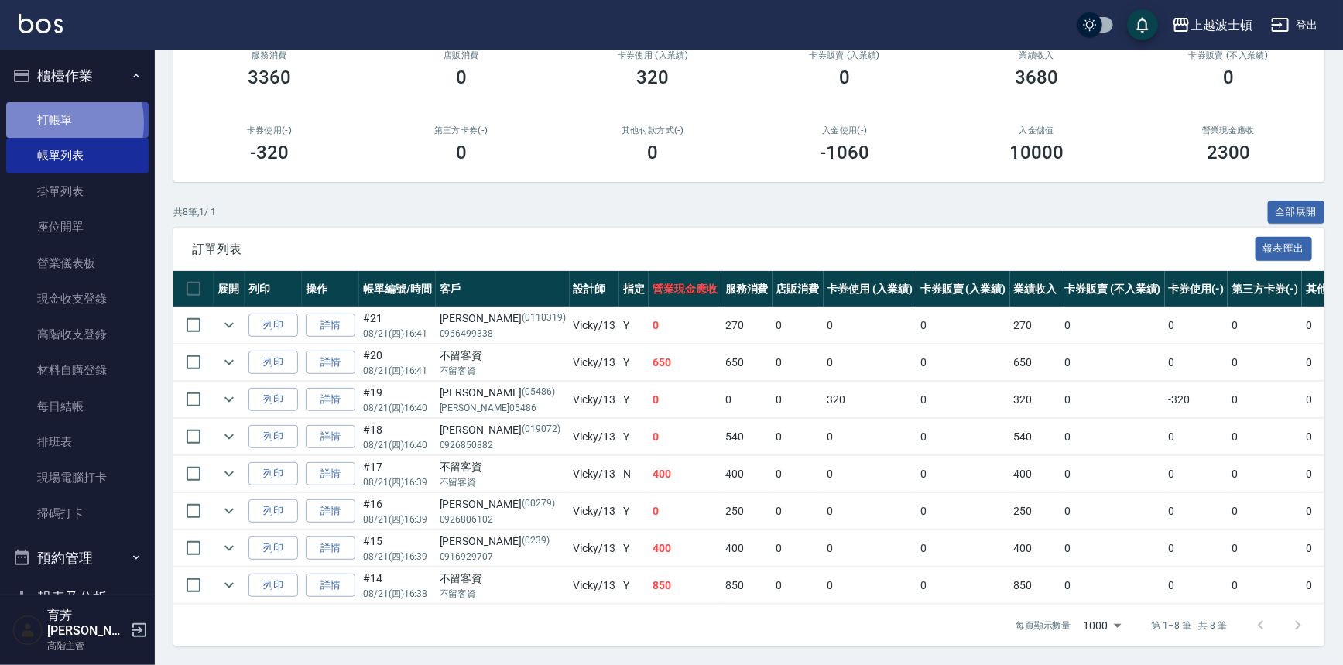
click at [49, 122] on link "打帳單" at bounding box center [77, 120] width 142 height 36
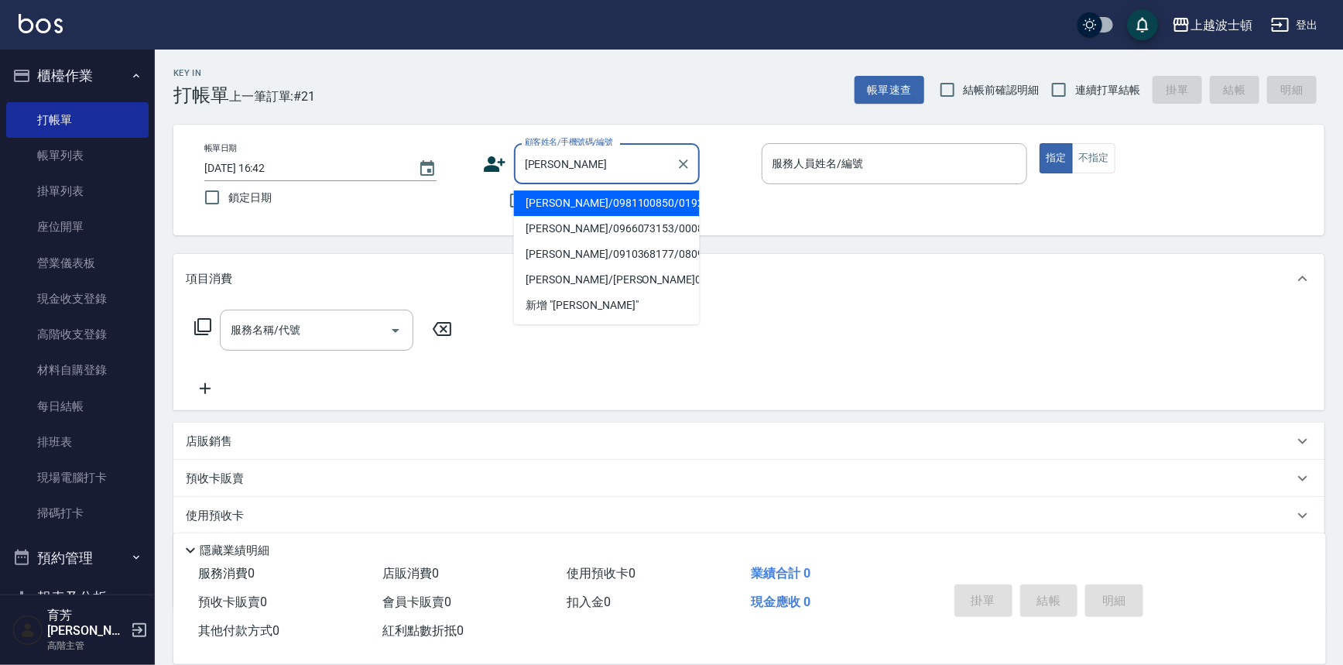
click at [573, 206] on li "[PERSON_NAME]/0981100850/019204" at bounding box center [607, 203] width 186 height 26
type input "[PERSON_NAME]/0981100850/019204"
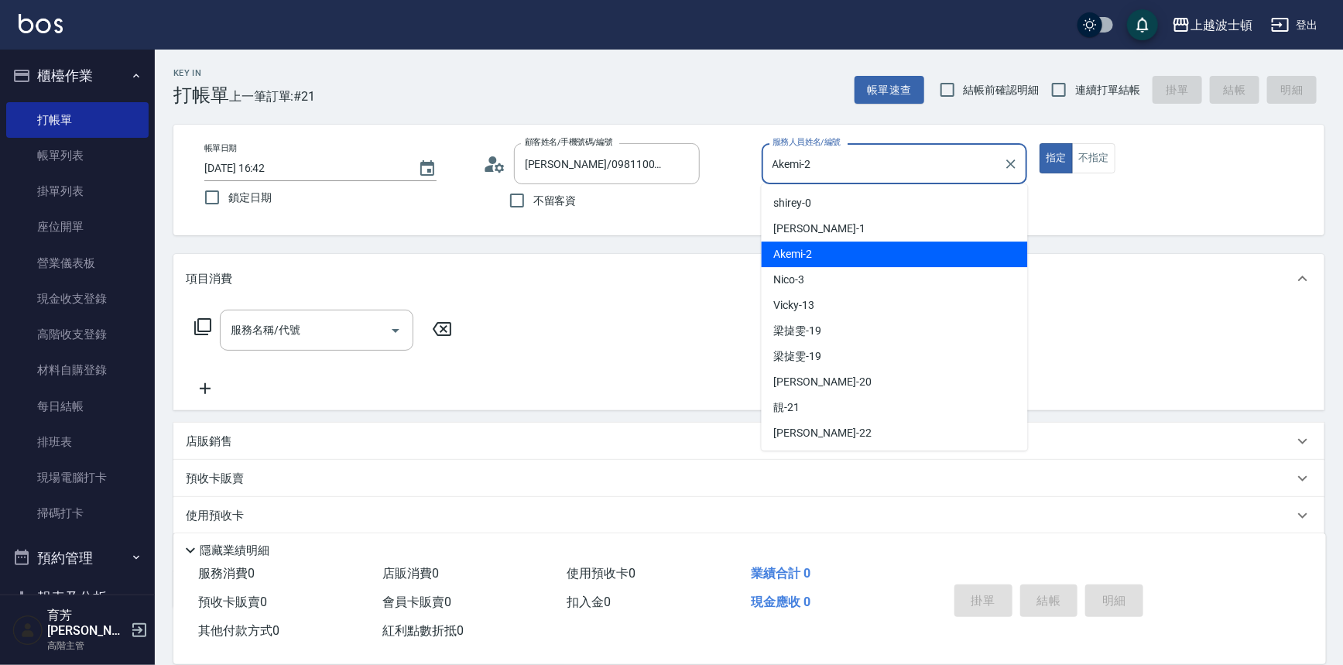
click at [868, 175] on input "Akemi-2" at bounding box center [883, 163] width 229 height 27
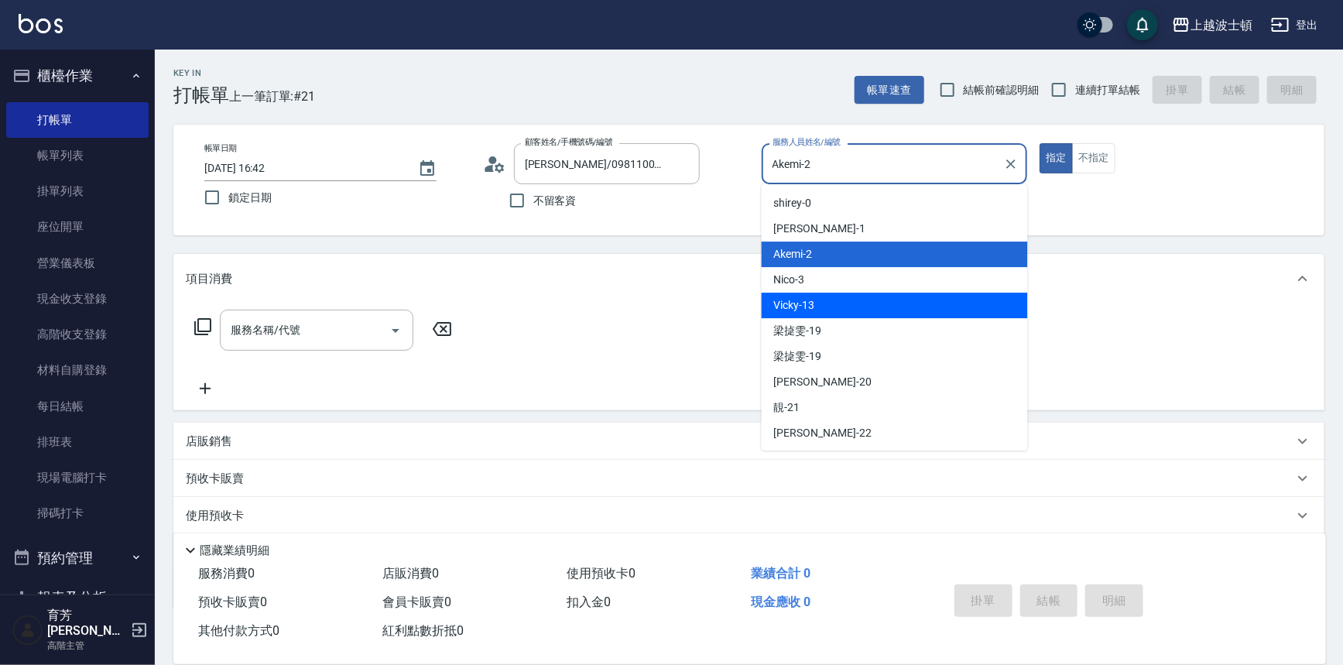
click at [833, 302] on div "Vicky -13" at bounding box center [895, 306] width 266 height 26
type input "Vicky-13"
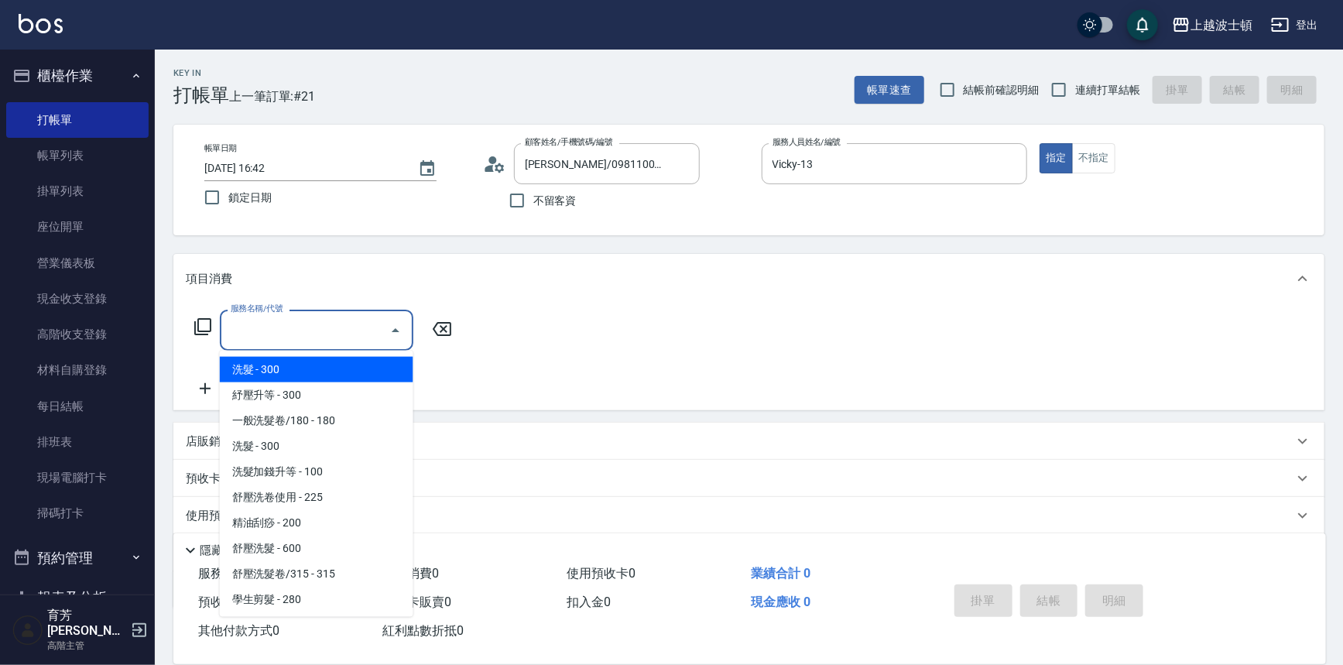
click at [310, 328] on input "服務名稱/代號" at bounding box center [305, 330] width 156 height 27
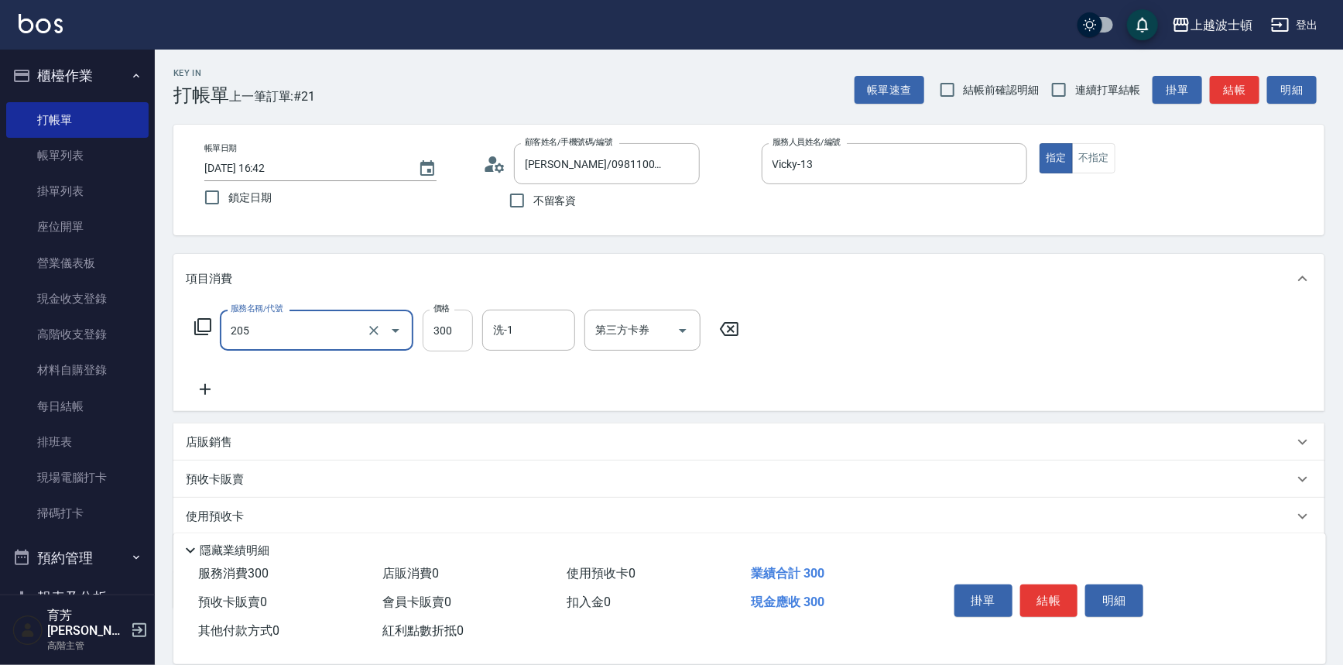
type input "洗髮(205)"
click at [442, 332] on input "300" at bounding box center [448, 331] width 50 height 42
click at [547, 344] on div "洗-1" at bounding box center [528, 330] width 93 height 41
type input "270"
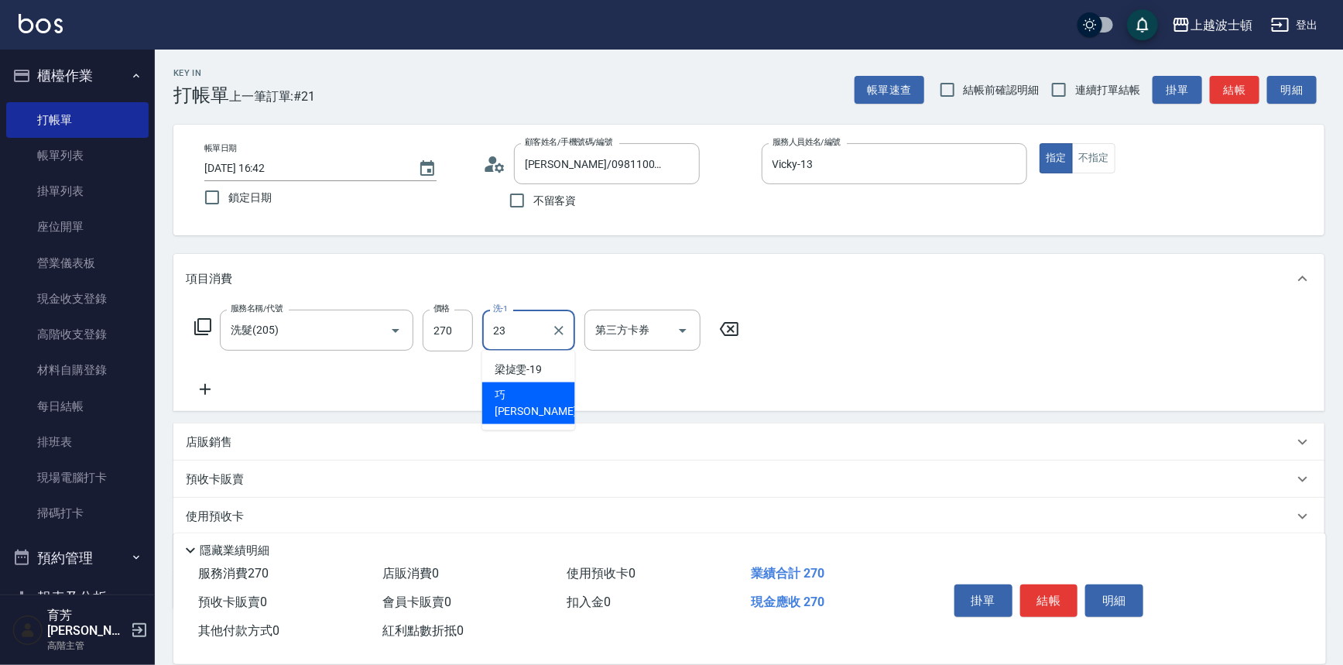
type input "[PERSON_NAME]-23"
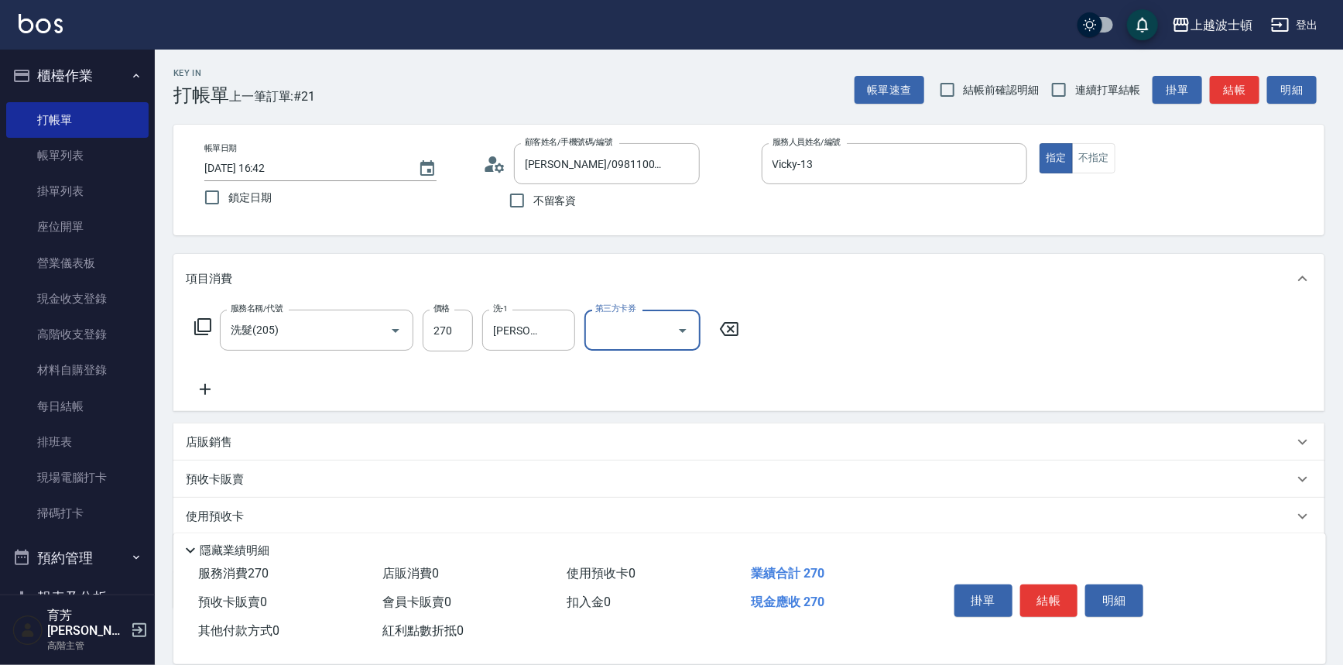
scroll to position [90, 0]
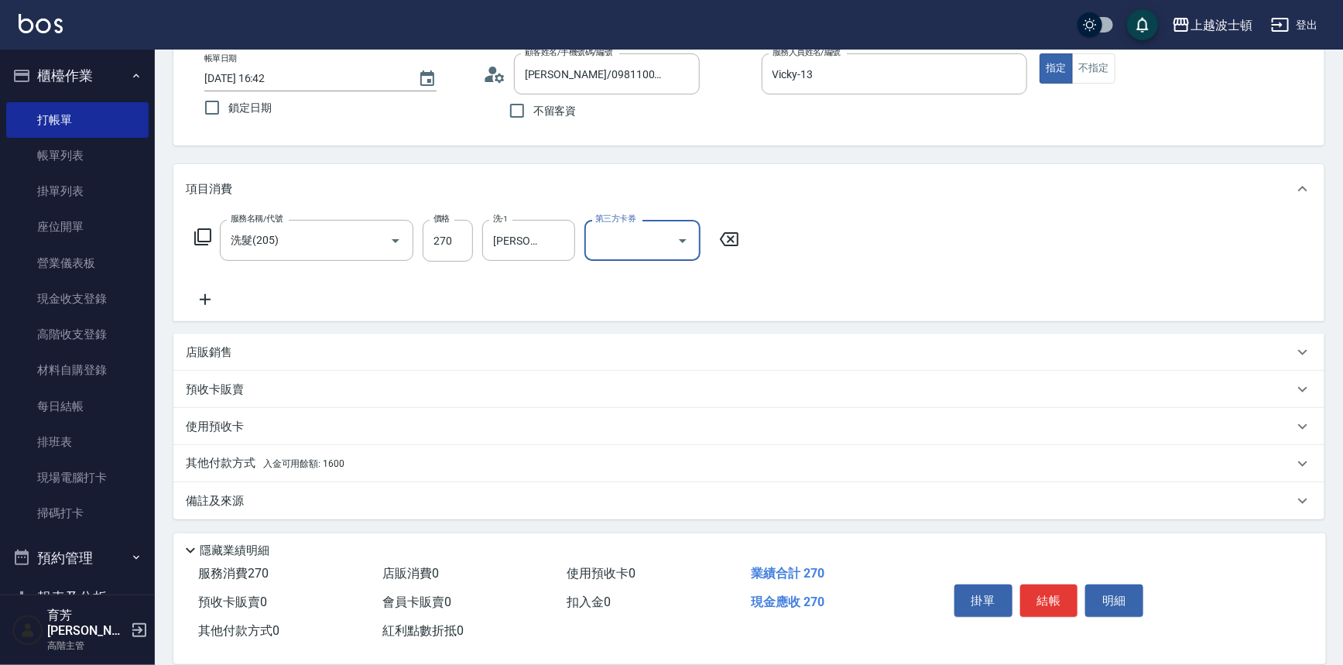
click at [214, 462] on p "其他付款方式 入金可用餘額: 1600" at bounding box center [265, 463] width 159 height 17
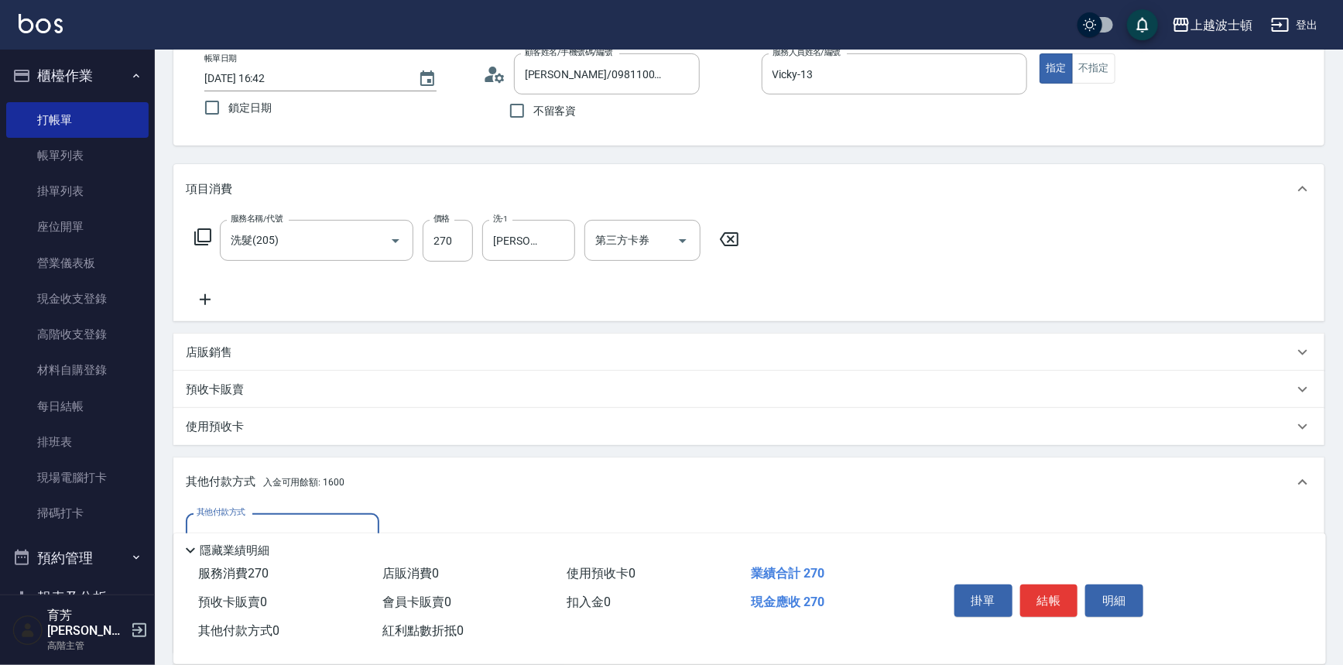
scroll to position [271, 0]
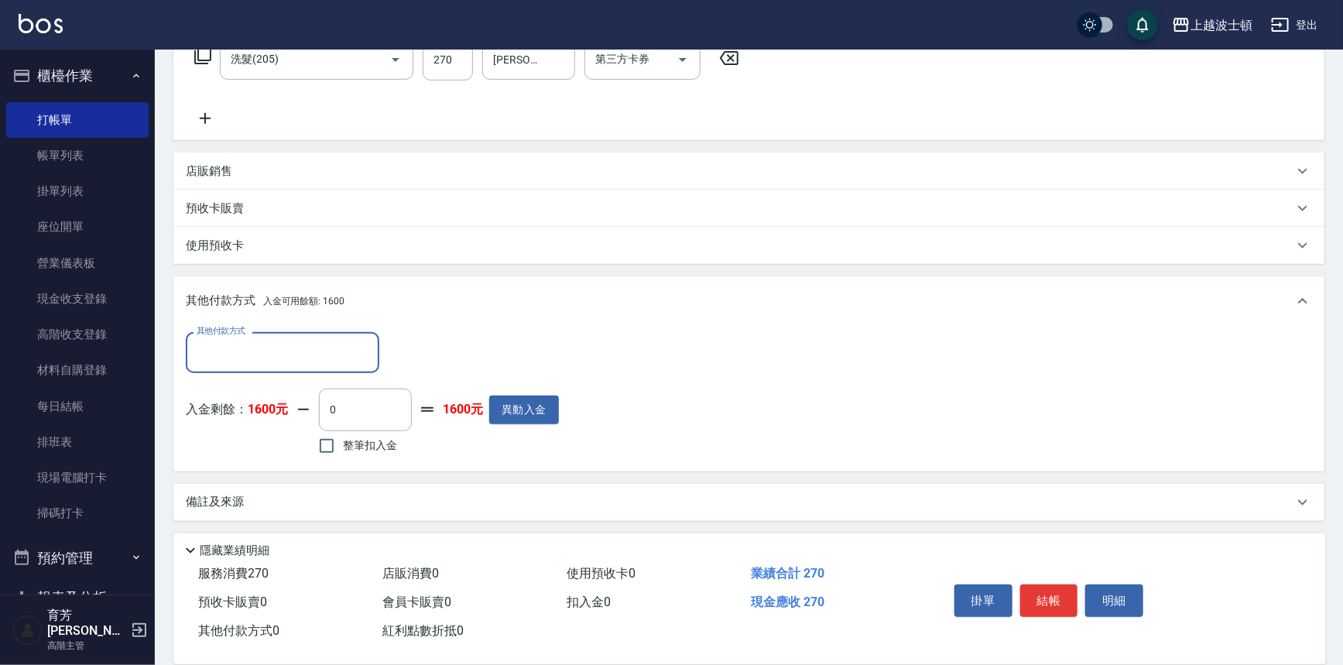
click at [360, 440] on span "整筆扣入金" at bounding box center [370, 445] width 54 height 16
click at [343, 440] on input "整筆扣入金" at bounding box center [326, 446] width 33 height 33
checkbox input "true"
type input "270"
click at [1042, 588] on button "結帳" at bounding box center [1049, 600] width 58 height 33
